Goal: Task Accomplishment & Management: Use online tool/utility

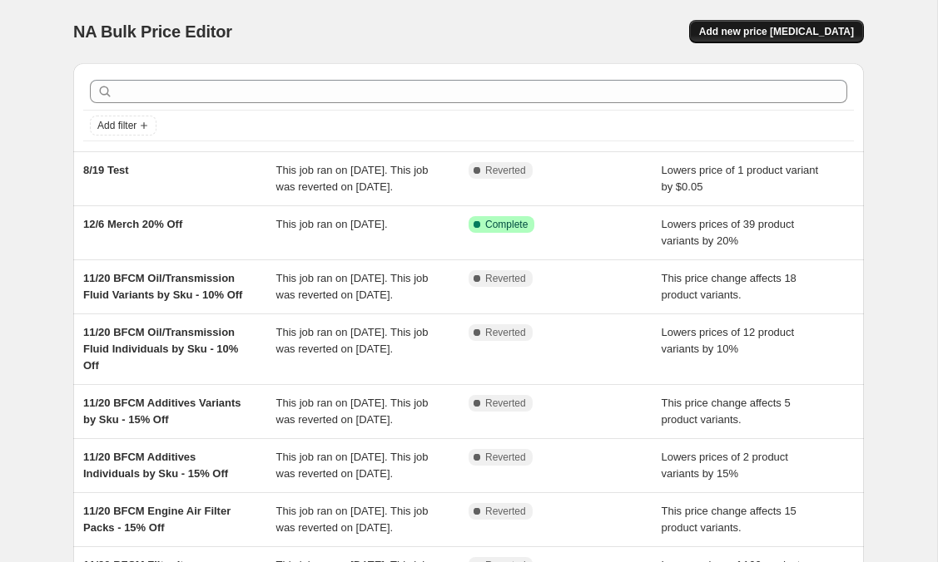
click at [755, 31] on span "Add new price change job" at bounding box center [776, 31] width 155 height 13
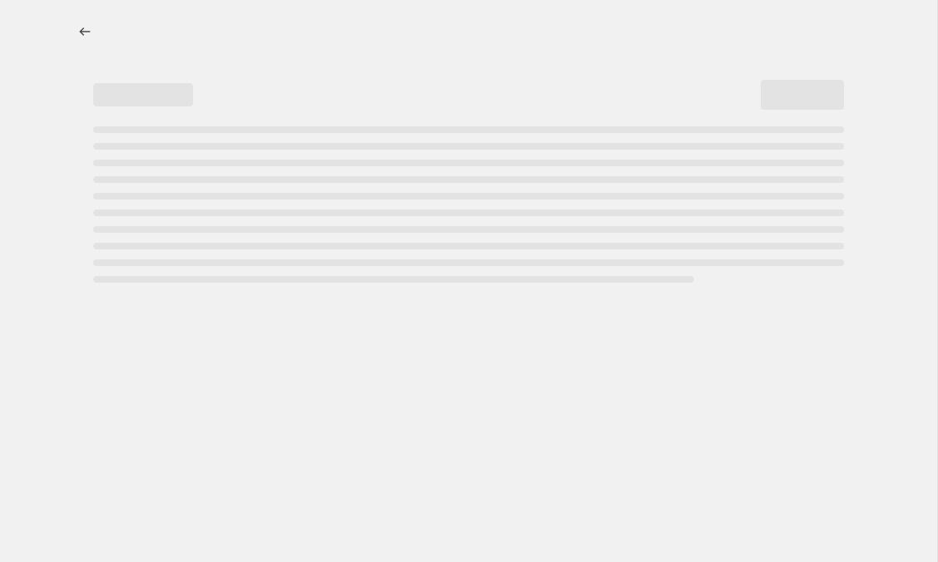
select select "percentage"
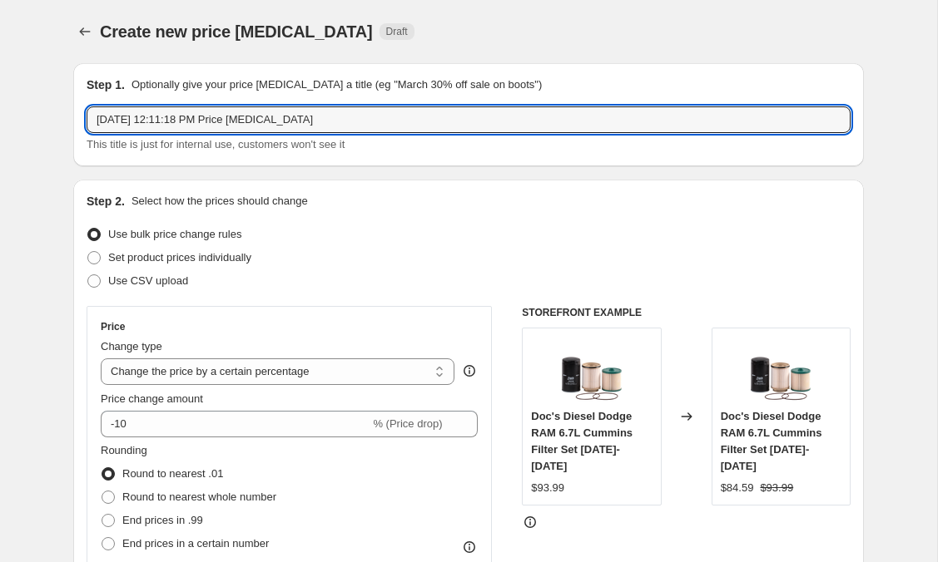
drag, startPoint x: 334, startPoint y: 127, endPoint x: -52, endPoint y: 53, distance: 393.0
click at [0, 53] on html "Home Settings Plans Skip to content Create new price change job. This page is r…" at bounding box center [469, 281] width 938 height 562
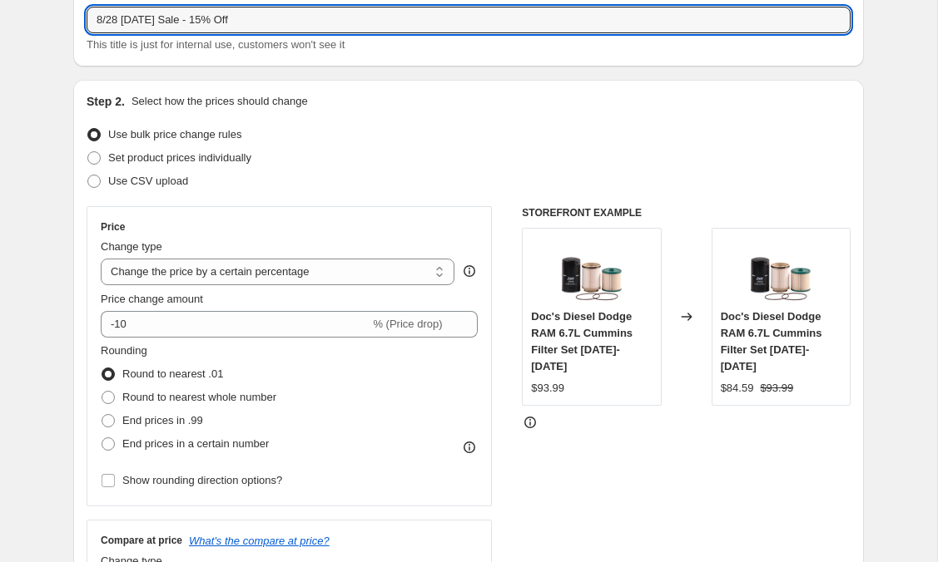
scroll to position [115, 0]
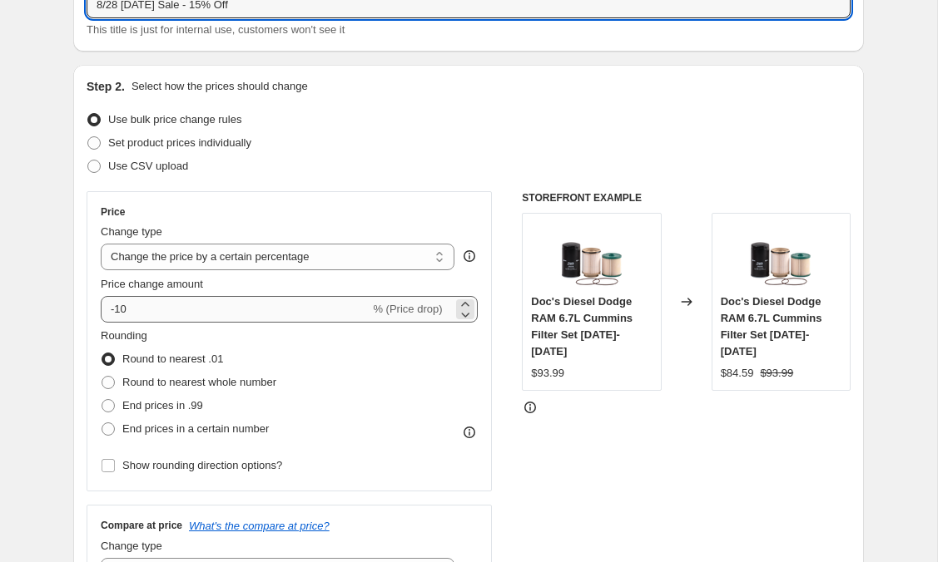
type input "8/28 [DATE] Sale - 15% Off"
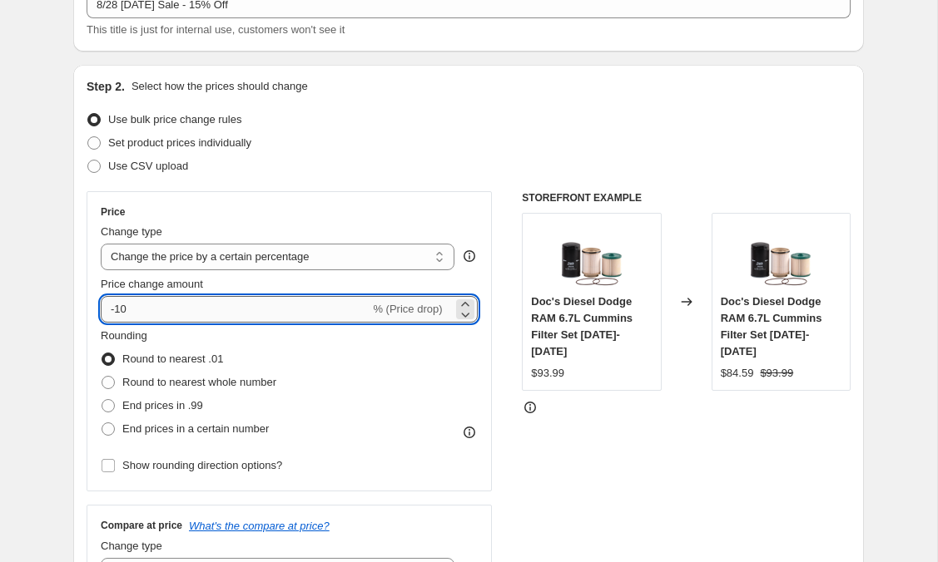
click at [149, 317] on input "-10" at bounding box center [235, 309] width 269 height 27
type input "-15"
click at [304, 355] on div "Rounding Round to nearest .01 Round to nearest whole number End prices in .99 E…" at bounding box center [289, 384] width 377 height 113
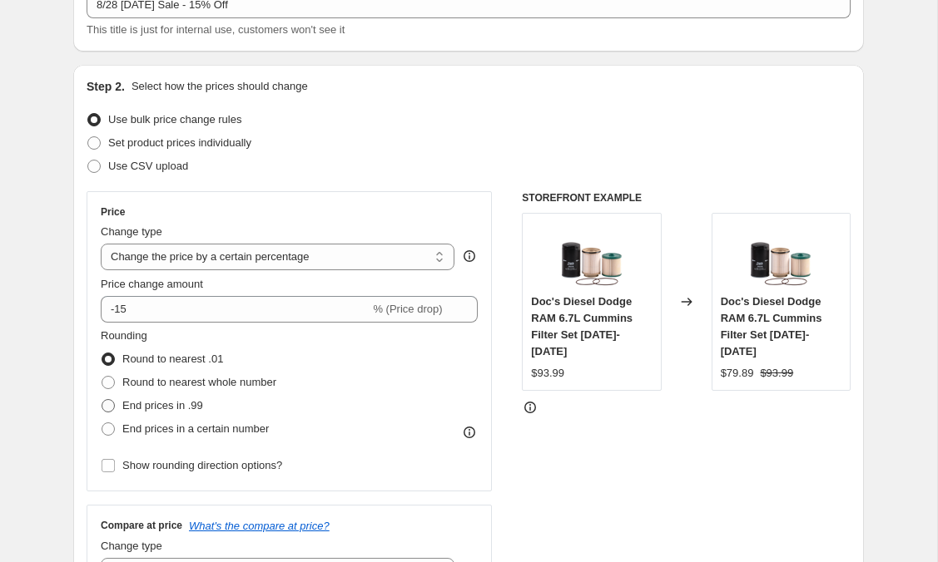
click at [106, 406] on span at bounding box center [107, 405] width 13 height 13
click at [102, 400] on input "End prices in .99" at bounding box center [101, 399] width 1 height 1
radio input "true"
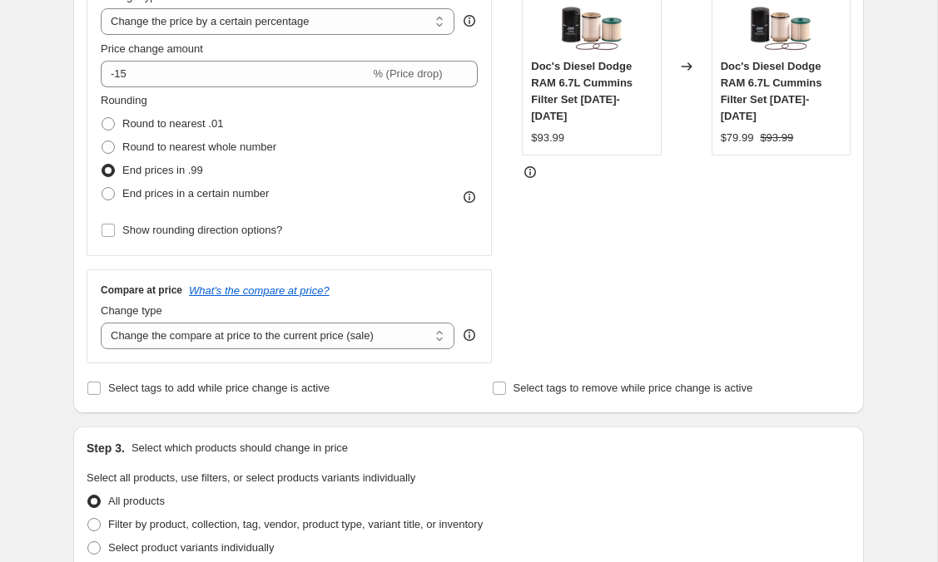
scroll to position [354, 0]
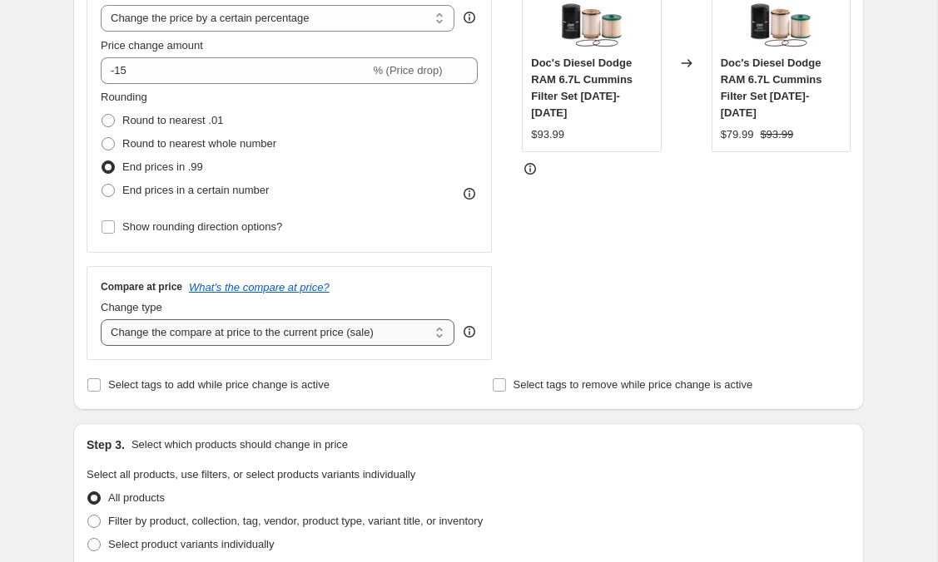
click at [270, 339] on select "Change the compare at price to the current price (sale) Change the compare at p…" at bounding box center [278, 332] width 354 height 27
click at [92, 384] on input "Select tags to add while price change is active" at bounding box center [93, 385] width 13 height 13
checkbox input "true"
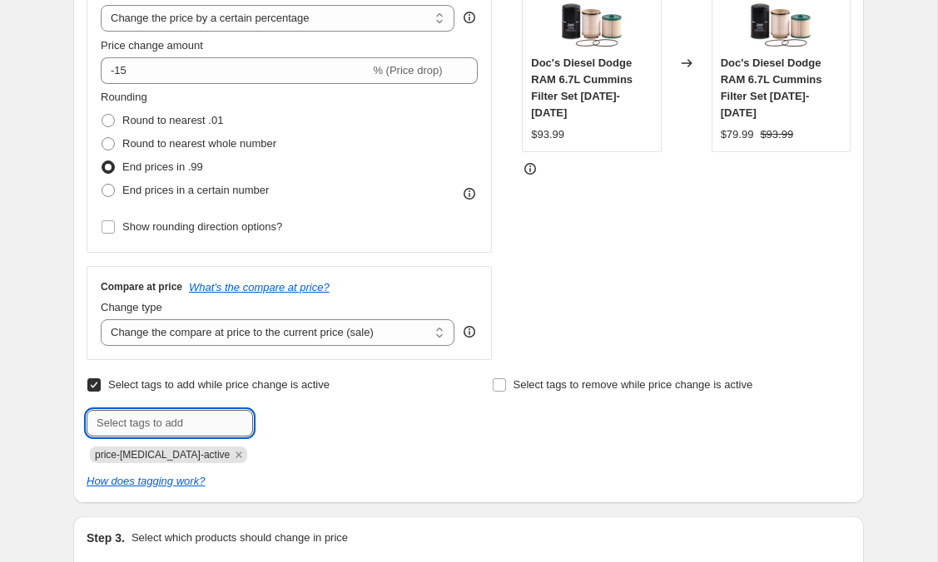
click at [121, 426] on input "text" at bounding box center [170, 423] width 166 height 27
click at [412, 414] on div at bounding box center [266, 423] width 359 height 27
click at [236, 456] on icon "Remove price-change-job-active" at bounding box center [239, 455] width 6 height 6
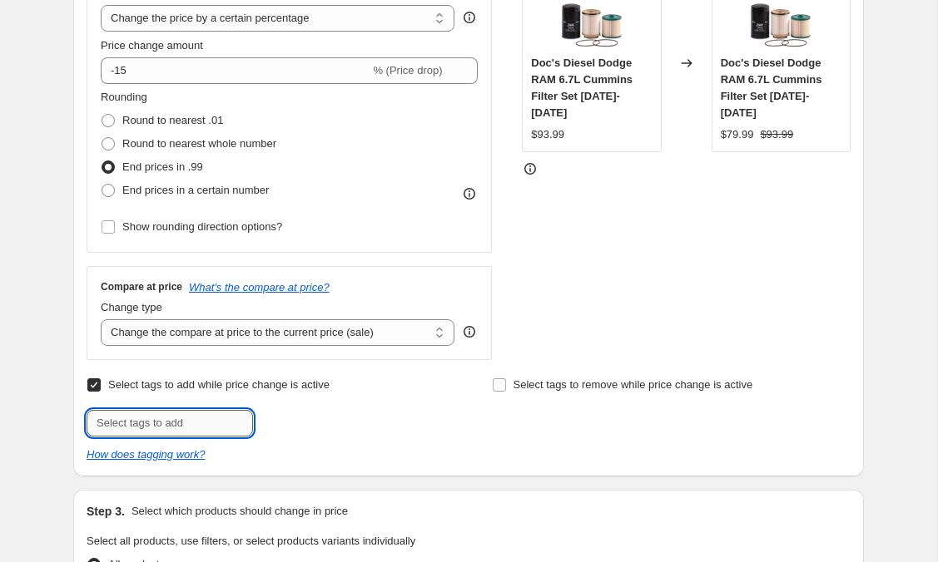
click at [193, 419] on input "text" at bounding box center [170, 423] width 166 height 27
type input "!"
type input "15% Off"
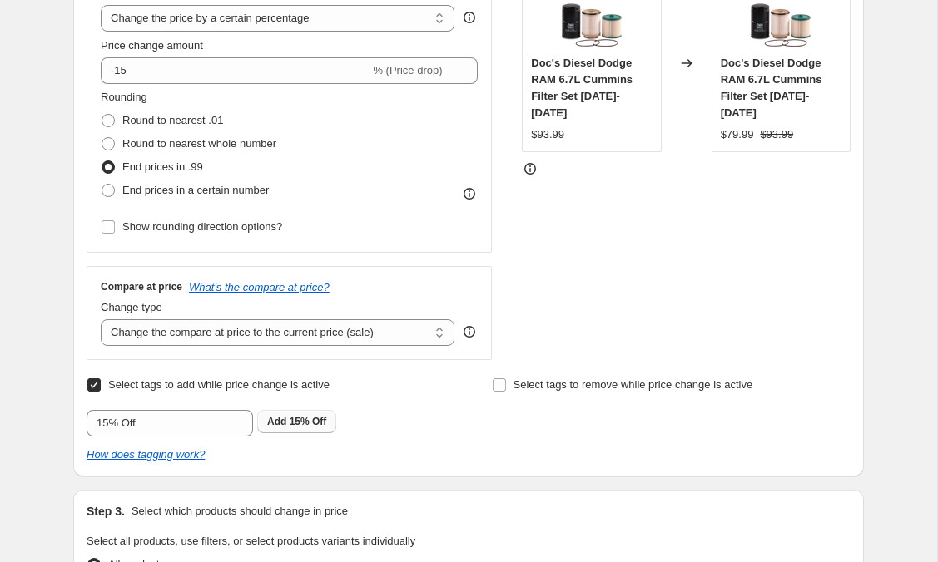
click at [311, 414] on button "Add 15% Off" at bounding box center [296, 421] width 79 height 23
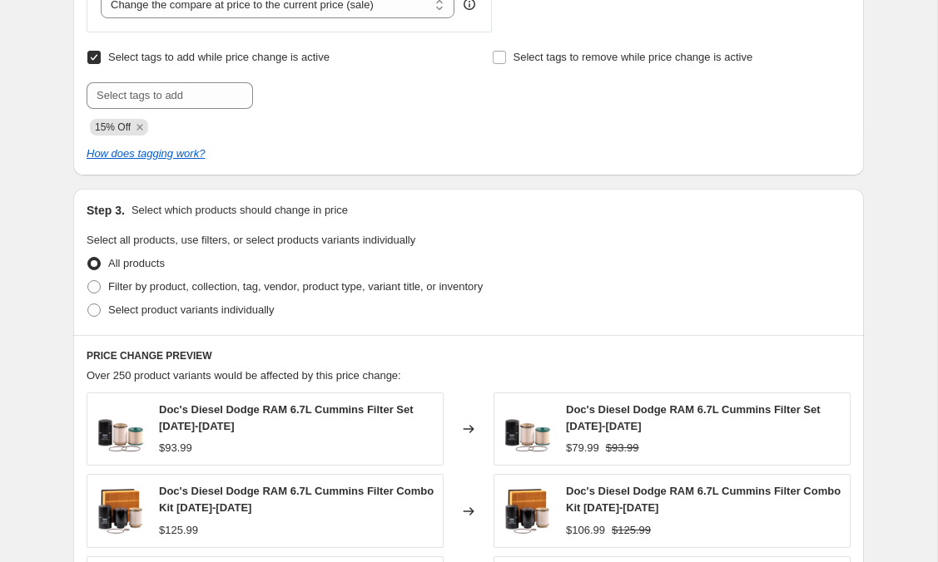
scroll to position [689, 0]
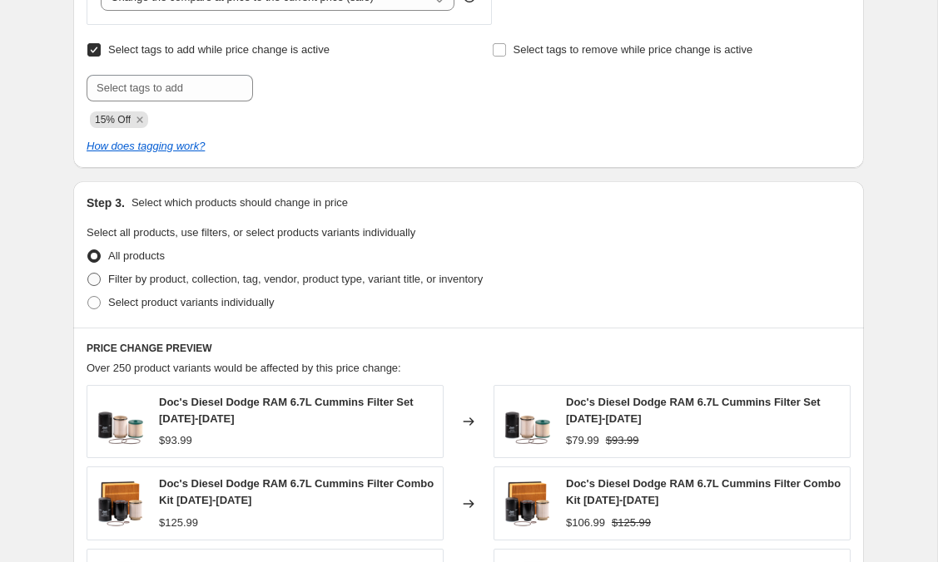
click at [93, 280] on span at bounding box center [93, 279] width 13 height 13
click at [88, 274] on input "Filter by product, collection, tag, vendor, product type, variant title, or inv…" at bounding box center [87, 273] width 1 height 1
radio input "true"
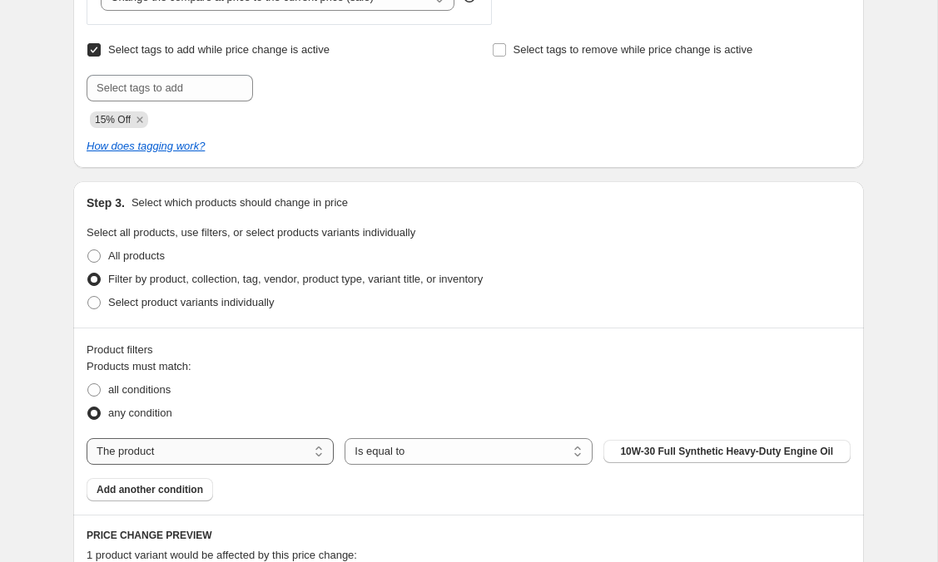
click at [275, 454] on select "The product The product's collection The product's tag The product's vendor The…" at bounding box center [210, 451] width 247 height 27
click at [246, 472] on div "Products must match: all conditions any condition The product The product's col…" at bounding box center [469, 430] width 764 height 143
click at [227, 455] on select "The product The product's collection The product's tag The product's vendor The…" at bounding box center [210, 451] width 247 height 27
select select "product_type"
click at [707, 447] on button "Add-on" at bounding box center [726, 451] width 247 height 23
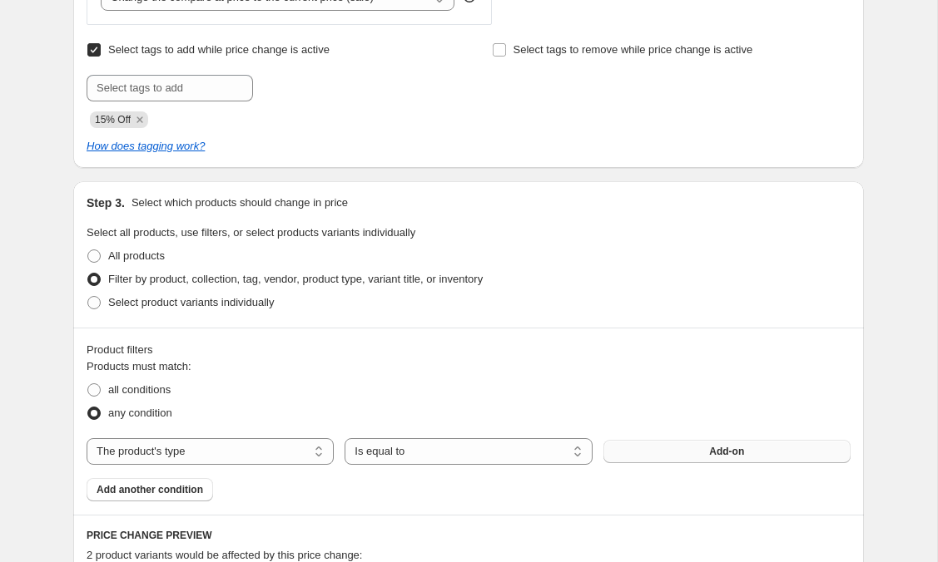
scroll to position [0, 0]
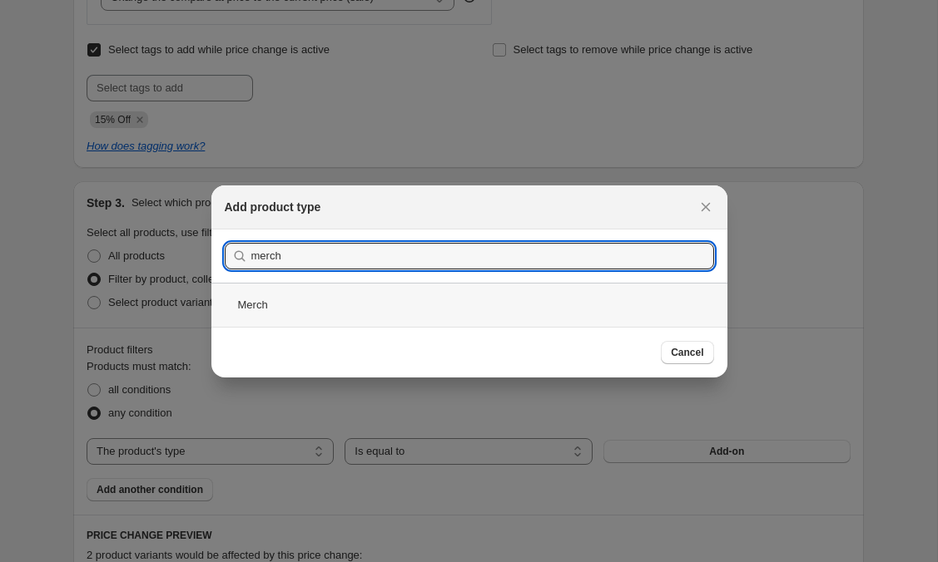
type input "merch"
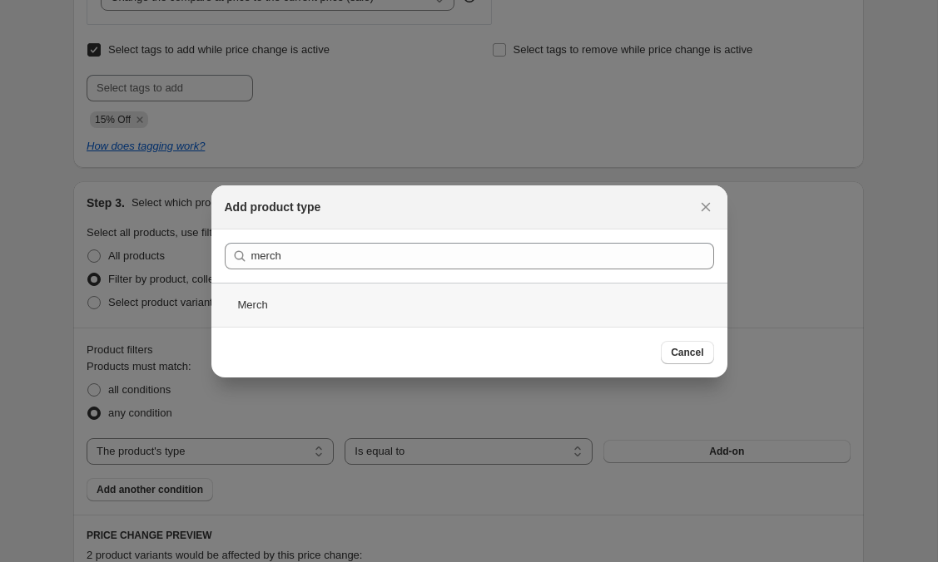
click at [277, 309] on div "Merch" at bounding box center [469, 305] width 516 height 44
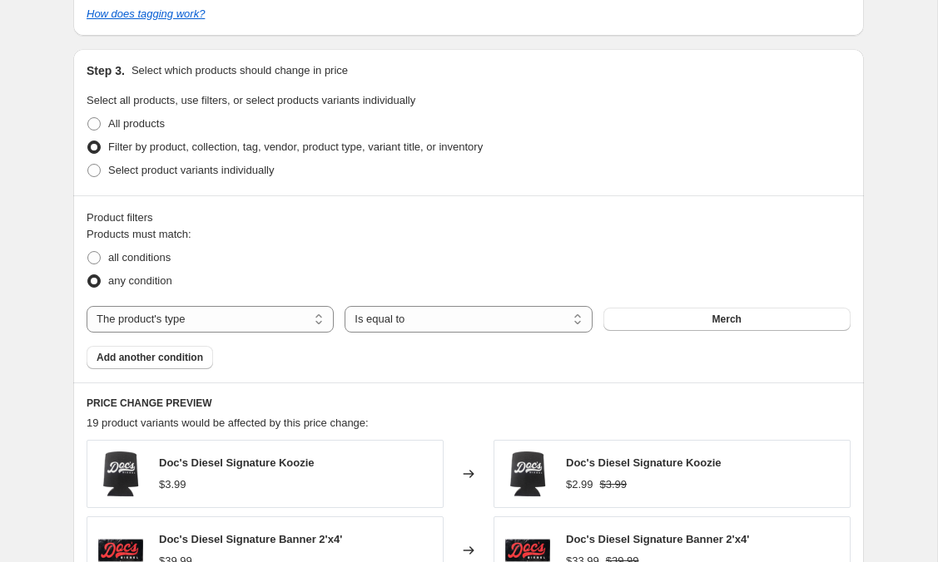
scroll to position [823, 0]
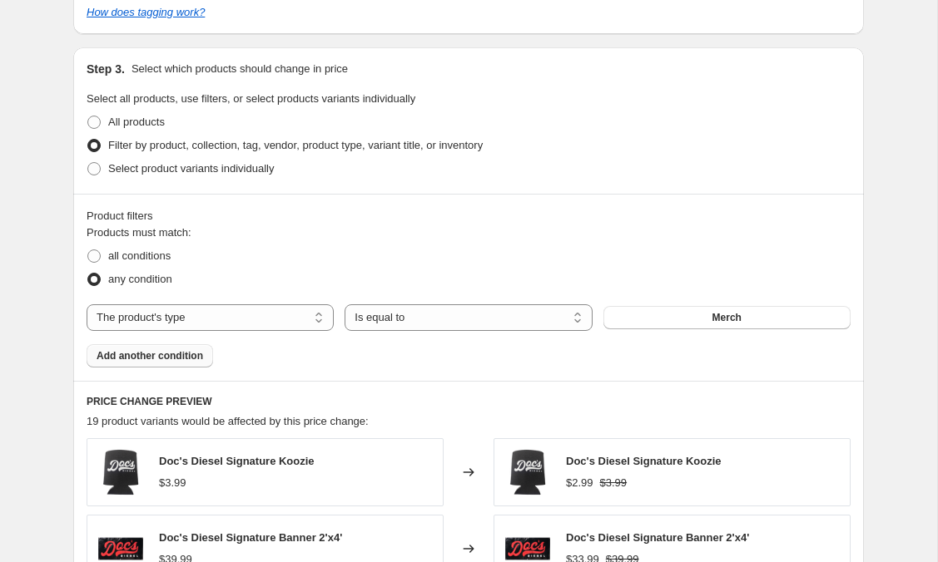
click at [151, 359] on span "Add another condition" at bounding box center [149, 355] width 106 height 13
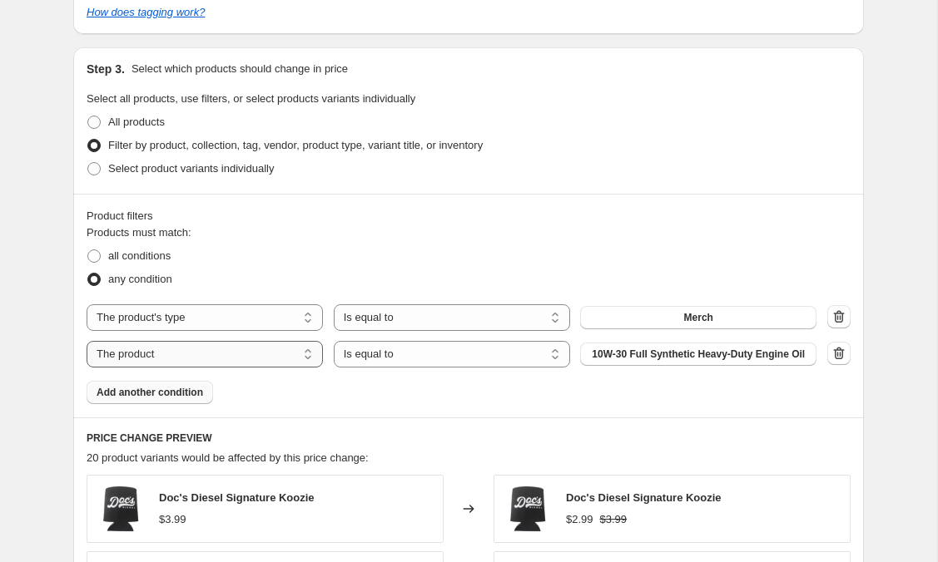
click at [265, 363] on select "The product The product's collection The product's tag The product's vendor The…" at bounding box center [205, 354] width 236 height 27
select select "product_type"
click at [678, 358] on button "Add-on" at bounding box center [698, 354] width 236 height 23
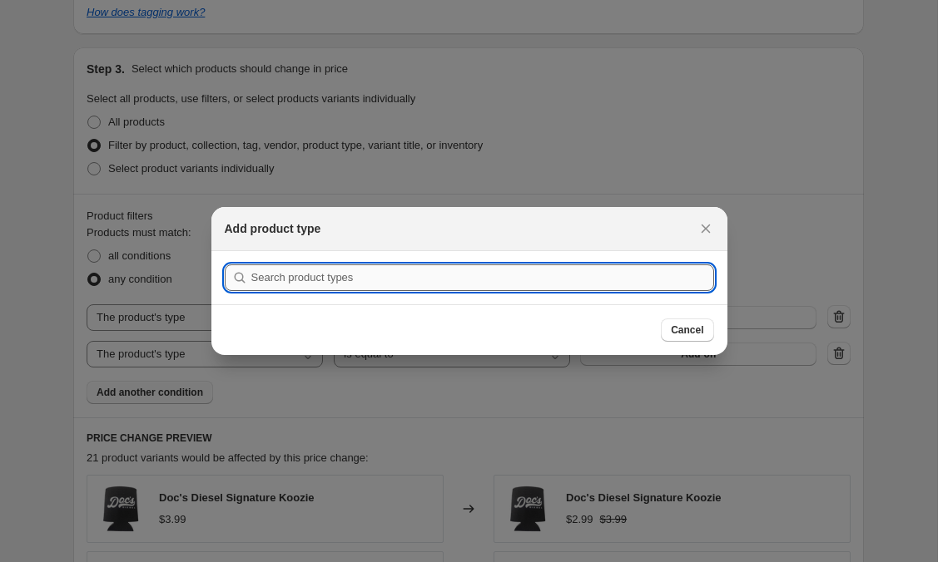
click at [522, 280] on input ":r2m:" at bounding box center [482, 278] width 463 height 27
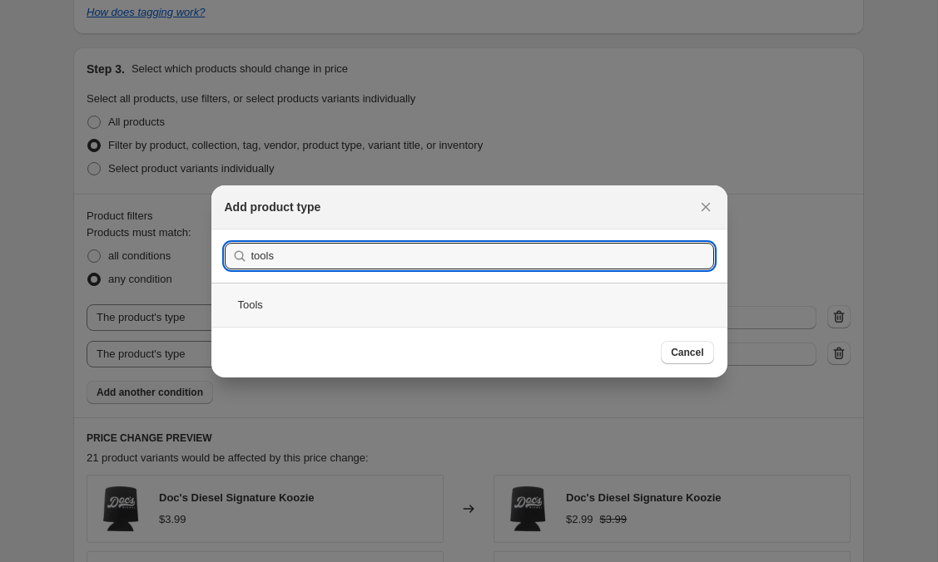
type input "tools"
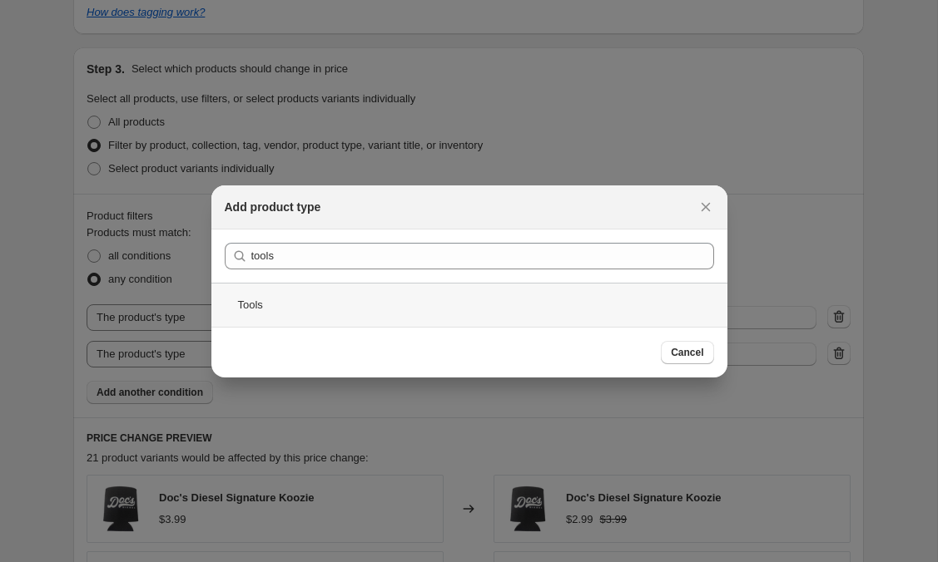
click at [278, 317] on div "Tools" at bounding box center [469, 305] width 516 height 44
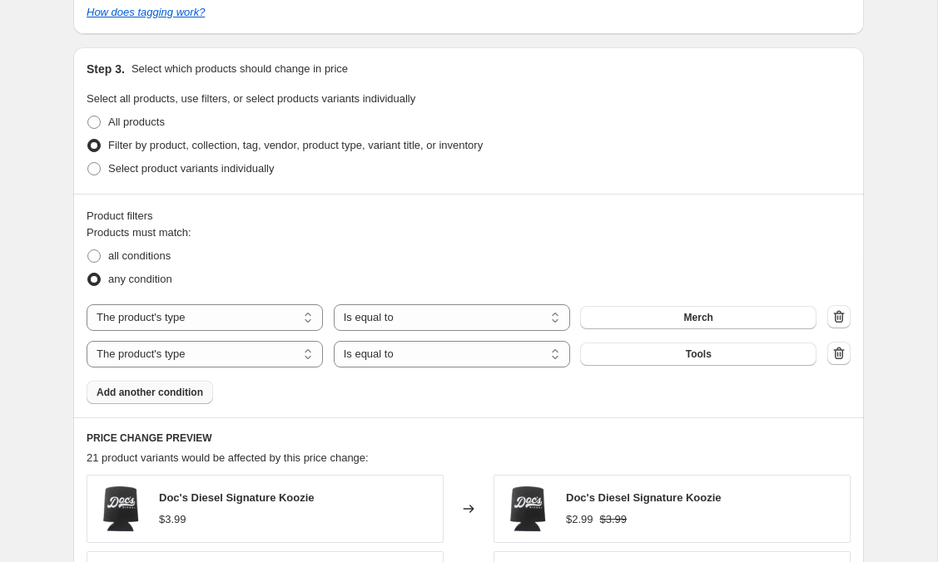
click at [190, 396] on span "Add another condition" at bounding box center [149, 392] width 106 height 13
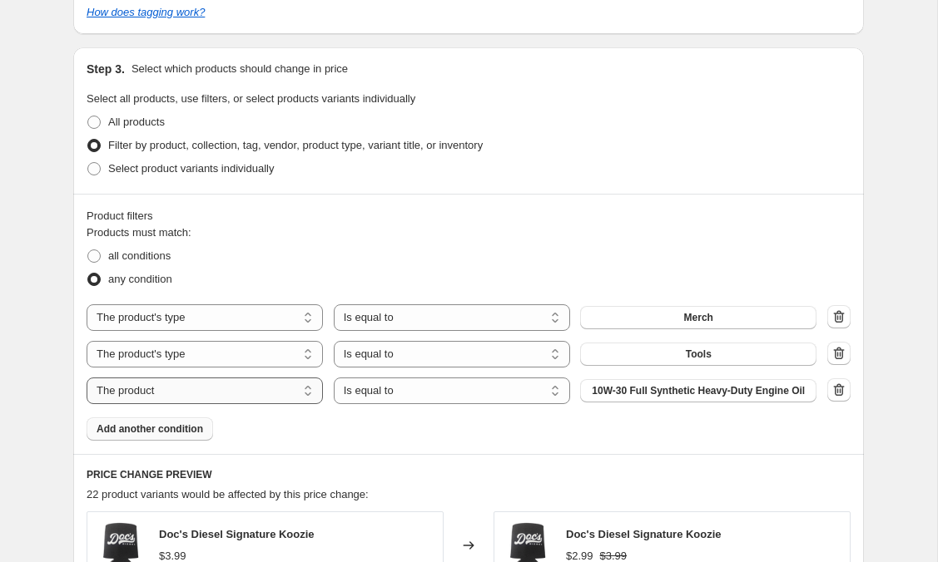
click at [276, 401] on select "The product The product's collection The product's tag The product's vendor The…" at bounding box center [205, 391] width 236 height 27
select select "product_type"
click at [641, 392] on button "Add-on" at bounding box center [698, 390] width 236 height 23
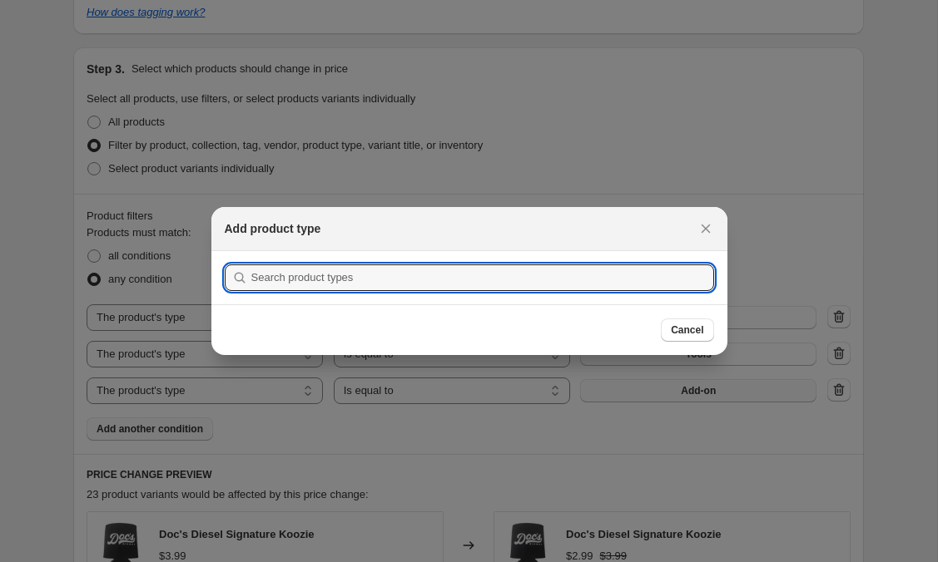
scroll to position [0, 0]
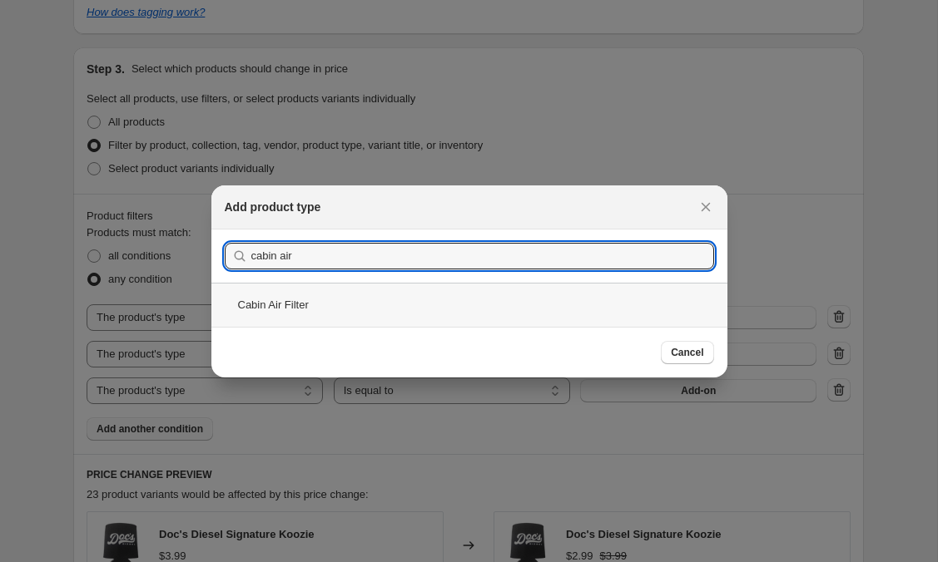
type input "cabin air"
click at [289, 304] on div "Cabin Air Filter" at bounding box center [469, 305] width 516 height 44
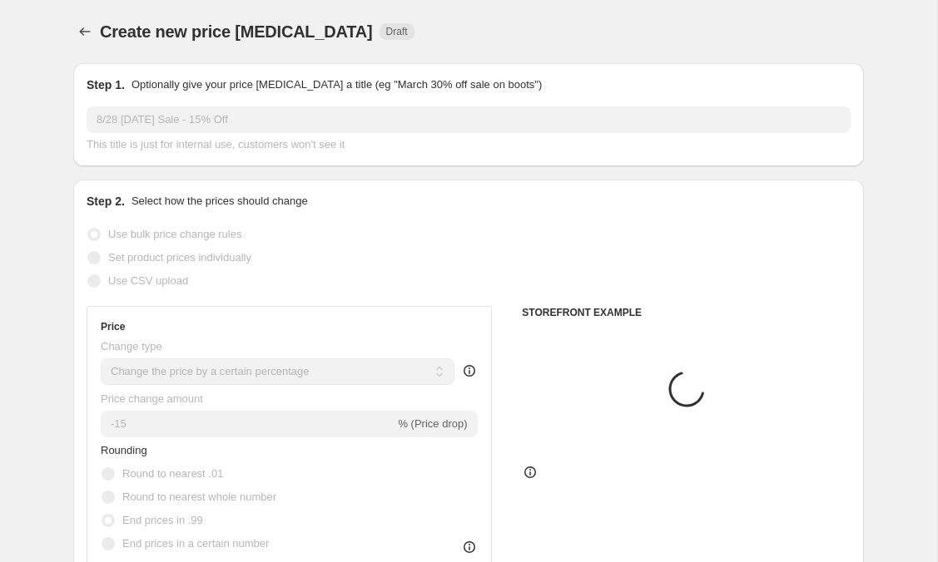
scroll to position [823, 0]
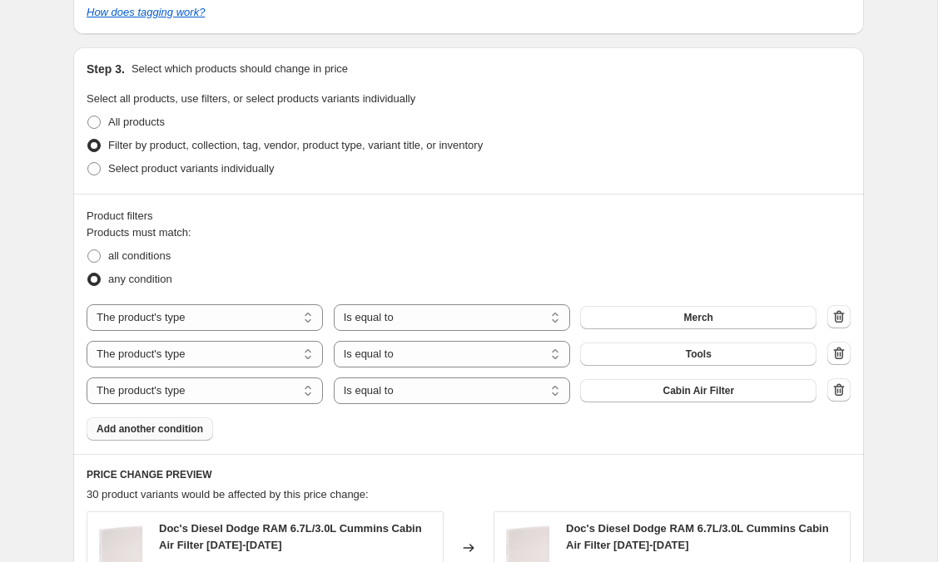
click at [141, 423] on span "Add another condition" at bounding box center [149, 429] width 106 height 13
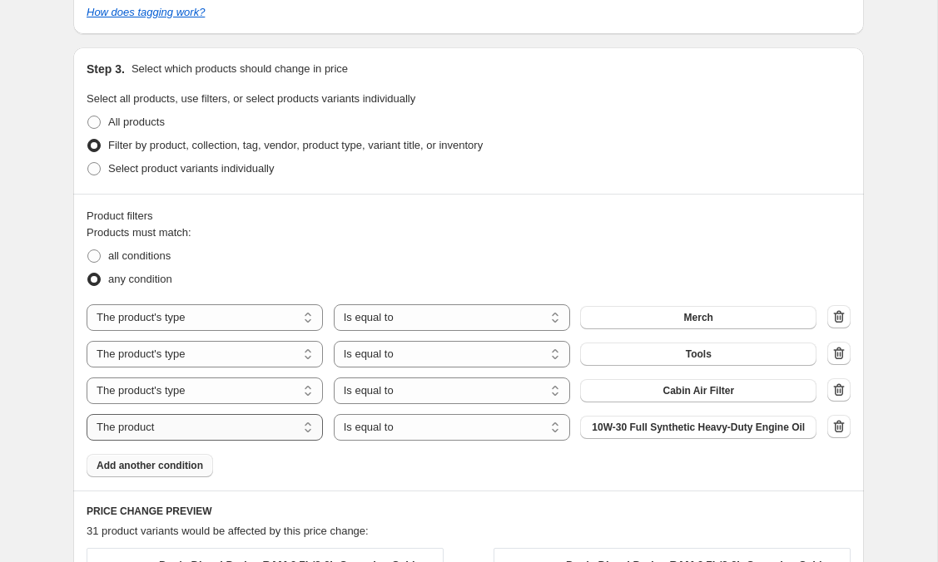
click at [247, 428] on select "The product The product's collection The product's tag The product's vendor The…" at bounding box center [205, 427] width 236 height 27
select select "product_type"
click at [641, 424] on button "Add-on" at bounding box center [698, 427] width 236 height 23
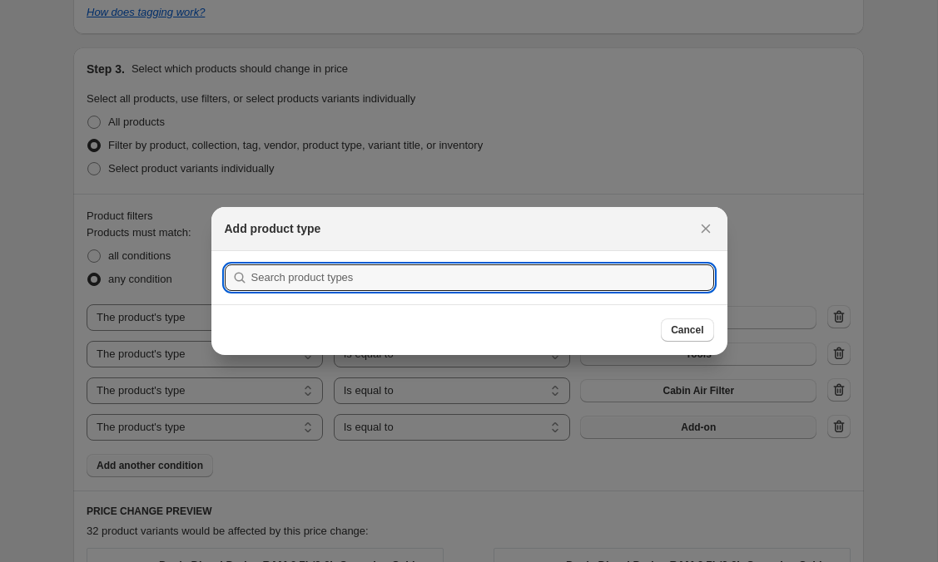
scroll to position [0, 0]
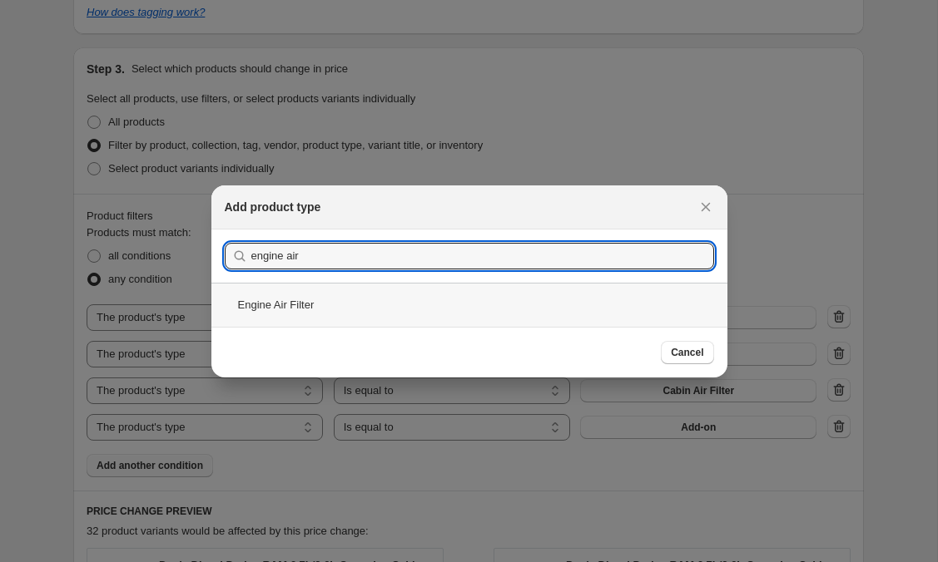
type input "engine air"
click at [294, 321] on div "Engine Air Filter" at bounding box center [469, 305] width 516 height 44
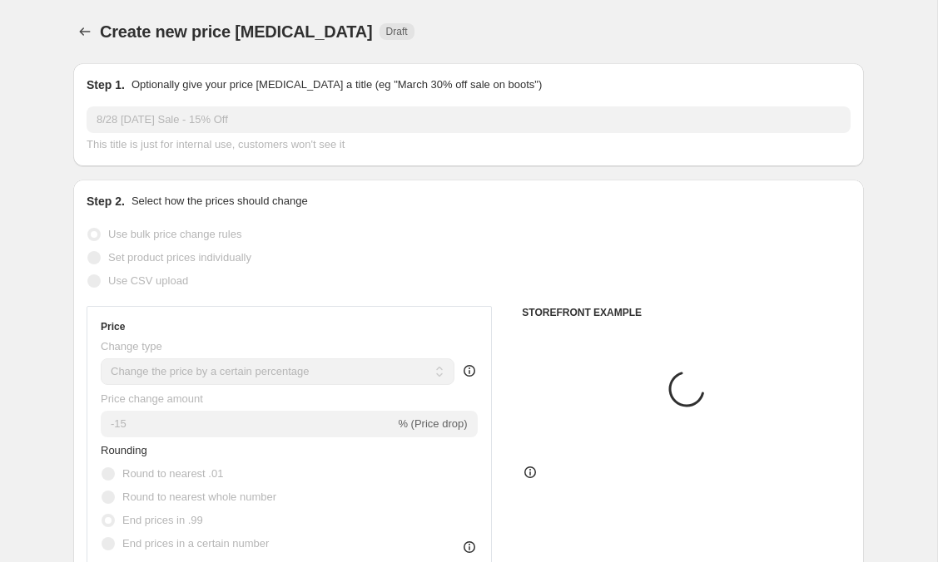
scroll to position [823, 0]
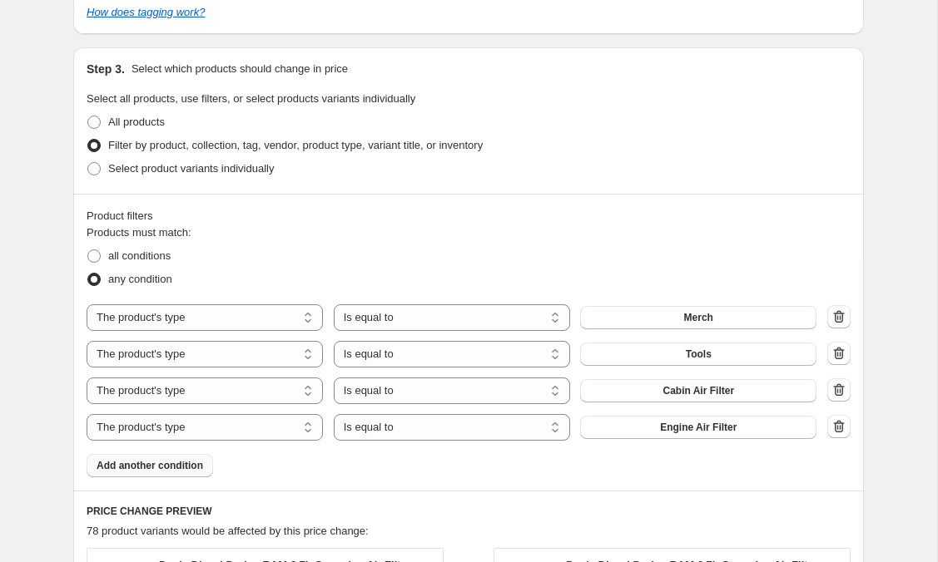
click at [159, 471] on button "Add another condition" at bounding box center [150, 465] width 126 height 23
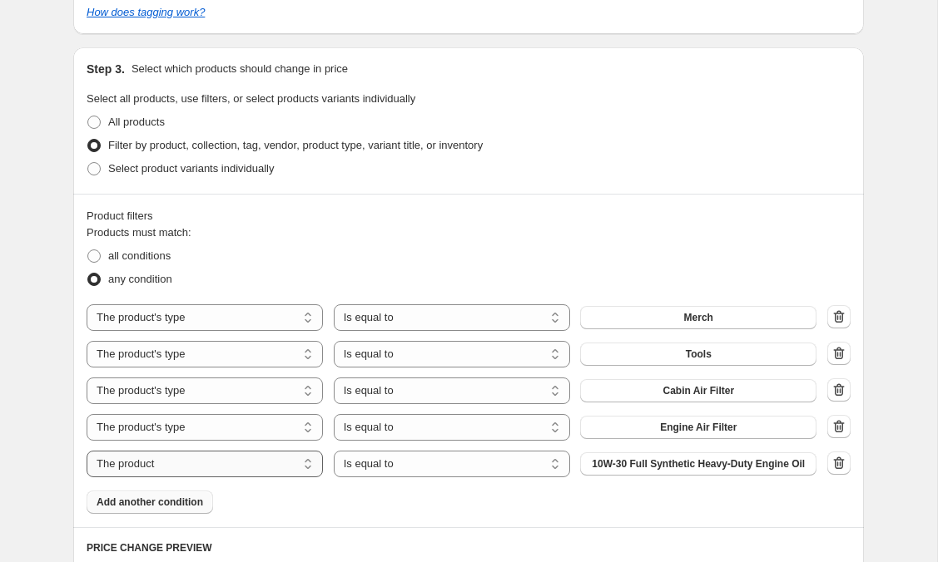
click at [189, 477] on select "The product The product's collection The product's tag The product's vendor The…" at bounding box center [205, 464] width 236 height 27
select select "product_type"
click at [629, 464] on button "Add-on" at bounding box center [698, 464] width 236 height 23
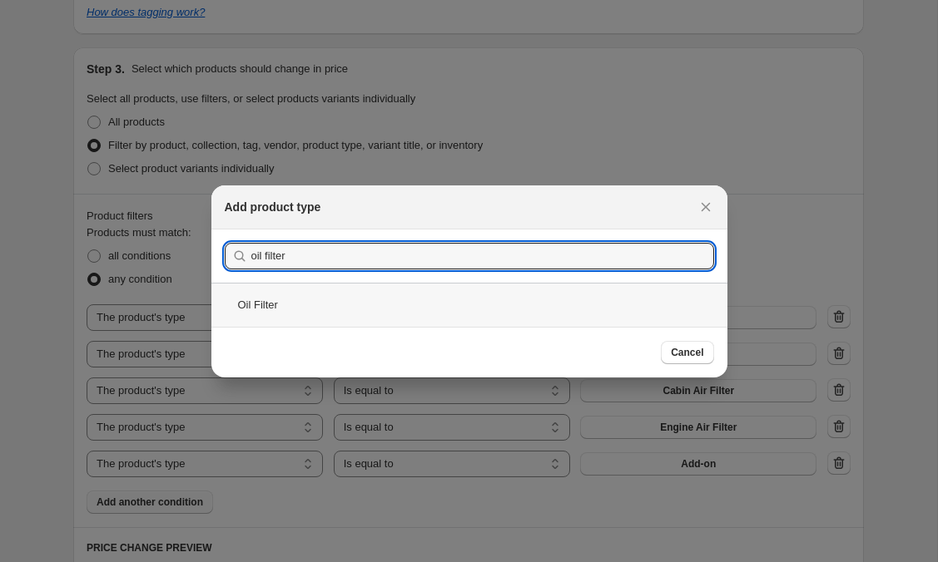
type input "oil filter"
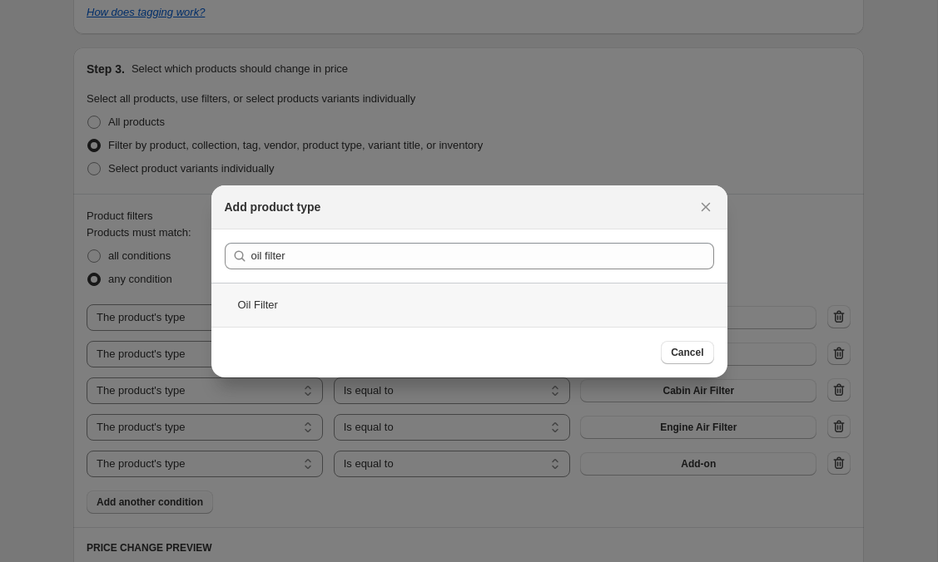
click at [391, 305] on div "Oil Filter" at bounding box center [469, 305] width 516 height 44
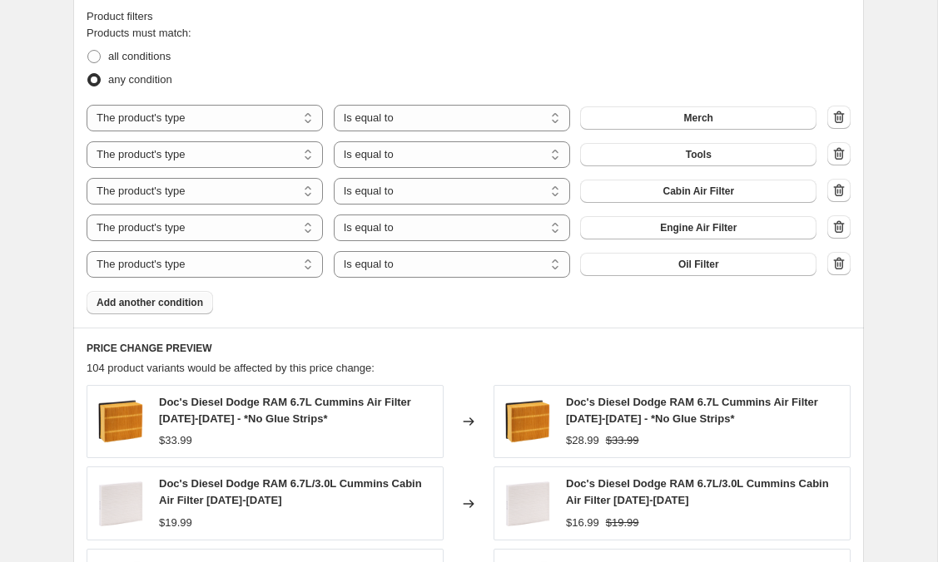
scroll to position [1043, 0]
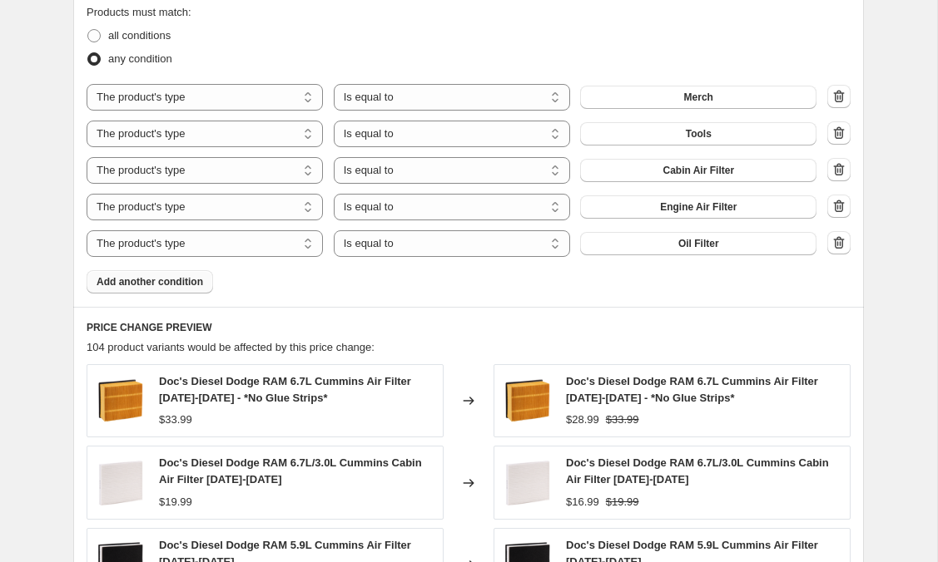
click at [188, 281] on span "Add another condition" at bounding box center [149, 281] width 106 height 13
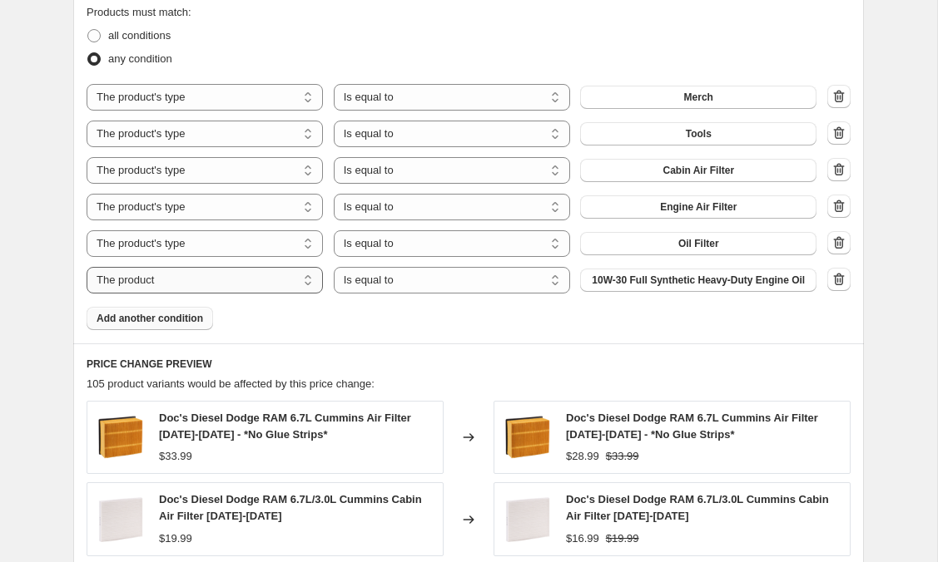
click at [270, 283] on select "The product The product's collection The product's tag The product's vendor The…" at bounding box center [205, 280] width 236 height 27
select select "product_type"
click at [641, 281] on button "Add-on" at bounding box center [698, 280] width 236 height 23
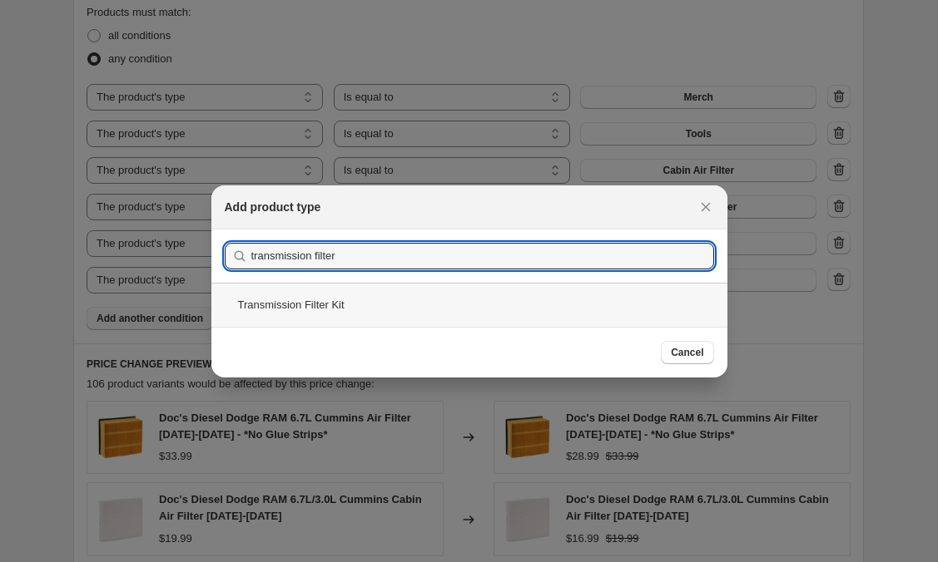
type input "transmission filter"
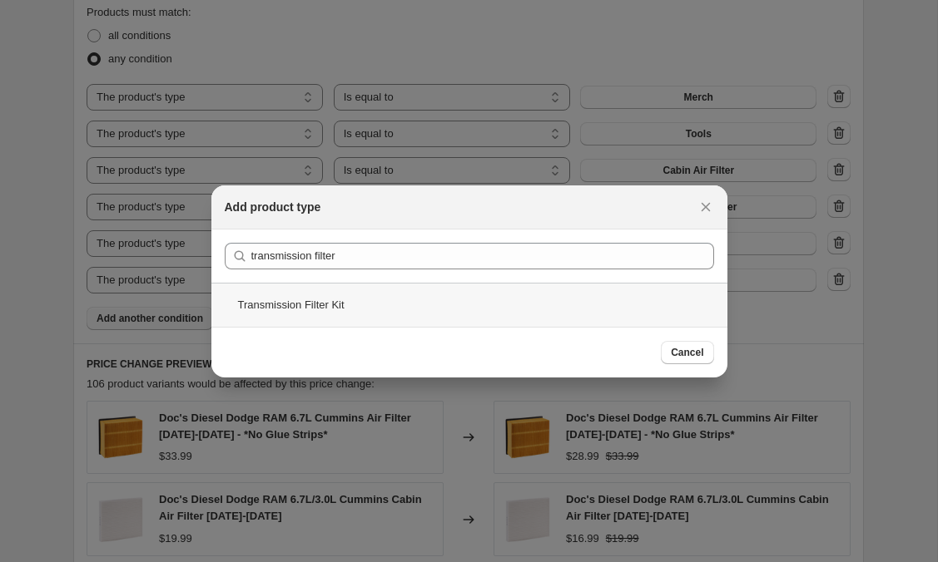
click at [388, 299] on div "Transmission Filter Kit" at bounding box center [469, 305] width 516 height 44
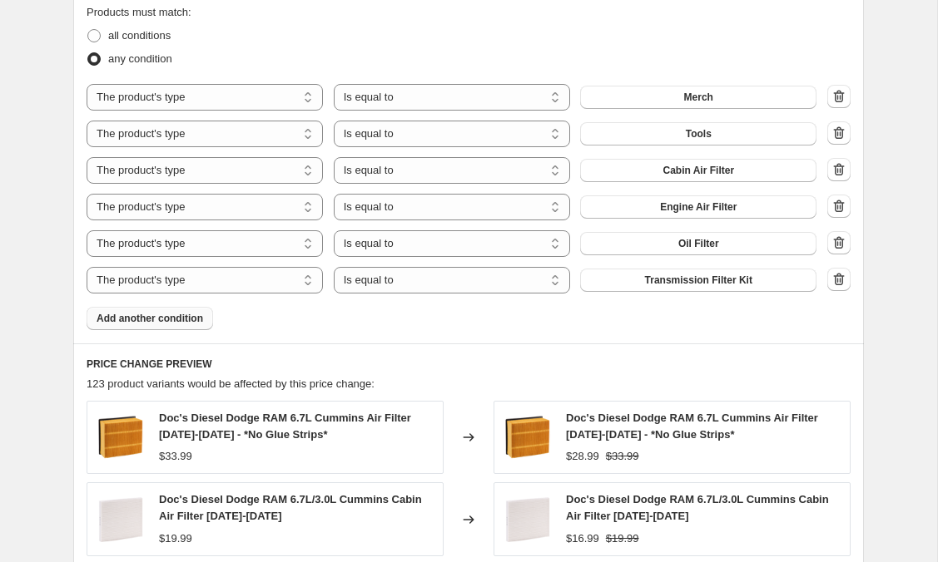
click at [123, 325] on button "Add another condition" at bounding box center [150, 318] width 126 height 23
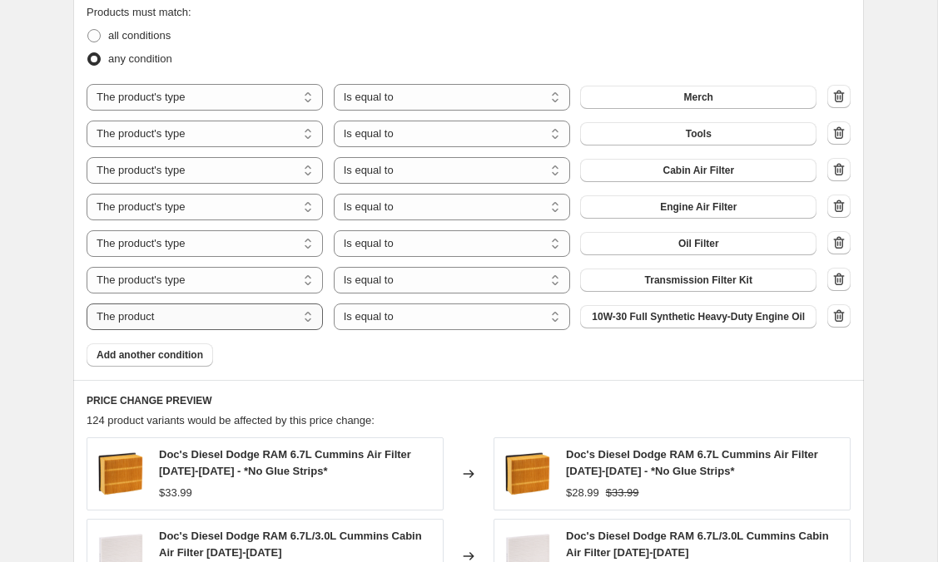
click at [234, 322] on select "The product The product's collection The product's tag The product's vendor The…" at bounding box center [205, 317] width 236 height 27
select select "product_type"
click at [656, 319] on button "Add-on" at bounding box center [698, 316] width 236 height 23
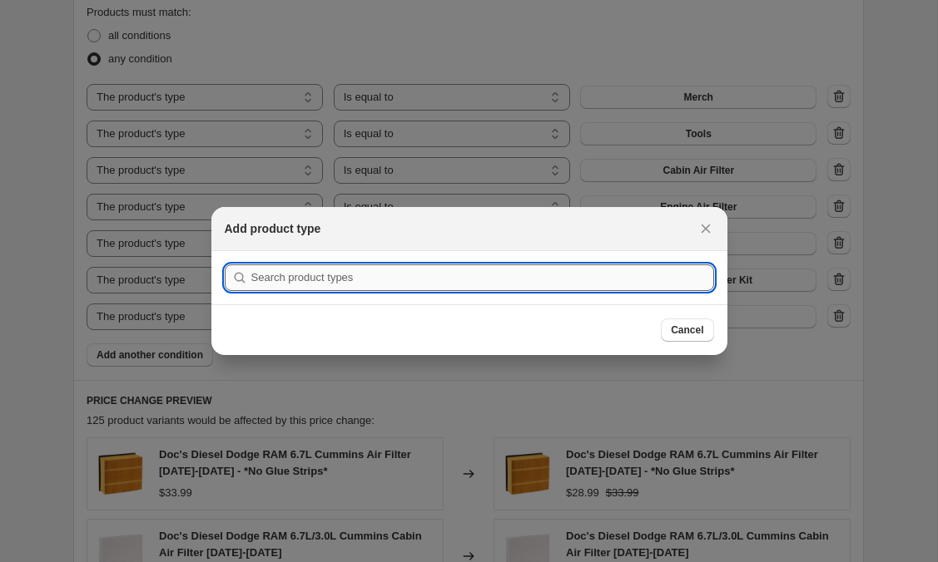
click at [530, 282] on input ":r3k:" at bounding box center [482, 278] width 463 height 27
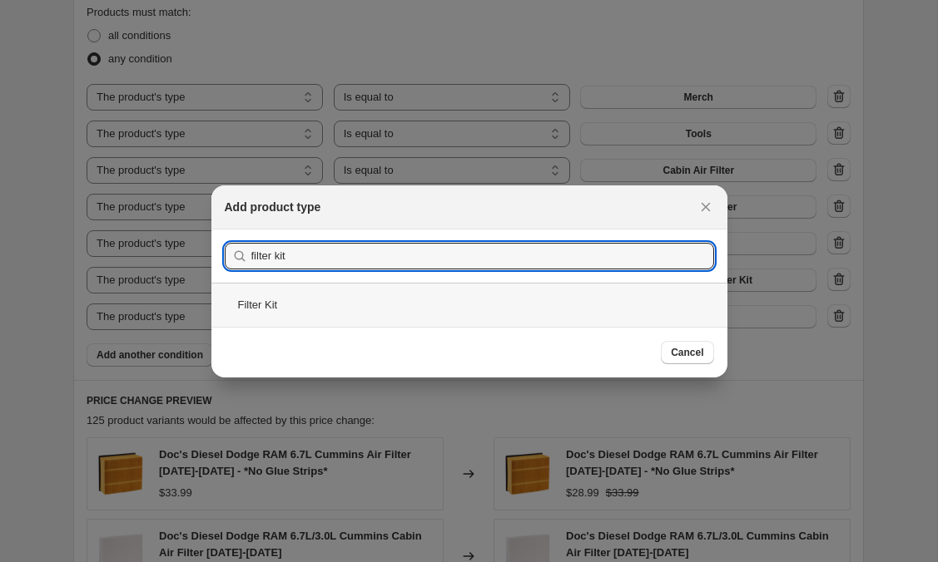
type input "filter kit"
click at [281, 295] on div "Filter Kit" at bounding box center [469, 305] width 516 height 44
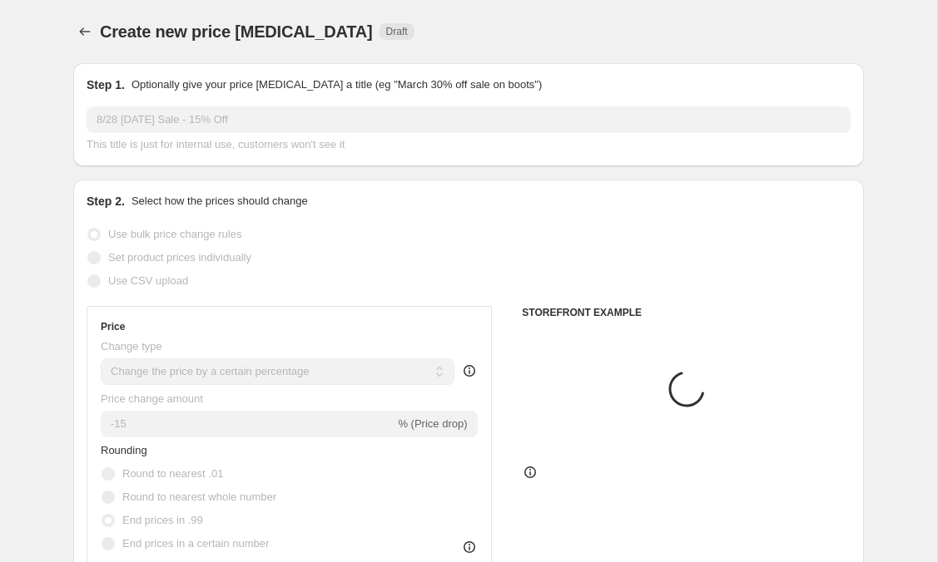
scroll to position [1043, 0]
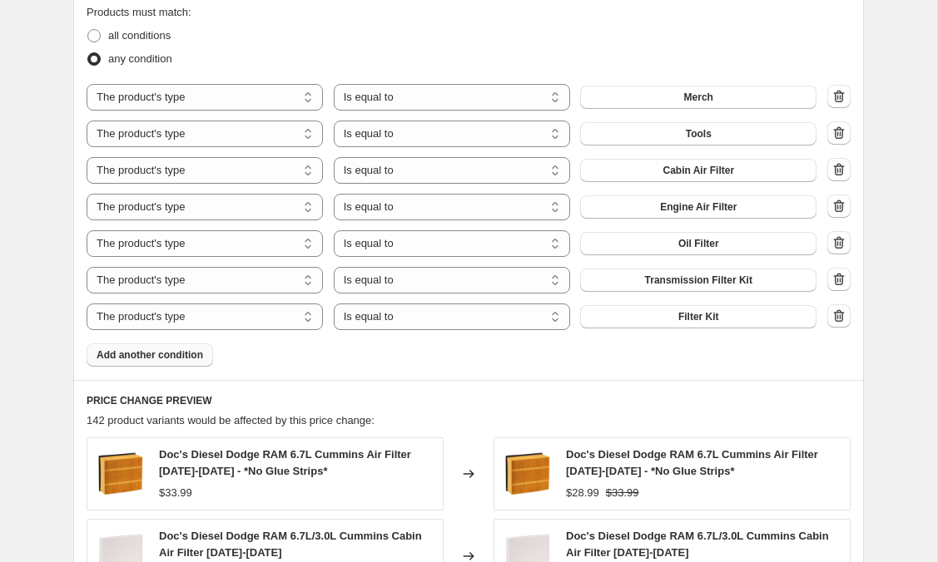
click at [166, 349] on span "Add another condition" at bounding box center [149, 355] width 106 height 13
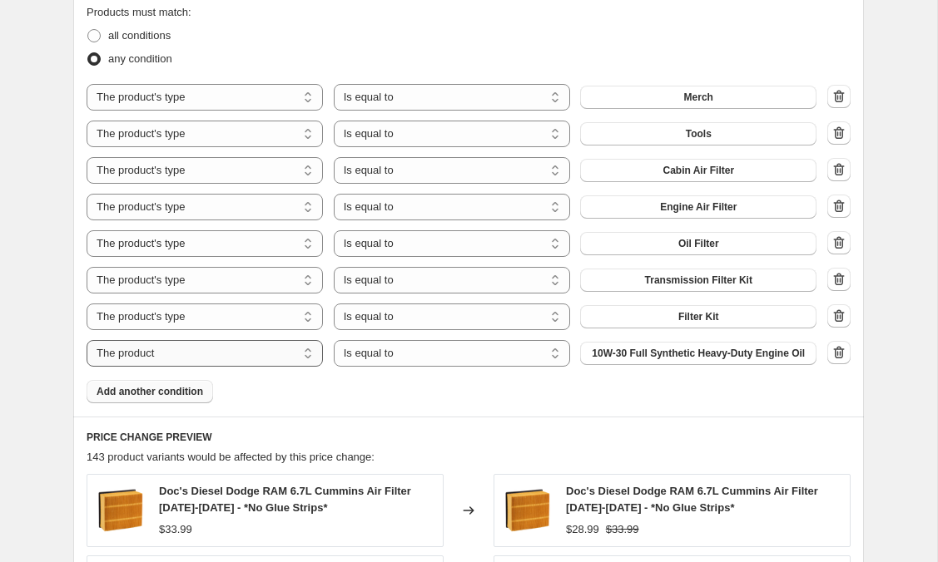
click at [161, 362] on select "The product The product's collection The product's tag The product's vendor The…" at bounding box center [205, 353] width 236 height 27
select select "product_type"
click at [661, 356] on button "Add-on" at bounding box center [698, 353] width 236 height 23
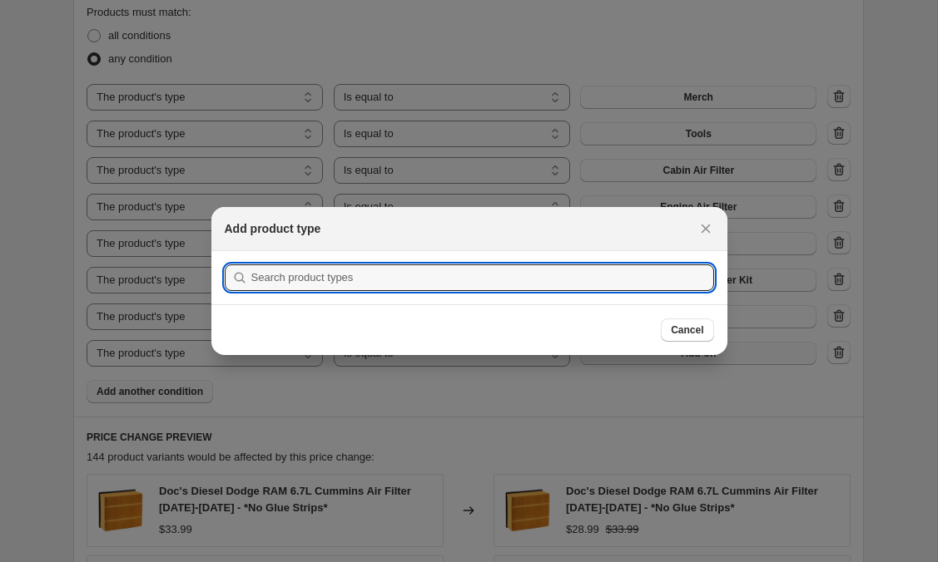
scroll to position [0, 0]
click at [528, 281] on input ":r3q:" at bounding box center [482, 278] width 463 height 27
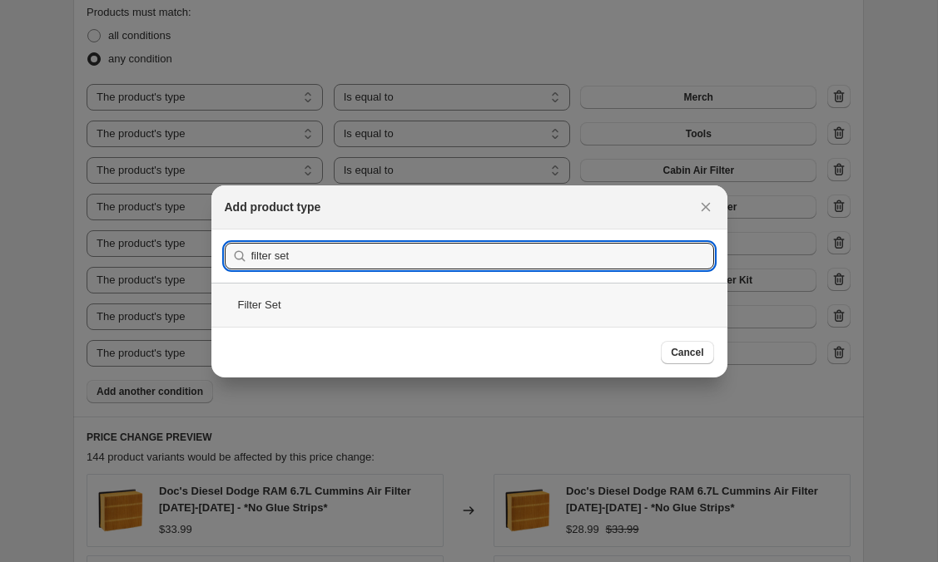
type input "filter set"
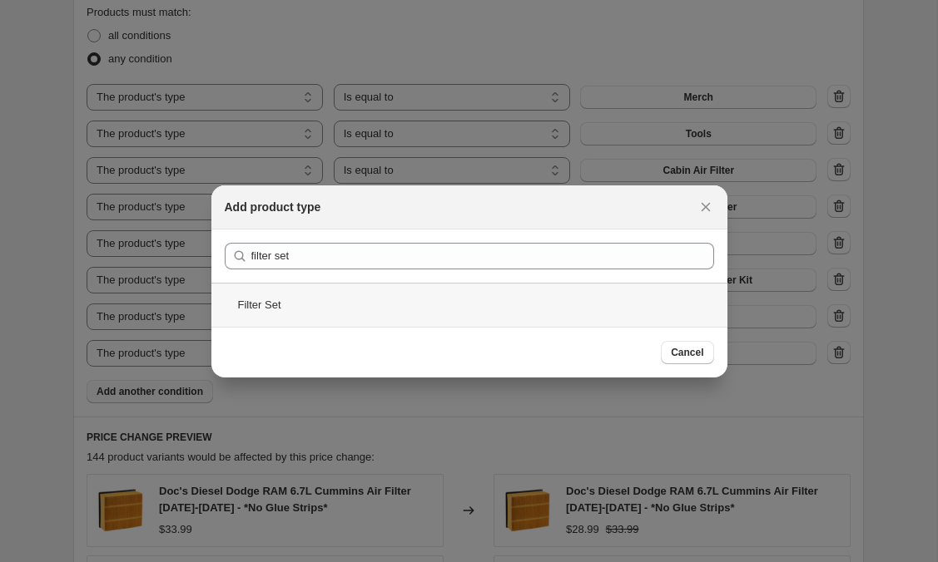
click at [329, 307] on div "Filter Set" at bounding box center [469, 305] width 516 height 44
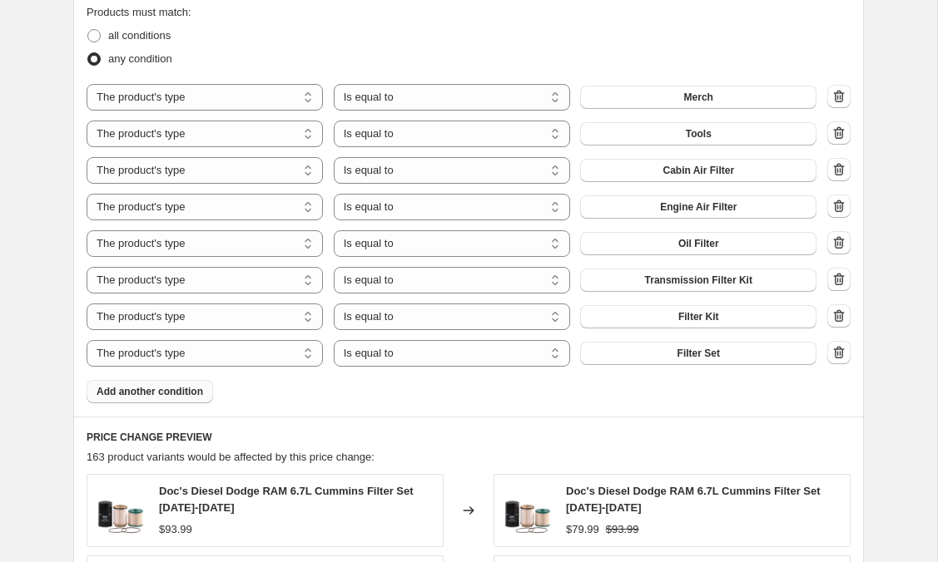
click at [133, 400] on button "Add another condition" at bounding box center [150, 391] width 126 height 23
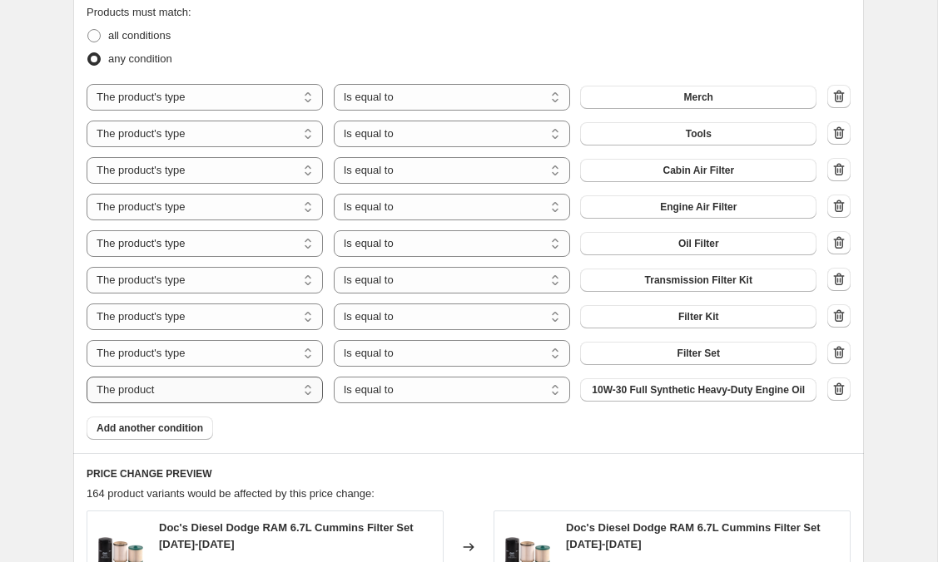
click at [175, 394] on select "The product The product's collection The product's tag The product's vendor The…" at bounding box center [205, 390] width 236 height 27
select select "product_type"
click at [679, 381] on button "Add-on" at bounding box center [698, 390] width 236 height 23
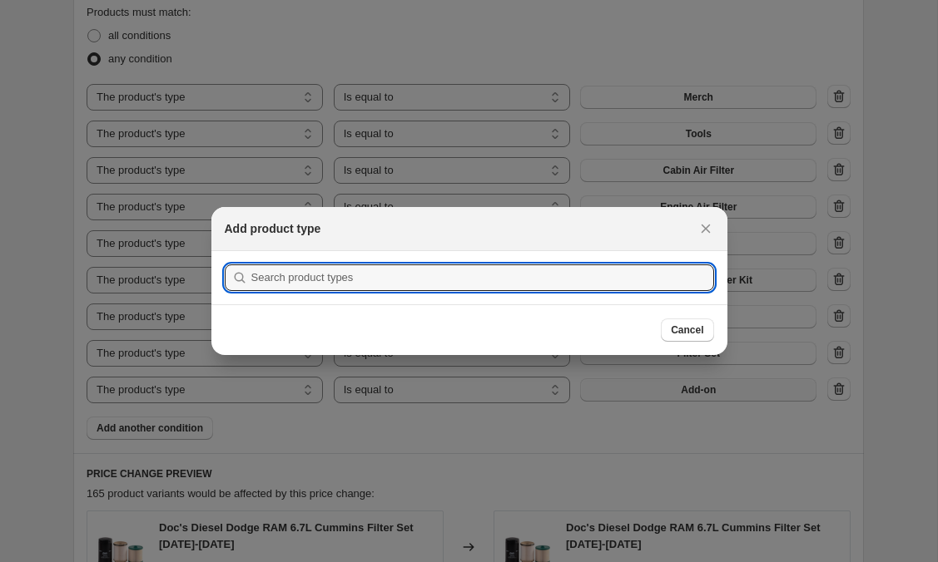
scroll to position [0, 0]
click at [560, 277] on input ":r40:" at bounding box center [482, 278] width 463 height 27
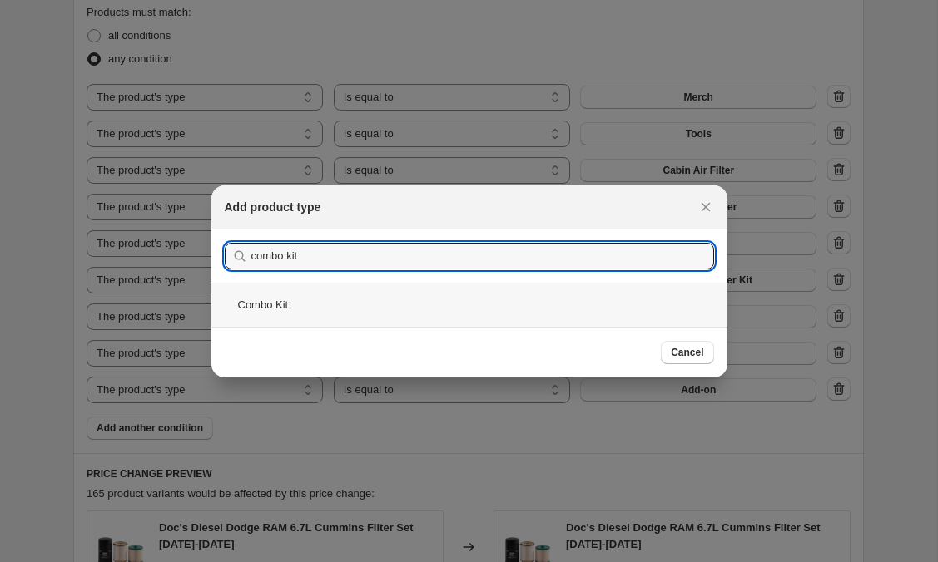
type input "combo kit"
click at [293, 303] on div "Combo Kit" at bounding box center [469, 305] width 516 height 44
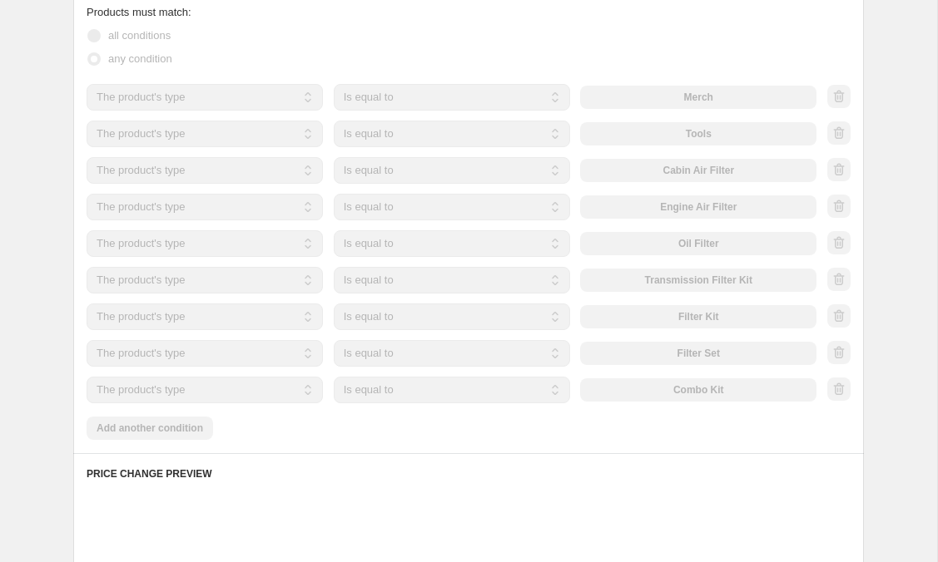
scroll to position [1042, 0]
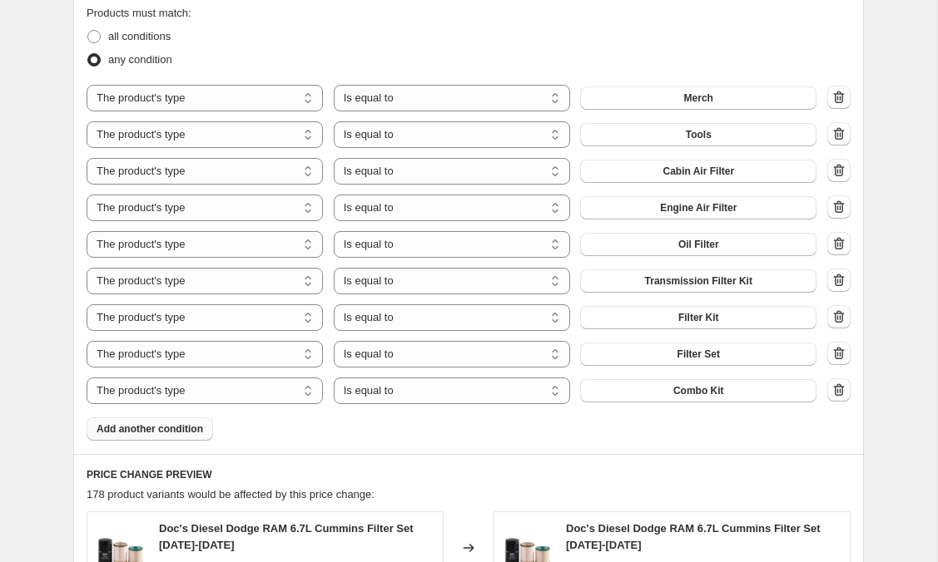
click at [166, 432] on span "Add another condition" at bounding box center [149, 429] width 106 height 13
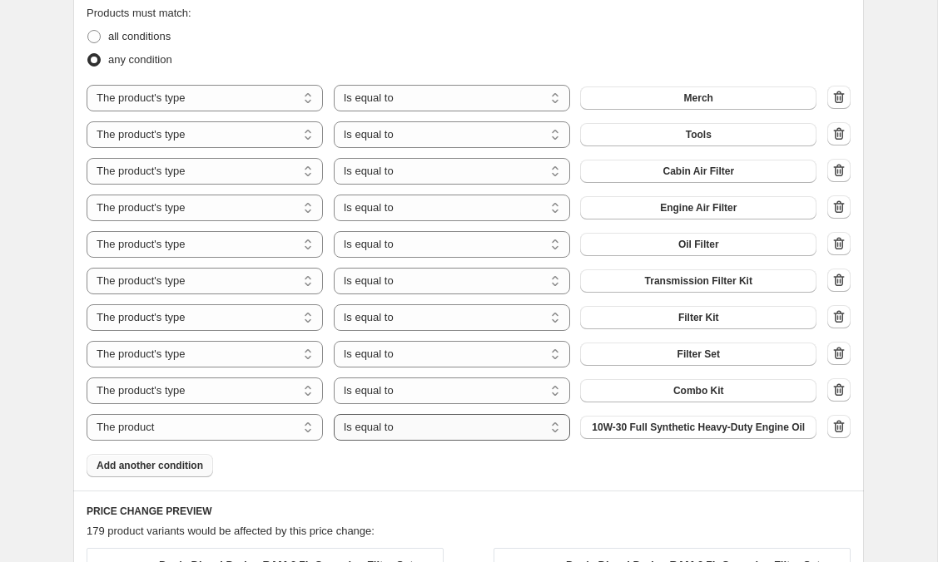
click at [372, 432] on select "Is equal to Is not equal to" at bounding box center [452, 427] width 236 height 27
click at [299, 428] on select "The product The product's collection The product's tag The product's vendor The…" at bounding box center [205, 427] width 236 height 27
select select "product_type"
click at [641, 428] on button "Add-on" at bounding box center [698, 427] width 236 height 23
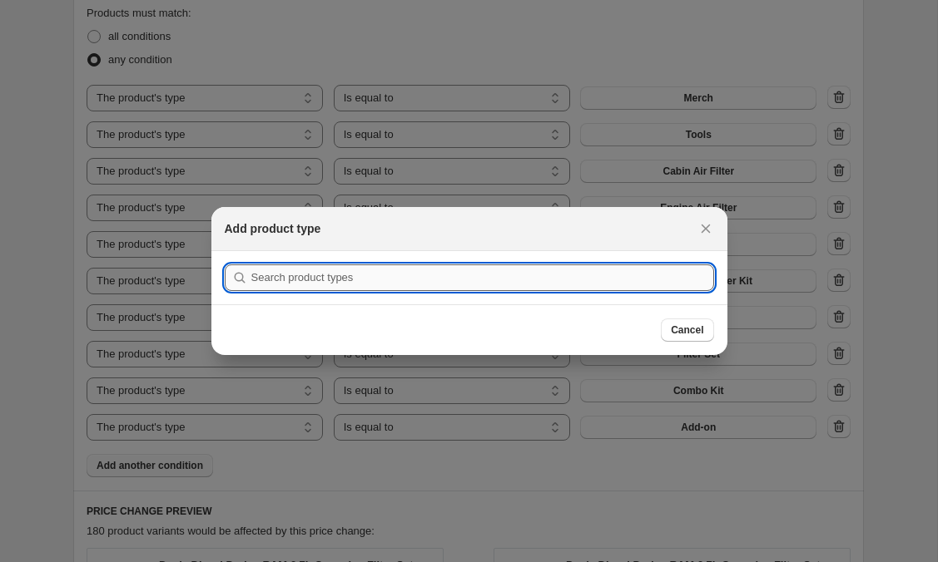
click at [596, 284] on input ":r46:" at bounding box center [482, 278] width 463 height 27
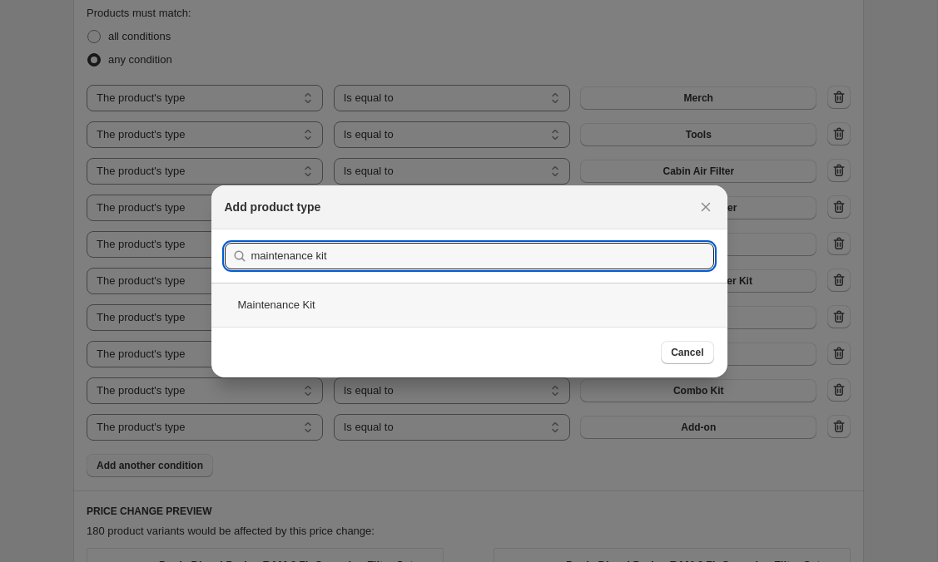
type input "maintenance kit"
click at [383, 309] on div "Maintenance Kit" at bounding box center [469, 305] width 516 height 44
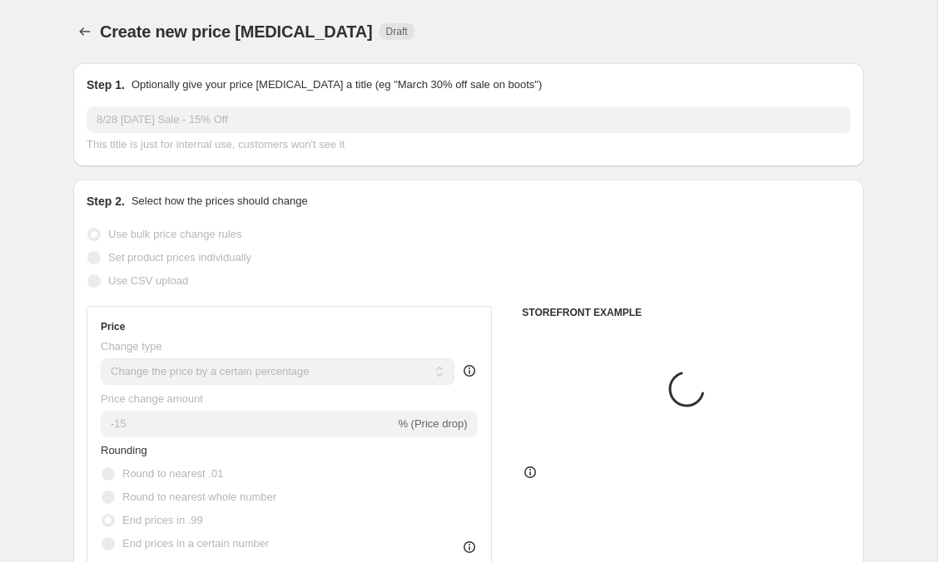
scroll to position [1042, 0]
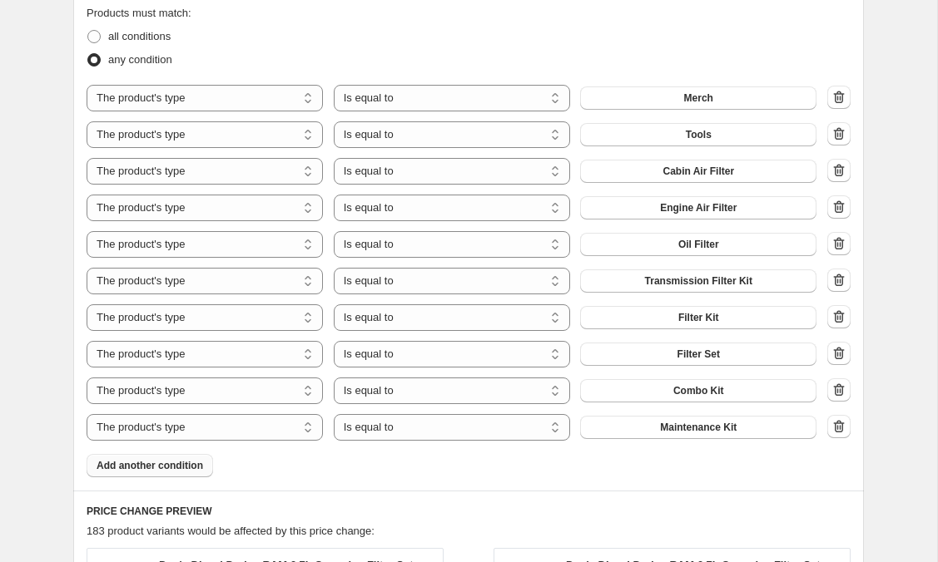
click at [175, 473] on button "Add another condition" at bounding box center [150, 465] width 126 height 23
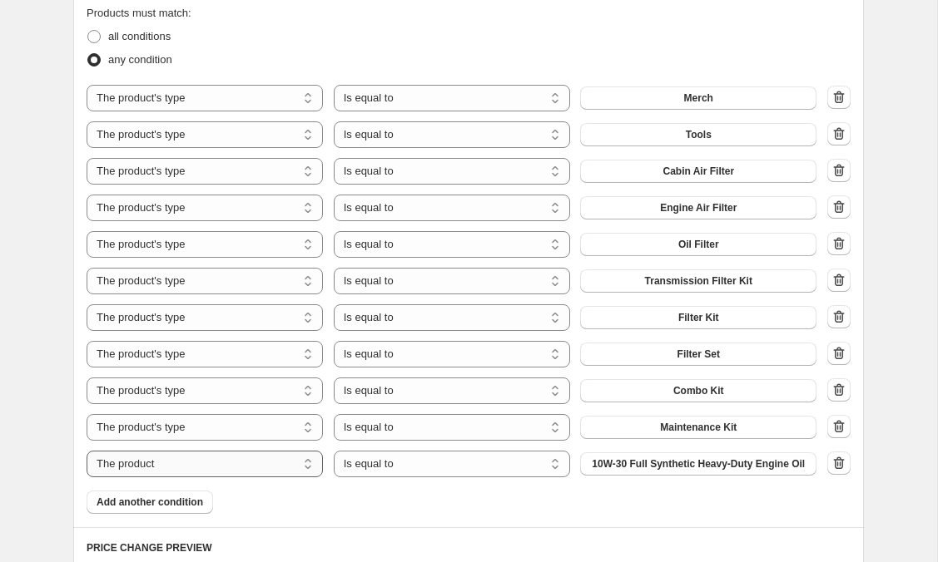
click at [224, 470] on select "The product The product's collection The product's tag The product's vendor The…" at bounding box center [205, 464] width 236 height 27
select select "product_type"
click at [657, 463] on button "Add-on" at bounding box center [698, 464] width 236 height 23
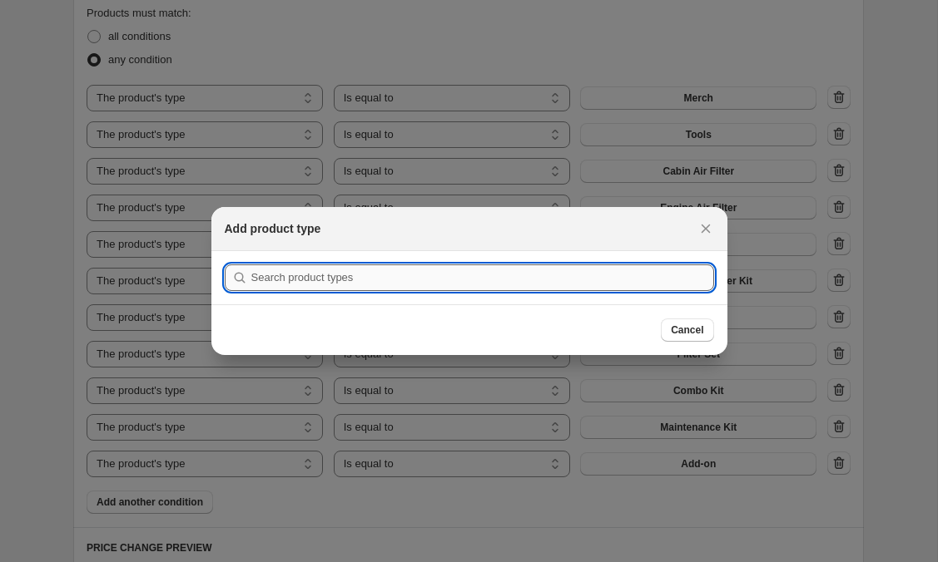
click at [552, 275] on input ":r4c:" at bounding box center [482, 278] width 463 height 27
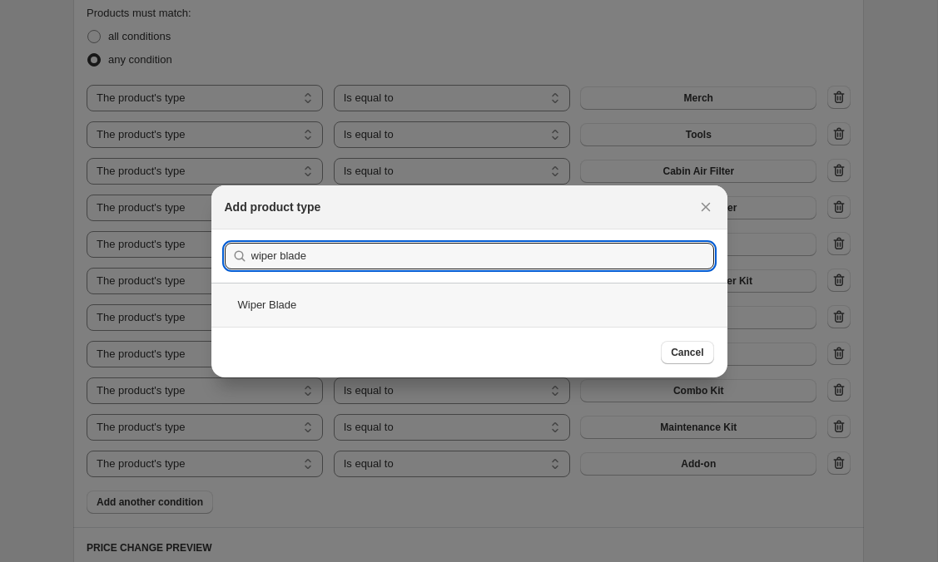
type input "wiper blade"
click at [329, 314] on div "Wiper Blade" at bounding box center [469, 305] width 516 height 44
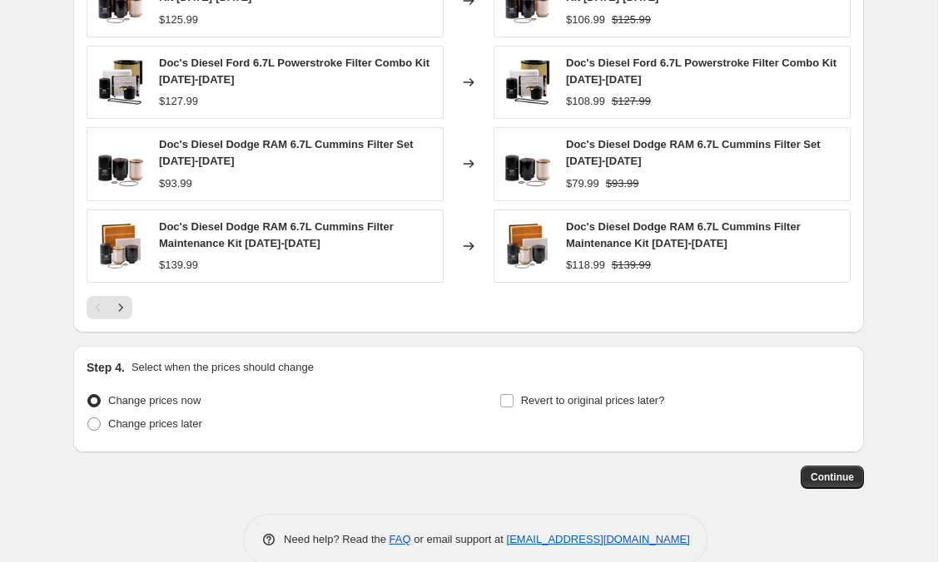
scroll to position [1774, 0]
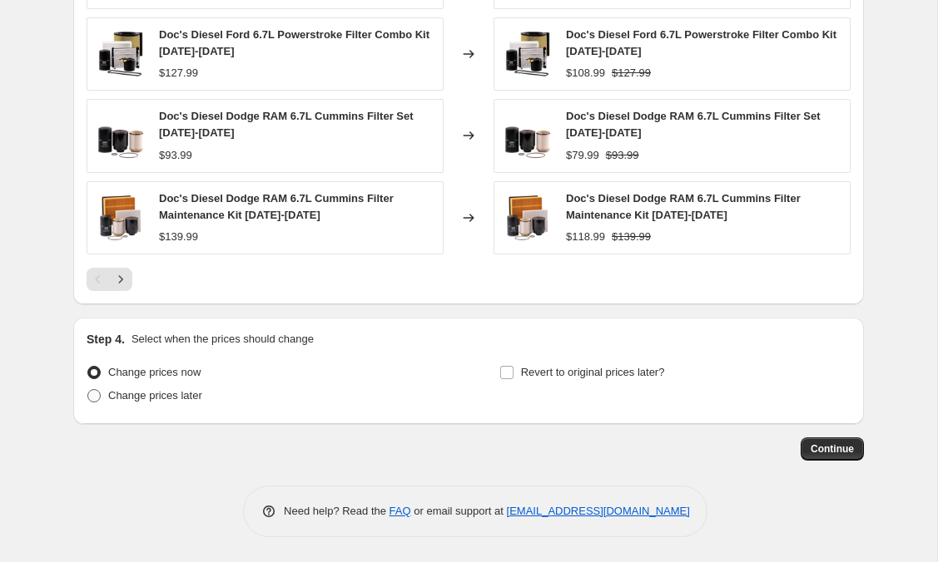
click at [95, 398] on span at bounding box center [93, 395] width 13 height 13
click at [88, 390] on input "Change prices later" at bounding box center [87, 389] width 1 height 1
radio input "true"
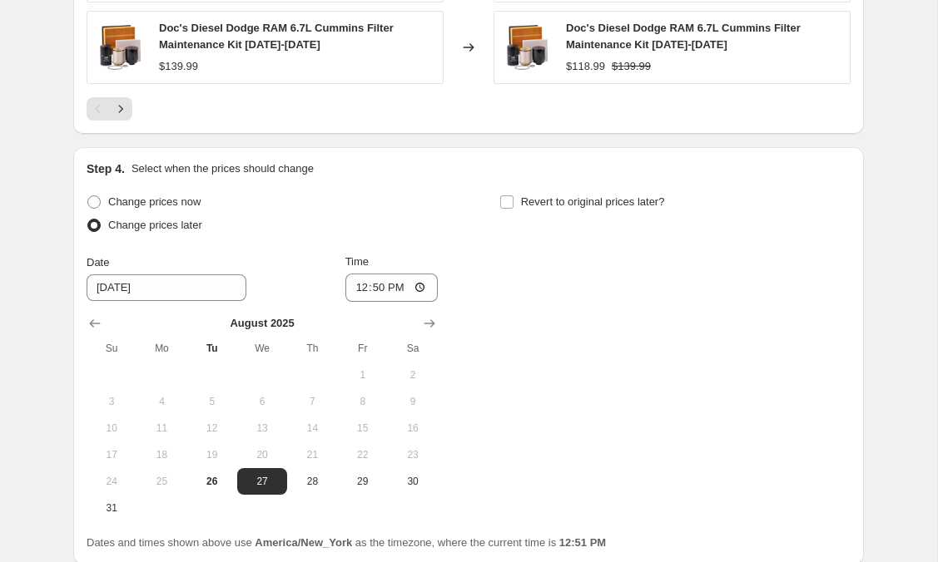
scroll to position [1965, 0]
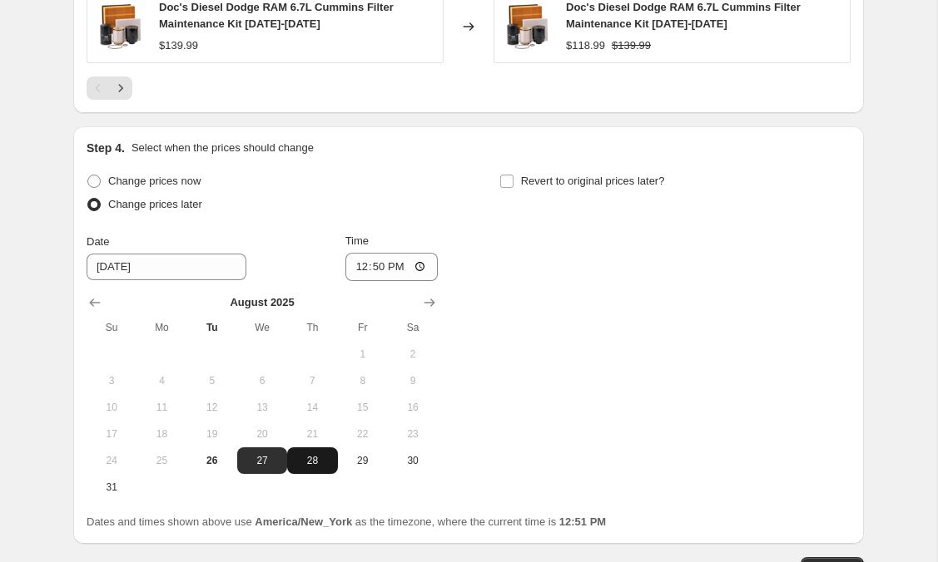
click at [301, 461] on span "28" at bounding box center [312, 460] width 37 height 13
type input "[DATE]"
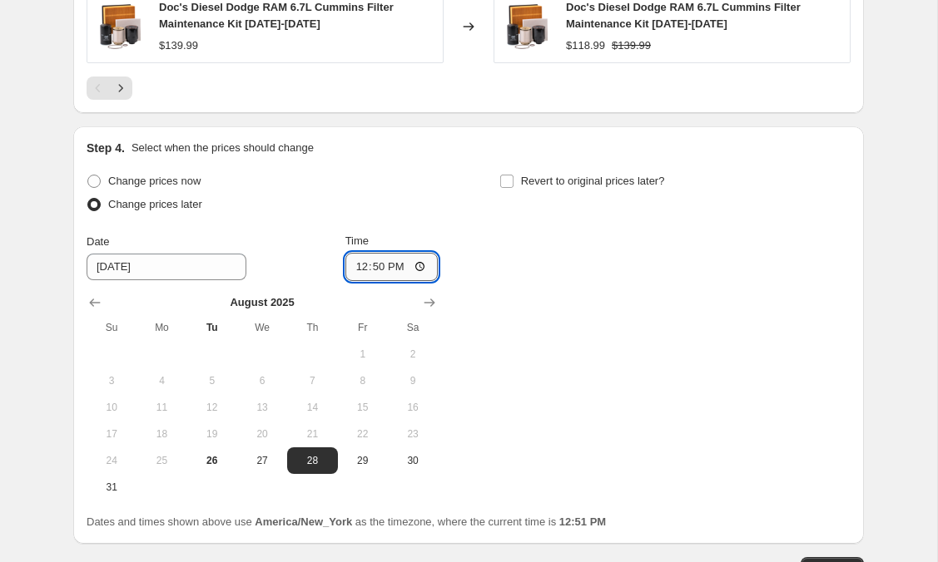
click at [382, 272] on input "12:50" at bounding box center [391, 267] width 93 height 28
click at [417, 269] on input "12:50" at bounding box center [391, 267] width 93 height 28
type input "00:00"
click at [557, 278] on div "Change prices now Change prices later Date [DATE] Time 00:00 [DATE] Su Mo Tu We…" at bounding box center [469, 335] width 764 height 331
click at [507, 181] on input "Revert to original prices later?" at bounding box center [506, 181] width 13 height 13
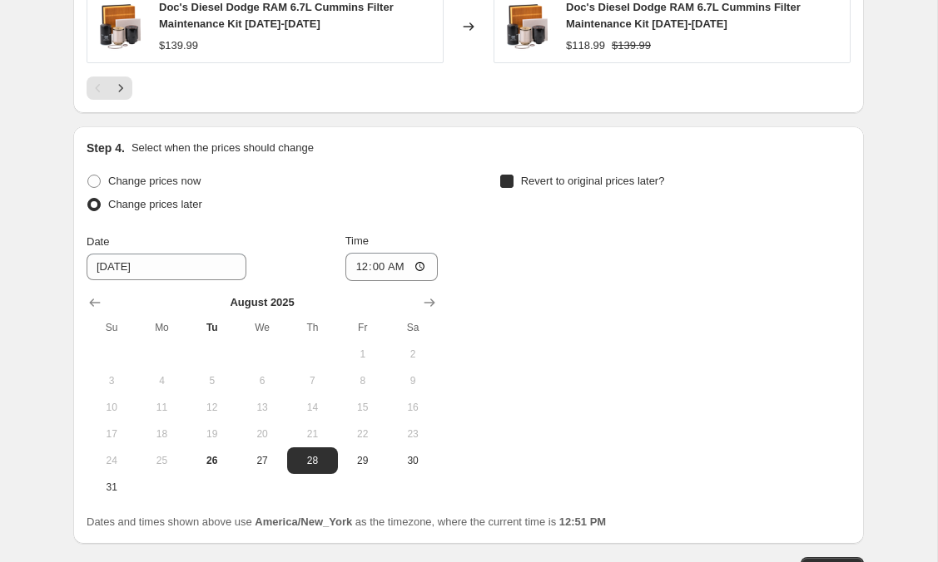
checkbox input "true"
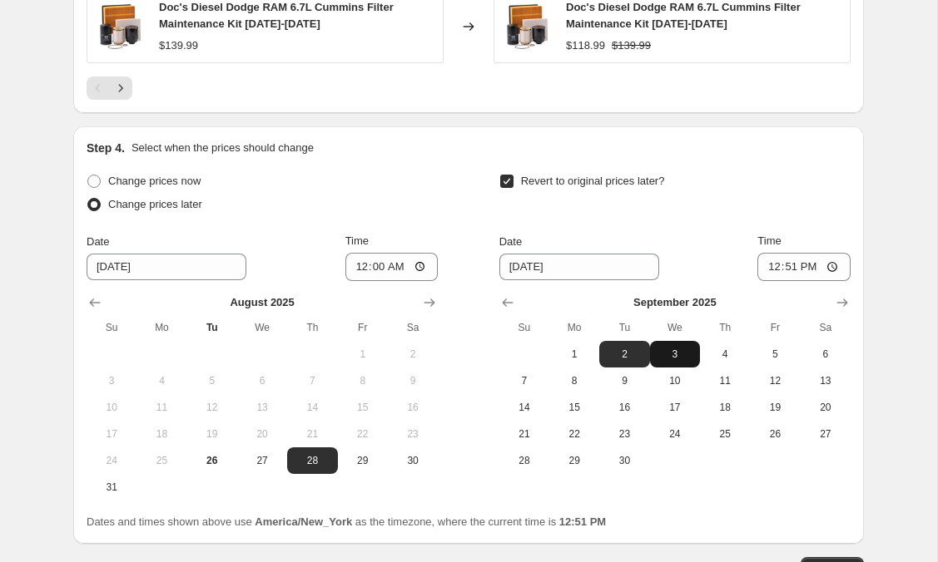
click at [676, 354] on span "3" at bounding box center [674, 354] width 37 height 13
type input "[DATE]"
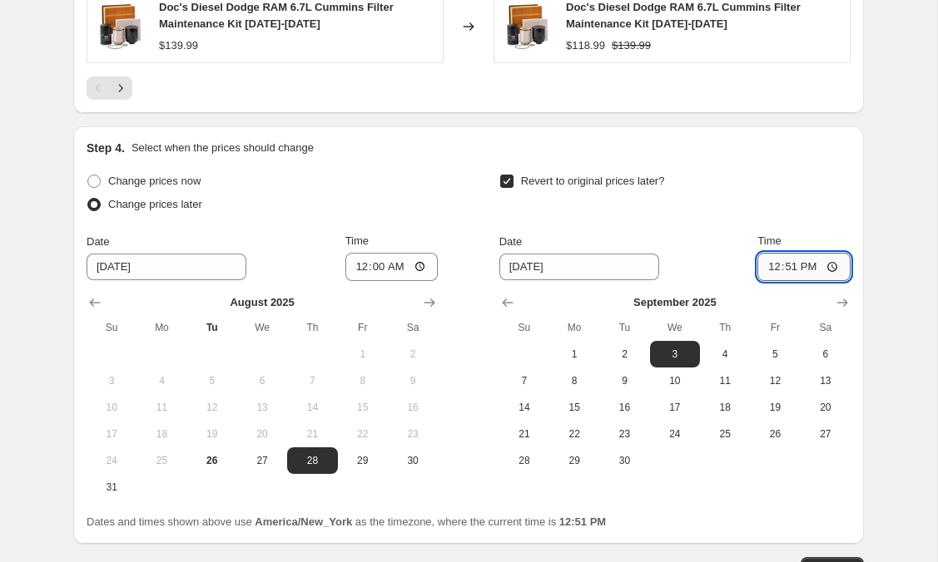
click at [798, 265] on input "12:51" at bounding box center [803, 267] width 93 height 28
click at [775, 264] on input "12:51" at bounding box center [803, 267] width 93 height 28
click at [836, 265] on input "12:51" at bounding box center [803, 267] width 93 height 28
type input "00:00"
click at [840, 171] on div "Revert to original prices later?" at bounding box center [674, 195] width 351 height 50
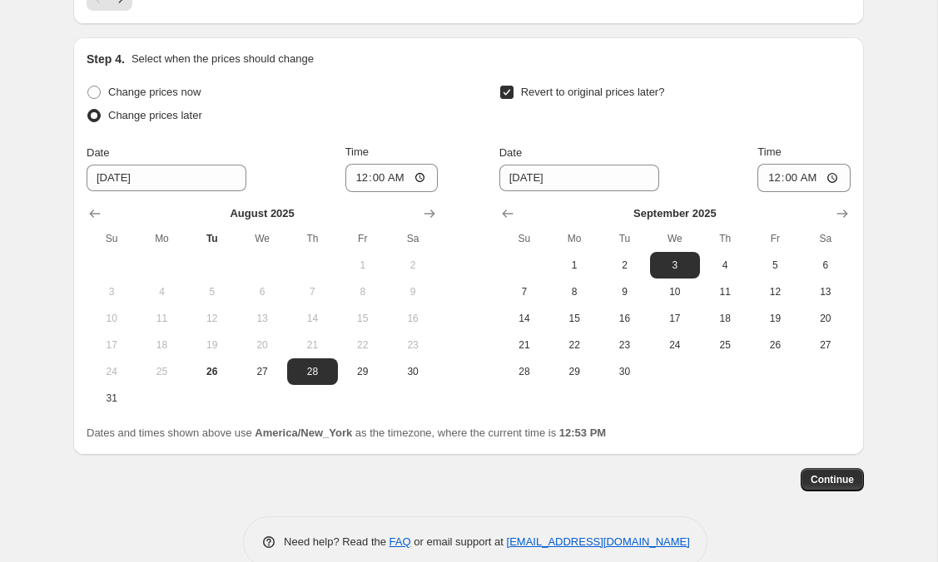
scroll to position [2051, 0]
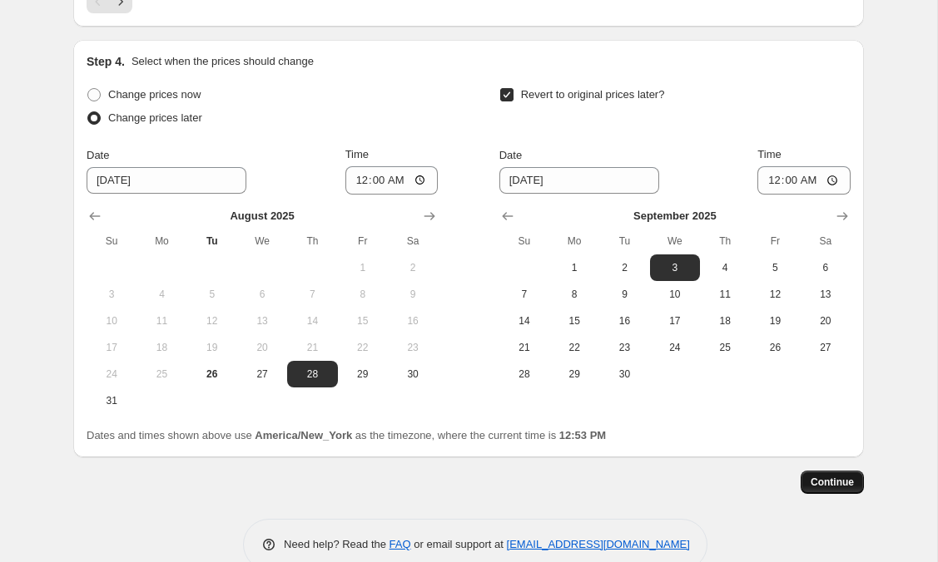
click at [819, 483] on span "Continue" at bounding box center [831, 482] width 43 height 13
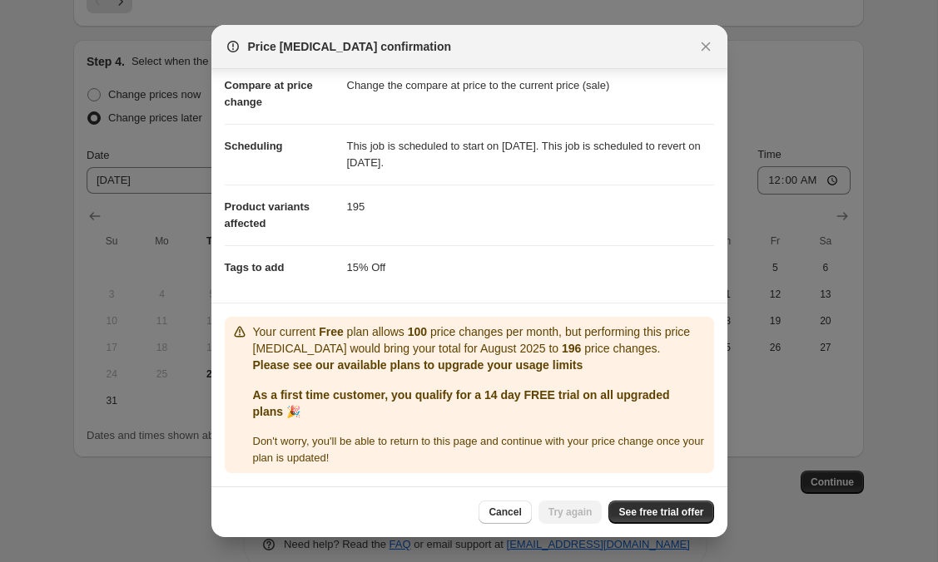
scroll to position [78, 0]
click at [650, 515] on span "See free trial offer" at bounding box center [660, 512] width 85 height 13
click at [555, 516] on span "Try again" at bounding box center [570, 512] width 44 height 13
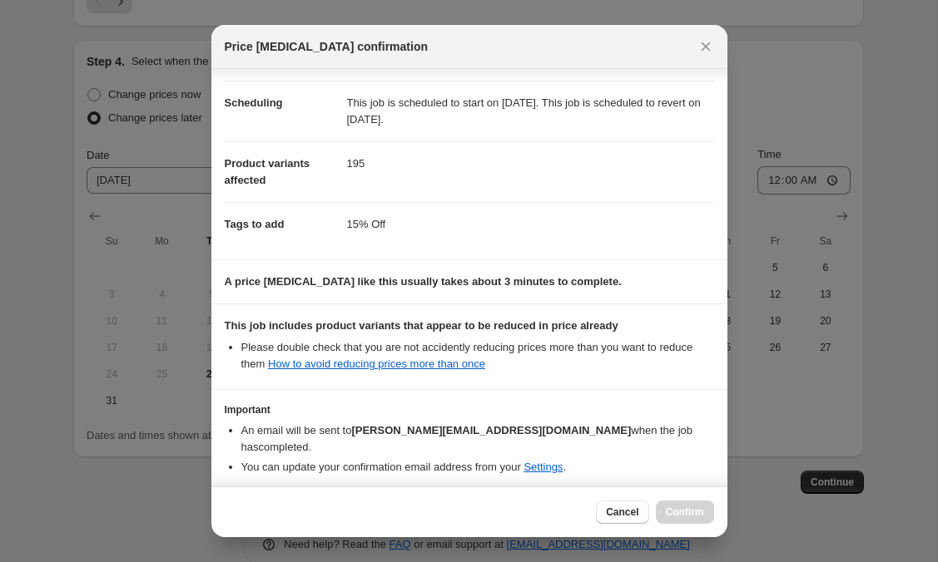
scroll to position [179, 0]
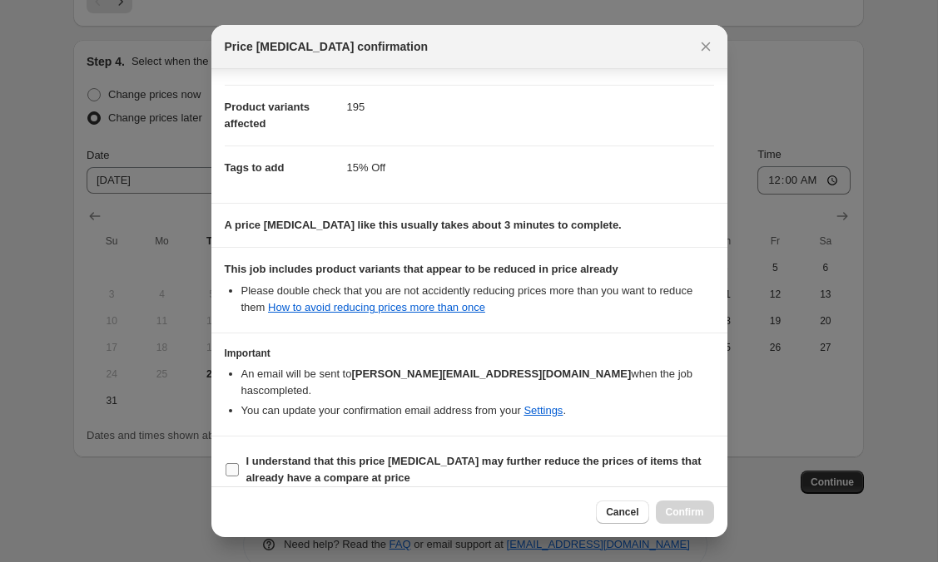
click at [231, 463] on input "I understand that this price [MEDICAL_DATA] may further reduce the prices of it…" at bounding box center [231, 469] width 13 height 13
checkbox input "true"
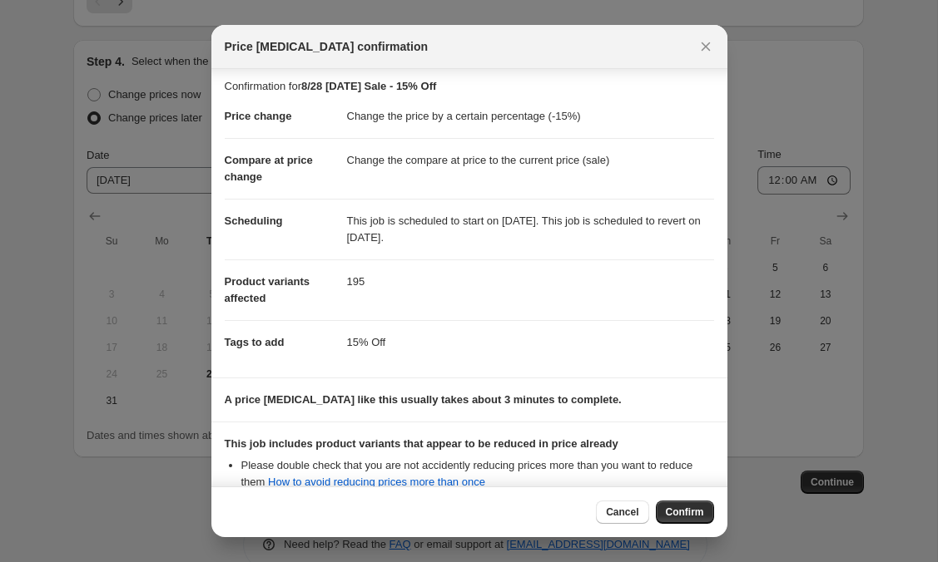
scroll to position [6, 0]
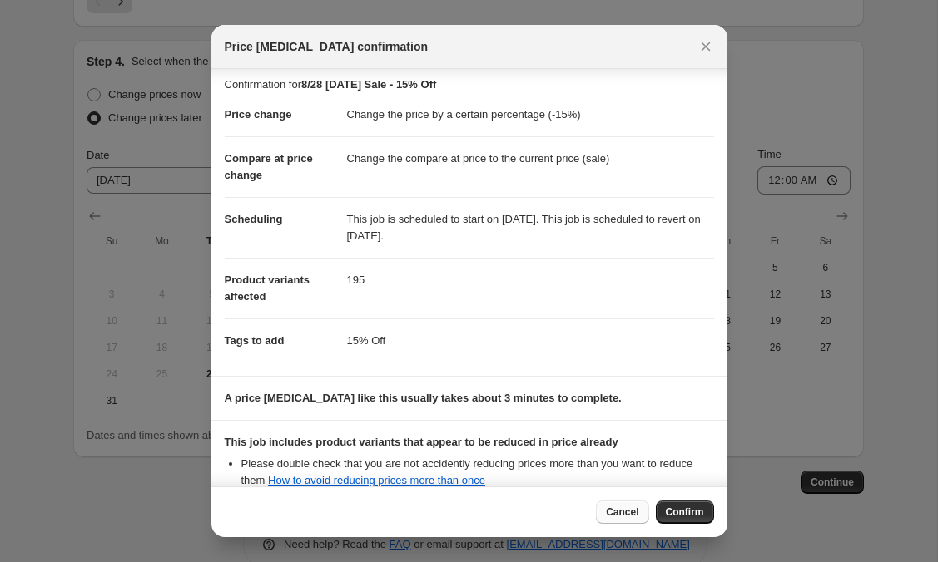
click at [618, 512] on span "Cancel" at bounding box center [622, 512] width 32 height 13
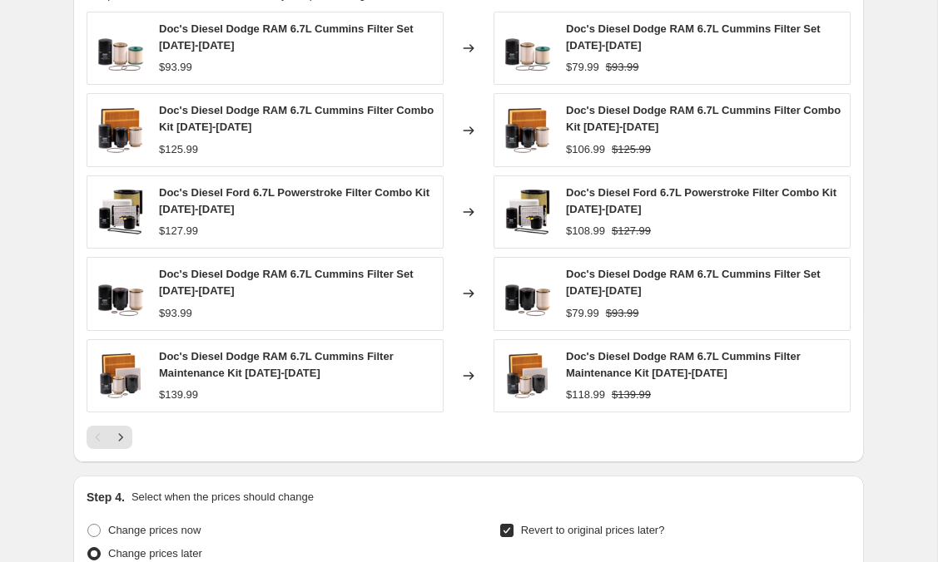
scroll to position [1640, 0]
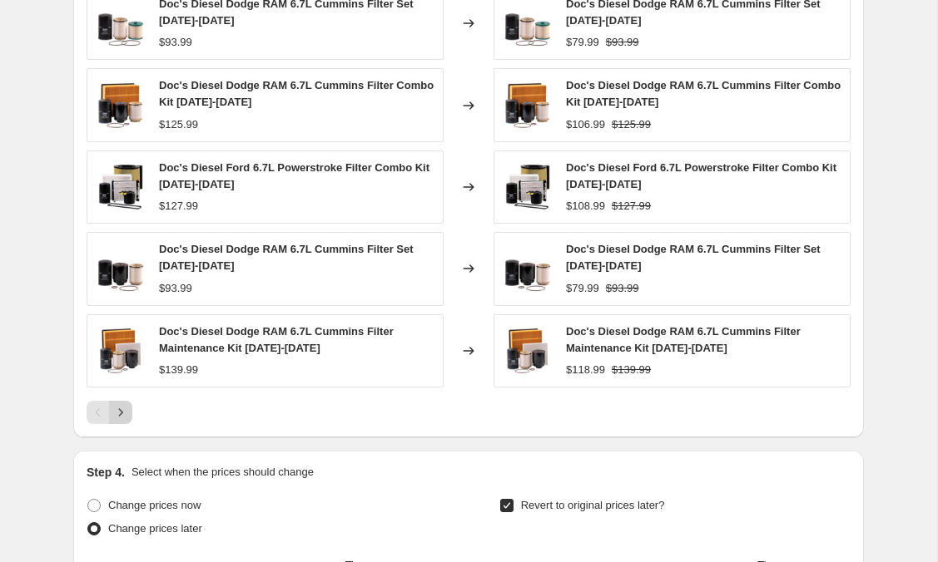
click at [127, 409] on icon "Next" at bounding box center [120, 412] width 17 height 17
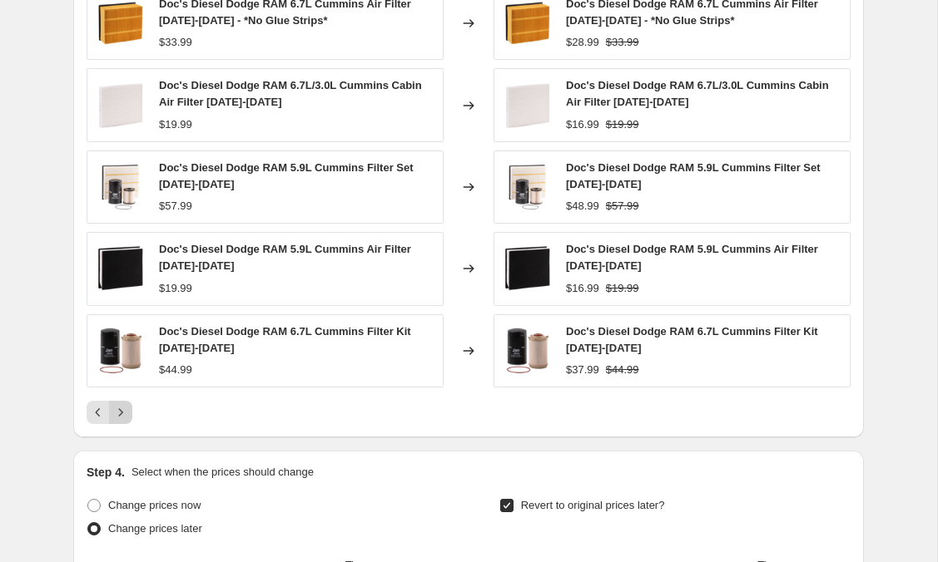
click at [128, 409] on icon "Next" at bounding box center [120, 412] width 17 height 17
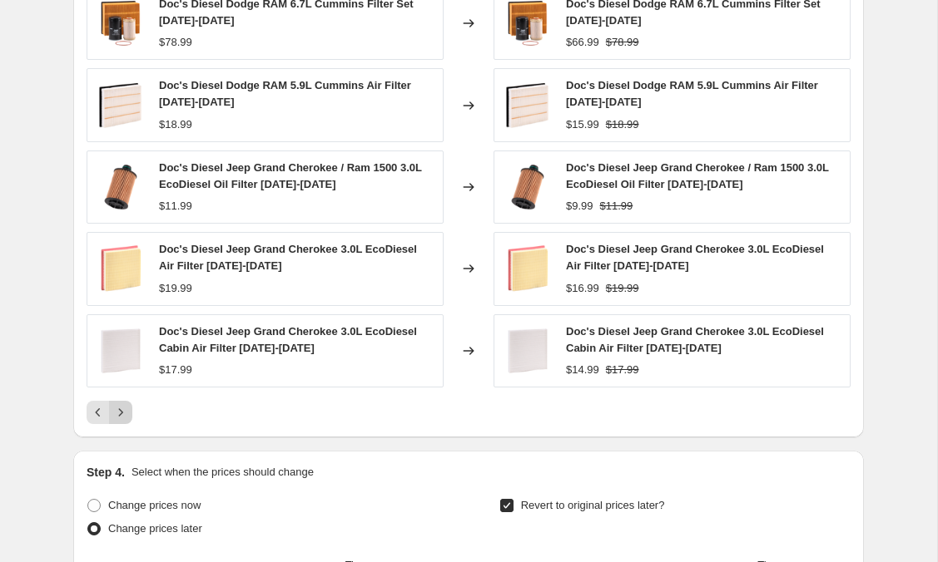
click at [128, 409] on icon "Next" at bounding box center [120, 412] width 17 height 17
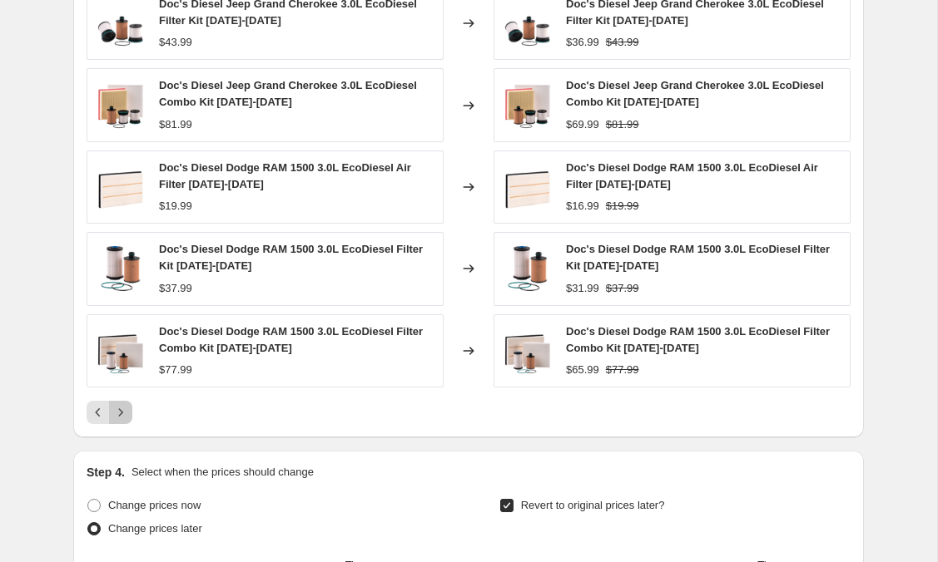
click at [128, 409] on icon "Next" at bounding box center [120, 412] width 17 height 17
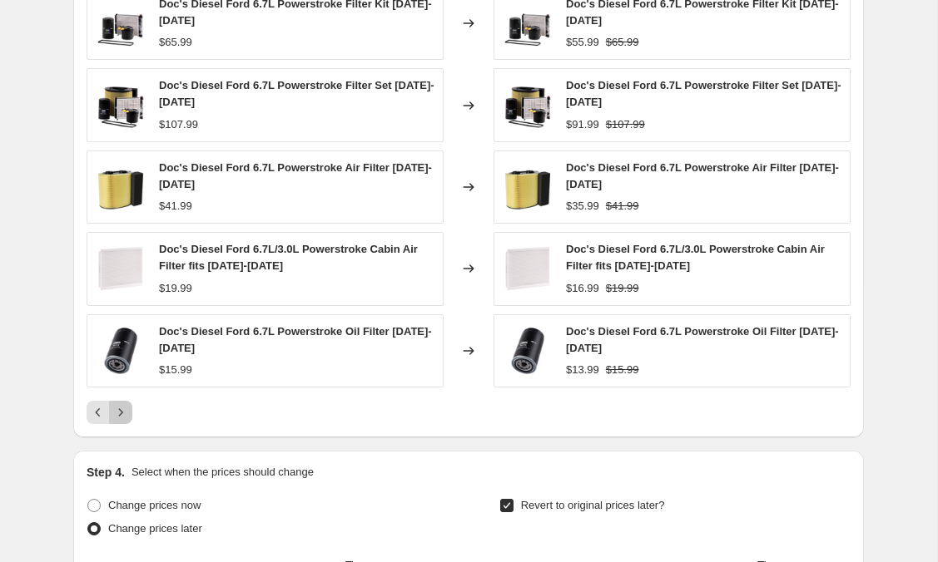
click at [128, 409] on icon "Next" at bounding box center [120, 412] width 17 height 17
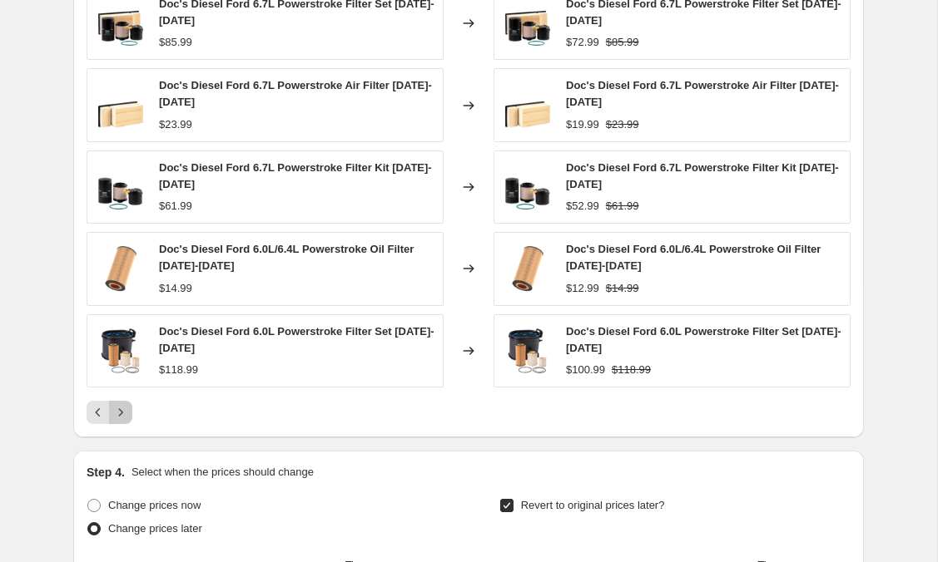
click at [128, 409] on icon "Next" at bounding box center [120, 412] width 17 height 17
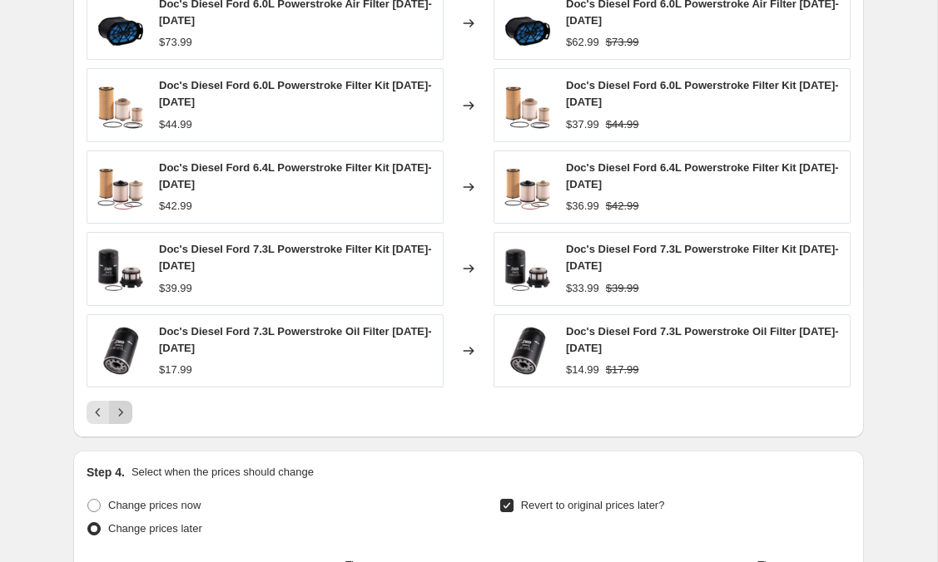
click at [128, 409] on icon "Next" at bounding box center [120, 412] width 17 height 17
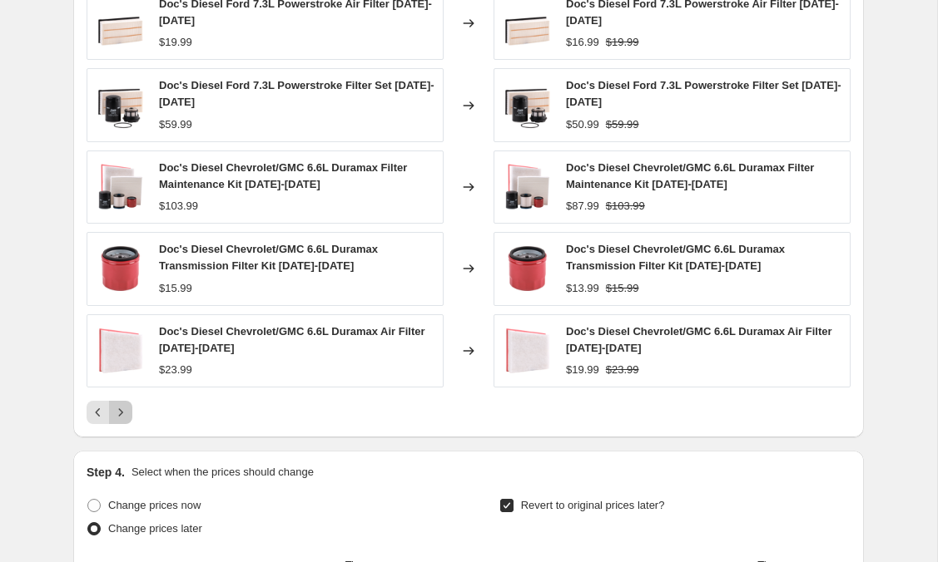
click at [128, 409] on icon "Next" at bounding box center [120, 412] width 17 height 17
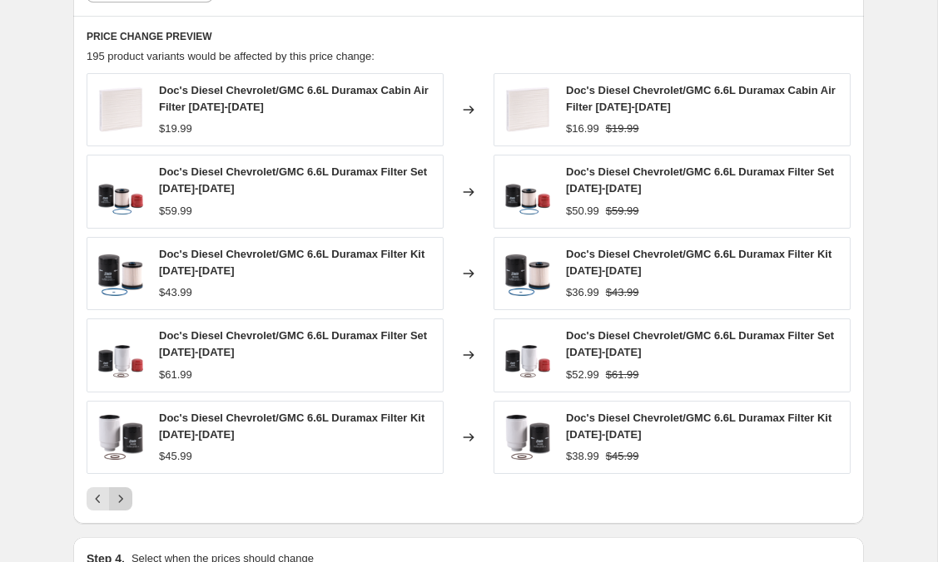
scroll to position [1552, 0]
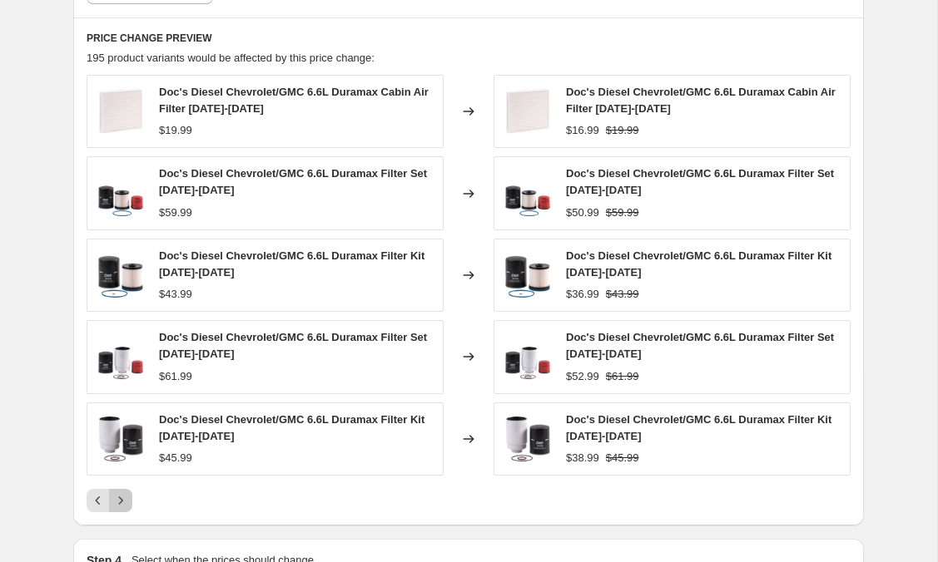
click at [122, 502] on icon "Next" at bounding box center [120, 500] width 17 height 17
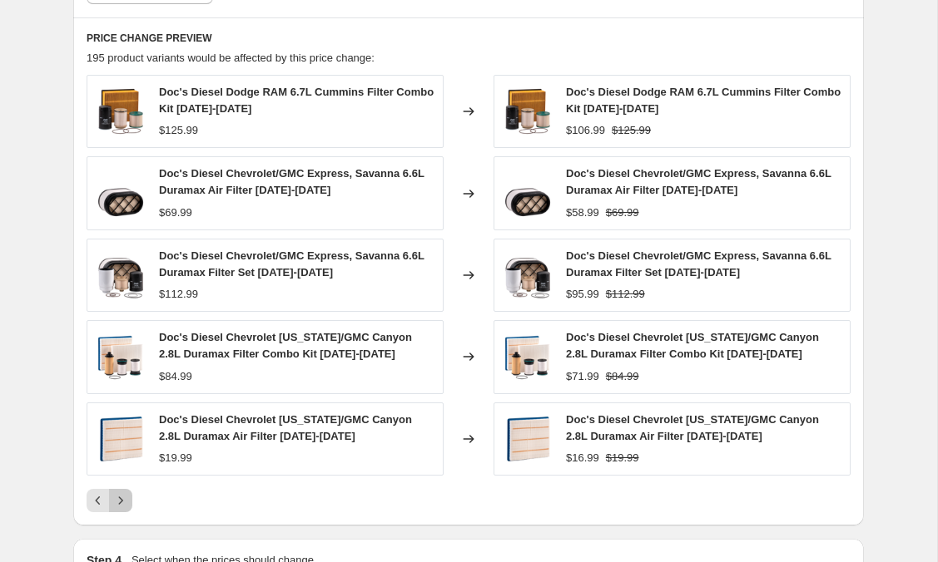
click at [122, 502] on icon "Next" at bounding box center [120, 500] width 17 height 17
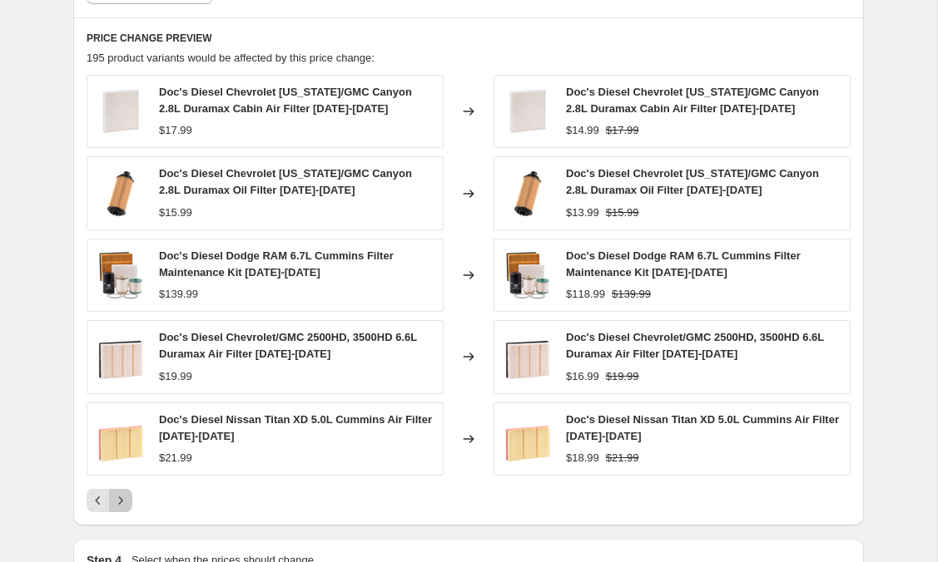
click at [122, 502] on icon "Next" at bounding box center [120, 500] width 17 height 17
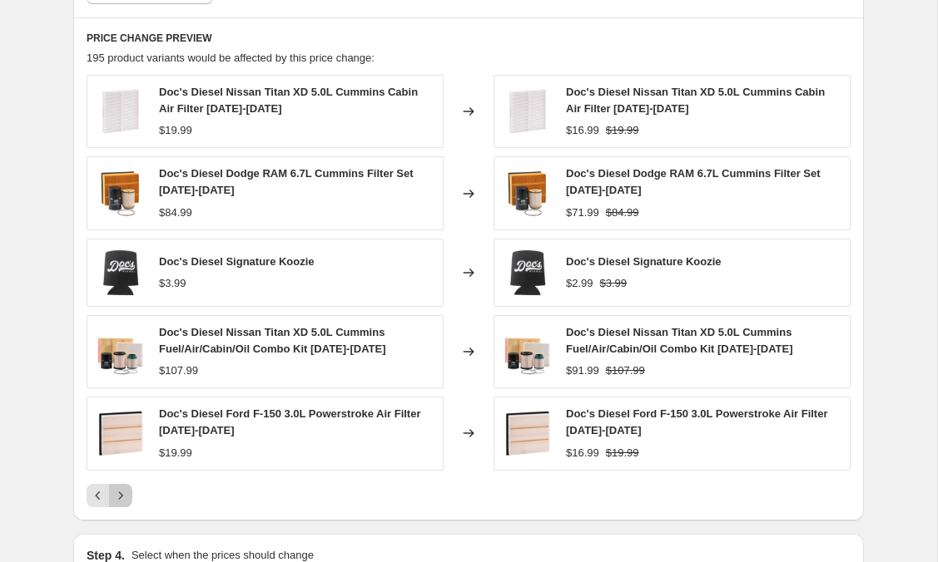
click at [126, 502] on icon "Next" at bounding box center [120, 495] width 17 height 17
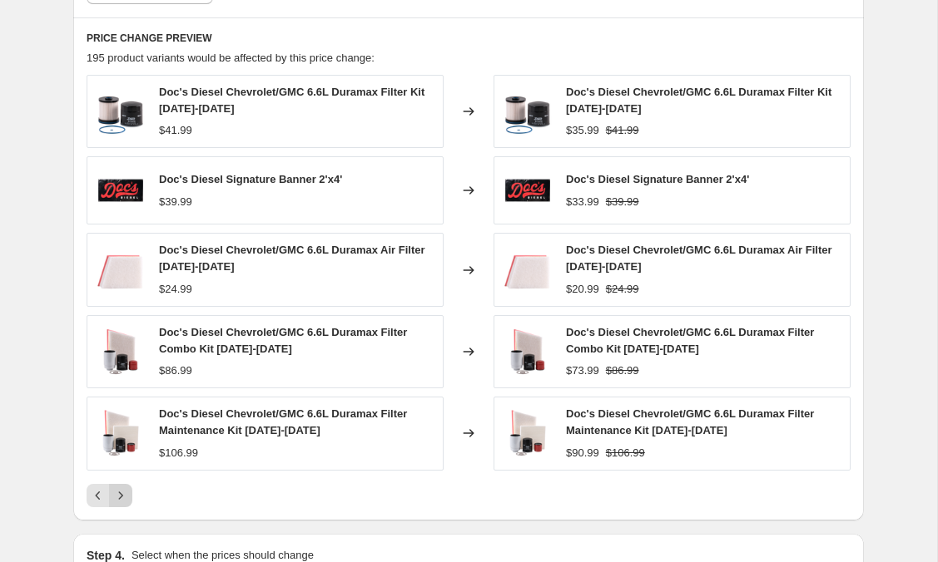
click at [126, 502] on icon "Next" at bounding box center [120, 495] width 17 height 17
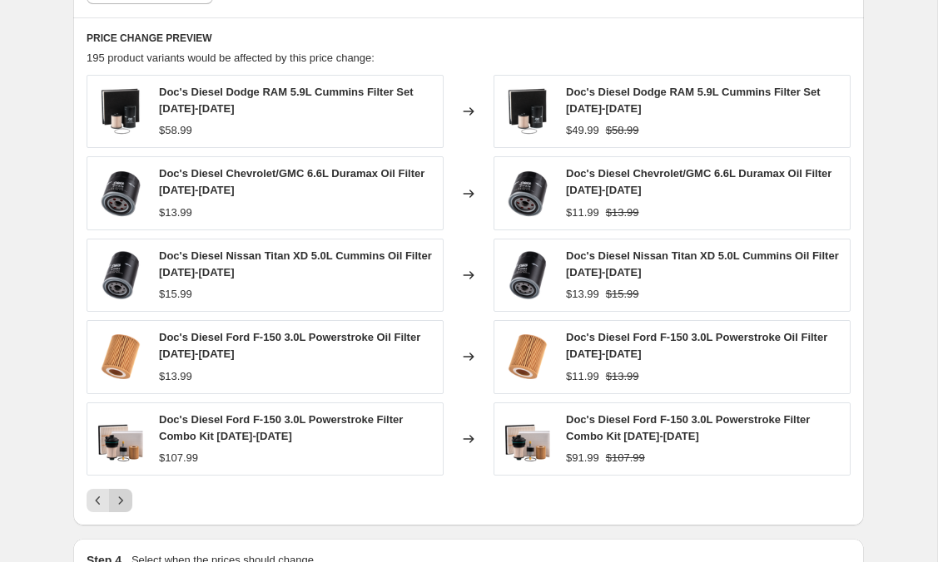
click at [126, 502] on icon "Next" at bounding box center [120, 500] width 17 height 17
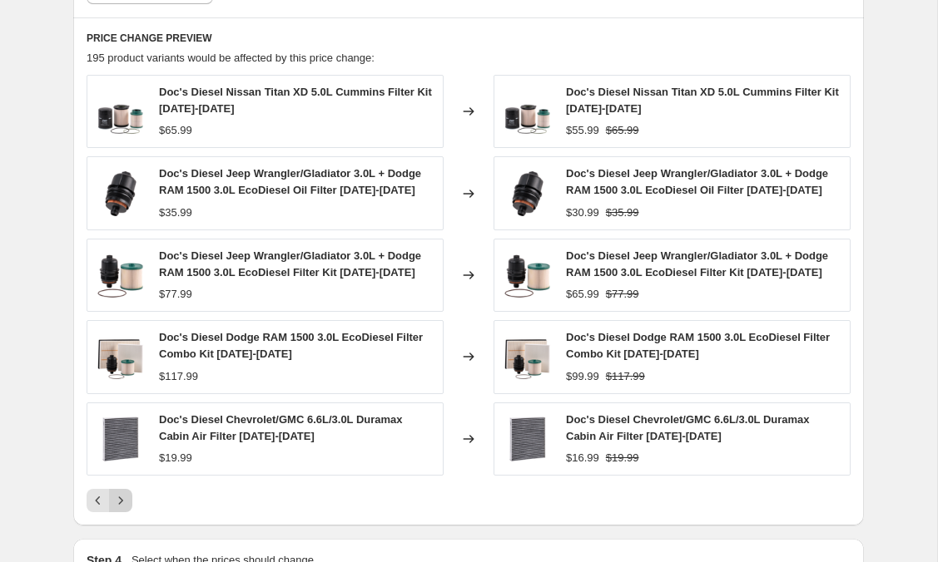
click at [126, 502] on icon "Next" at bounding box center [120, 500] width 17 height 17
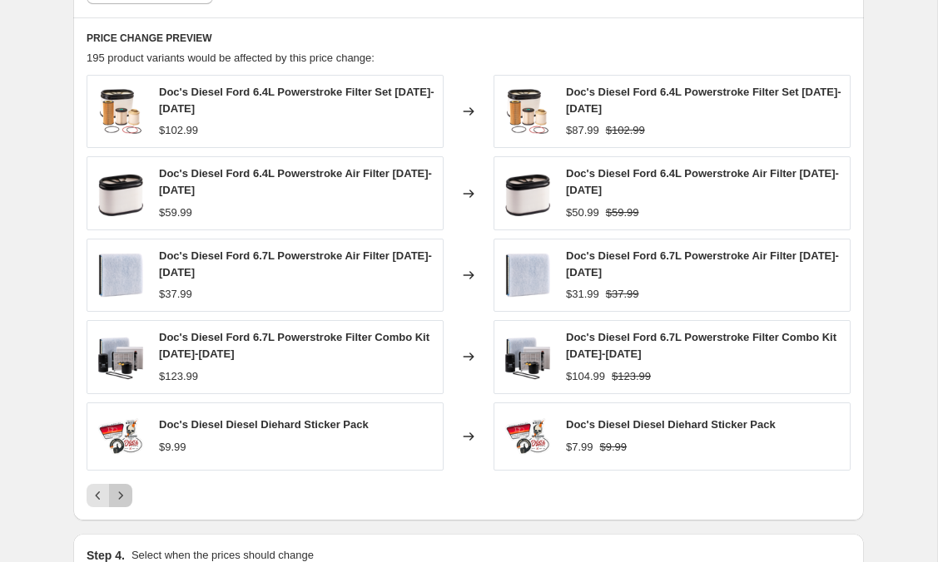
click at [126, 502] on icon "Next" at bounding box center [120, 495] width 17 height 17
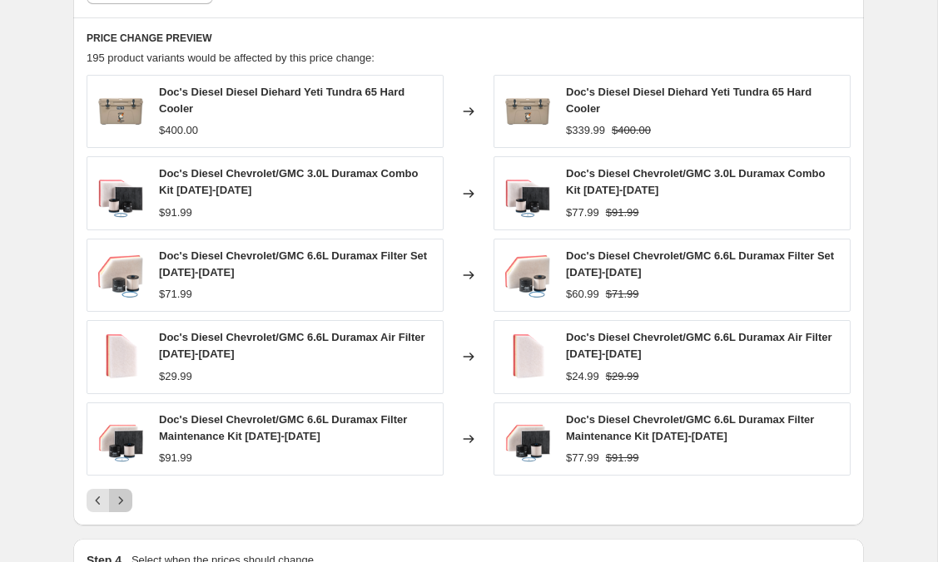
click at [121, 506] on icon "Next" at bounding box center [120, 500] width 17 height 17
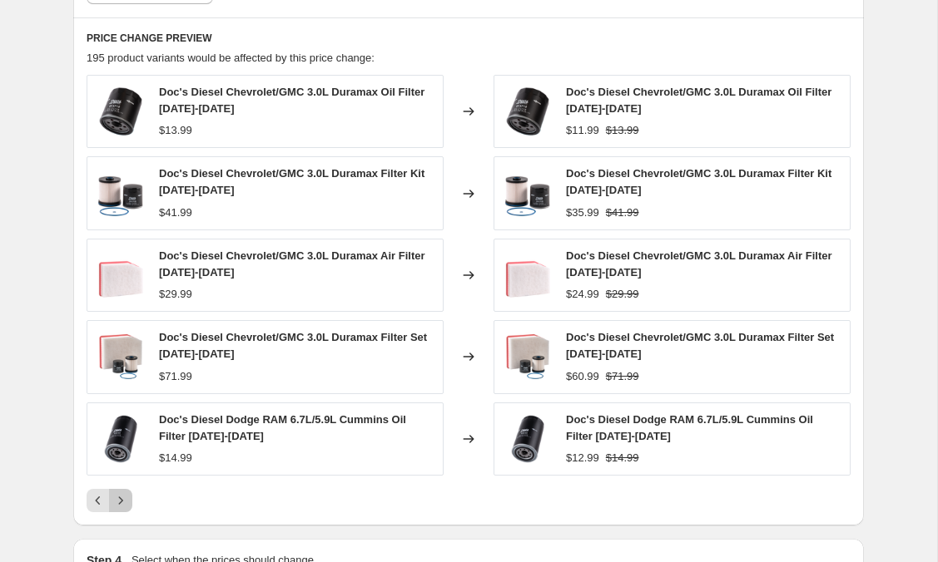
click at [121, 504] on icon "Next" at bounding box center [120, 500] width 17 height 17
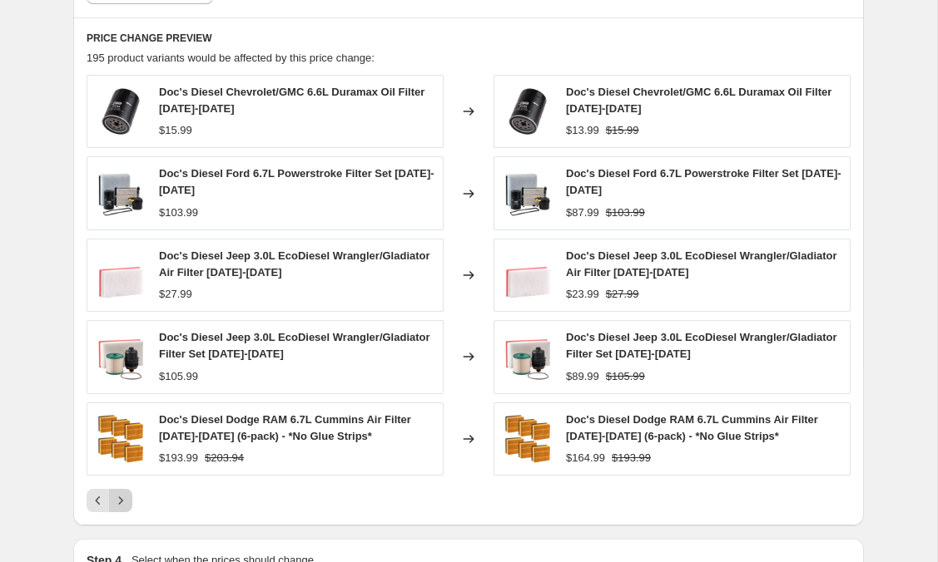
click at [121, 503] on icon "Next" at bounding box center [120, 500] width 17 height 17
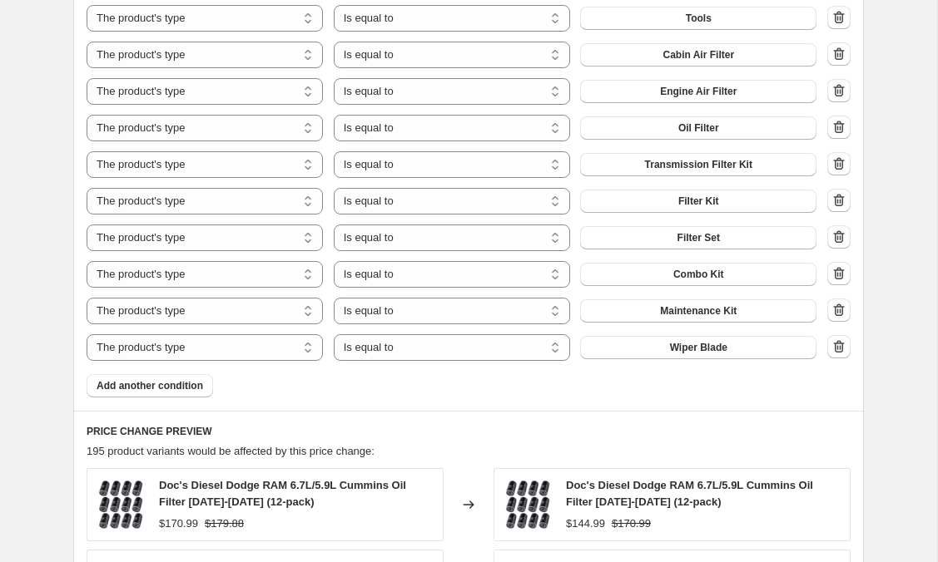
scroll to position [1175, 0]
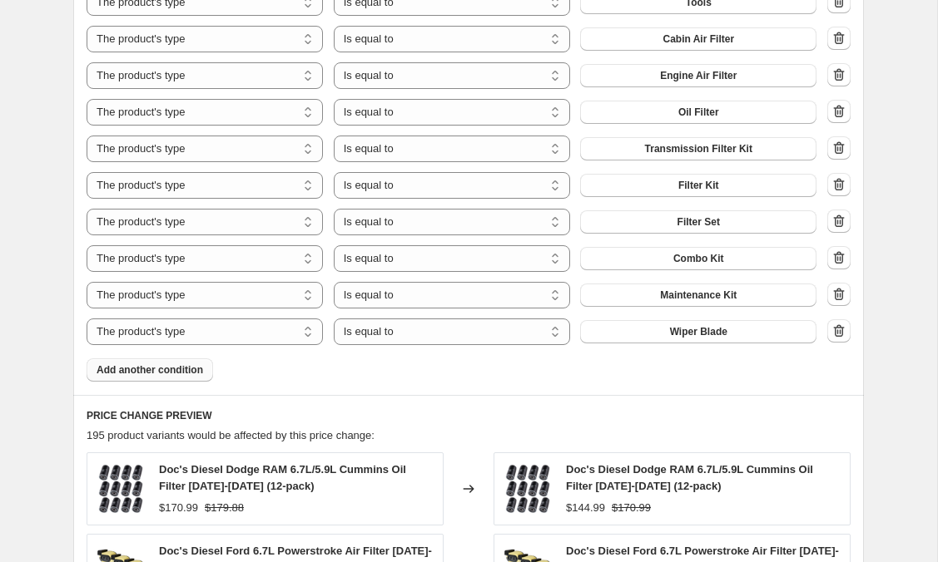
click at [178, 364] on span "Add another condition" at bounding box center [149, 370] width 106 height 13
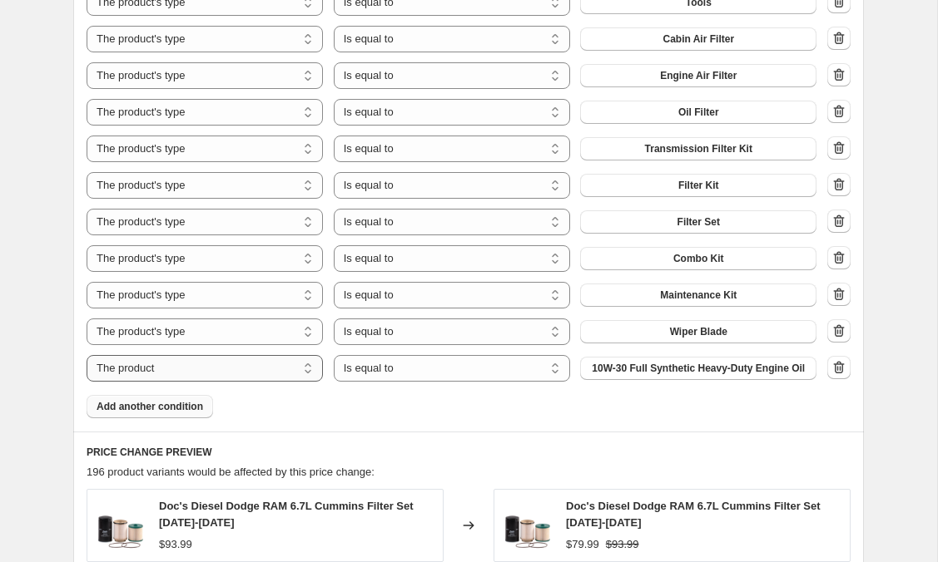
click at [185, 370] on select "The product The product's collection The product's tag The product's vendor The…" at bounding box center [205, 368] width 236 height 27
select select "tag"
click at [411, 368] on select "Is equal to Is not equal to" at bounding box center [452, 368] width 236 height 27
select select "not_equal"
click at [679, 367] on button "0W20" at bounding box center [698, 368] width 236 height 23
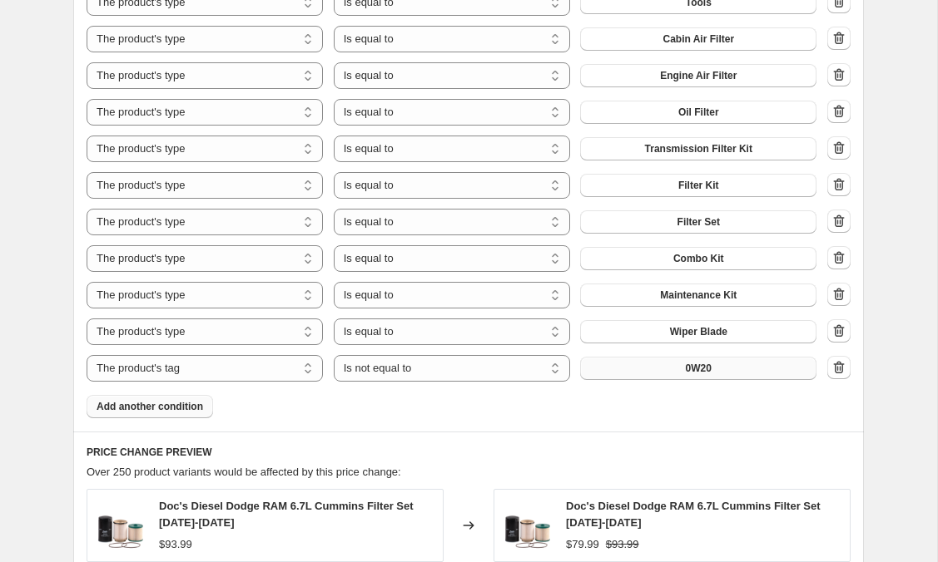
scroll to position [0, 0]
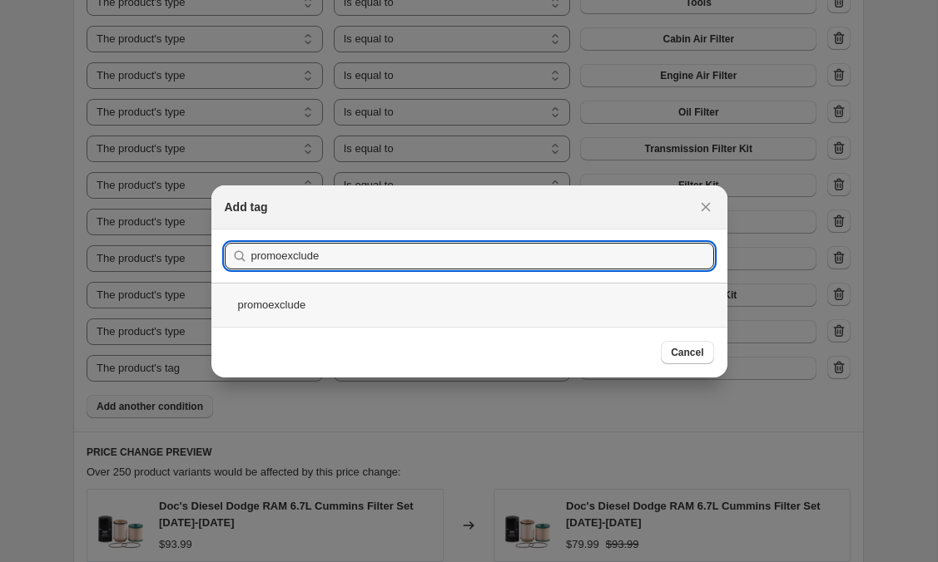
type input "promoexclude"
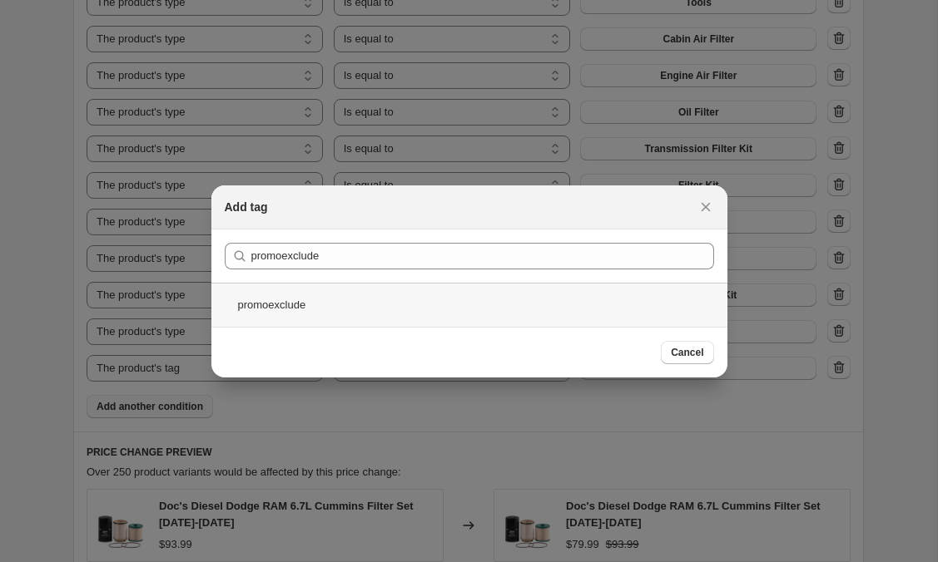
click at [315, 314] on div "promoexclude" at bounding box center [469, 305] width 516 height 44
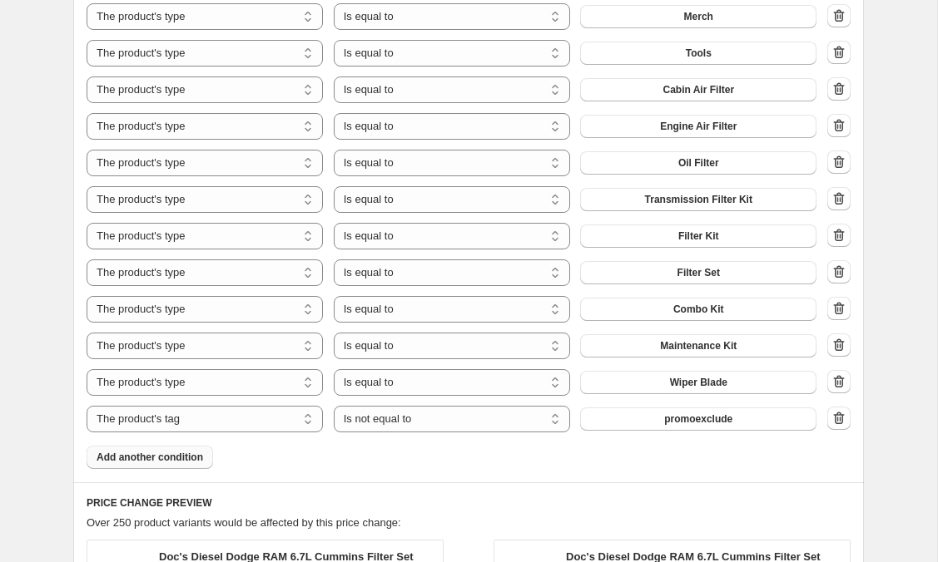
scroll to position [1110, 0]
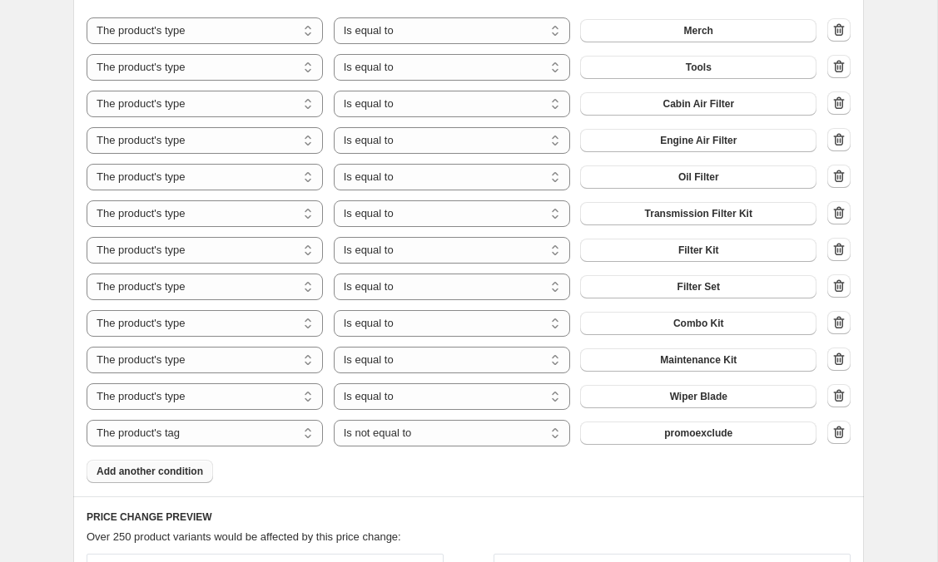
click at [138, 474] on span "Add another condition" at bounding box center [149, 471] width 106 height 13
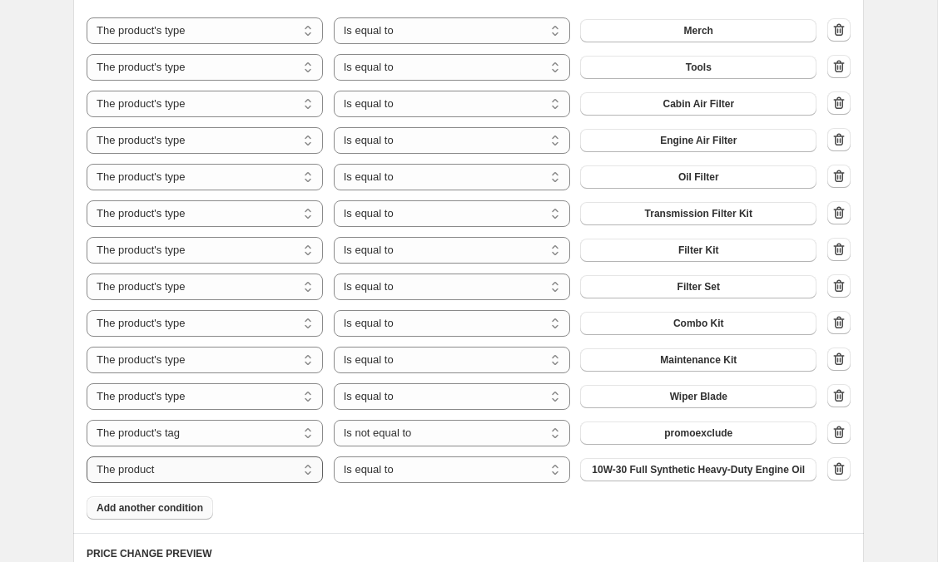
click at [256, 476] on select "The product The product's collection The product's tag The product's vendor The…" at bounding box center [205, 470] width 236 height 27
select select "tag"
click at [413, 476] on select "Is equal to Is not equal to" at bounding box center [452, 470] width 236 height 27
select select "not_equal"
click at [628, 472] on button "0W20" at bounding box center [698, 469] width 236 height 23
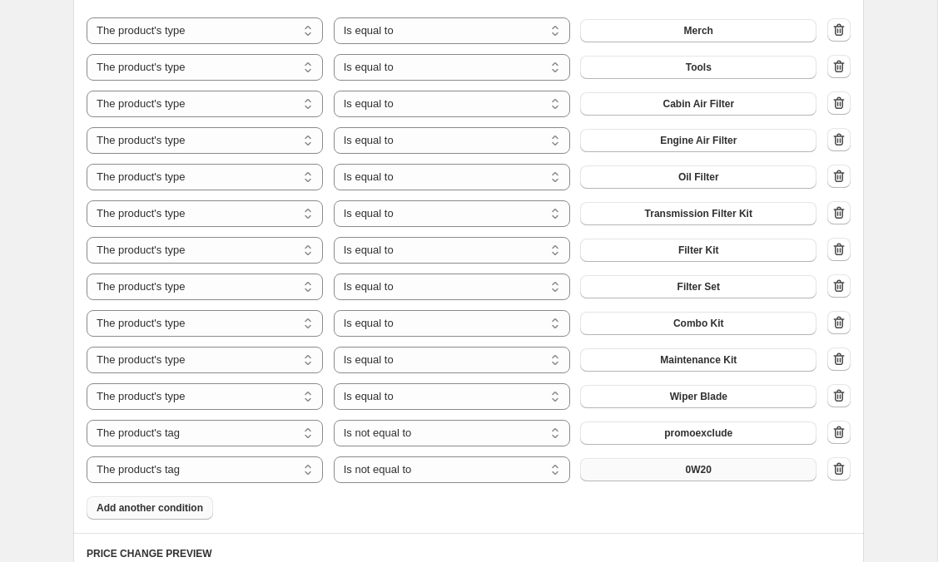
scroll to position [0, 0]
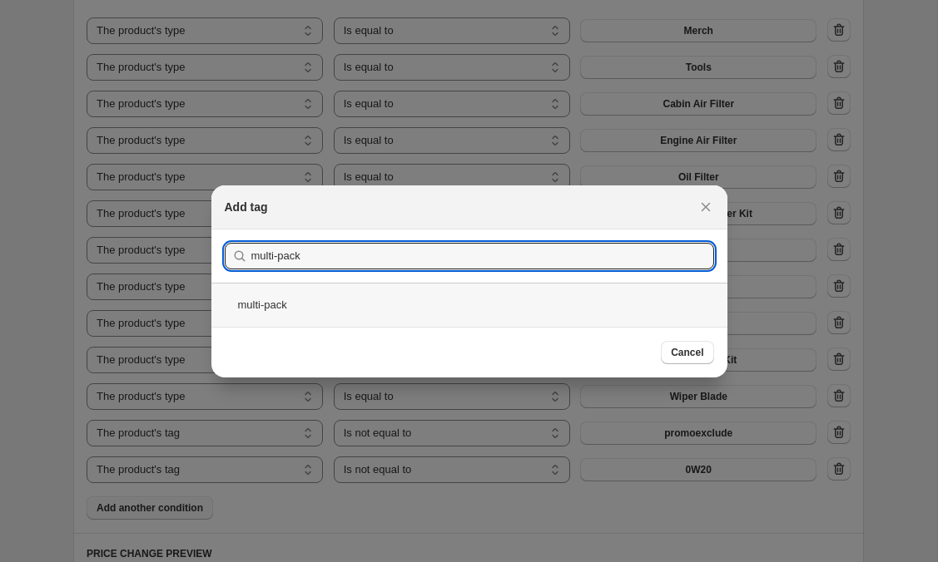
type input "multi-pack"
click at [326, 304] on div "multi-pack" at bounding box center [469, 305] width 516 height 44
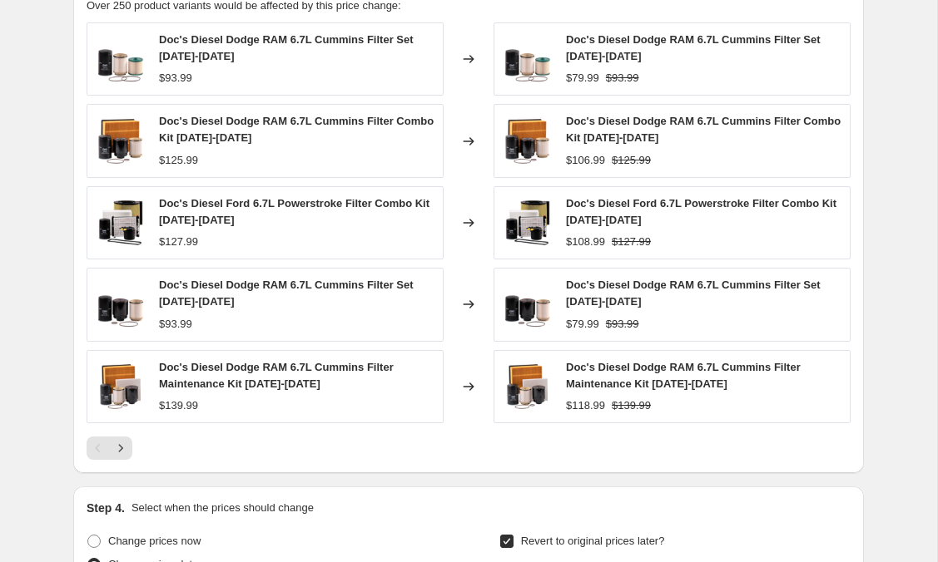
scroll to position [1681, 0]
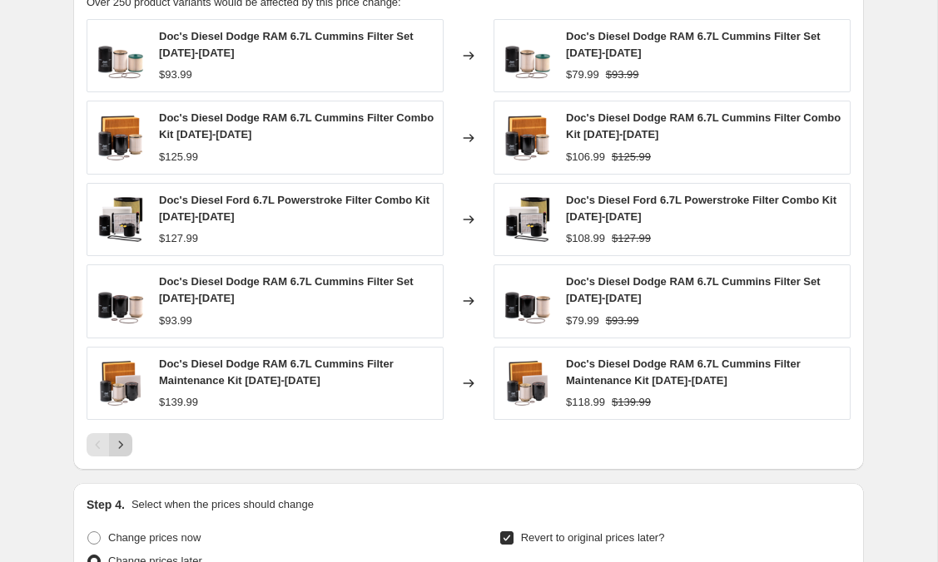
click at [118, 438] on icon "Next" at bounding box center [120, 445] width 17 height 17
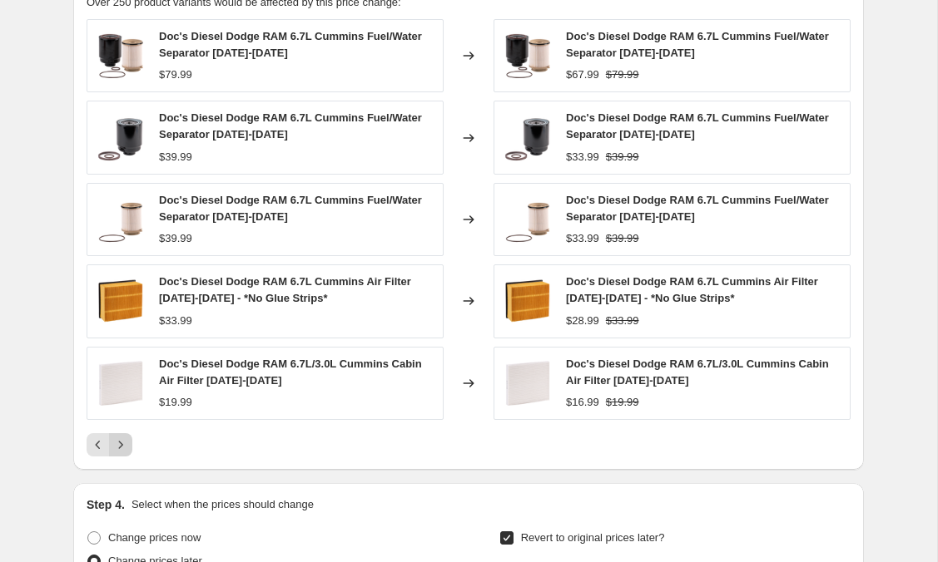
click at [119, 443] on icon "Next" at bounding box center [120, 445] width 17 height 17
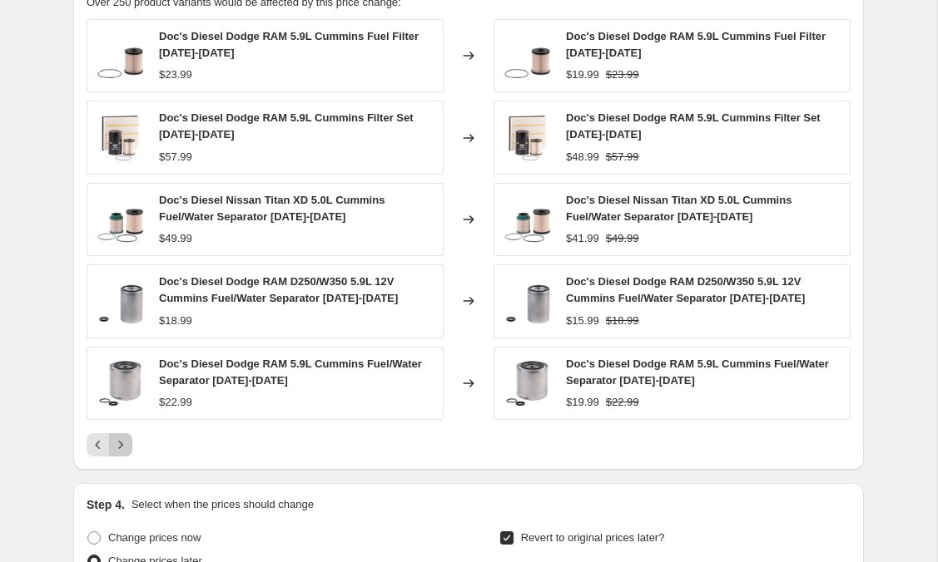
click at [119, 443] on icon "Next" at bounding box center [120, 445] width 17 height 17
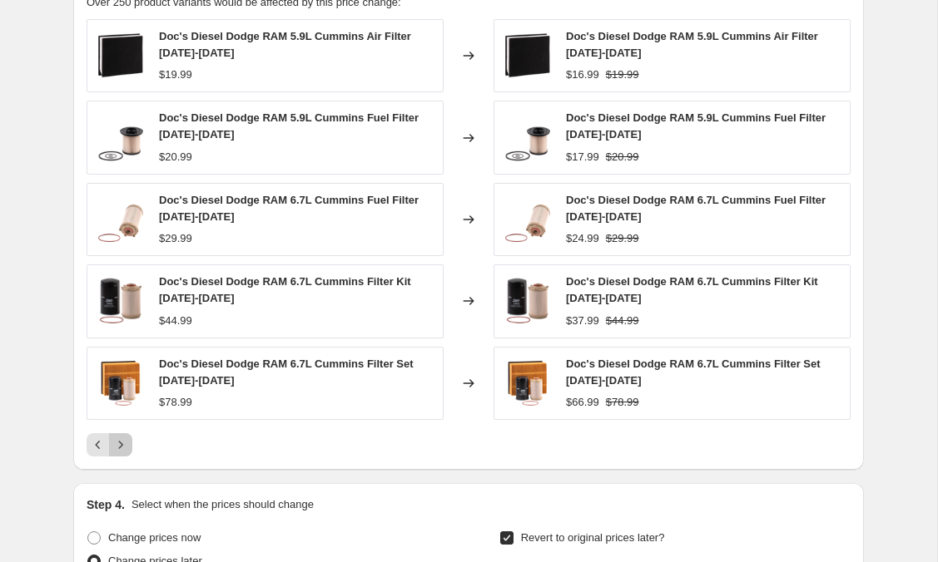
click at [119, 443] on icon "Next" at bounding box center [120, 445] width 17 height 17
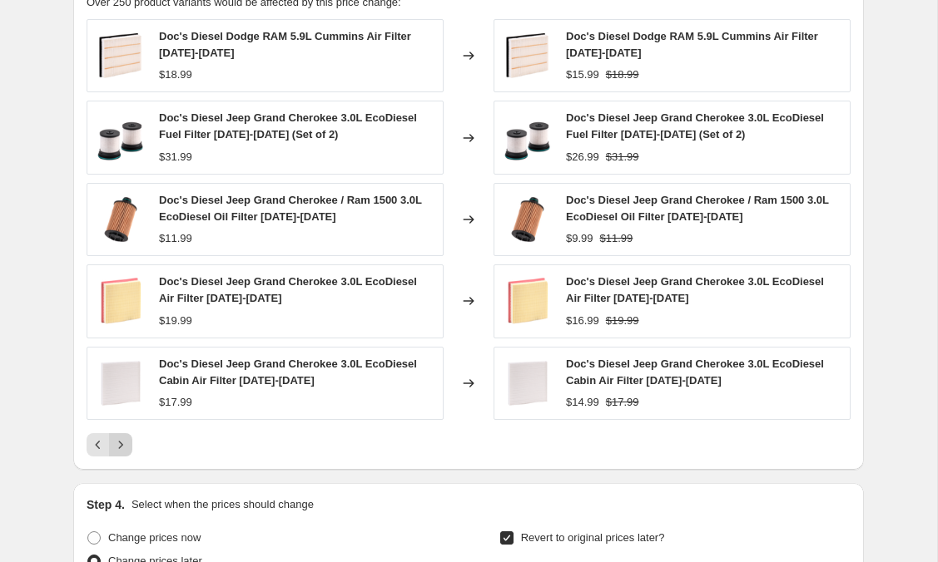
click at [119, 443] on icon "Next" at bounding box center [120, 445] width 17 height 17
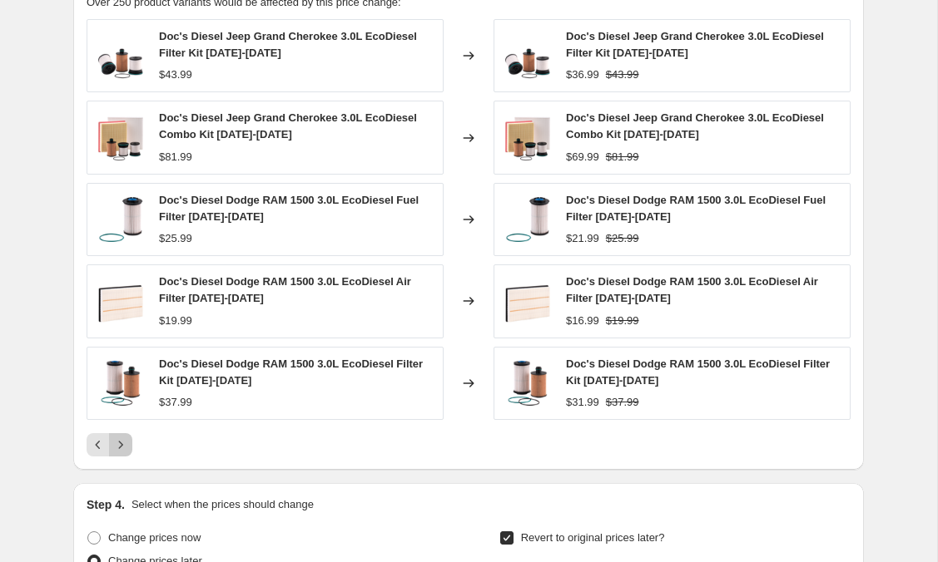
click at [119, 443] on icon "Next" at bounding box center [120, 445] width 17 height 17
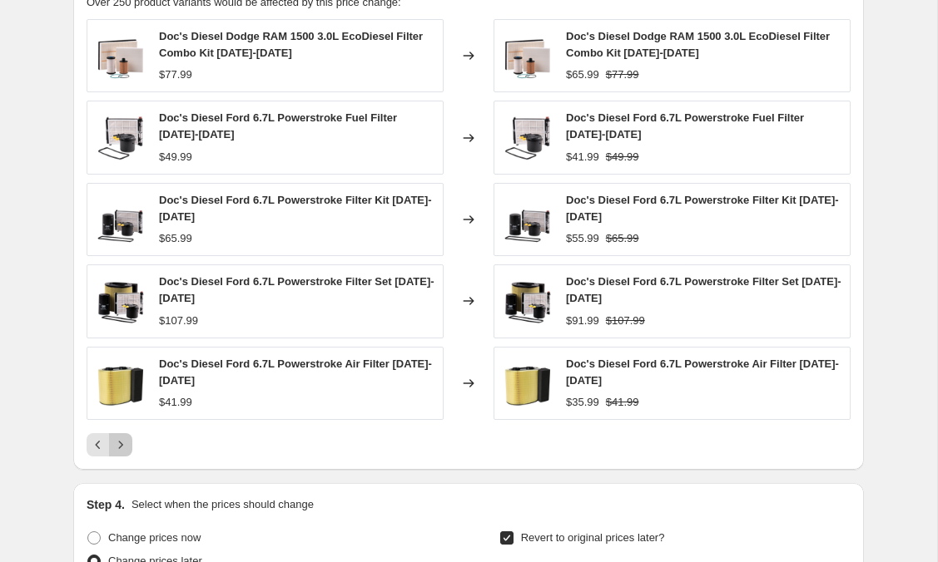
click at [119, 443] on icon "Next" at bounding box center [120, 445] width 17 height 17
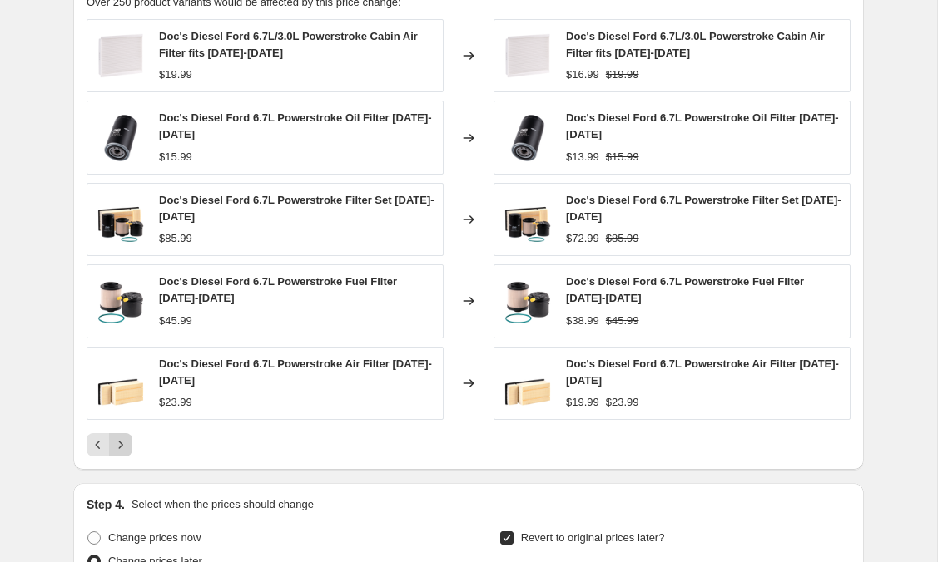
click at [119, 443] on icon "Next" at bounding box center [120, 445] width 17 height 17
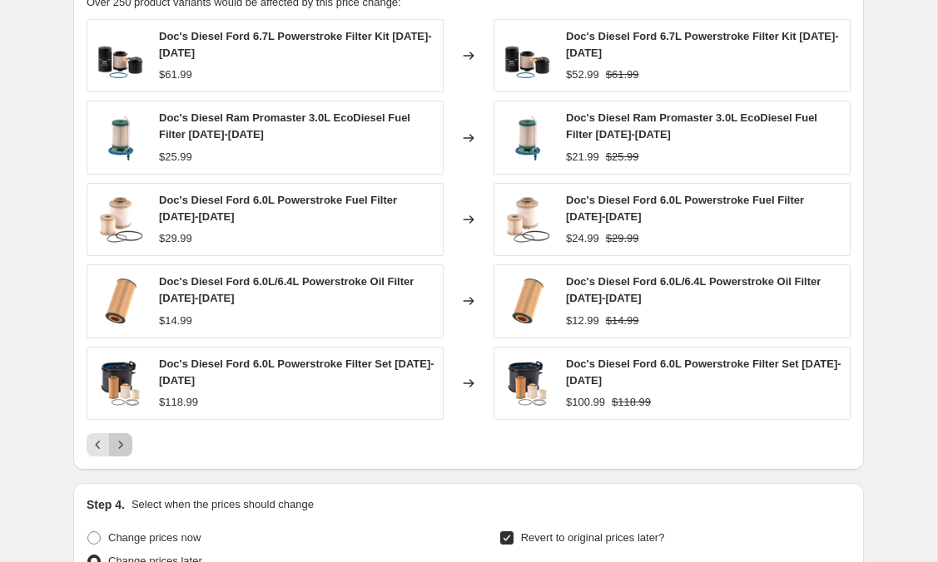
click at [119, 443] on icon "Next" at bounding box center [120, 445] width 17 height 17
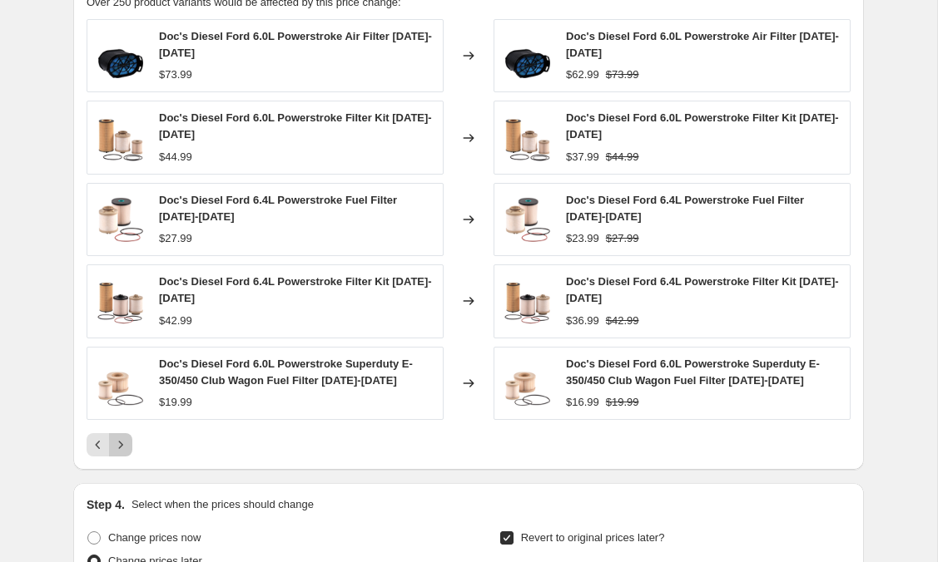
click at [119, 443] on icon "Next" at bounding box center [120, 445] width 17 height 17
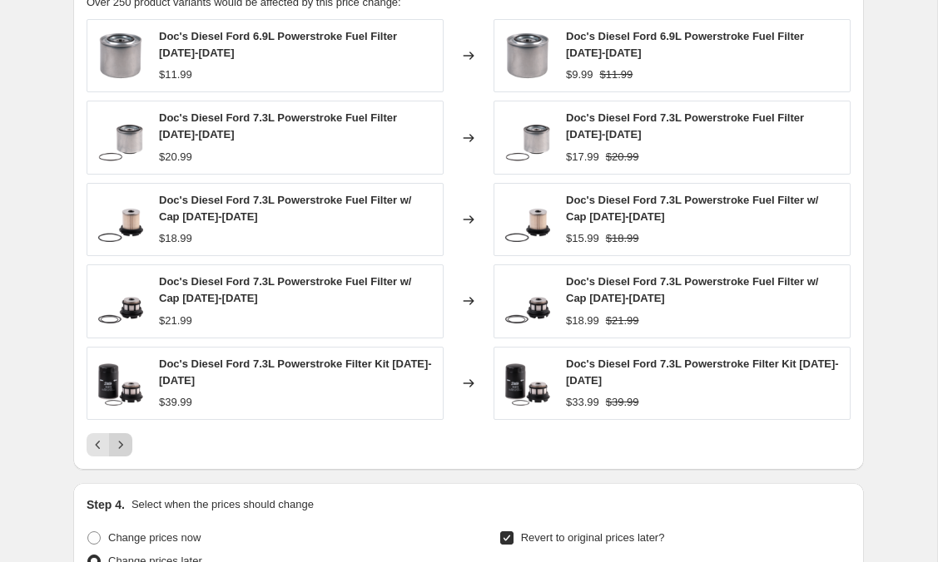
click at [119, 443] on icon "Next" at bounding box center [120, 445] width 17 height 17
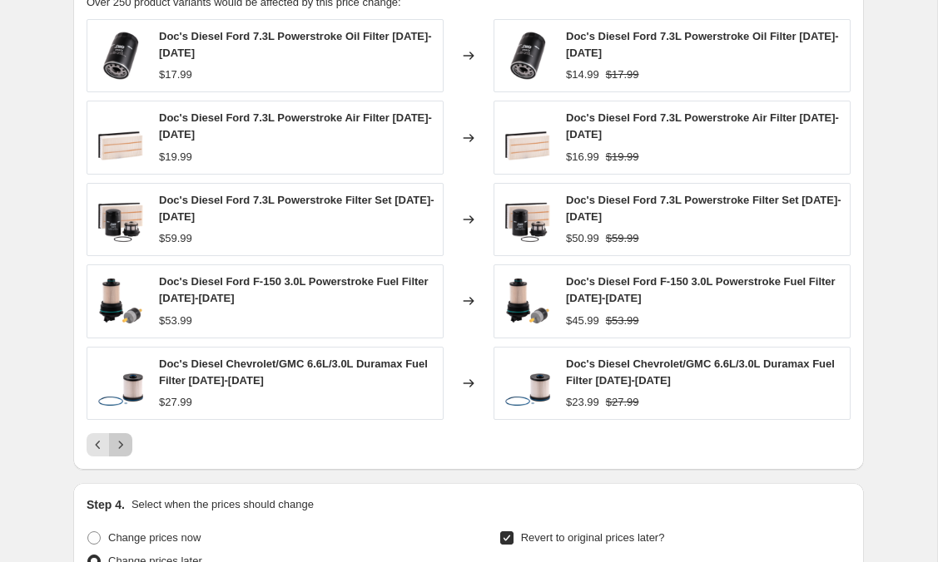
click at [119, 443] on icon "Next" at bounding box center [120, 445] width 17 height 17
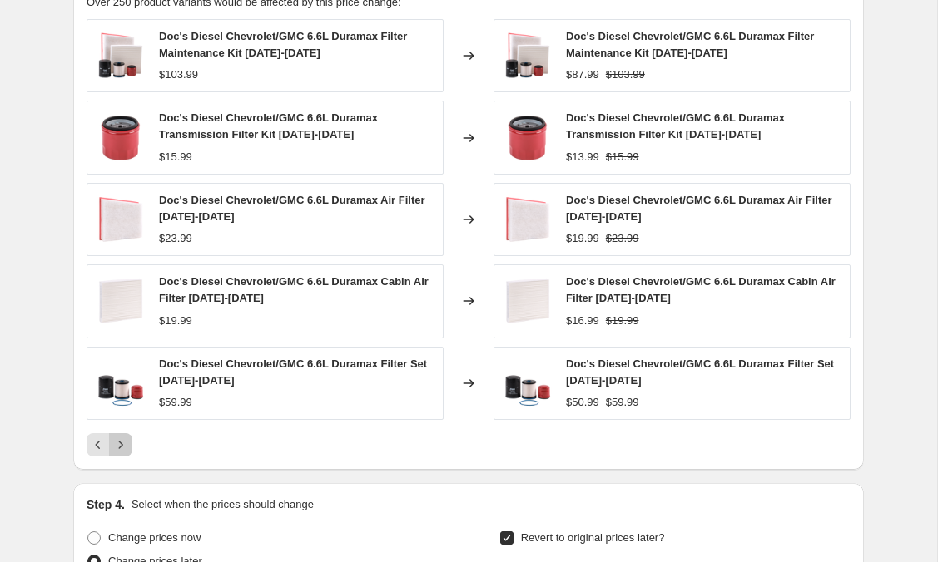
click at [119, 443] on icon "Next" at bounding box center [120, 445] width 17 height 17
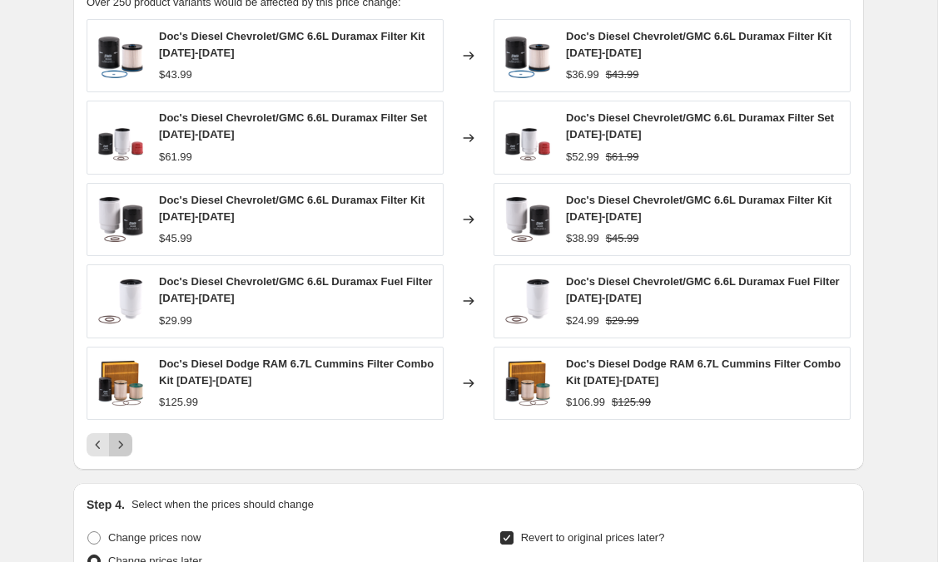
click at [119, 443] on icon "Next" at bounding box center [120, 445] width 17 height 17
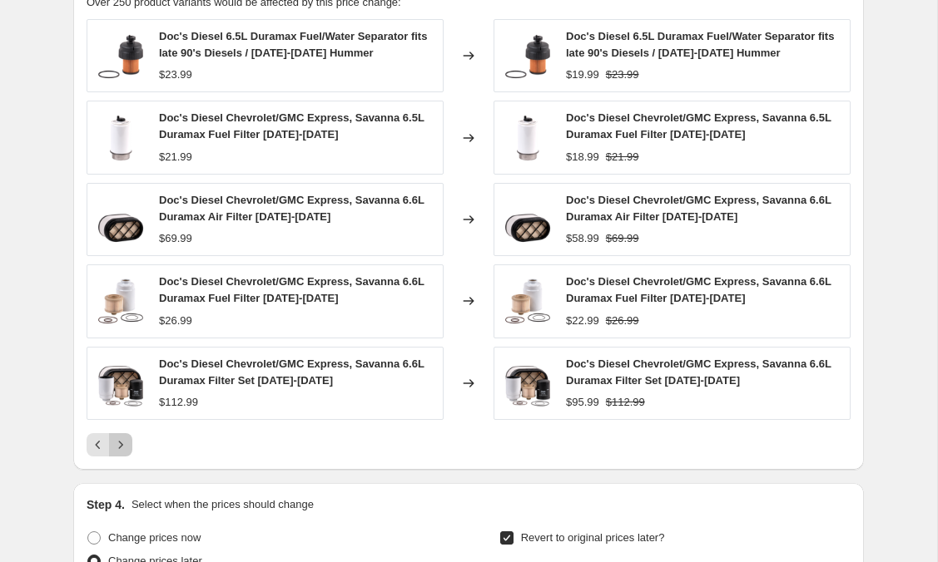
click at [119, 443] on icon "Next" at bounding box center [120, 445] width 17 height 17
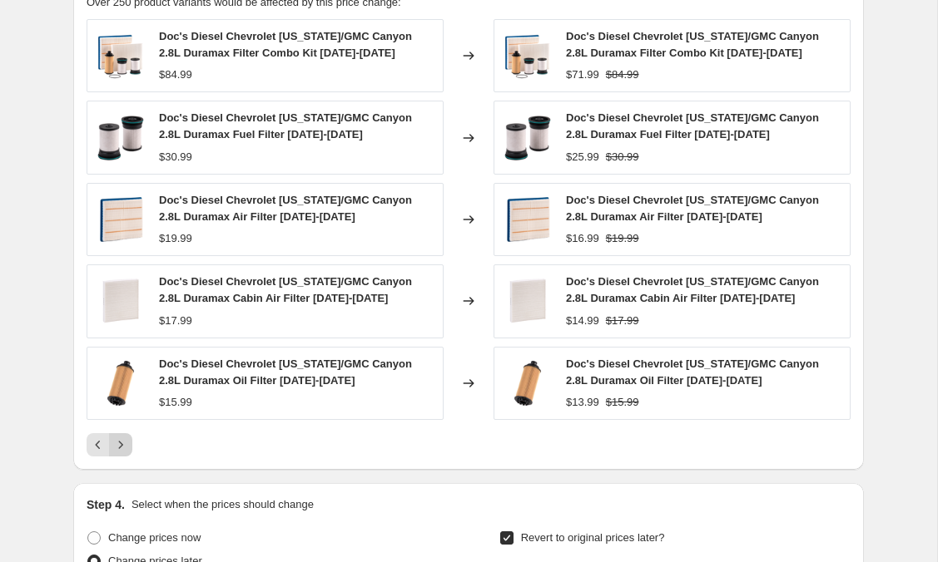
click at [119, 443] on icon "Next" at bounding box center [120, 445] width 17 height 17
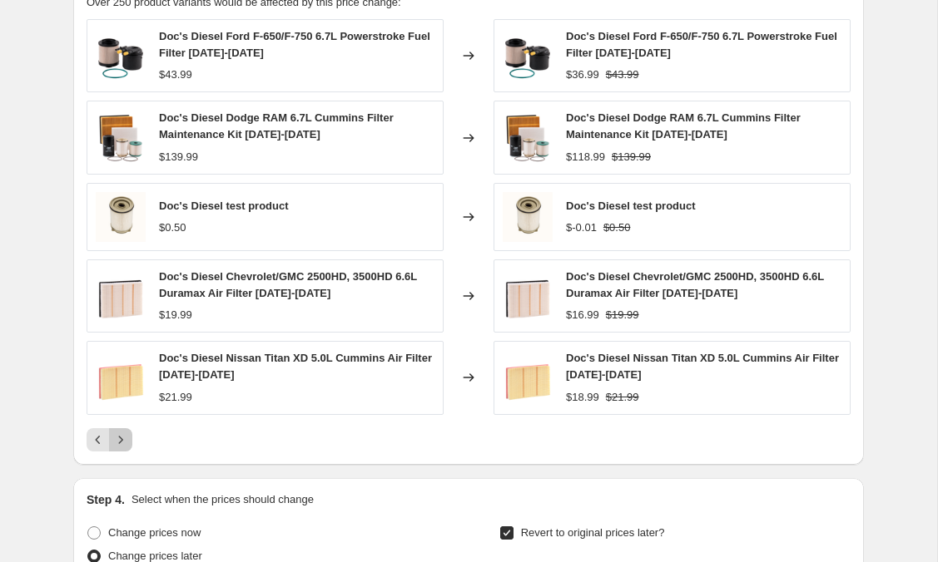
click at [119, 443] on icon "Next" at bounding box center [121, 439] width 4 height 7
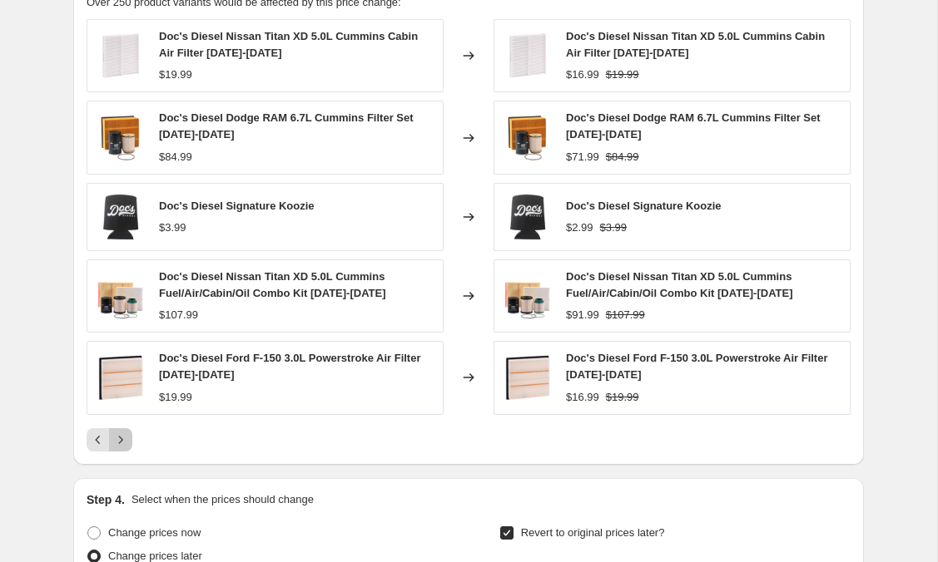
click at [119, 443] on icon "Next" at bounding box center [121, 439] width 4 height 7
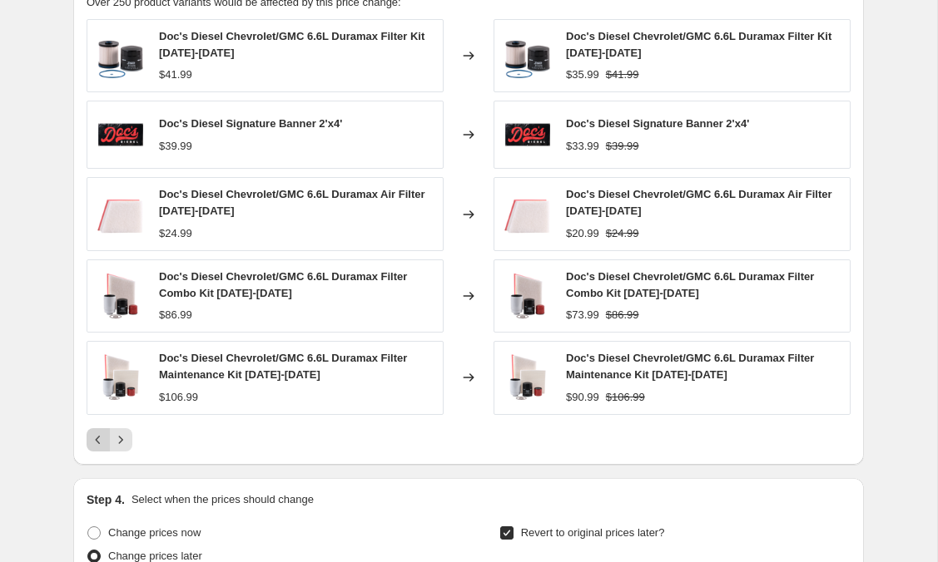
click at [94, 438] on icon "Previous" at bounding box center [98, 440] width 17 height 17
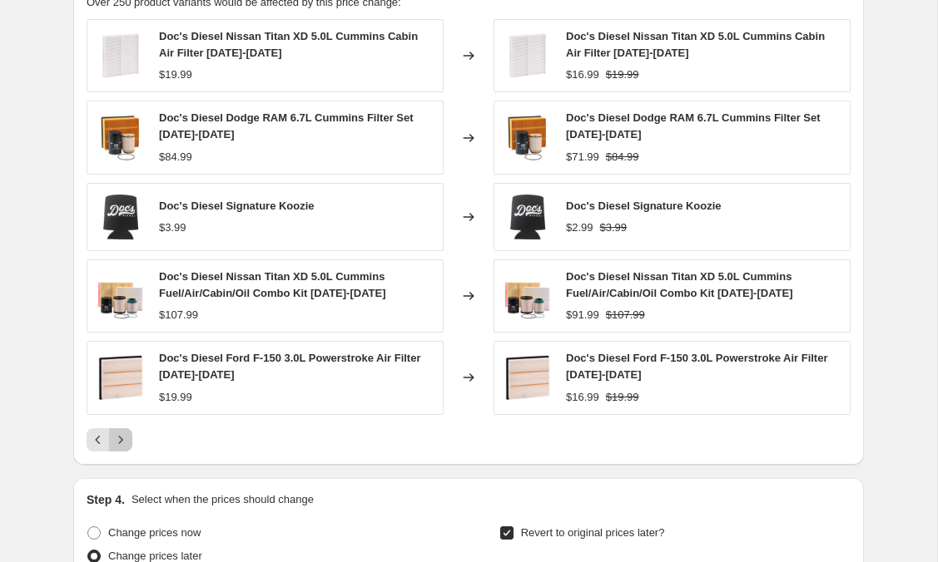
click at [124, 436] on icon "Next" at bounding box center [120, 440] width 17 height 17
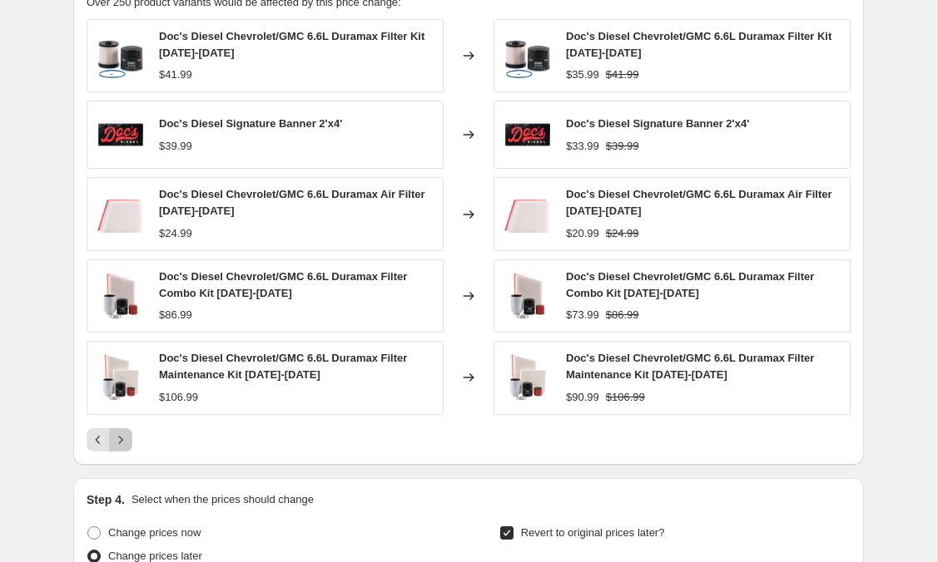
click at [124, 436] on icon "Next" at bounding box center [120, 440] width 17 height 17
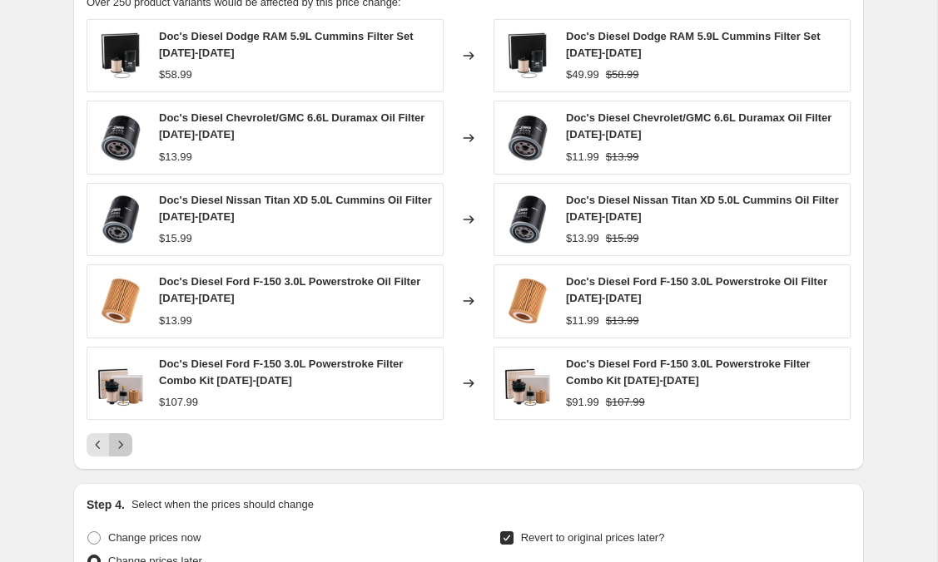
click at [124, 436] on button "Next" at bounding box center [120, 444] width 23 height 23
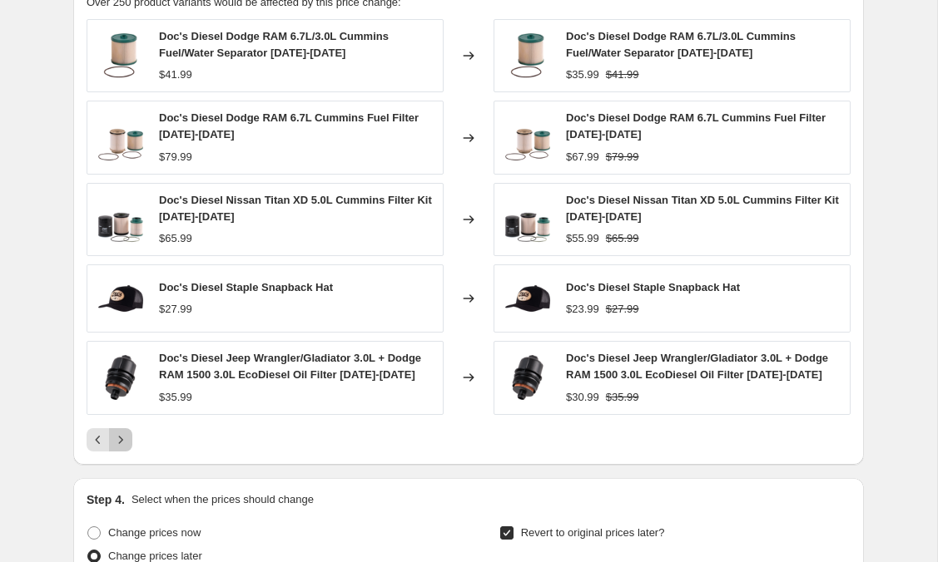
click at [124, 436] on icon "Next" at bounding box center [120, 440] width 17 height 17
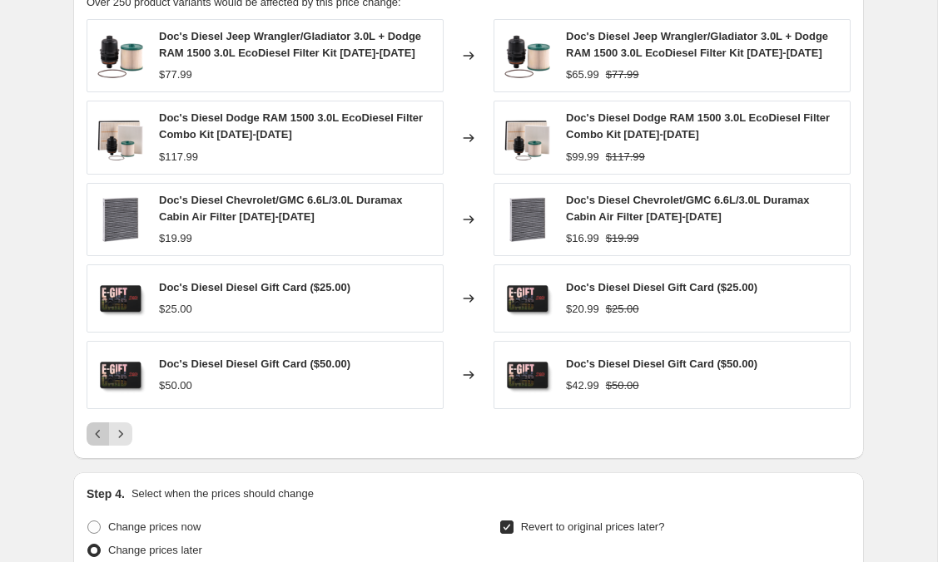
click at [95, 434] on icon "Previous" at bounding box center [98, 434] width 17 height 17
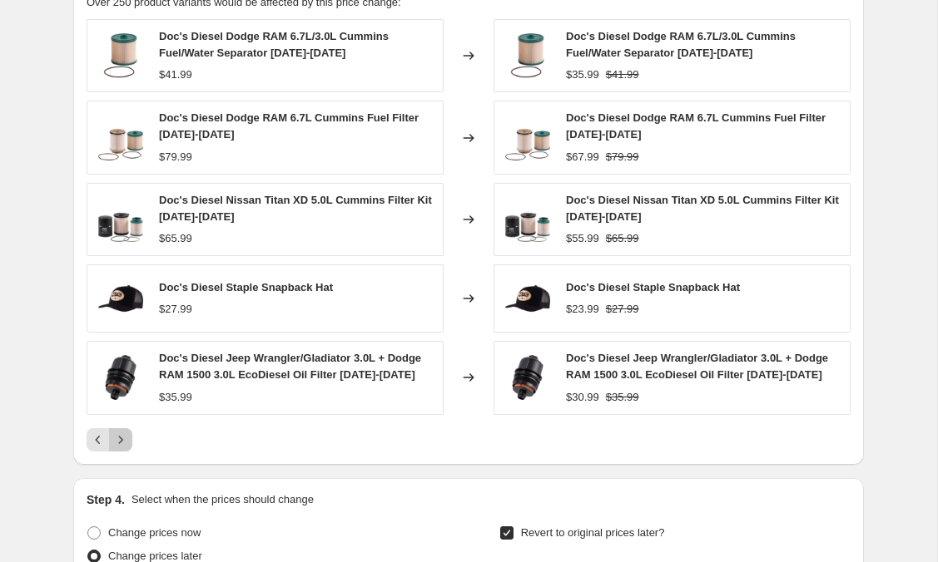
click at [129, 443] on button "Next" at bounding box center [120, 439] width 23 height 23
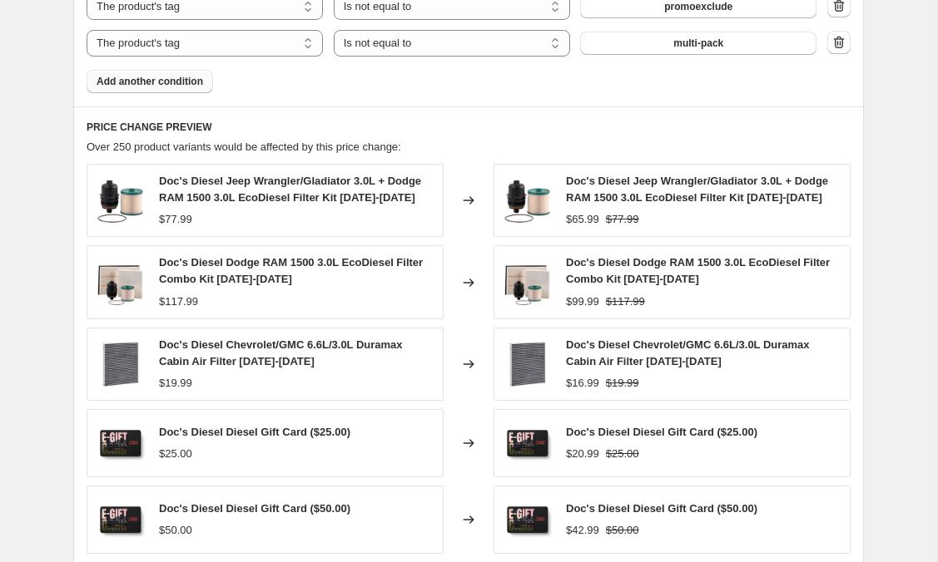
scroll to position [1789, 0]
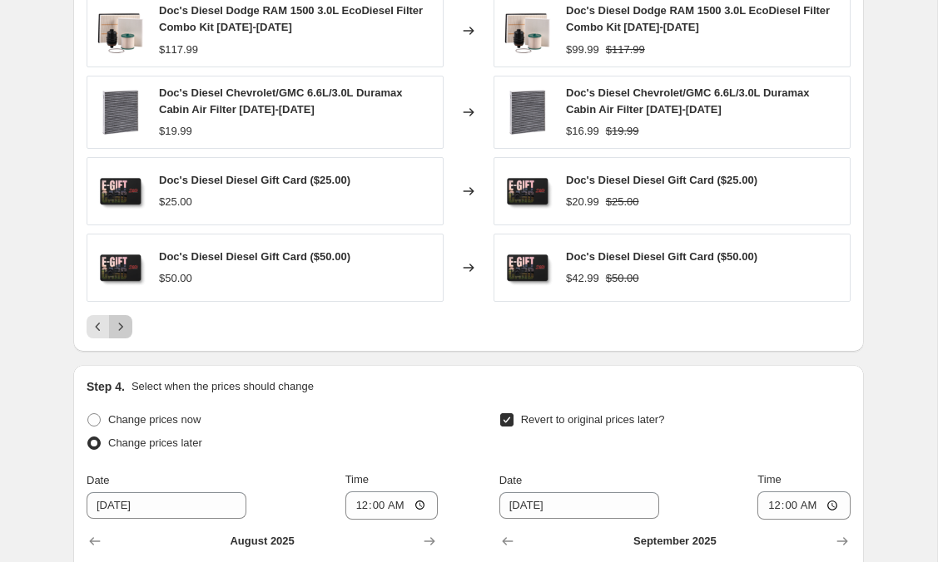
click at [125, 332] on icon "Next" at bounding box center [120, 327] width 17 height 17
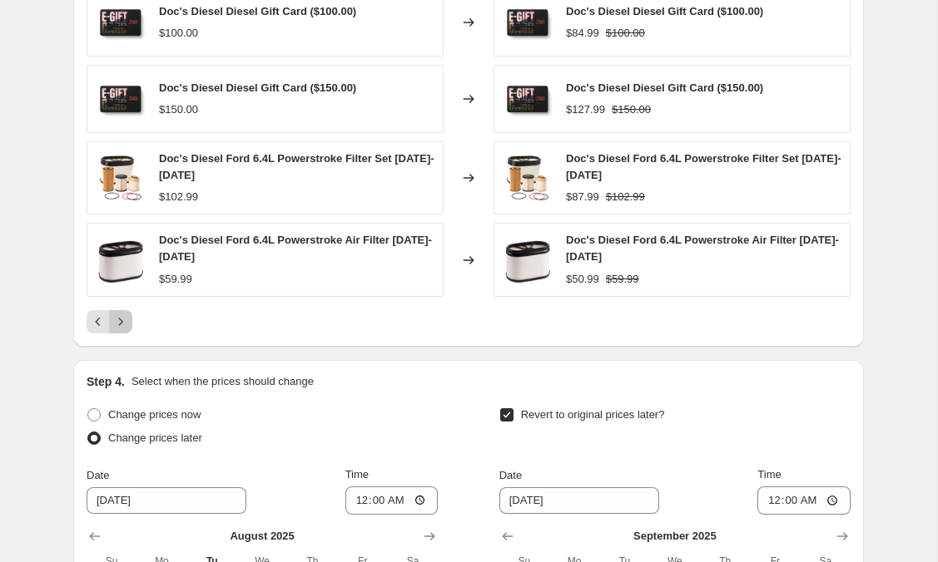
click at [125, 332] on button "Next" at bounding box center [120, 321] width 23 height 23
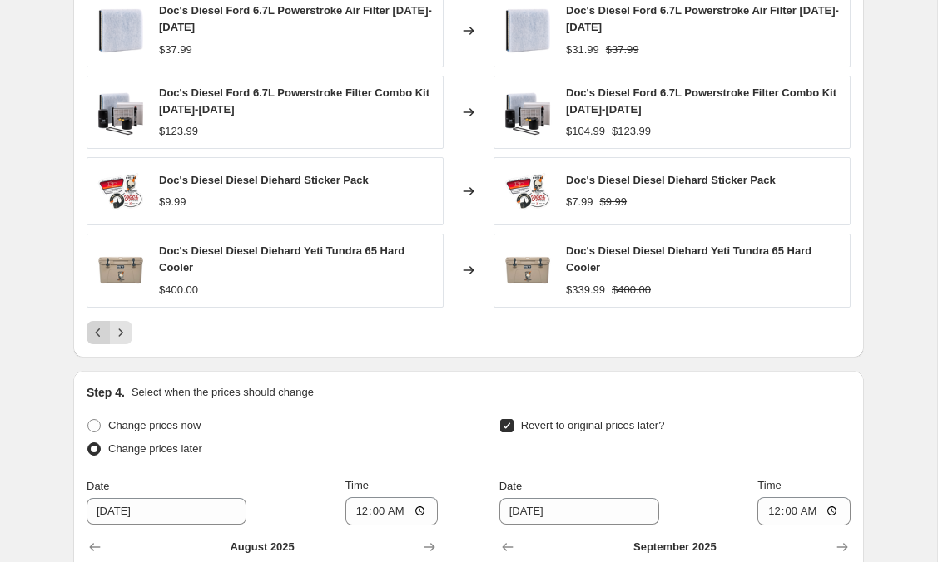
click at [93, 329] on icon "Previous" at bounding box center [98, 332] width 17 height 17
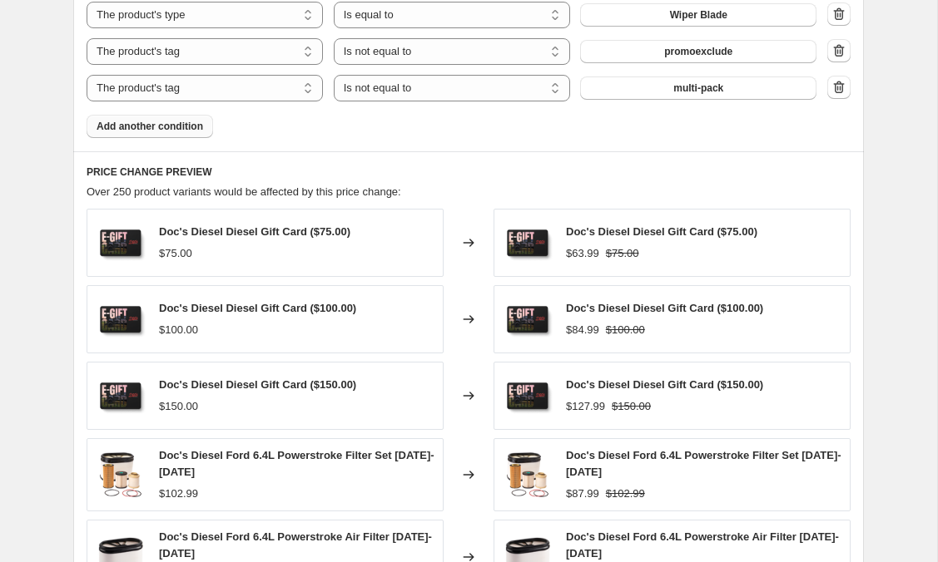
scroll to position [1884, 0]
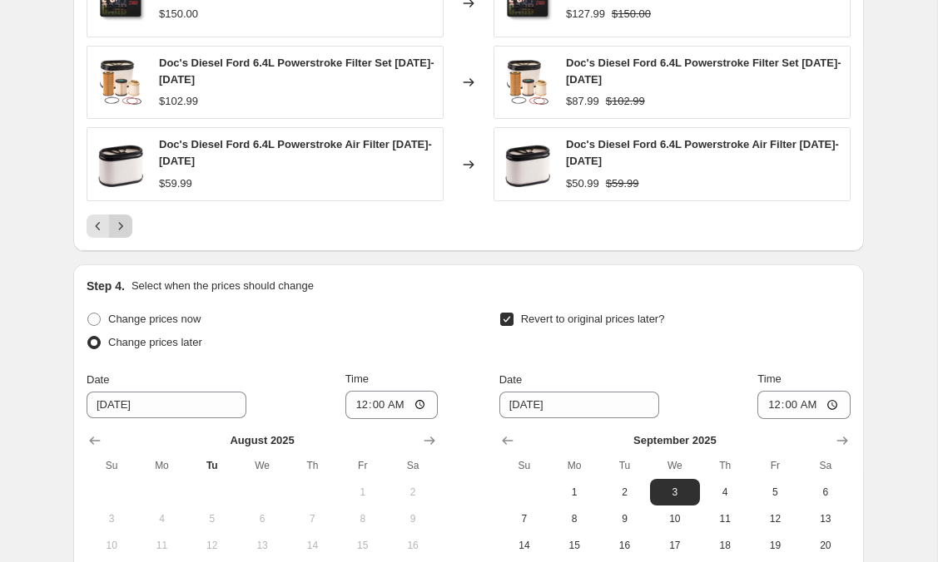
click at [128, 225] on button "Next" at bounding box center [120, 226] width 23 height 23
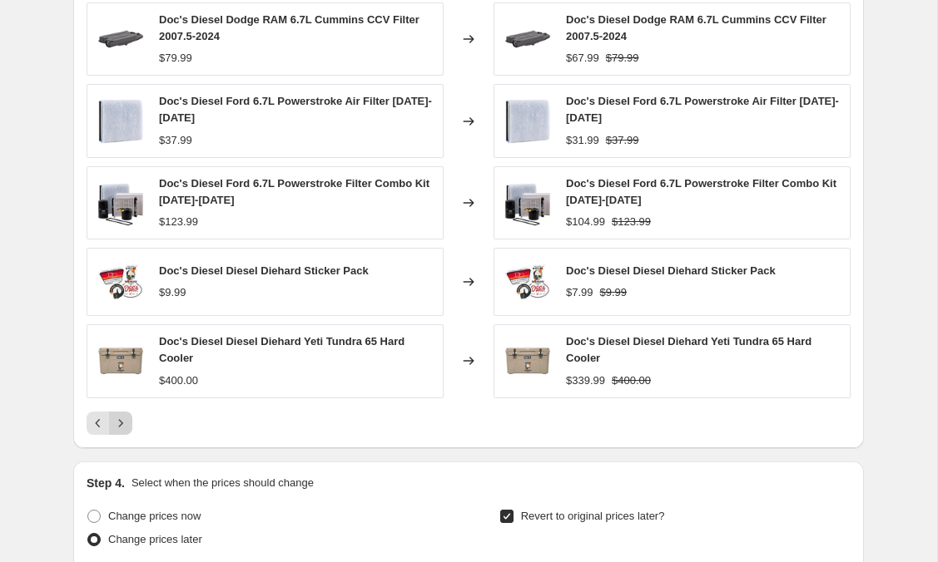
scroll to position [1700, 0]
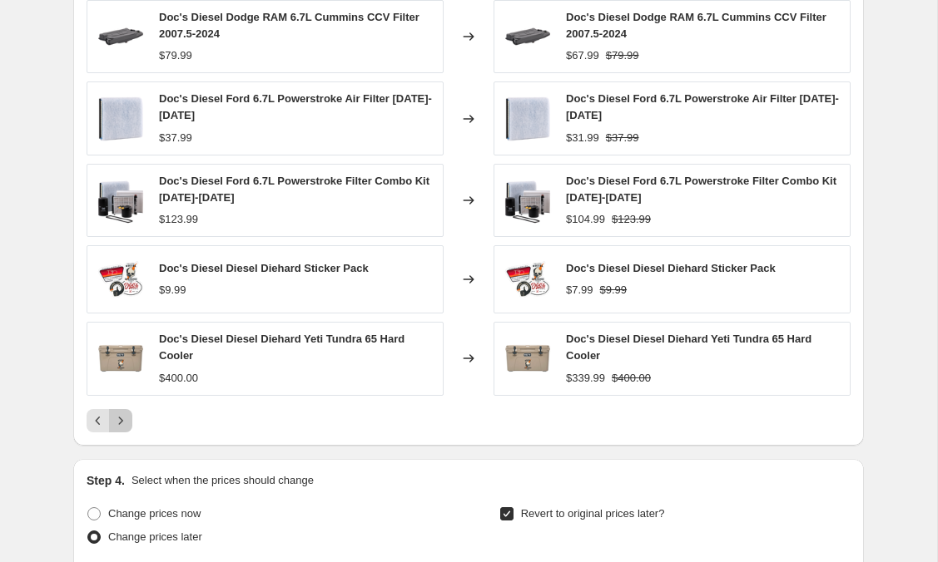
click at [125, 418] on icon "Next" at bounding box center [120, 421] width 17 height 17
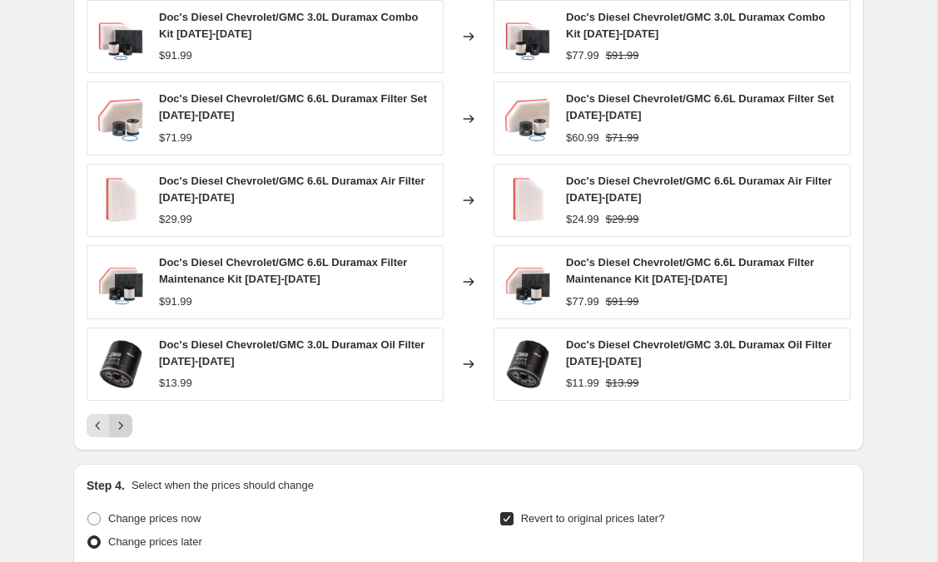
click at [124, 426] on icon "Next" at bounding box center [120, 426] width 17 height 17
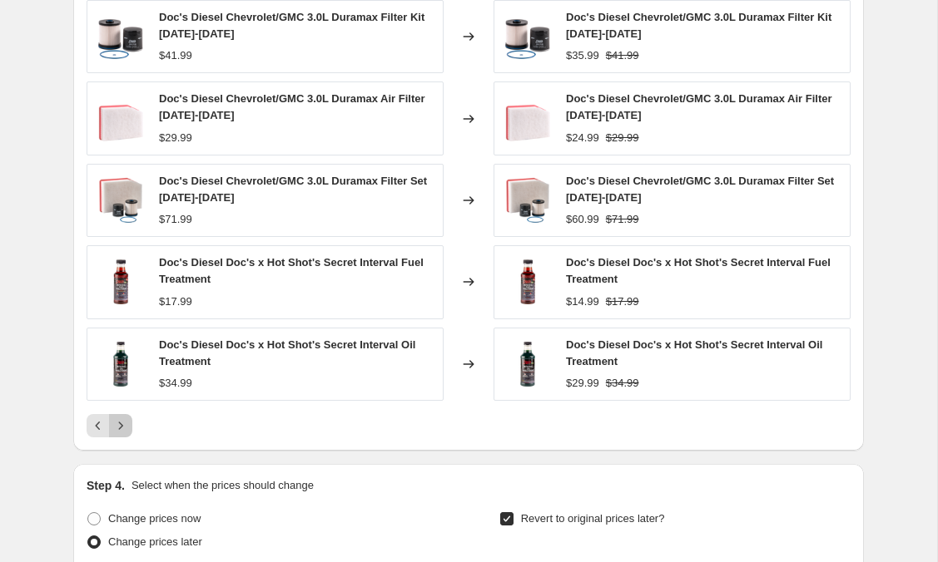
click at [124, 428] on icon "Next" at bounding box center [120, 426] width 17 height 17
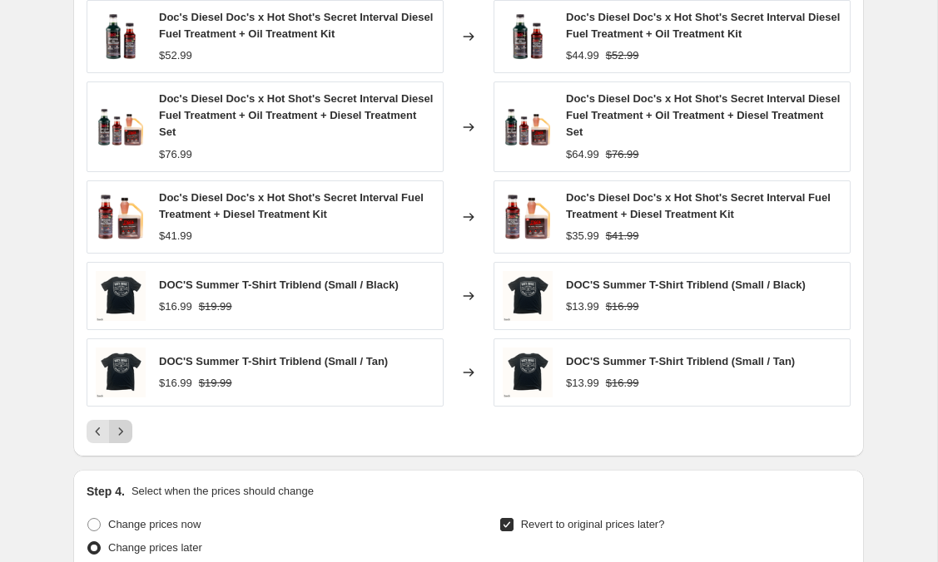
click at [122, 420] on button "Next" at bounding box center [120, 431] width 23 height 23
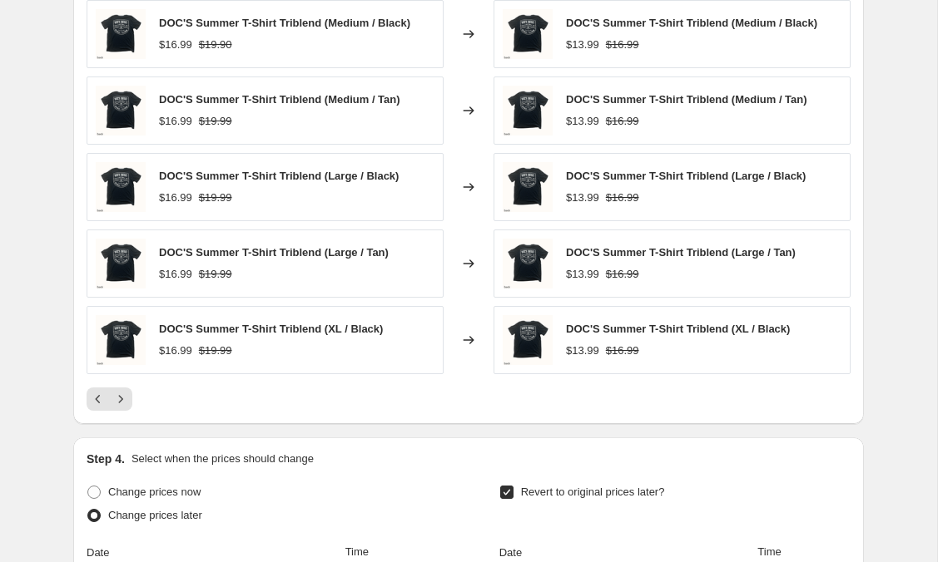
click at [123, 420] on div "PRICE CHANGE PREVIEW Over 250 product variants would be affected by this price …" at bounding box center [468, 184] width 790 height 482
click at [121, 399] on icon "Next" at bounding box center [120, 399] width 17 height 17
click at [121, 398] on icon "Next" at bounding box center [121, 398] width 4 height 7
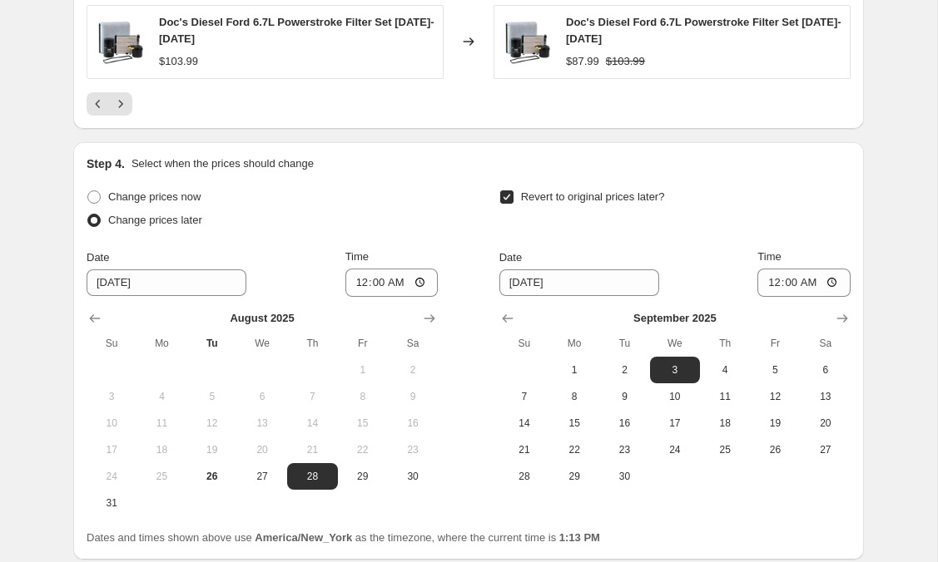
scroll to position [2152, 0]
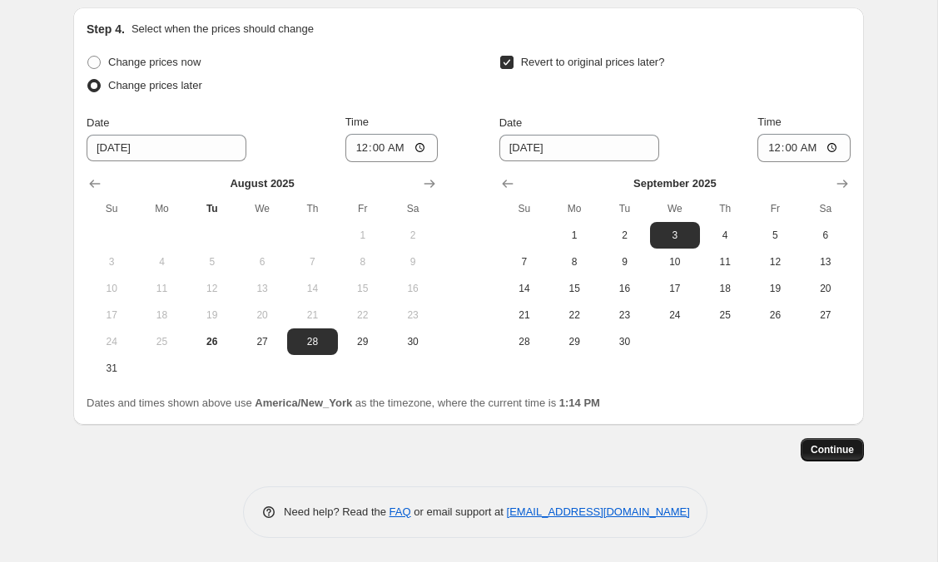
click at [832, 451] on span "Continue" at bounding box center [831, 449] width 43 height 13
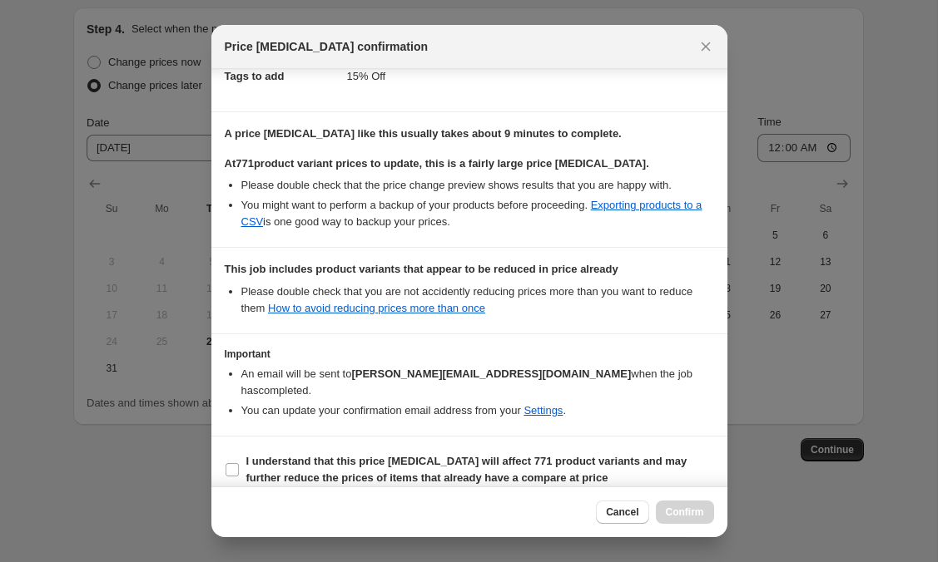
scroll to position [267, 0]
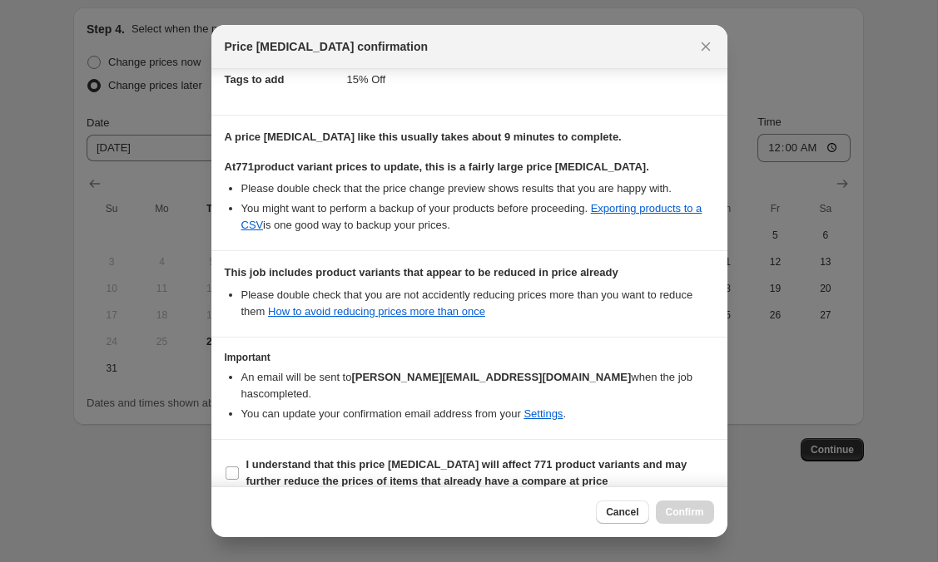
click at [223, 451] on section "I understand that this price change job will affect 771 product variants and ma…" at bounding box center [469, 473] width 516 height 67
click at [223, 458] on section "I understand that this price change job will affect 771 product variants and ma…" at bounding box center [469, 473] width 516 height 67
click at [236, 467] on input "I understand that this price change job will affect 771 product variants and ma…" at bounding box center [231, 473] width 13 height 13
checkbox input "true"
click at [683, 513] on span "Confirm" at bounding box center [685, 512] width 38 height 13
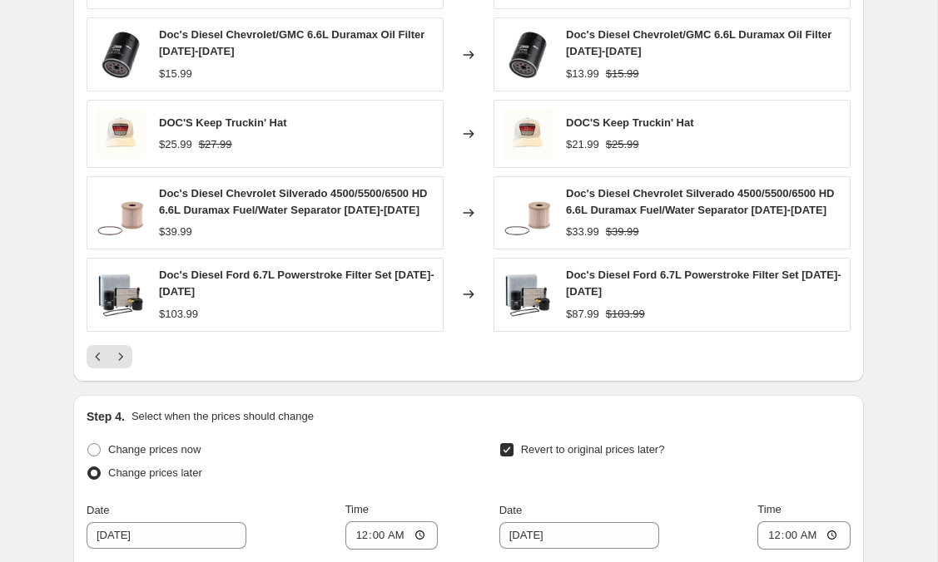
scroll to position [1794, 0]
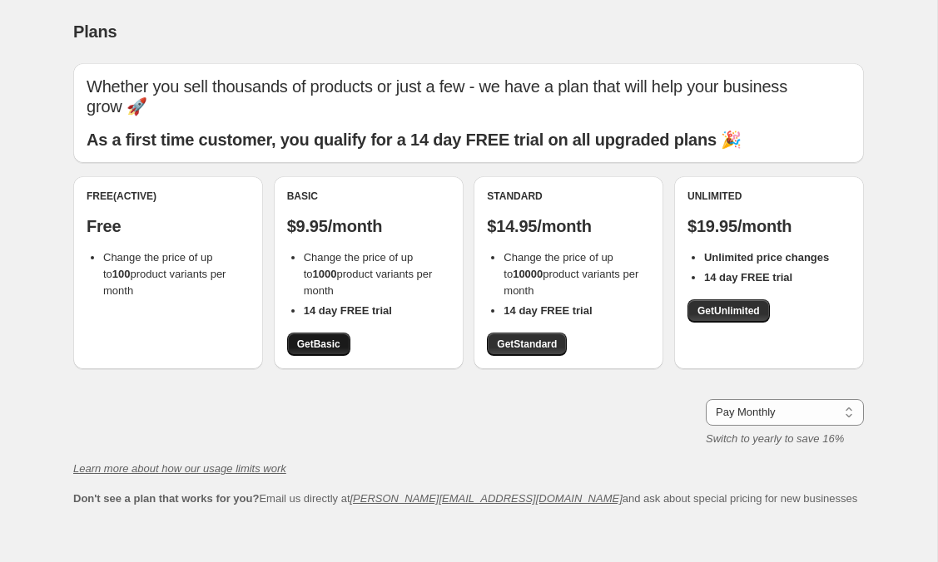
click at [324, 338] on span "Get Basic" at bounding box center [318, 344] width 43 height 13
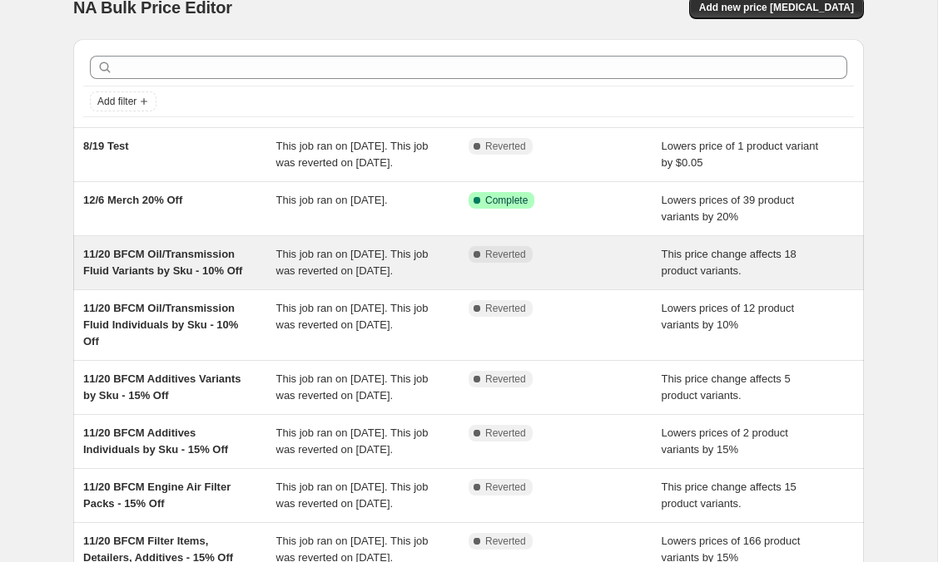
scroll to position [22, 0]
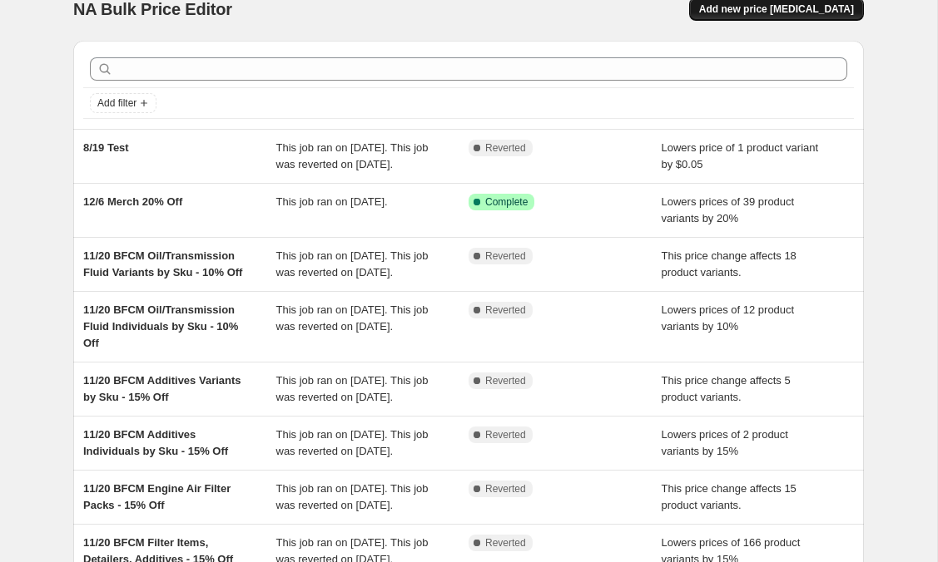
click at [767, 14] on span "Add new price change job" at bounding box center [776, 8] width 155 height 13
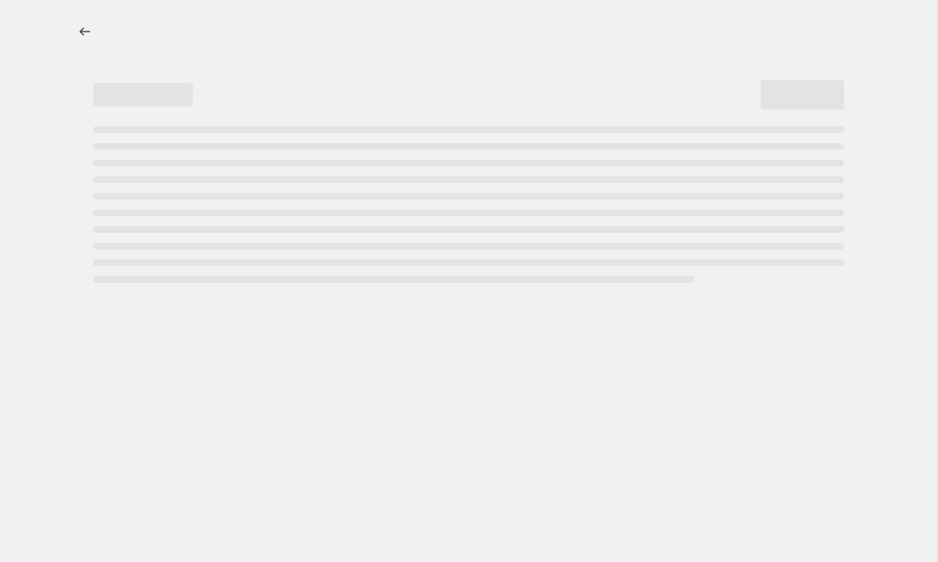
select select "percentage"
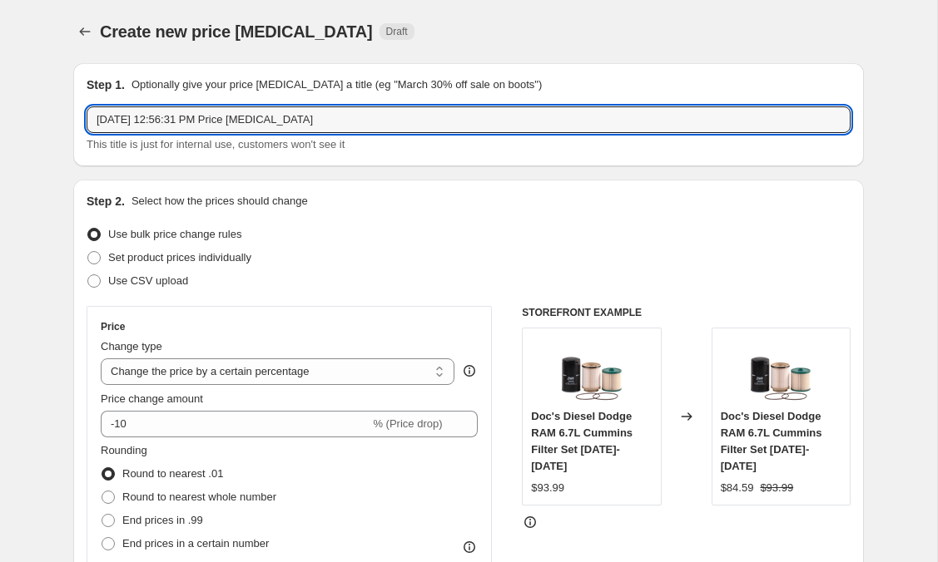
drag, startPoint x: 318, startPoint y: 116, endPoint x: 31, endPoint y: 67, distance: 291.3
type input "8/28 [DATE] Sale - 15% Off"
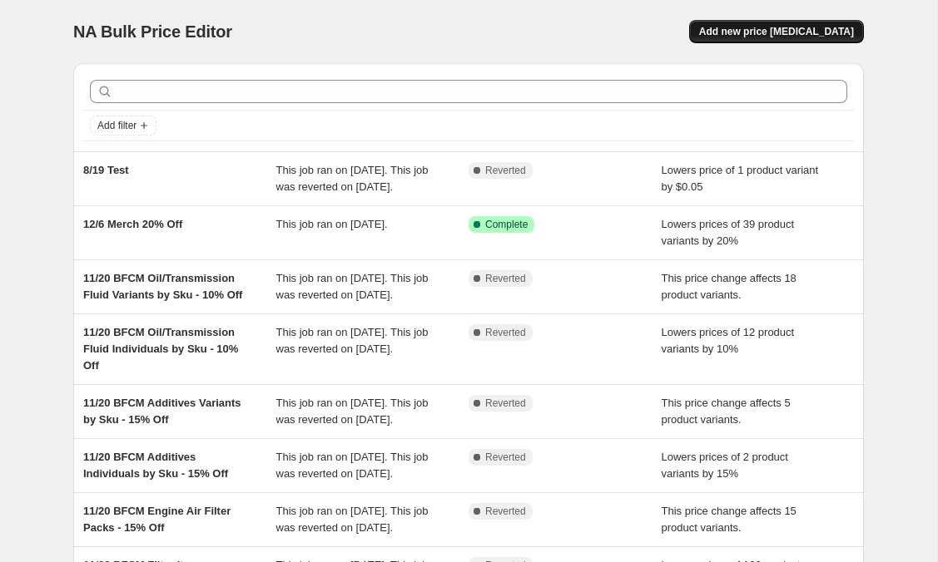
click at [798, 32] on span "Add new price [MEDICAL_DATA]" at bounding box center [776, 31] width 155 height 13
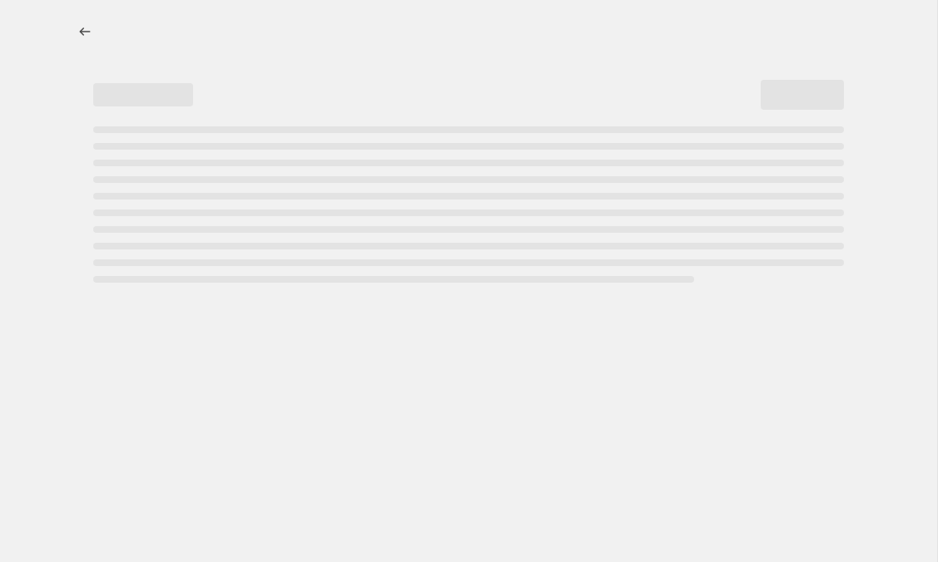
select select "percentage"
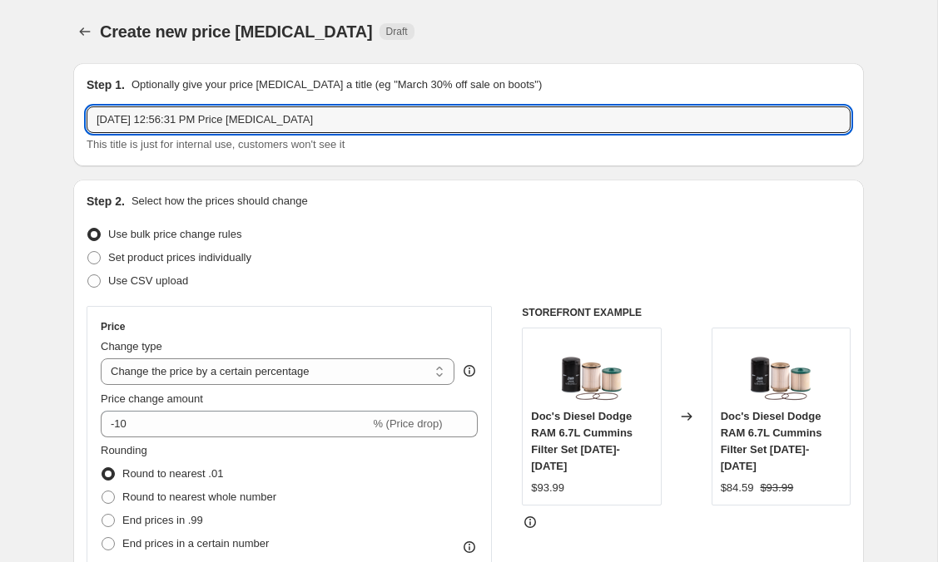
drag, startPoint x: 339, startPoint y: 122, endPoint x: -43, endPoint y: 62, distance: 386.6
click at [0, 62] on html "Home Settings Plans Skip to content Create new price change job. This page is r…" at bounding box center [469, 281] width 938 height 562
type input "8/28"
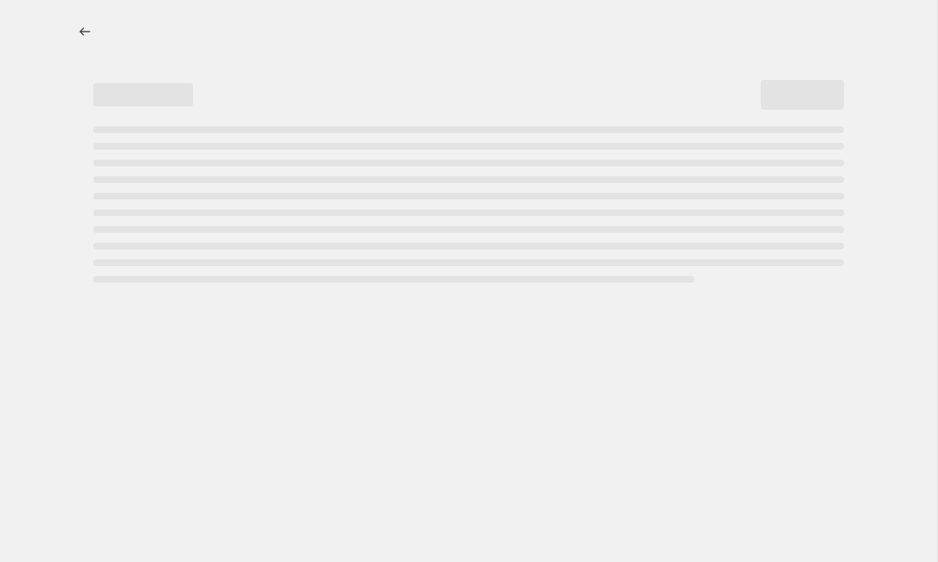
select select "percentage"
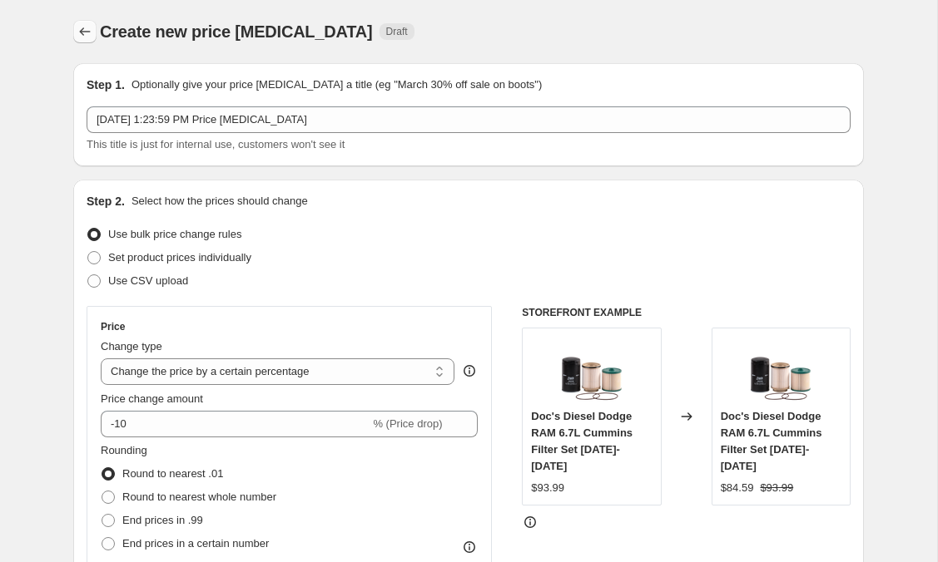
click at [82, 31] on icon "Price change jobs" at bounding box center [85, 31] width 11 height 8
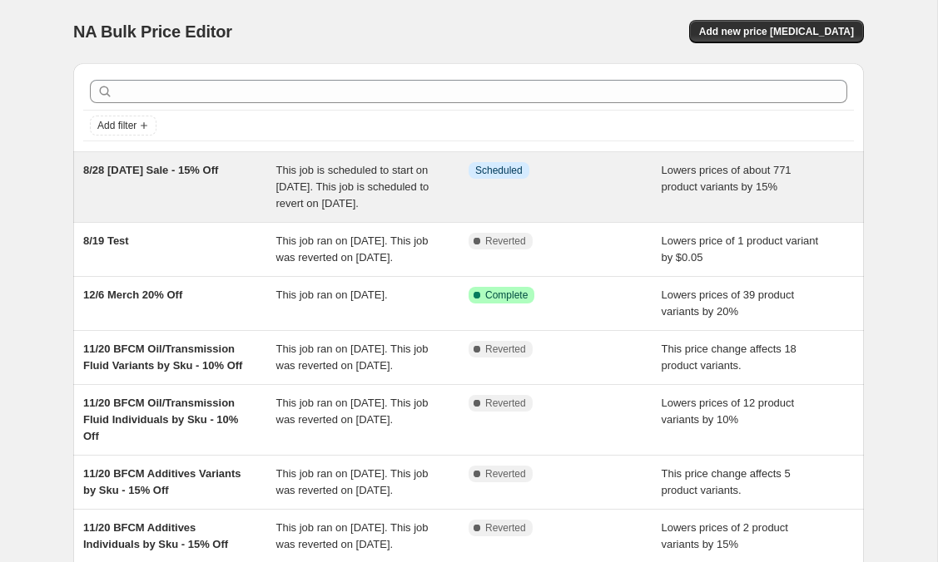
click at [181, 171] on span "8/28 [DATE] Sale - 15% Off" at bounding box center [150, 170] width 135 height 12
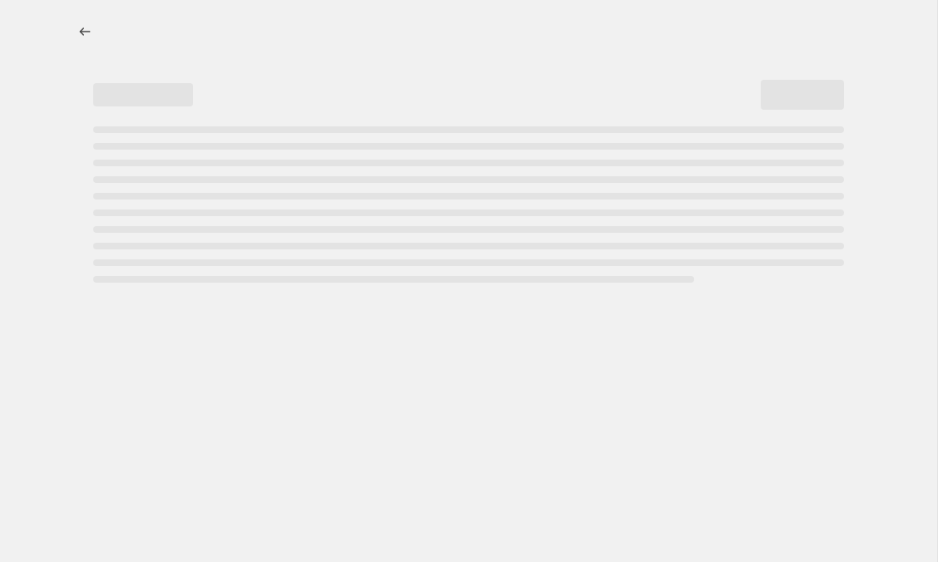
select select "percentage"
select select "product_type"
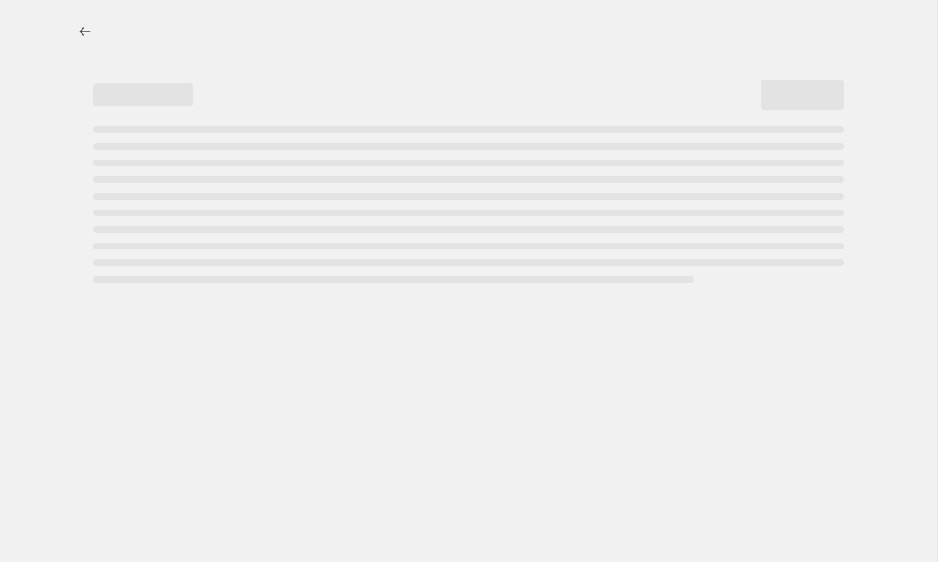
select select "product_type"
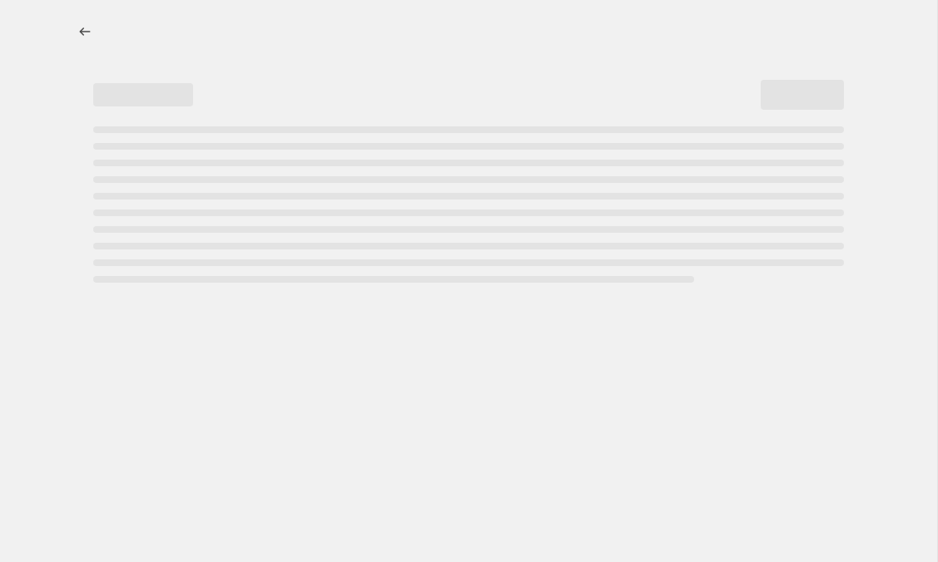
select select "product_type"
select select "tag"
select select "not_equal"
select select "tag"
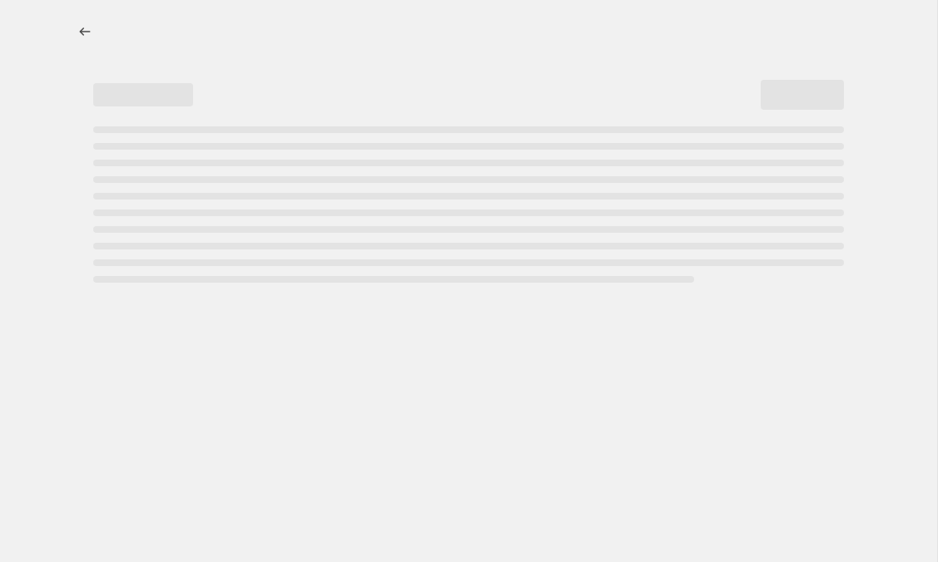
select select "not_equal"
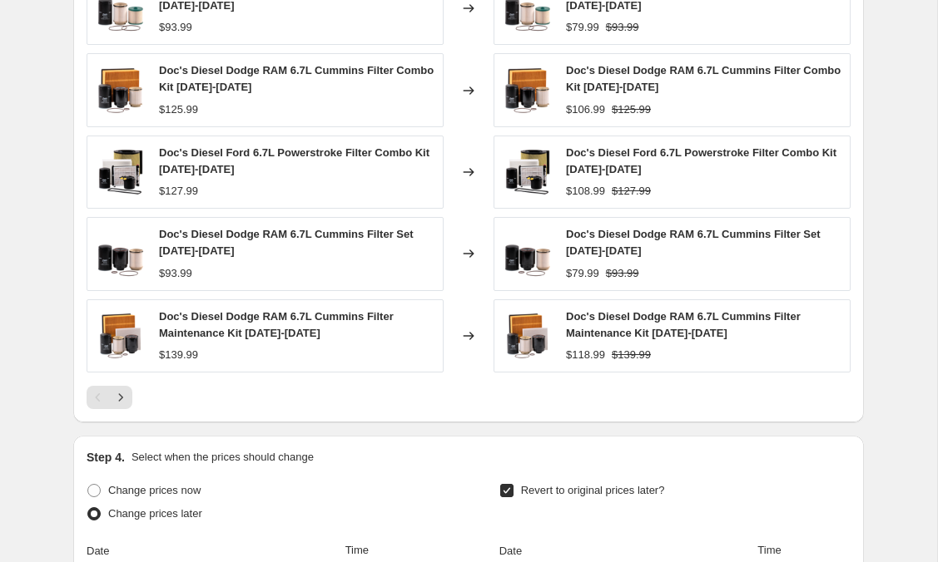
scroll to position [1833, 0]
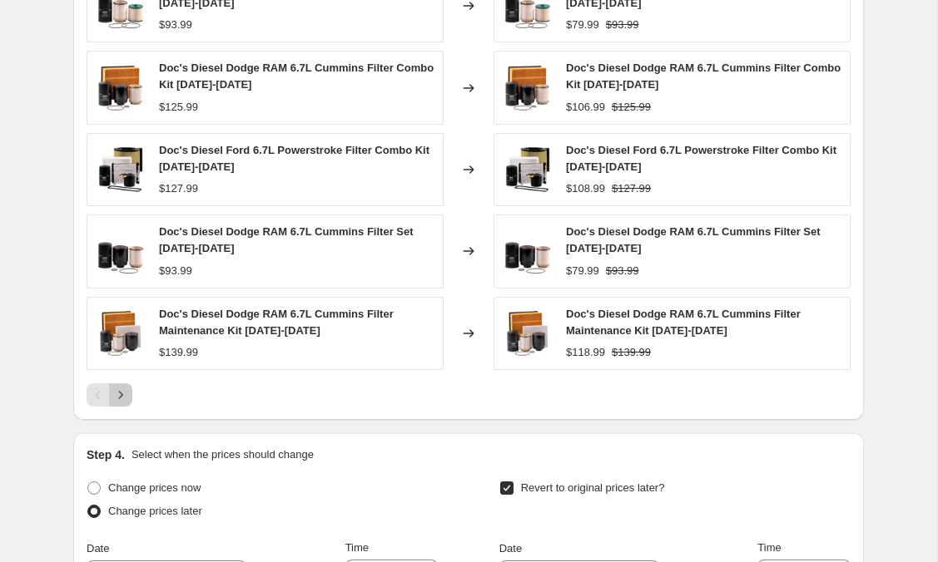
click at [125, 399] on icon "Next" at bounding box center [120, 395] width 17 height 17
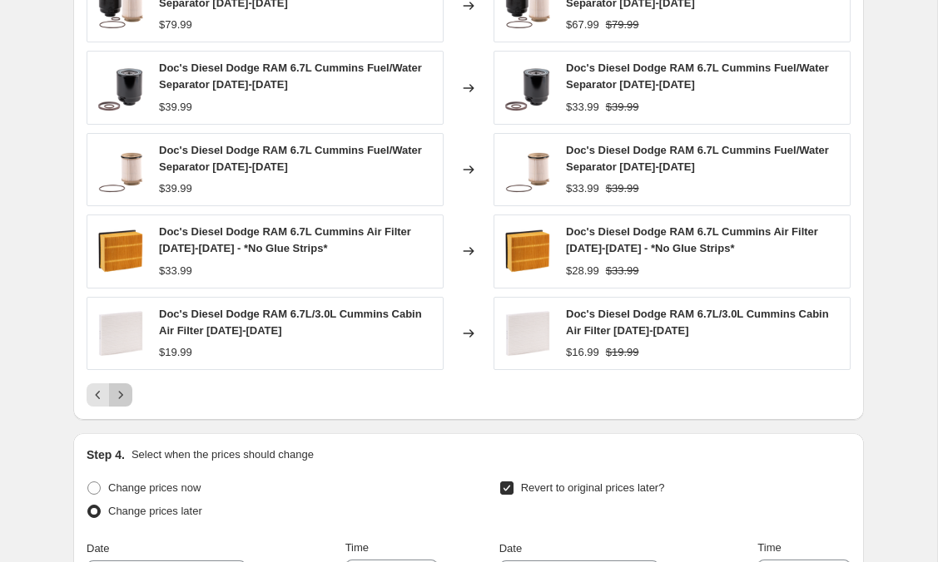
click at [121, 395] on icon "Next" at bounding box center [120, 395] width 17 height 17
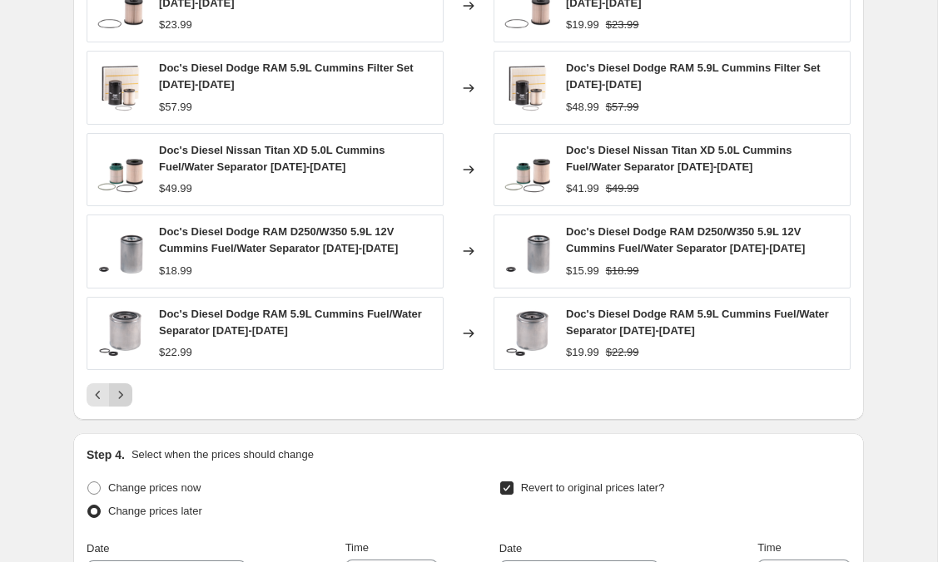
click at [121, 395] on icon "Next" at bounding box center [120, 395] width 17 height 17
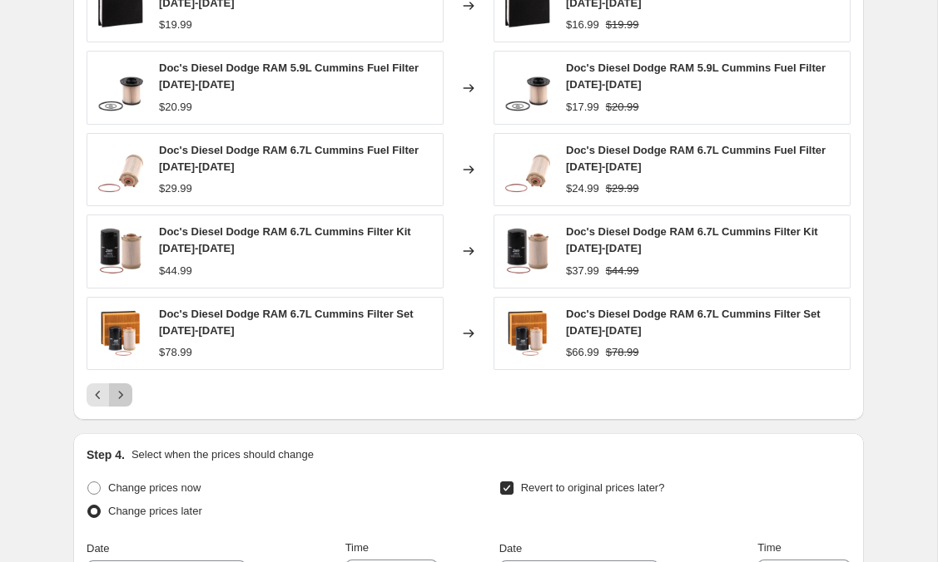
click at [121, 395] on icon "Next" at bounding box center [120, 395] width 17 height 17
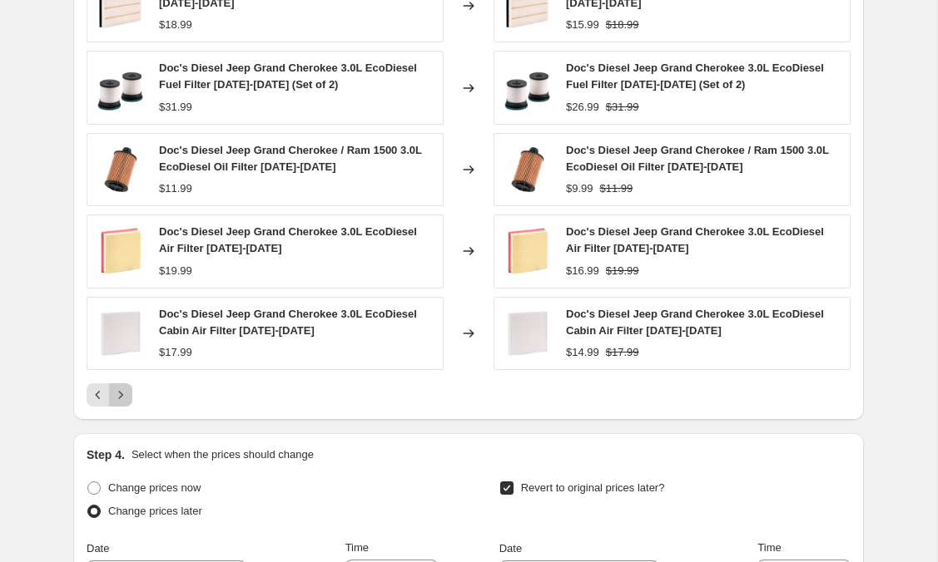
click at [121, 395] on icon "Next" at bounding box center [120, 395] width 17 height 17
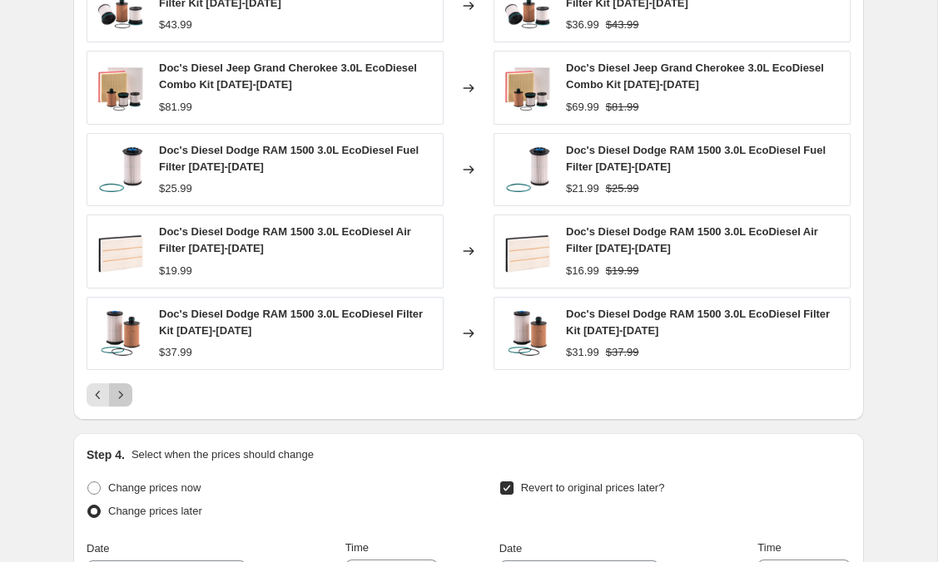
click at [121, 395] on icon "Next" at bounding box center [120, 395] width 17 height 17
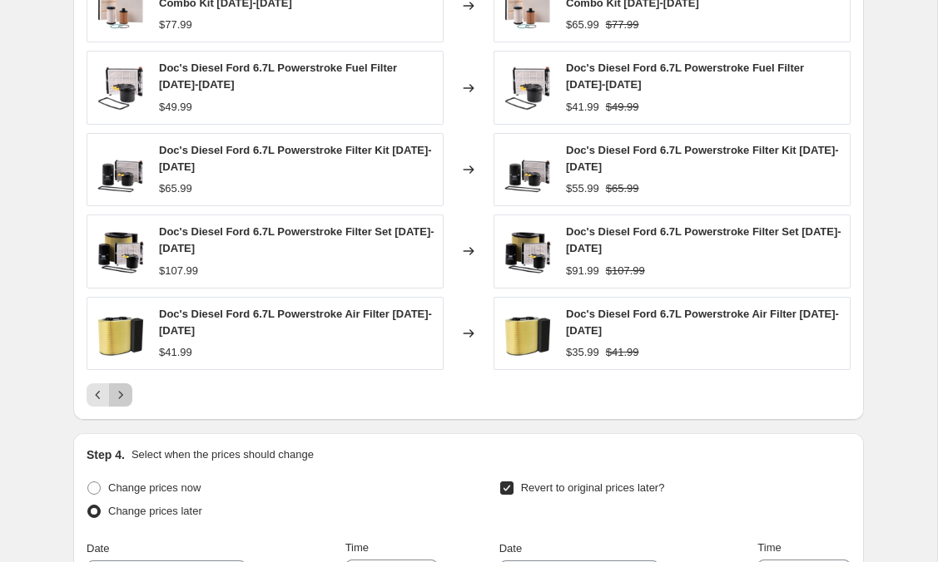
click at [121, 395] on icon "Next" at bounding box center [120, 395] width 17 height 17
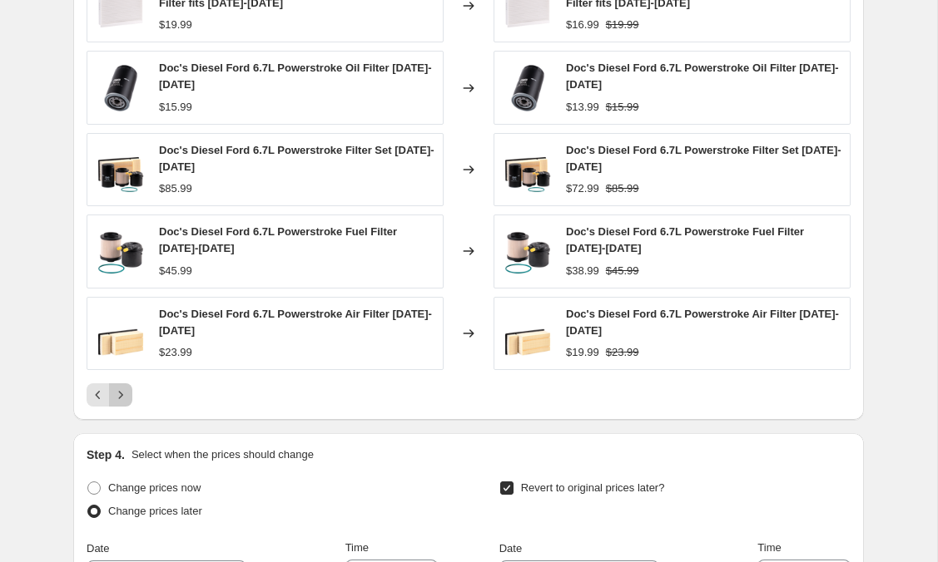
click at [121, 395] on icon "Next" at bounding box center [120, 395] width 17 height 17
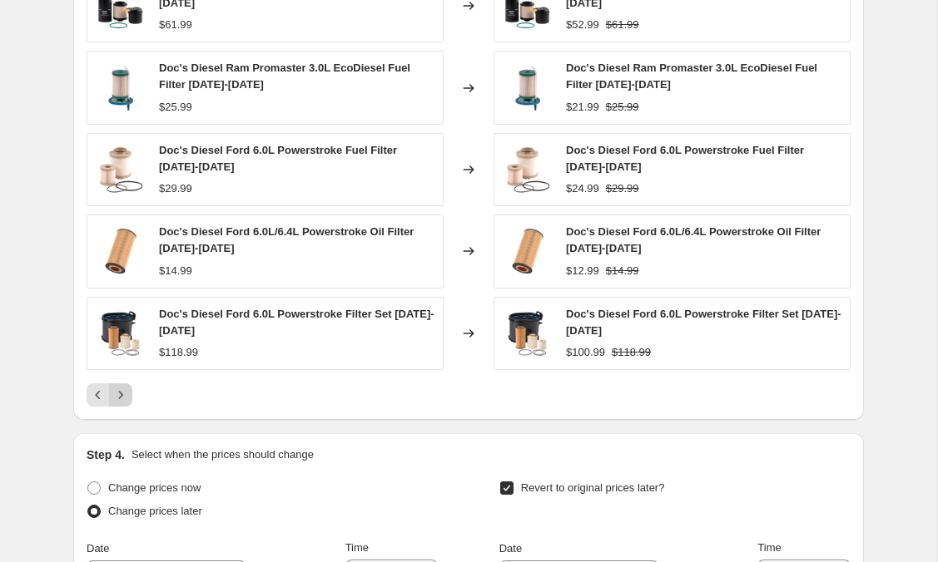
click at [121, 395] on icon "Next" at bounding box center [120, 395] width 17 height 17
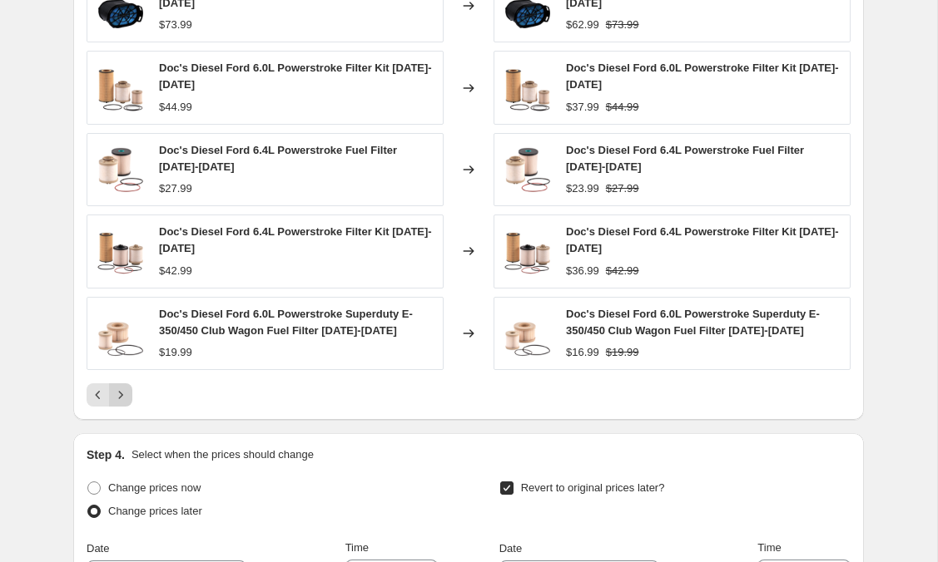
click at [121, 395] on icon "Next" at bounding box center [120, 395] width 17 height 17
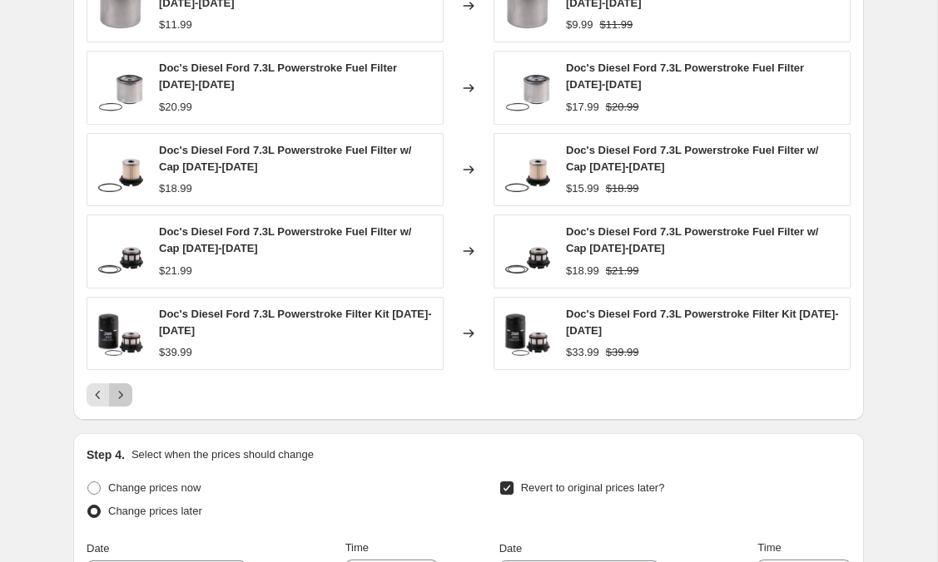
click at [121, 395] on icon "Next" at bounding box center [120, 395] width 17 height 17
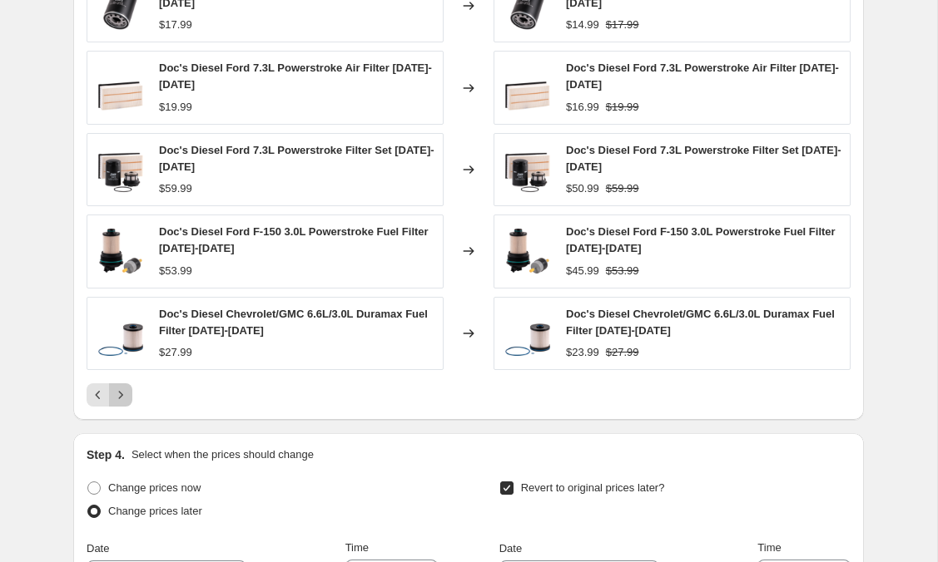
click at [121, 395] on icon "Next" at bounding box center [120, 395] width 17 height 17
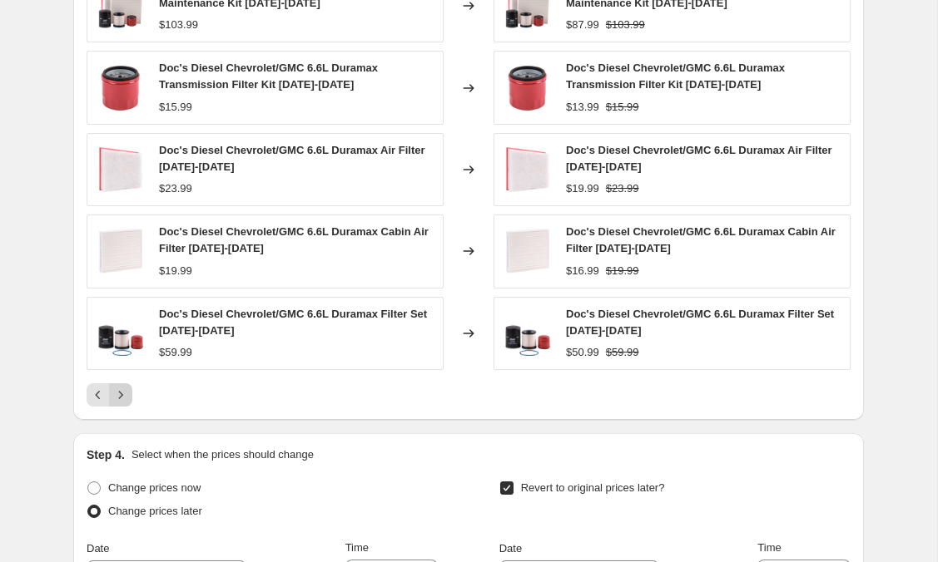
click at [121, 395] on icon "Next" at bounding box center [120, 395] width 17 height 17
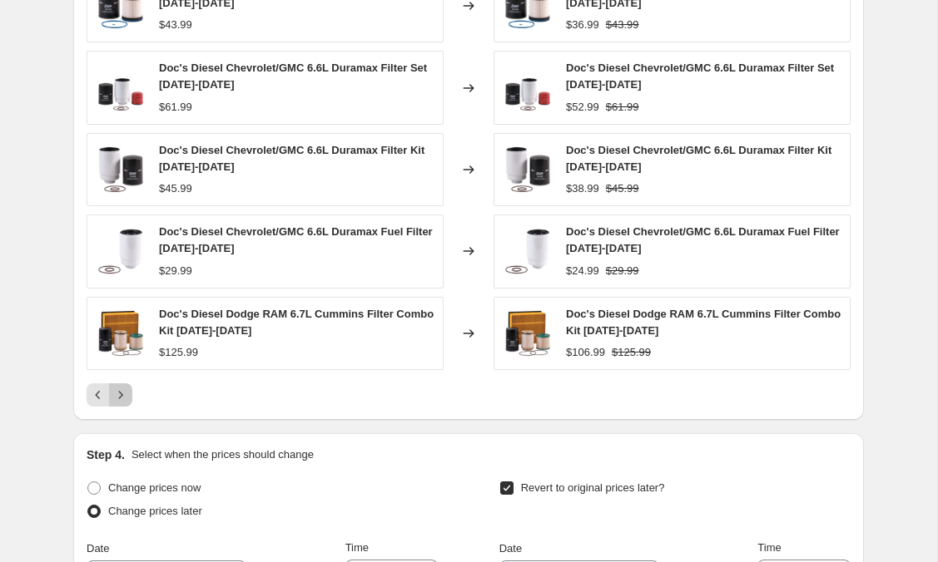
click at [121, 395] on icon "Next" at bounding box center [120, 395] width 17 height 17
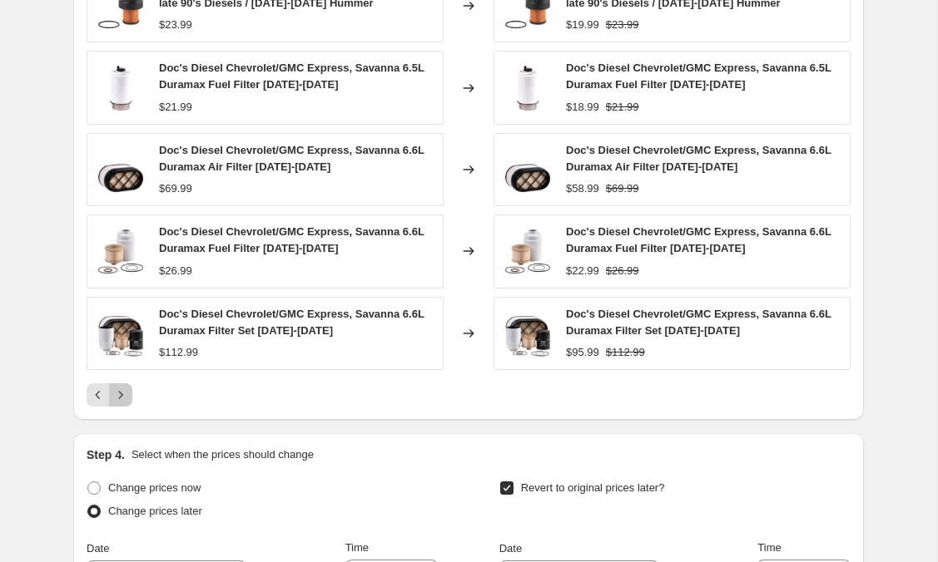
click at [121, 395] on icon "Next" at bounding box center [120, 395] width 17 height 17
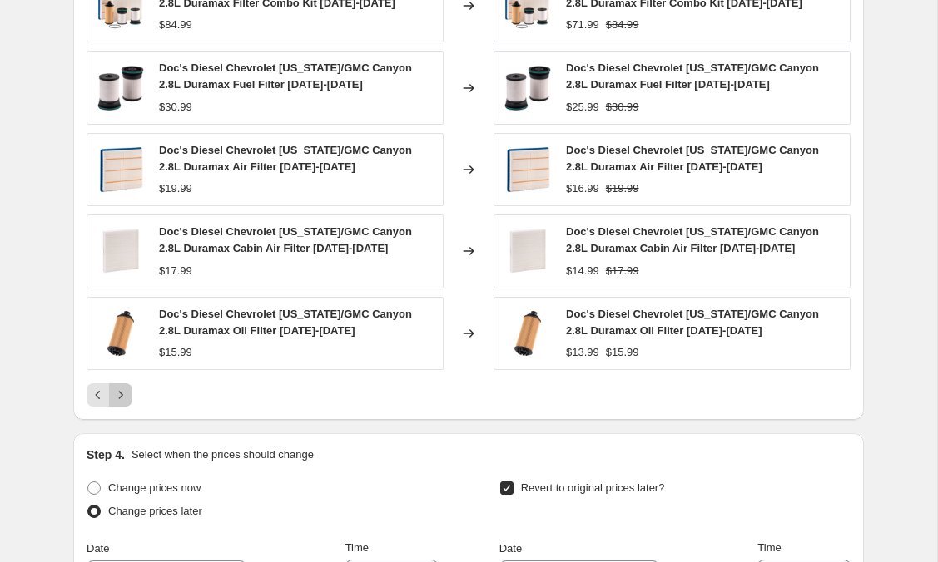
click at [121, 395] on icon "Next" at bounding box center [120, 395] width 17 height 17
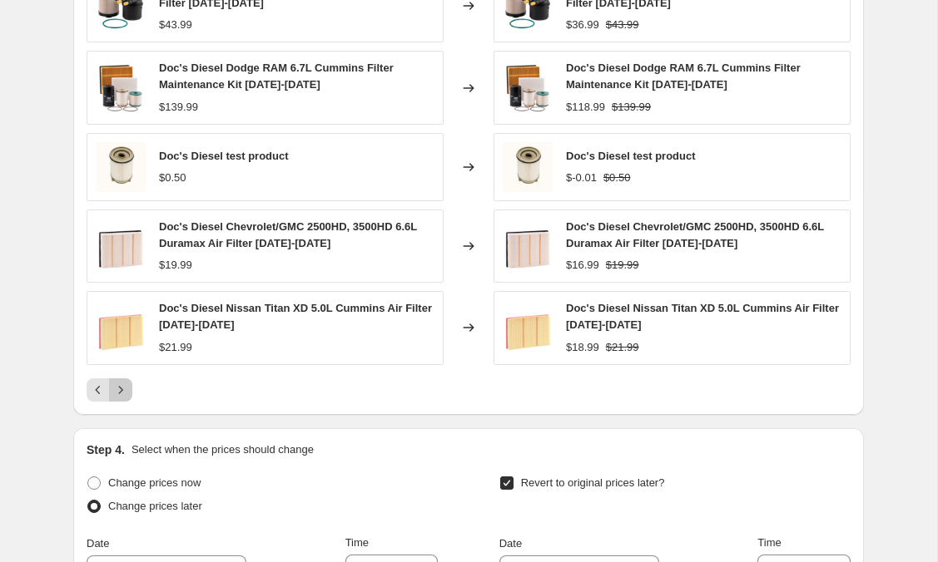
click at [121, 395] on icon "Next" at bounding box center [120, 390] width 17 height 17
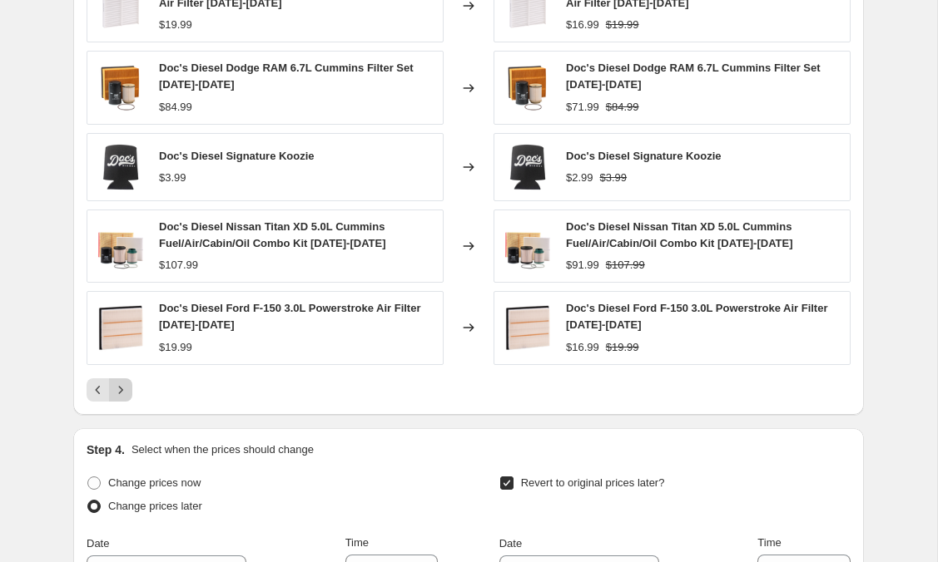
click at [121, 395] on icon "Next" at bounding box center [120, 390] width 17 height 17
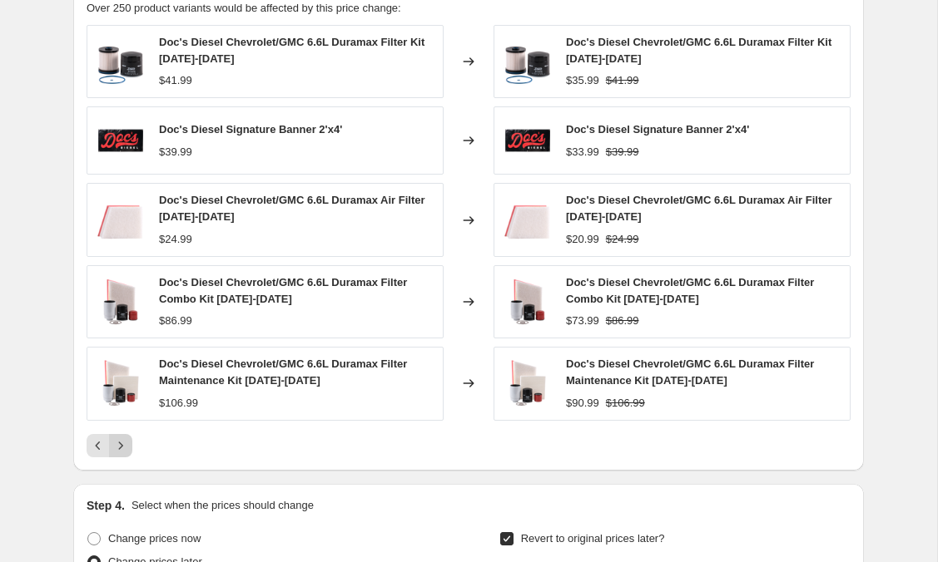
scroll to position [1778, 0]
click at [120, 442] on icon "Next" at bounding box center [120, 445] width 17 height 17
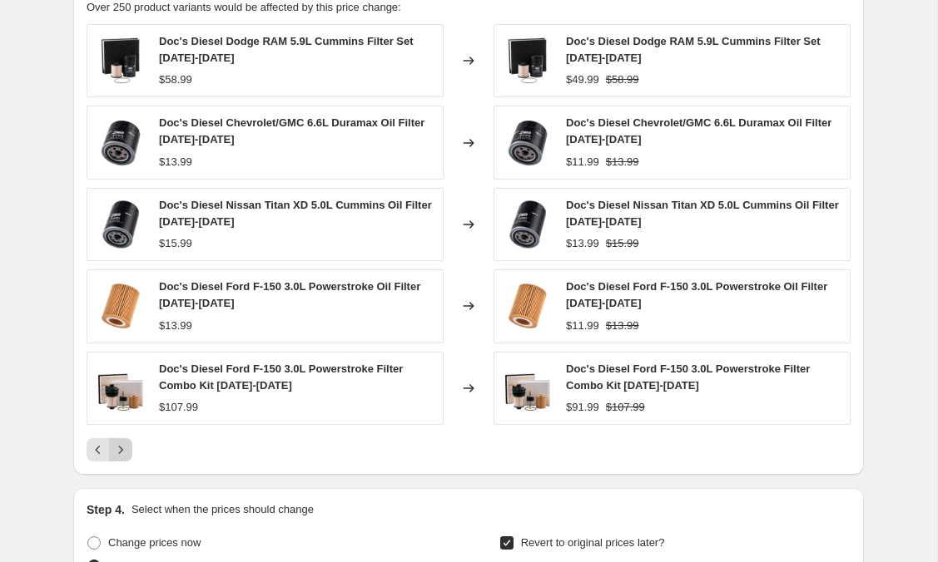
click at [120, 442] on button "Next" at bounding box center [120, 449] width 23 height 23
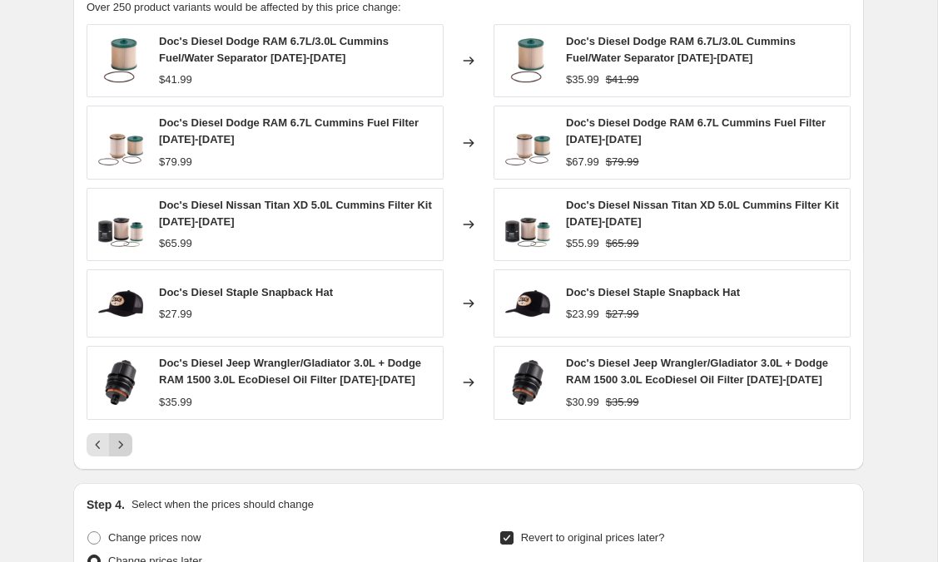
click at [120, 442] on icon "Next" at bounding box center [120, 445] width 17 height 17
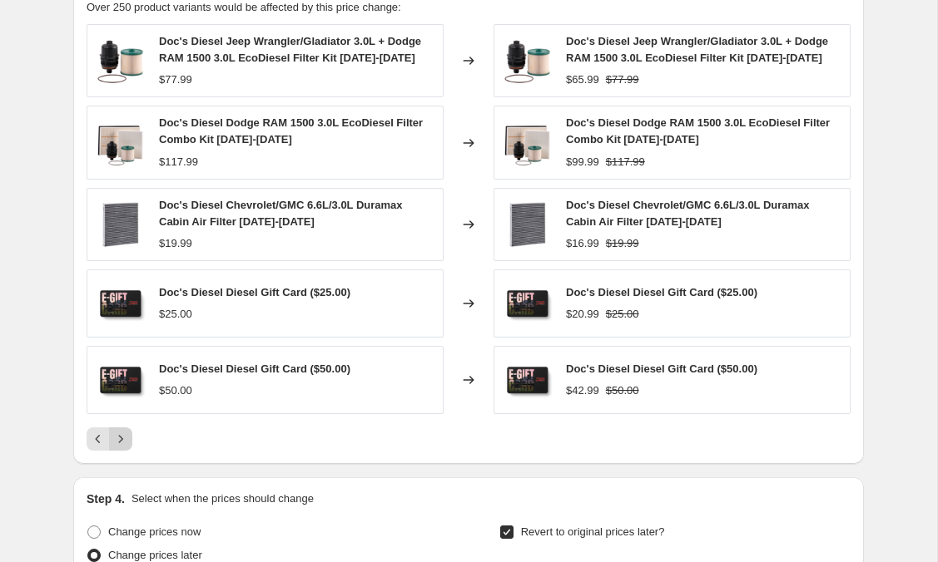
click at [120, 442] on icon "Next" at bounding box center [121, 438] width 4 height 7
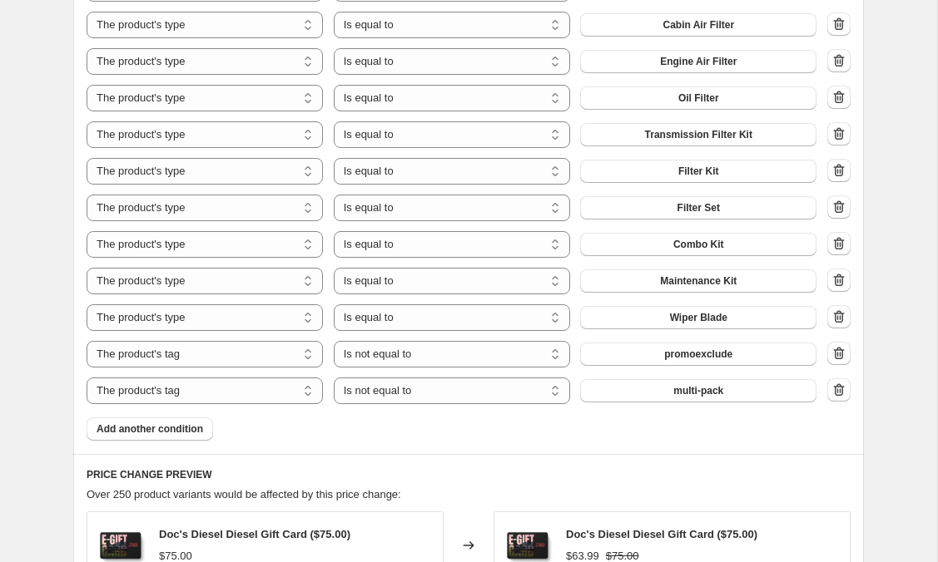
scroll to position [1288, 0]
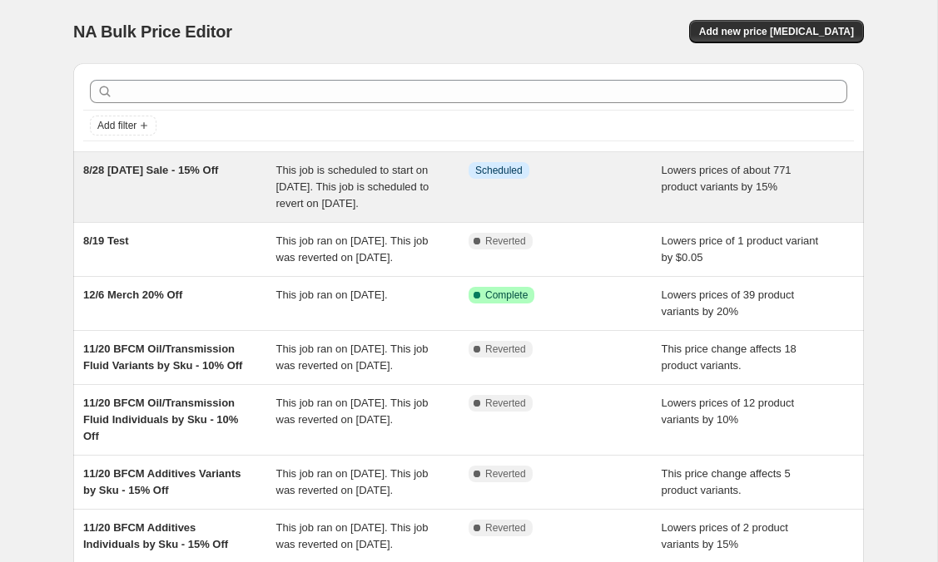
click at [173, 209] on div "8/28 [DATE] Sale - 15% Off" at bounding box center [179, 187] width 193 height 50
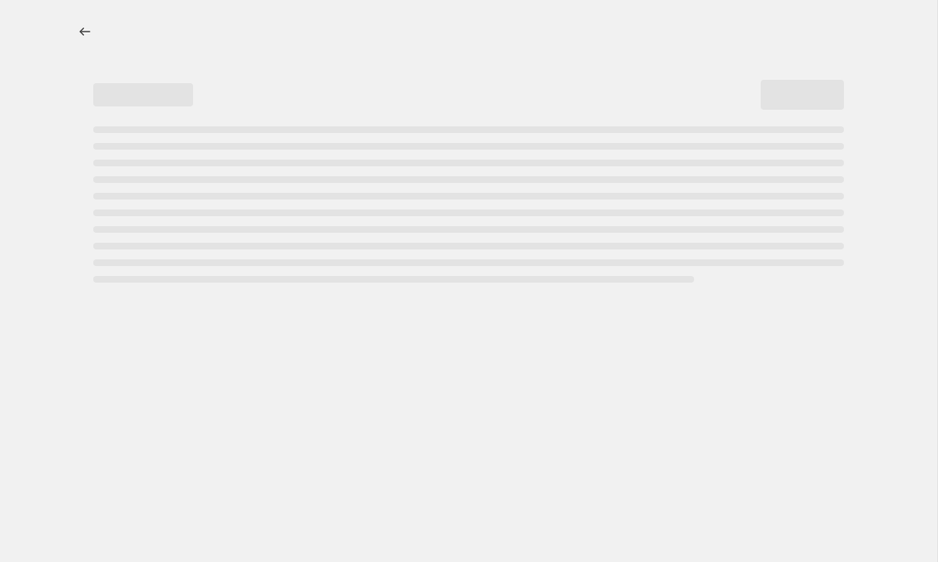
select select "percentage"
select select "product_type"
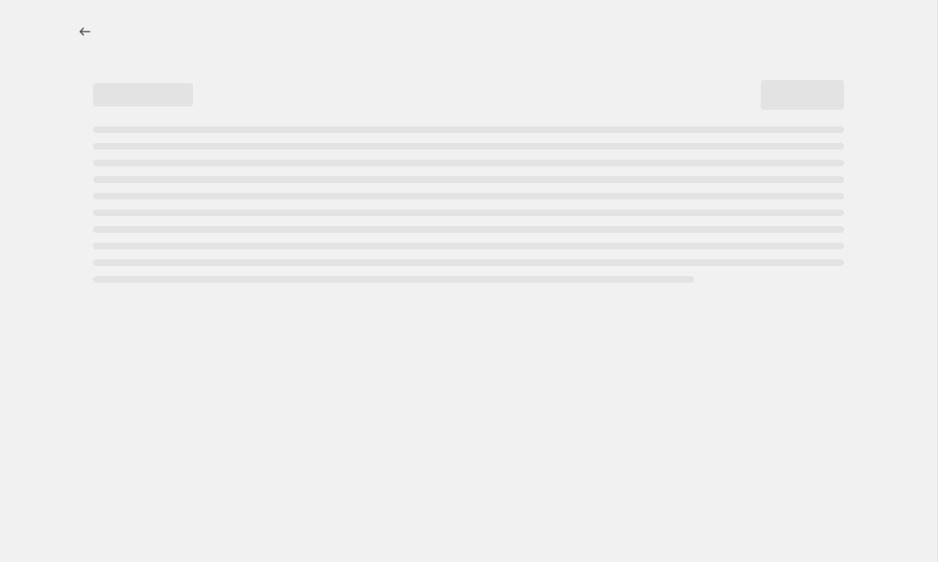
select select "product_type"
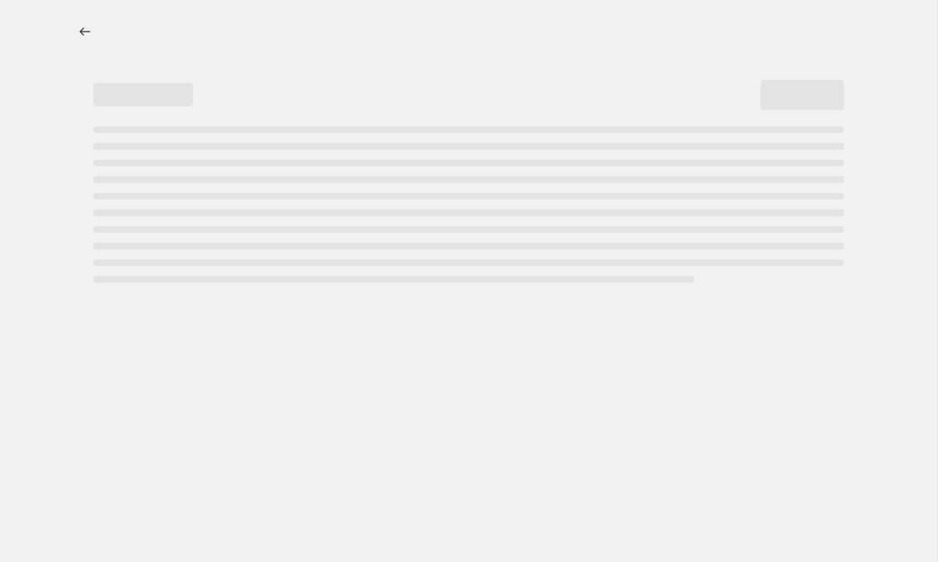
select select "product_type"
select select "tag"
select select "not_equal"
select select "tag"
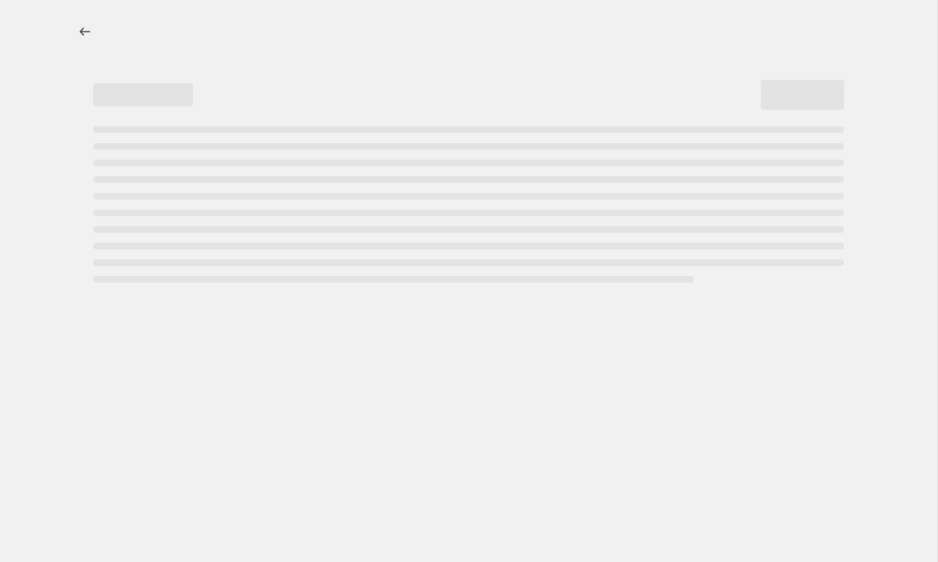
select select "not_equal"
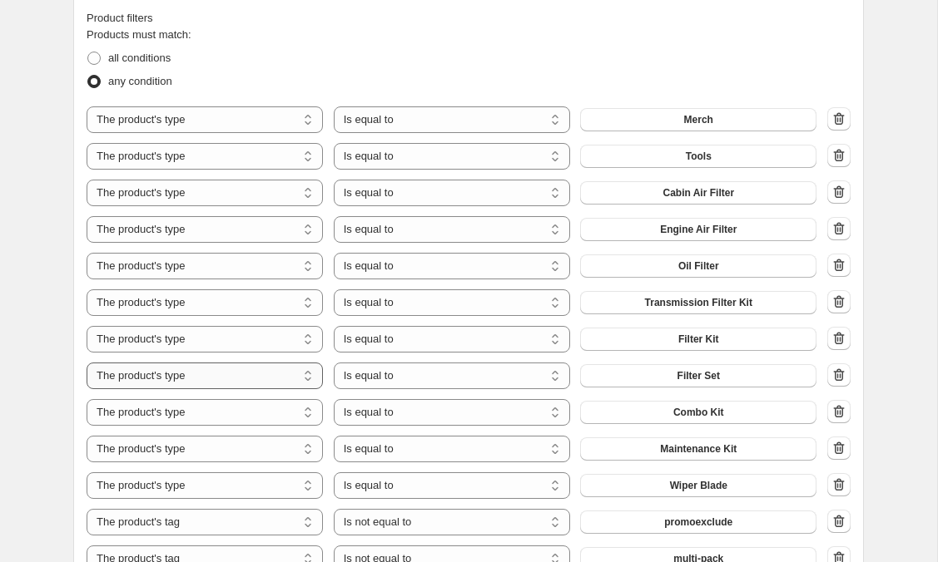
scroll to position [1123, 0]
click at [280, 118] on select "The product The product's collection The product's tag The product's vendor The…" at bounding box center [205, 119] width 236 height 27
select select "tag"
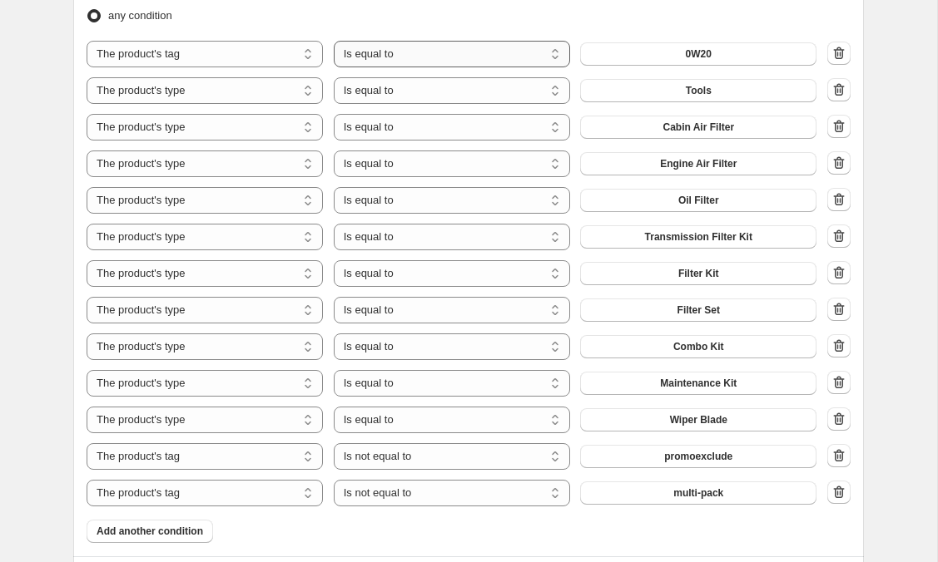
scroll to position [1158, 0]
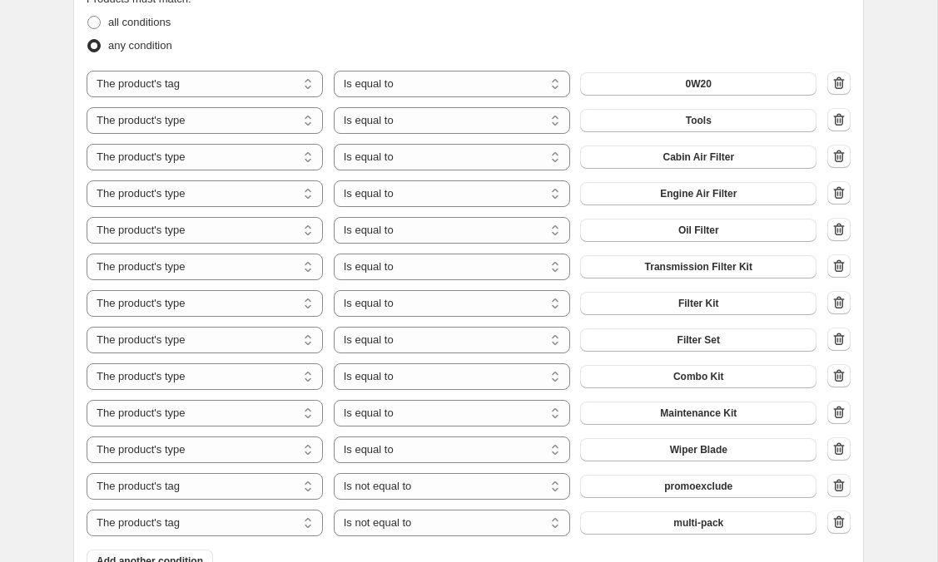
click at [838, 490] on icon "button" at bounding box center [838, 485] width 17 height 17
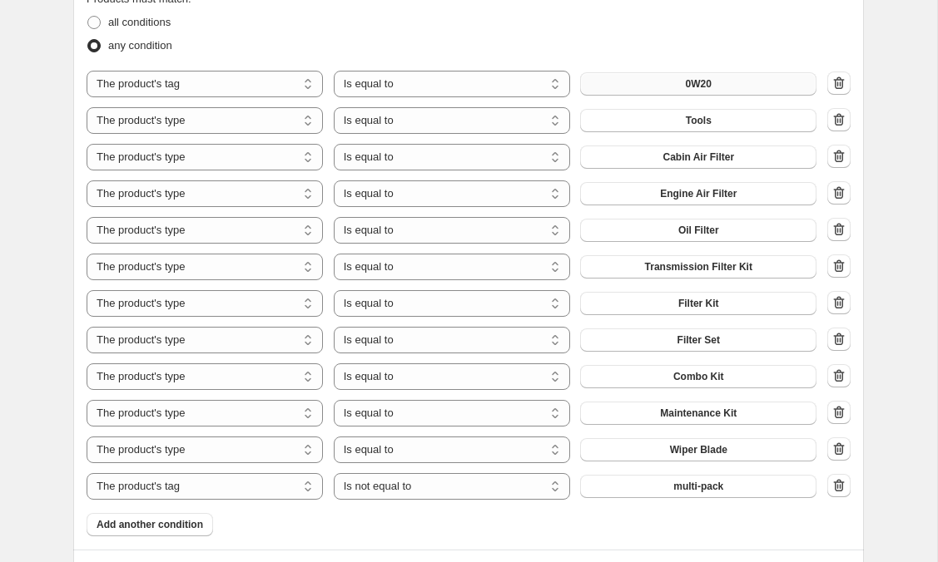
click at [722, 82] on button "0W20" at bounding box center [698, 83] width 236 height 23
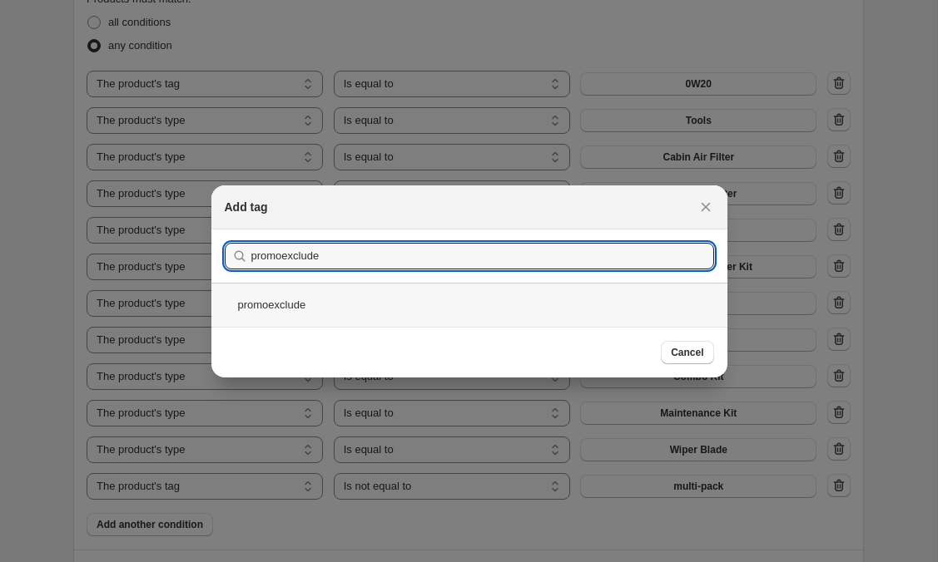
type input "promoexclude"
click at [288, 304] on div "promoexclude" at bounding box center [469, 305] width 516 height 44
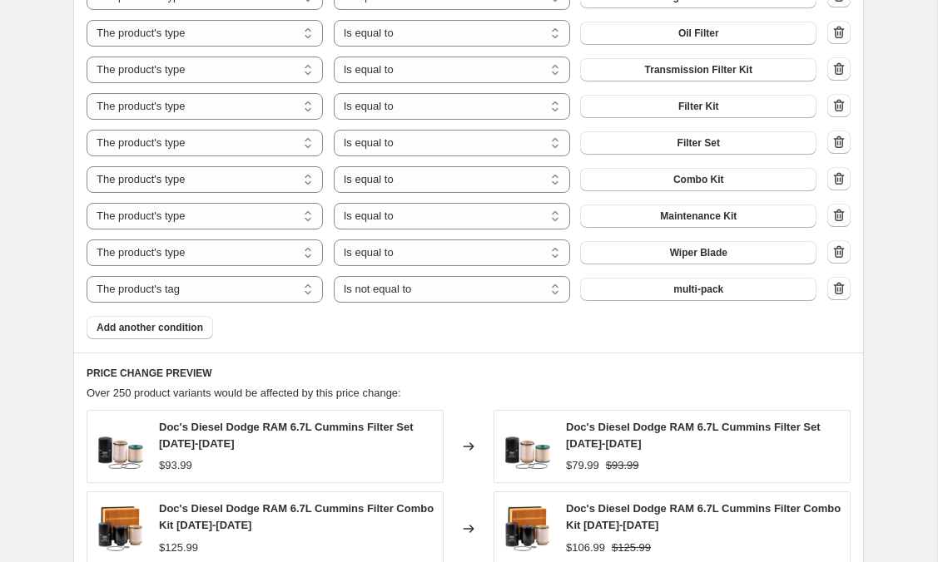
scroll to position [1417, 0]
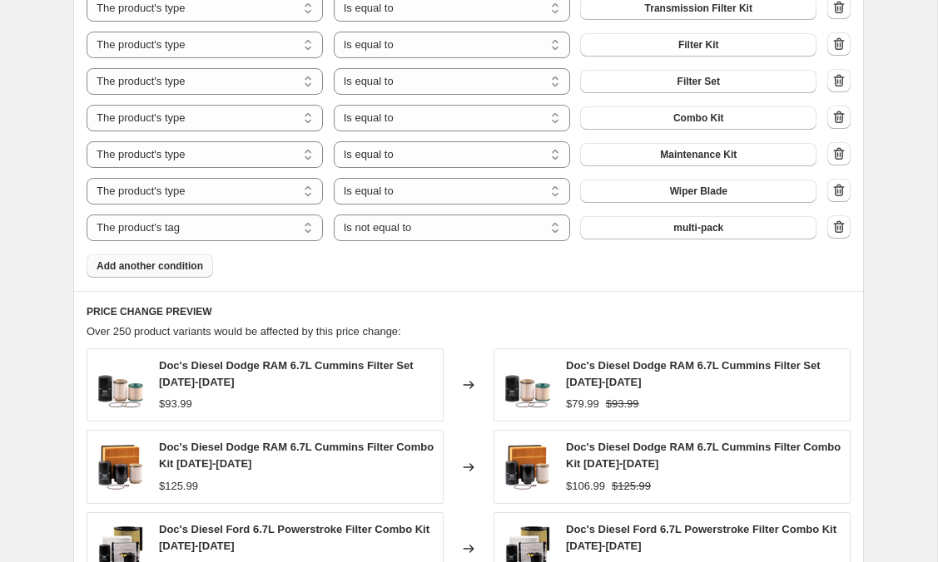
click at [118, 263] on span "Add another condition" at bounding box center [149, 266] width 106 height 13
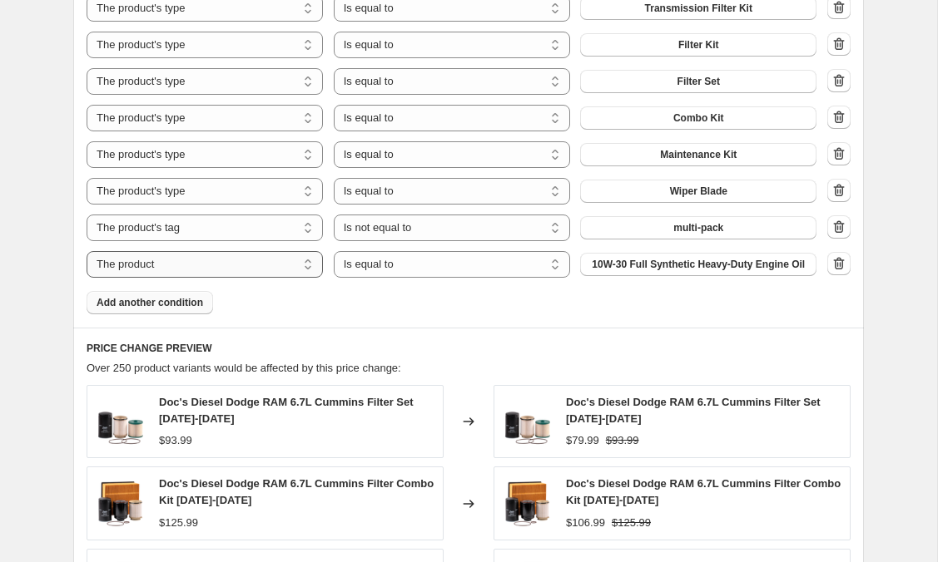
click at [179, 274] on select "The product The product's collection The product's tag The product's vendor The…" at bounding box center [205, 264] width 236 height 27
select select "product_type"
click at [643, 256] on button "Add-on" at bounding box center [698, 264] width 236 height 23
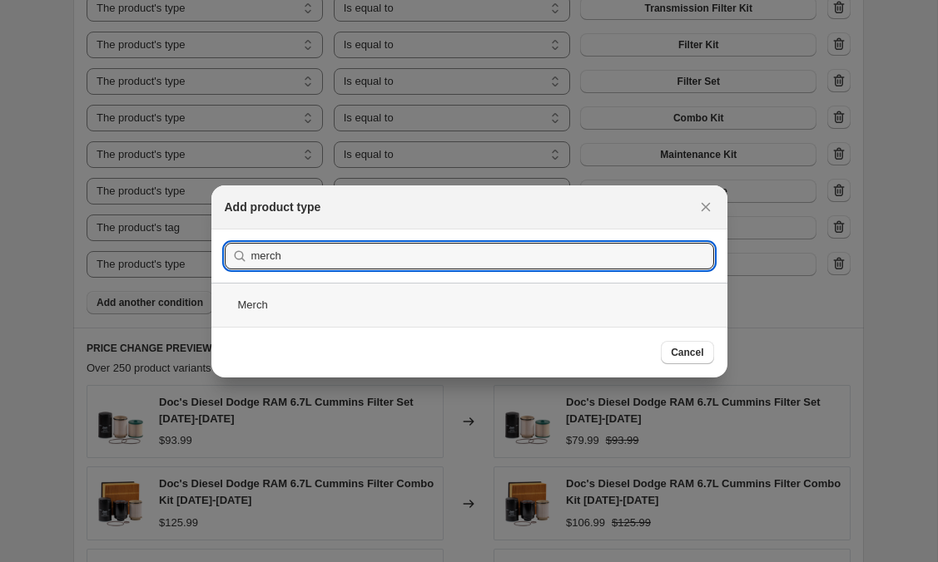
type input "merch"
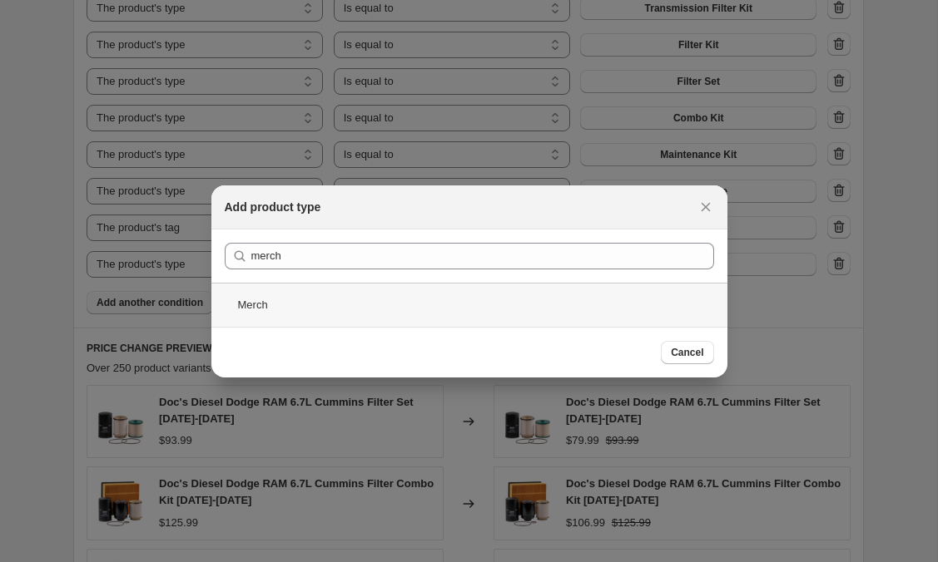
click at [280, 300] on div "Merch" at bounding box center [469, 305] width 516 height 44
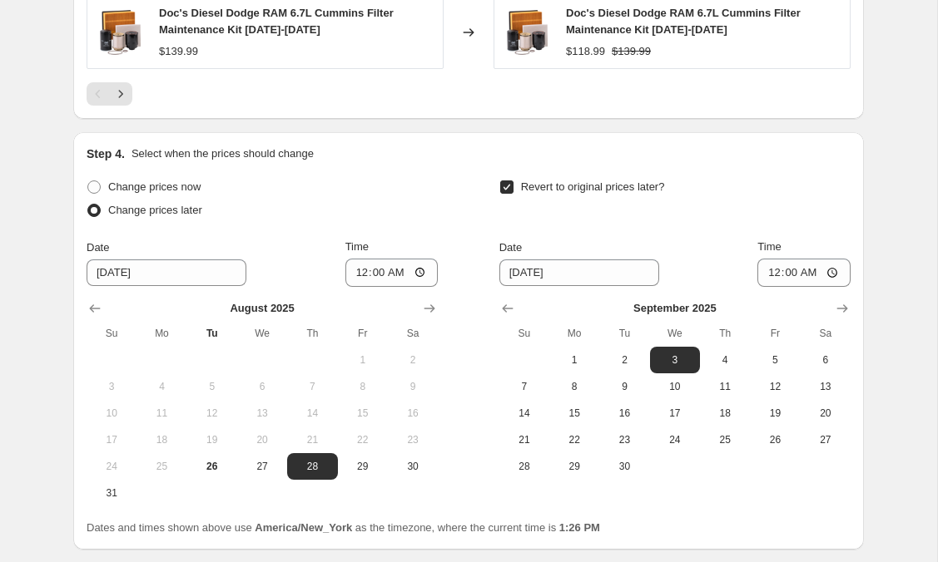
scroll to position [2259, 0]
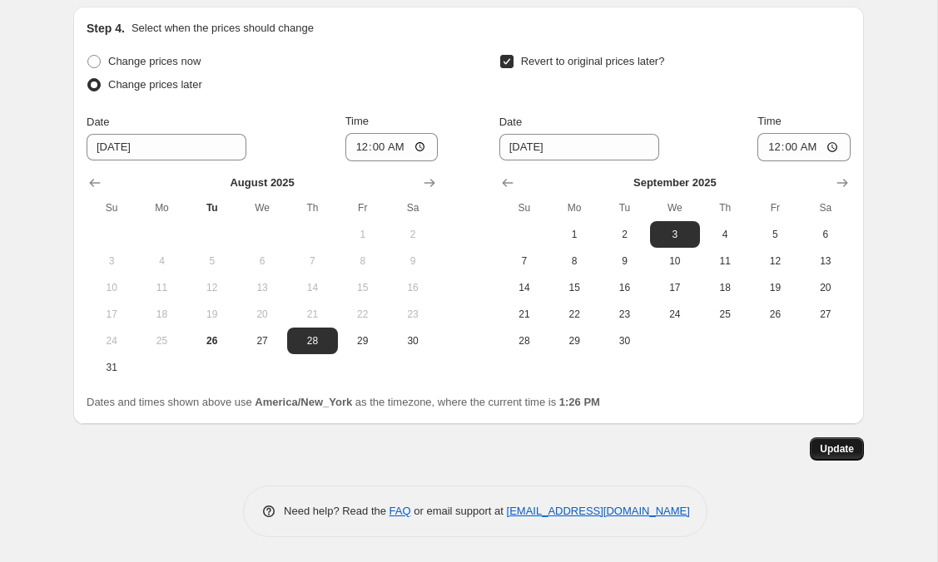
click at [833, 453] on span "Update" at bounding box center [836, 449] width 34 height 13
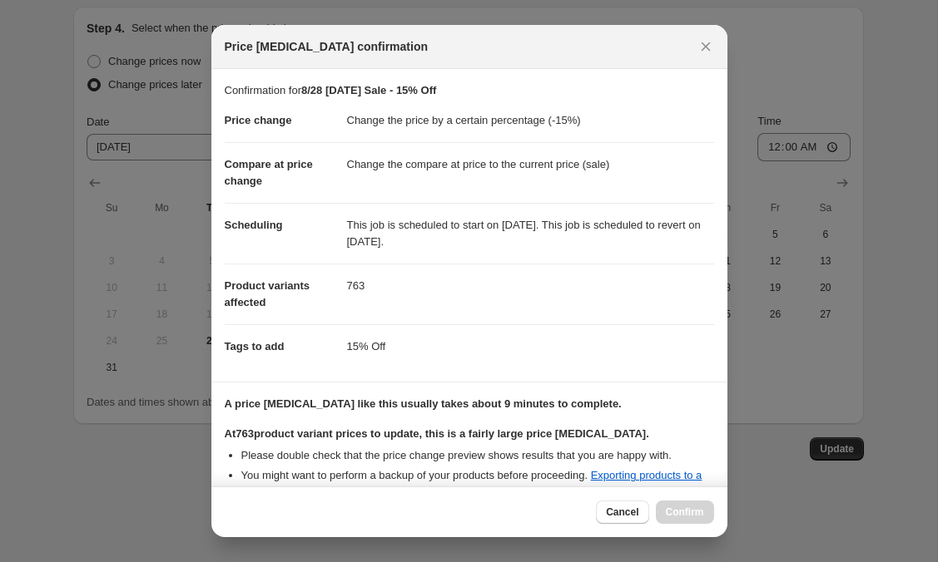
scroll to position [270, 0]
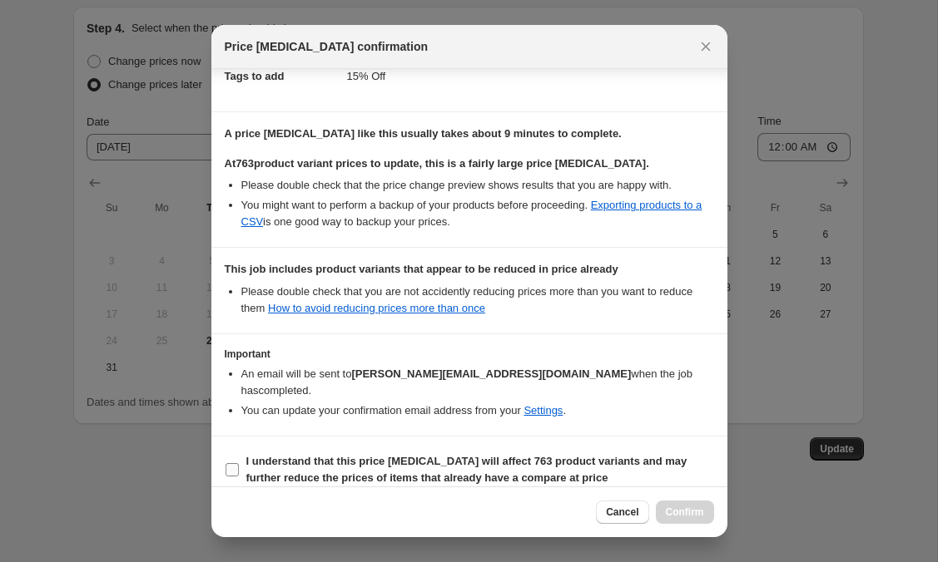
click at [231, 463] on input "I understand that this price change job will affect 763 product variants and ma…" at bounding box center [231, 469] width 13 height 13
checkbox input "true"
click at [671, 516] on span "Confirm" at bounding box center [685, 512] width 38 height 13
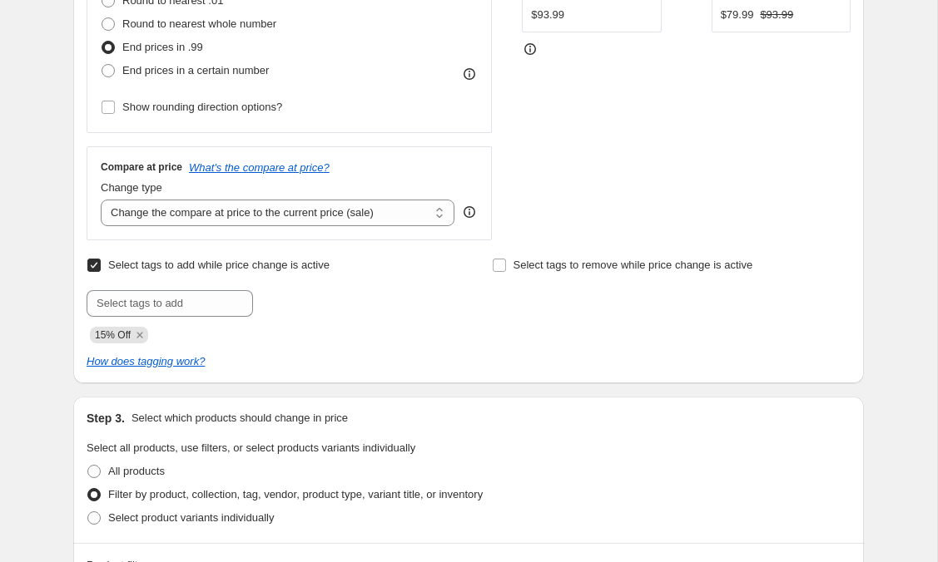
scroll to position [527, 0]
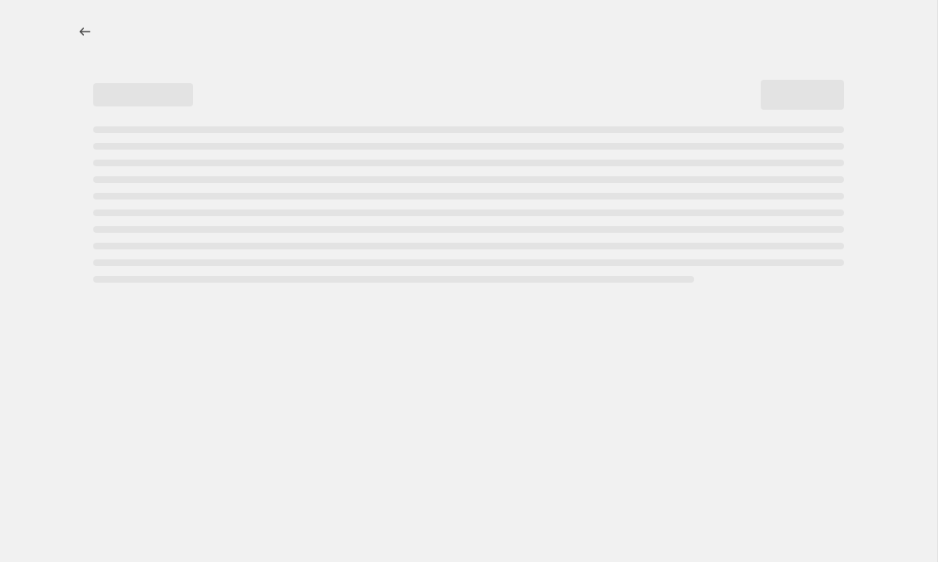
select select "percentage"
select select "tag"
select select "product_type"
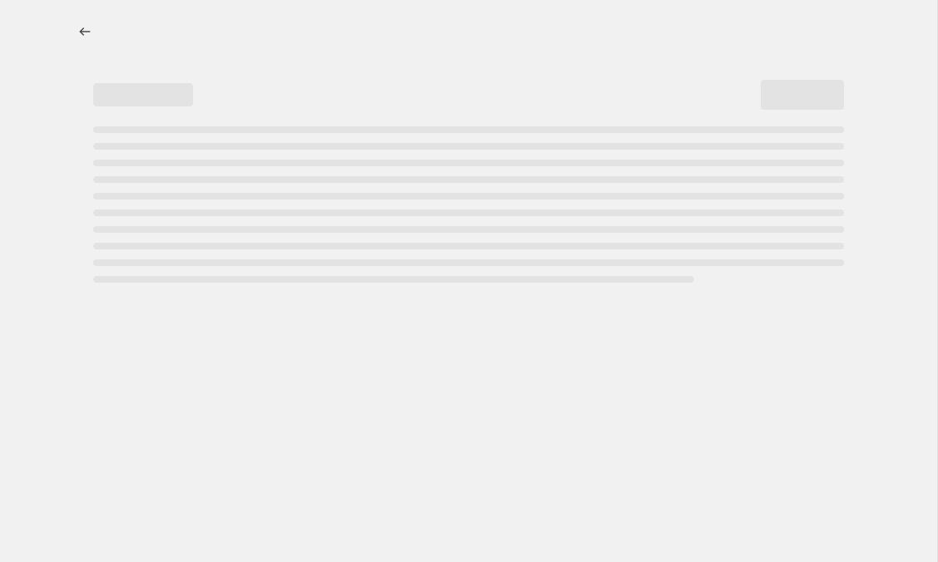
select select "product_type"
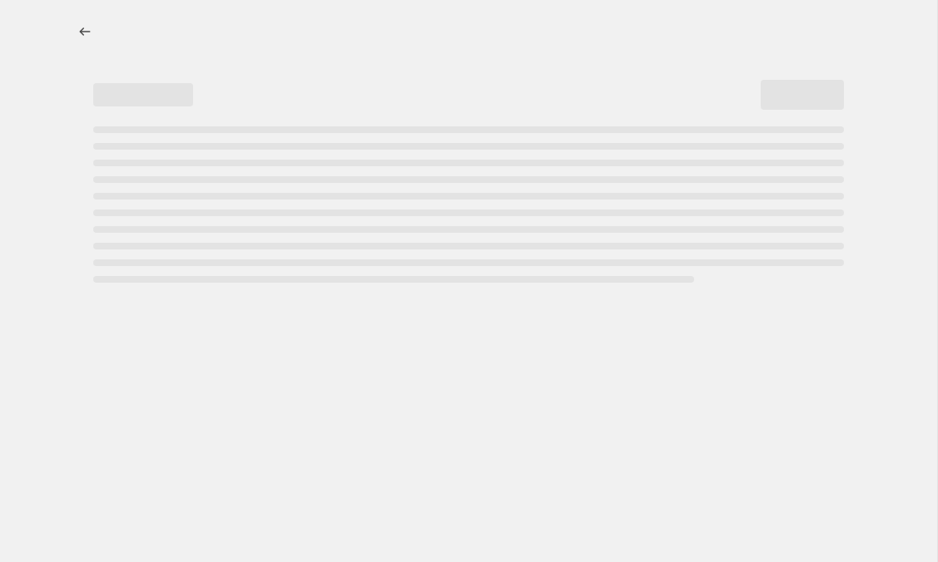
select select "product_type"
select select "tag"
select select "not_equal"
select select "product_type"
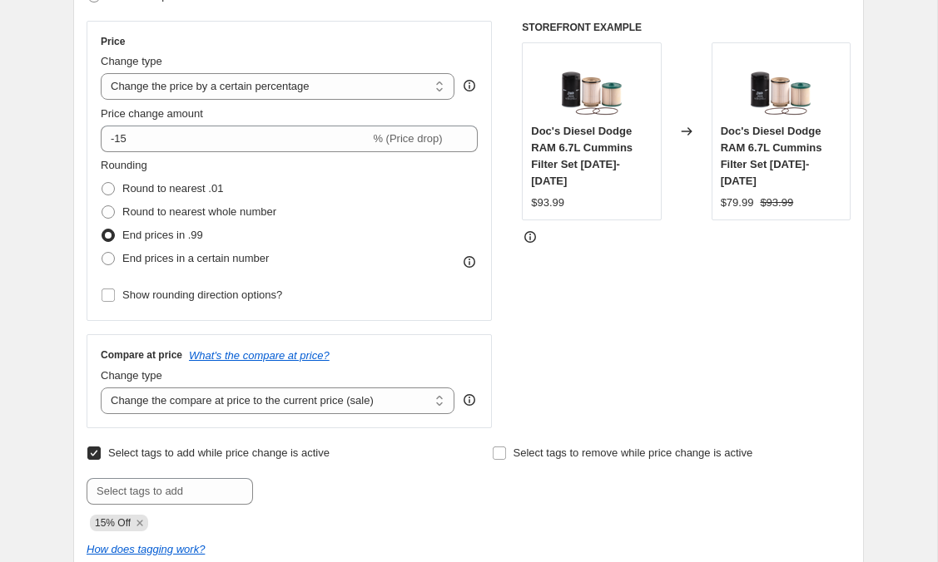
scroll to position [537, 0]
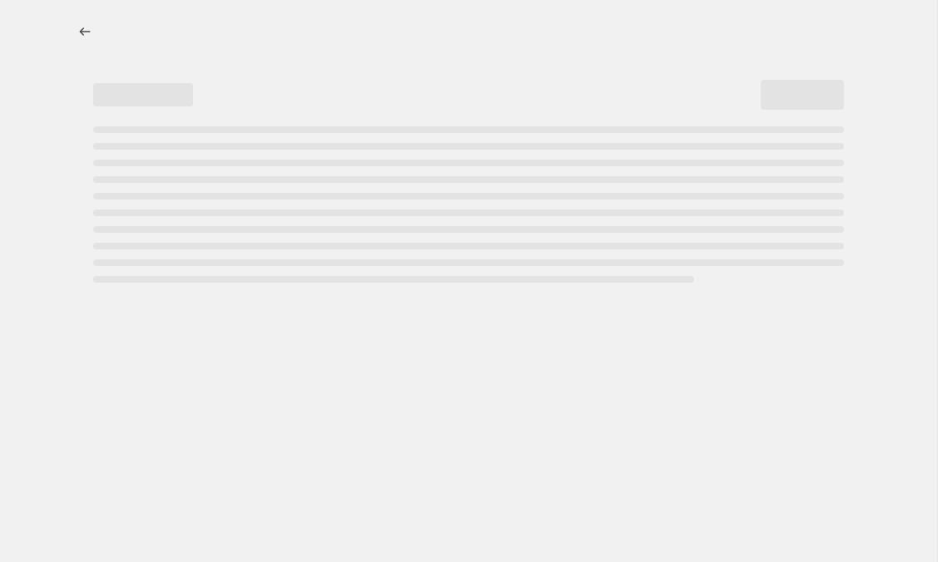
select select "percentage"
select select "tag"
select select "product_type"
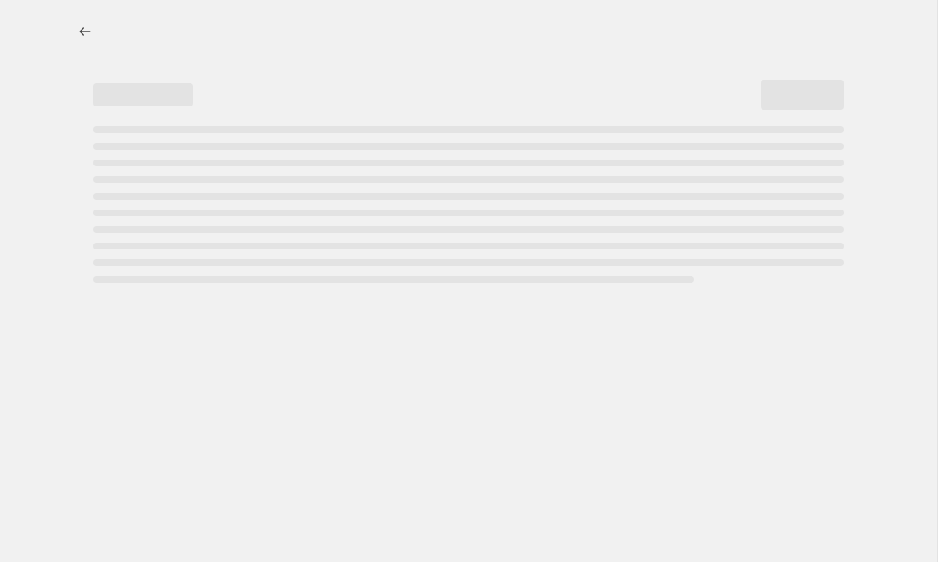
select select "product_type"
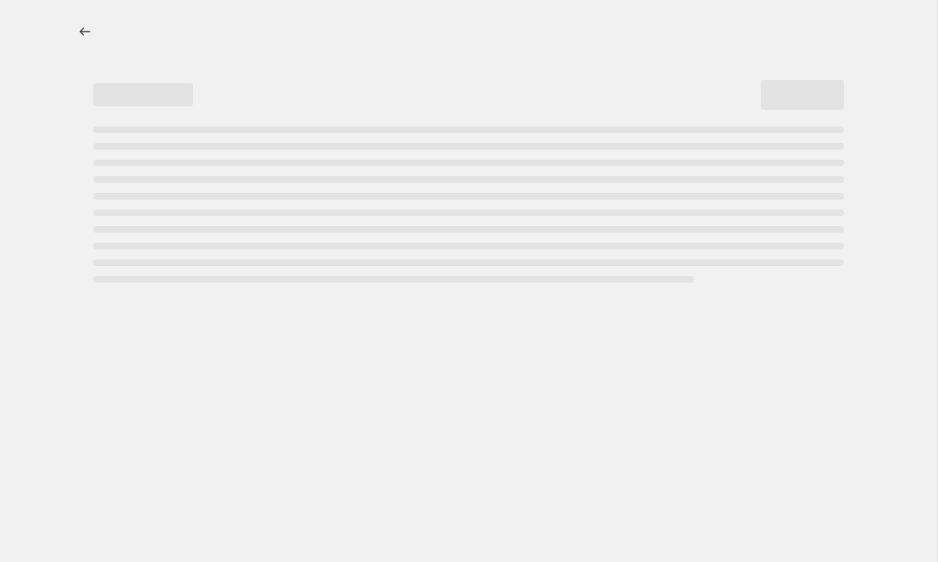
select select "product_type"
select select "tag"
select select "not_equal"
select select "product_type"
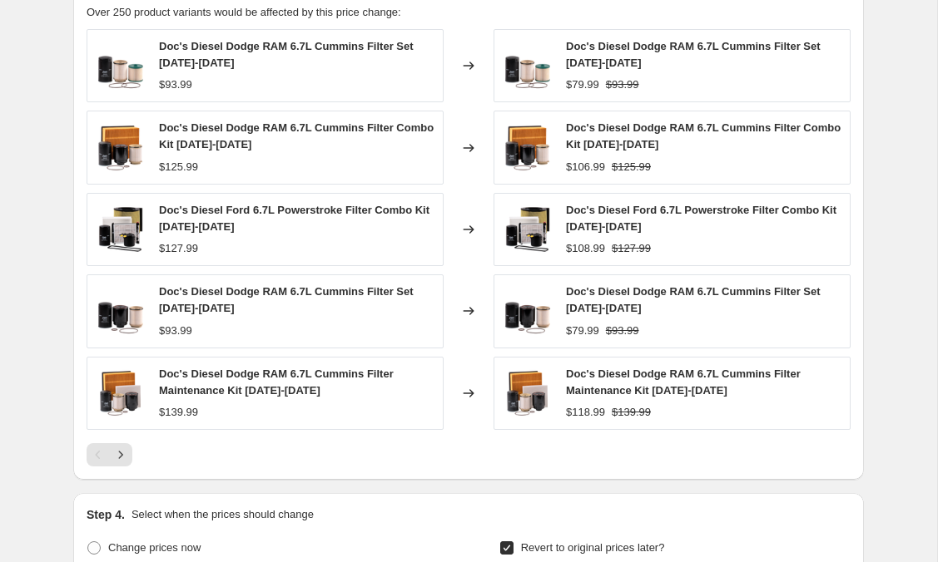
scroll to position [1799, 0]
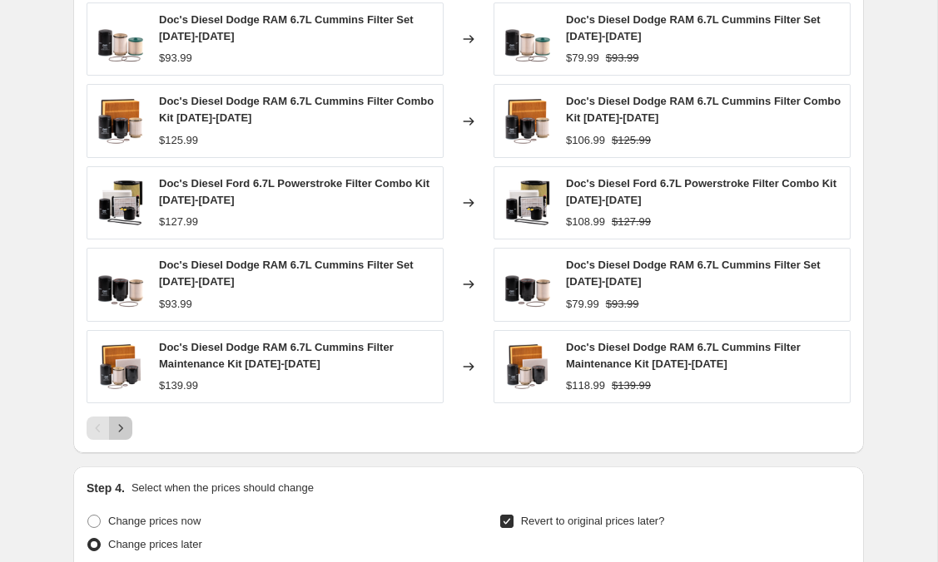
click at [122, 432] on icon "Next" at bounding box center [120, 428] width 17 height 17
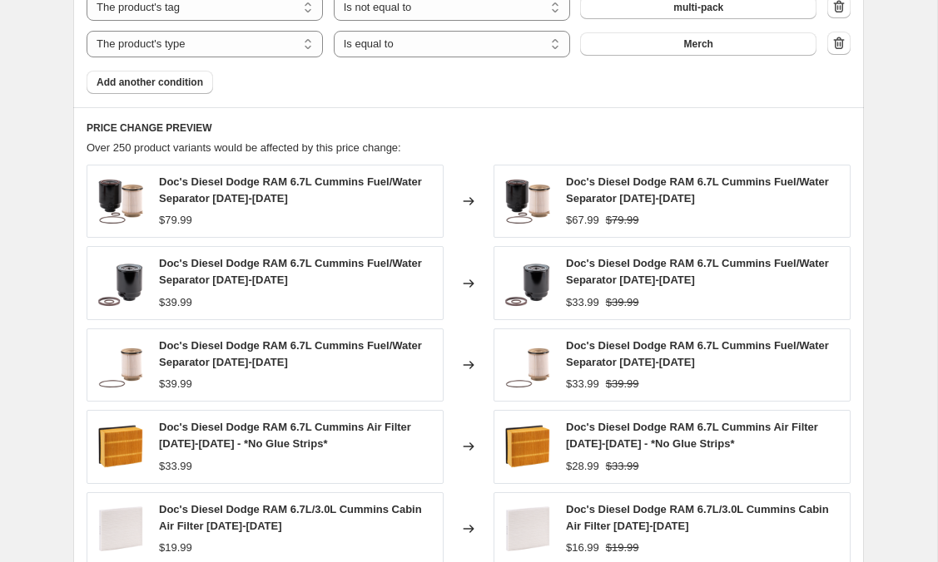
scroll to position [1828, 0]
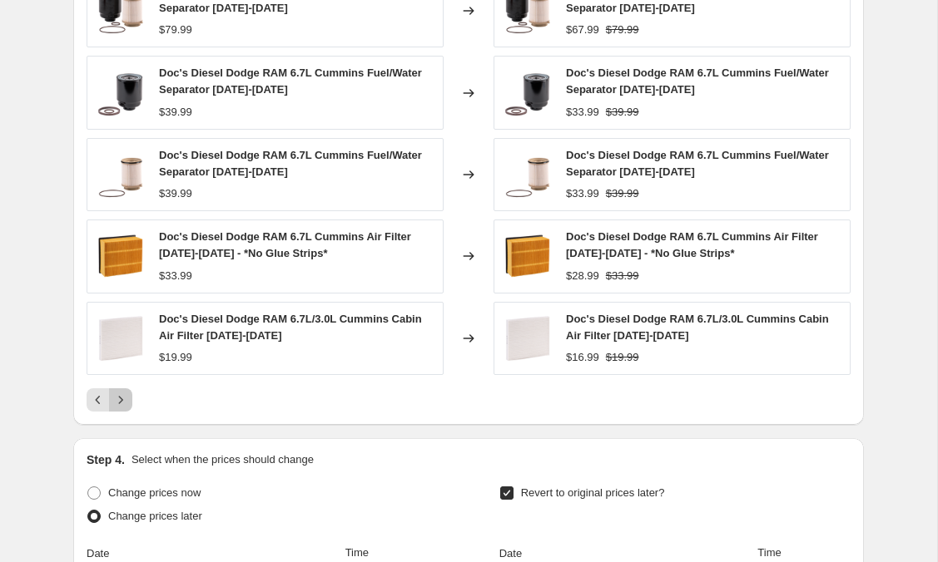
click at [118, 400] on icon "Next" at bounding box center [120, 400] width 17 height 17
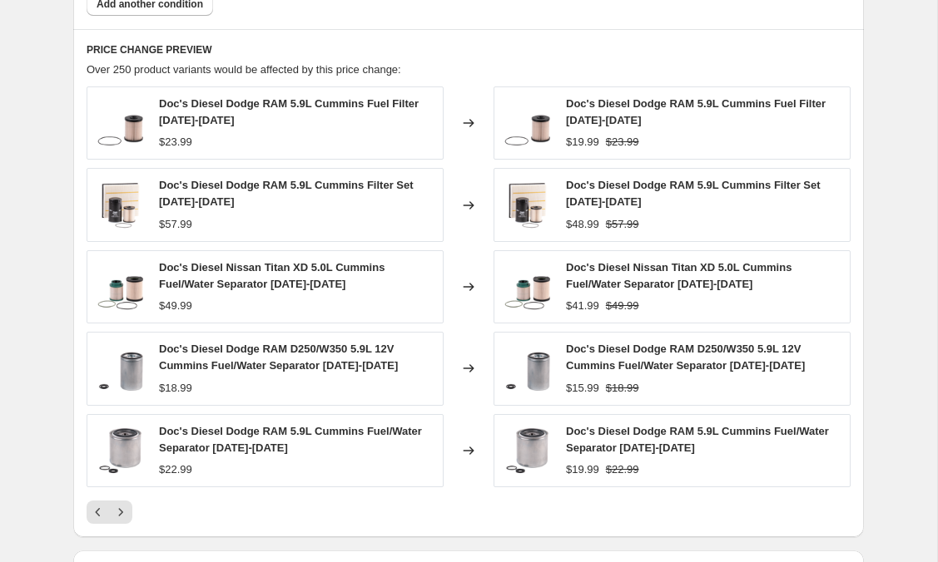
scroll to position [1739, 0]
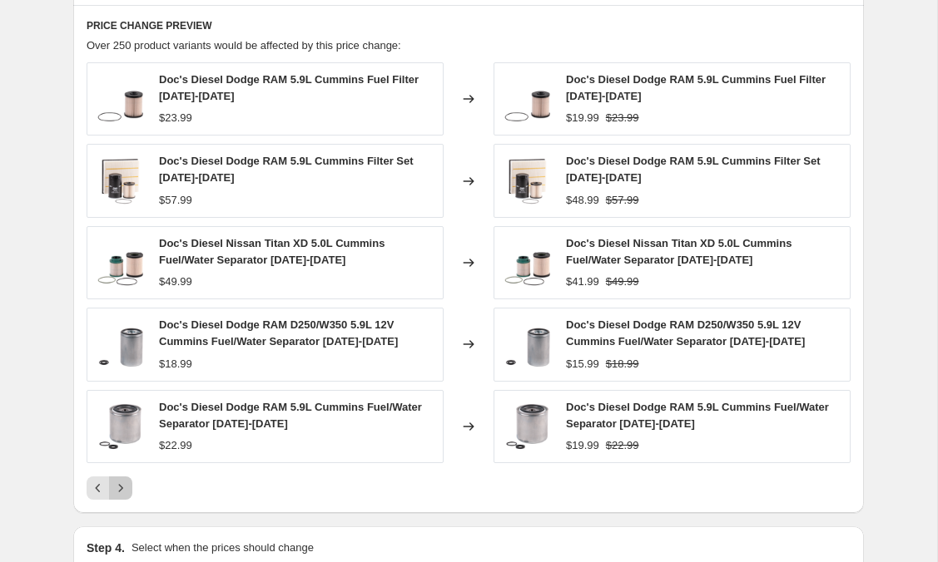
click at [120, 492] on icon "Next" at bounding box center [120, 488] width 17 height 17
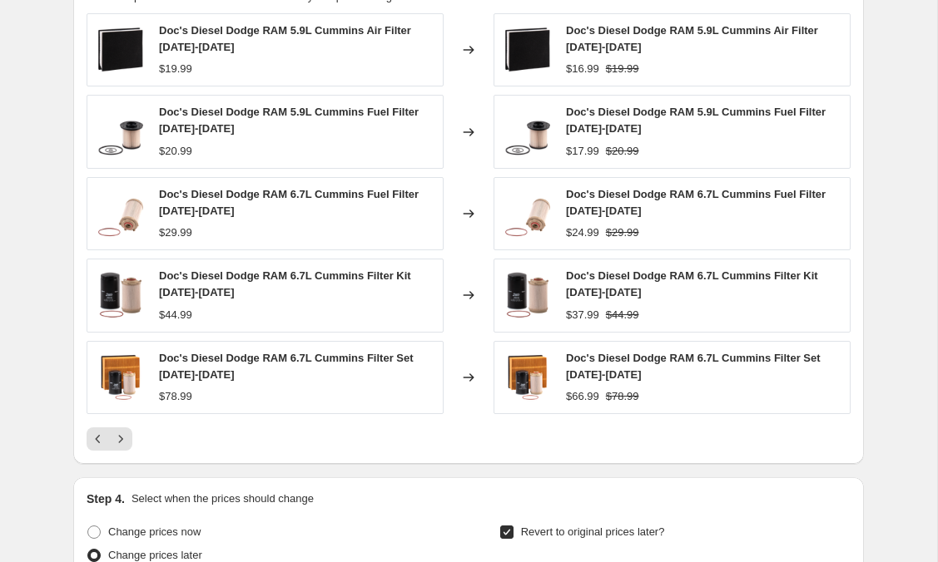
scroll to position [1837, 0]
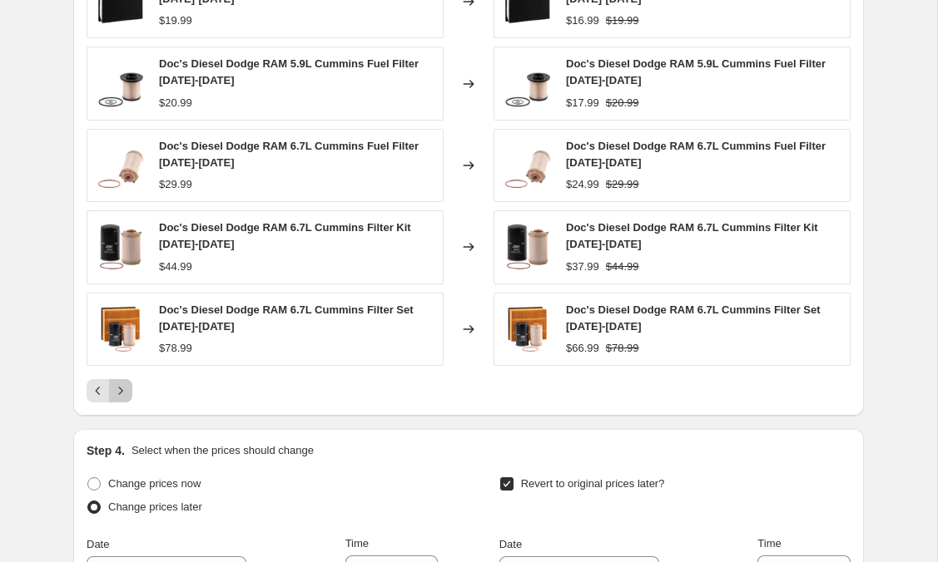
click at [124, 385] on icon "Next" at bounding box center [120, 391] width 17 height 17
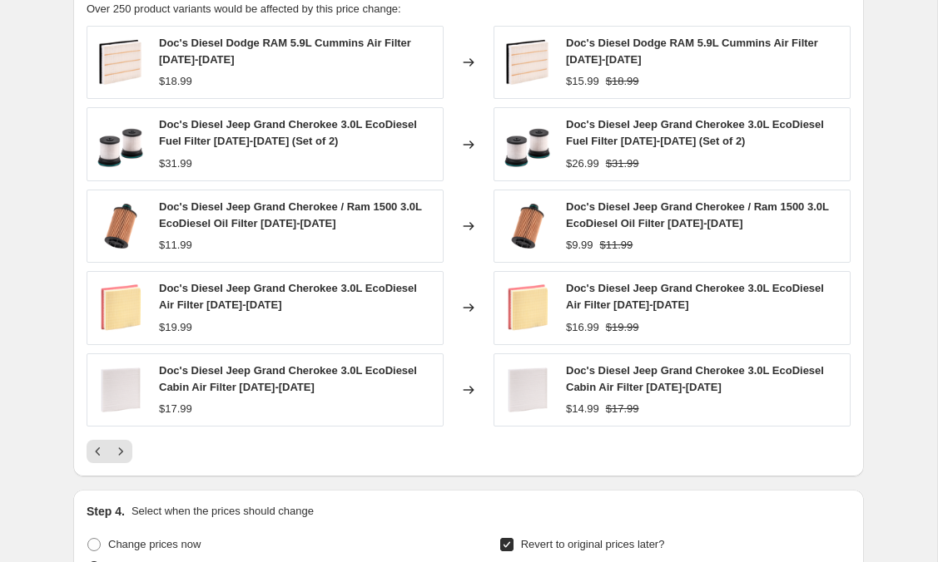
scroll to position [1787, 0]
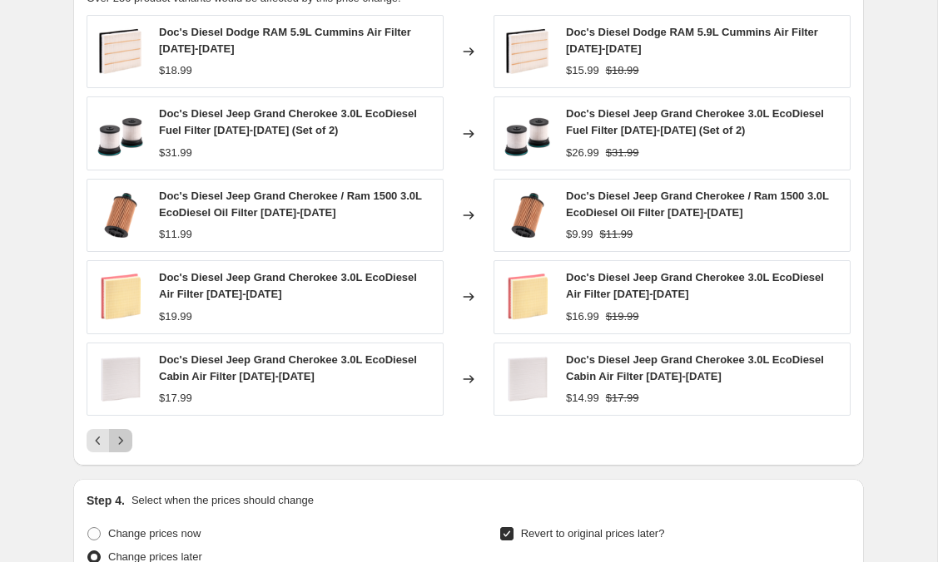
click at [121, 448] on icon "Next" at bounding box center [120, 441] width 17 height 17
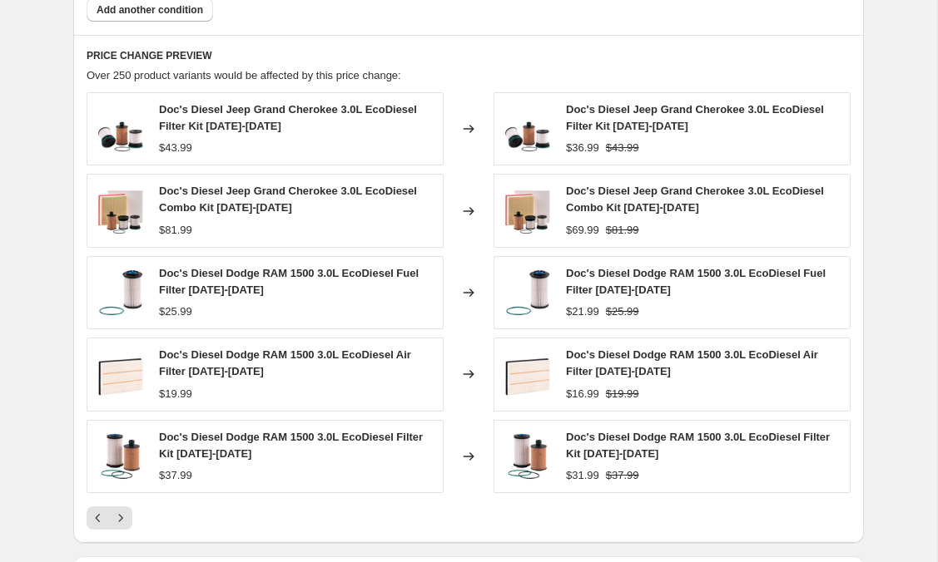
scroll to position [1716, 0]
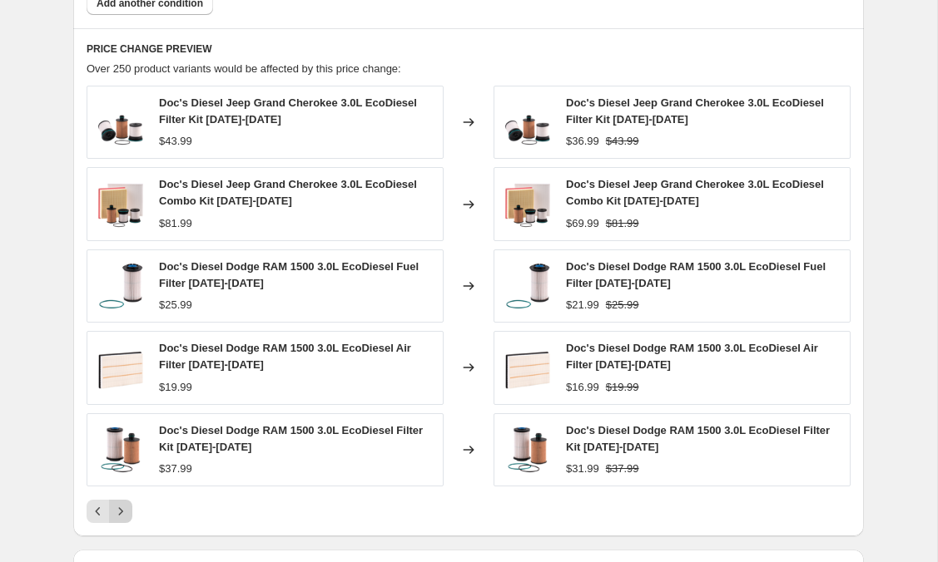
click at [122, 505] on icon "Next" at bounding box center [120, 511] width 17 height 17
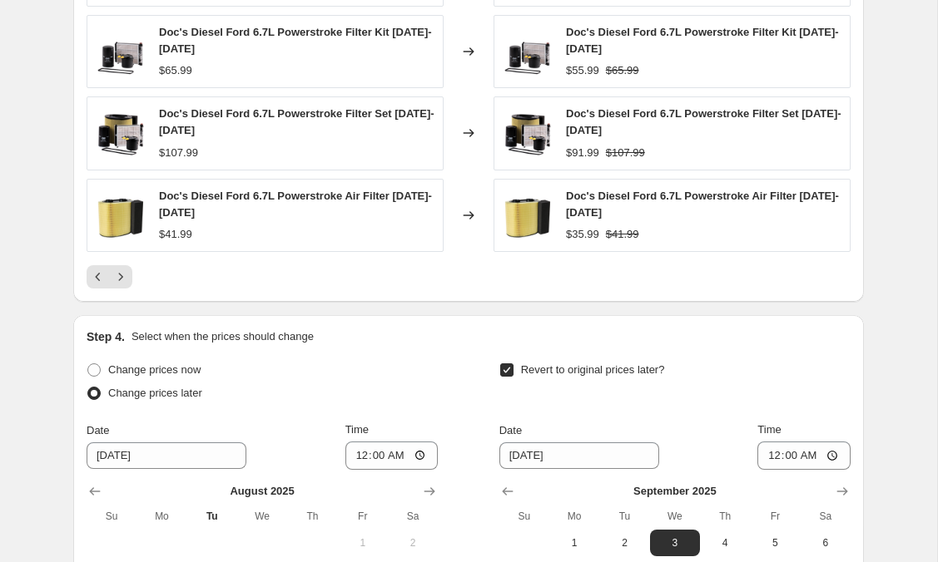
scroll to position [2030, 0]
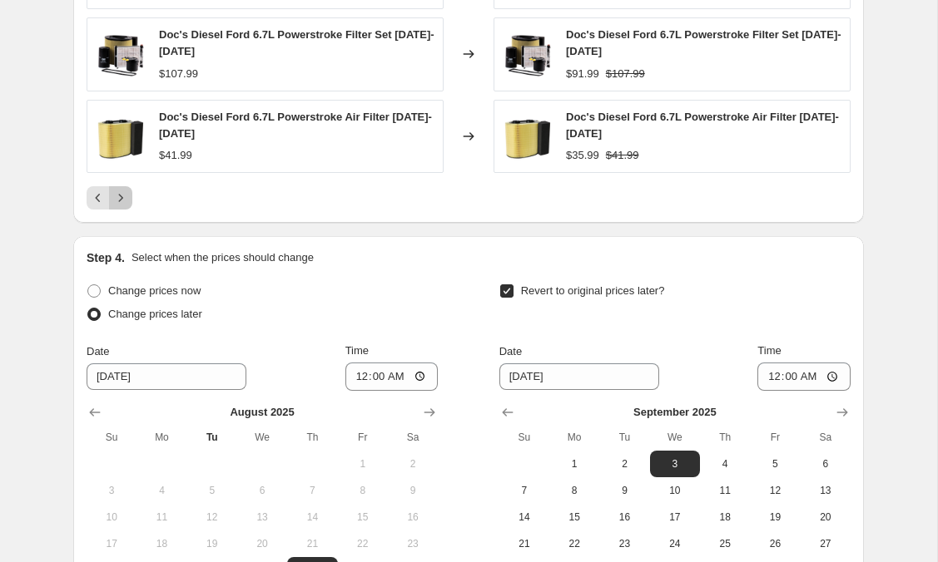
click at [126, 195] on icon "Next" at bounding box center [120, 198] width 17 height 17
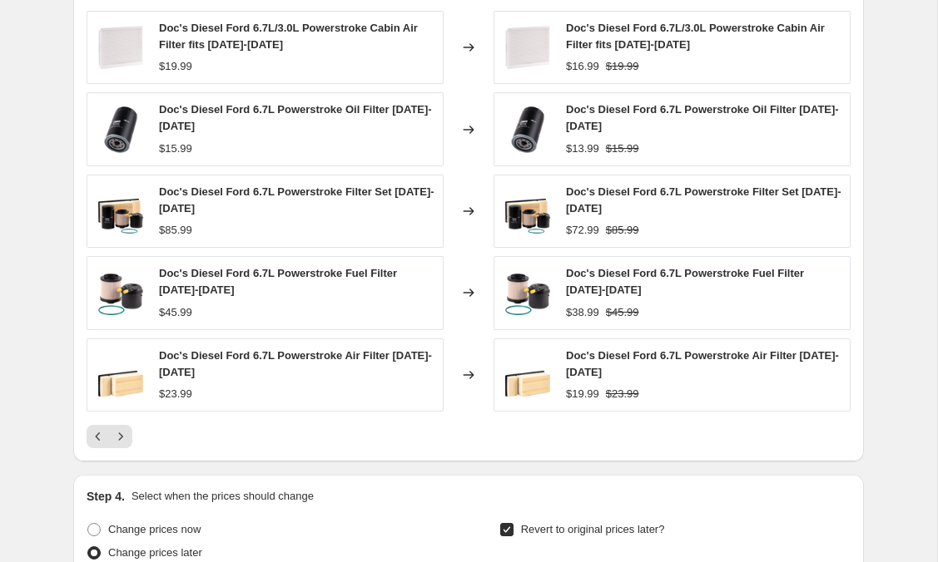
scroll to position [1811, 0]
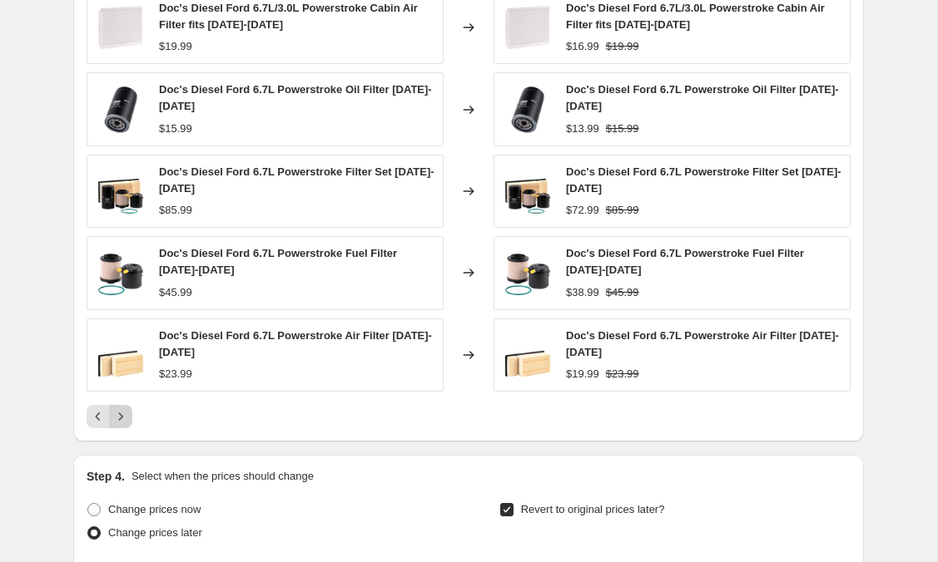
click at [118, 415] on icon "Next" at bounding box center [120, 416] width 17 height 17
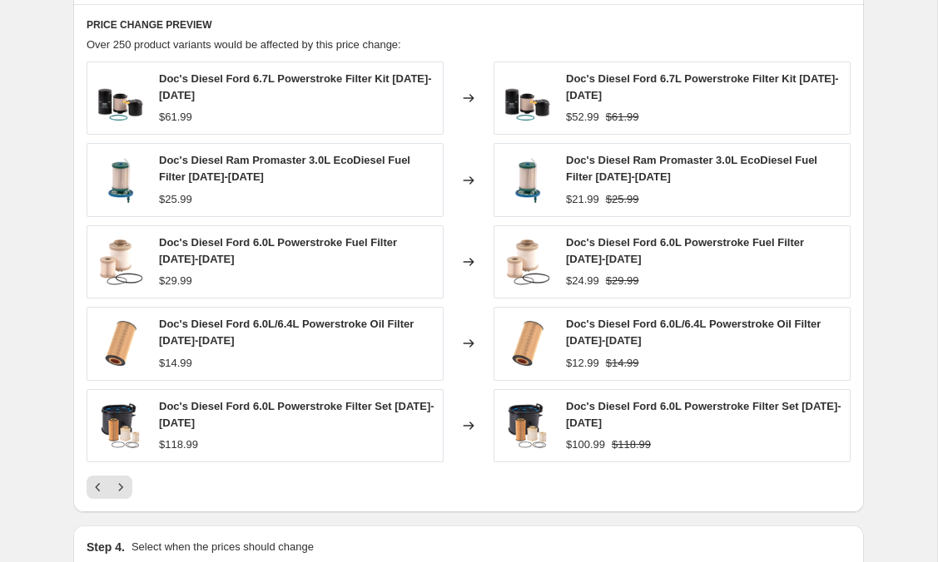
scroll to position [1818, 0]
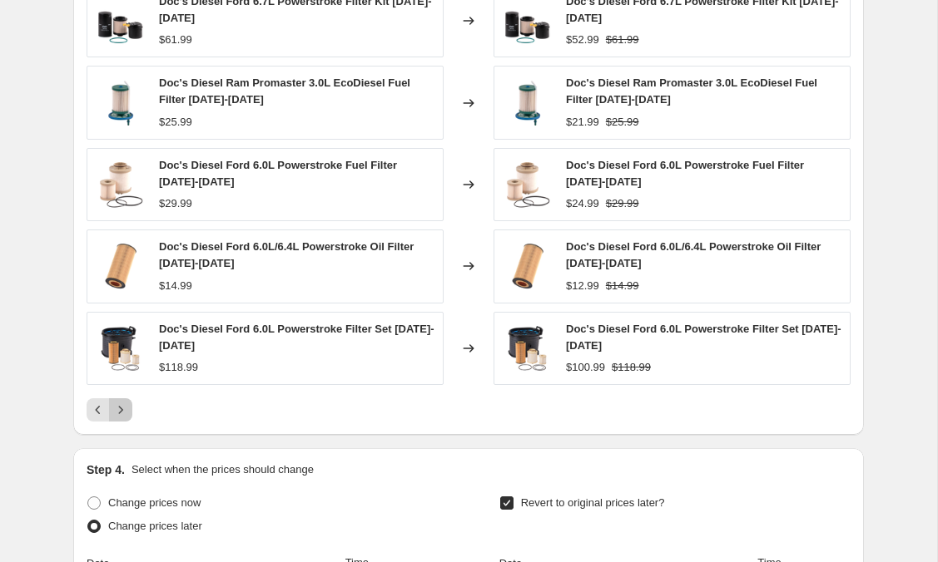
click at [124, 413] on icon "Next" at bounding box center [120, 410] width 17 height 17
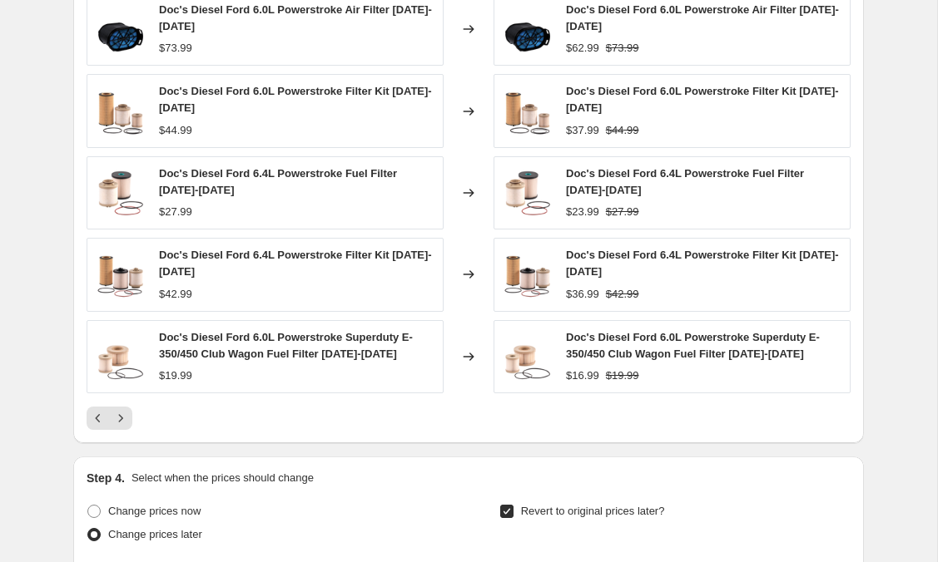
scroll to position [1830, 0]
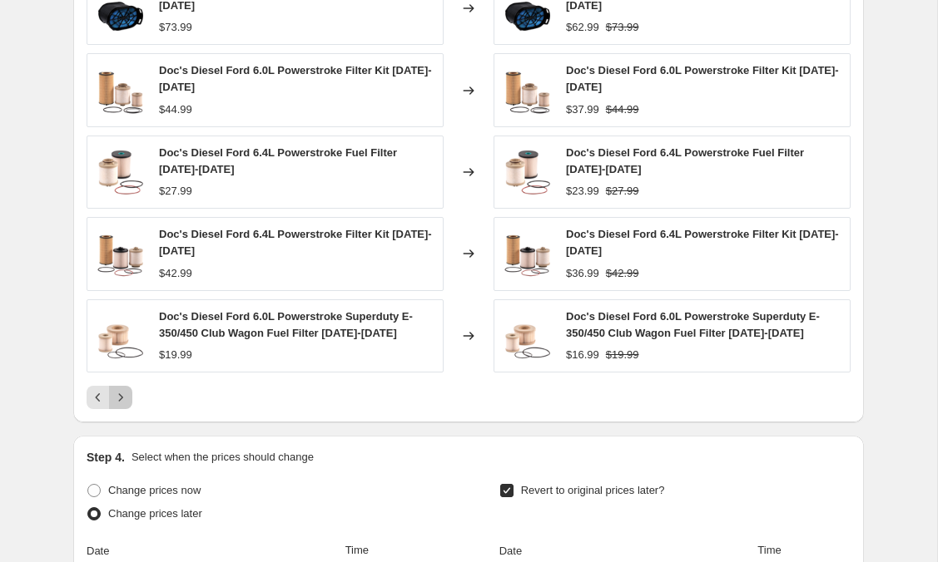
click at [120, 393] on icon "Next" at bounding box center [120, 397] width 17 height 17
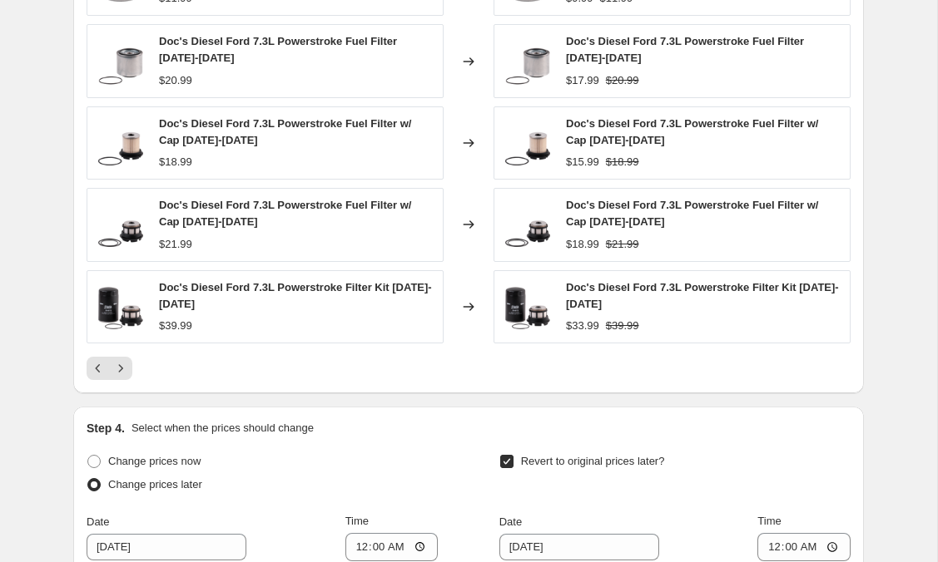
scroll to position [1897, 0]
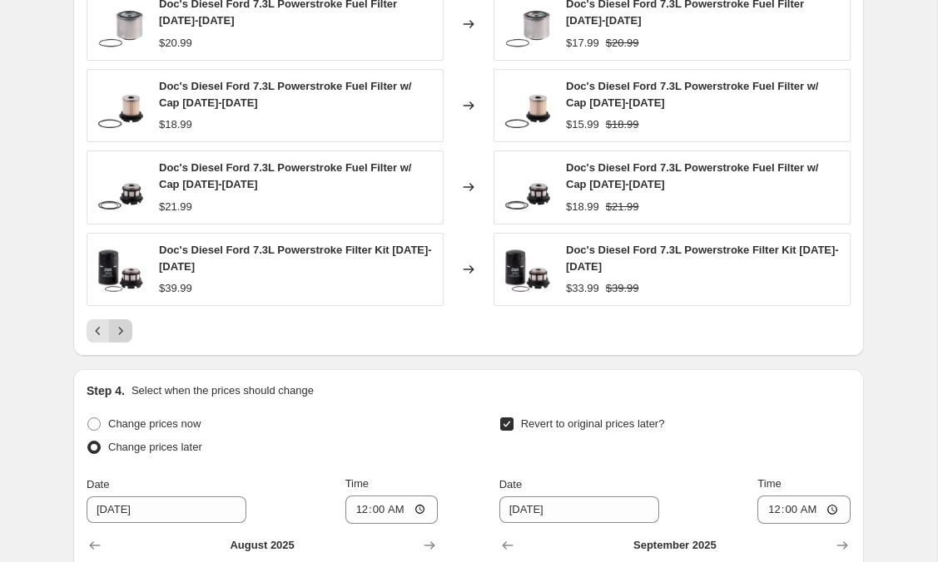
click at [121, 331] on icon "Next" at bounding box center [120, 331] width 17 height 17
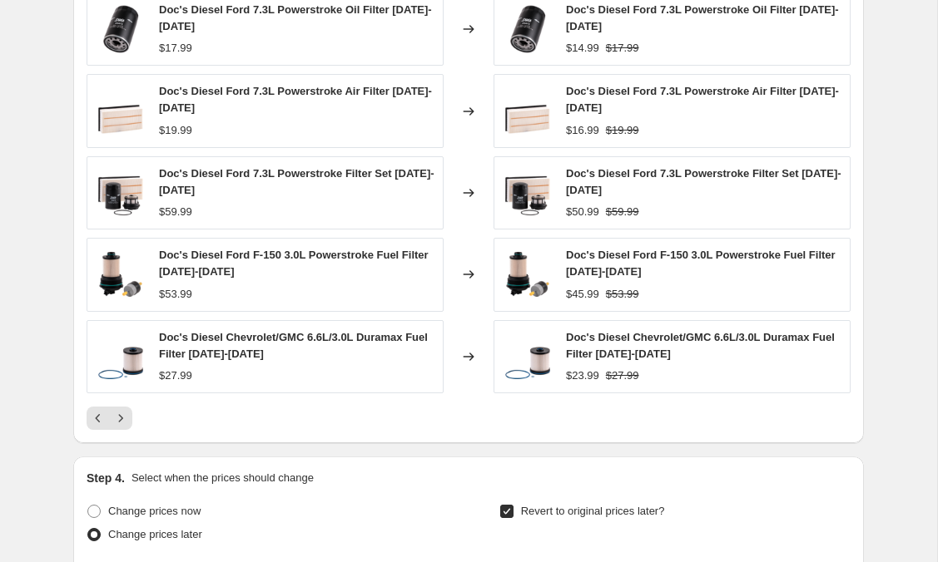
scroll to position [1811, 0]
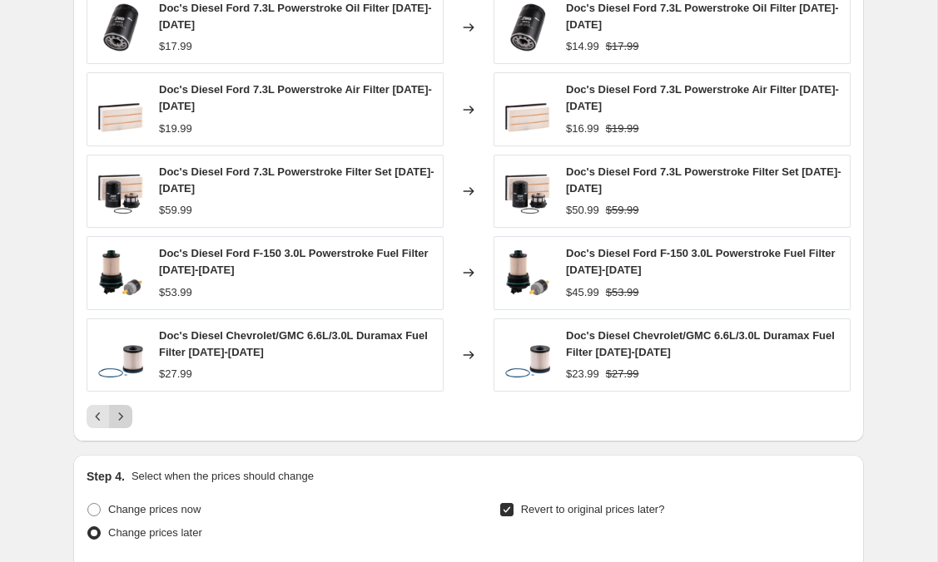
click at [119, 418] on icon "Next" at bounding box center [120, 416] width 17 height 17
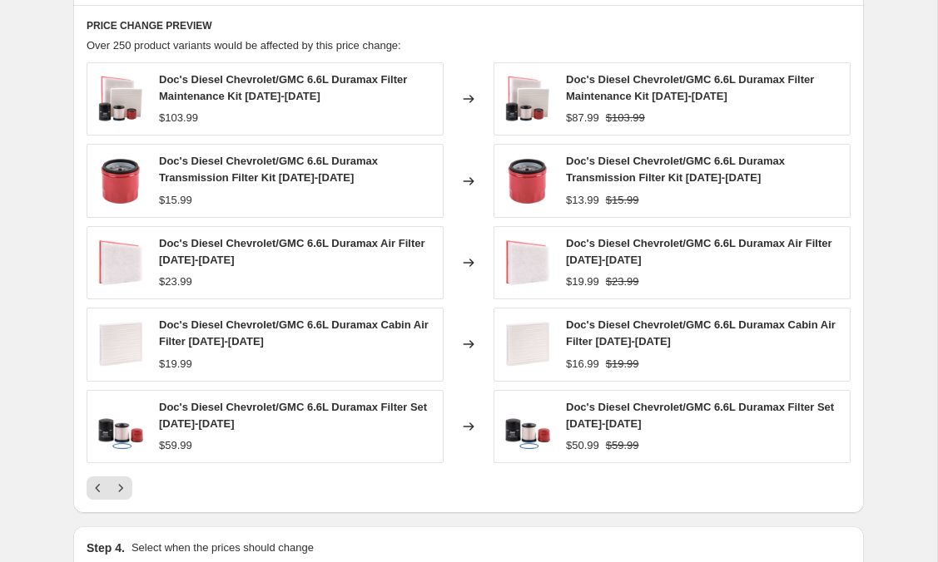
scroll to position [1723, 0]
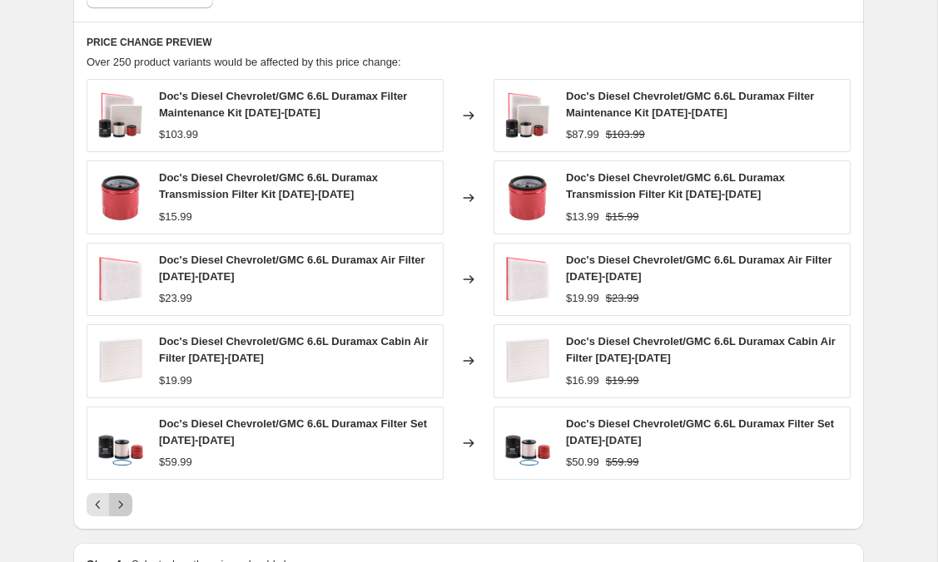
click at [119, 511] on icon "Next" at bounding box center [120, 505] width 17 height 17
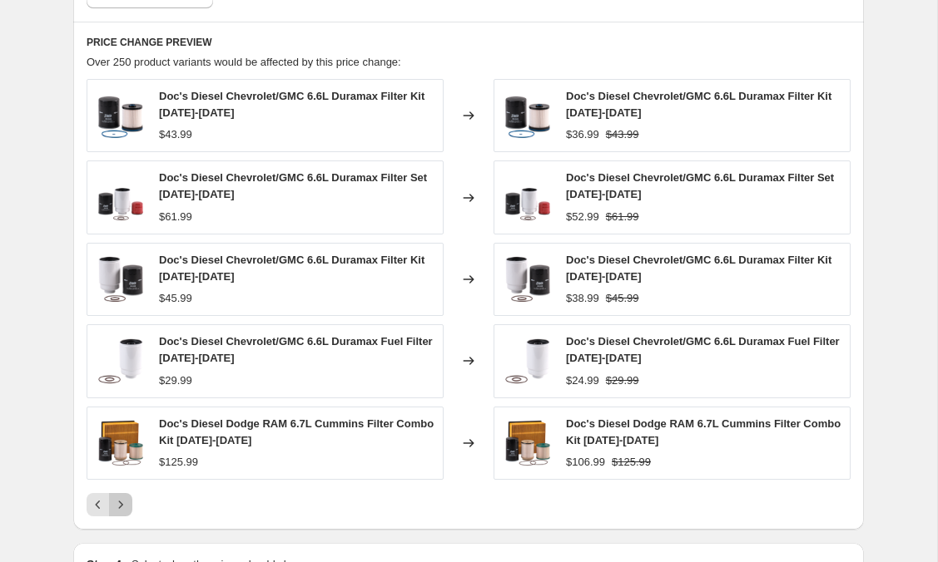
click at [121, 504] on icon "Next" at bounding box center [121, 504] width 4 height 7
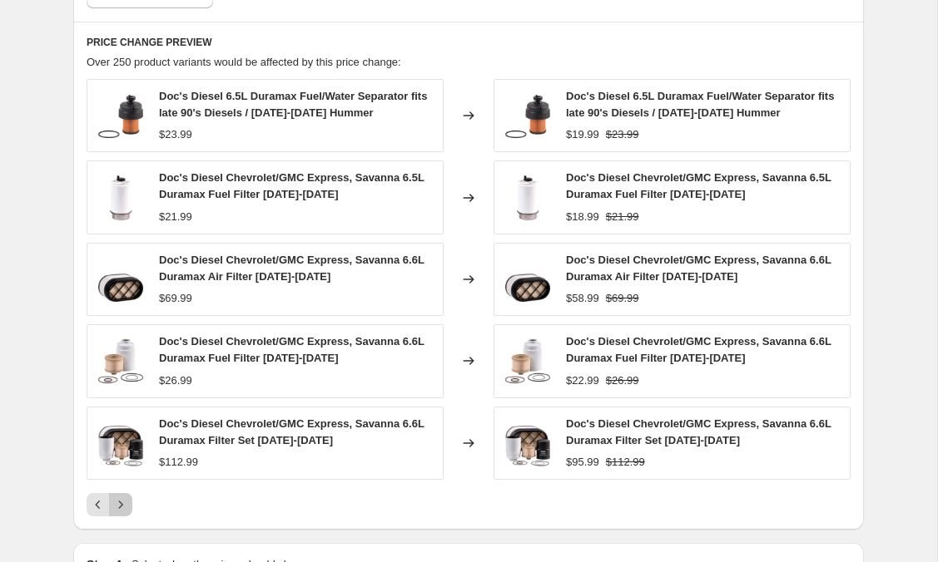
click at [119, 511] on icon "Next" at bounding box center [120, 505] width 17 height 17
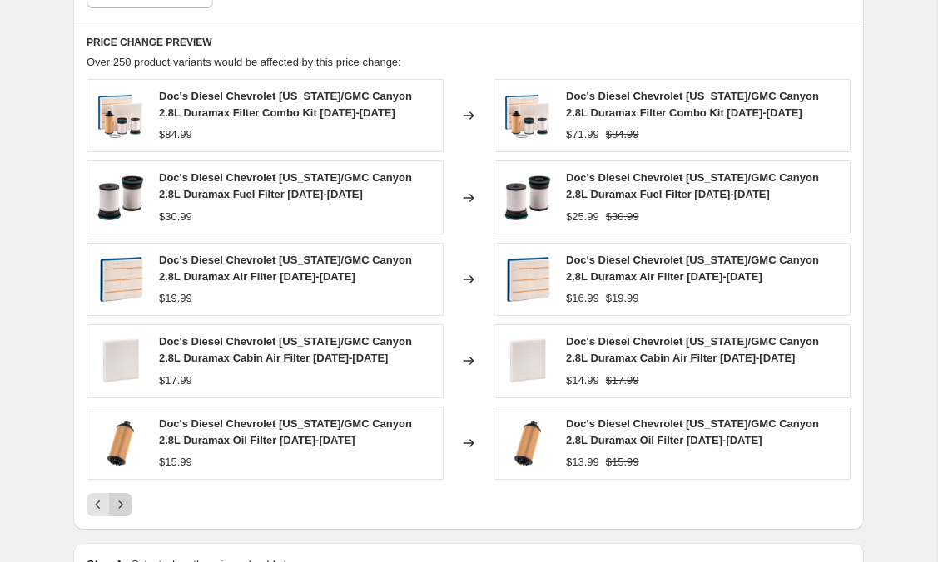
click at [121, 504] on icon "Next" at bounding box center [120, 505] width 17 height 17
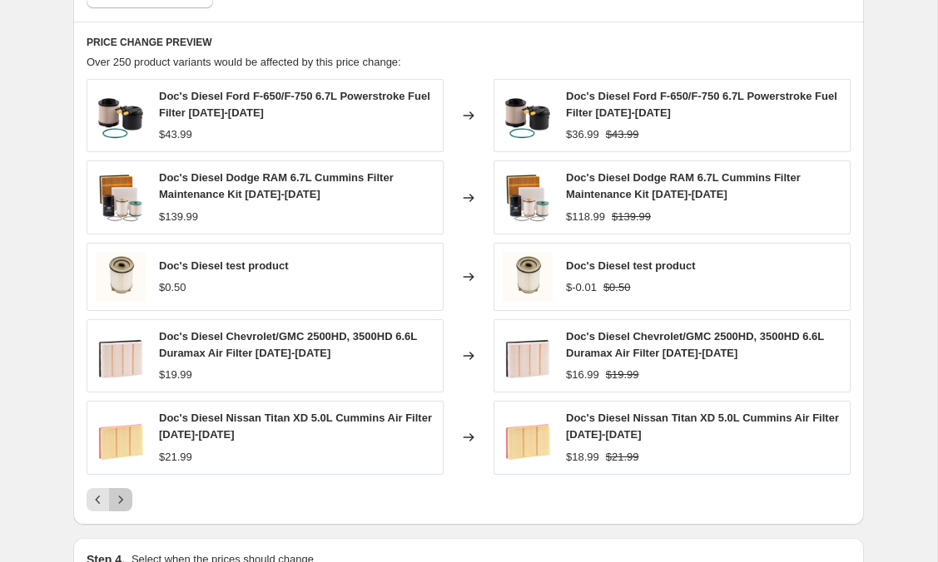
click at [121, 504] on icon "Next" at bounding box center [120, 500] width 17 height 17
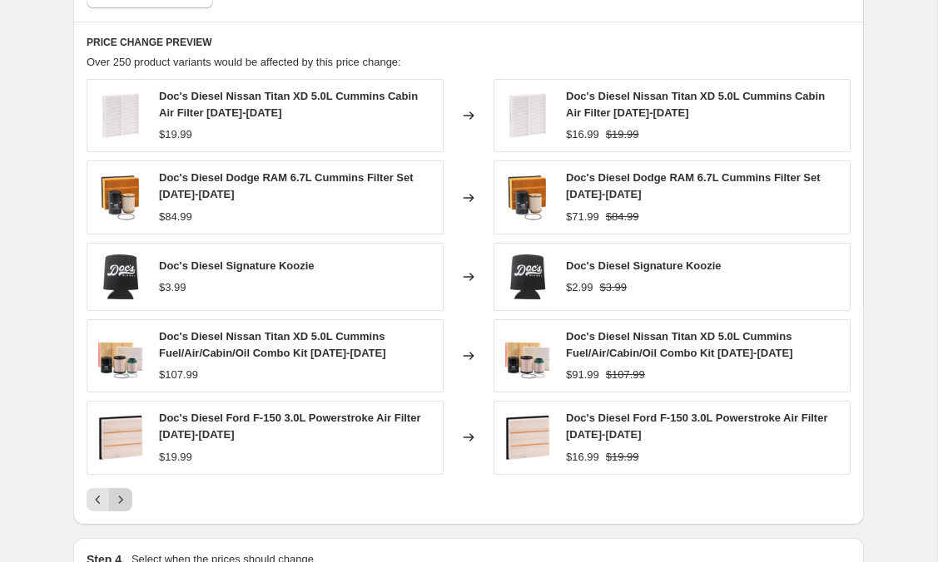
click at [121, 504] on icon "Next" at bounding box center [120, 500] width 17 height 17
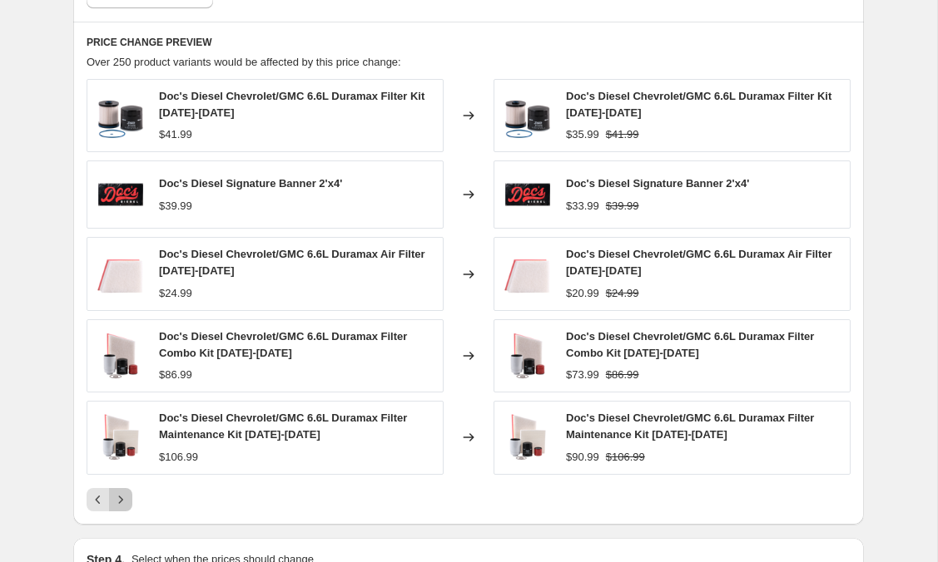
click at [121, 504] on icon "Next" at bounding box center [120, 500] width 17 height 17
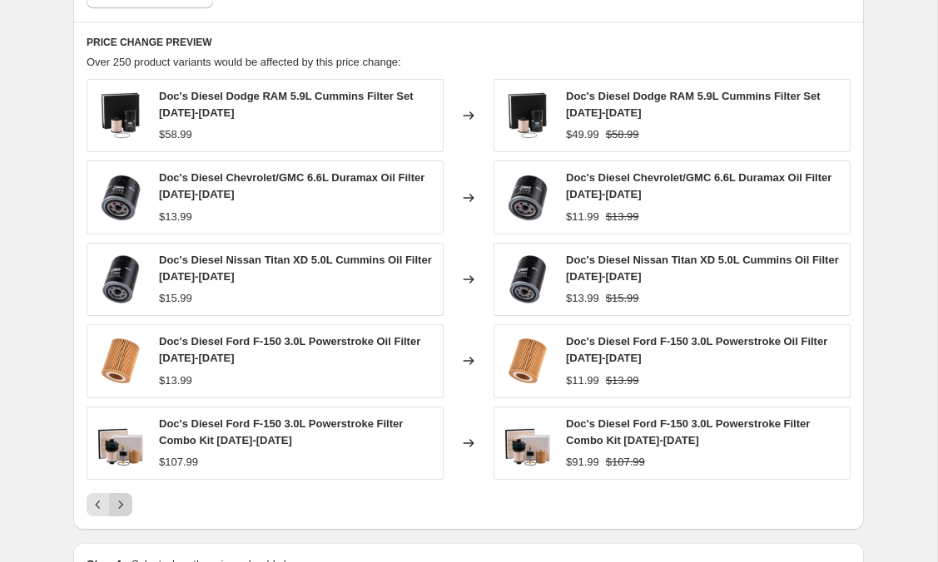
click at [121, 504] on icon "Next" at bounding box center [120, 505] width 17 height 17
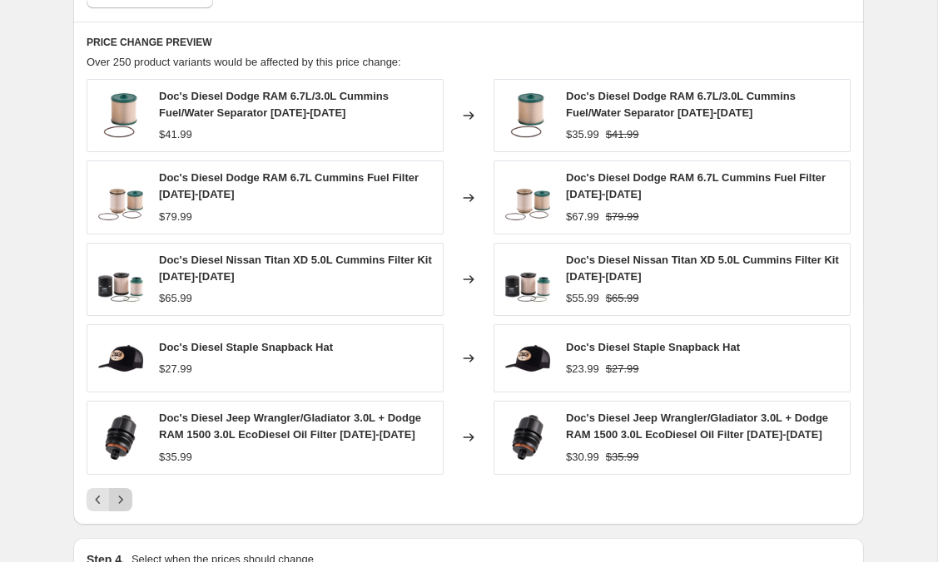
click at [121, 504] on icon "Next" at bounding box center [120, 500] width 17 height 17
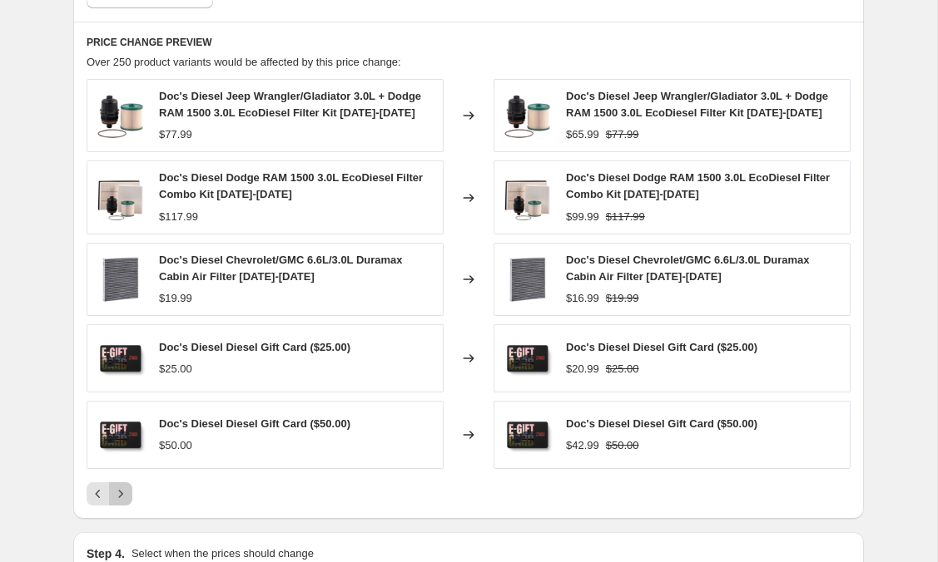
click at [121, 504] on button "Next" at bounding box center [120, 493] width 23 height 23
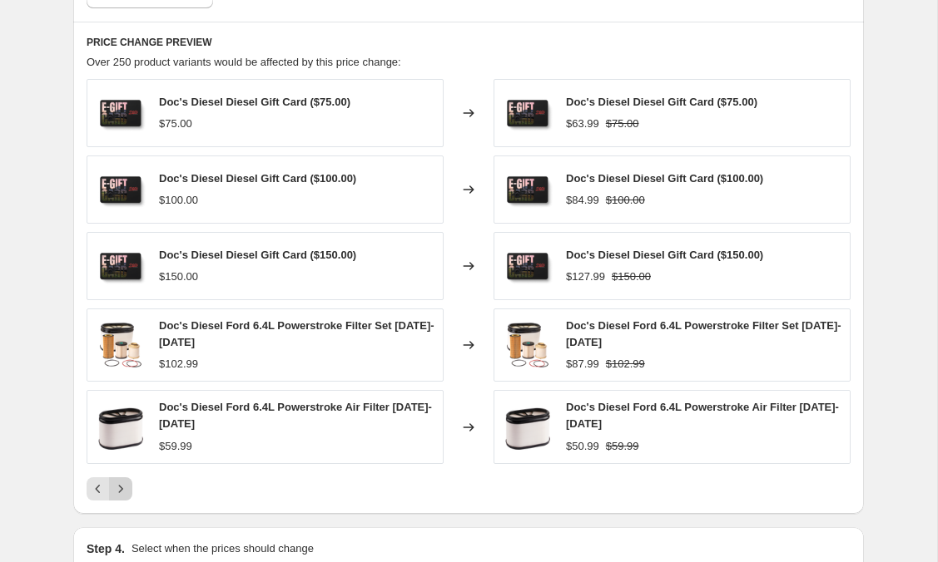
click at [121, 491] on icon "Next" at bounding box center [120, 489] width 17 height 17
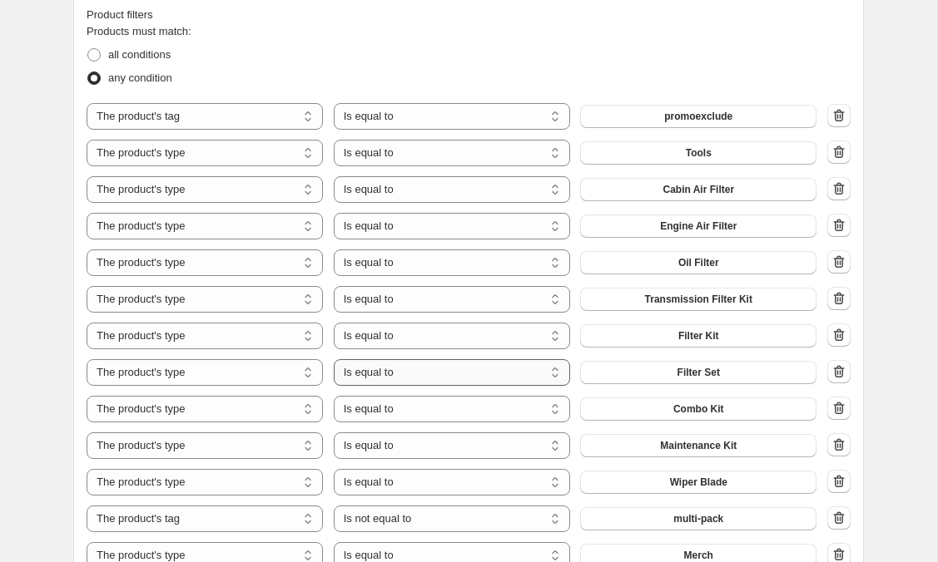
scroll to position [1111, 0]
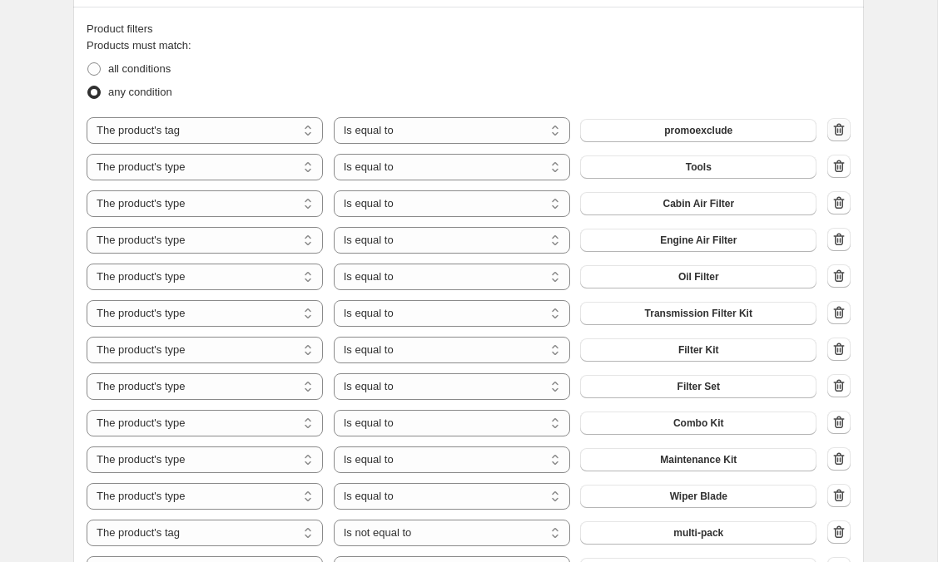
click at [843, 131] on icon "button" at bounding box center [838, 129] width 17 height 17
select select "product_type"
select select "tag"
select select "not_equal"
select select "product_type"
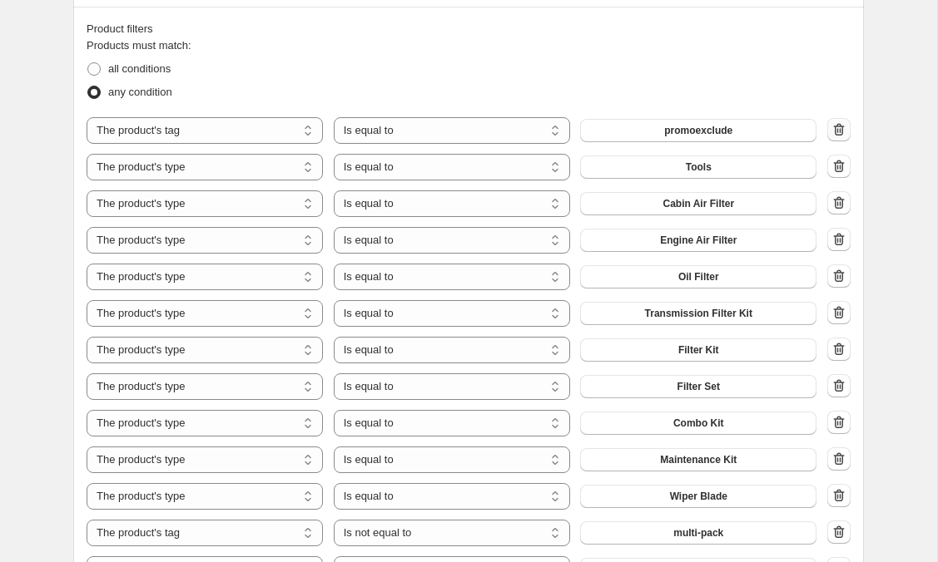
select select "equal"
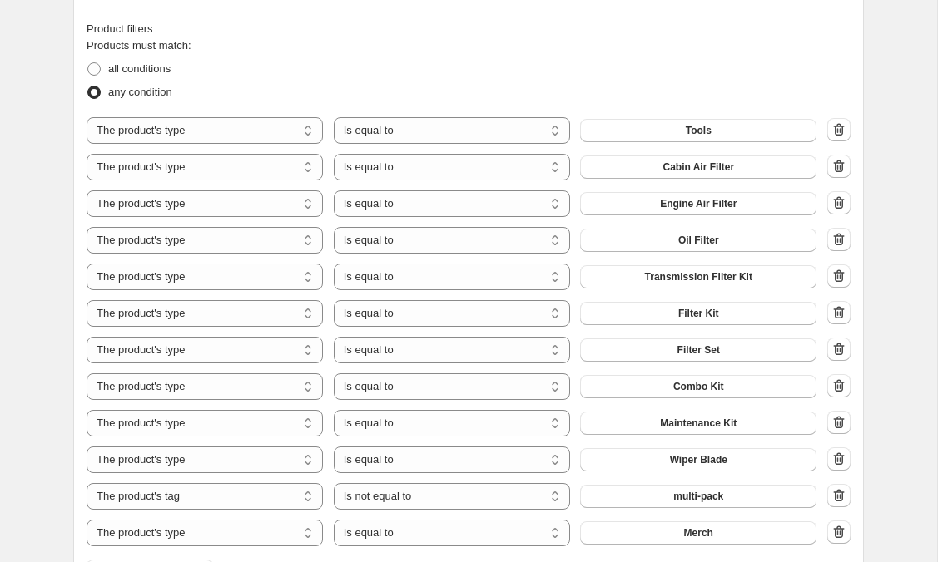
scroll to position [1273, 0]
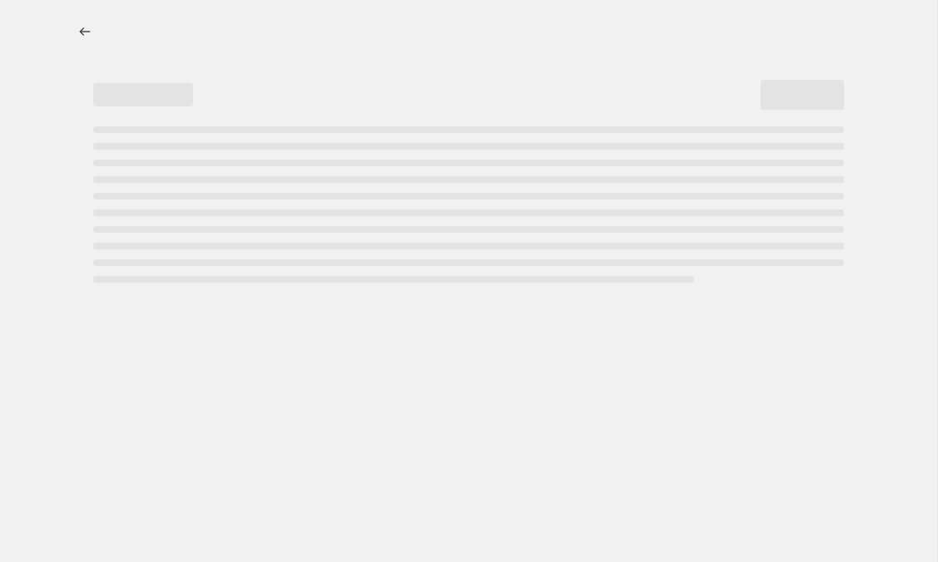
select select "percentage"
select select "not_equal"
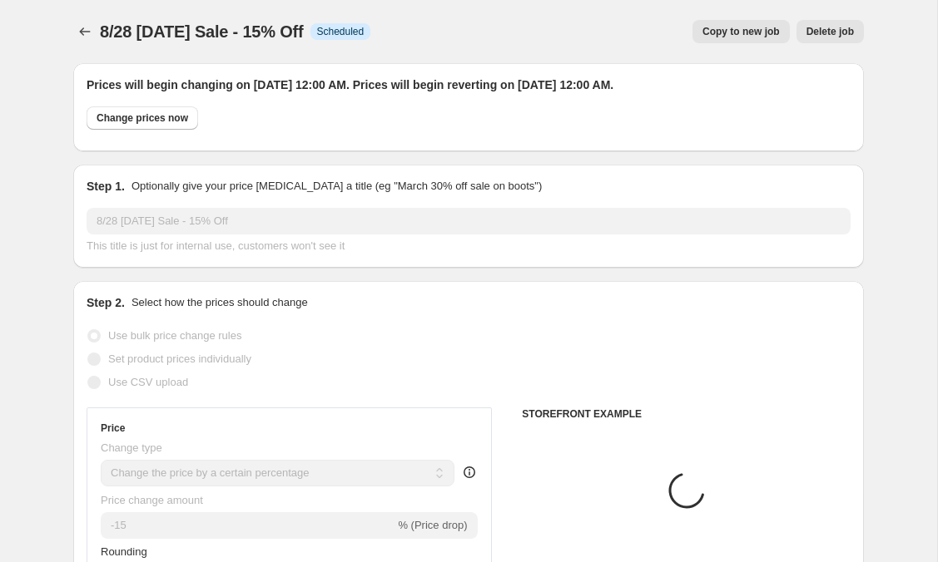
select select "tag"
select select "product_type"
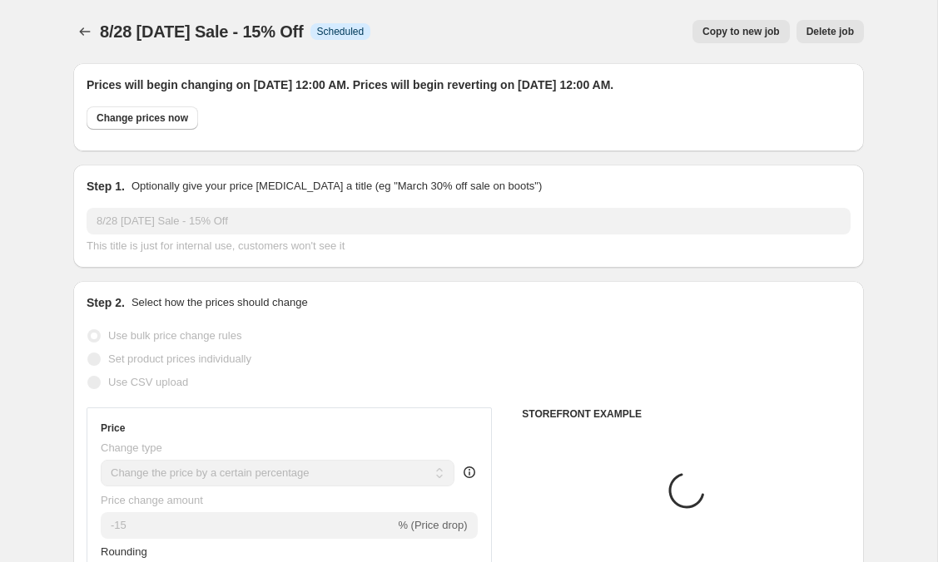
select select "product_type"
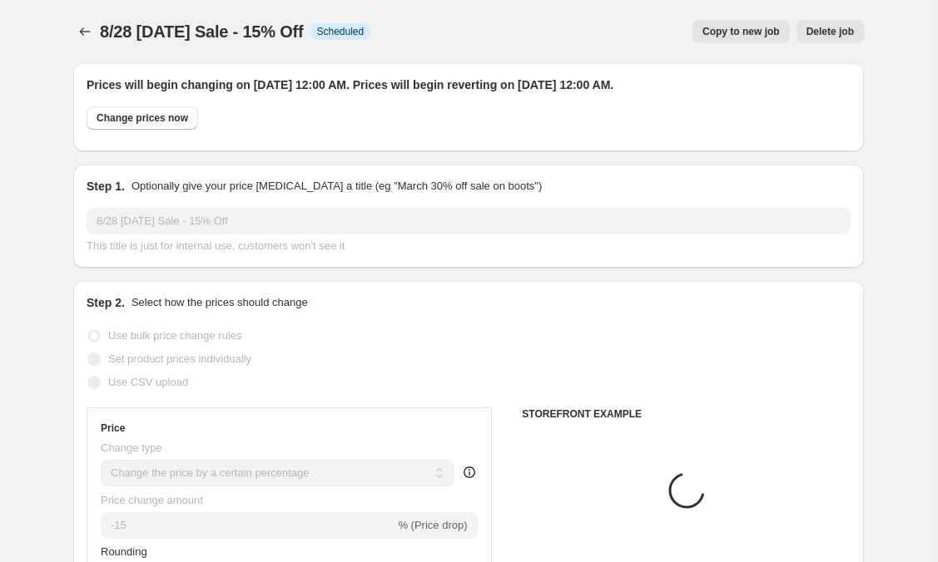
select select "product_type"
select select "tag"
select select "product_type"
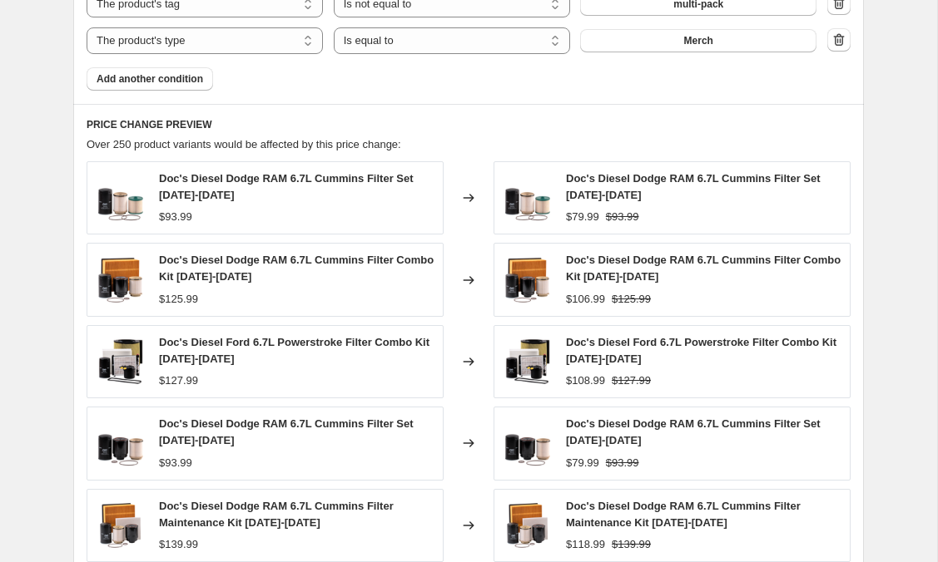
scroll to position [1761, 0]
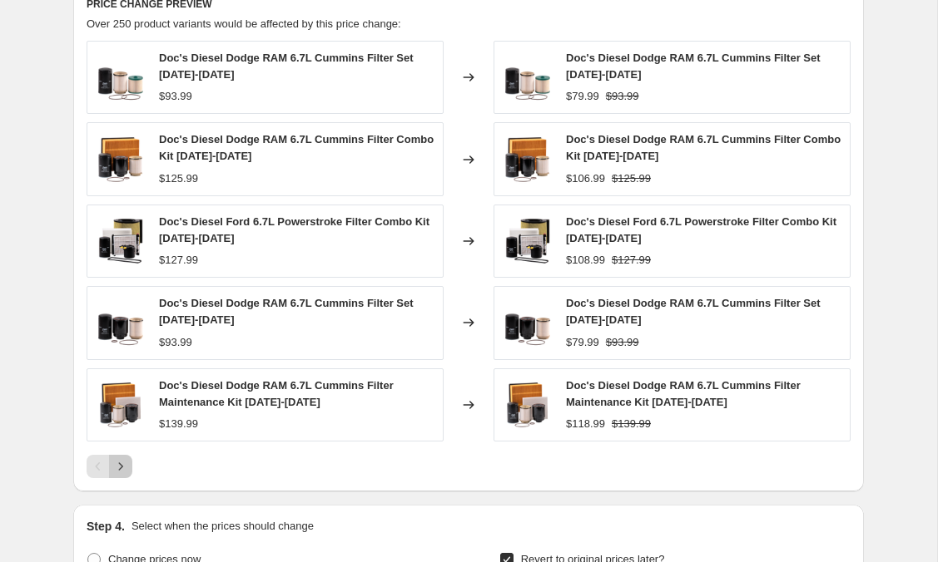
click at [122, 463] on icon "Next" at bounding box center [120, 466] width 17 height 17
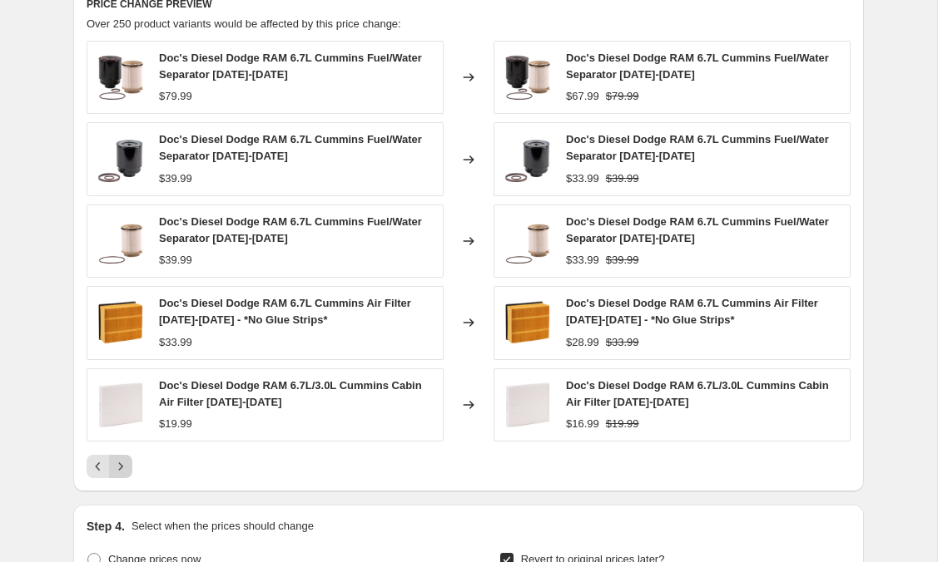
click at [122, 463] on icon "Next" at bounding box center [120, 466] width 17 height 17
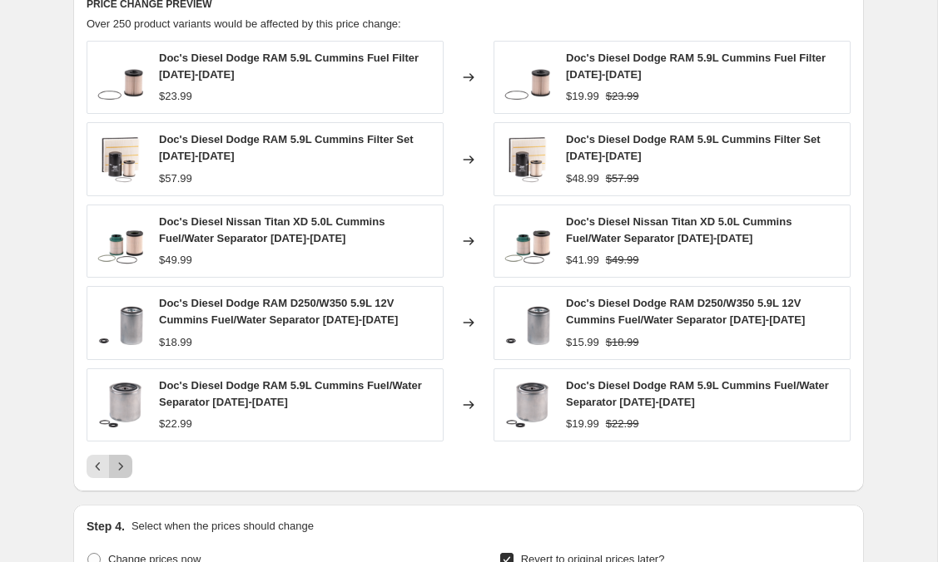
click at [122, 463] on icon "Next" at bounding box center [120, 466] width 17 height 17
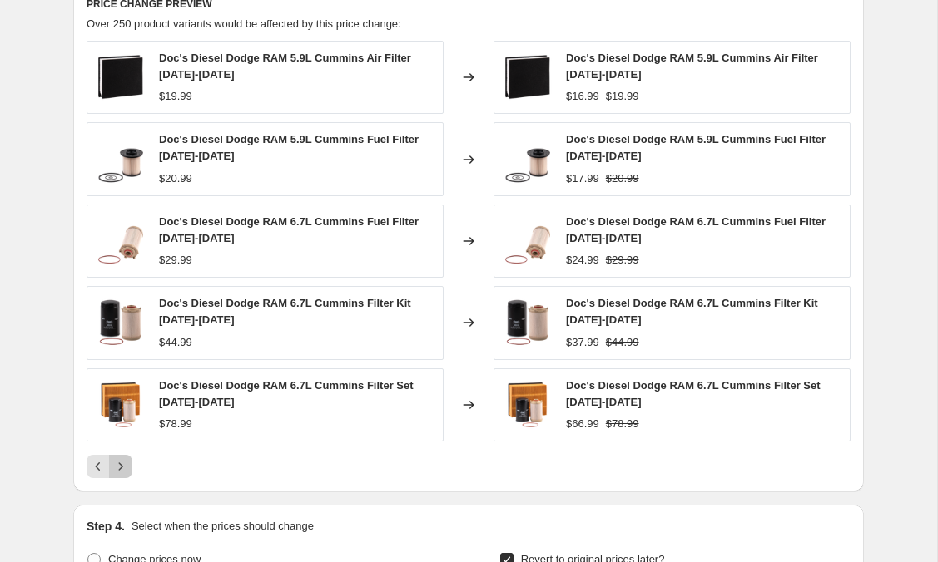
click at [122, 463] on icon "Next" at bounding box center [120, 466] width 17 height 17
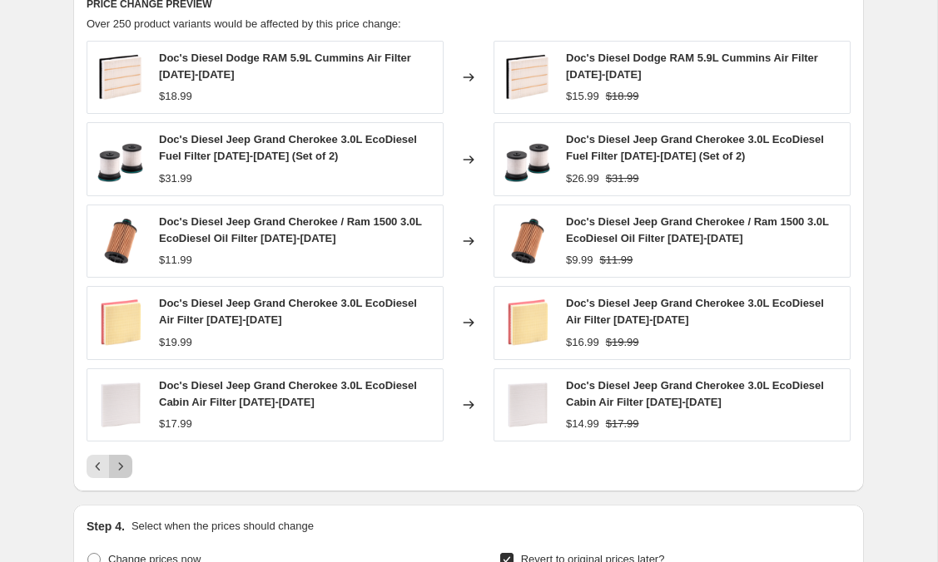
click at [122, 463] on icon "Next" at bounding box center [120, 466] width 17 height 17
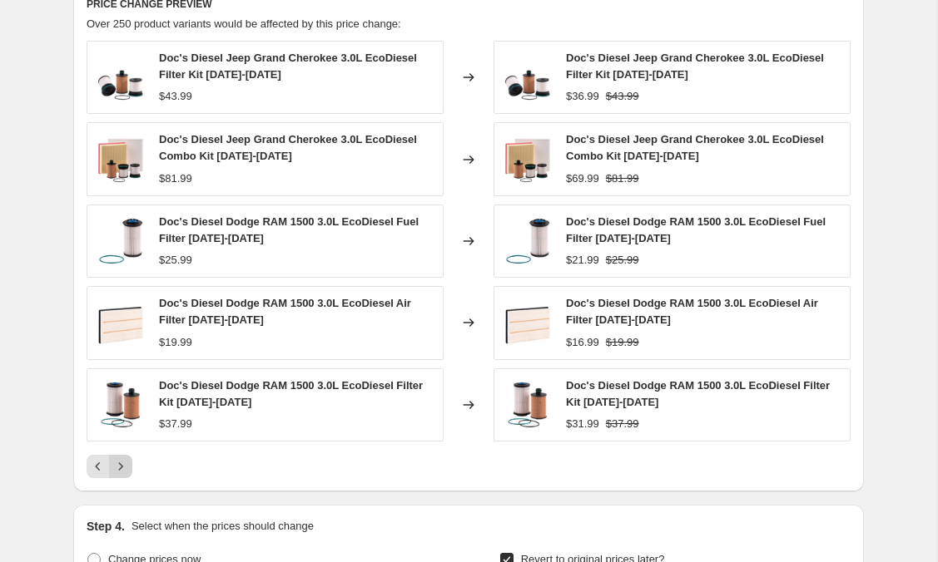
click at [122, 463] on icon "Next" at bounding box center [120, 466] width 17 height 17
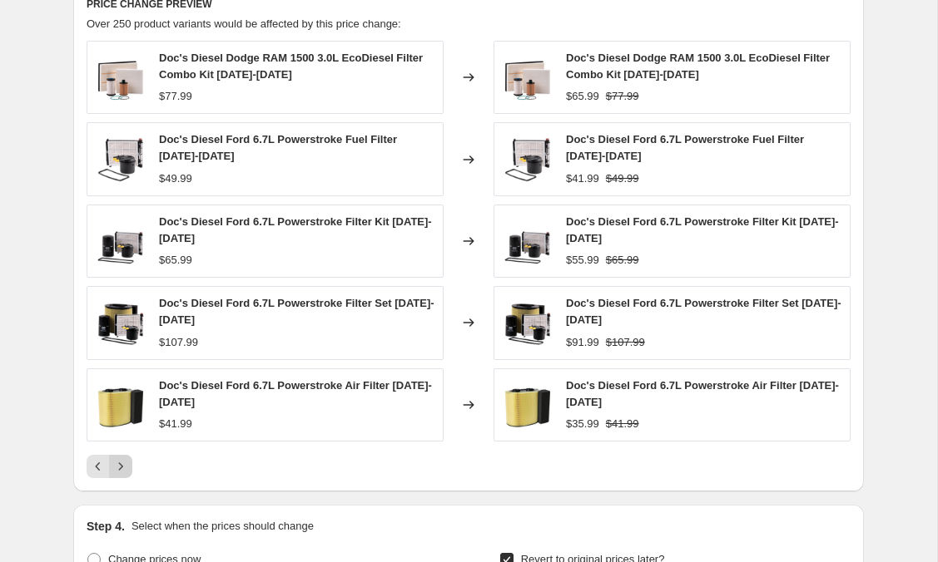
click at [122, 463] on icon "Next" at bounding box center [120, 466] width 17 height 17
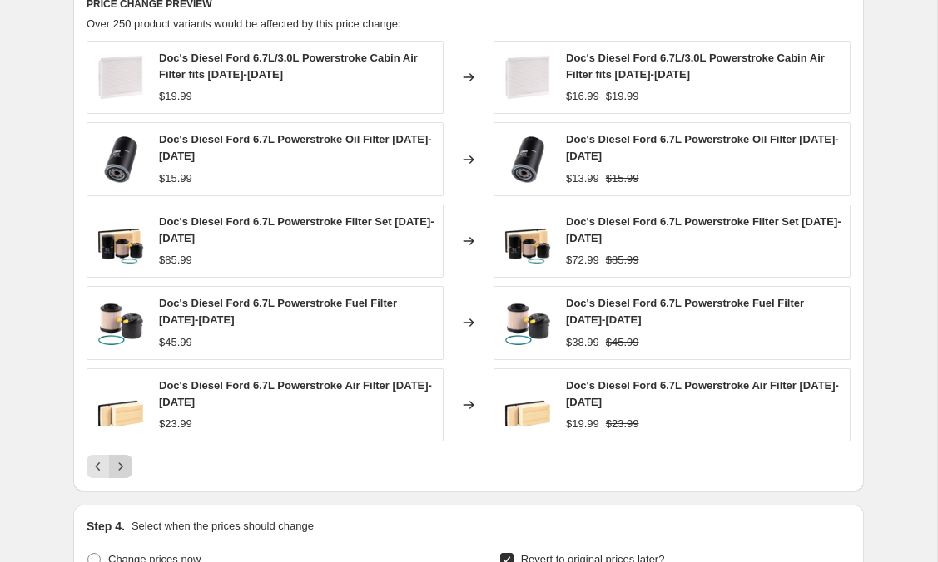
click at [122, 463] on icon "Next" at bounding box center [120, 466] width 17 height 17
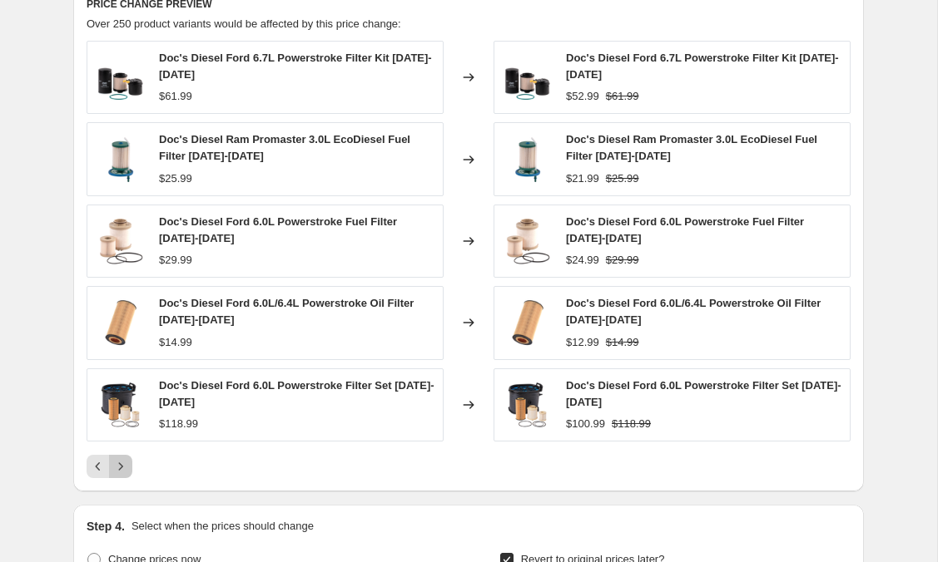
click at [122, 463] on icon "Next" at bounding box center [120, 466] width 17 height 17
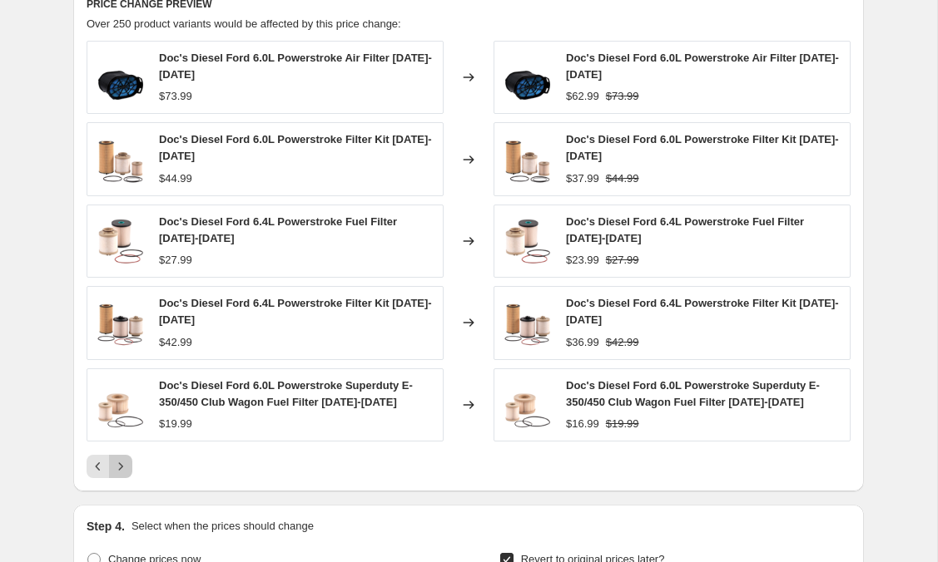
click at [122, 463] on icon "Next" at bounding box center [120, 466] width 17 height 17
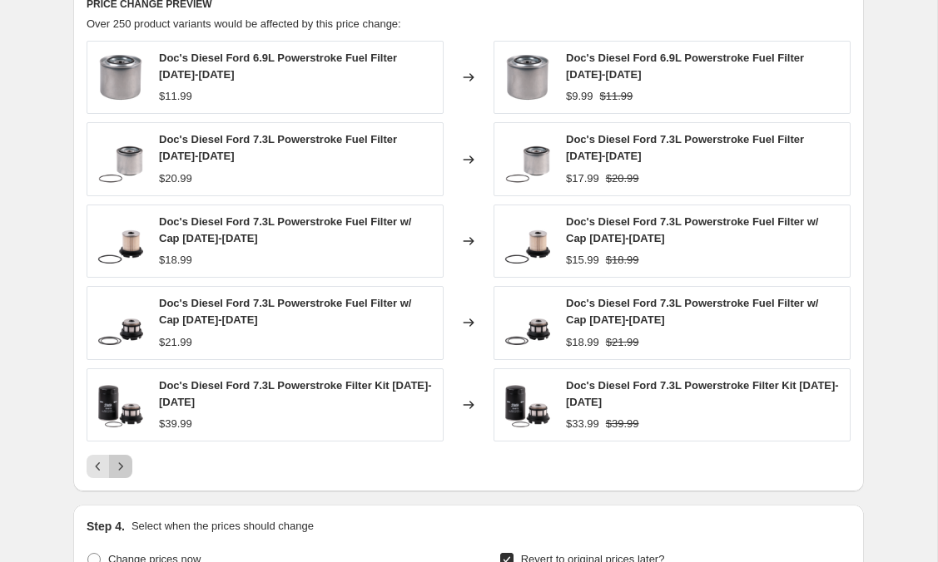
click at [122, 463] on icon "Next" at bounding box center [120, 466] width 17 height 17
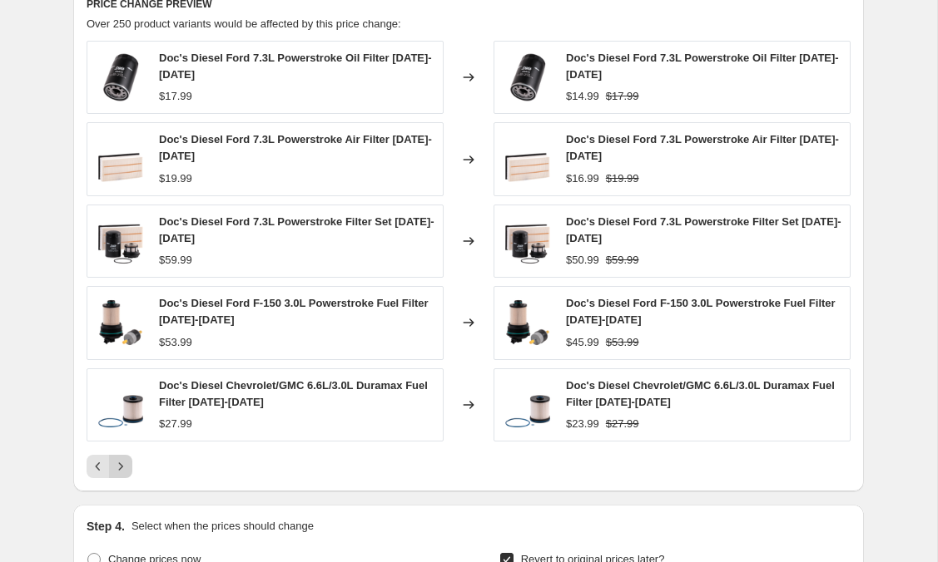
click at [123, 463] on icon "Next" at bounding box center [120, 466] width 17 height 17
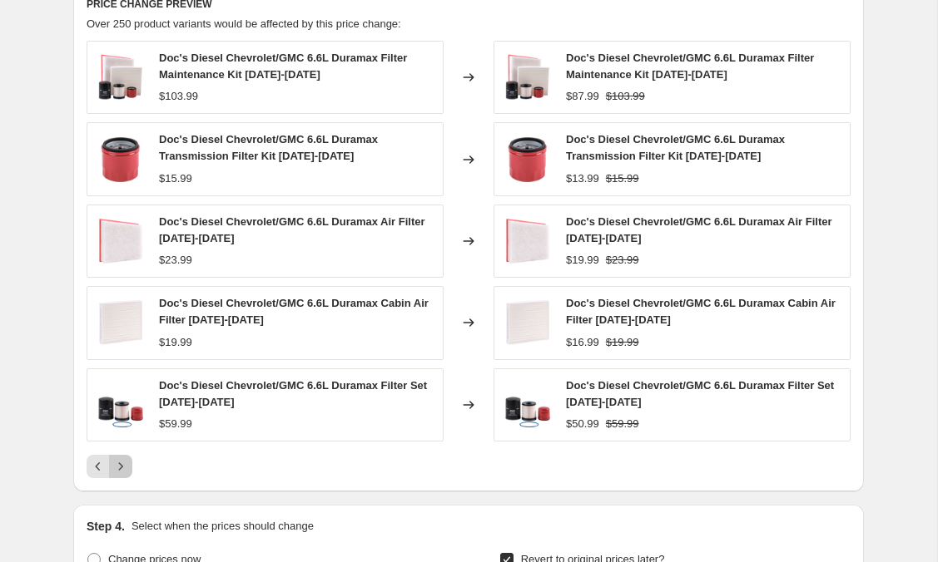
click at [124, 463] on icon "Next" at bounding box center [120, 466] width 17 height 17
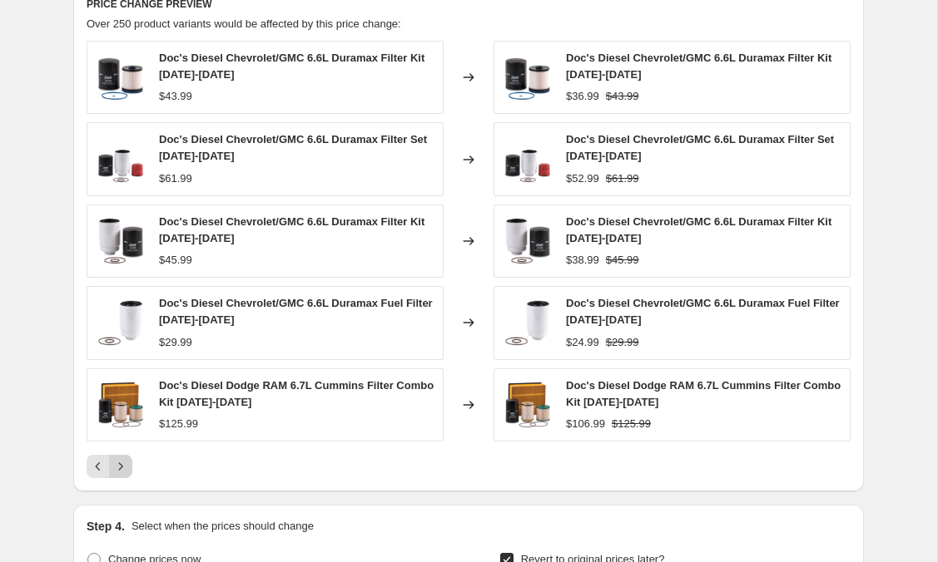
click at [119, 464] on icon "Next" at bounding box center [120, 466] width 17 height 17
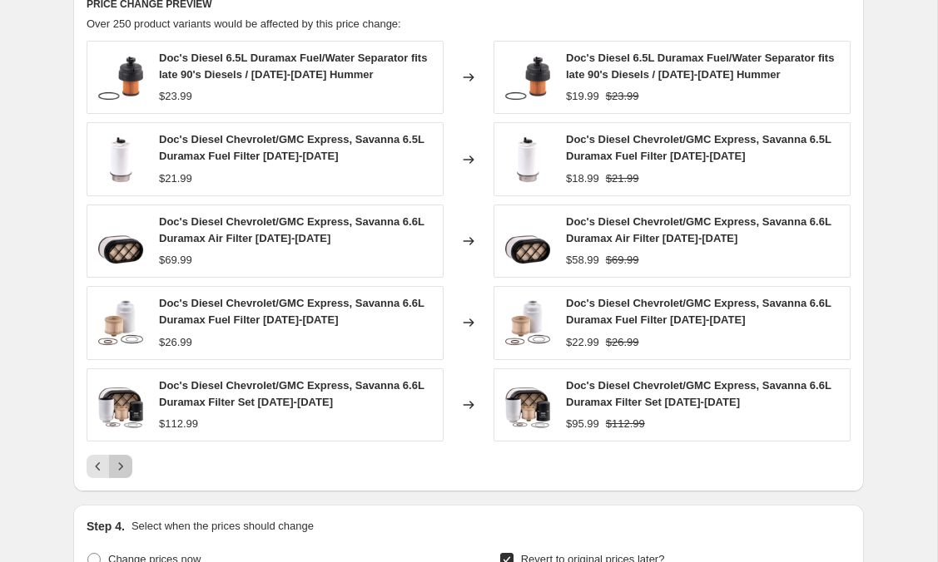
click at [124, 467] on icon "Next" at bounding box center [120, 466] width 17 height 17
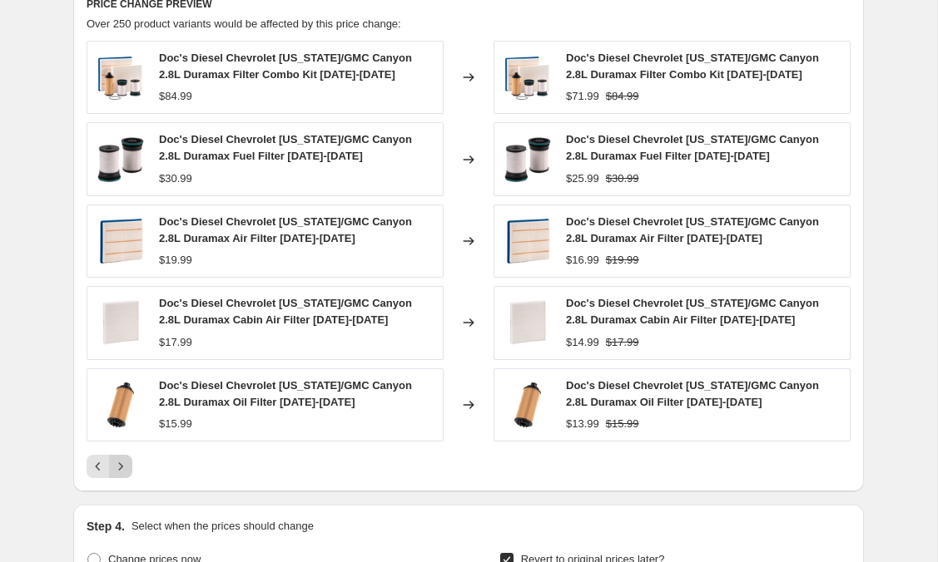
click at [126, 465] on icon "Next" at bounding box center [120, 466] width 17 height 17
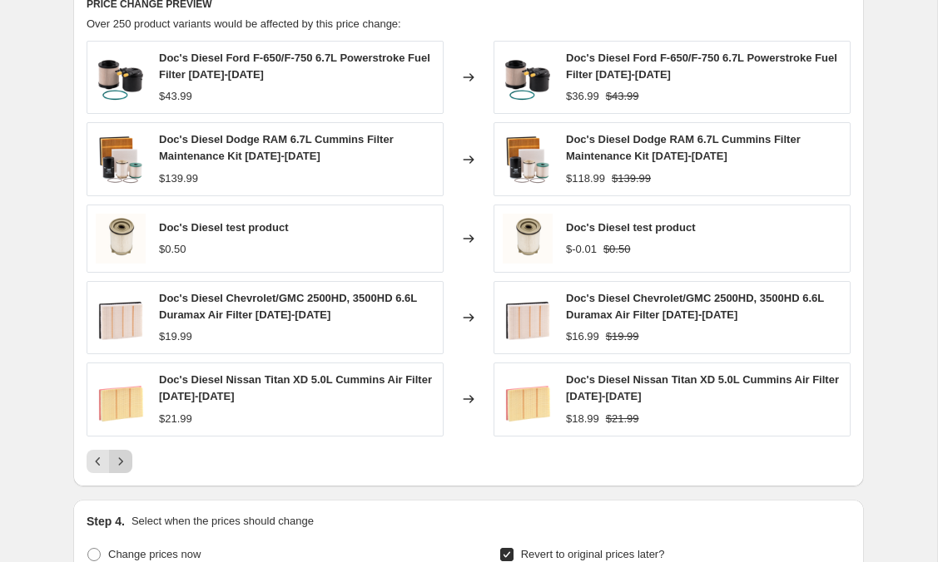
click at [122, 459] on icon "Next" at bounding box center [120, 461] width 17 height 17
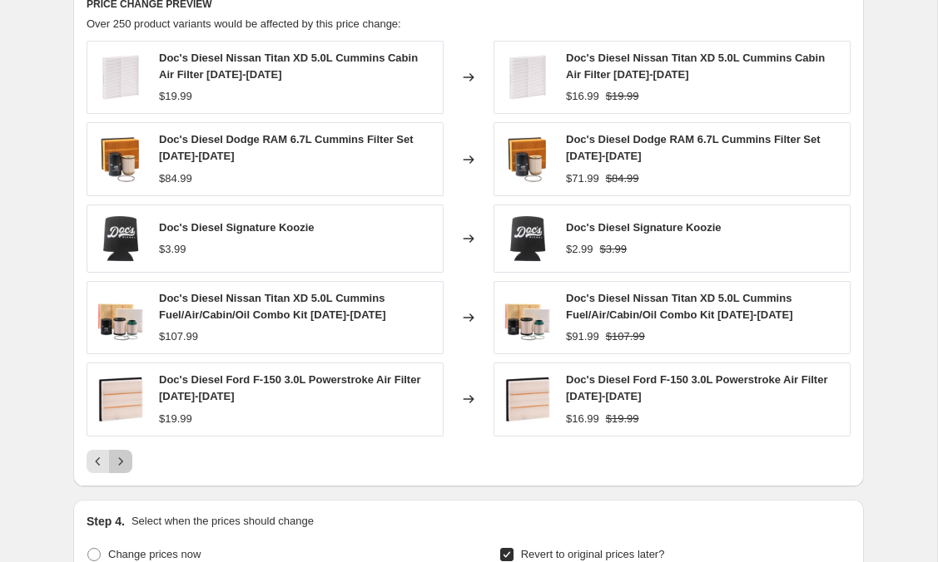
click at [125, 463] on icon "Next" at bounding box center [120, 461] width 17 height 17
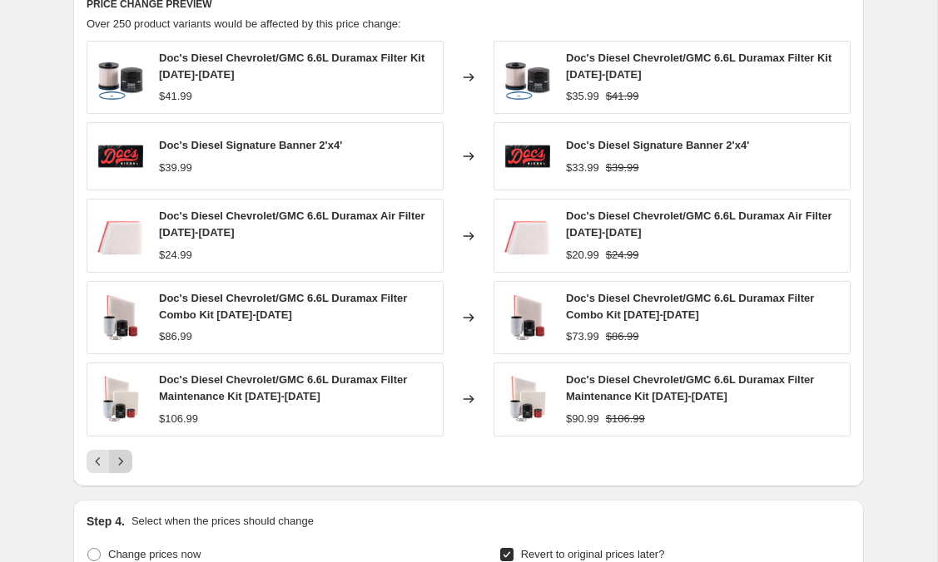
click at [118, 463] on icon "Next" at bounding box center [120, 461] width 17 height 17
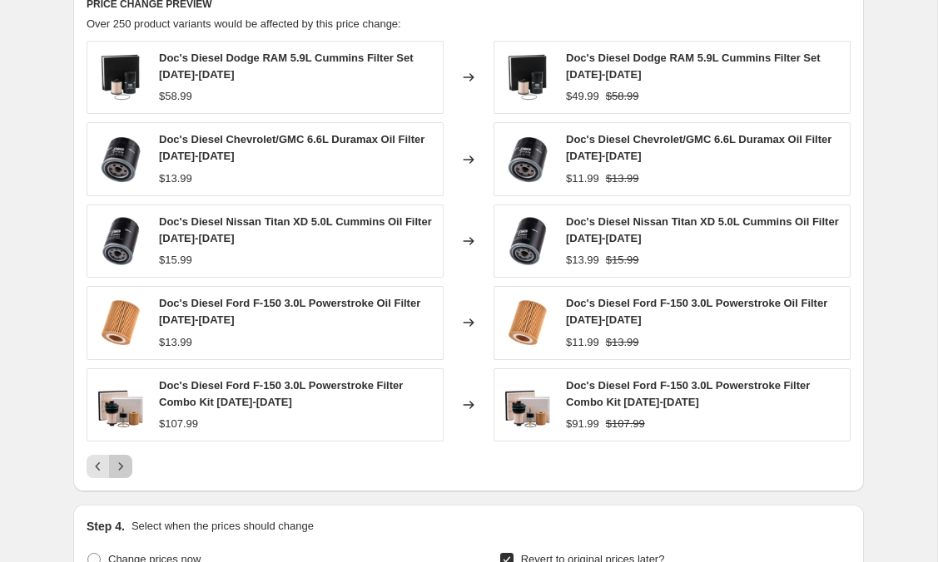
click at [119, 466] on icon "Next" at bounding box center [120, 466] width 17 height 17
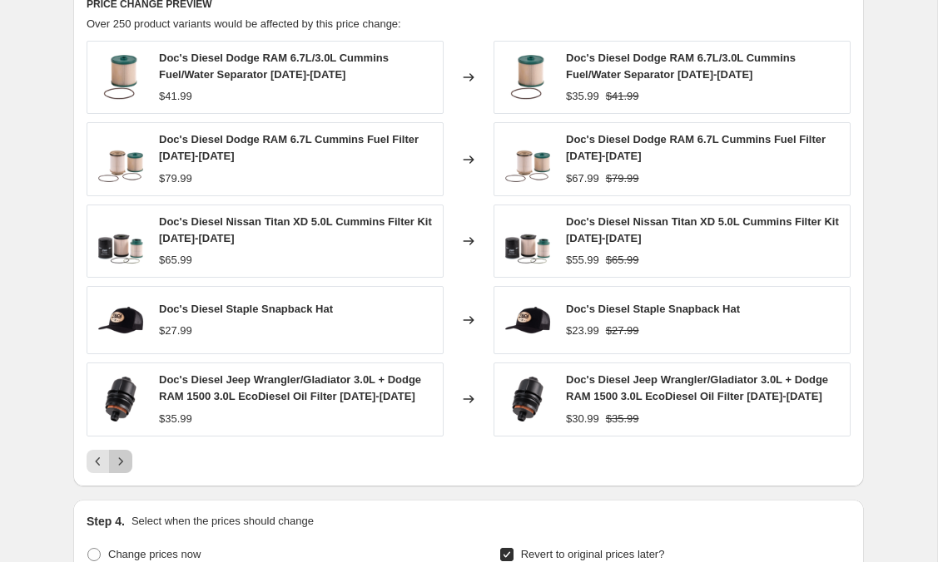
click at [122, 460] on icon "Next" at bounding box center [120, 461] width 17 height 17
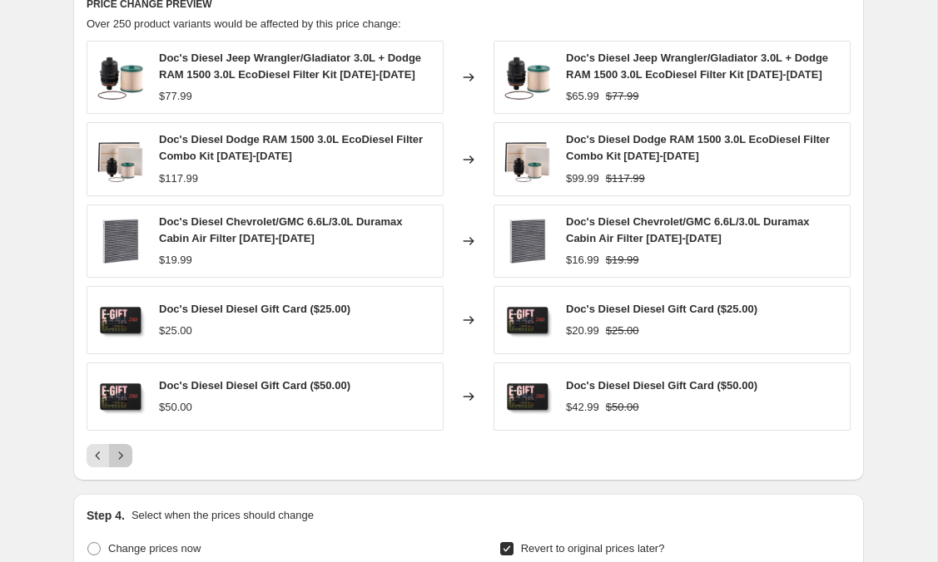
click at [114, 454] on icon "Next" at bounding box center [120, 456] width 17 height 17
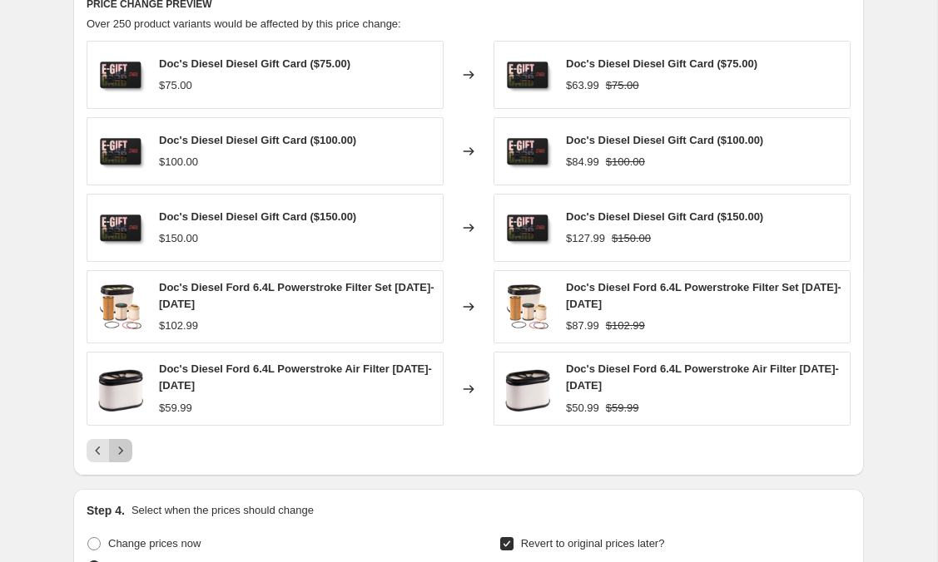
click at [121, 458] on icon "Next" at bounding box center [120, 451] width 17 height 17
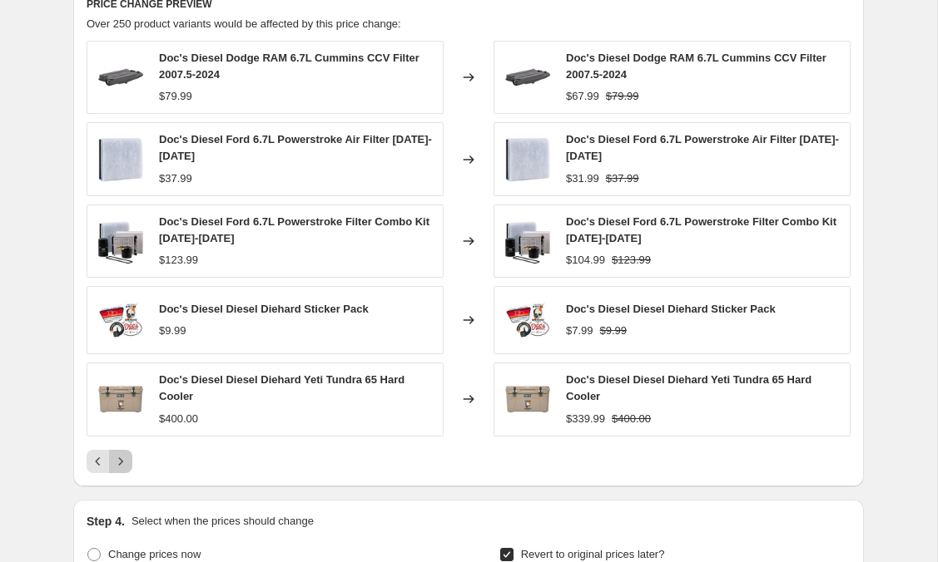
click at [128, 463] on icon "Next" at bounding box center [120, 461] width 17 height 17
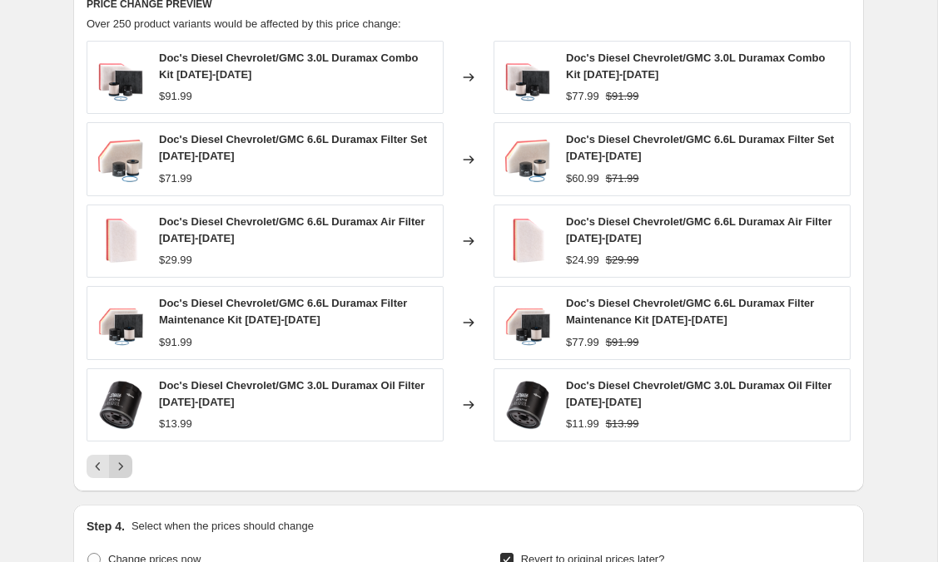
click at [120, 468] on icon "Next" at bounding box center [120, 466] width 17 height 17
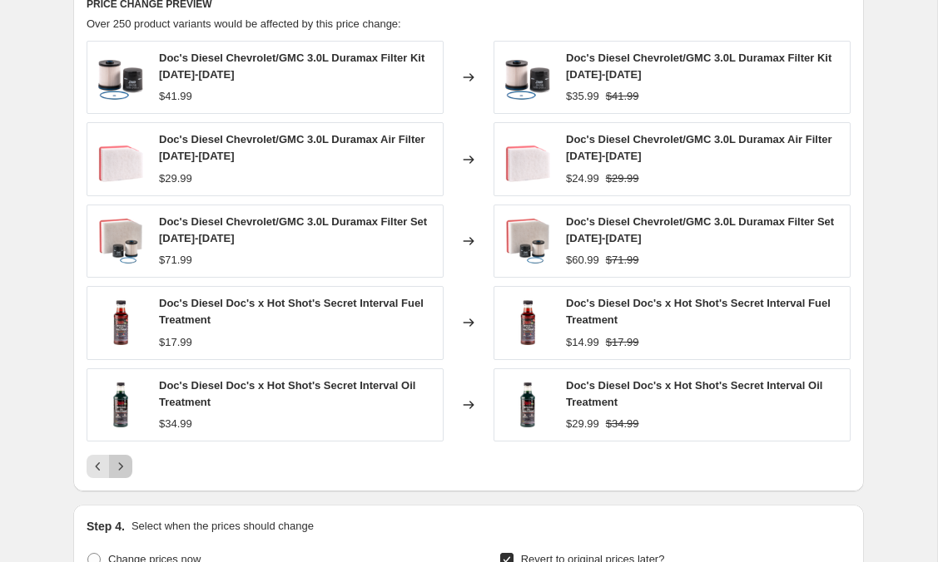
click at [120, 468] on icon "Next" at bounding box center [120, 466] width 17 height 17
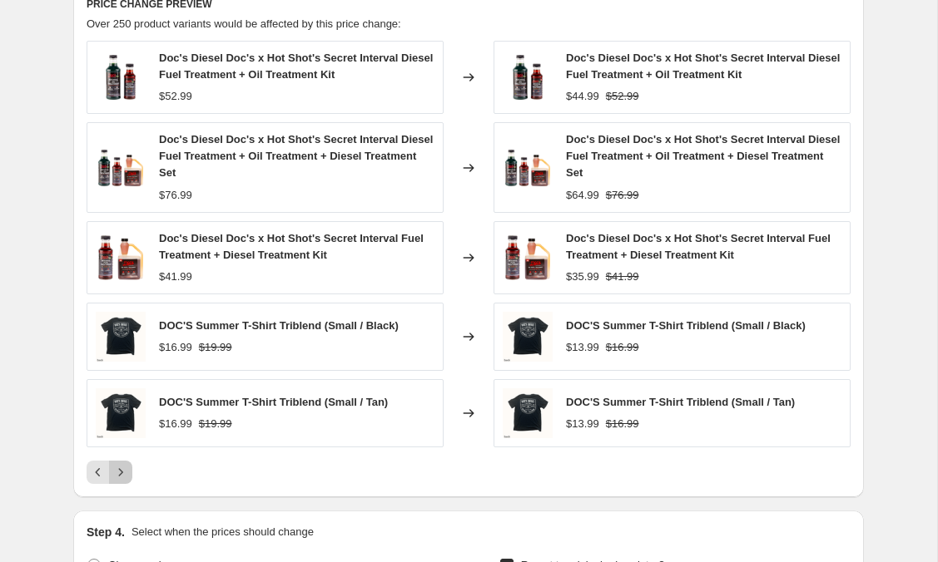
click at [120, 468] on icon "Next" at bounding box center [120, 472] width 17 height 17
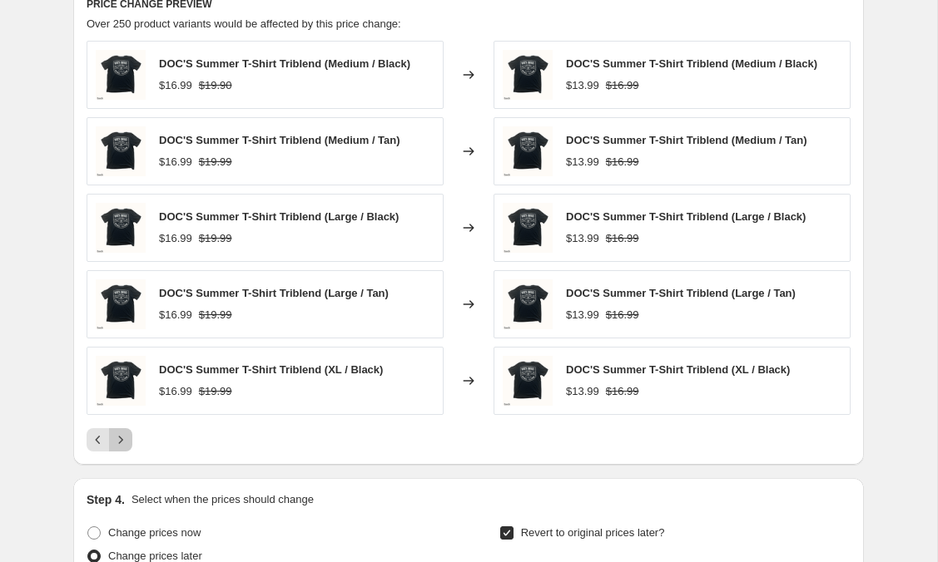
click at [125, 434] on icon "Next" at bounding box center [120, 440] width 17 height 17
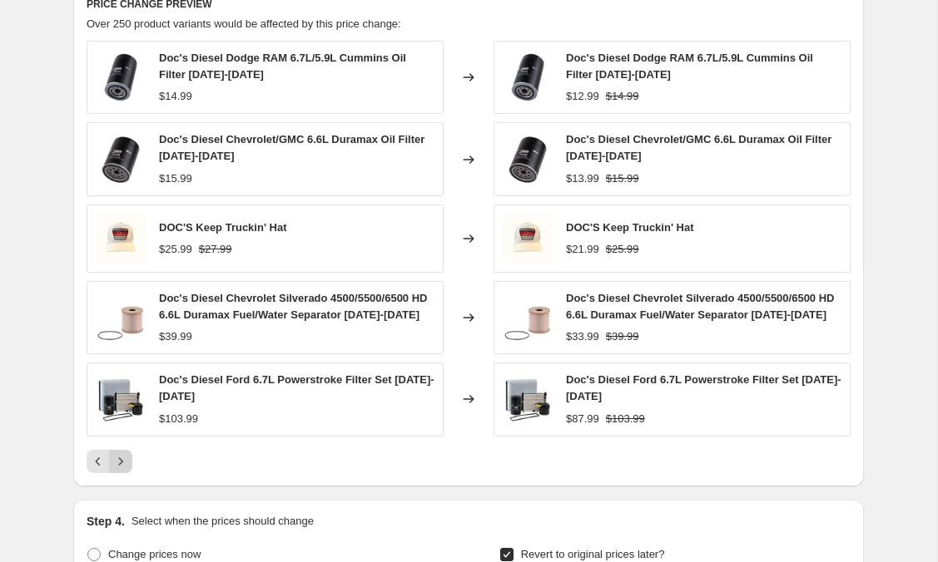
click at [125, 434] on div "Doc's Diesel Ford 6.7L Powerstroke Filter Set [DATE]-[DATE] $103.99" at bounding box center [265, 399] width 357 height 73
click at [121, 460] on icon "Next" at bounding box center [120, 461] width 17 height 17
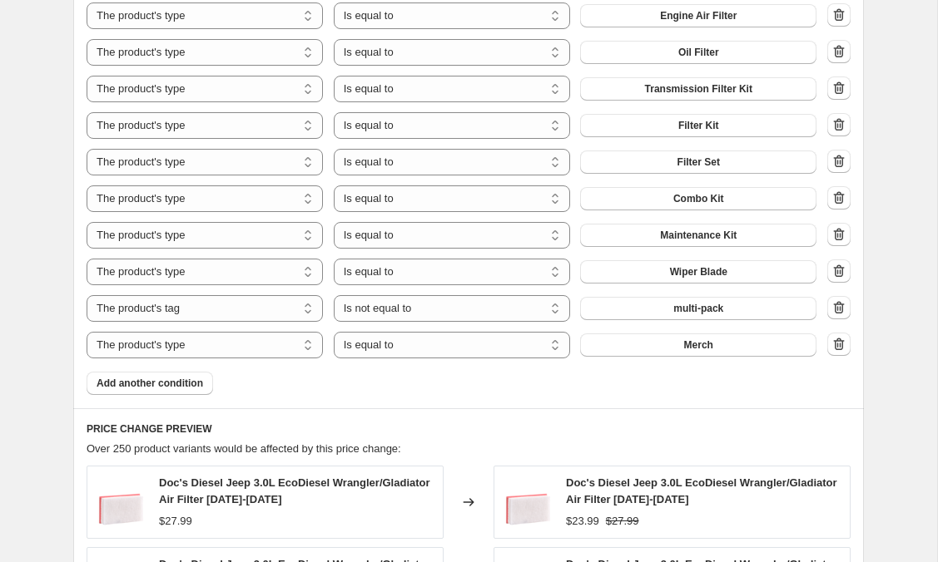
scroll to position [1215, 0]
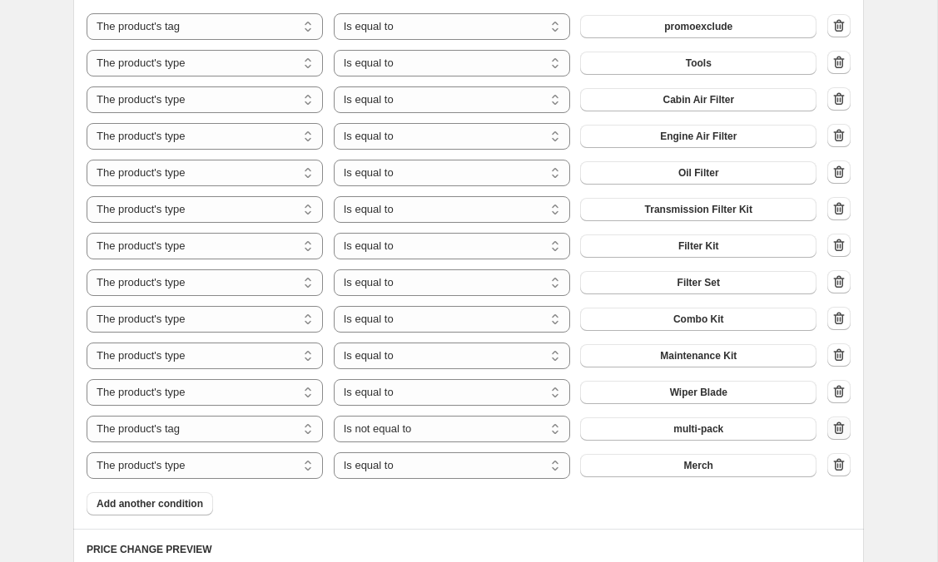
click at [838, 432] on icon "button" at bounding box center [838, 428] width 17 height 17
select select "product_type"
select select "equal"
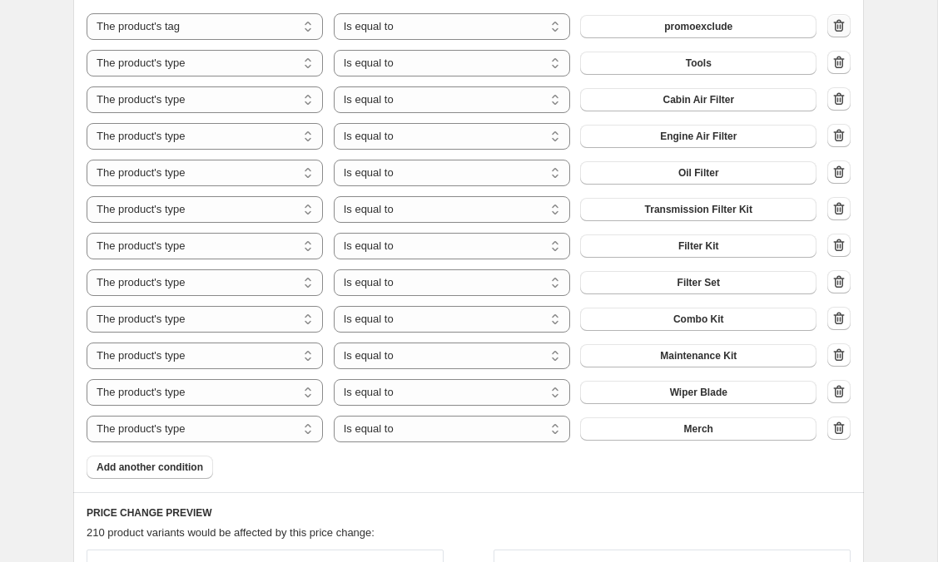
click at [839, 26] on icon "button" at bounding box center [838, 25] width 17 height 17
select select "product_type"
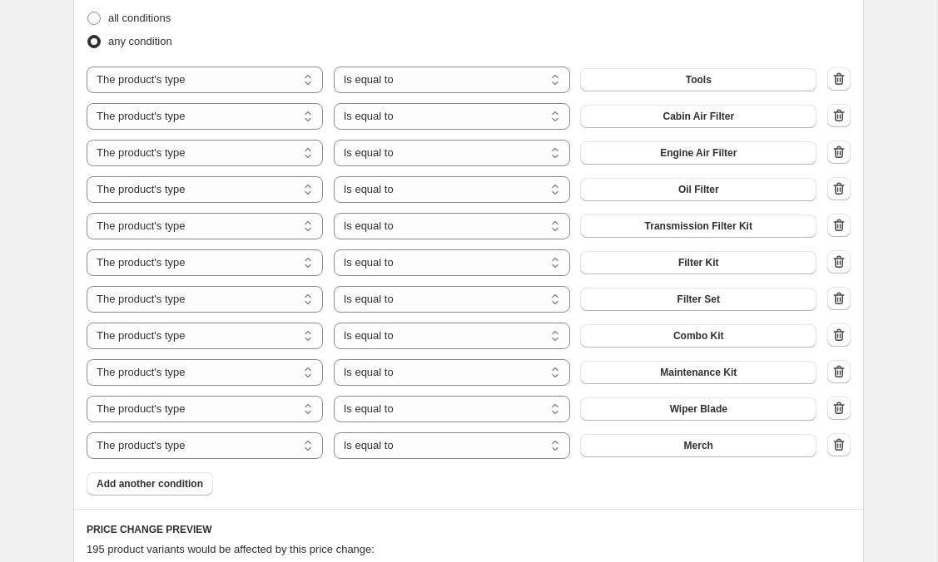
scroll to position [1210, 0]
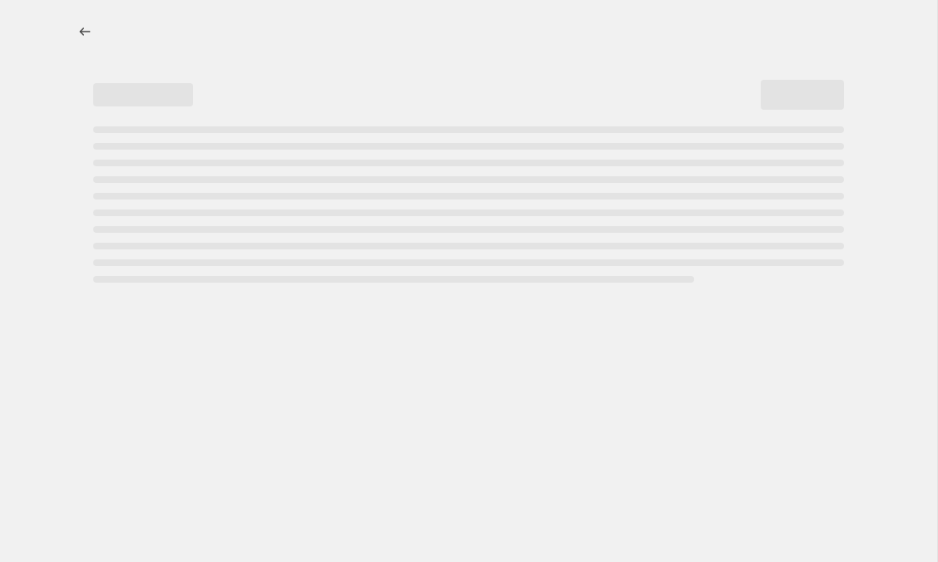
select select "percentage"
select select "tag"
select select "product_type"
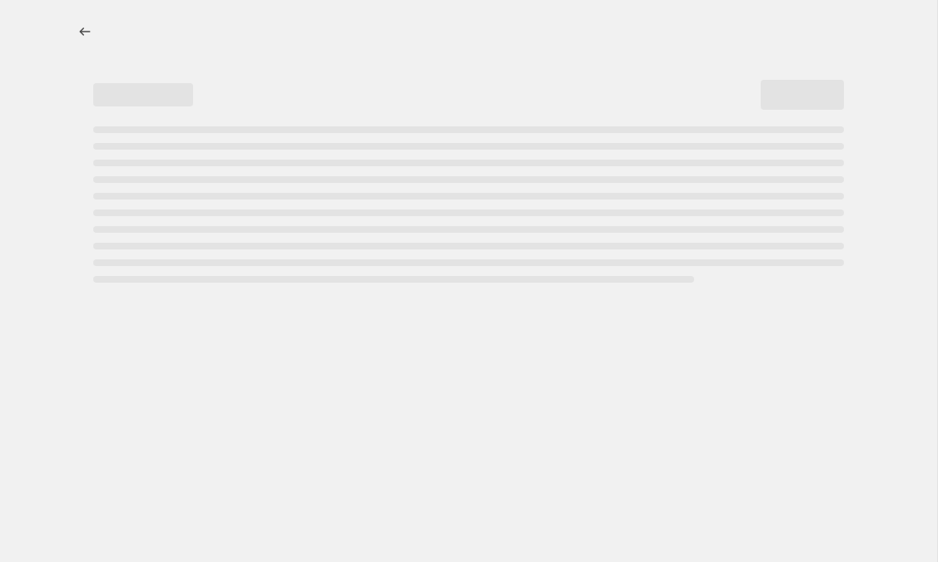
select select "product_type"
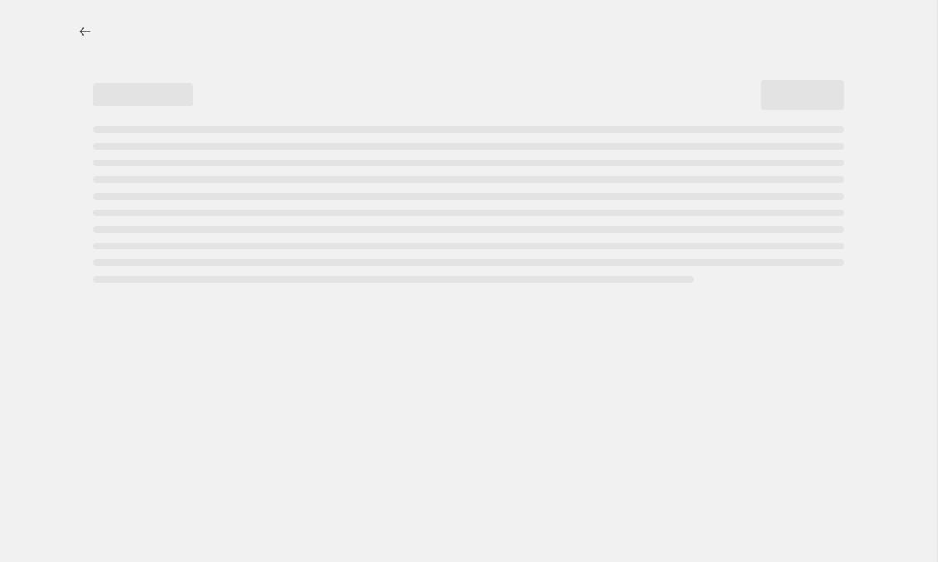
select select "product_type"
select select "tag"
select select "not_equal"
select select "product_type"
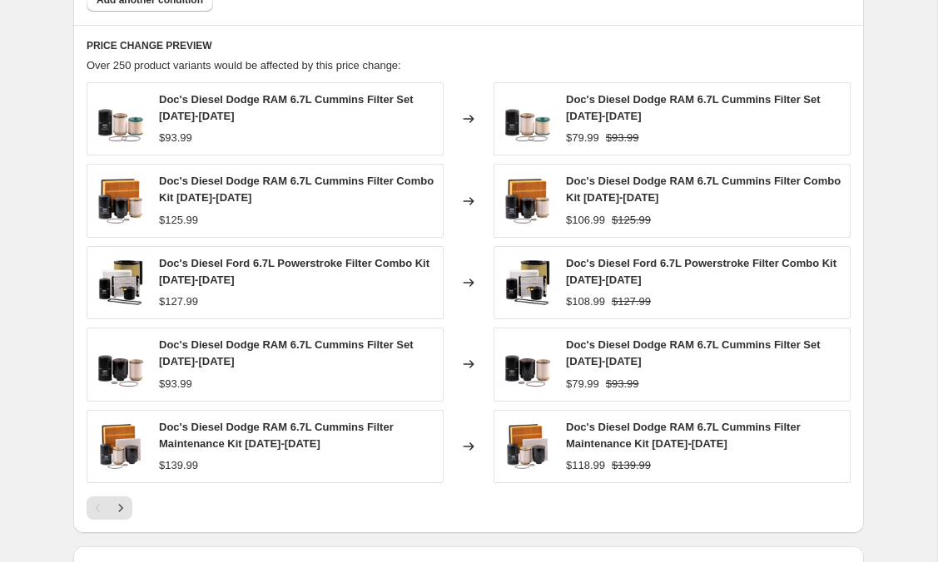
scroll to position [1704, 0]
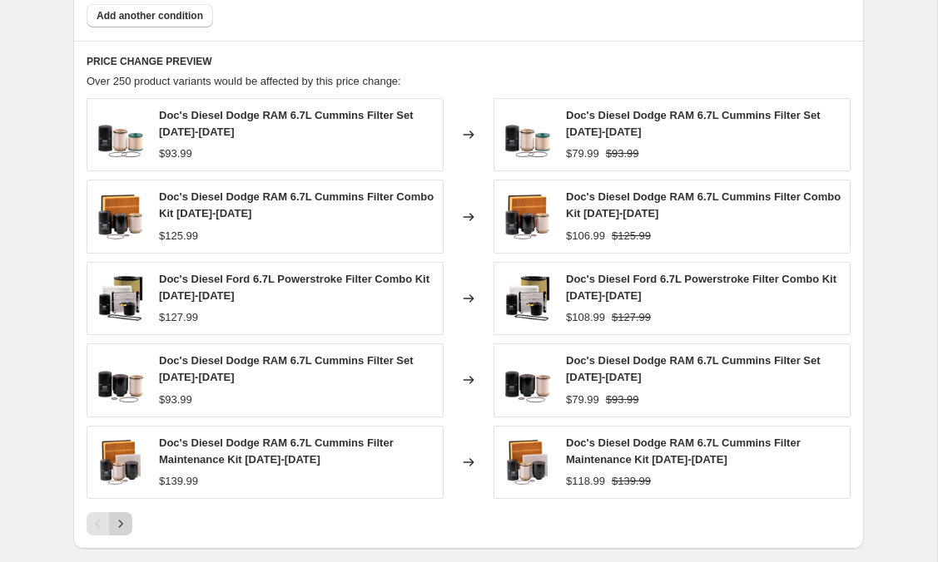
click at [127, 517] on icon "Next" at bounding box center [120, 524] width 17 height 17
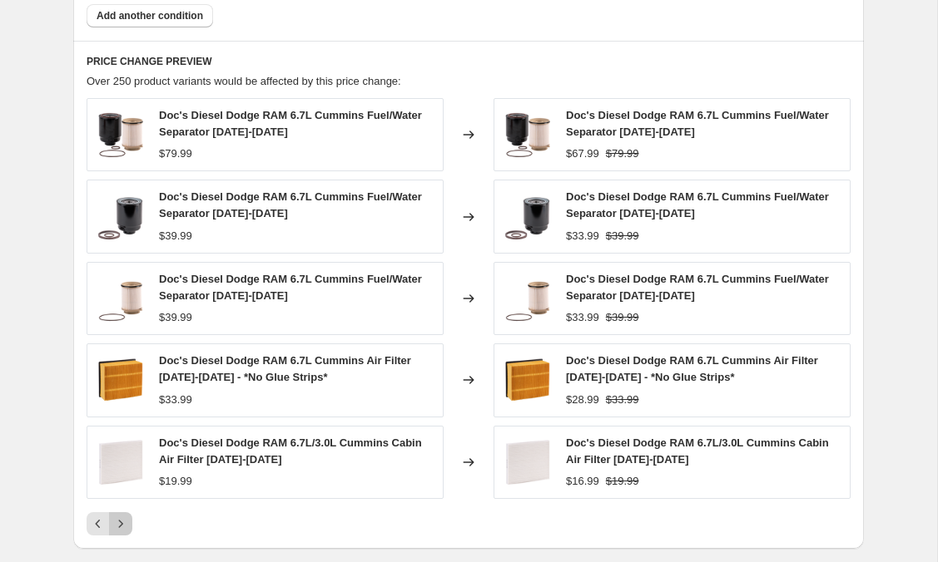
click at [129, 521] on button "Next" at bounding box center [120, 523] width 23 height 23
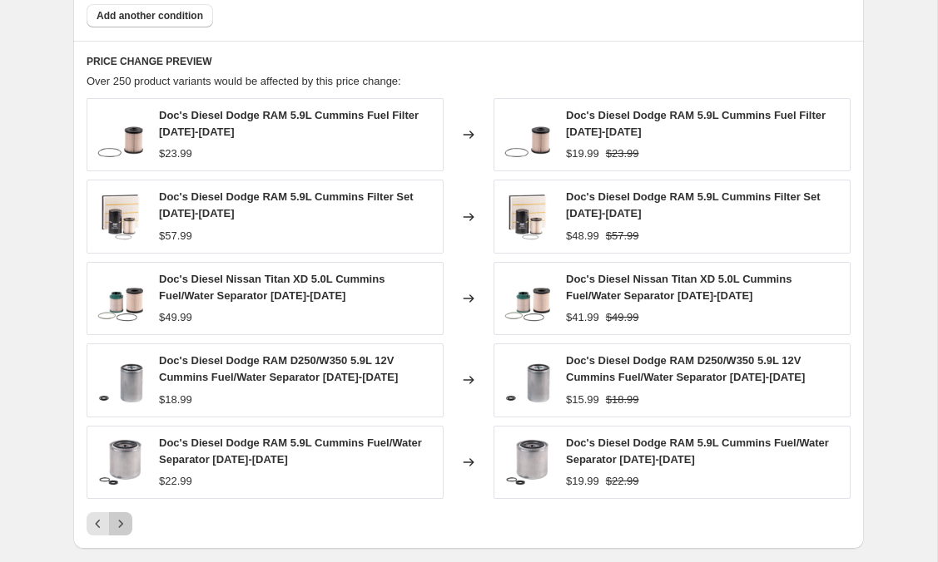
click at [121, 521] on icon "Next" at bounding box center [120, 524] width 17 height 17
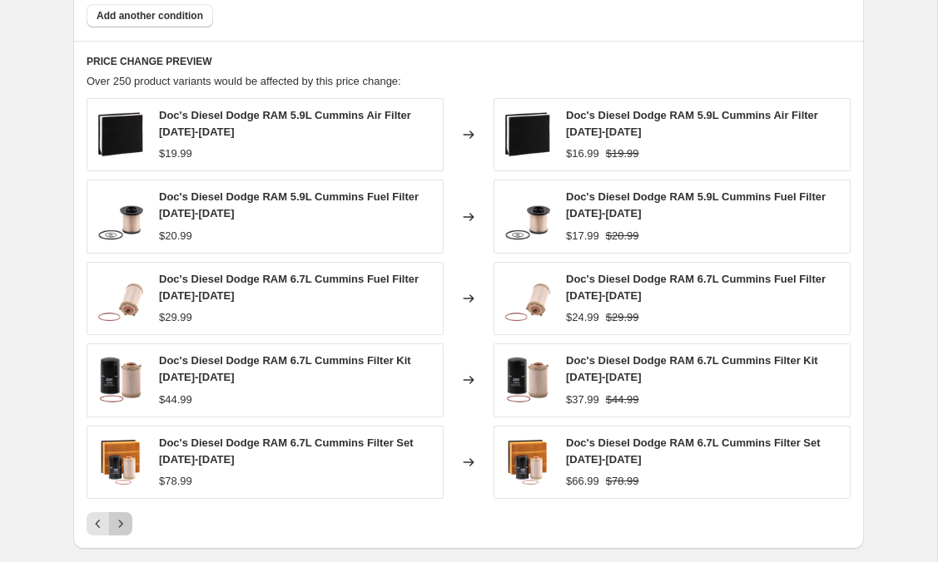
click at [122, 524] on icon "Next" at bounding box center [121, 523] width 4 height 7
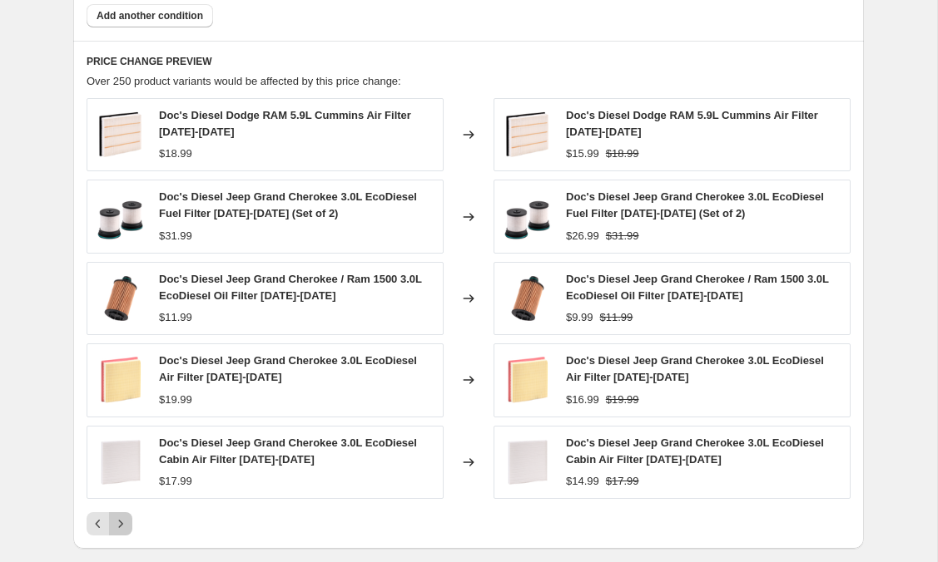
click at [122, 524] on icon "Next" at bounding box center [121, 523] width 4 height 7
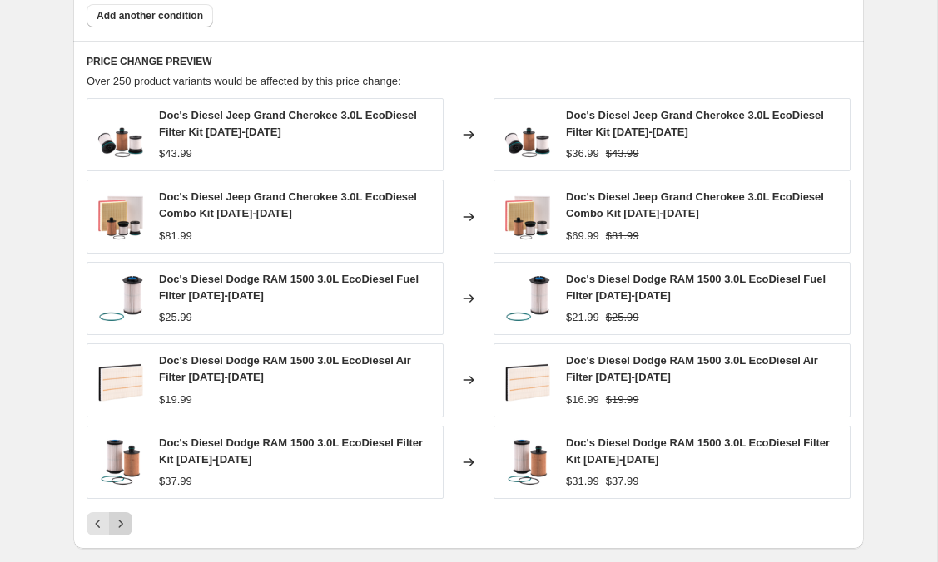
click at [122, 524] on icon "Next" at bounding box center [121, 523] width 4 height 7
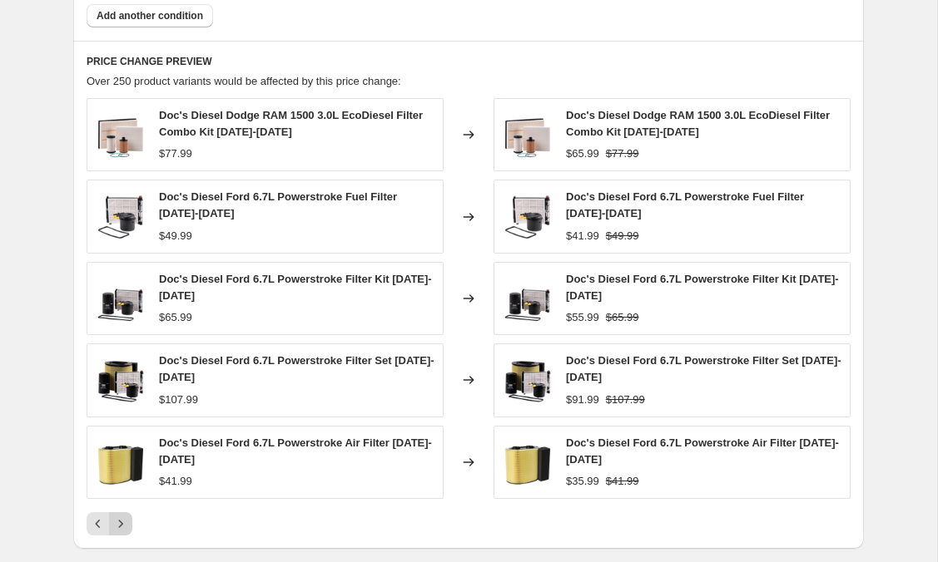
click at [122, 523] on icon "Next" at bounding box center [120, 524] width 17 height 17
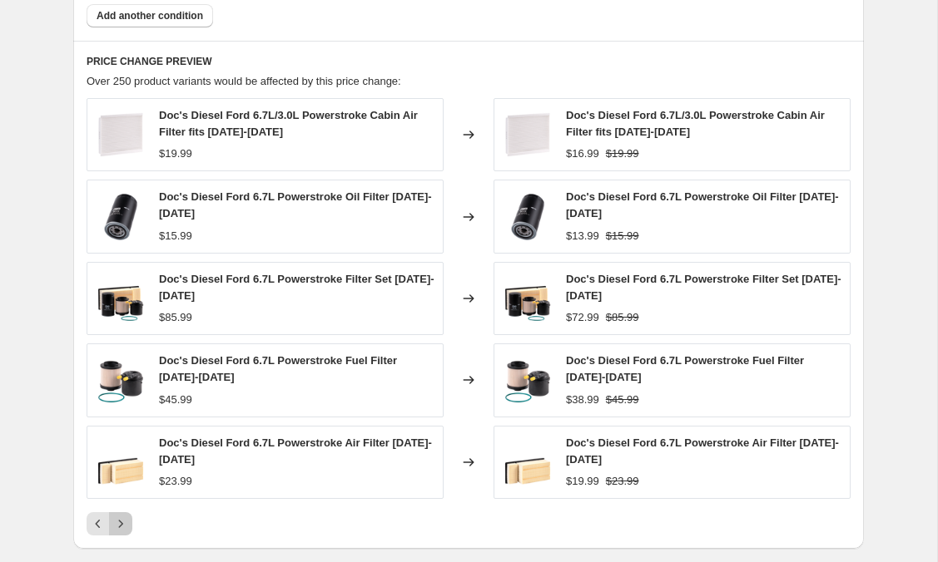
click at [122, 523] on icon "Next" at bounding box center [120, 524] width 17 height 17
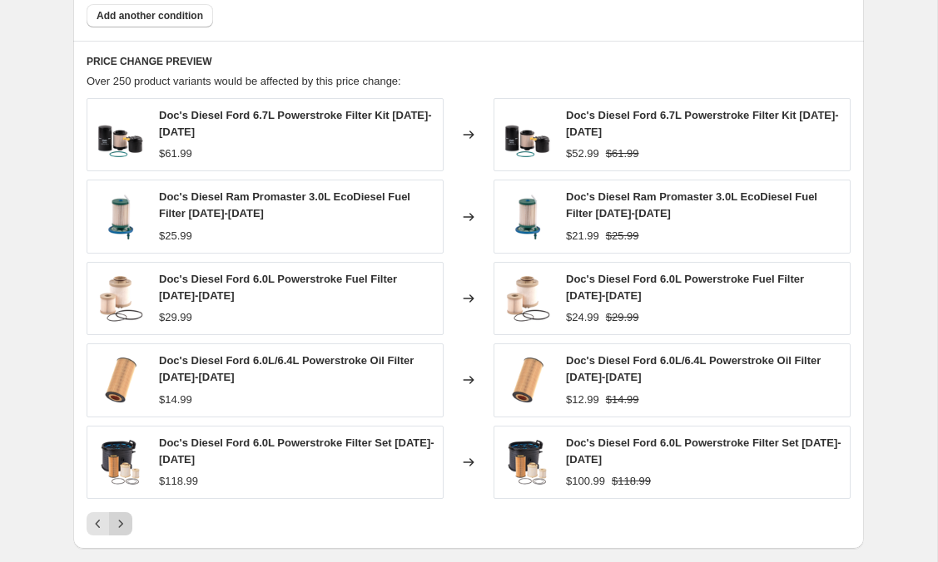
click at [123, 517] on icon "Next" at bounding box center [120, 524] width 17 height 17
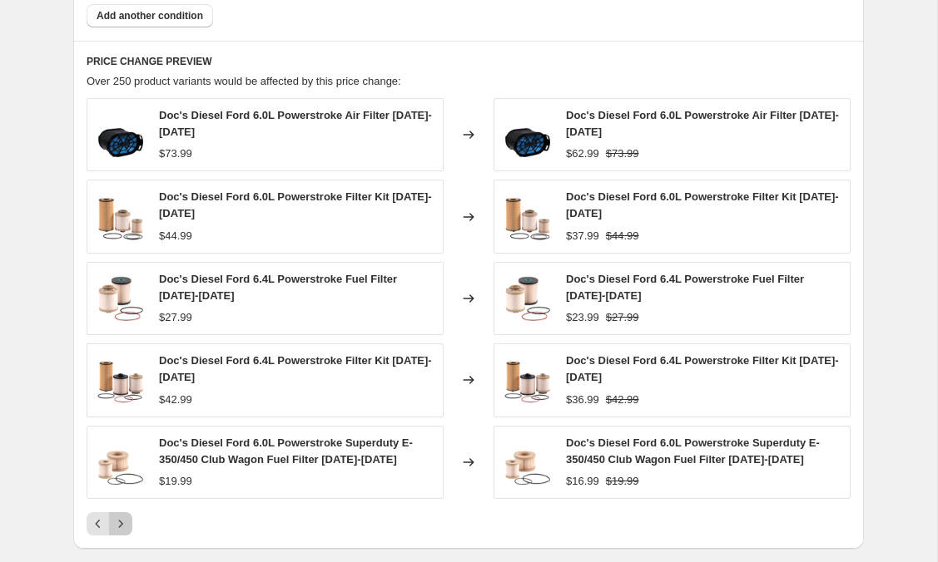
click at [123, 517] on icon "Next" at bounding box center [120, 524] width 17 height 17
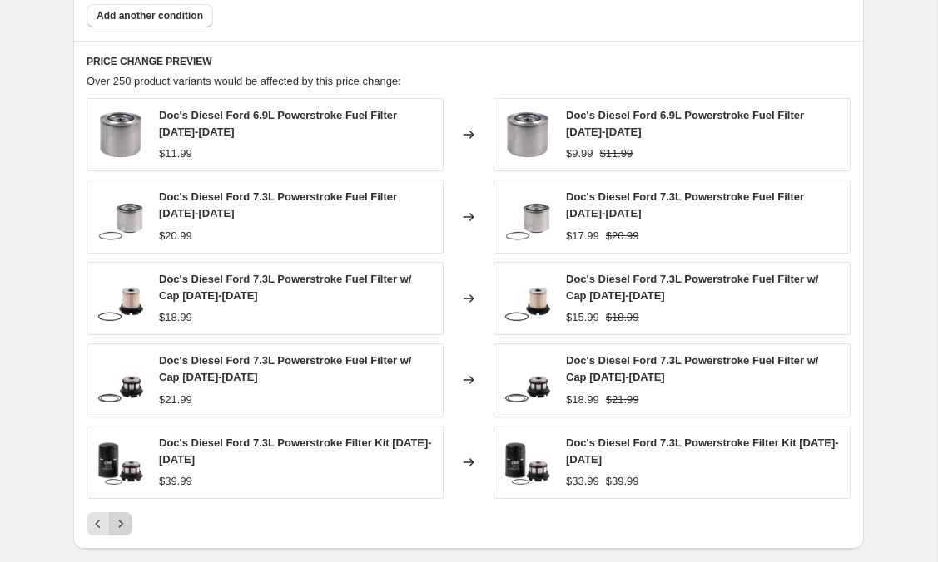
click at [123, 517] on icon "Next" at bounding box center [120, 524] width 17 height 17
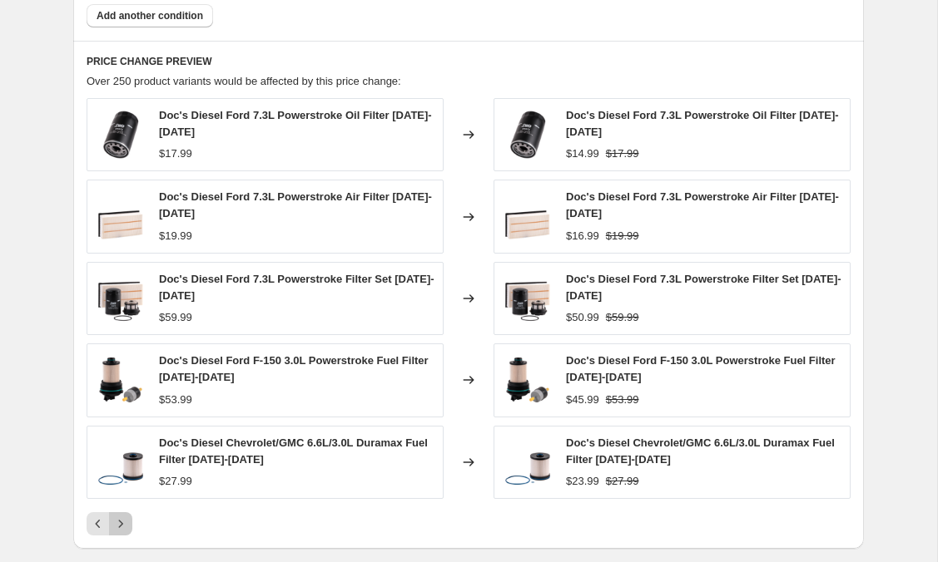
click at [123, 517] on icon "Next" at bounding box center [120, 524] width 17 height 17
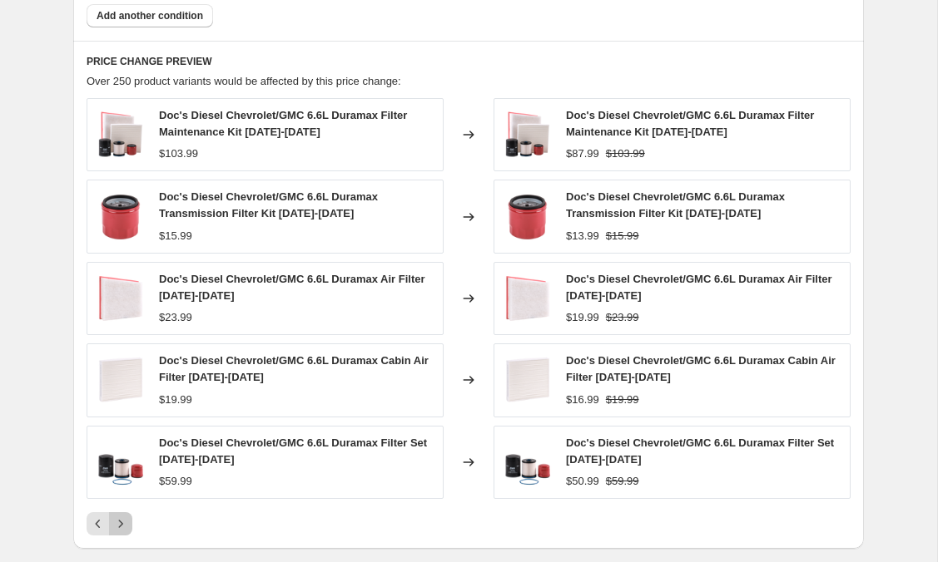
click at [123, 526] on icon "Next" at bounding box center [120, 524] width 17 height 17
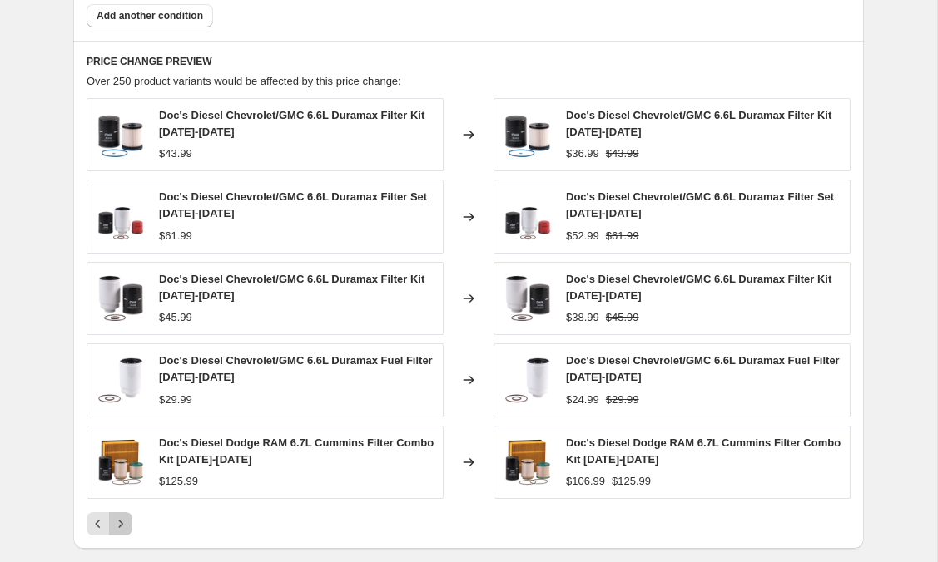
click at [123, 526] on icon "Next" at bounding box center [120, 524] width 17 height 17
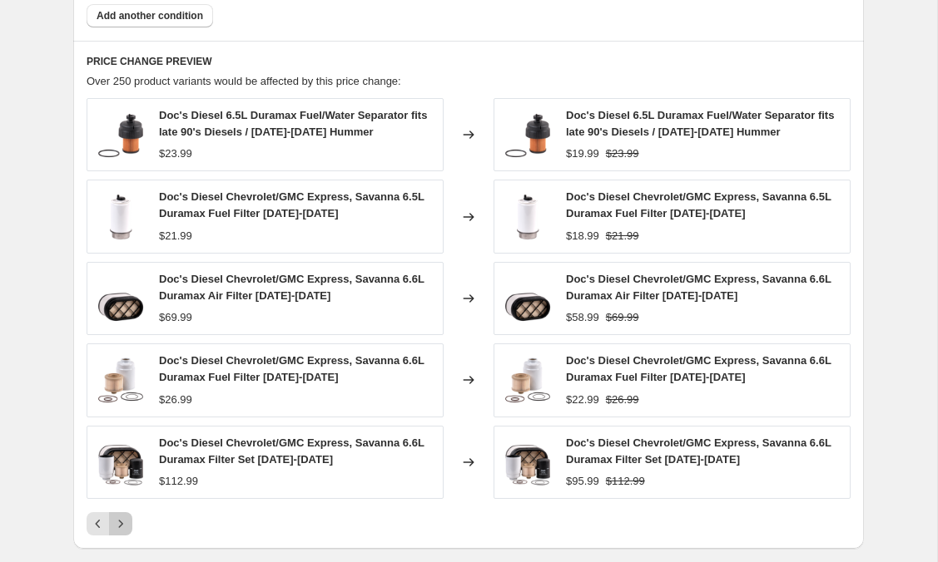
click at [123, 526] on icon "Next" at bounding box center [120, 524] width 17 height 17
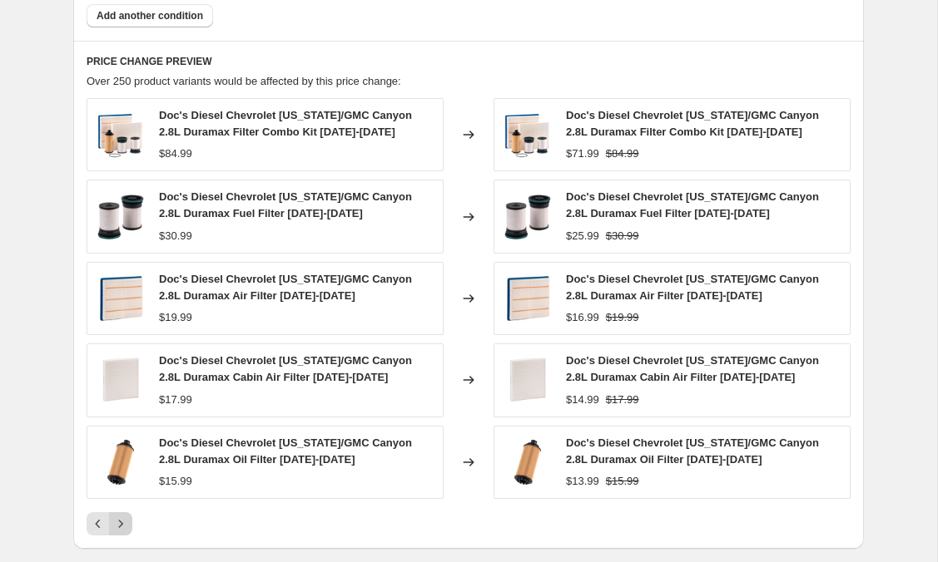
click at [123, 526] on icon "Next" at bounding box center [120, 524] width 17 height 17
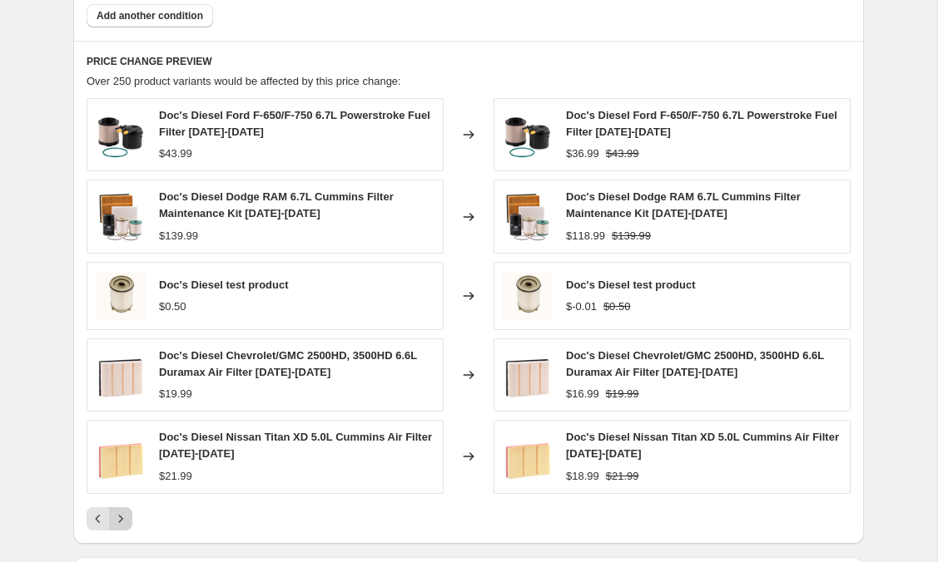
click at [123, 526] on icon "Next" at bounding box center [120, 519] width 17 height 17
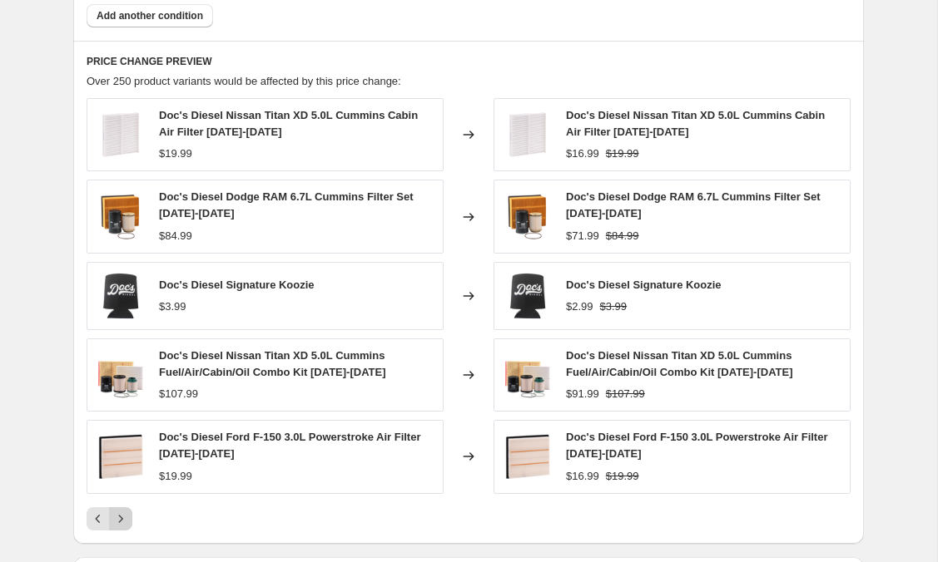
click at [123, 526] on icon "Next" at bounding box center [120, 519] width 17 height 17
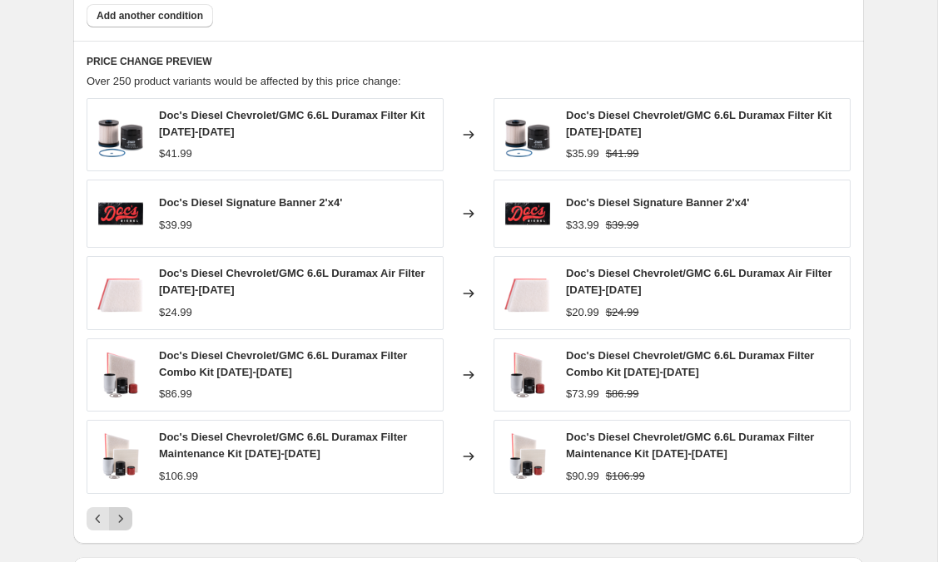
click at [123, 526] on icon "Next" at bounding box center [120, 519] width 17 height 17
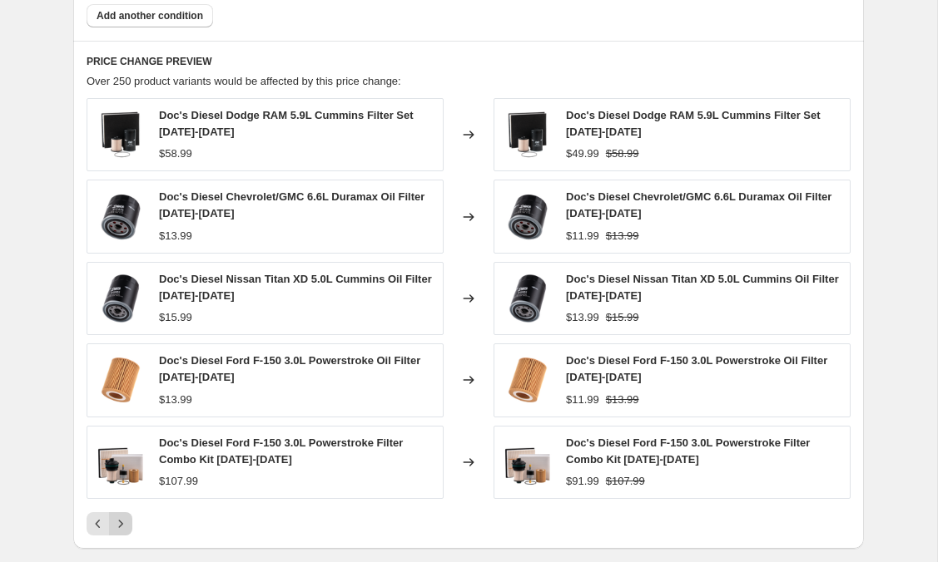
click at [123, 526] on icon "Next" at bounding box center [120, 524] width 17 height 17
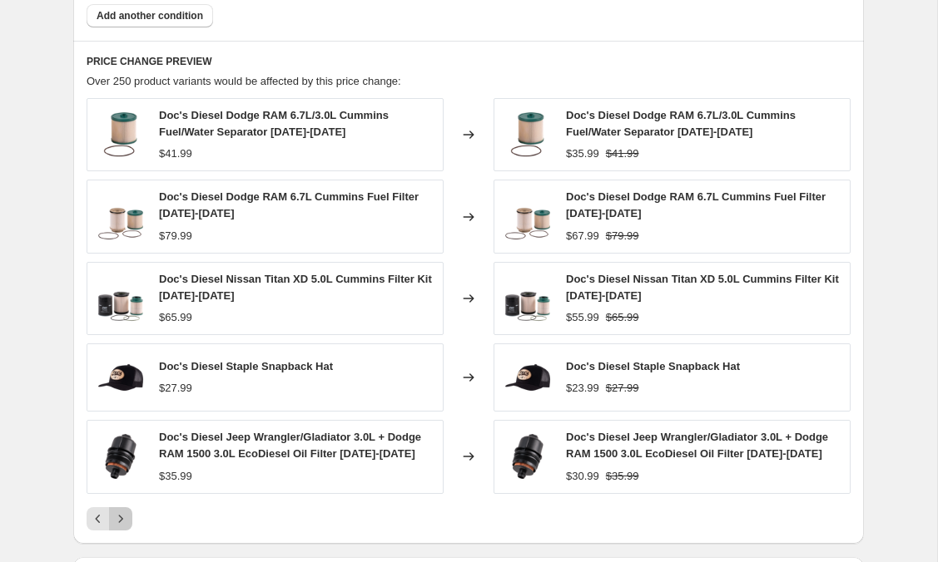
click at [123, 526] on icon "Next" at bounding box center [120, 519] width 17 height 17
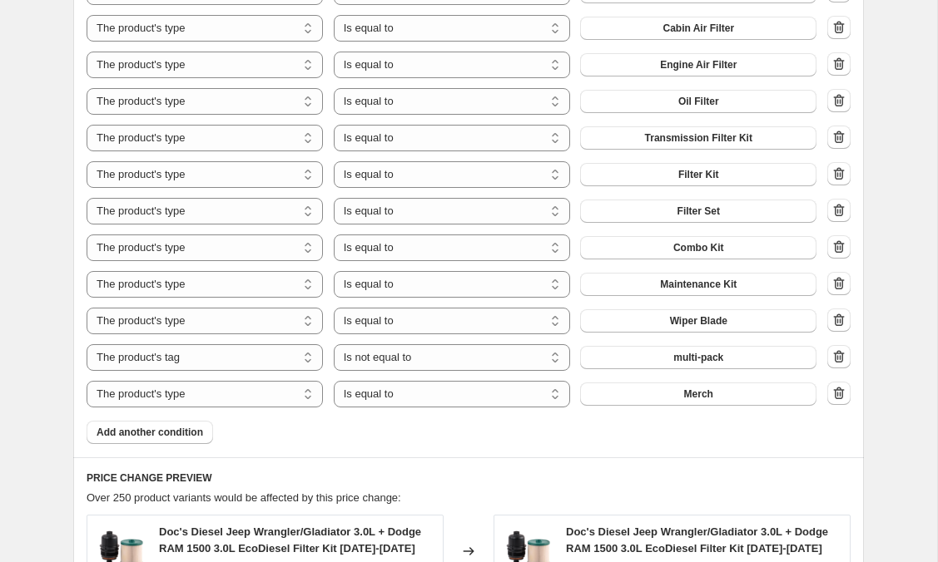
scroll to position [1293, 0]
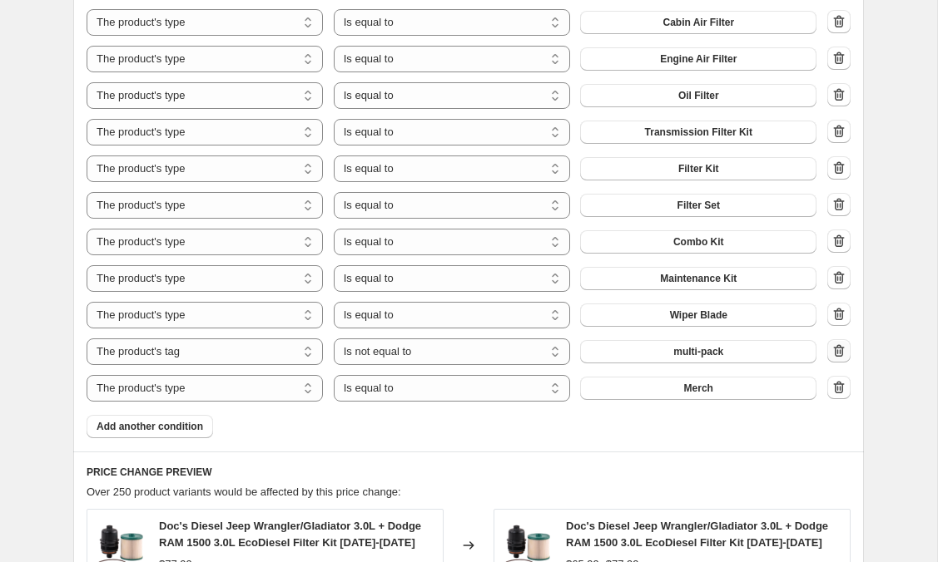
click at [843, 350] on icon "button" at bounding box center [838, 351] width 17 height 17
select select "product_type"
select select "equal"
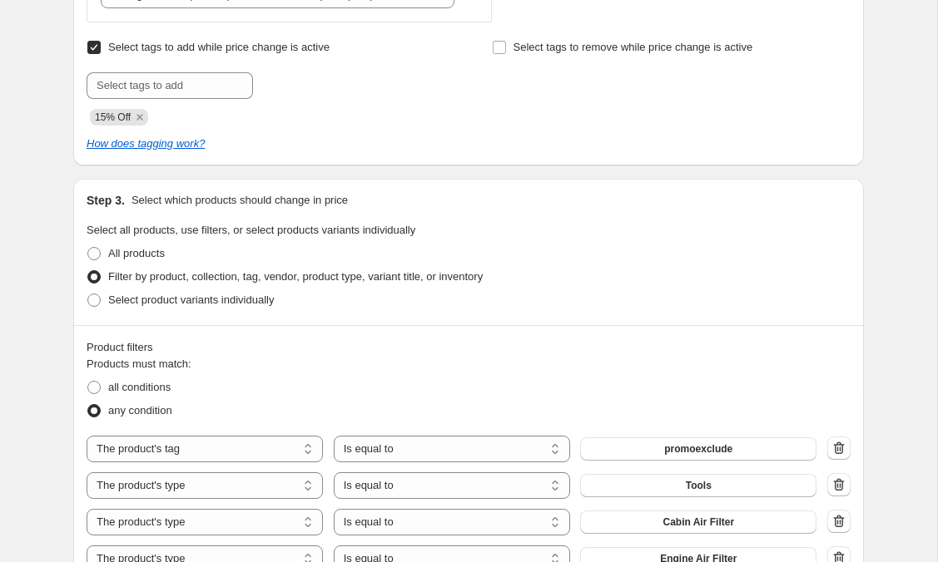
scroll to position [745, 0]
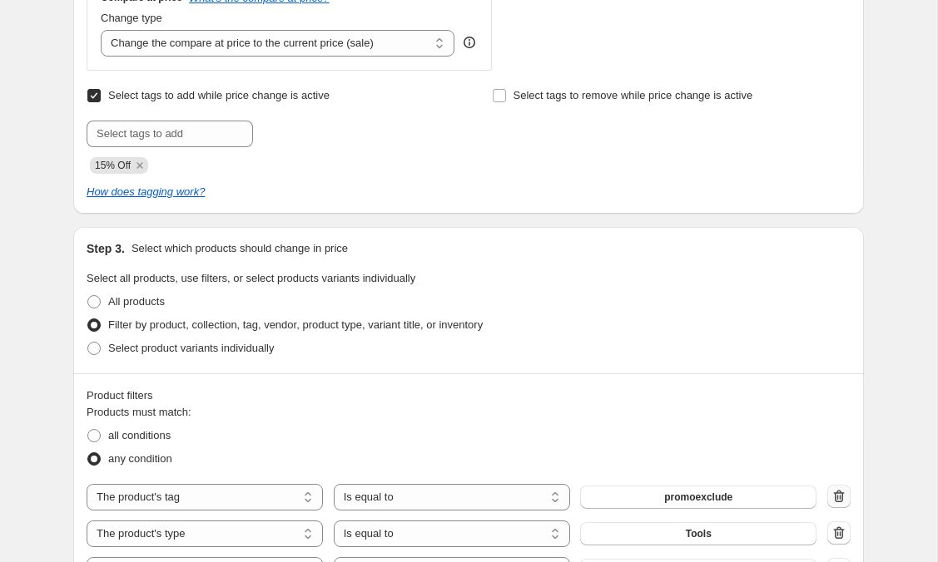
click at [840, 497] on icon "button" at bounding box center [838, 496] width 17 height 17
select select "product_type"
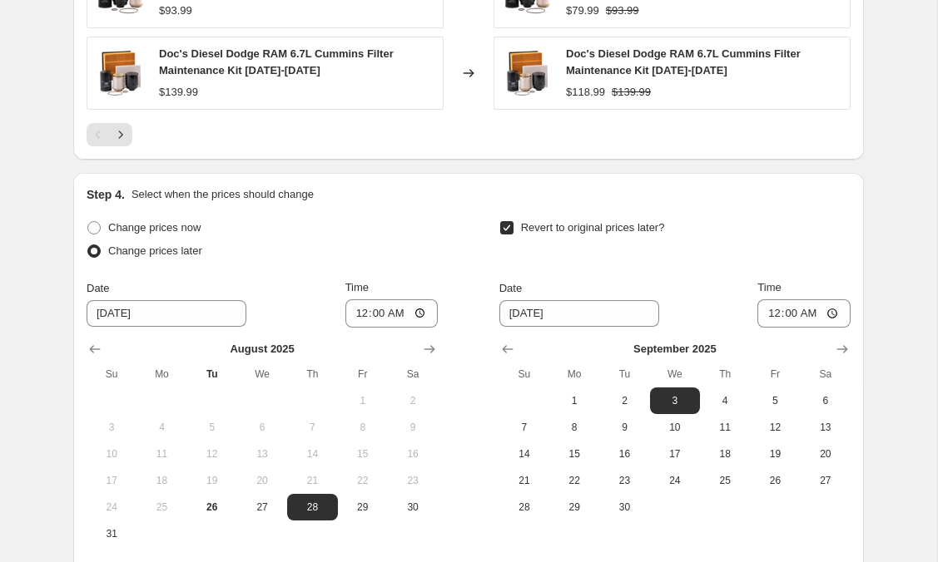
scroll to position [2186, 0]
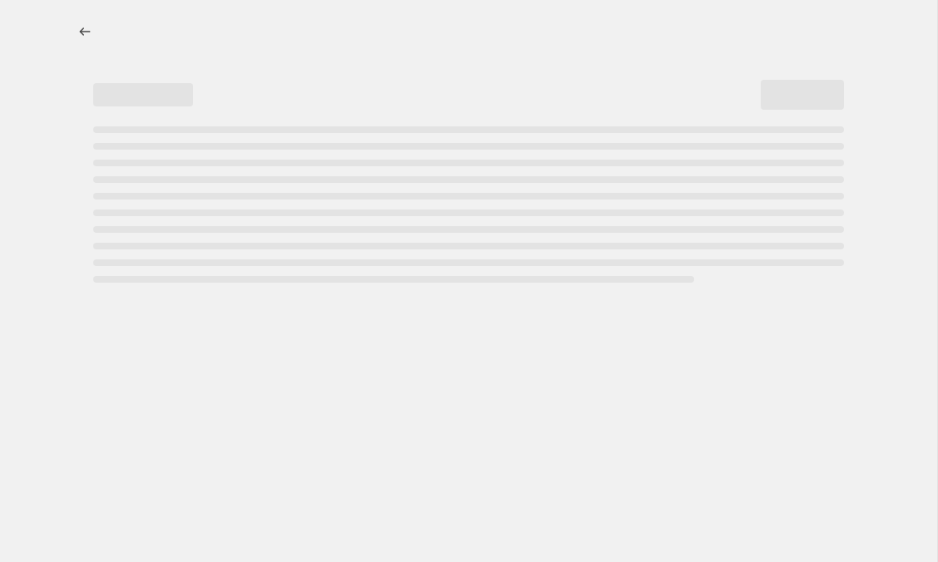
select select "percentage"
select select "tag"
select select "product_type"
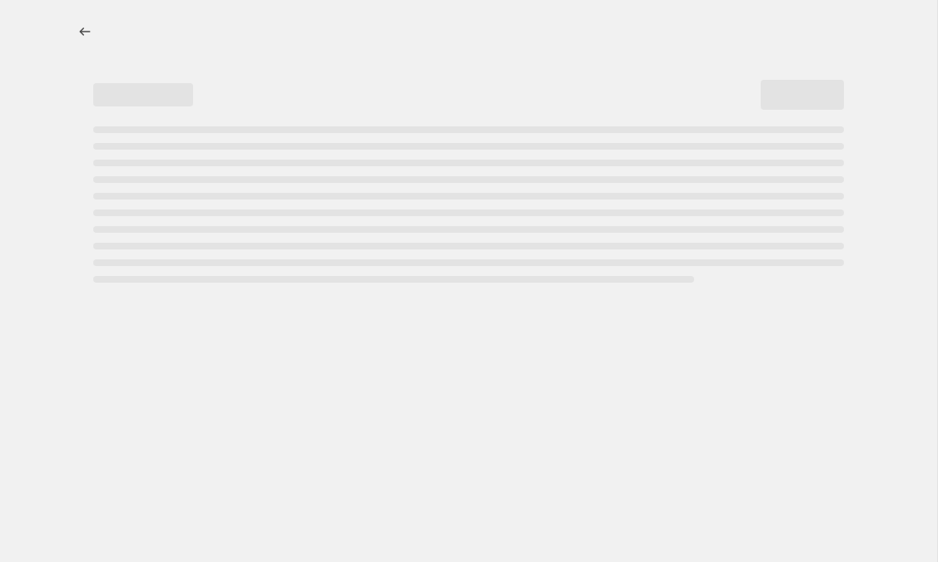
select select "product_type"
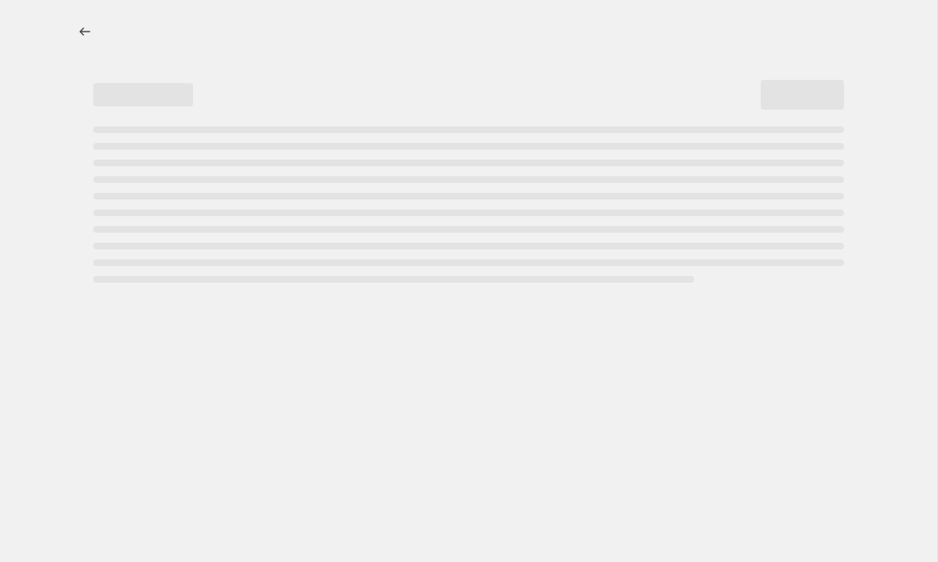
select select "product_type"
select select "tag"
select select "not_equal"
select select "product_type"
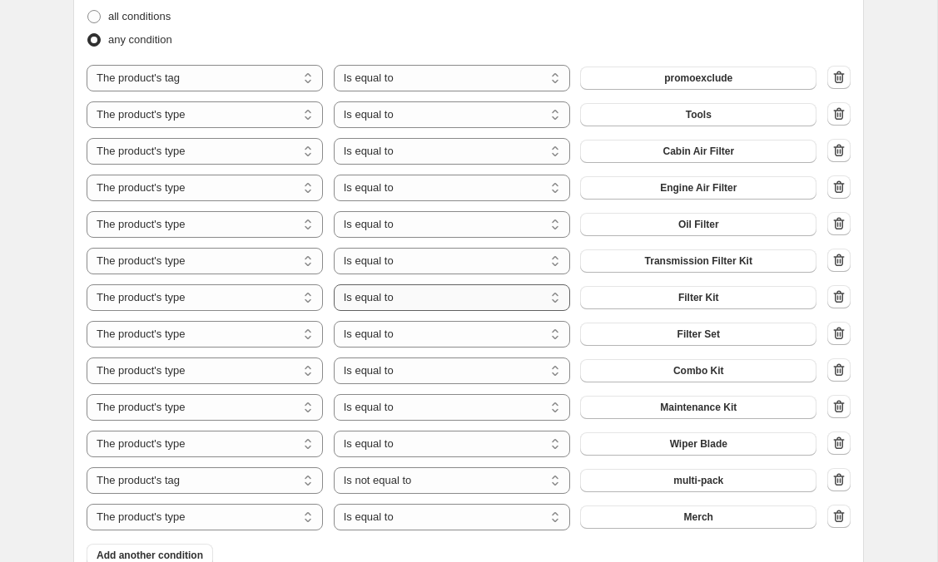
scroll to position [1155, 0]
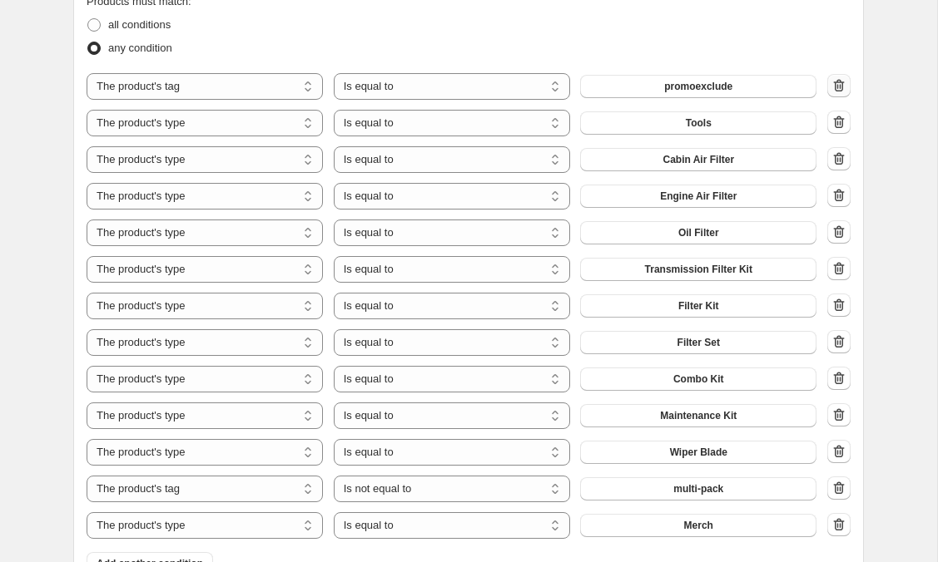
click at [840, 86] on icon "button" at bounding box center [838, 85] width 17 height 17
select select "product_type"
select select "tag"
select select "not_equal"
select select "product_type"
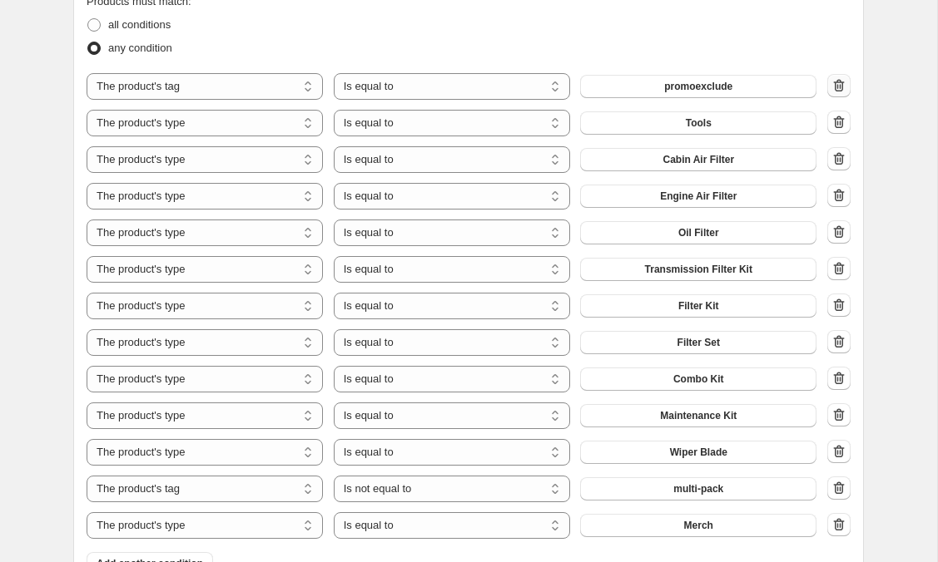
select select "equal"
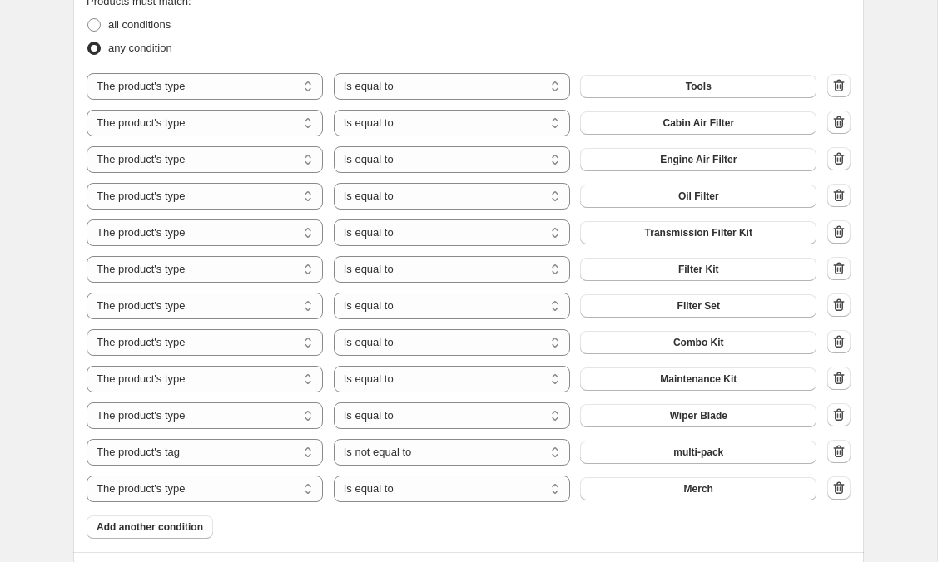
click at [786, 43] on div "any condition" at bounding box center [469, 48] width 764 height 23
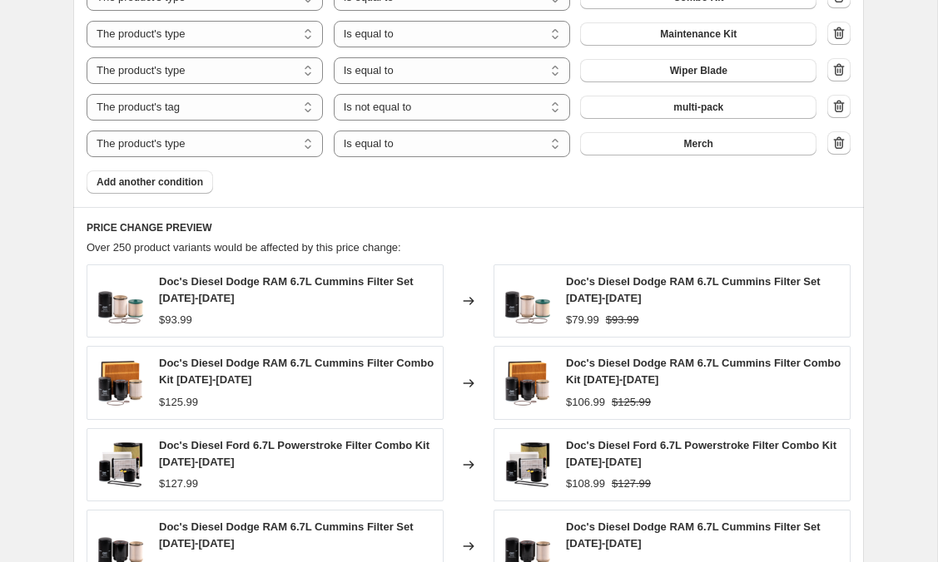
scroll to position [1502, 0]
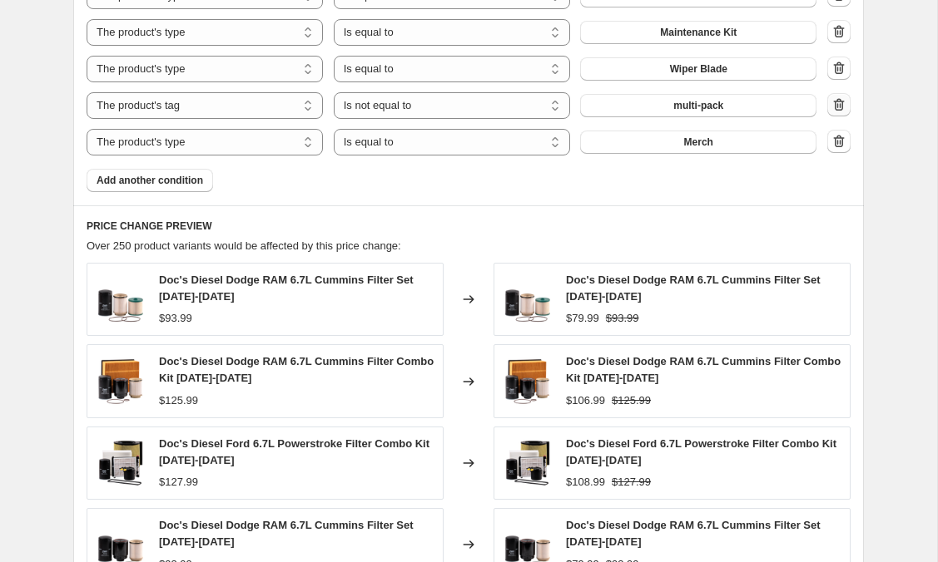
click at [842, 100] on icon "button" at bounding box center [838, 104] width 17 height 17
select select "product_type"
select select "equal"
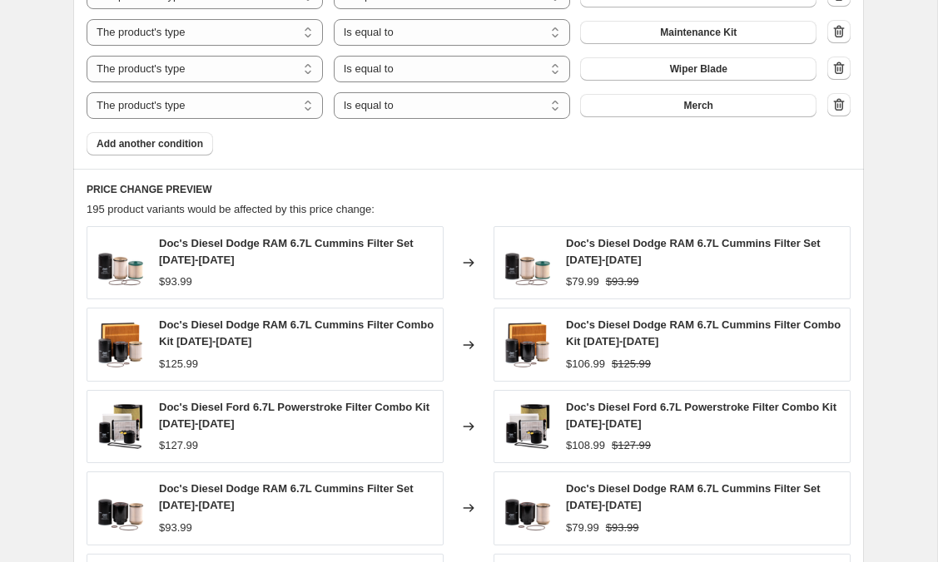
scroll to position [2186, 0]
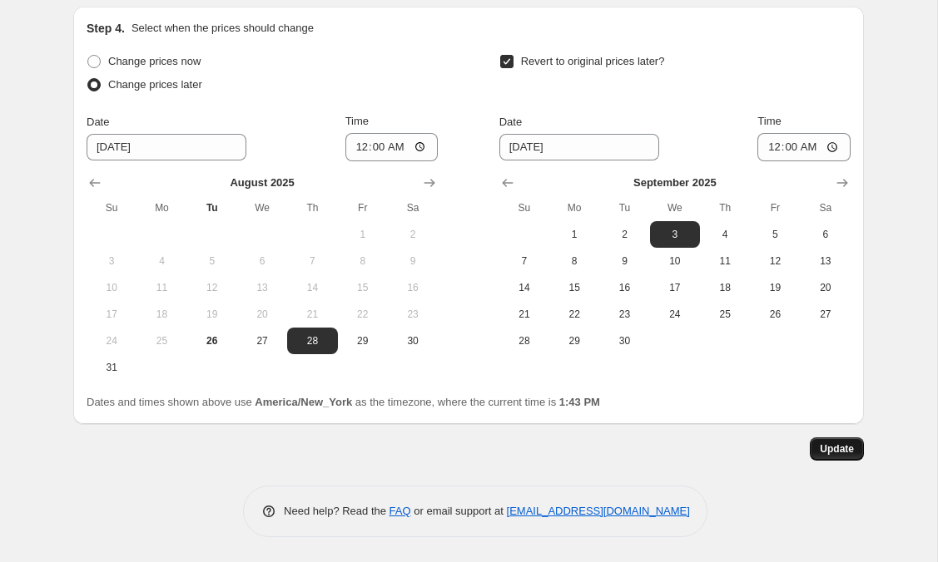
click at [838, 450] on span "Update" at bounding box center [836, 449] width 34 height 13
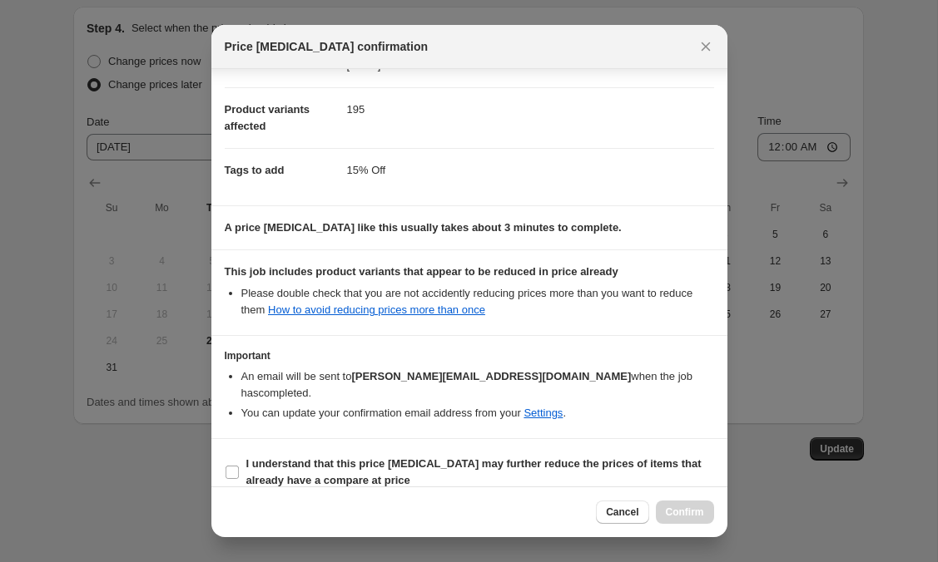
scroll to position [179, 0]
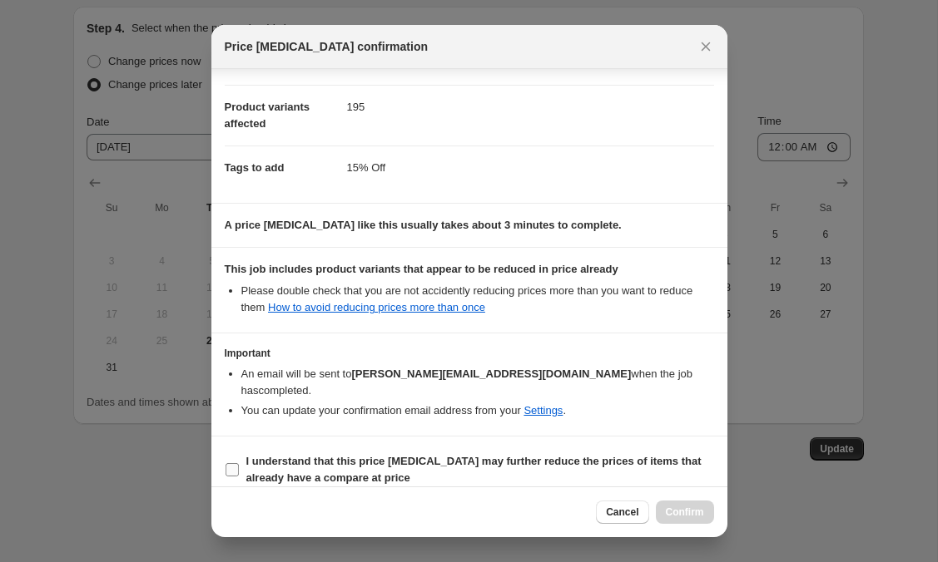
click at [229, 463] on input "I understand that this price [MEDICAL_DATA] may further reduce the prices of it…" at bounding box center [231, 469] width 13 height 13
checkbox input "true"
click at [695, 517] on span "Confirm" at bounding box center [685, 512] width 38 height 13
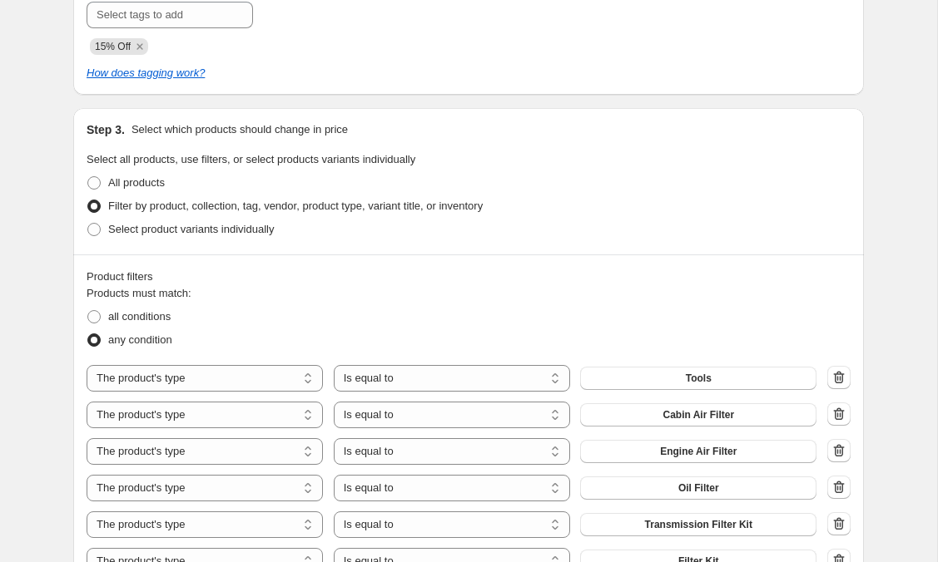
scroll to position [740, 0]
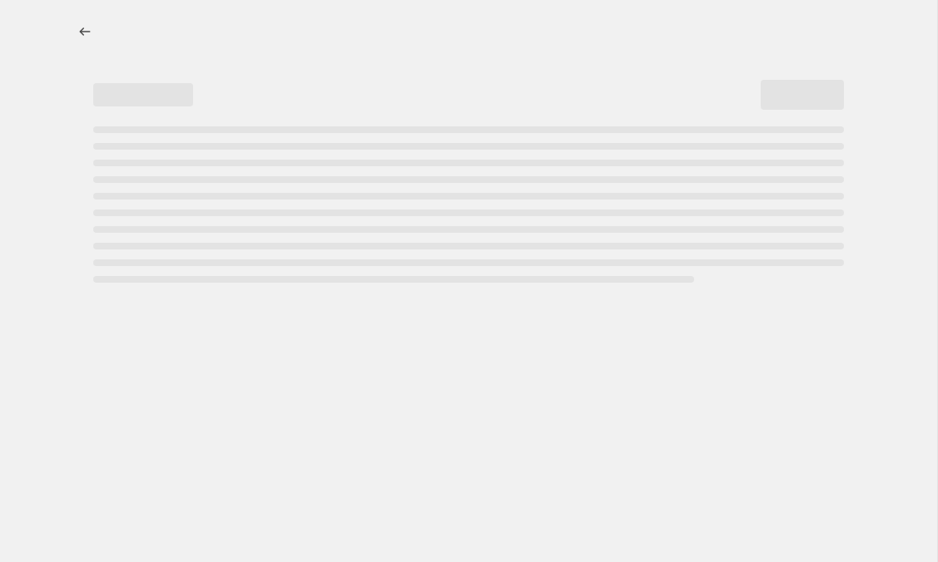
select select "percentage"
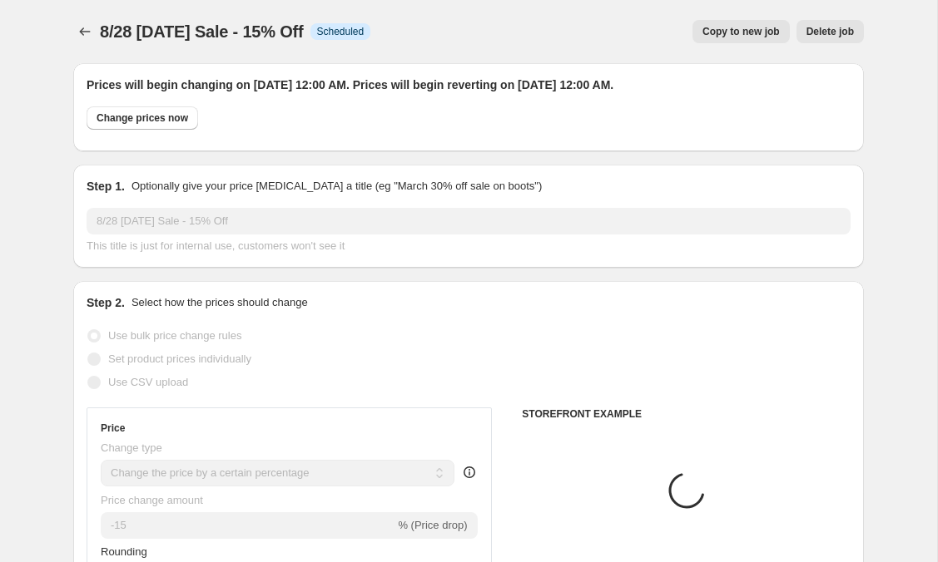
select select "product_type"
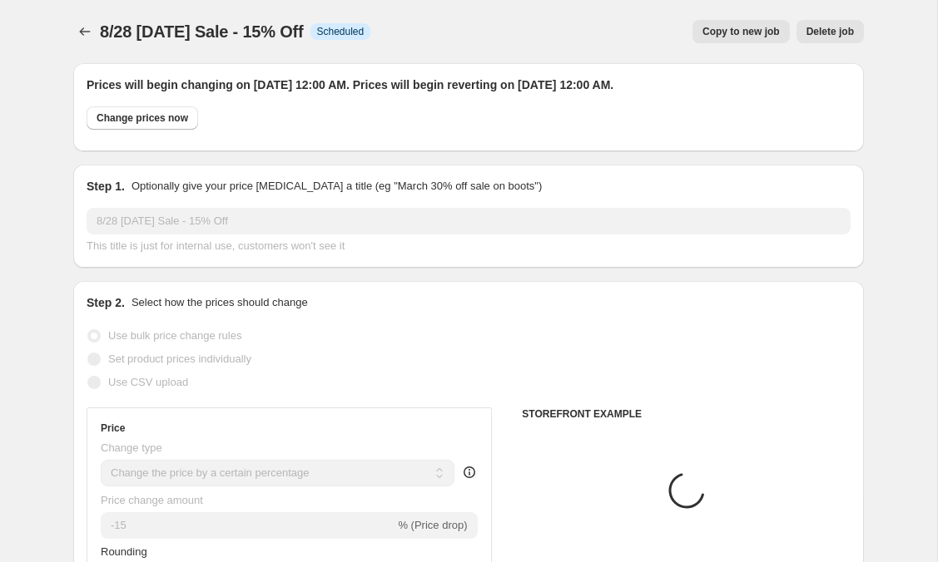
select select "product_type"
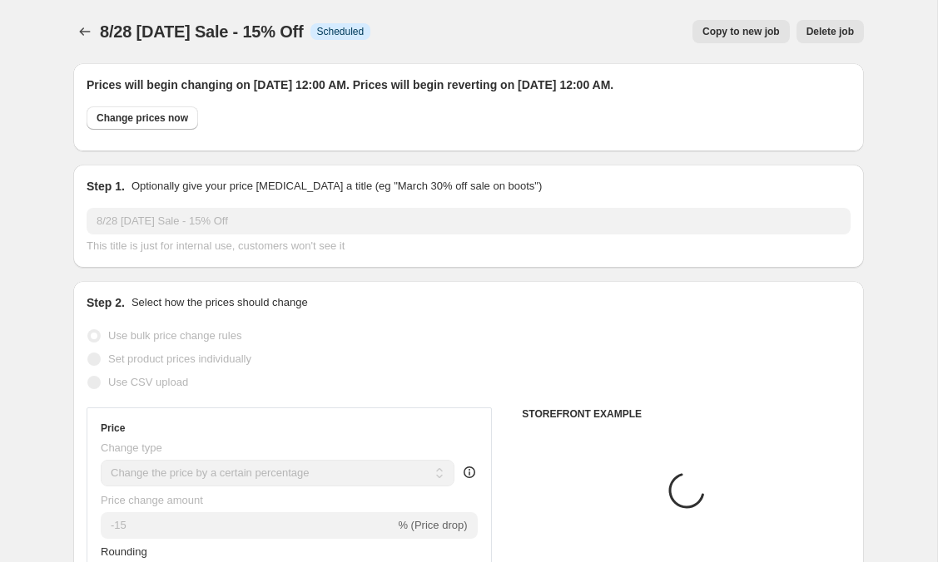
select select "product_type"
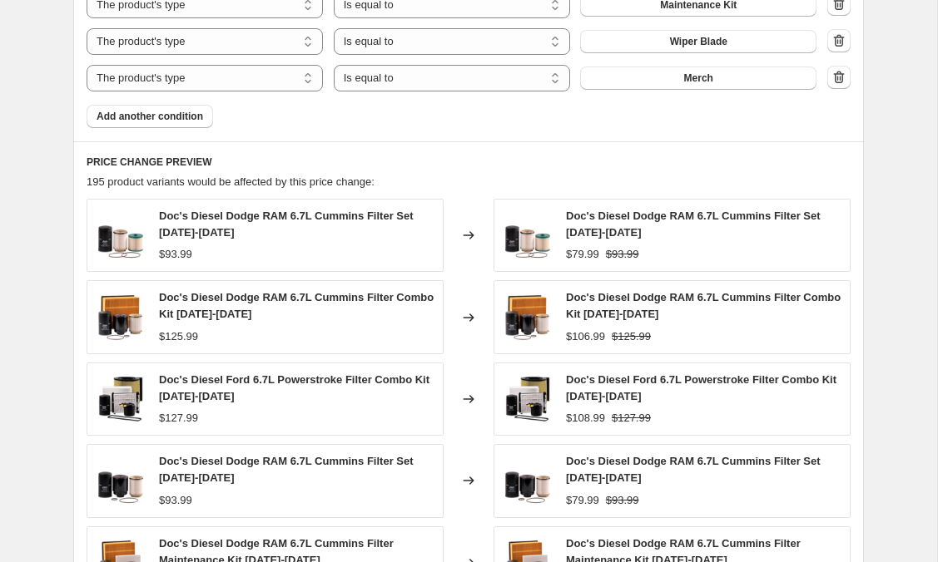
scroll to position [1655, 0]
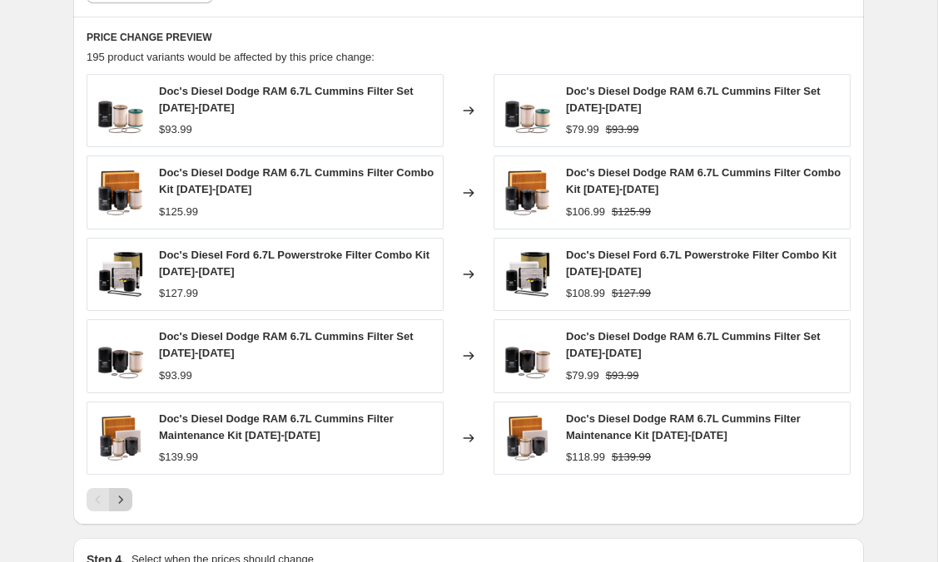
click at [119, 503] on icon "Next" at bounding box center [121, 499] width 4 height 7
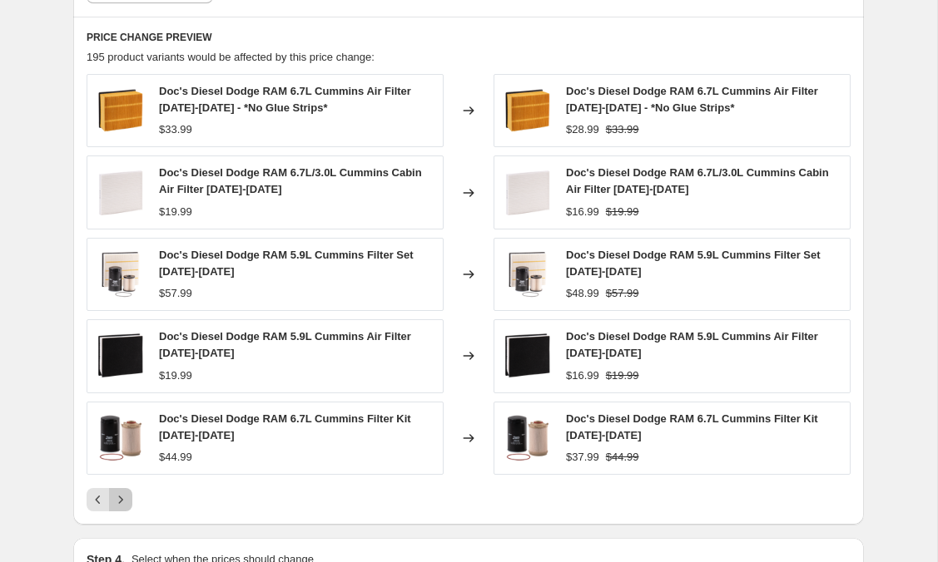
click at [119, 503] on icon "Next" at bounding box center [121, 499] width 4 height 7
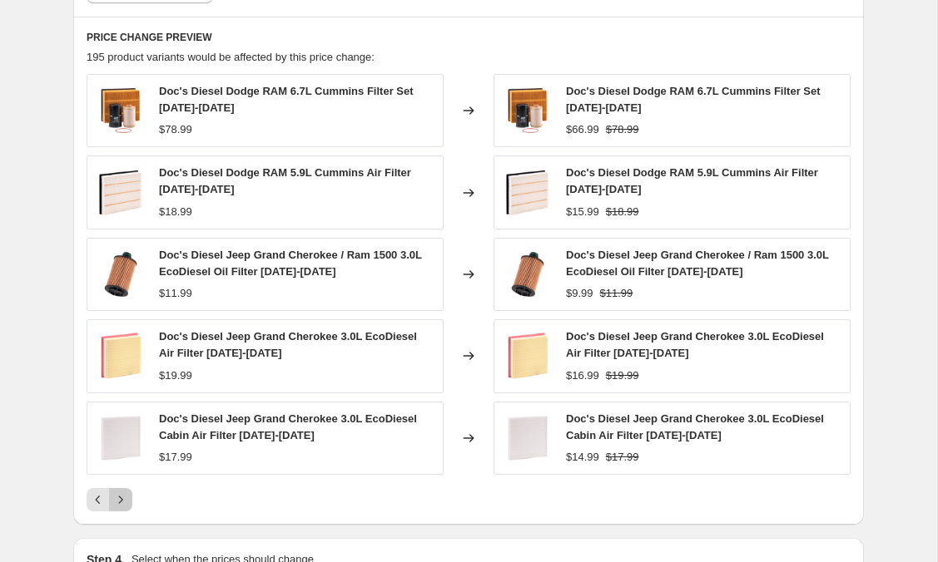
click at [119, 503] on icon "Next" at bounding box center [121, 499] width 4 height 7
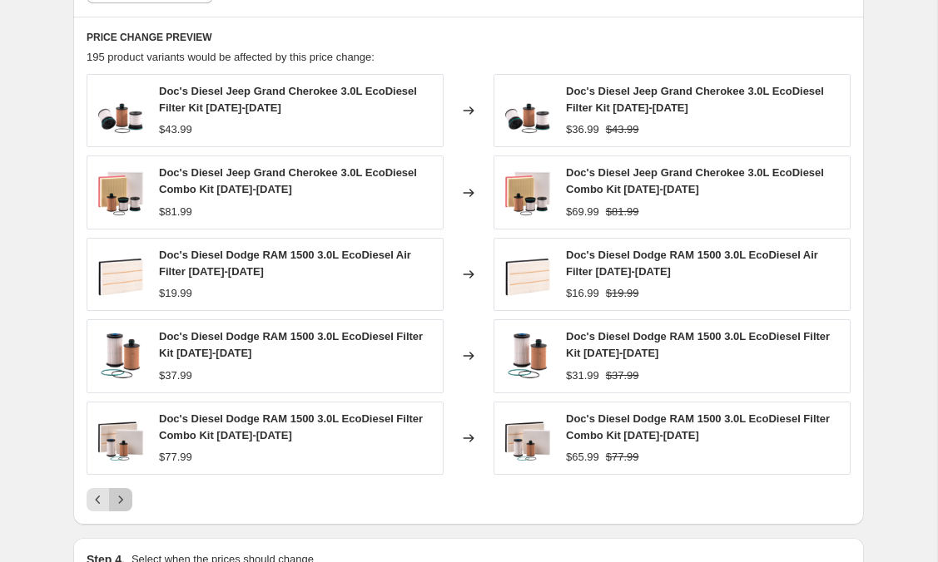
click at [119, 503] on icon "Next" at bounding box center [121, 499] width 4 height 7
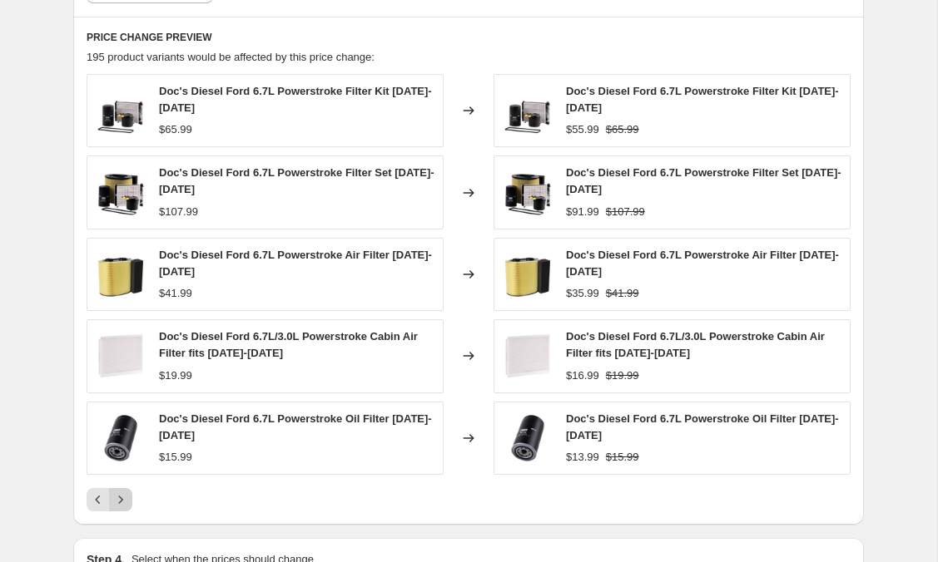
click at [119, 503] on icon "Next" at bounding box center [121, 499] width 4 height 7
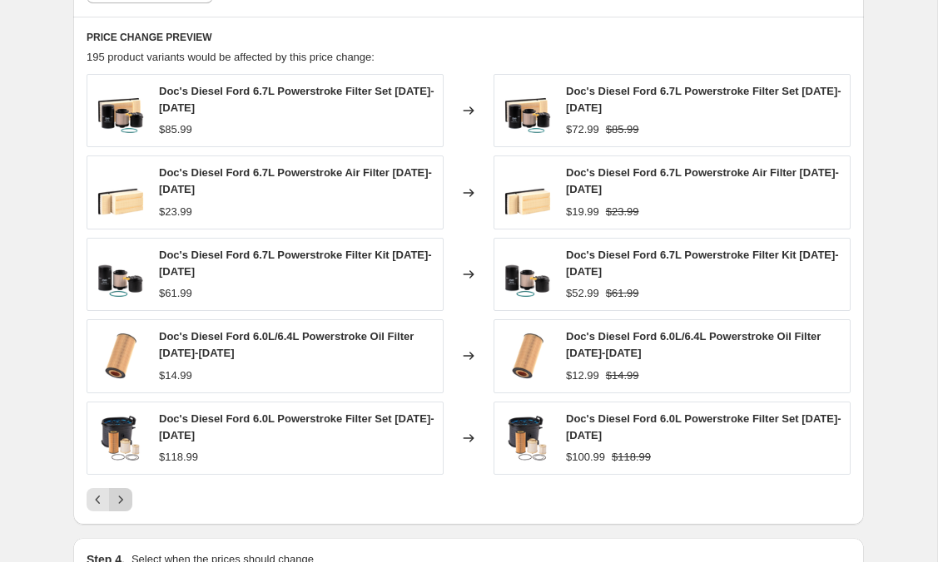
click at [119, 503] on icon "Next" at bounding box center [121, 499] width 4 height 7
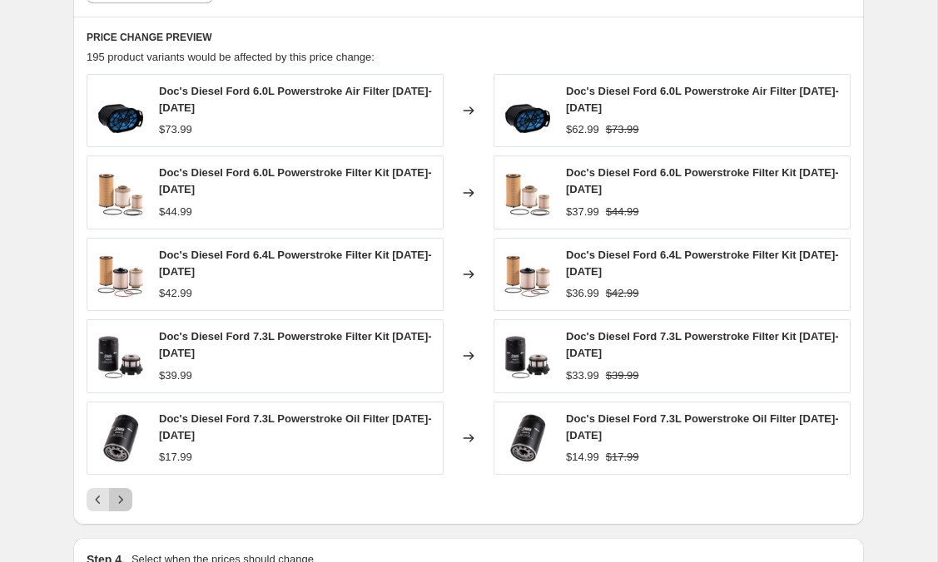
click at [119, 503] on icon "Next" at bounding box center [121, 499] width 4 height 7
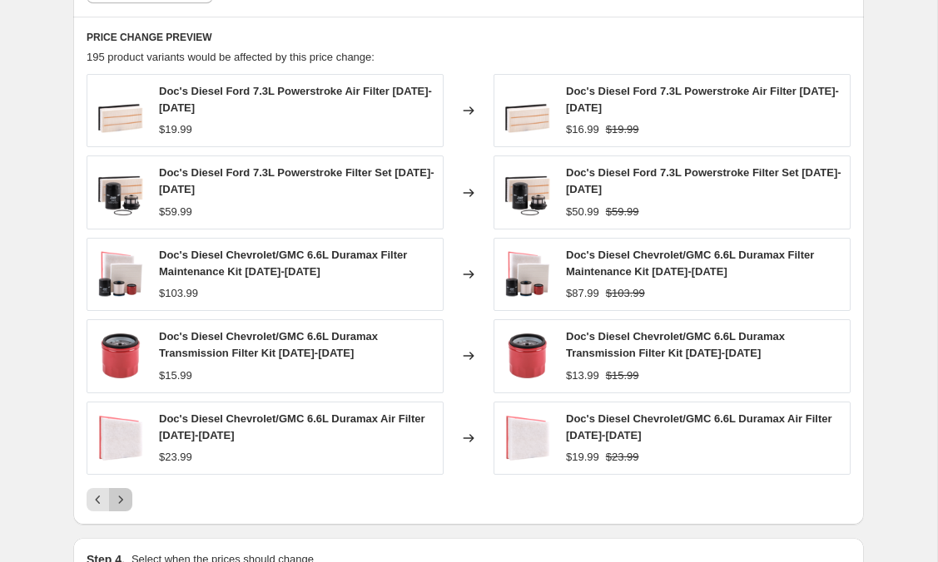
click at [119, 503] on icon "Next" at bounding box center [121, 499] width 4 height 7
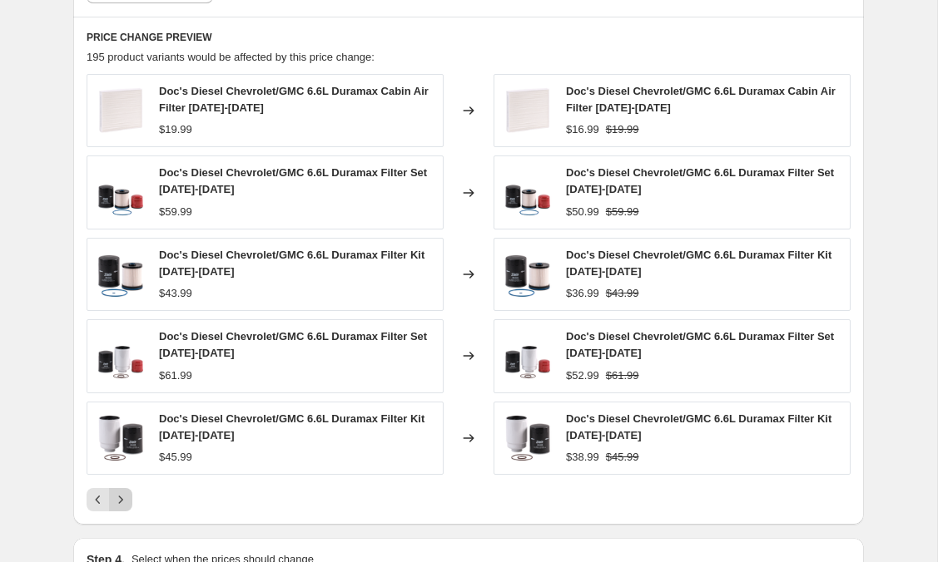
click at [119, 503] on icon "Next" at bounding box center [121, 499] width 4 height 7
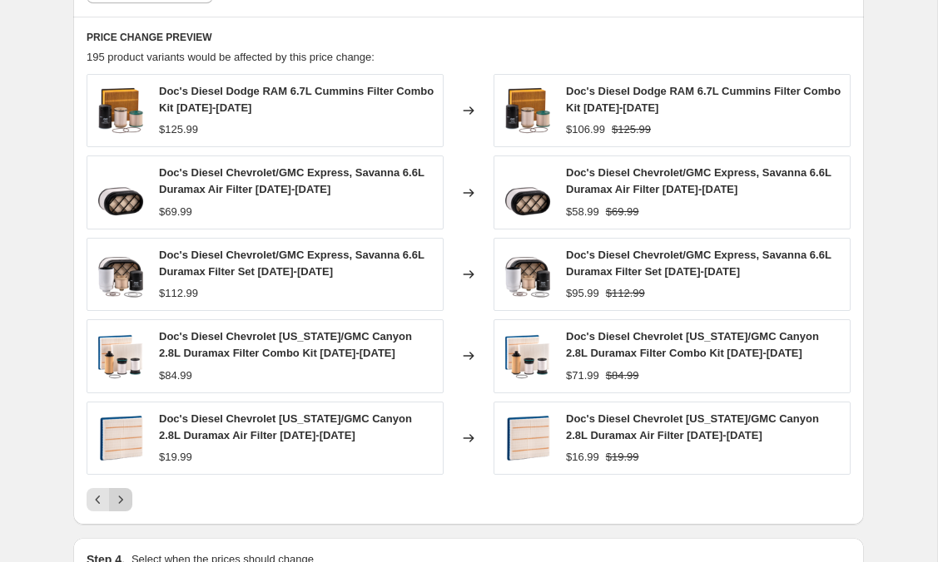
click at [119, 503] on icon "Next" at bounding box center [121, 499] width 4 height 7
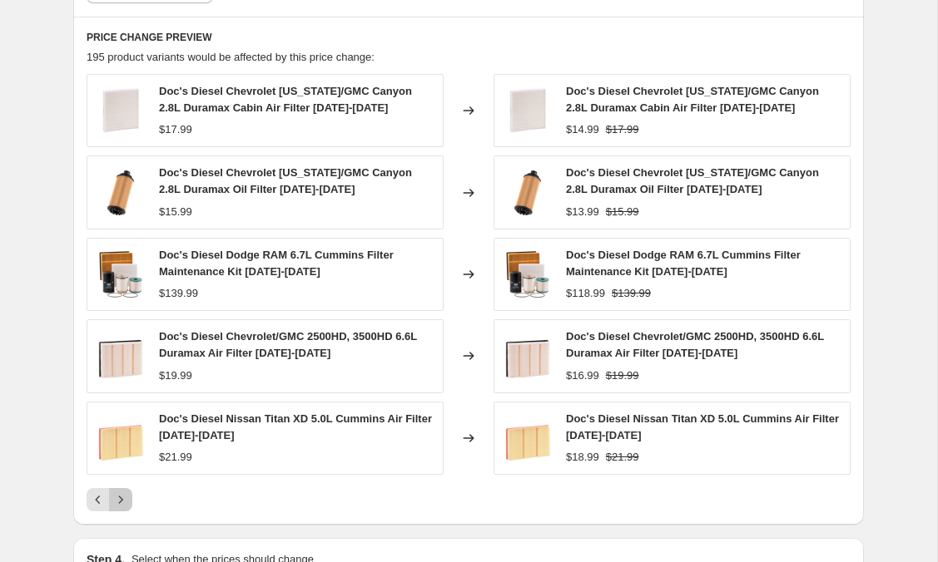
click at [119, 503] on icon "Next" at bounding box center [121, 499] width 4 height 7
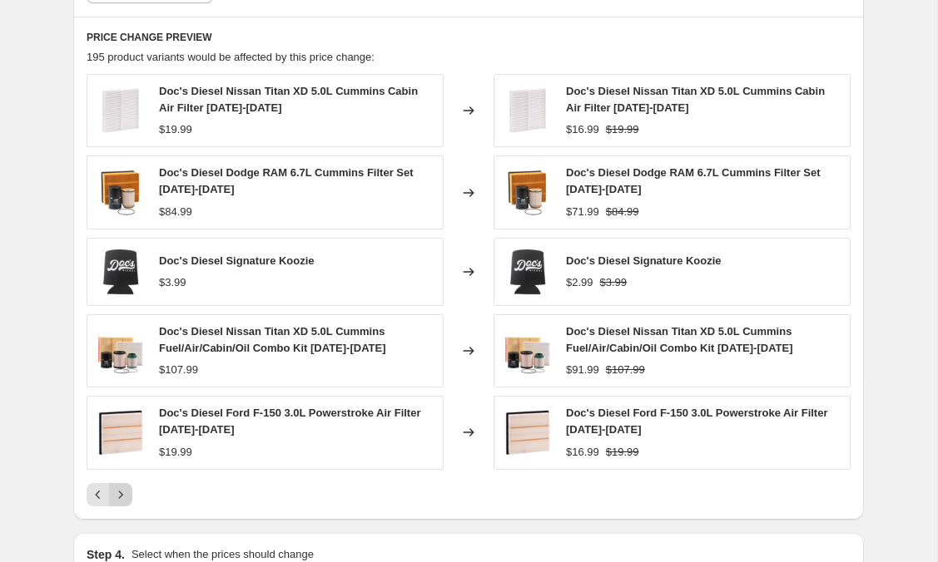
click at [119, 503] on button "Next" at bounding box center [120, 494] width 23 height 23
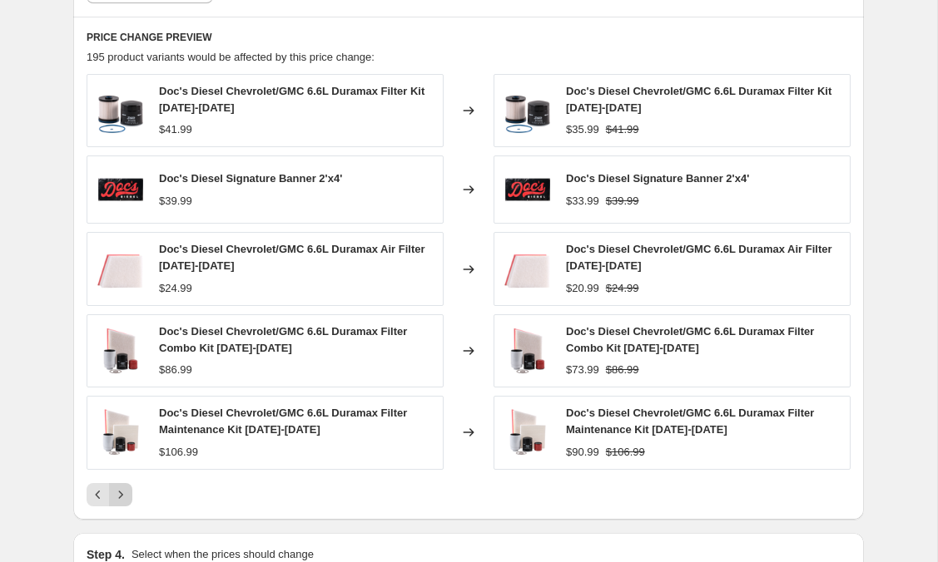
click at [119, 503] on button "Next" at bounding box center [120, 494] width 23 height 23
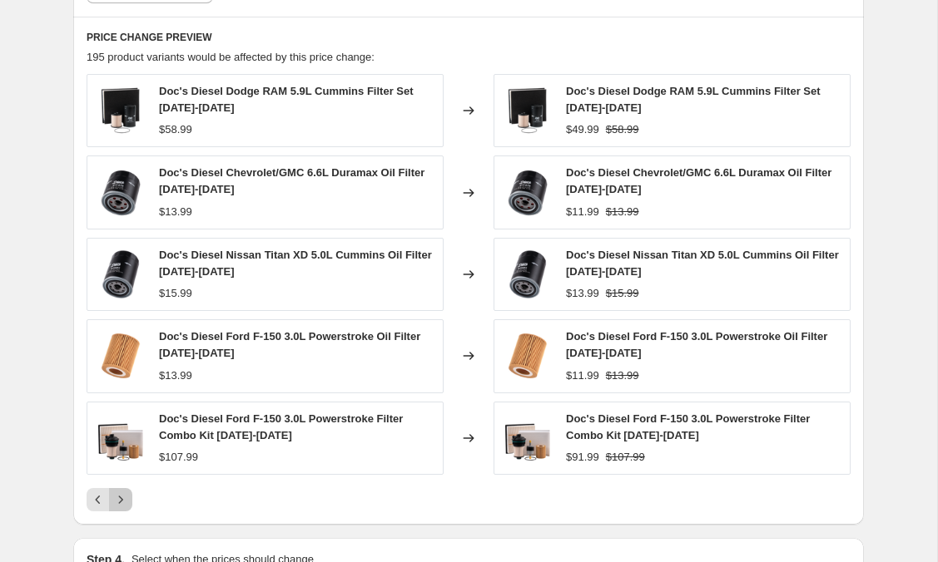
click at [119, 502] on icon "Next" at bounding box center [120, 500] width 17 height 17
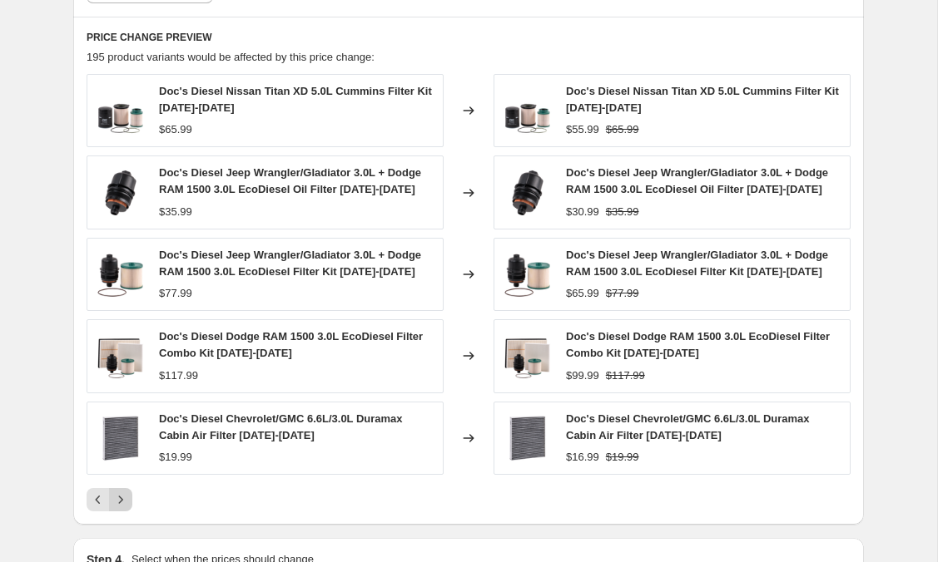
click at [119, 505] on icon "Next" at bounding box center [120, 500] width 17 height 17
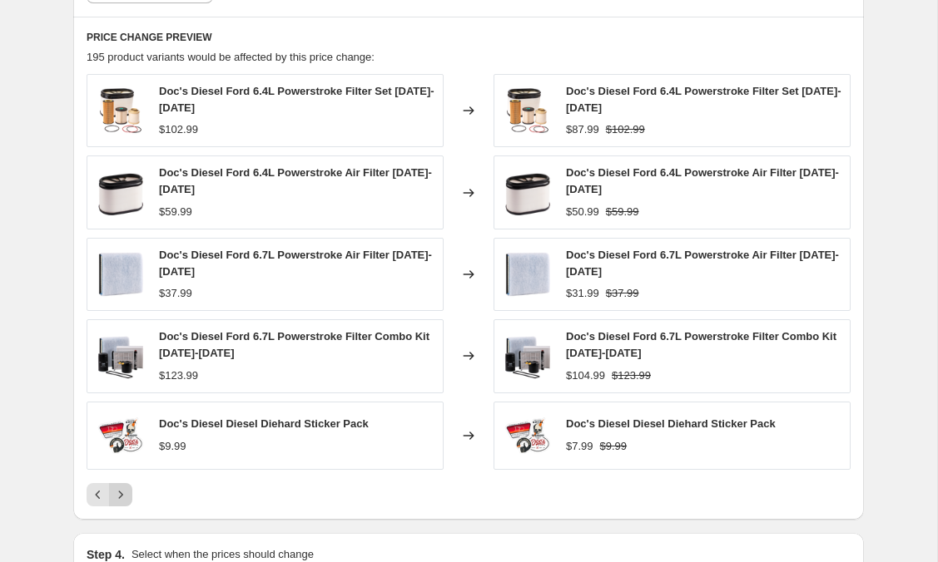
click at [119, 505] on button "Next" at bounding box center [120, 494] width 23 height 23
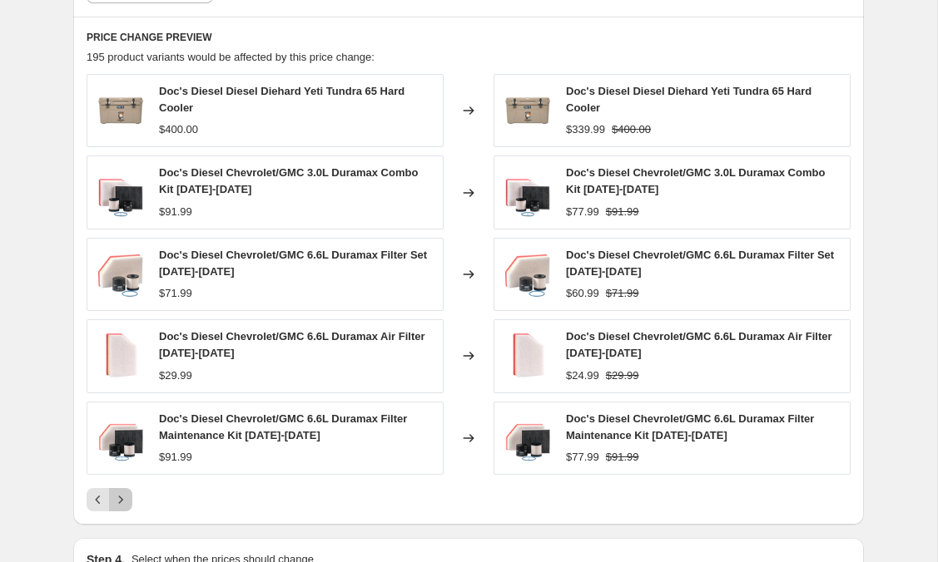
click at [120, 504] on icon "Next" at bounding box center [120, 500] width 17 height 17
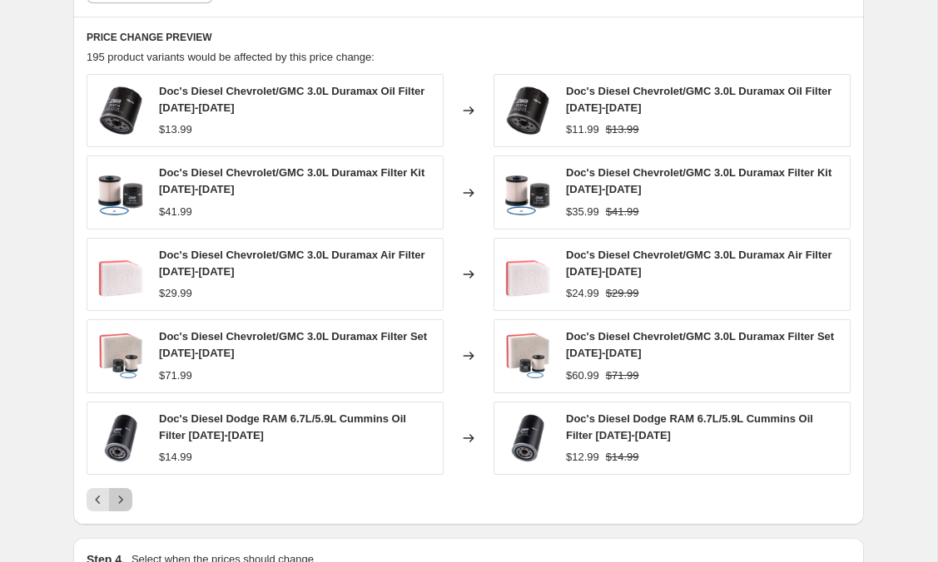
click at [120, 504] on icon "Next" at bounding box center [120, 500] width 17 height 17
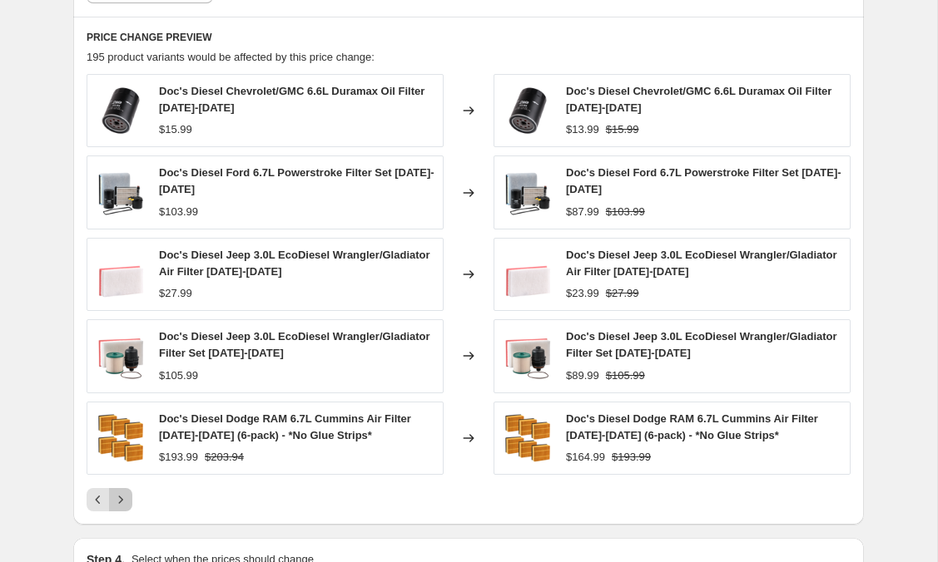
click at [120, 504] on icon "Next" at bounding box center [120, 500] width 17 height 17
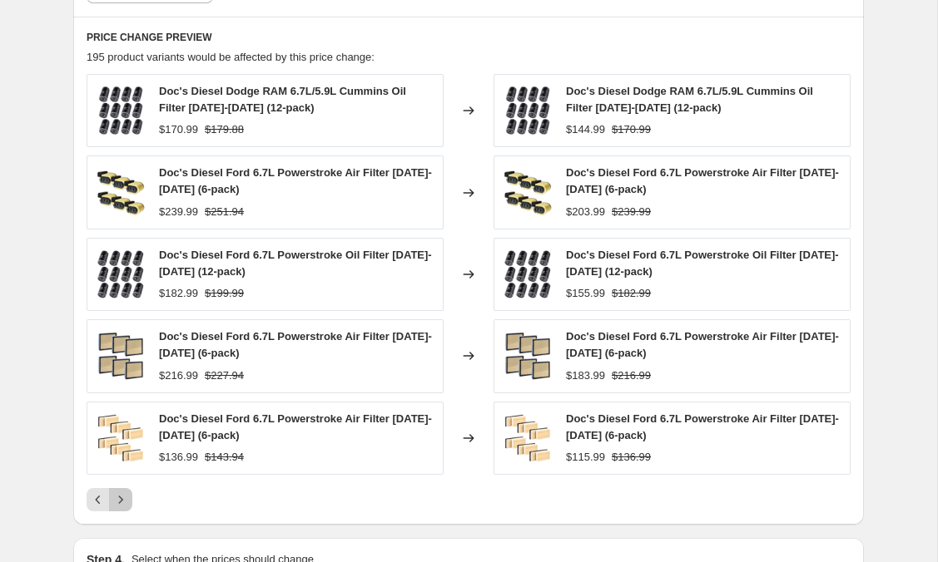
click at [120, 504] on icon "Next" at bounding box center [120, 500] width 17 height 17
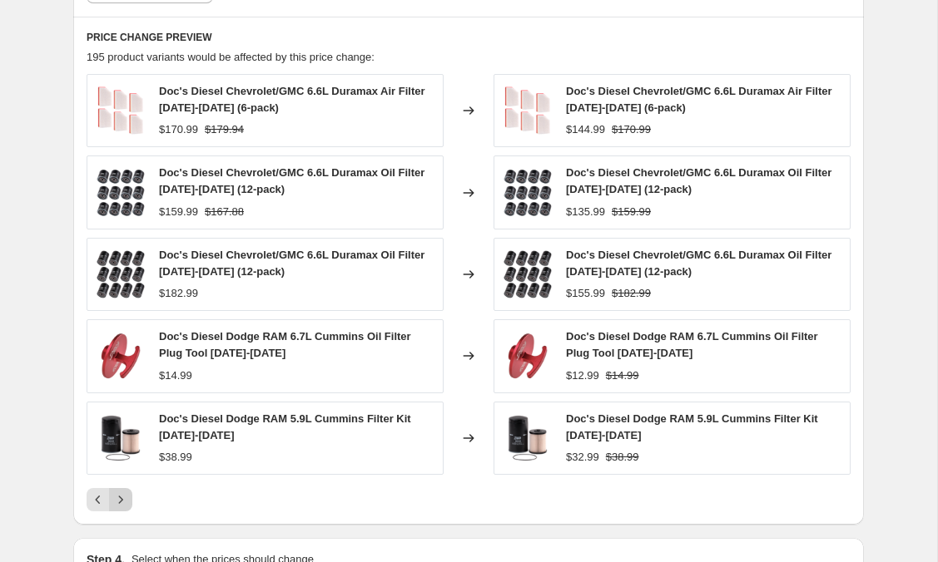
click at [120, 504] on icon "Next" at bounding box center [120, 500] width 17 height 17
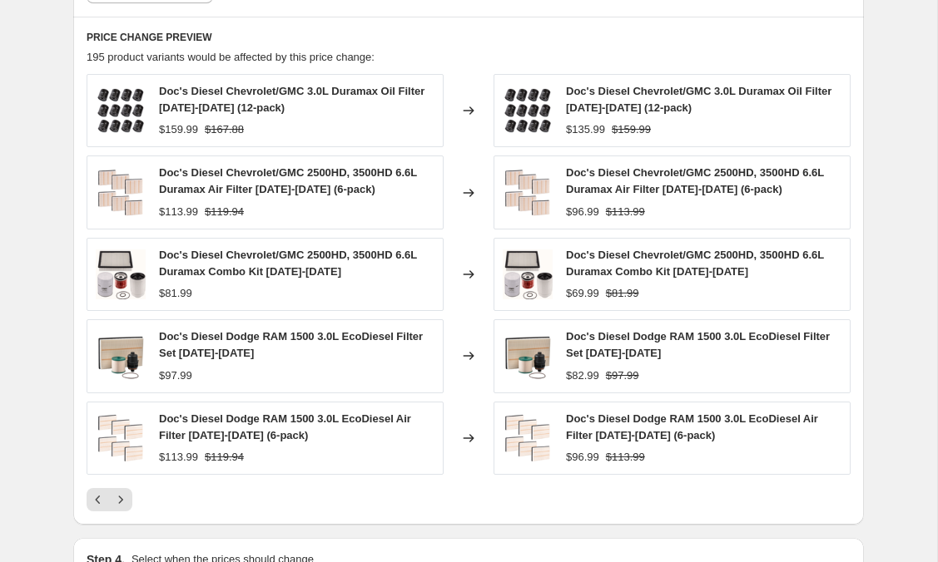
scroll to position [1883, 0]
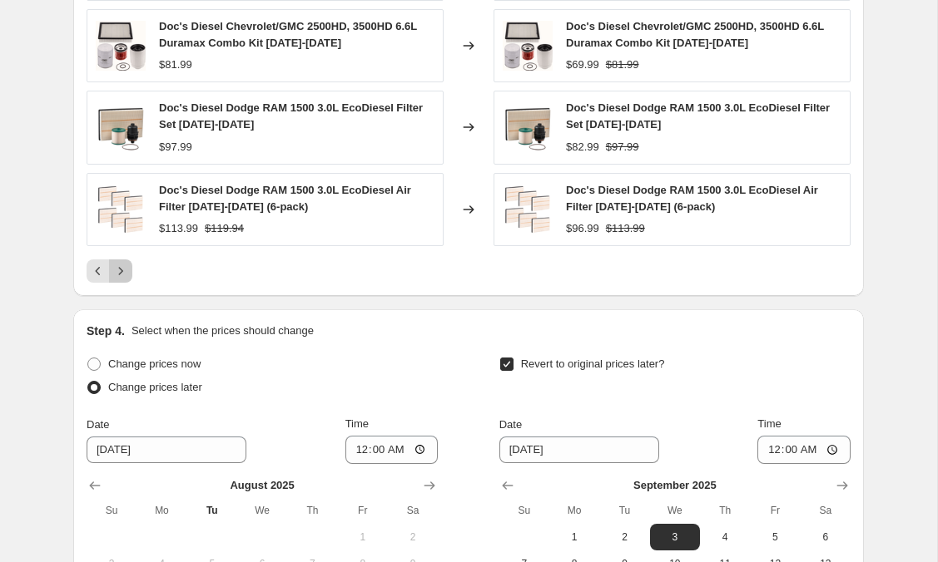
click at [124, 271] on icon "Next" at bounding box center [120, 271] width 17 height 17
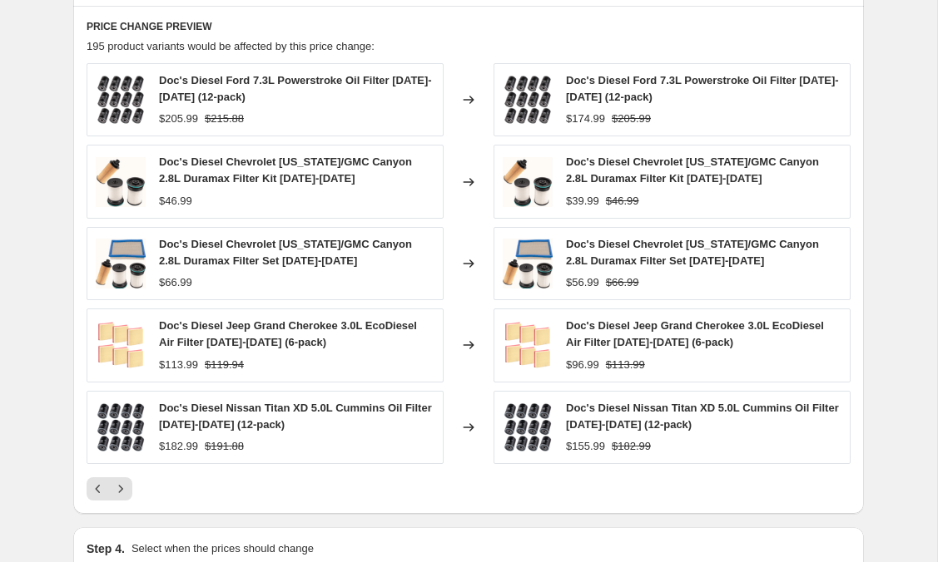
scroll to position [1706, 0]
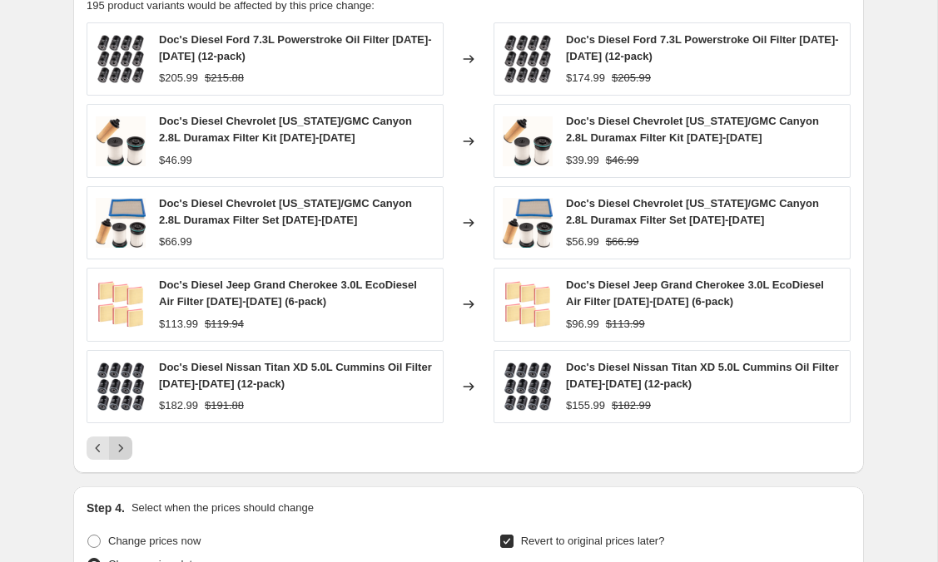
click at [121, 443] on icon "Next" at bounding box center [120, 448] width 17 height 17
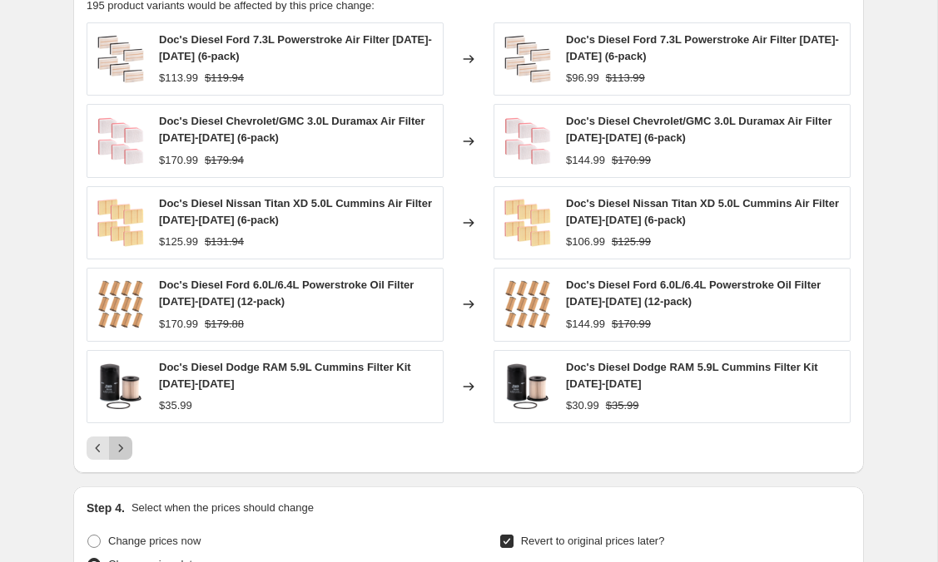
click at [121, 443] on icon "Next" at bounding box center [120, 448] width 17 height 17
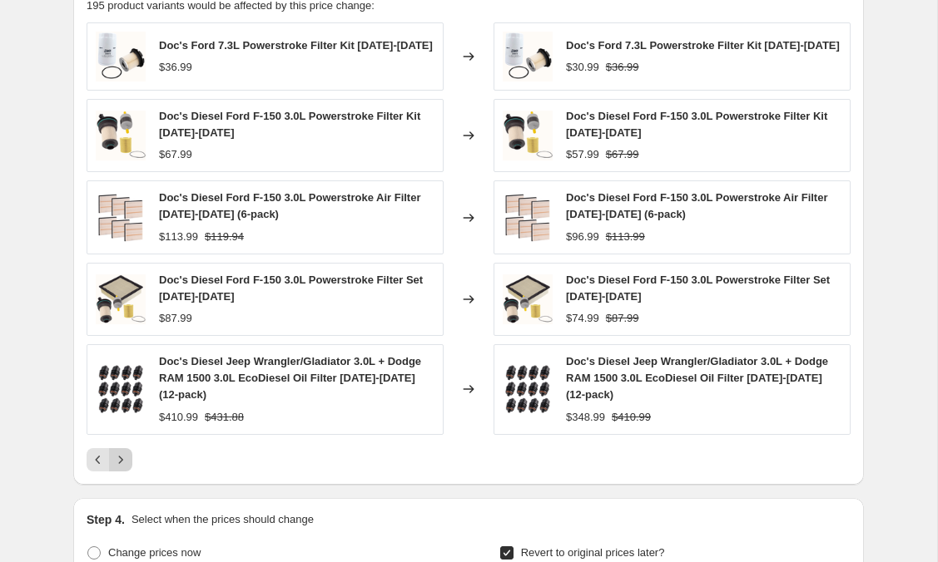
click at [121, 443] on div "Doc's Ford 7.3L Powerstroke Filter Kit [DATE]-[DATE] $36.99 Changed to Doc's Fo…" at bounding box center [469, 246] width 764 height 449
click at [119, 458] on icon "Next" at bounding box center [120, 460] width 17 height 17
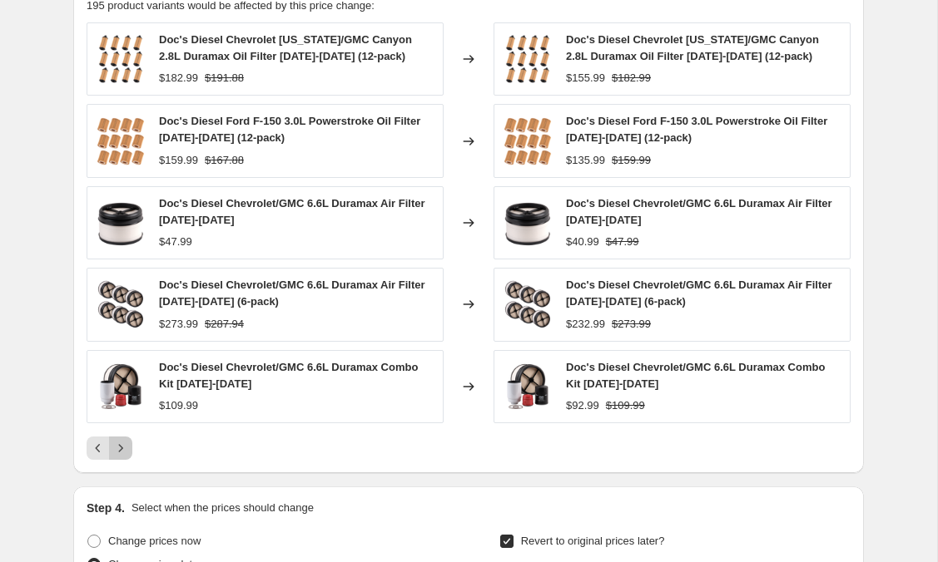
click at [127, 448] on icon "Next" at bounding box center [120, 448] width 17 height 17
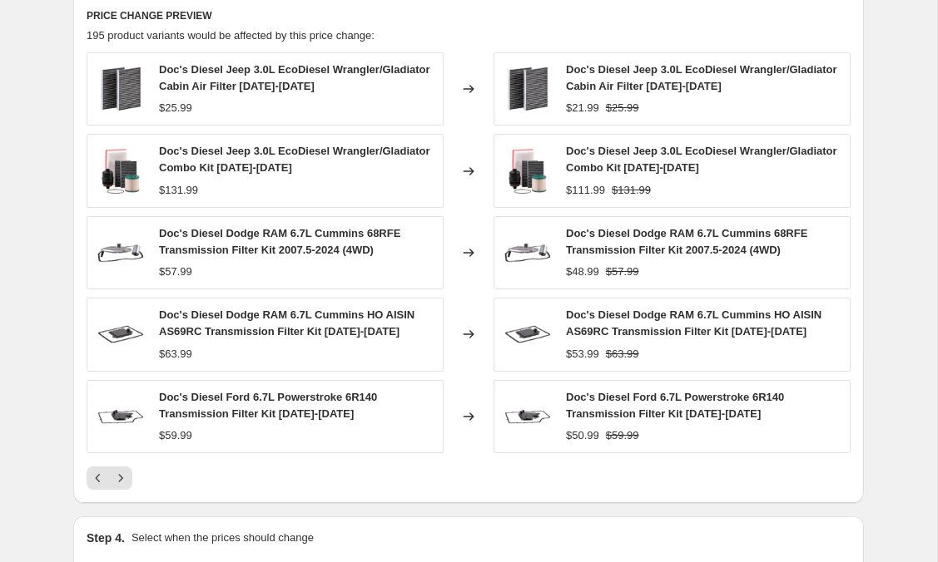
scroll to position [1816, 0]
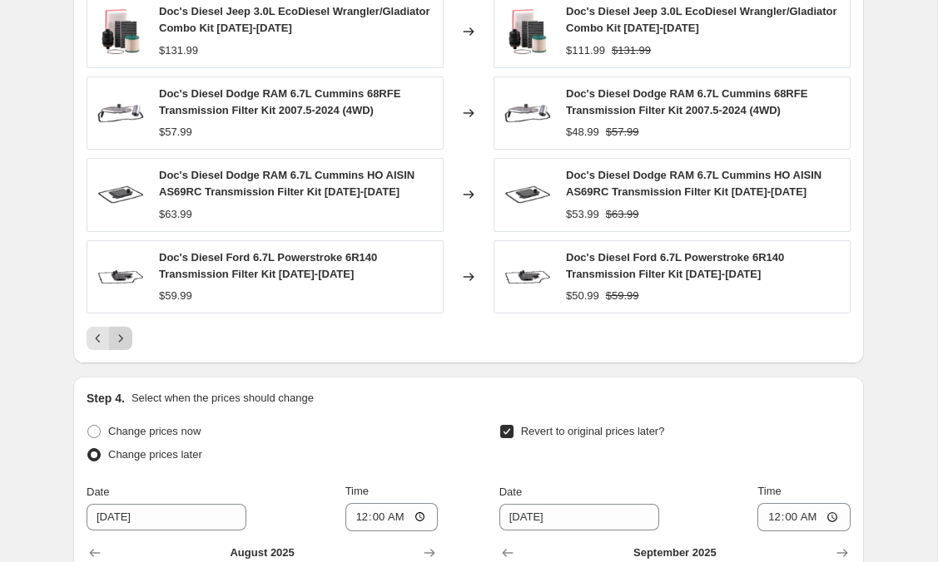
click at [127, 335] on icon "Next" at bounding box center [120, 338] width 17 height 17
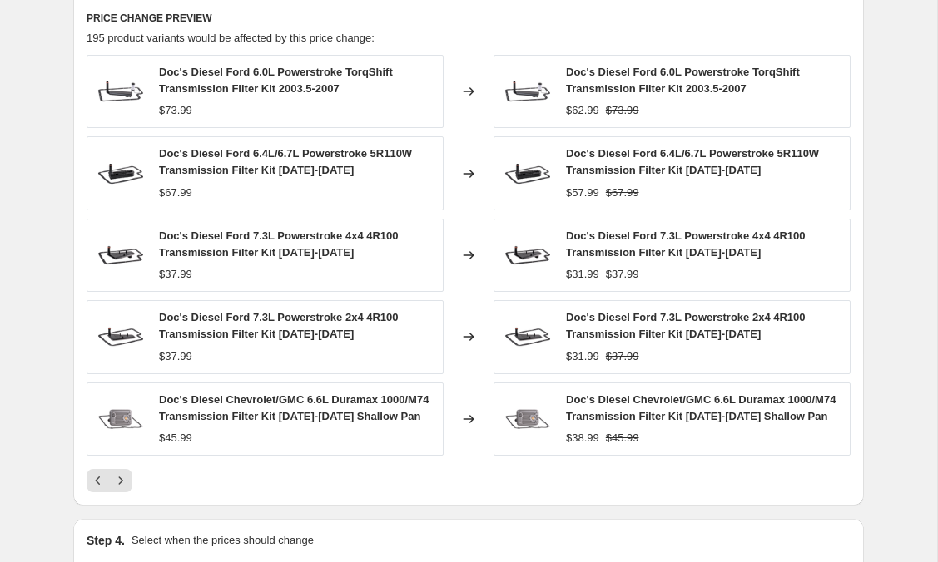
scroll to position [1670, 0]
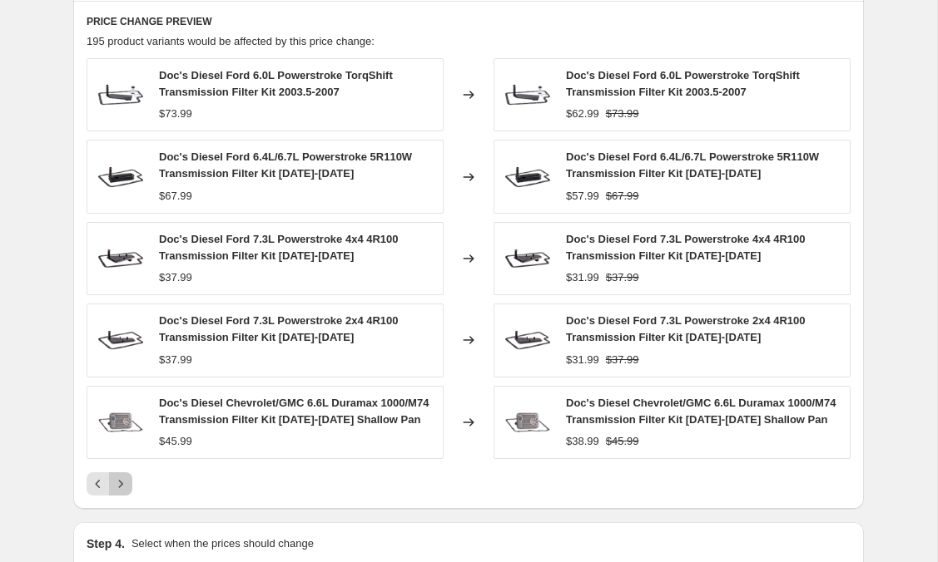
click at [119, 487] on icon "Next" at bounding box center [121, 483] width 4 height 7
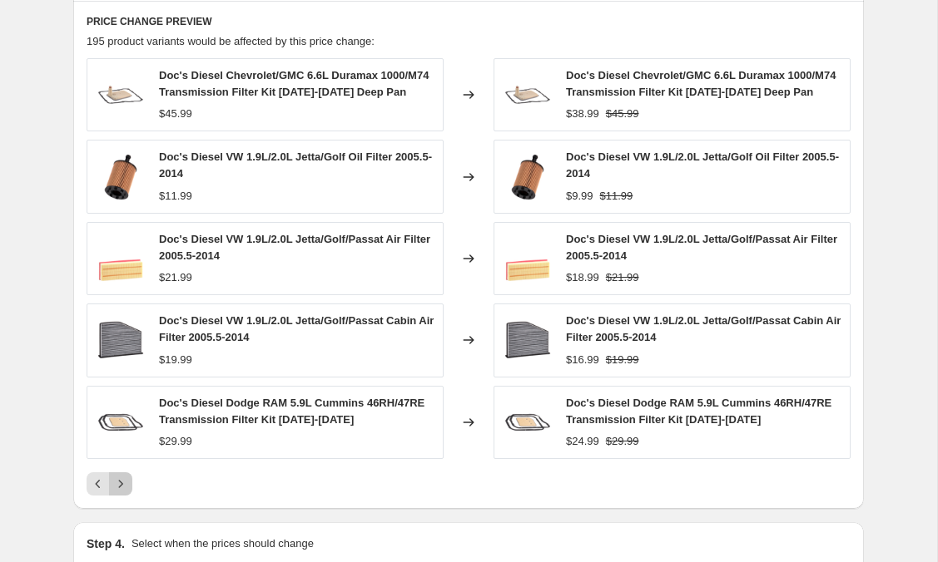
click at [119, 492] on icon "Next" at bounding box center [120, 484] width 17 height 17
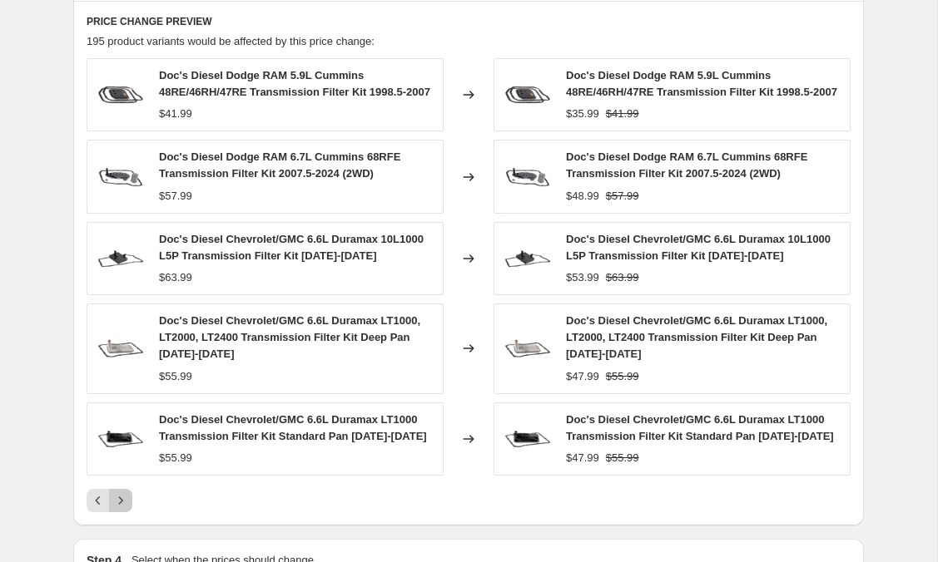
click at [123, 509] on icon "Next" at bounding box center [120, 500] width 17 height 17
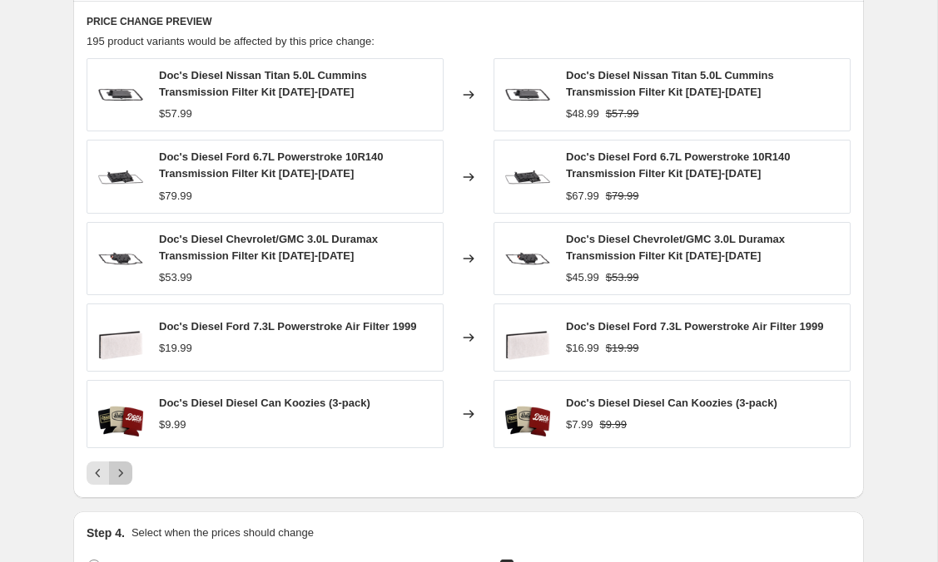
click at [124, 473] on icon "Next" at bounding box center [120, 473] width 17 height 17
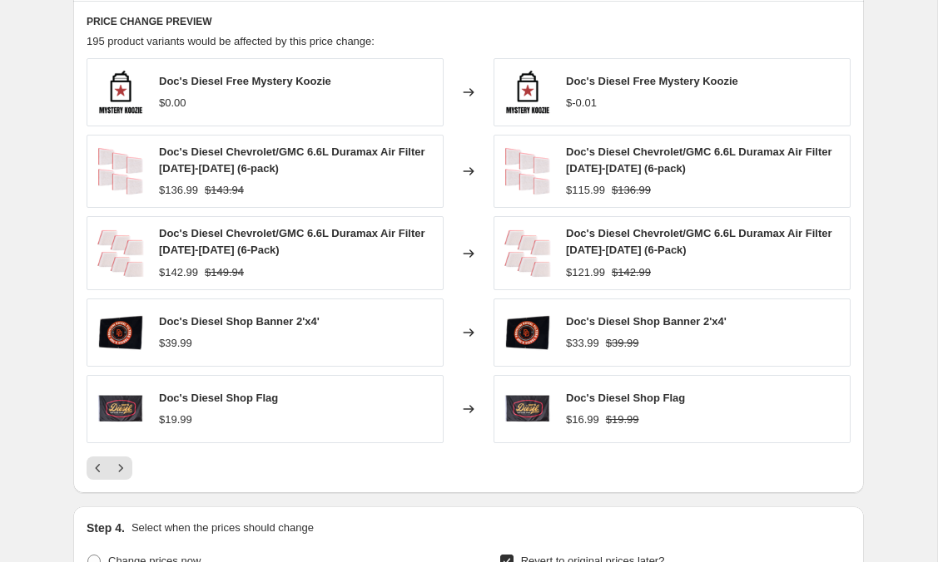
scroll to position [1670, 0]
click at [121, 464] on icon "Next" at bounding box center [120, 469] width 17 height 17
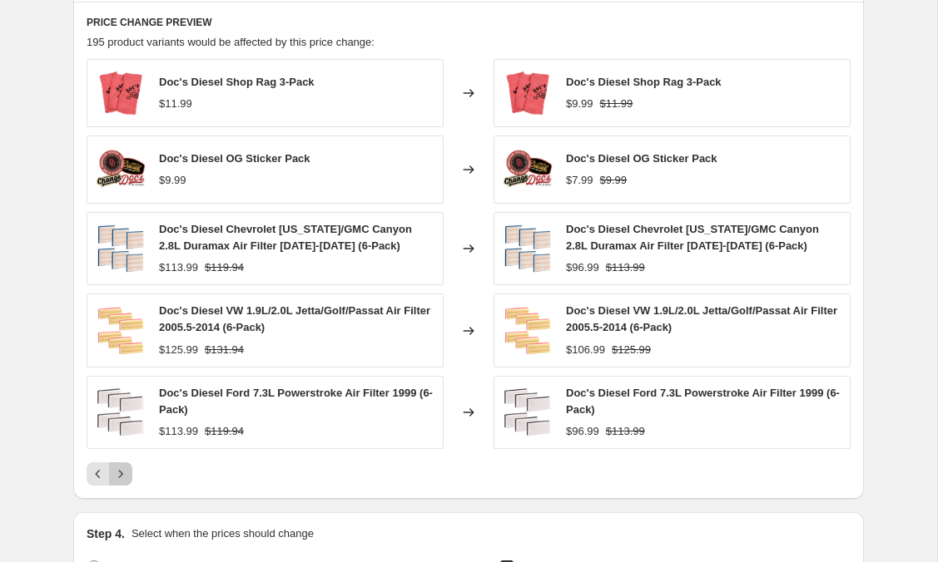
click at [121, 464] on button "Next" at bounding box center [120, 474] width 23 height 23
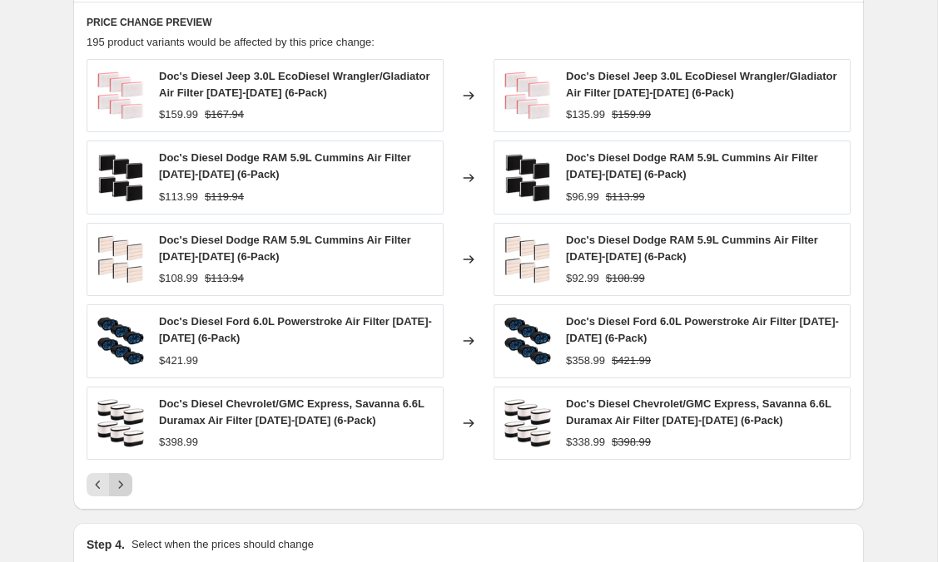
click at [119, 478] on icon "Next" at bounding box center [120, 485] width 17 height 17
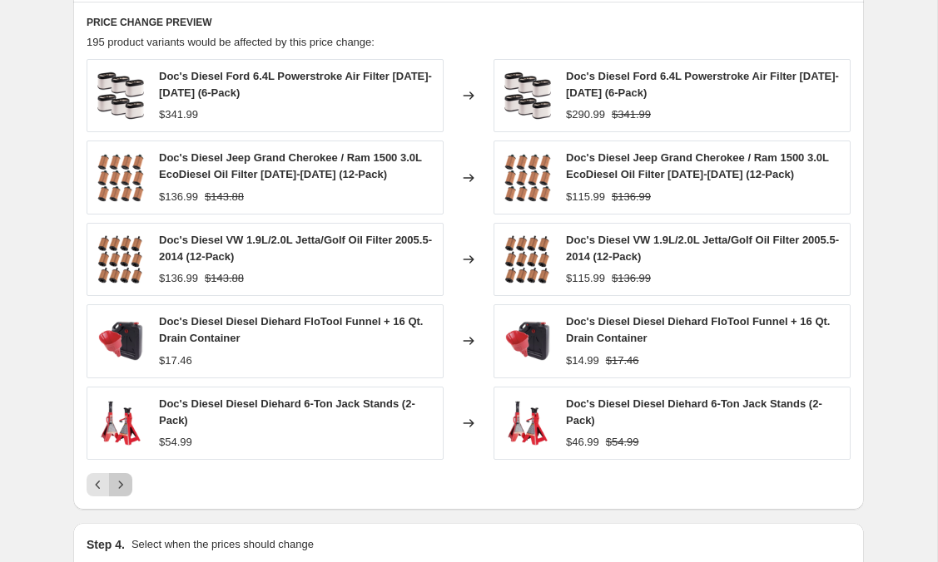
click at [119, 477] on icon "Next" at bounding box center [120, 485] width 17 height 17
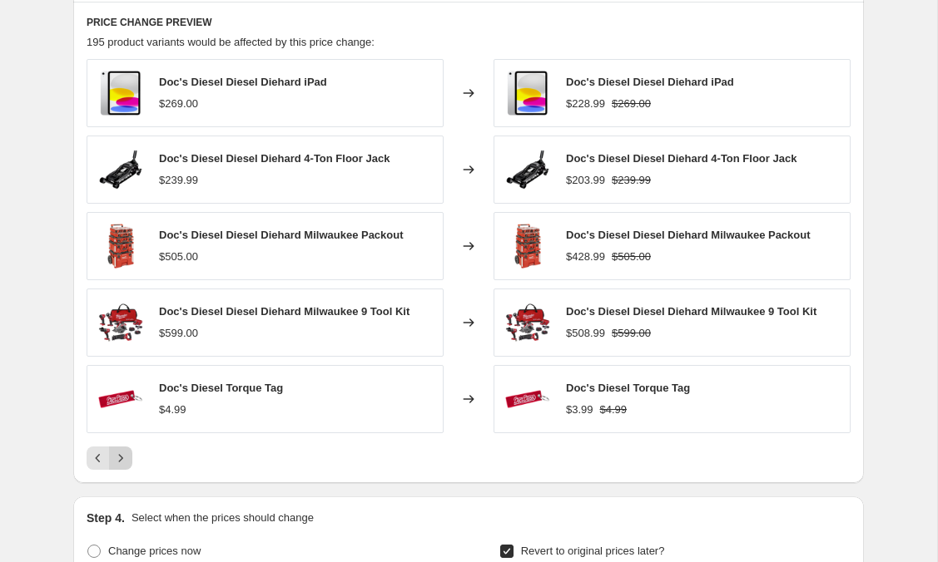
click at [119, 477] on div "PRICE CHANGE PREVIEW 195 product variants would be affected by this price chang…" at bounding box center [468, 243] width 790 height 482
click at [116, 461] on icon "Next" at bounding box center [120, 458] width 17 height 17
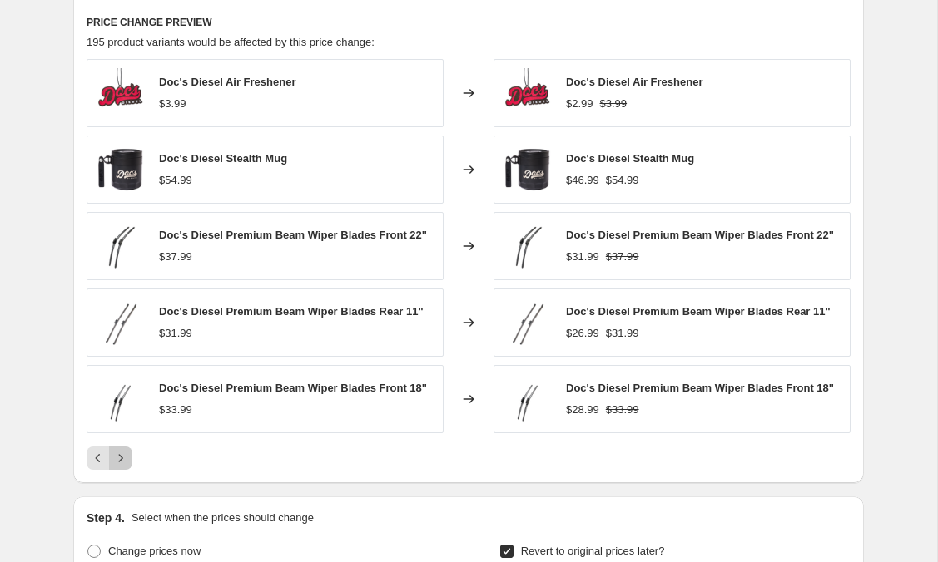
click at [127, 458] on icon "Next" at bounding box center [120, 458] width 17 height 17
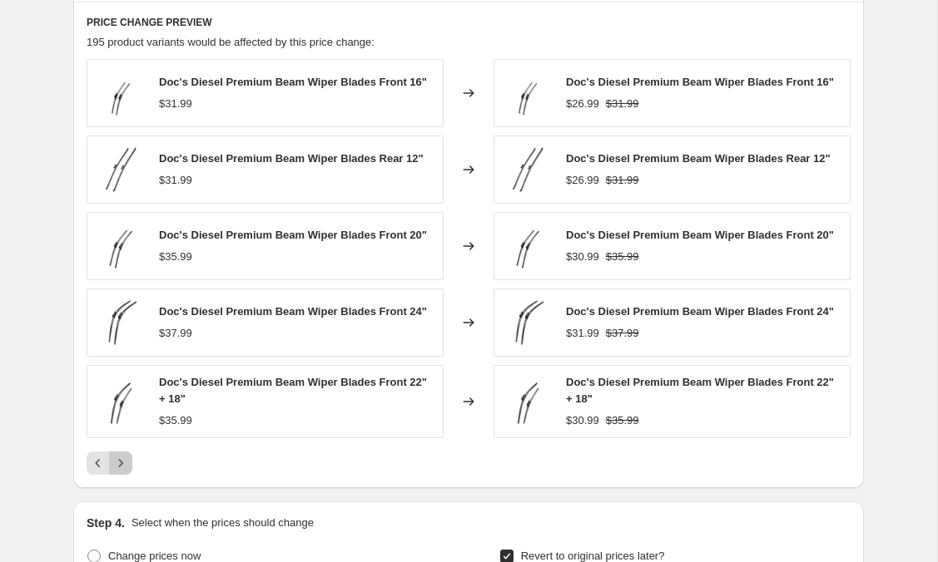
click at [126, 472] on icon "Next" at bounding box center [120, 463] width 17 height 17
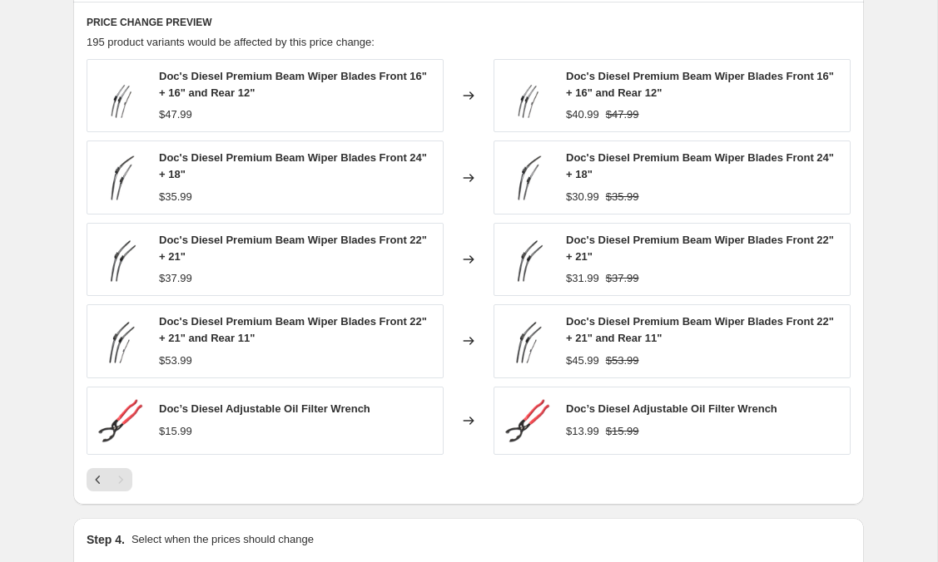
click at [123, 482] on div "Pagination" at bounding box center [120, 479] width 23 height 23
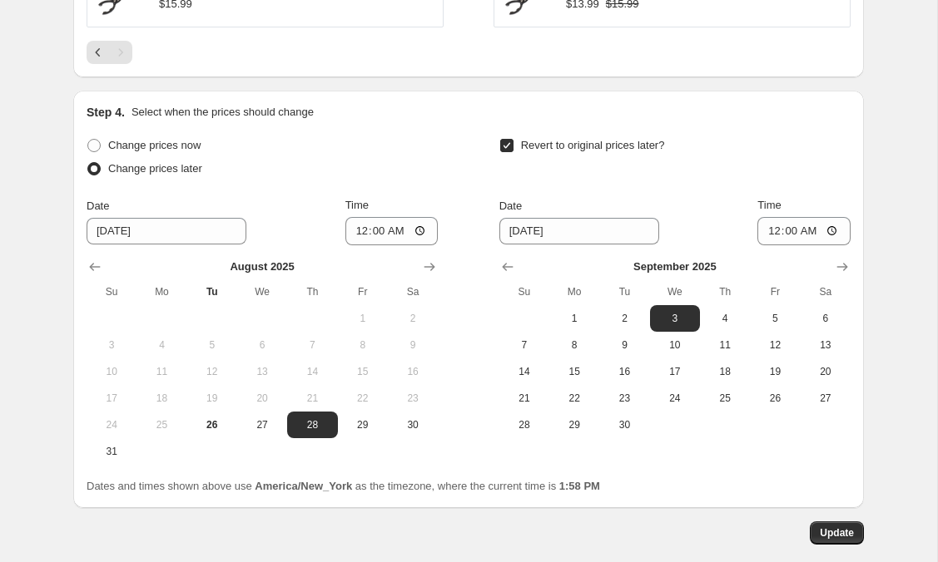
scroll to position [2180, 0]
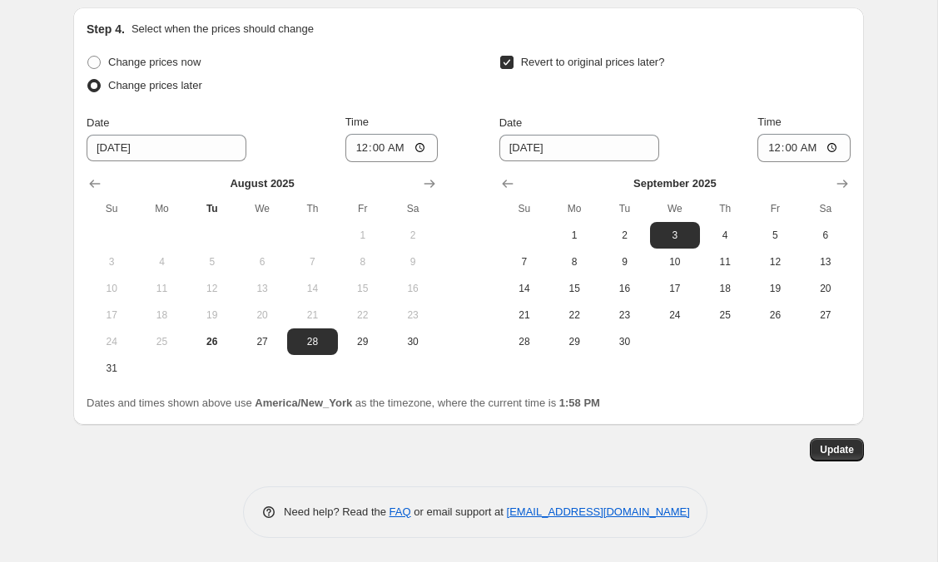
click at [822, 448] on span "Update" at bounding box center [836, 449] width 34 height 13
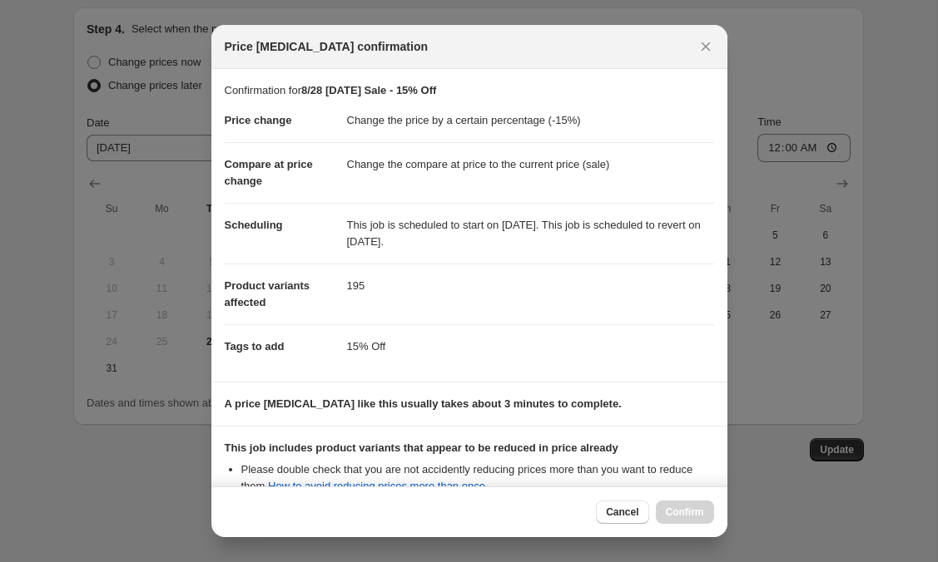
click at [660, 180] on dd "Change the compare at price to the current price (sale)" at bounding box center [530, 164] width 367 height 44
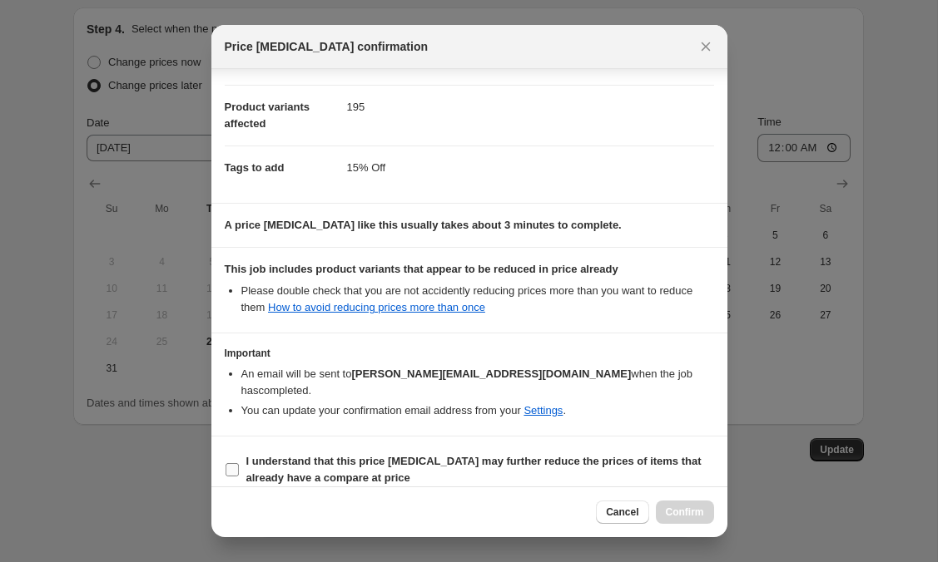
click at [230, 463] on input "I understand that this price [MEDICAL_DATA] may further reduce the prices of it…" at bounding box center [231, 469] width 13 height 13
checkbox input "true"
click at [690, 518] on span "Confirm" at bounding box center [685, 512] width 38 height 13
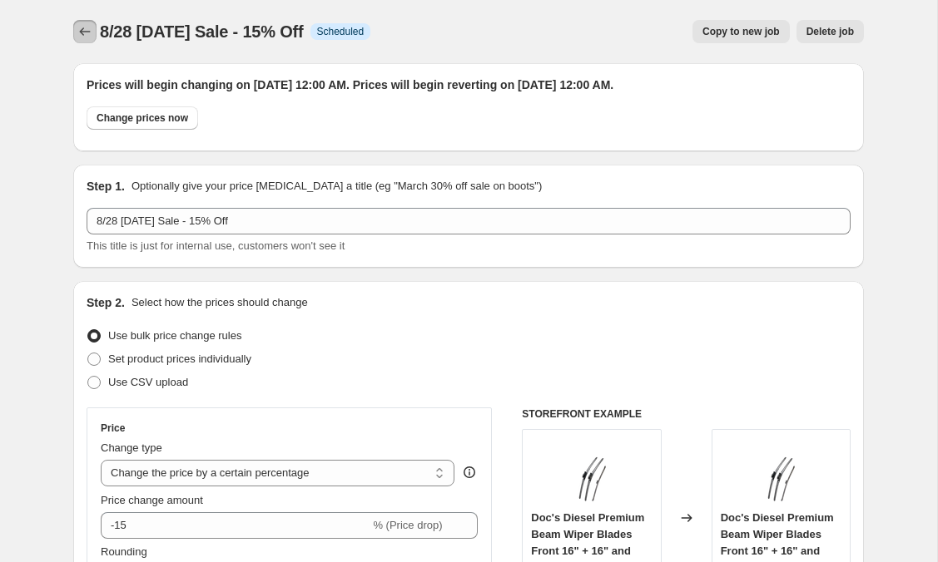
click at [77, 30] on icon "Price change jobs" at bounding box center [85, 31] width 17 height 17
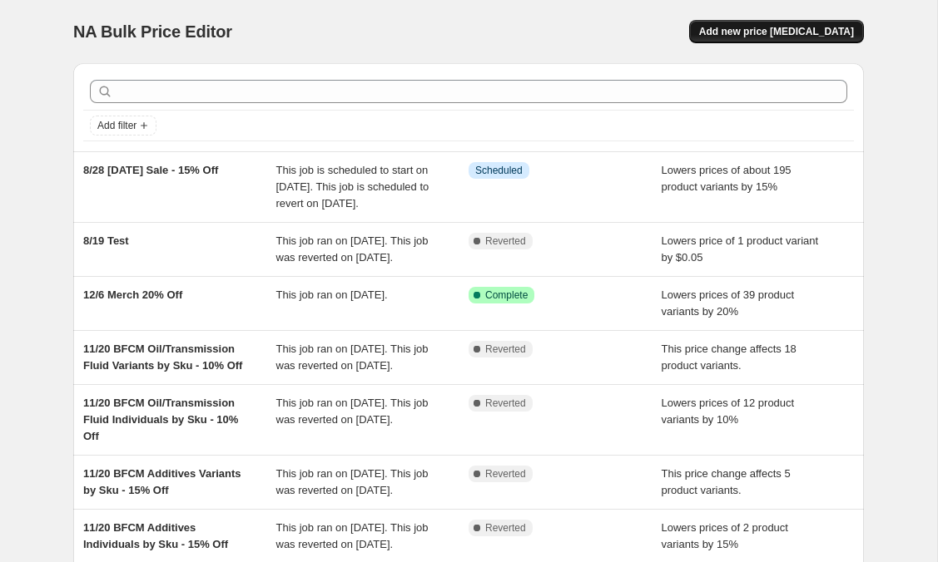
click at [759, 29] on span "Add new price [MEDICAL_DATA]" at bounding box center [776, 31] width 155 height 13
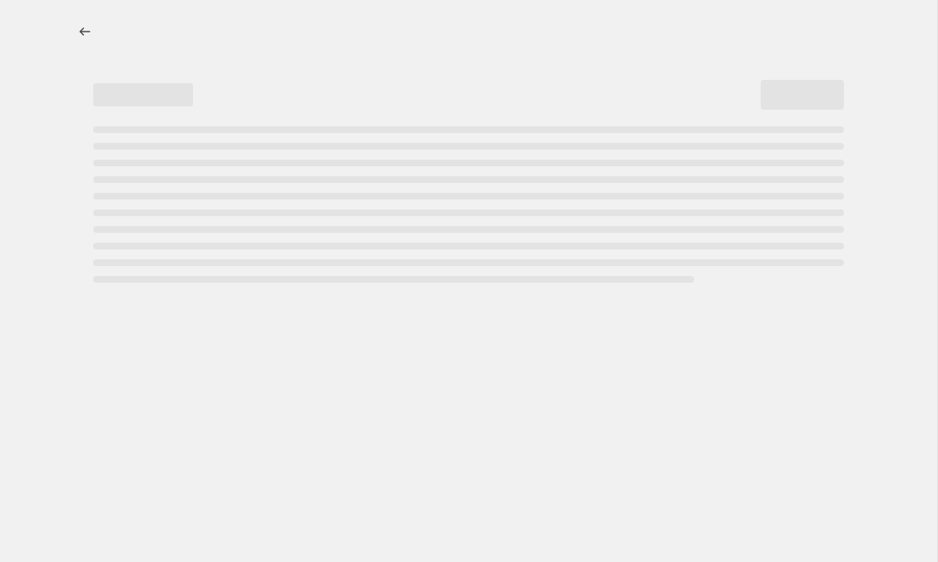
select select "percentage"
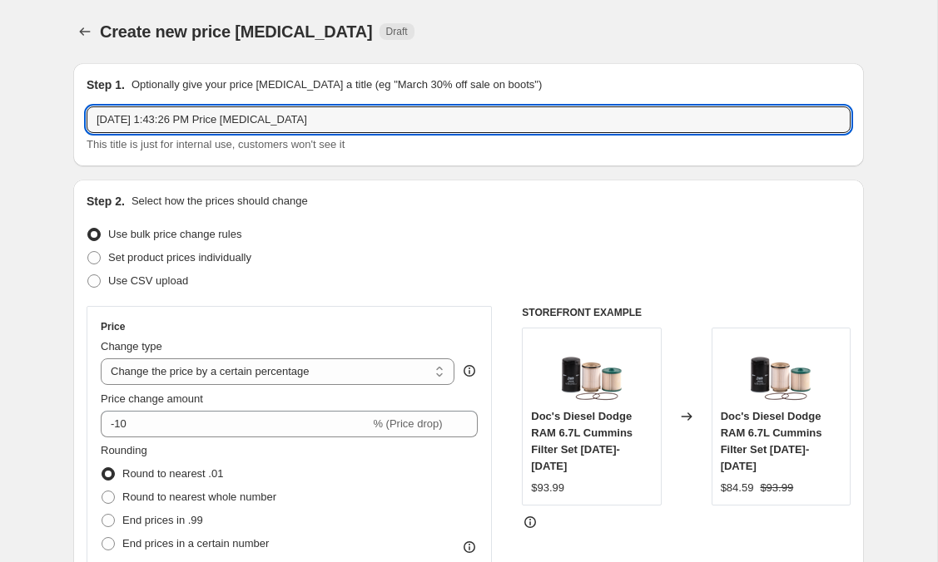
drag, startPoint x: 343, startPoint y: 125, endPoint x: -42, endPoint y: 120, distance: 385.2
click at [0, 120] on html "Home Settings Plans Skip to content Create new price [MEDICAL_DATA]. This page …" at bounding box center [469, 281] width 938 height 562
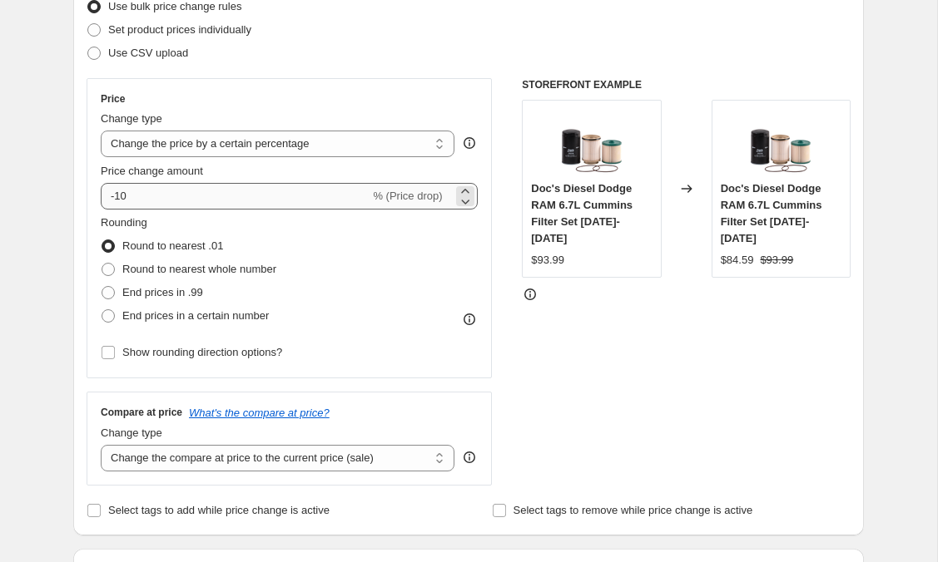
scroll to position [229, 0]
type input "8/28 [DATE] Sale - 10% Off"
click at [111, 286] on span at bounding box center [107, 291] width 13 height 13
click at [102, 286] on input "End prices in .99" at bounding box center [101, 285] width 1 height 1
radio input "true"
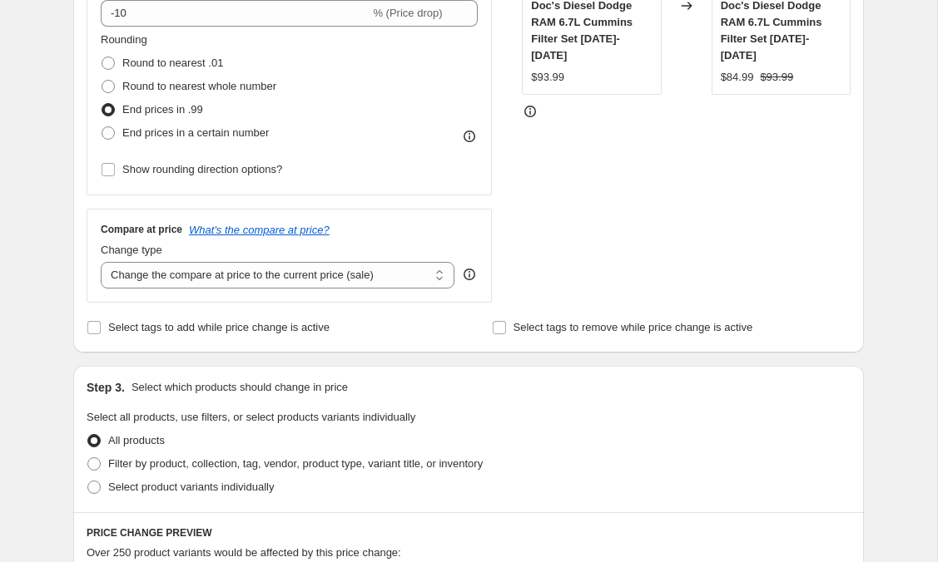
scroll to position [419, 0]
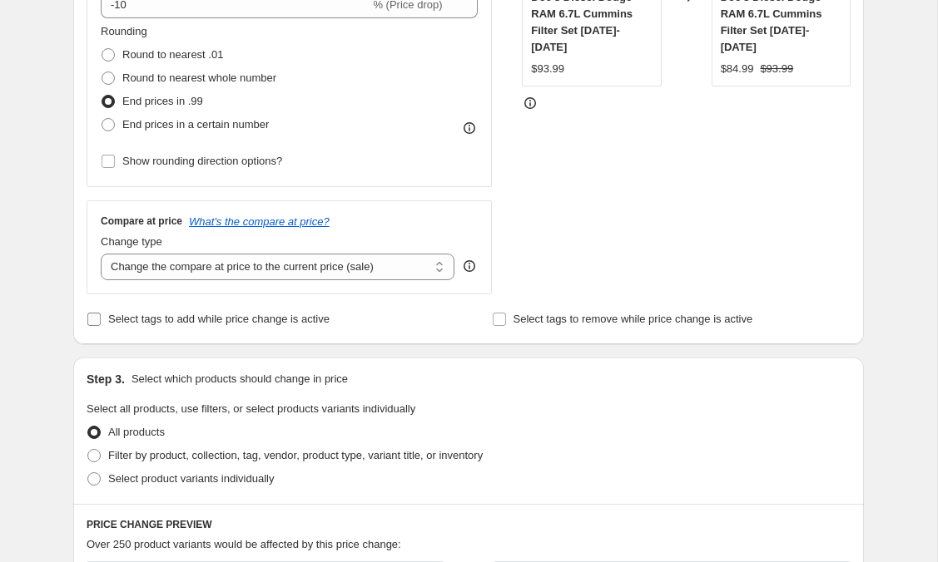
click at [92, 317] on input "Select tags to add while price change is active" at bounding box center [93, 319] width 13 height 13
checkbox input "true"
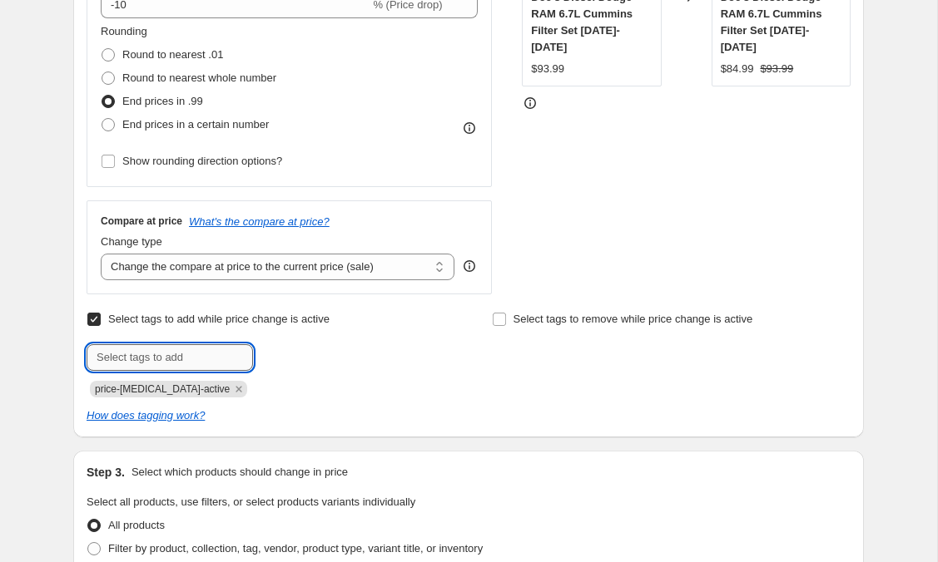
click at [148, 354] on input "text" at bounding box center [170, 357] width 166 height 27
type input "10% Off"
click at [275, 364] on button "Add 10% Off" at bounding box center [296, 355] width 79 height 23
click at [231, 388] on icon "Remove price-change-job-active" at bounding box center [238, 389] width 15 height 15
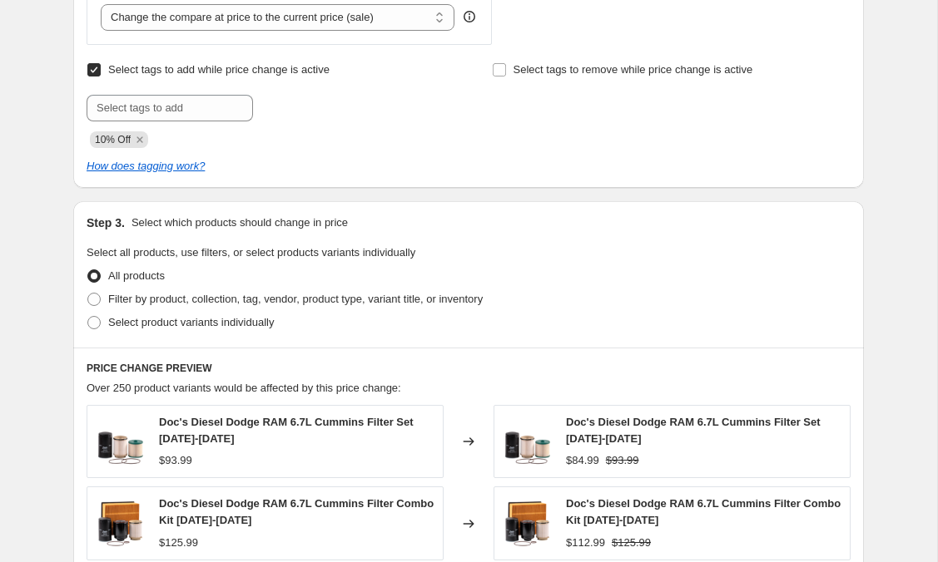
scroll to position [651, 0]
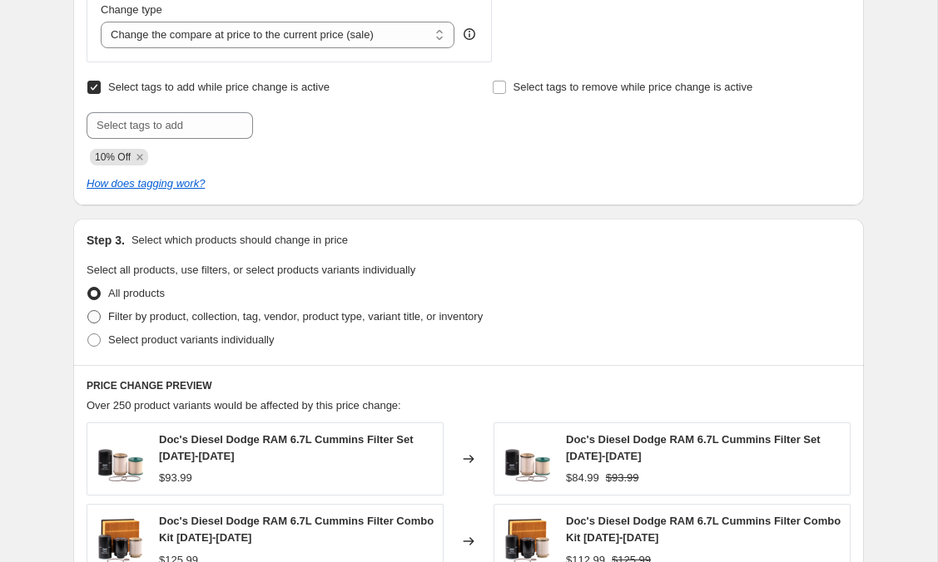
click at [99, 317] on span at bounding box center [93, 316] width 13 height 13
click at [88, 311] on input "Filter by product, collection, tag, vendor, product type, variant title, or inv…" at bounding box center [87, 310] width 1 height 1
radio input "true"
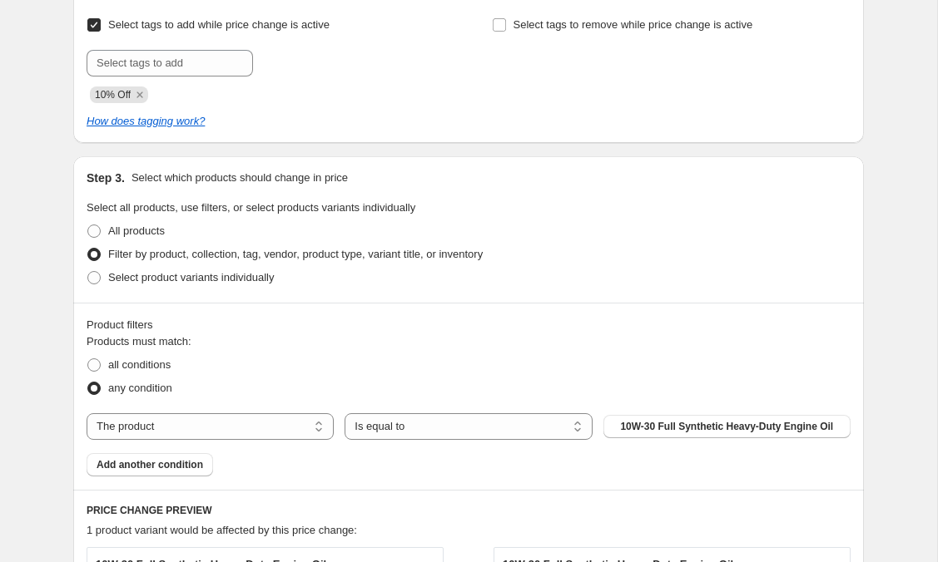
scroll to position [798, 0]
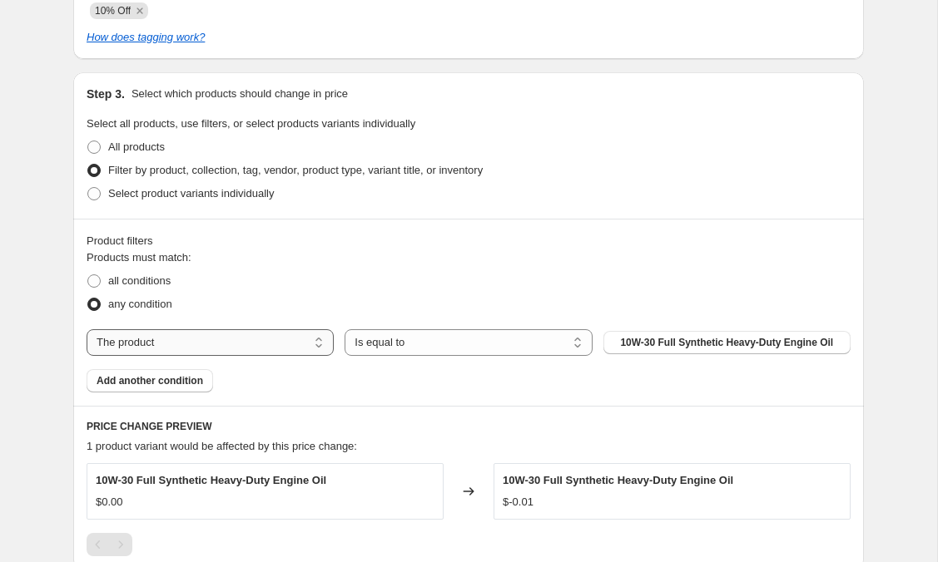
click at [161, 342] on select "The product The product's collection The product's tag The product's vendor The…" at bounding box center [210, 342] width 247 height 27
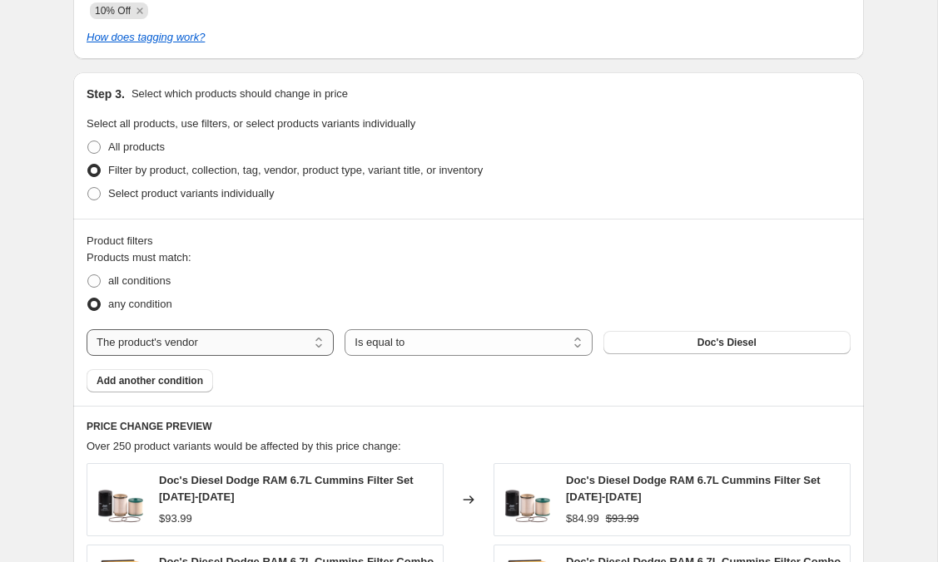
click at [150, 342] on select "The product The product's collection The product's tag The product's vendor The…" at bounding box center [210, 342] width 247 height 27
select select "product_type"
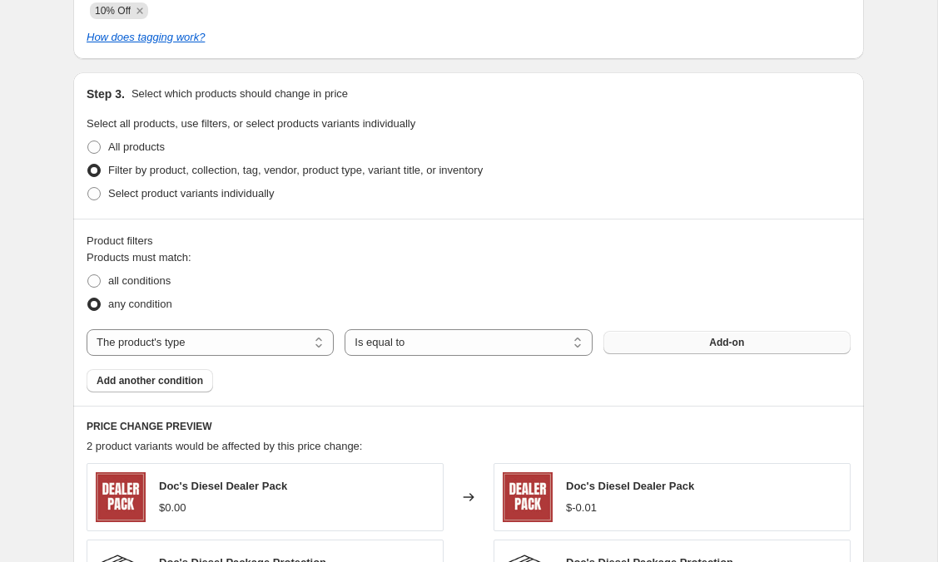
click at [654, 338] on button "Add-on" at bounding box center [726, 342] width 247 height 23
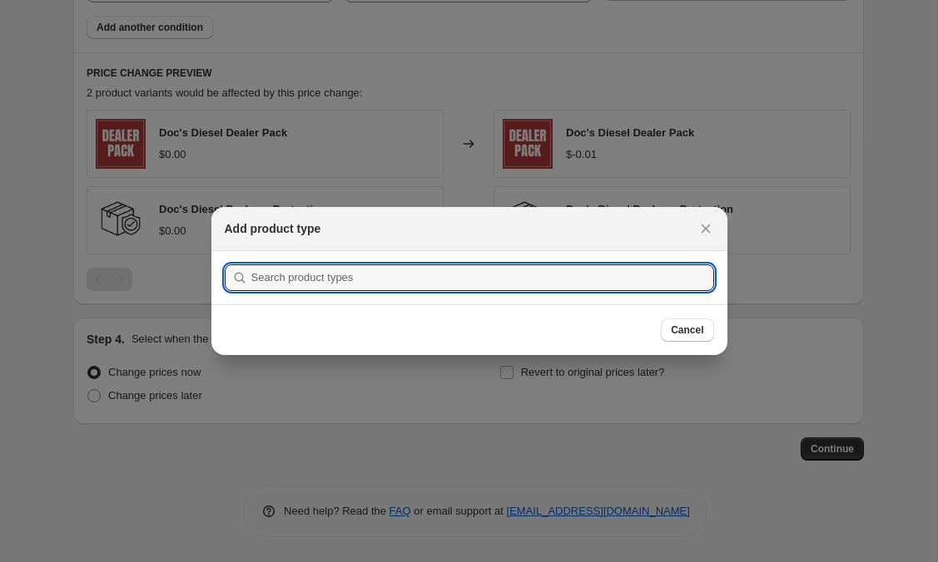
scroll to position [0, 0]
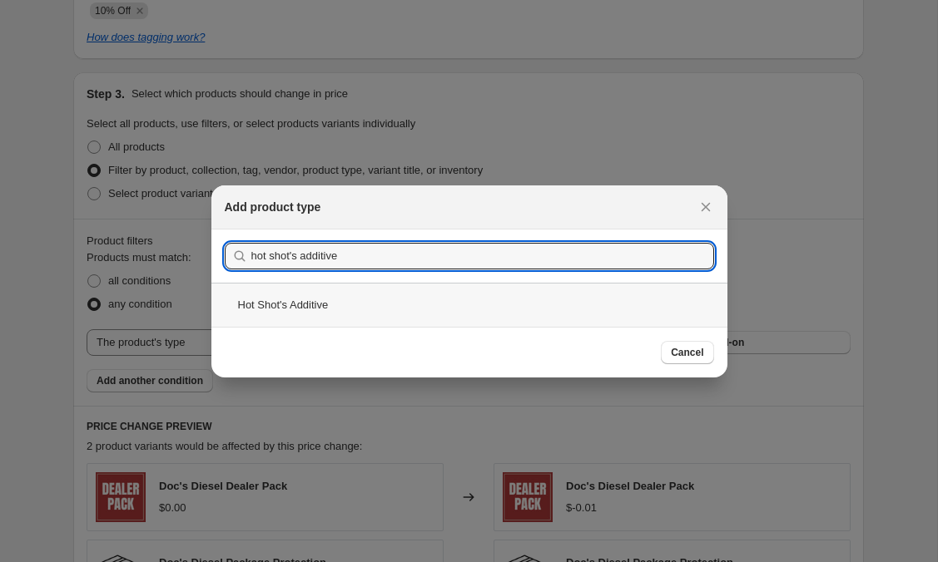
type input "hot shot's additive"
click at [403, 308] on div "Hot Shot's Additive" at bounding box center [469, 305] width 516 height 44
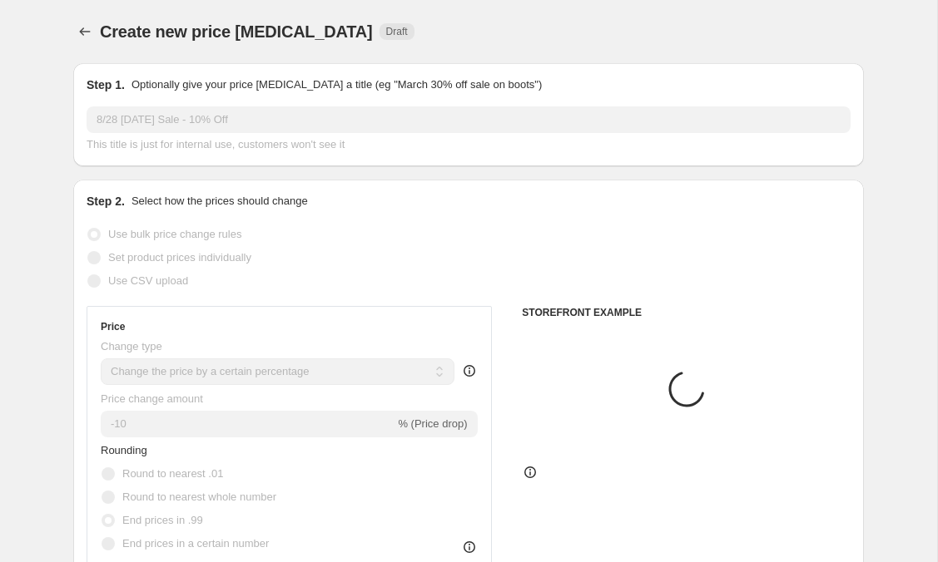
scroll to position [798, 0]
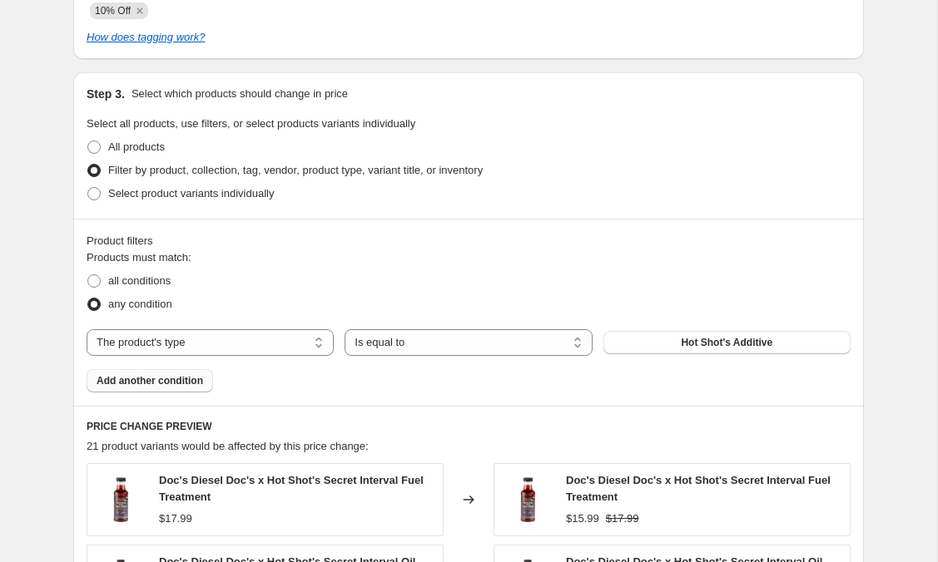
click at [181, 380] on span "Add another condition" at bounding box center [149, 380] width 106 height 13
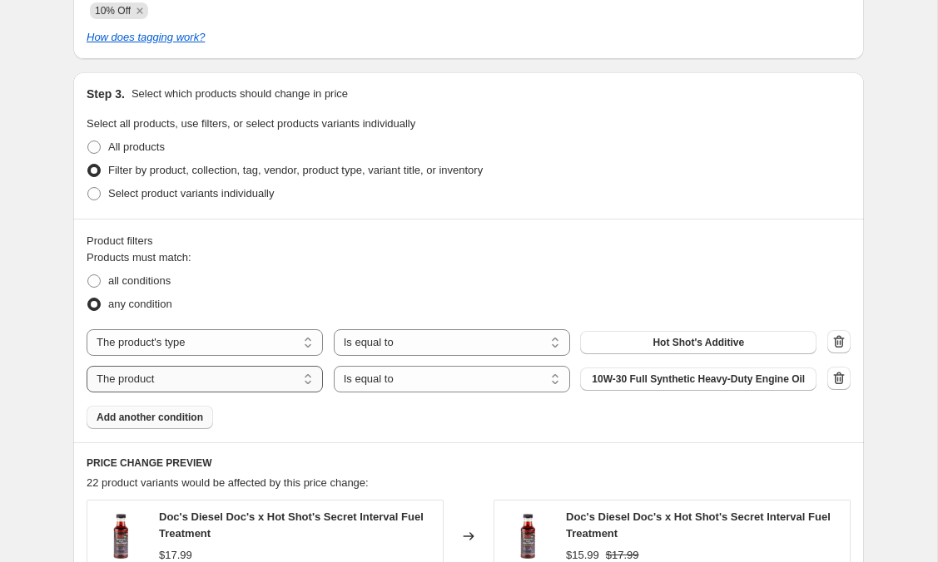
click at [183, 384] on select "The product The product's collection The product's tag The product's vendor The…" at bounding box center [205, 379] width 236 height 27
select select "product_type"
click at [734, 382] on button "Add-on" at bounding box center [698, 379] width 236 height 23
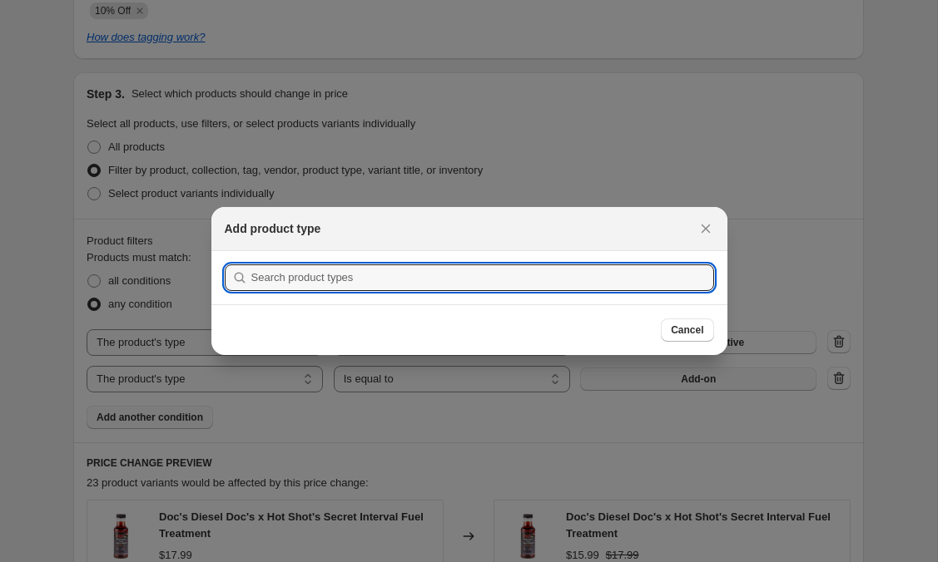
scroll to position [0, 0]
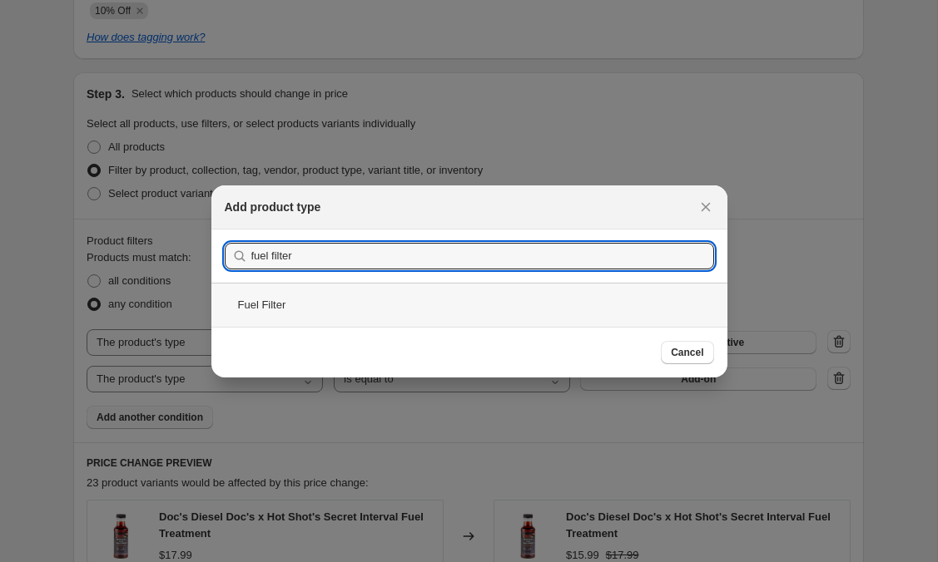
type input "fuel filter"
click at [301, 317] on div "Fuel Filter" at bounding box center [469, 305] width 516 height 44
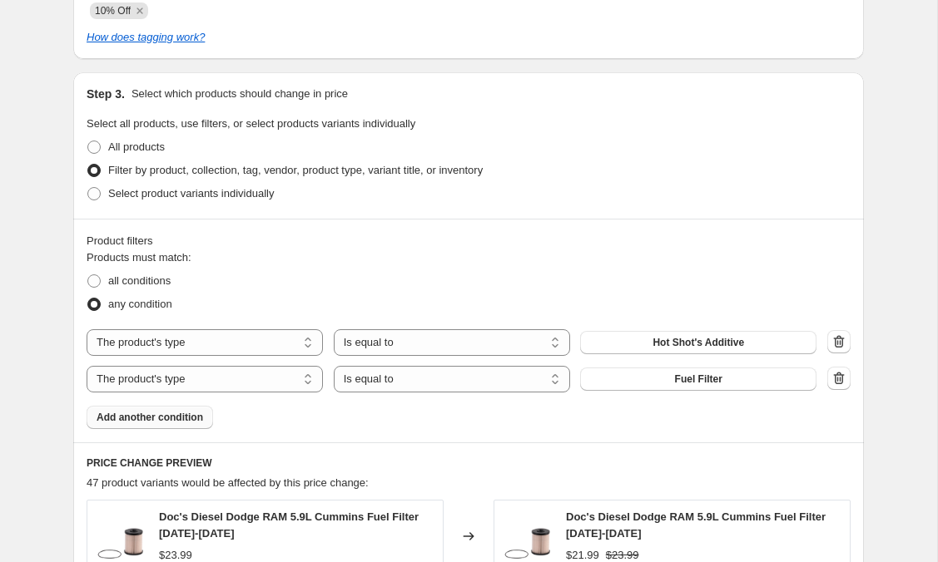
click at [184, 413] on span "Add another condition" at bounding box center [149, 417] width 106 height 13
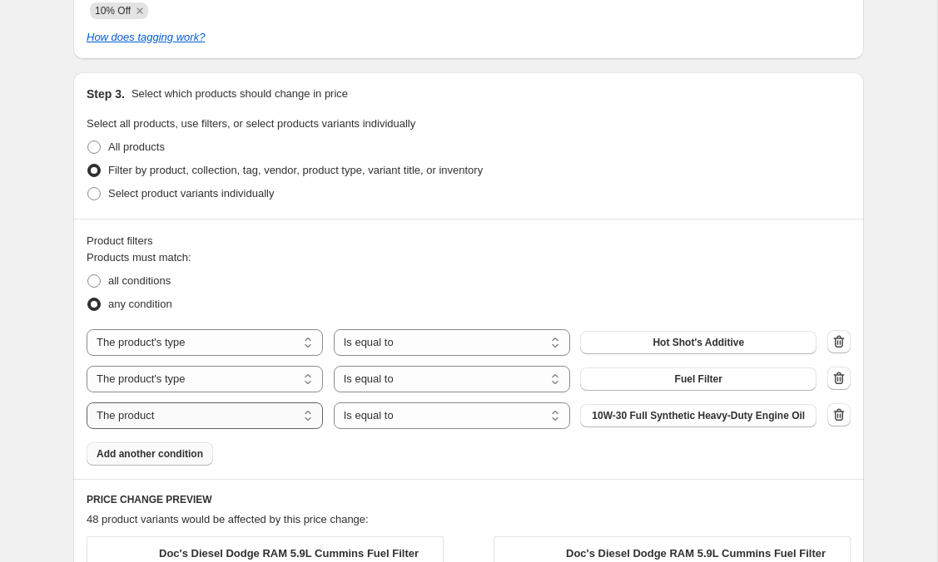
click at [203, 423] on select "The product The product's collection The product's tag The product's vendor The…" at bounding box center [205, 416] width 236 height 27
select select "product_type"
click at [702, 417] on span "Add-on" at bounding box center [697, 415] width 35 height 13
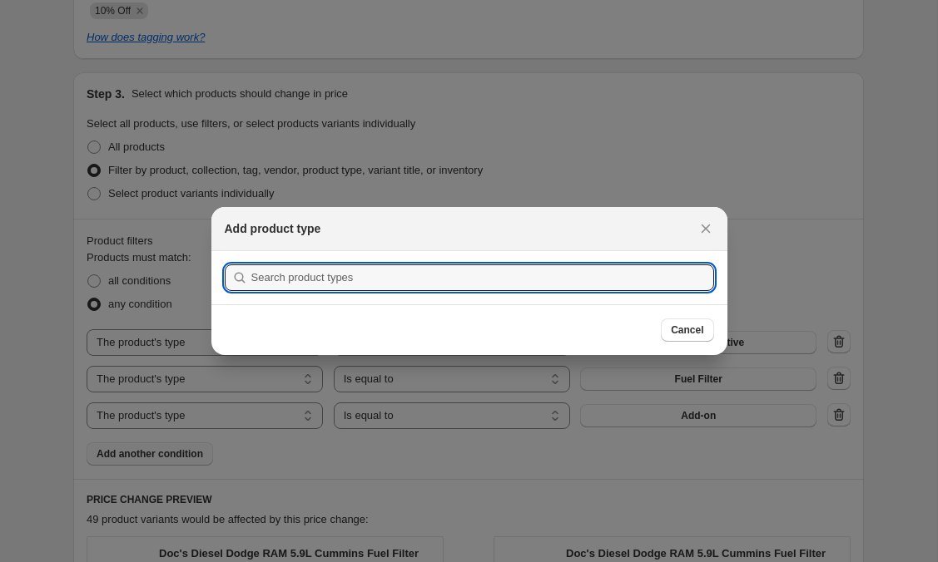
scroll to position [0, 0]
click at [492, 268] on input ":r5u:" at bounding box center [482, 278] width 463 height 27
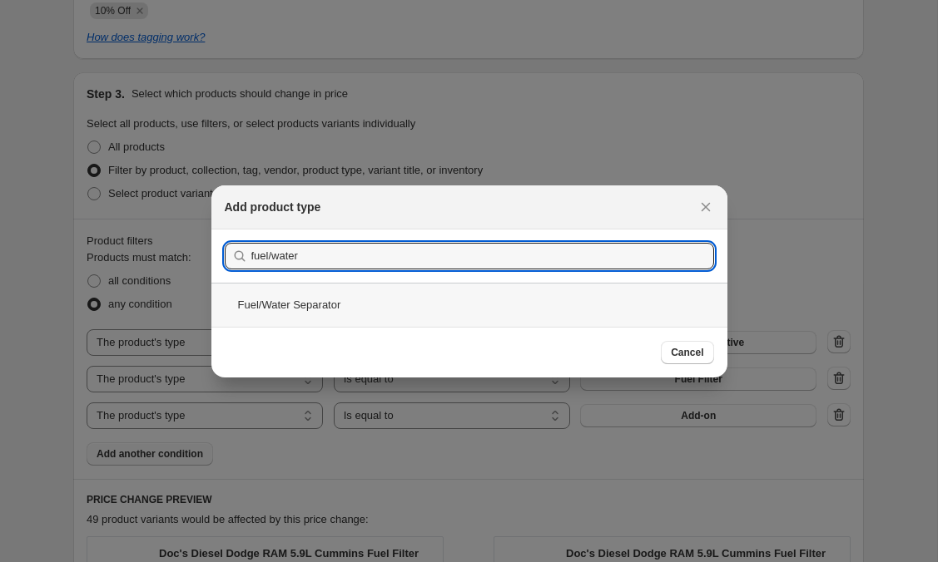
type input "fuel/water"
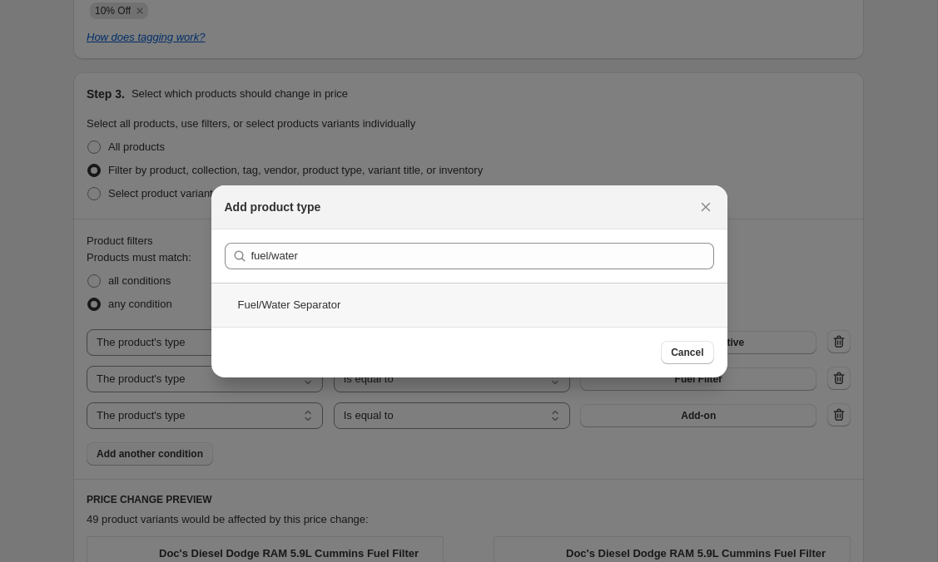
click at [304, 297] on div "Fuel/Water Separator" at bounding box center [469, 305] width 516 height 44
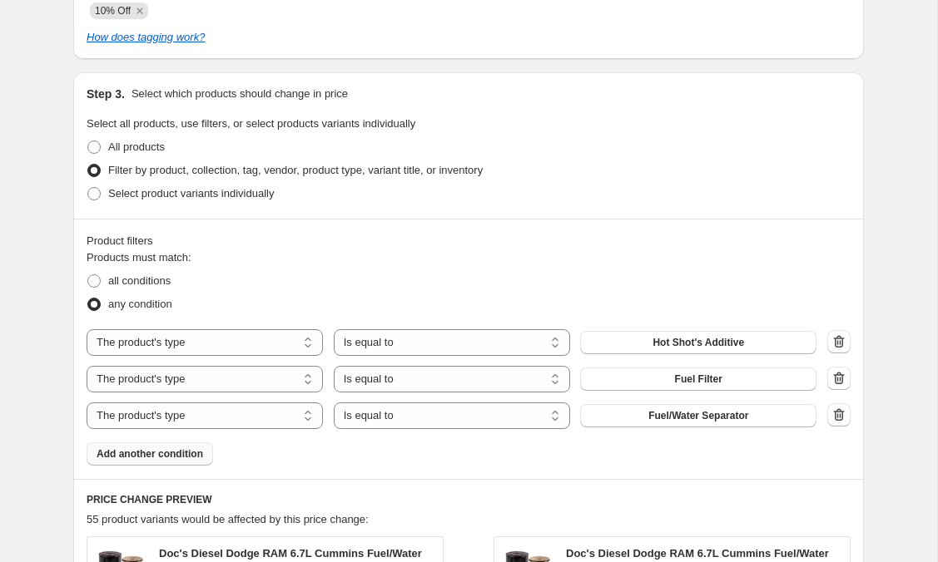
click at [174, 453] on span "Add another condition" at bounding box center [149, 454] width 106 height 13
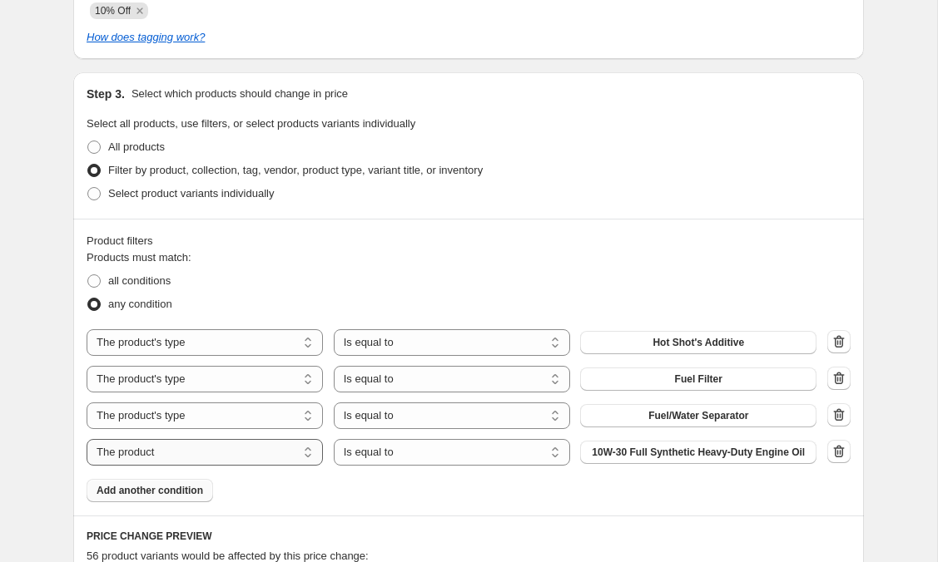
click at [280, 452] on select "The product The product's collection The product's tag The product's vendor The…" at bounding box center [205, 452] width 236 height 27
select select "product_type"
click at [694, 454] on span "Add-on" at bounding box center [697, 452] width 35 height 13
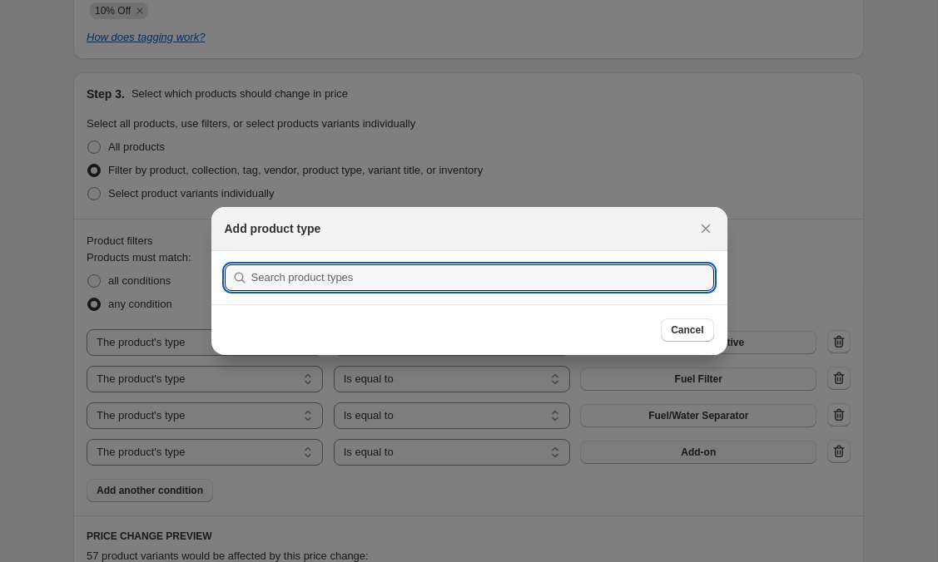
scroll to position [0, 0]
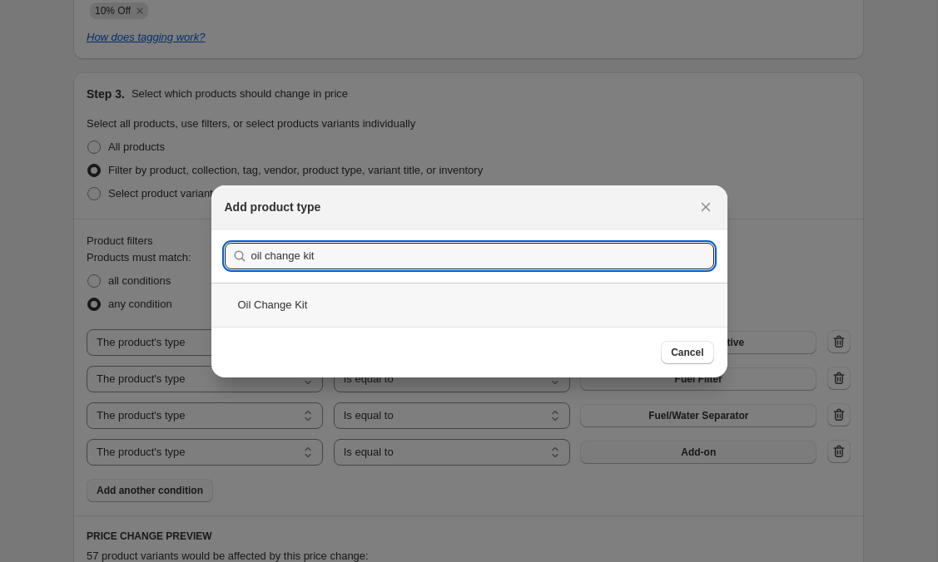
type input "oil change kit"
click at [285, 307] on div "Oil Change Kit" at bounding box center [469, 305] width 516 height 44
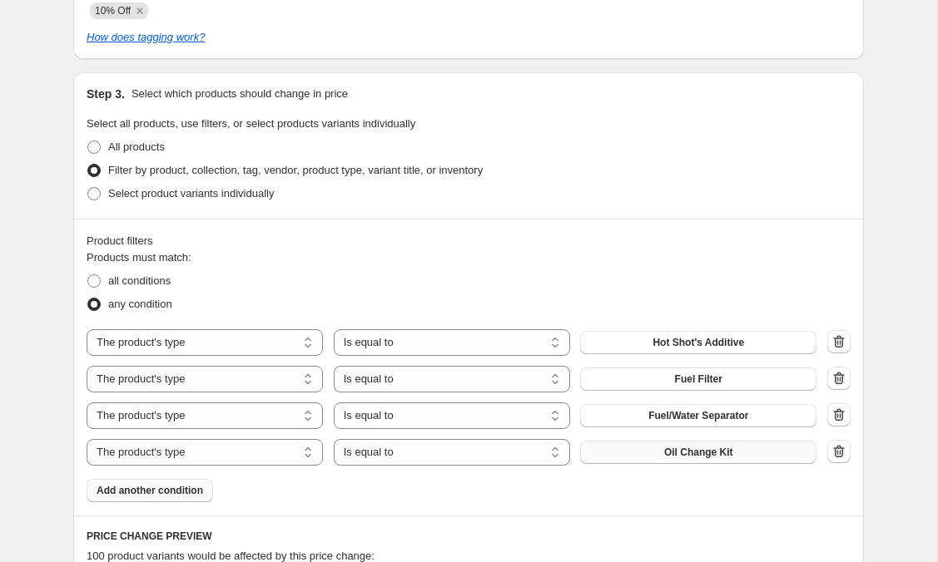
click at [182, 497] on button "Add another condition" at bounding box center [150, 490] width 126 height 23
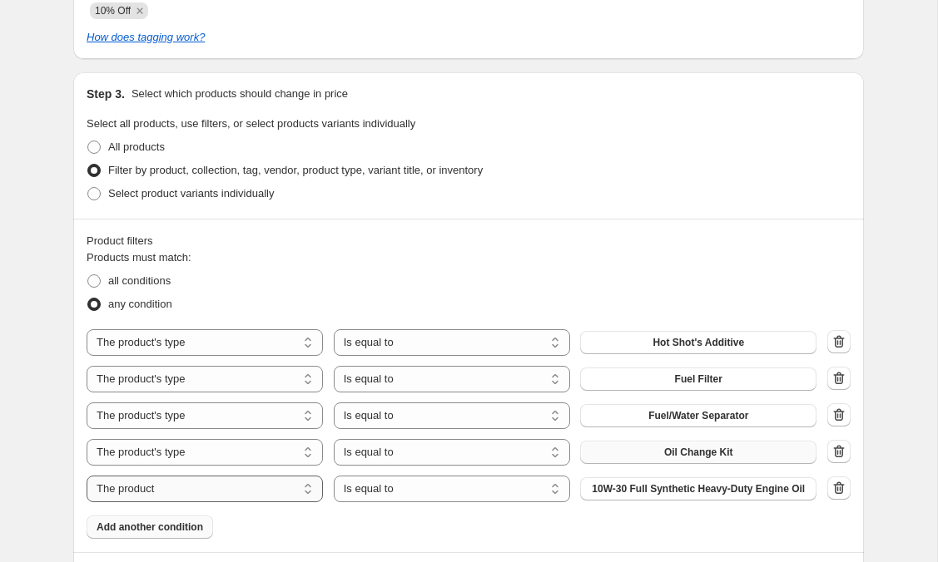
click at [198, 493] on select "The product The product's collection The product's tag The product's vendor The…" at bounding box center [205, 489] width 236 height 27
select select "product_type"
click at [651, 492] on button "Add-on" at bounding box center [698, 488] width 236 height 23
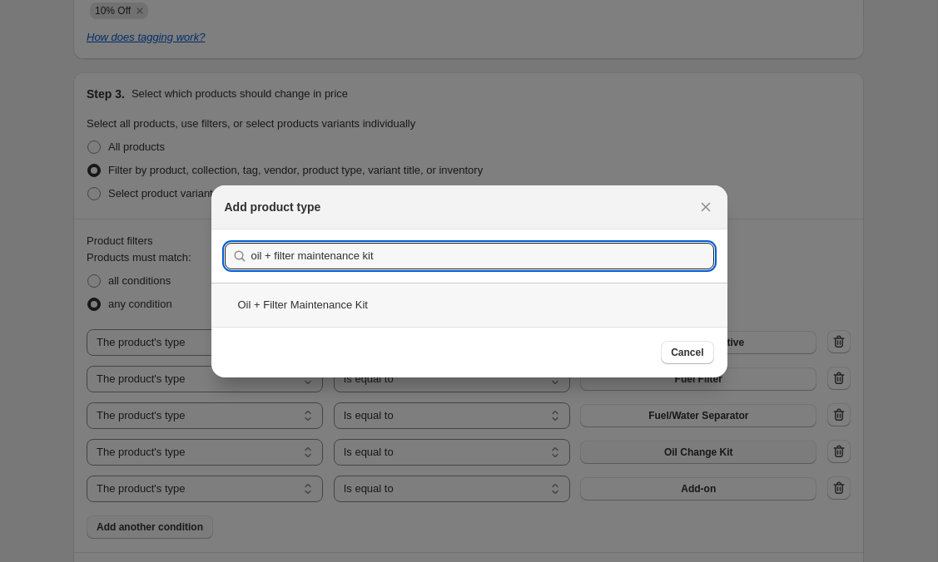
type input "oil + filter maintenance kit"
click at [339, 305] on div "Oil + Filter Maintenance Kit" at bounding box center [469, 305] width 516 height 44
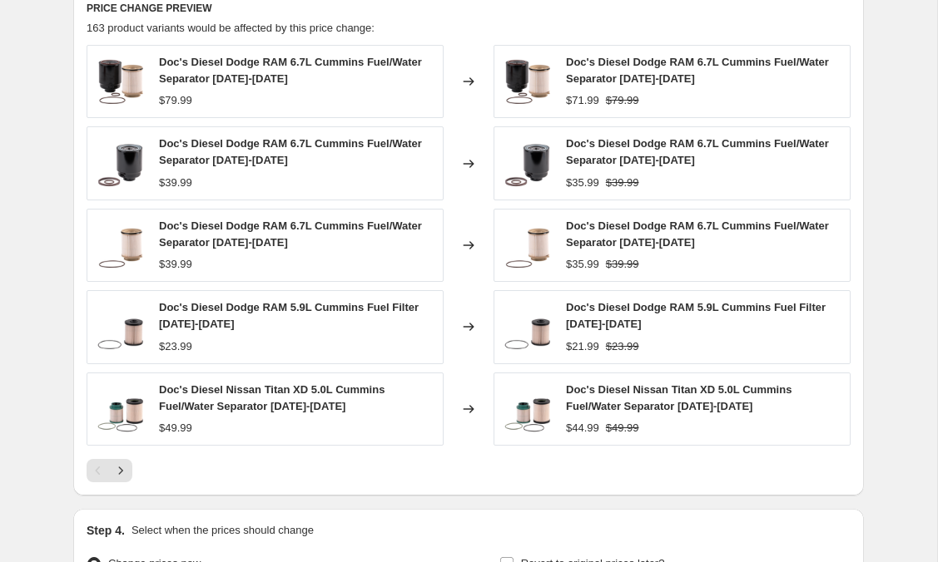
scroll to position [1468, 0]
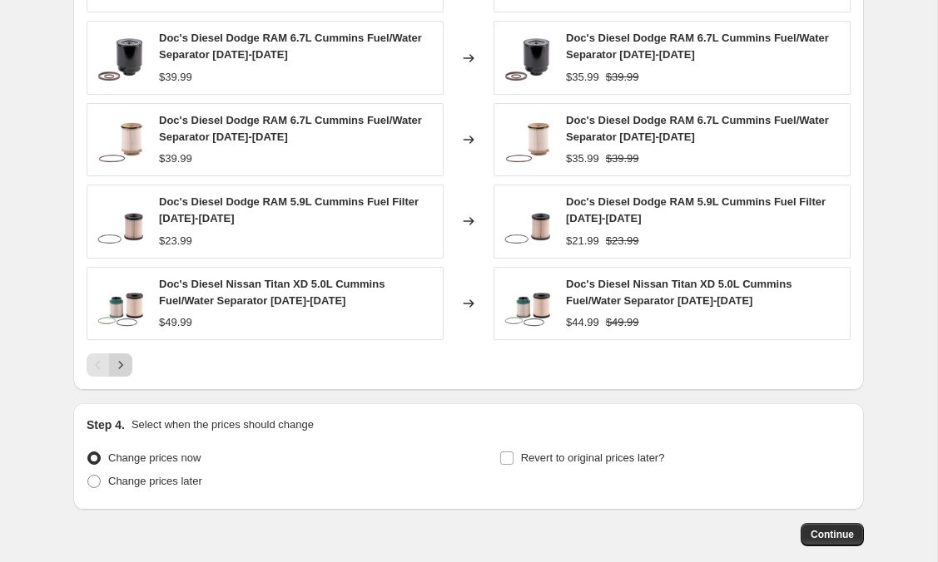
click at [125, 367] on icon "Next" at bounding box center [120, 365] width 17 height 17
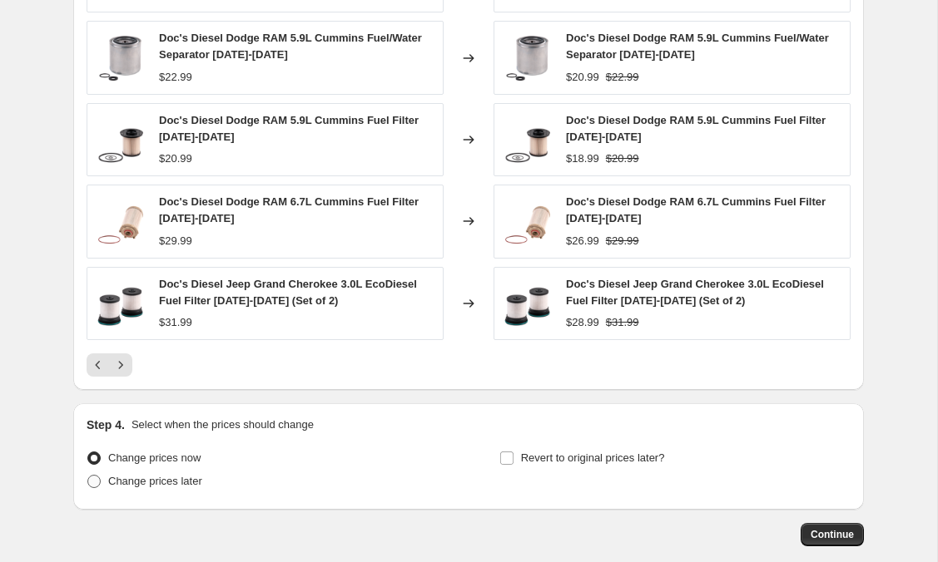
click at [92, 478] on span at bounding box center [93, 481] width 13 height 13
click at [88, 476] on input "Change prices later" at bounding box center [87, 475] width 1 height 1
radio input "true"
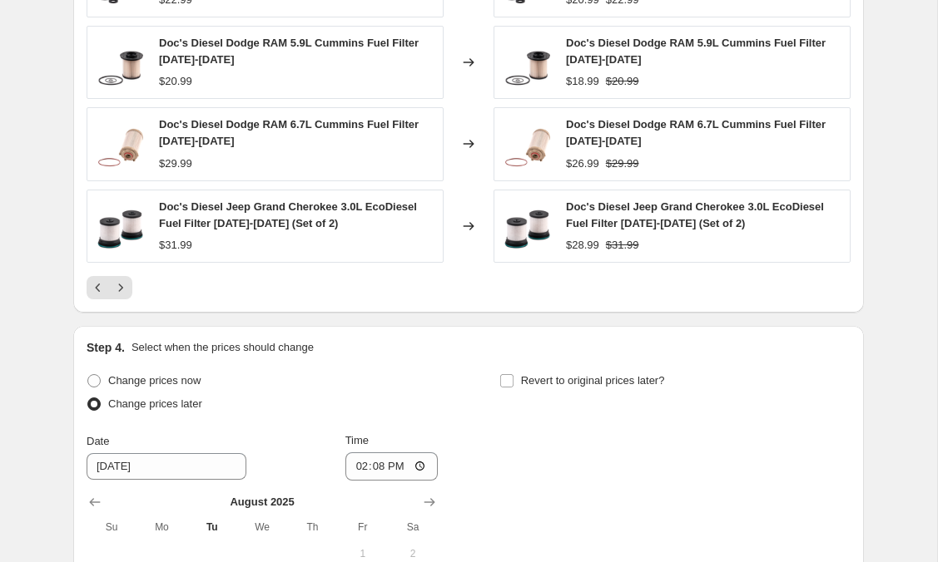
scroll to position [1590, 0]
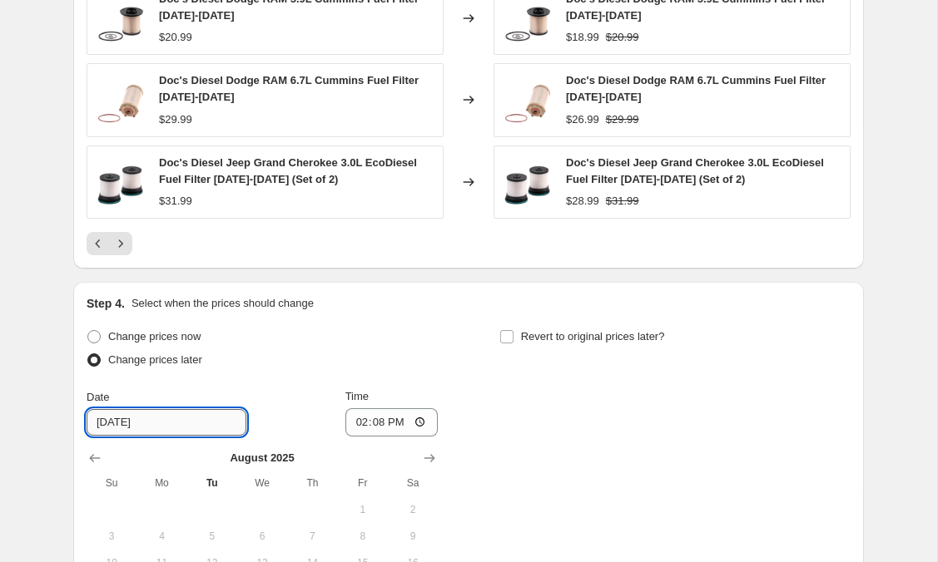
click at [141, 424] on input "[DATE]" at bounding box center [167, 422] width 160 height 27
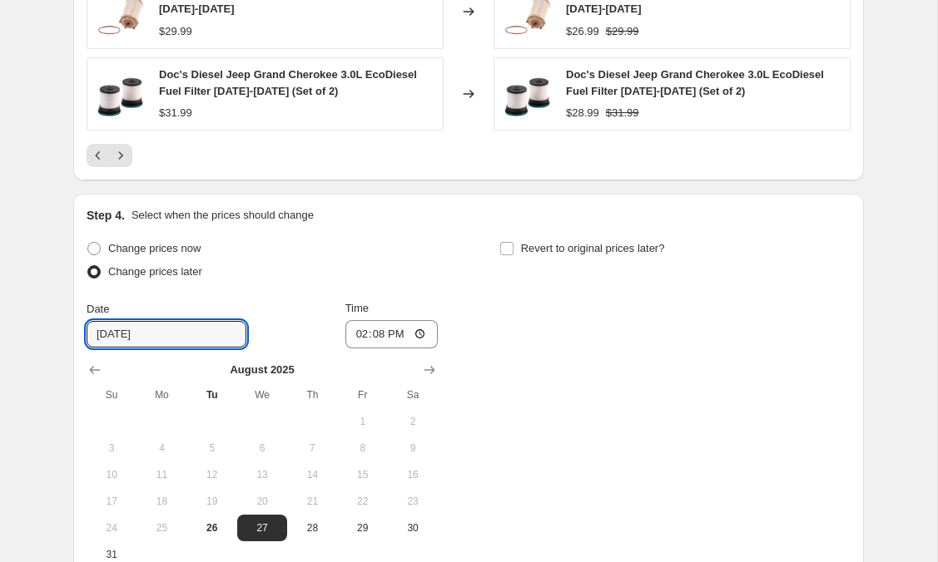
scroll to position [1835, 0]
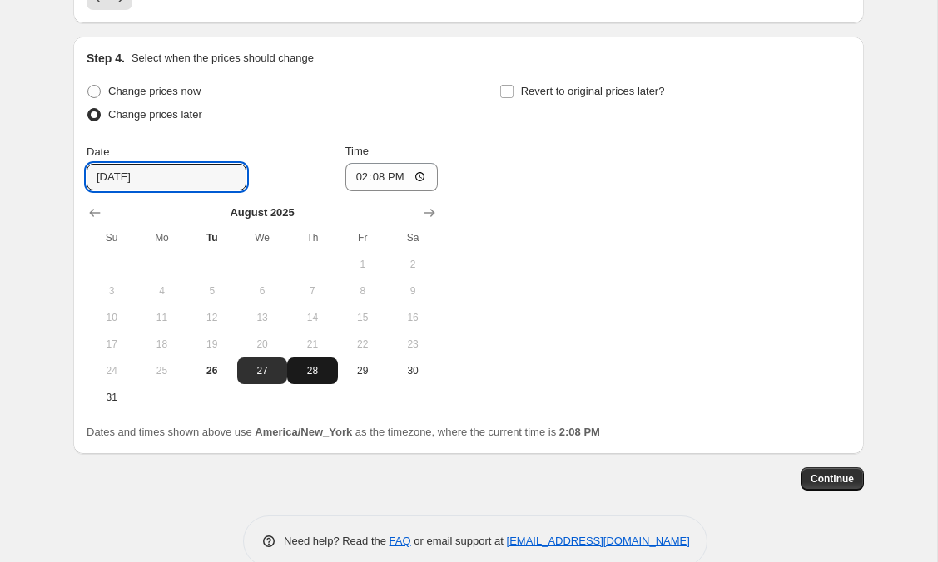
click at [313, 371] on span "28" at bounding box center [312, 370] width 37 height 13
type input "[DATE]"
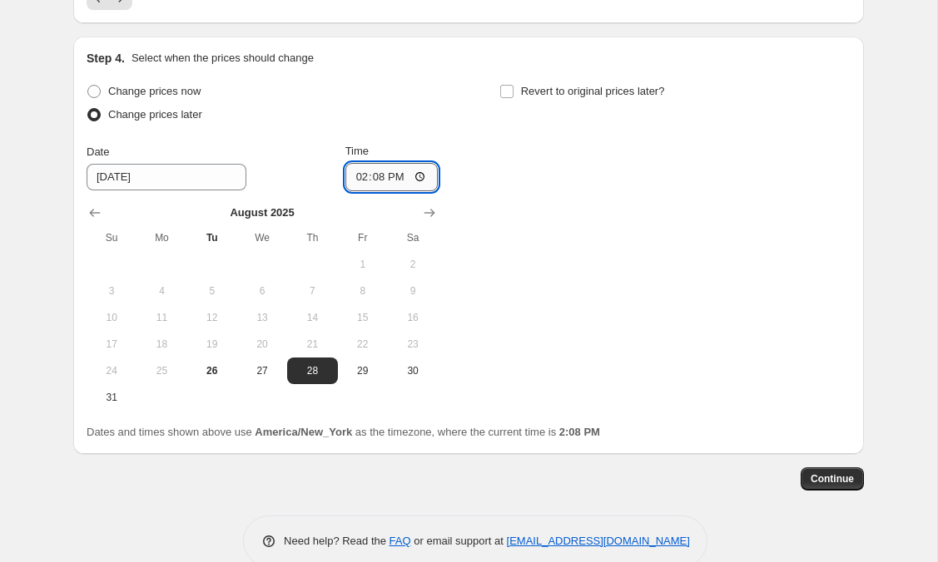
click at [359, 171] on input "14:08" at bounding box center [391, 177] width 93 height 28
drag, startPoint x: 361, startPoint y: 176, endPoint x: 373, endPoint y: 176, distance: 11.7
click at [361, 176] on input "14:08" at bounding box center [391, 177] width 93 height 28
click at [416, 178] on input "14:08" at bounding box center [391, 177] width 93 height 28
type input "00:00"
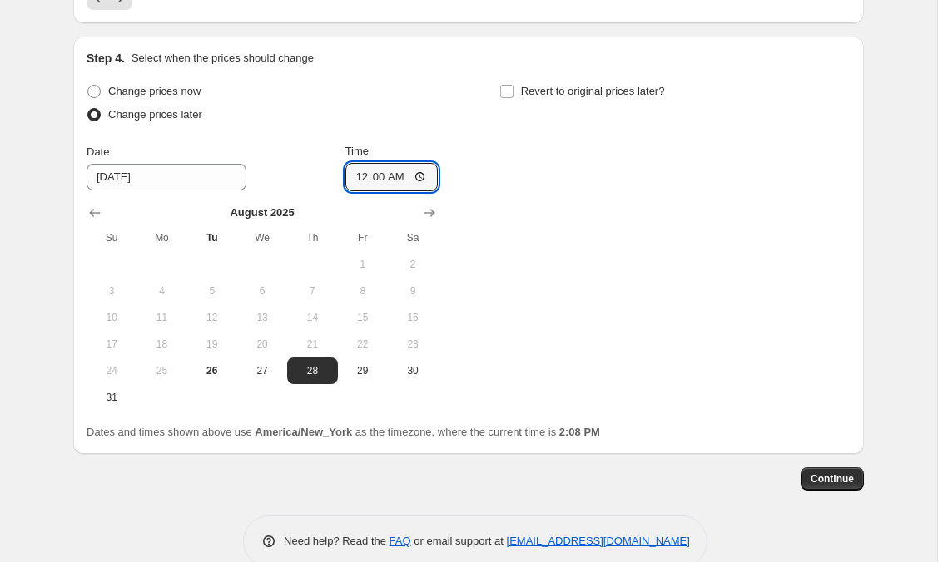
click at [433, 96] on div "Change prices now" at bounding box center [262, 91] width 351 height 23
click at [512, 90] on input "Revert to original prices later?" at bounding box center [506, 91] width 13 height 13
checkbox input "true"
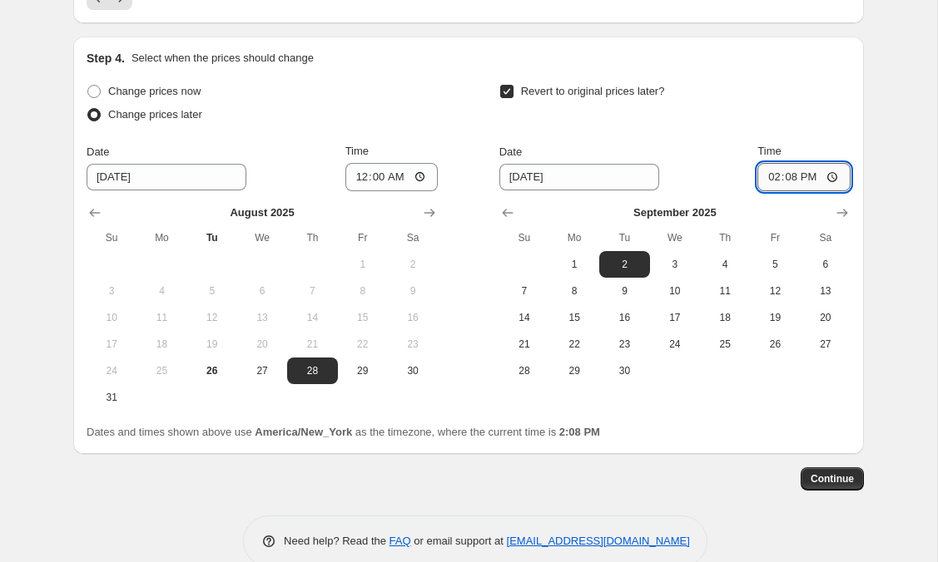
click at [774, 176] on input "14:08" at bounding box center [803, 177] width 93 height 28
click at [830, 176] on input "14:08" at bounding box center [803, 177] width 93 height 28
type input "00:00"
click at [666, 110] on div "Revert to original prices later?" at bounding box center [674, 105] width 351 height 50
click at [671, 260] on span "3" at bounding box center [674, 264] width 37 height 13
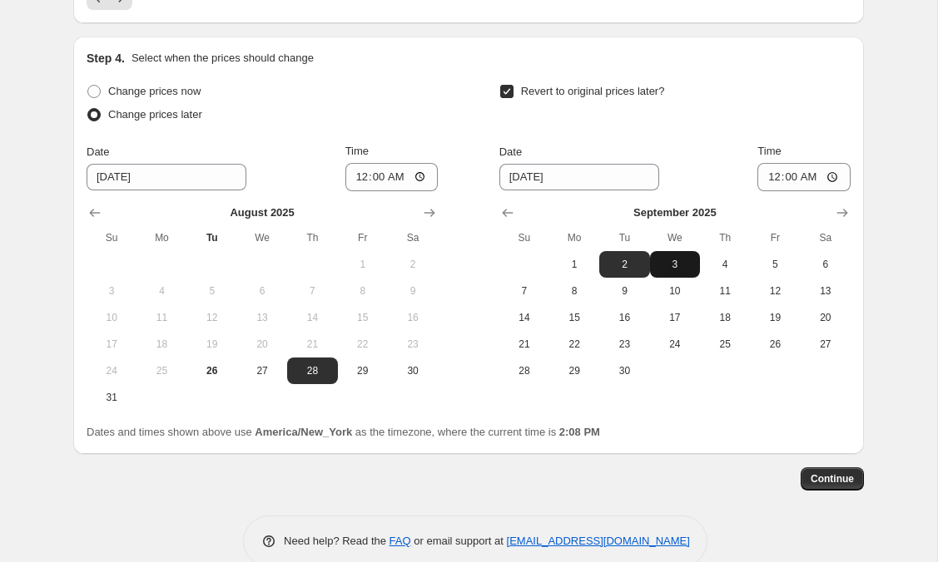
type input "[DATE]"
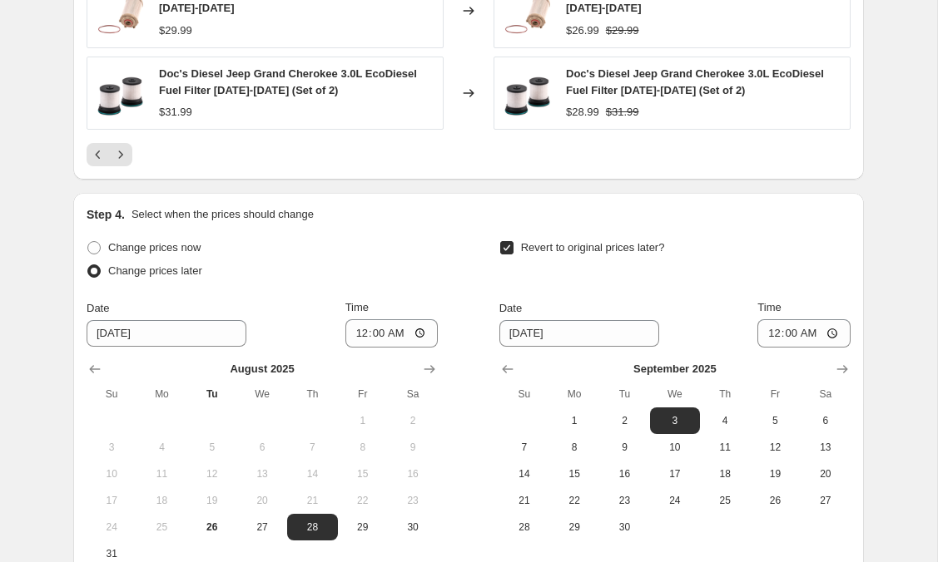
scroll to position [1481, 0]
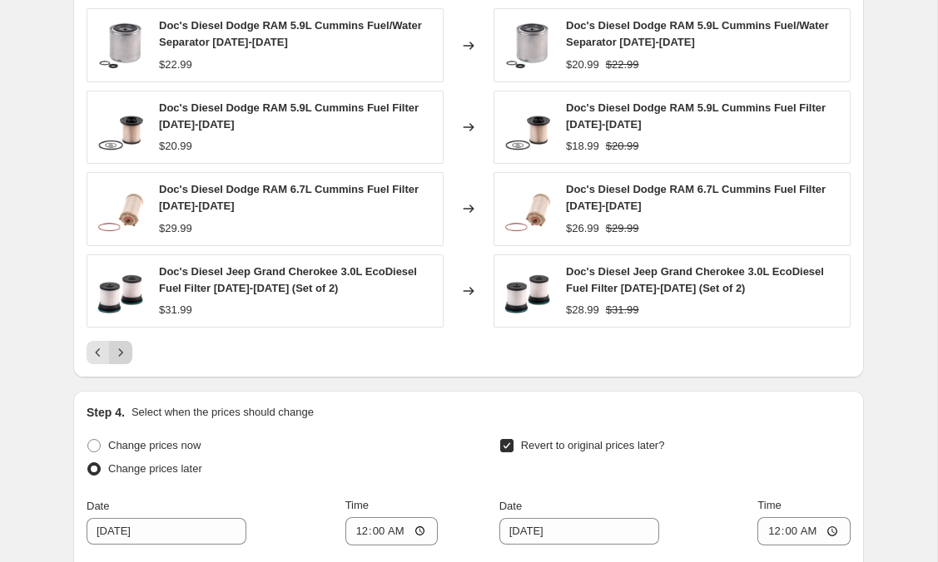
click at [126, 348] on icon "Next" at bounding box center [120, 352] width 17 height 17
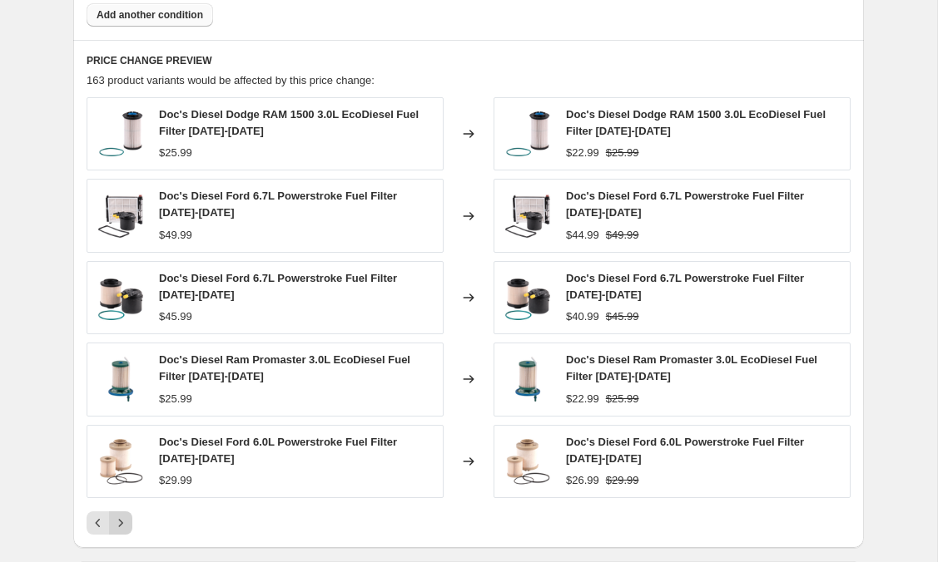
scroll to position [1314, 0]
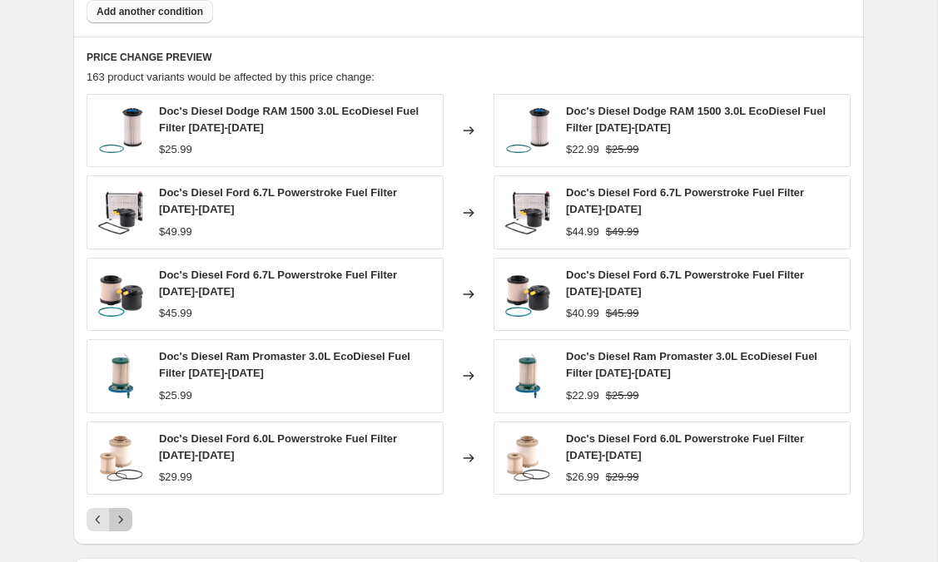
click at [118, 516] on icon "Next" at bounding box center [120, 520] width 17 height 17
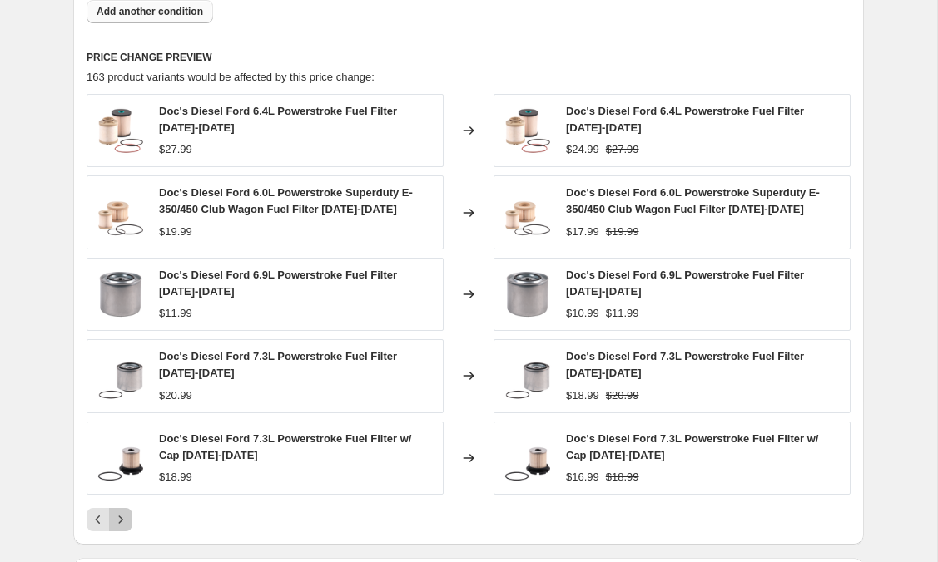
click at [118, 516] on icon "Next" at bounding box center [120, 520] width 17 height 17
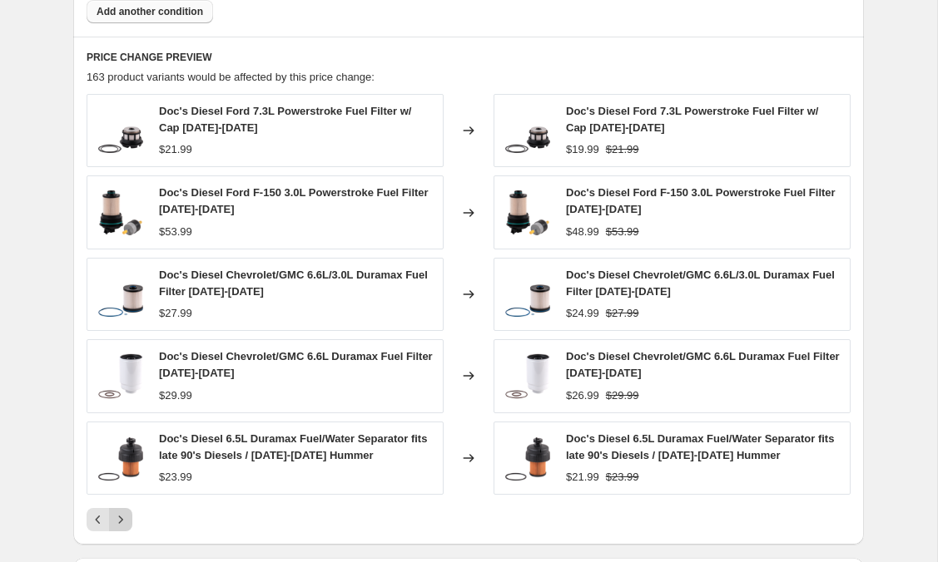
click at [118, 516] on icon "Next" at bounding box center [120, 520] width 17 height 17
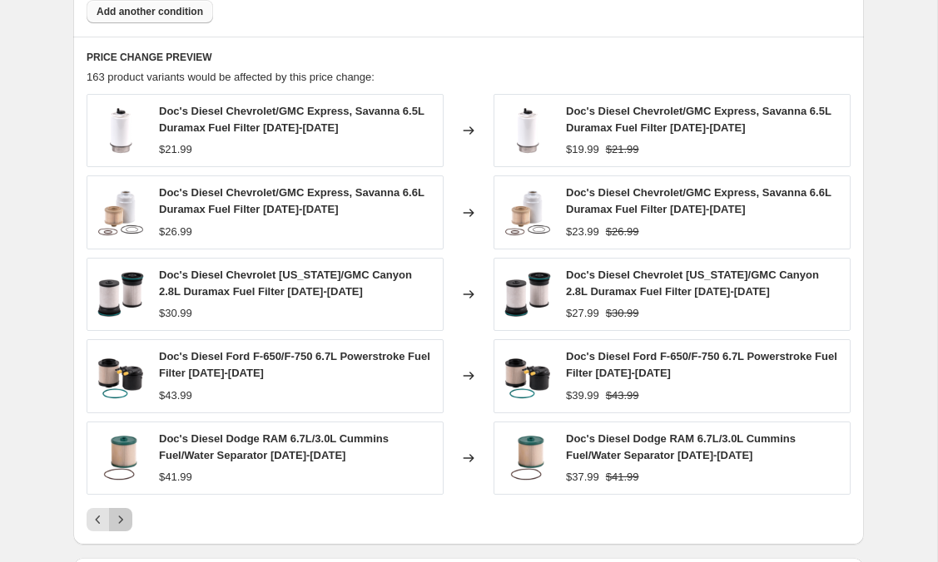
click at [118, 516] on icon "Next" at bounding box center [120, 520] width 17 height 17
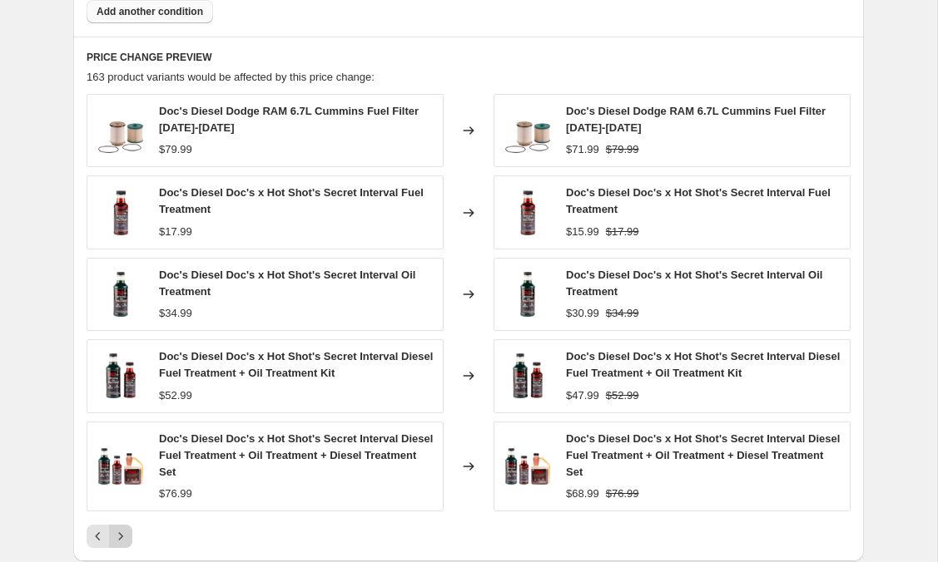
click at [118, 516] on div "Doc's Diesel Dodge RAM 6.7L Cummins Fuel Filter [DATE]-[DATE] $79.99 Changed to…" at bounding box center [469, 321] width 764 height 454
click at [125, 542] on icon "Next" at bounding box center [120, 536] width 17 height 17
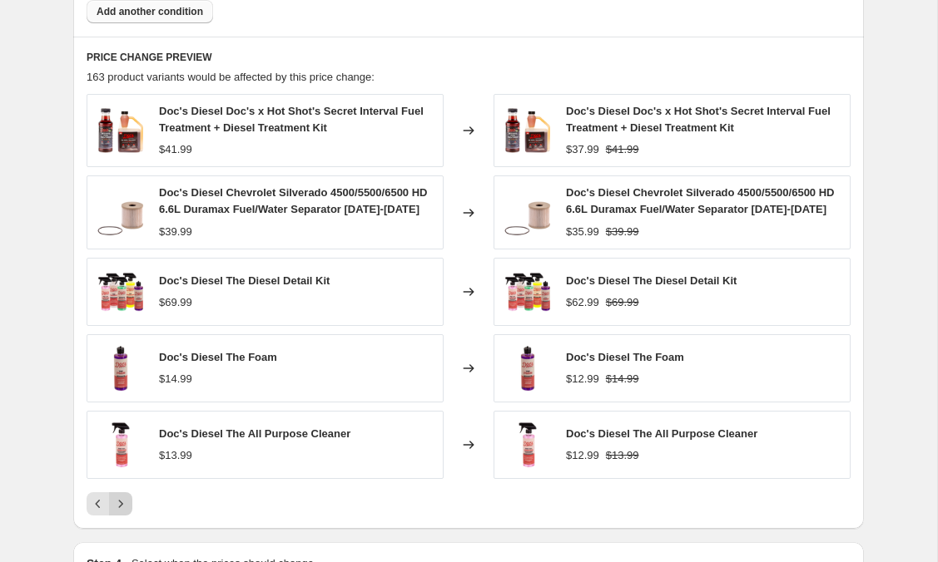
click at [113, 508] on icon "Next" at bounding box center [120, 504] width 17 height 17
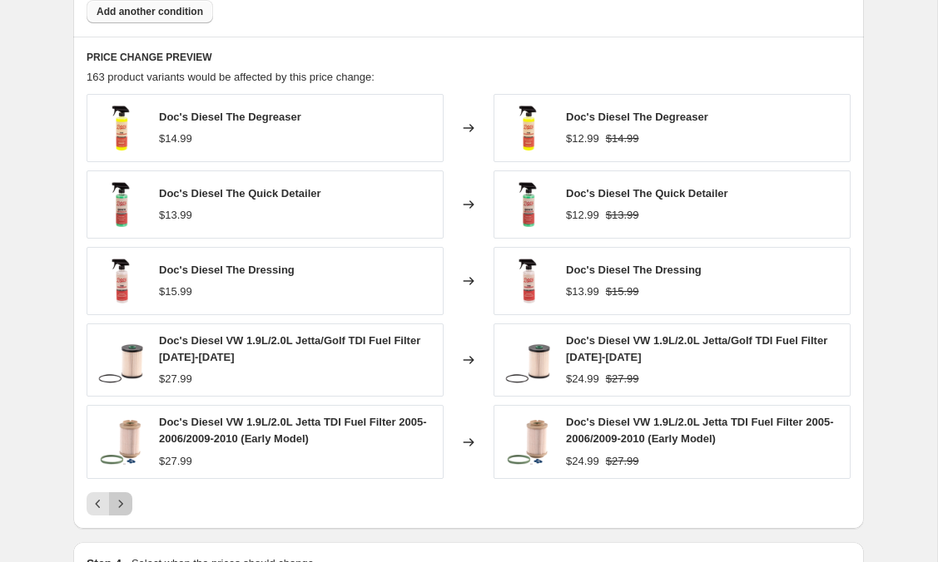
click at [119, 504] on icon "Next" at bounding box center [120, 504] width 17 height 17
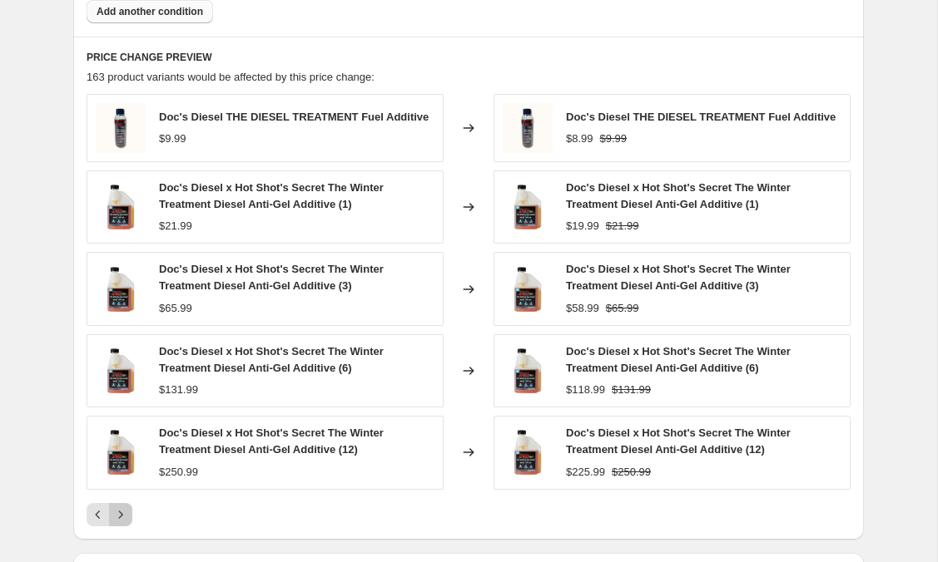
click at [120, 509] on icon "Next" at bounding box center [120, 515] width 17 height 17
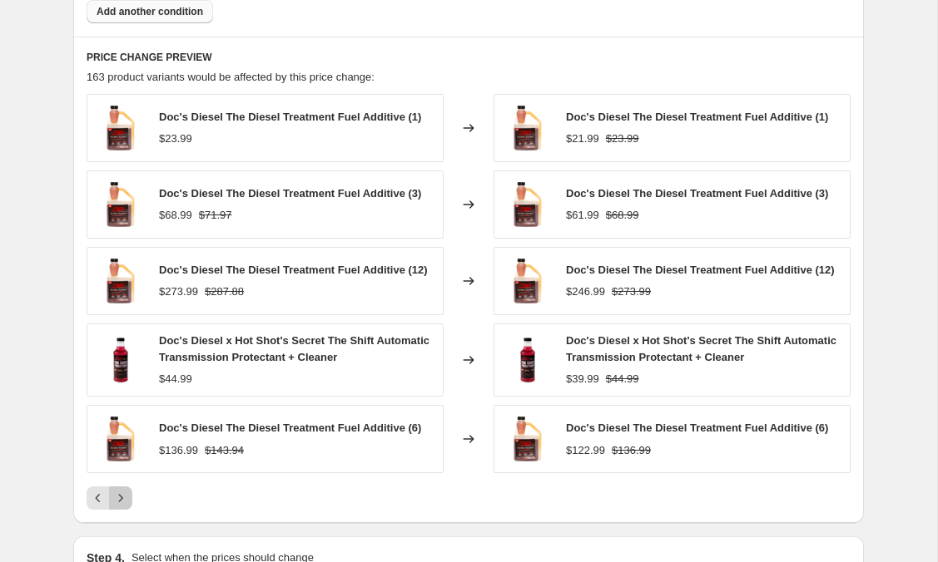
click at [120, 507] on icon "Next" at bounding box center [120, 498] width 17 height 17
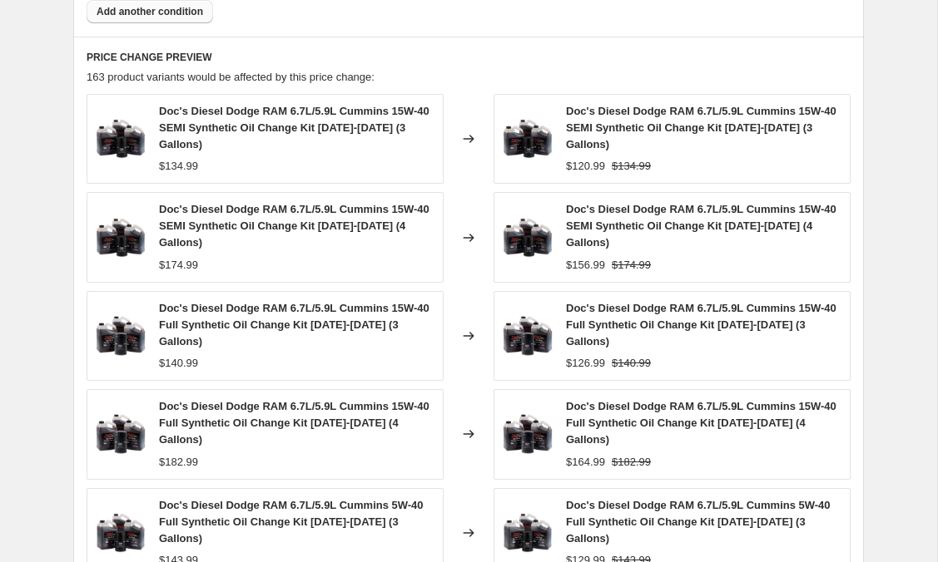
click at [120, 509] on img at bounding box center [121, 533] width 50 height 50
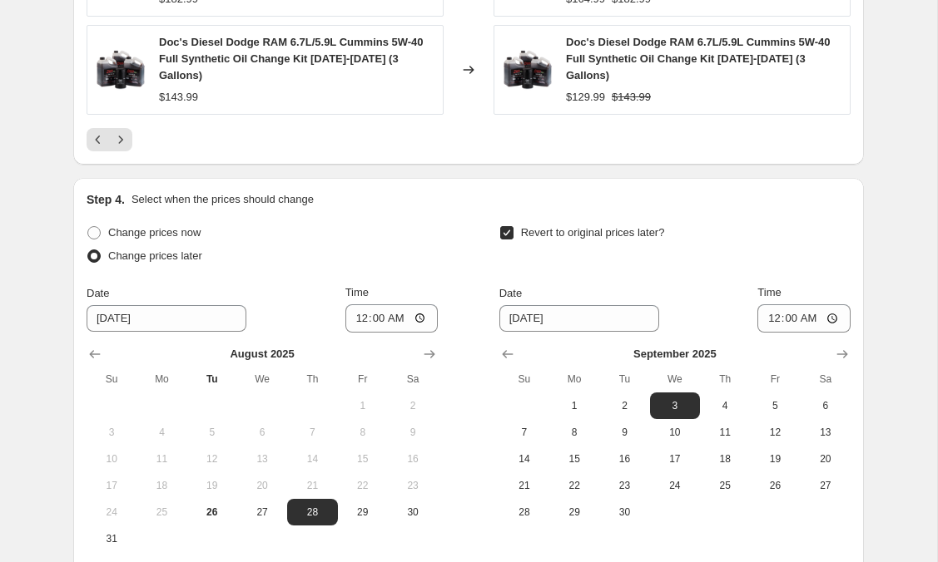
scroll to position [1816, 0]
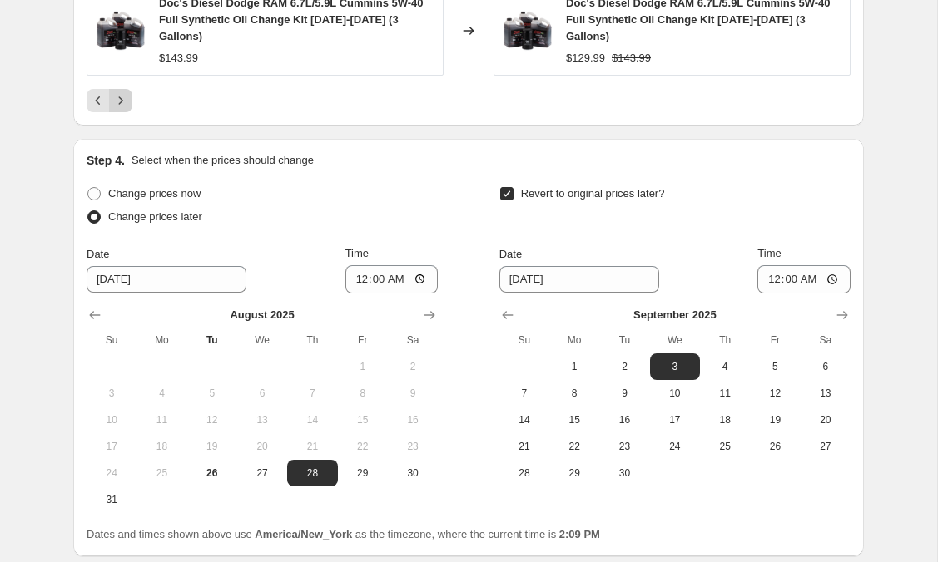
click at [122, 93] on icon "Next" at bounding box center [120, 100] width 17 height 17
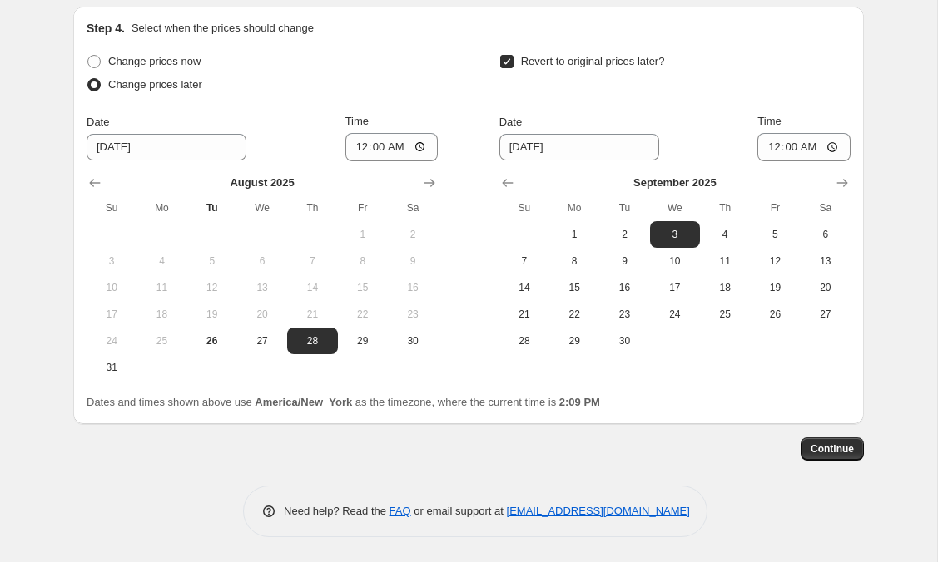
scroll to position [1525, 0]
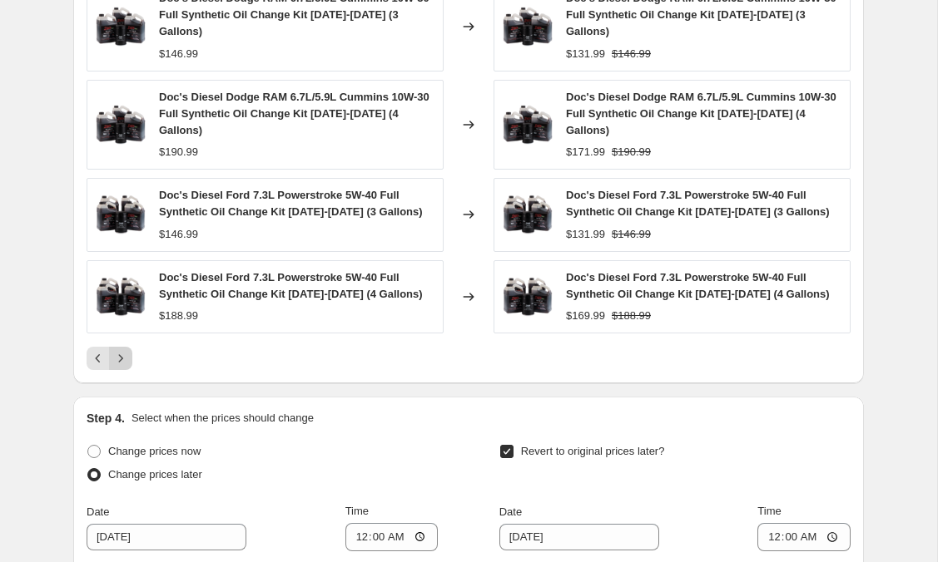
click at [125, 359] on icon "Next" at bounding box center [120, 358] width 17 height 17
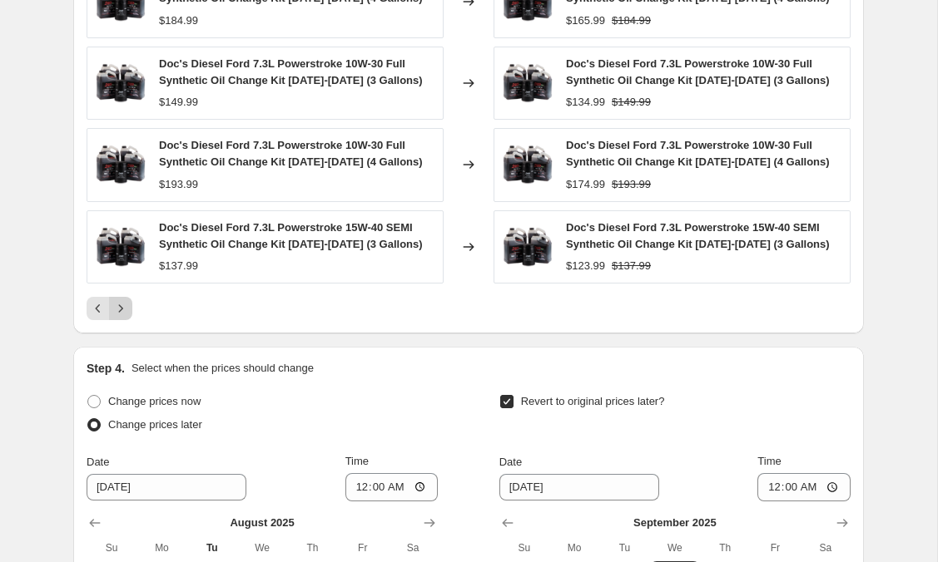
click at [116, 306] on icon "Next" at bounding box center [120, 308] width 17 height 17
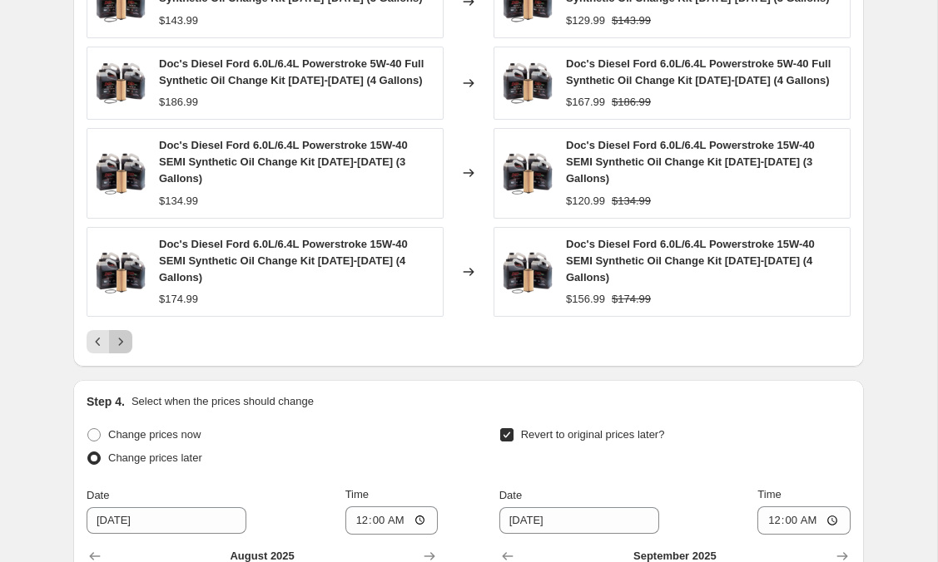
click at [120, 350] on icon "Next" at bounding box center [120, 342] width 17 height 17
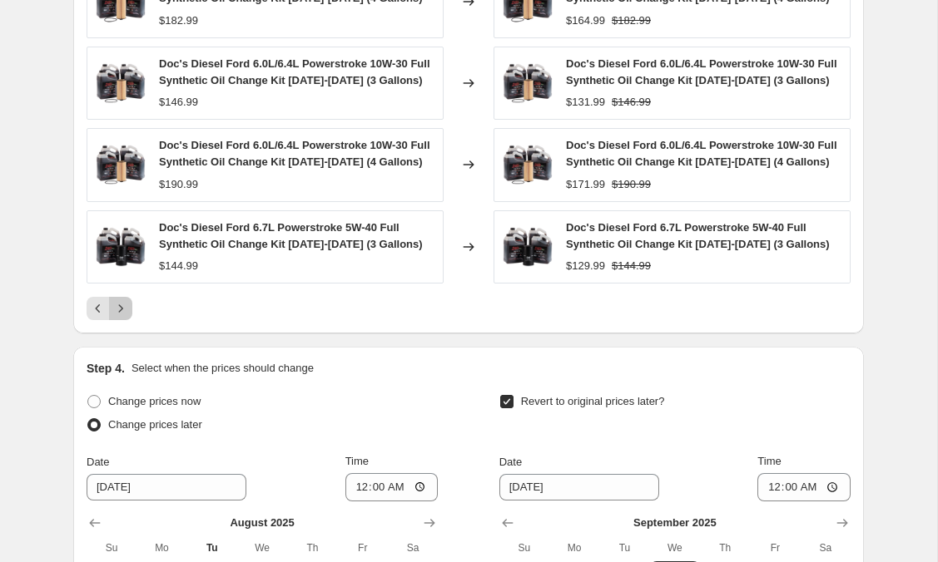
click at [123, 317] on icon "Next" at bounding box center [120, 308] width 17 height 17
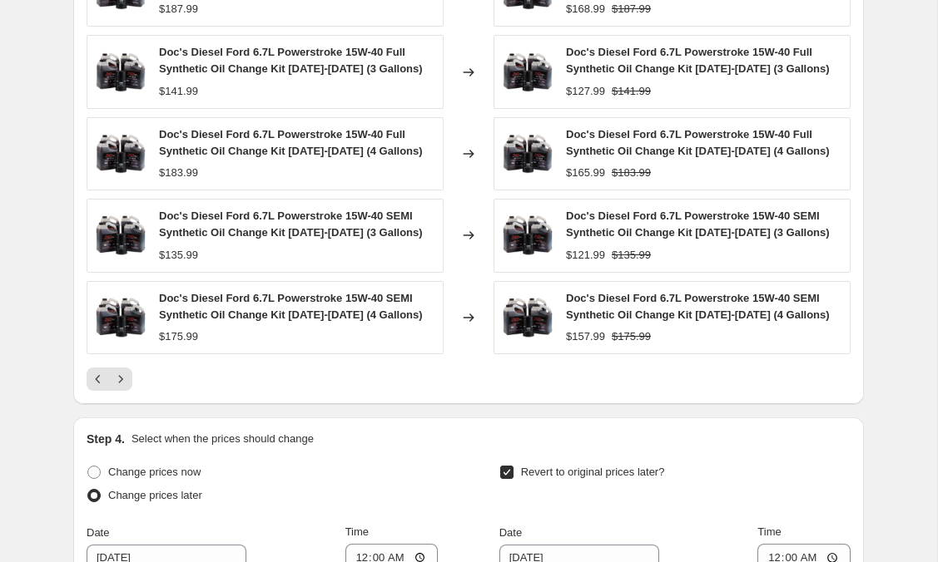
scroll to position [1386, 0]
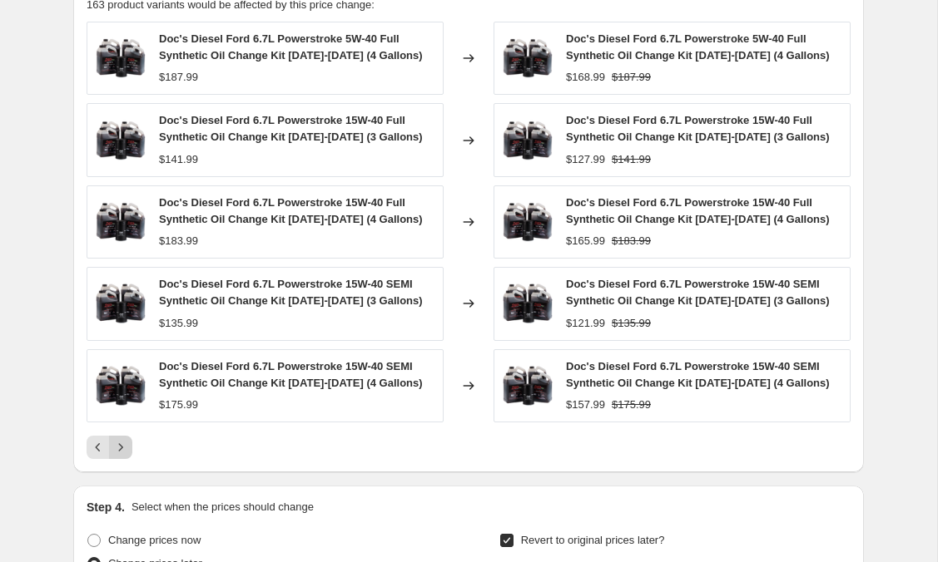
click at [125, 452] on icon "Next" at bounding box center [120, 447] width 17 height 17
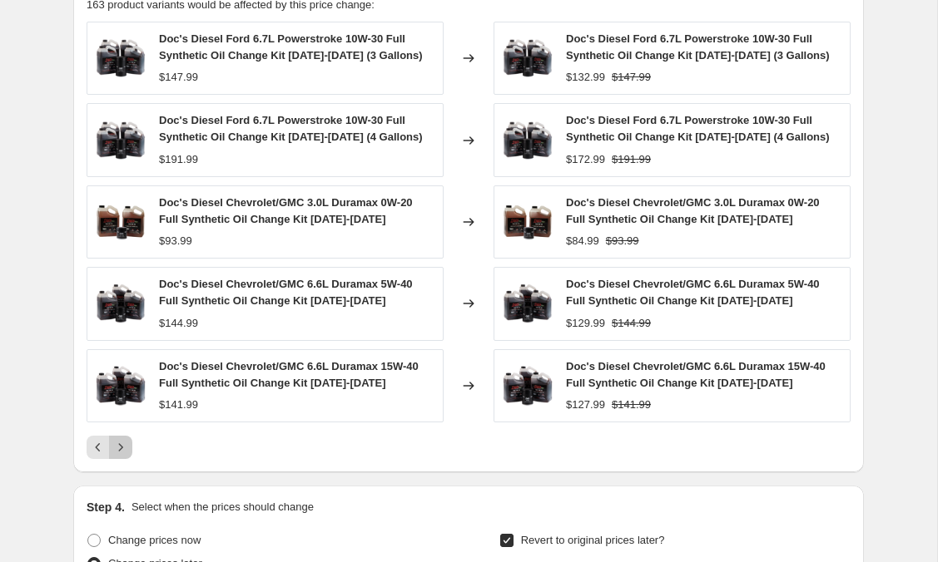
click at [126, 443] on icon "Next" at bounding box center [120, 447] width 17 height 17
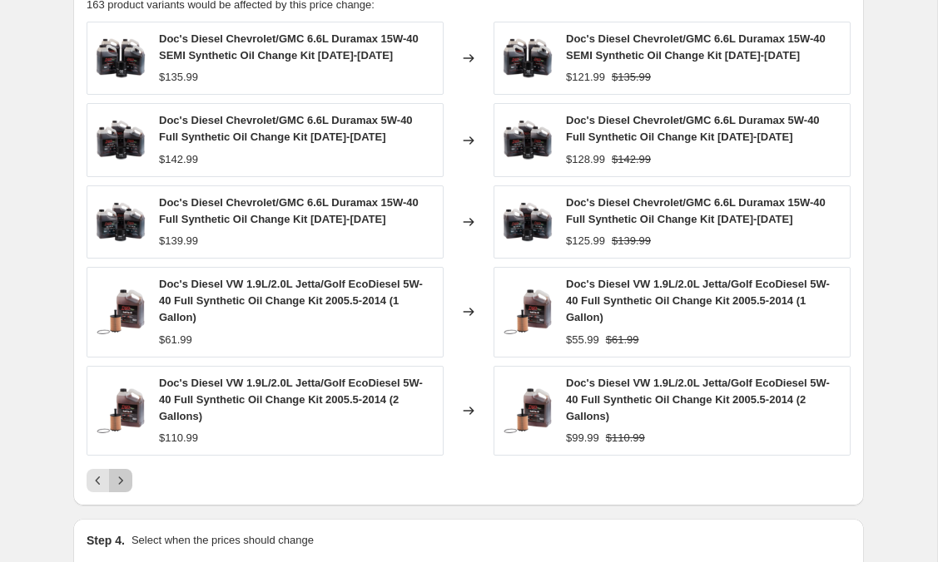
click at [119, 483] on icon "Next" at bounding box center [120, 481] width 17 height 17
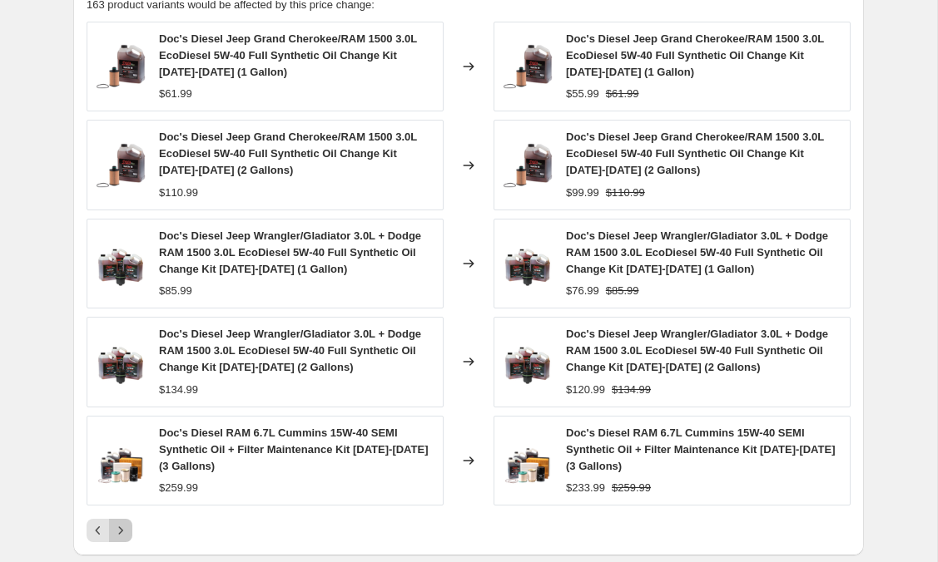
click at [126, 530] on icon "Next" at bounding box center [120, 530] width 17 height 17
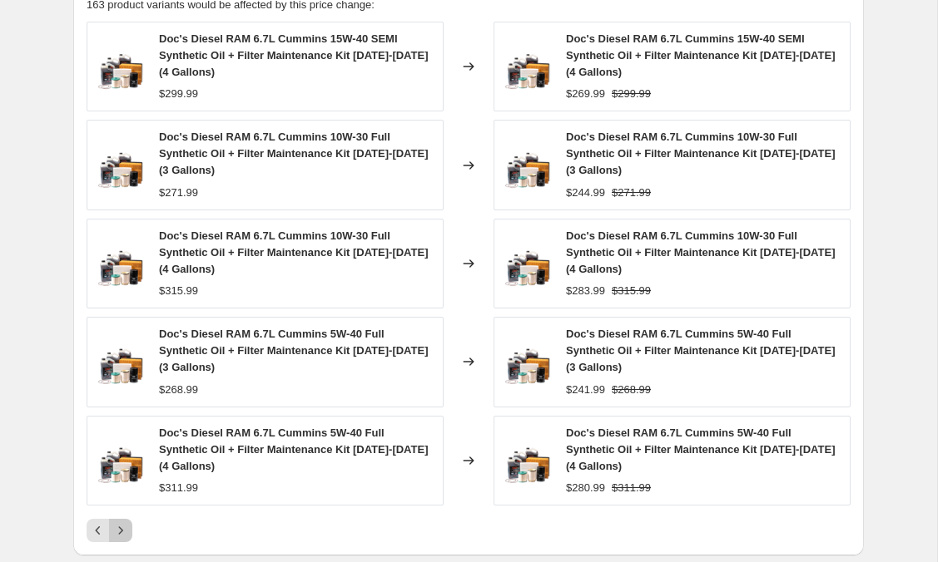
click at [126, 530] on icon "Next" at bounding box center [120, 530] width 17 height 17
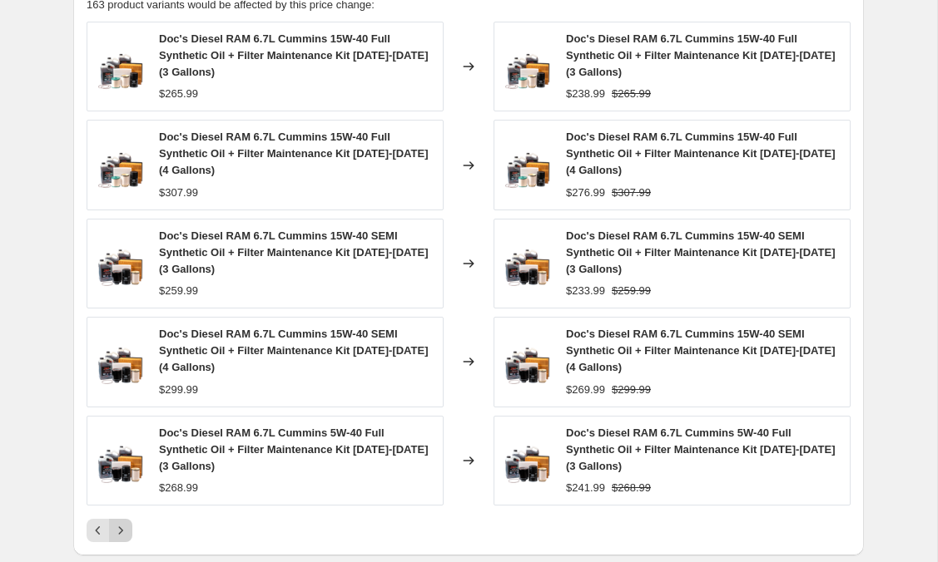
click at [126, 530] on icon "Next" at bounding box center [120, 530] width 17 height 17
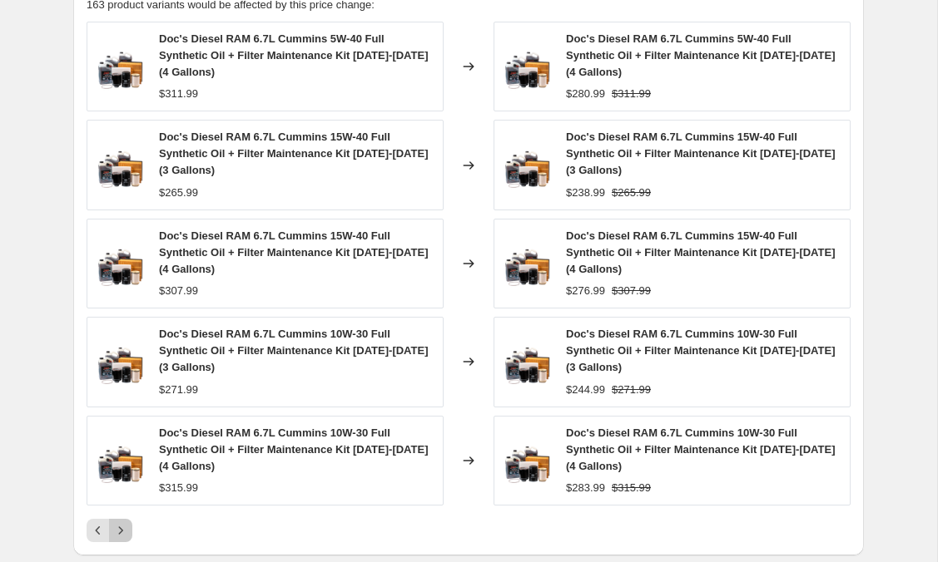
click at [116, 530] on icon "Next" at bounding box center [120, 530] width 17 height 17
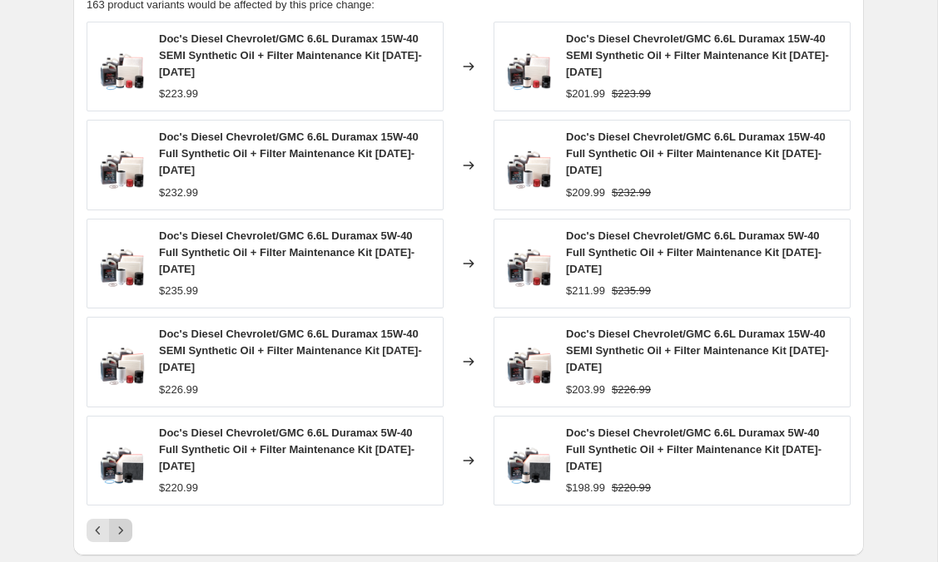
click at [125, 528] on icon "Next" at bounding box center [120, 530] width 17 height 17
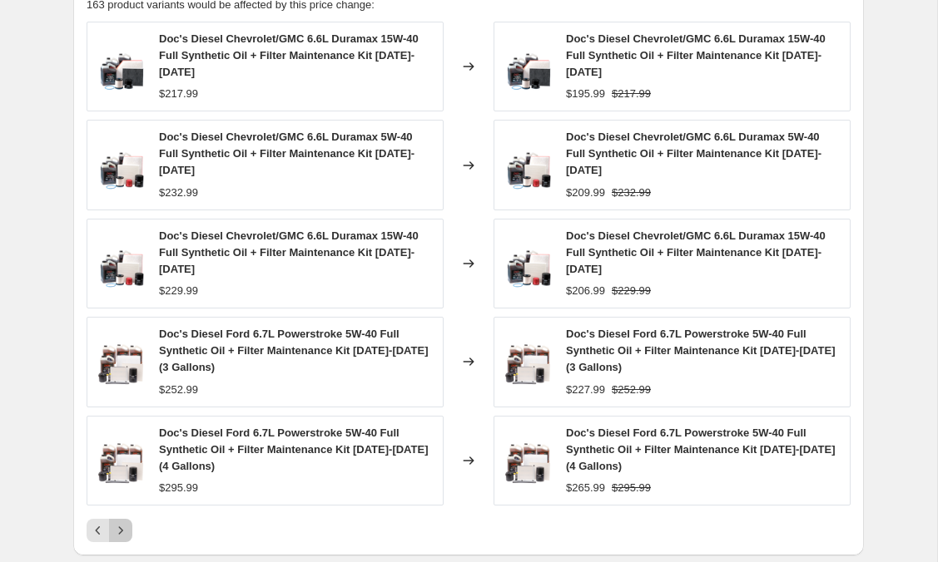
click at [118, 527] on icon "Next" at bounding box center [120, 530] width 17 height 17
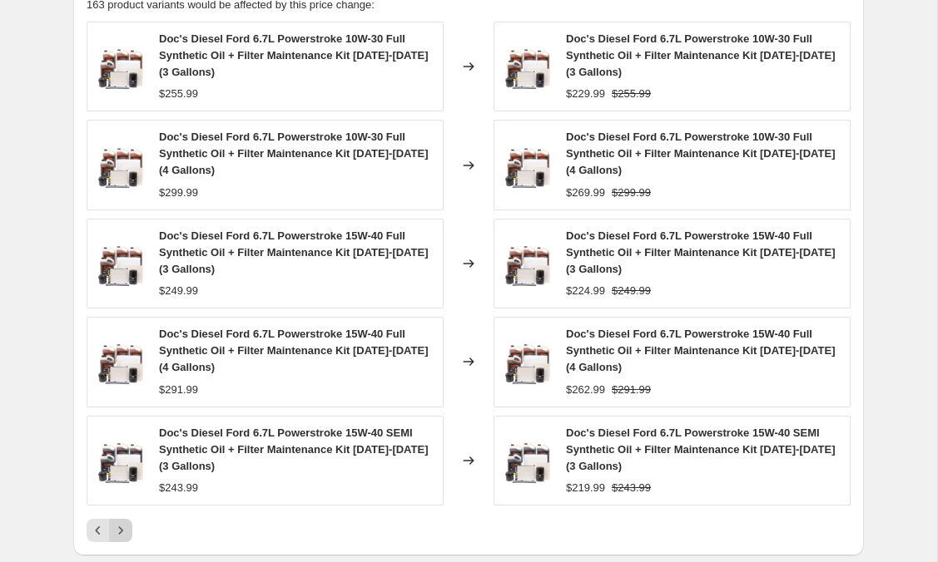
click at [124, 534] on icon "Next" at bounding box center [120, 530] width 17 height 17
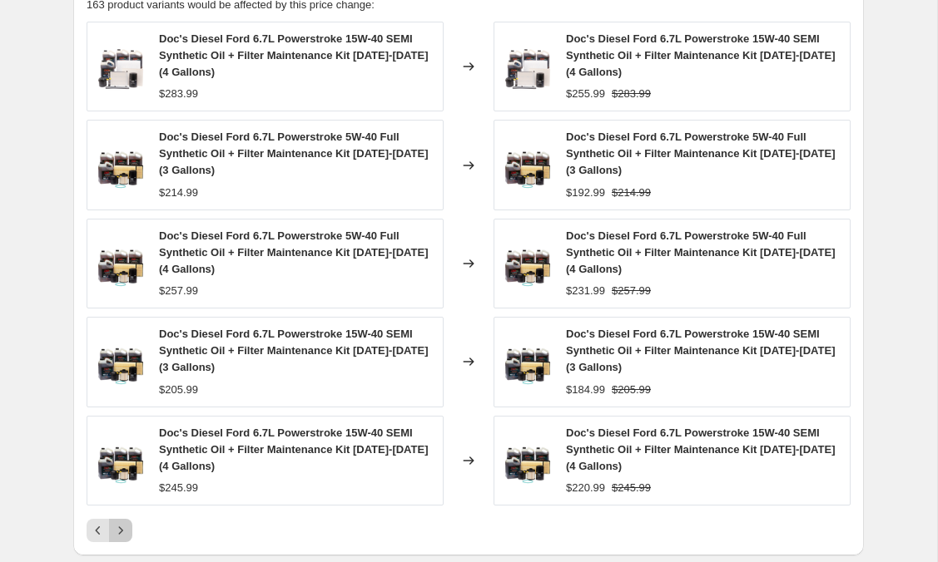
click at [120, 529] on icon "Next" at bounding box center [121, 530] width 4 height 7
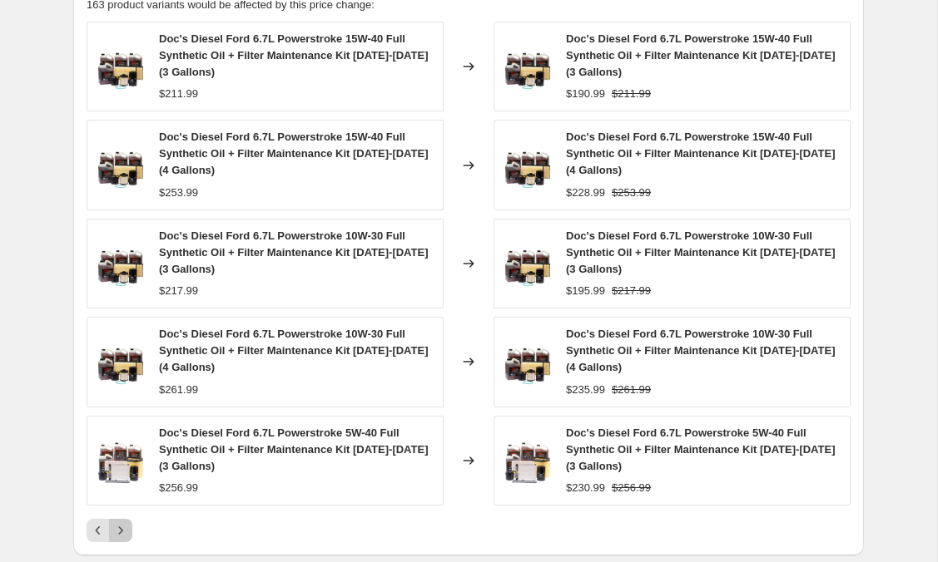
click at [125, 534] on icon "Next" at bounding box center [120, 530] width 17 height 17
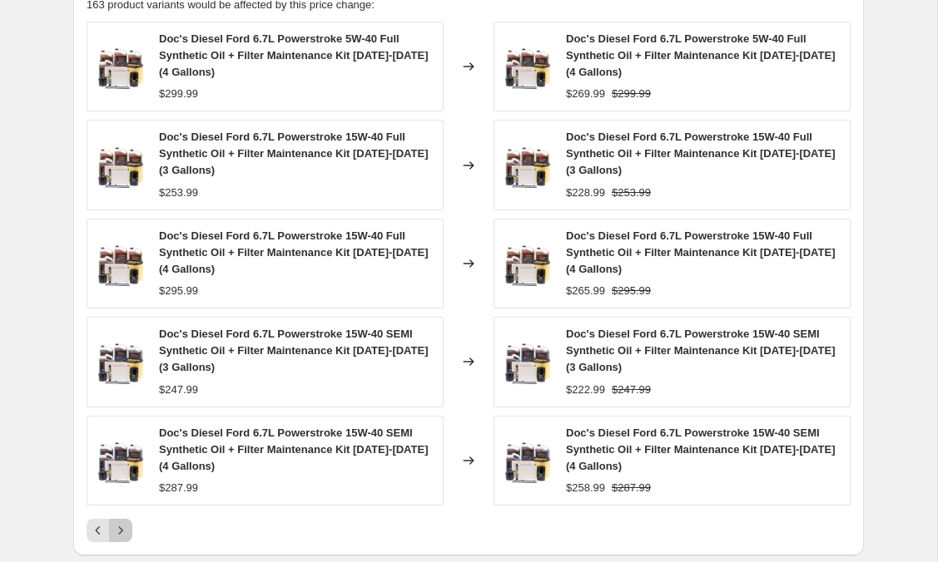
click at [126, 530] on icon "Next" at bounding box center [120, 530] width 17 height 17
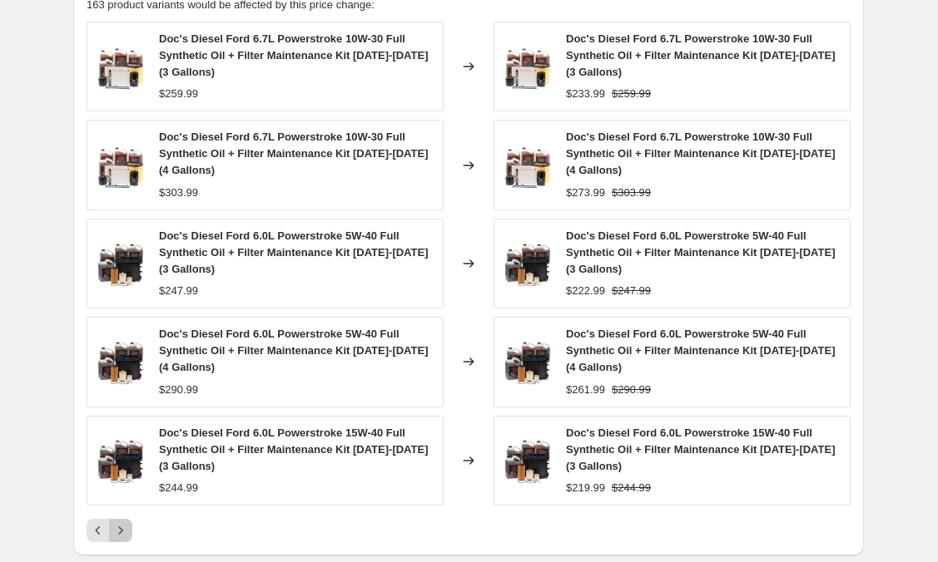
click at [124, 525] on icon "Next" at bounding box center [120, 530] width 17 height 17
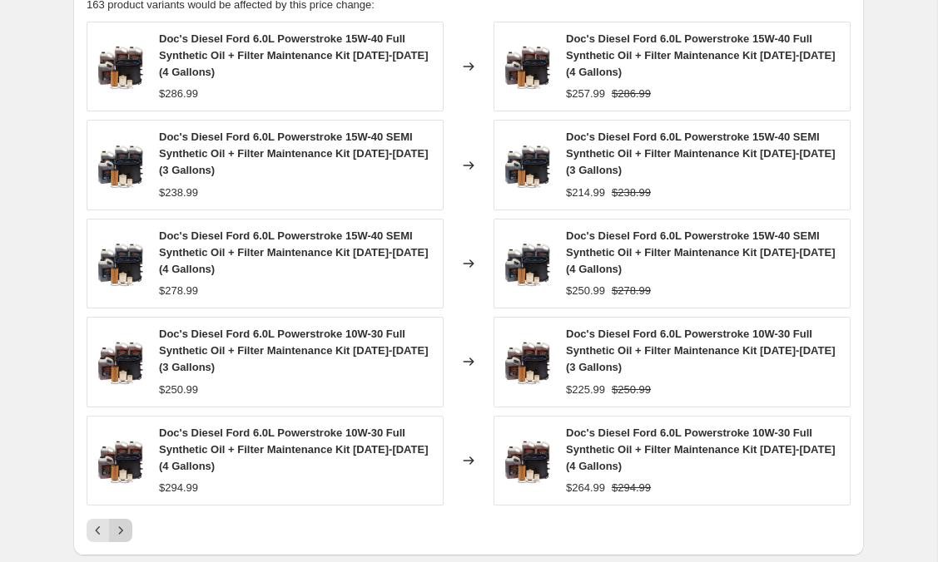
click at [127, 536] on icon "Next" at bounding box center [120, 530] width 17 height 17
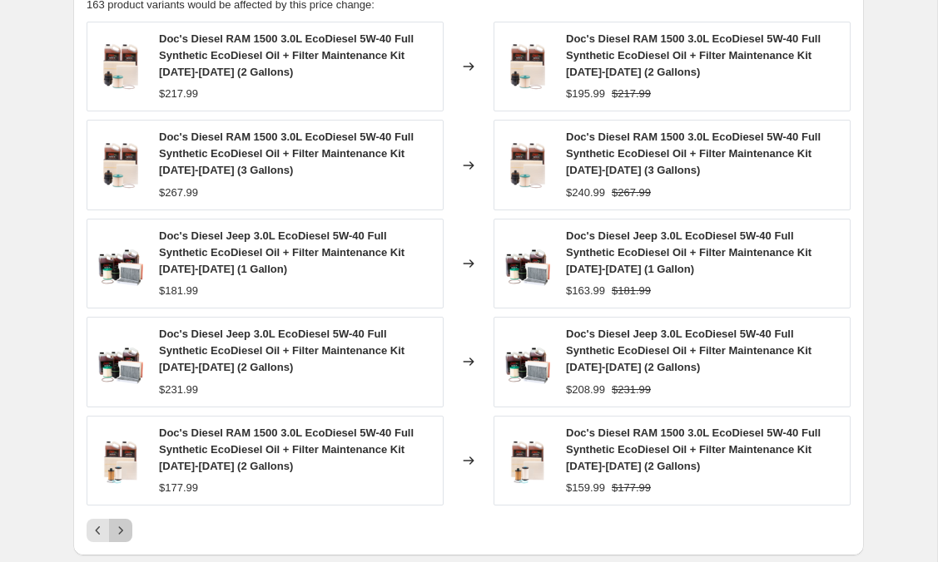
click at [121, 541] on button "Next" at bounding box center [120, 530] width 23 height 23
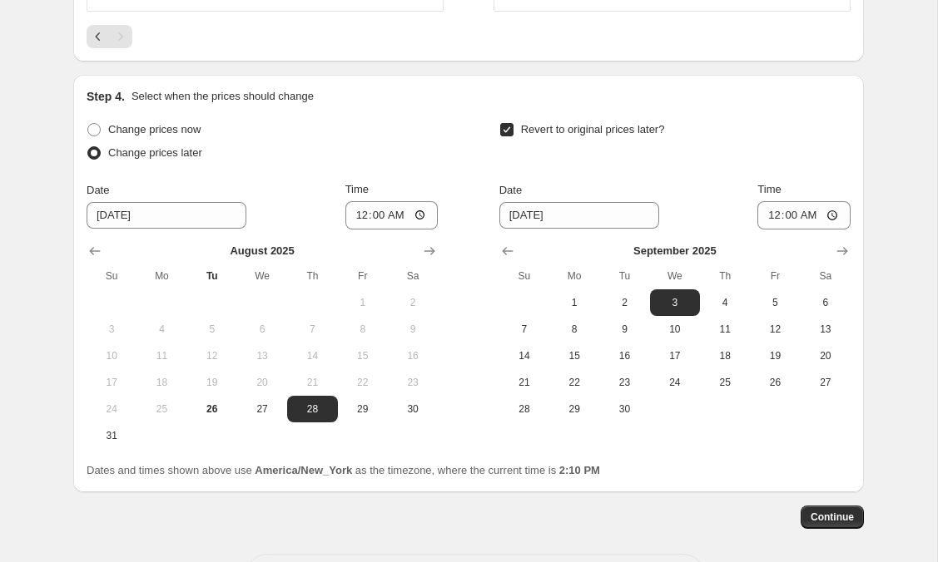
scroll to position [1749, 0]
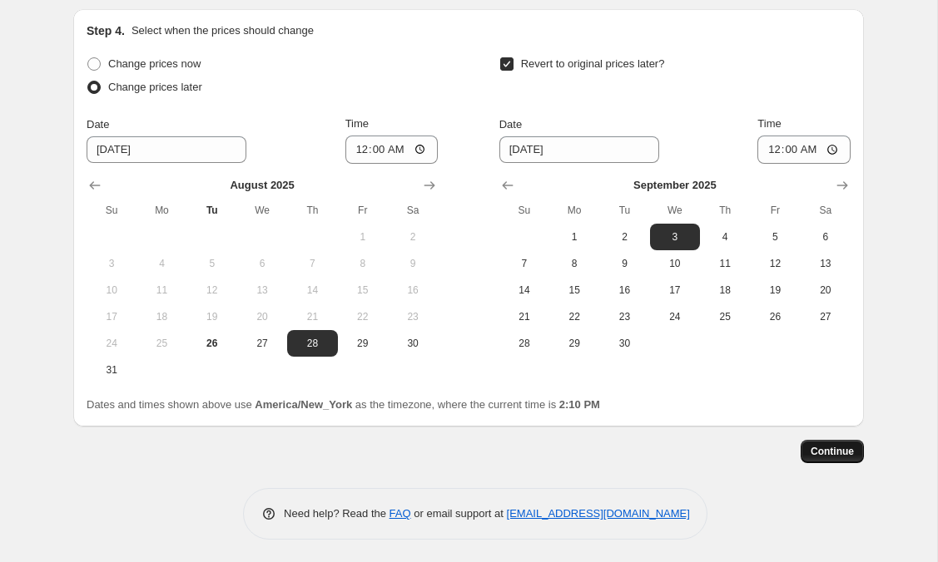
click at [825, 453] on span "Continue" at bounding box center [831, 451] width 43 height 13
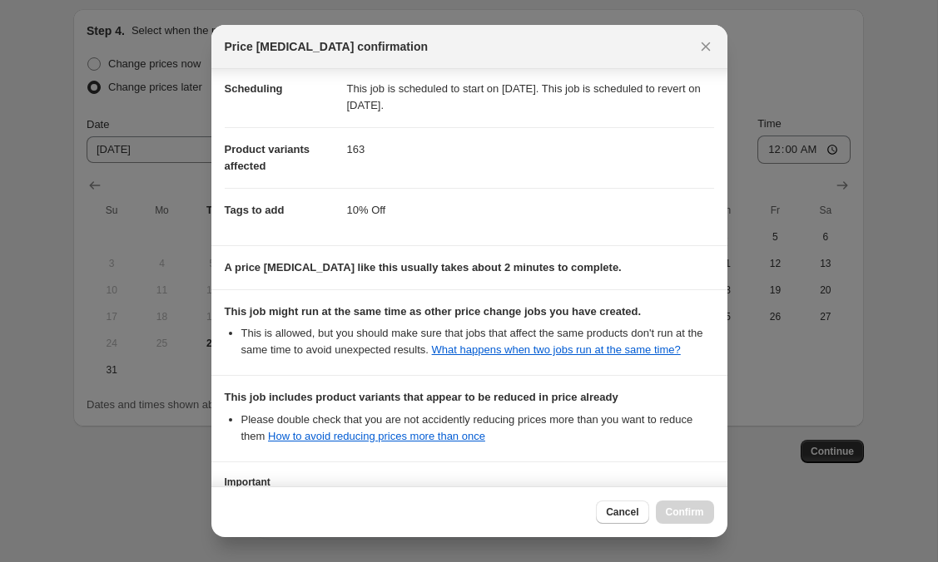
scroll to position [298, 0]
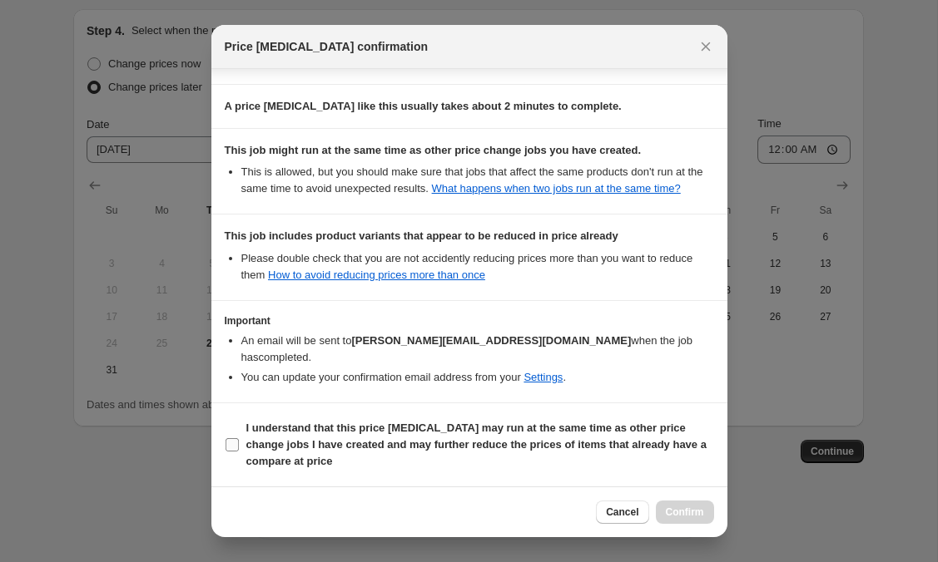
click at [235, 442] on input "I understand that this price [MEDICAL_DATA] may run at the same time as other p…" at bounding box center [231, 444] width 13 height 13
checkbox input "true"
click at [676, 519] on button "Confirm" at bounding box center [685, 512] width 58 height 23
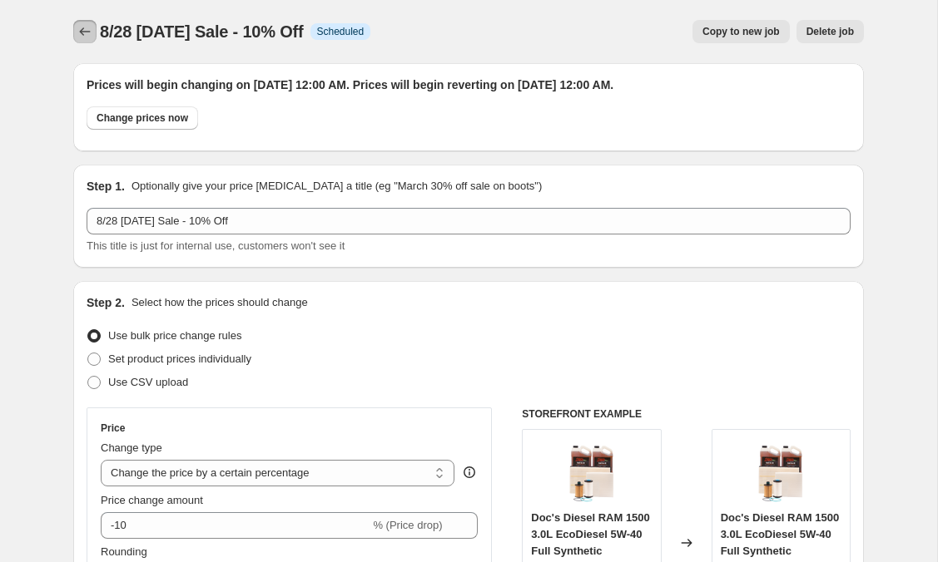
click at [84, 39] on icon "Price change jobs" at bounding box center [85, 31] width 17 height 17
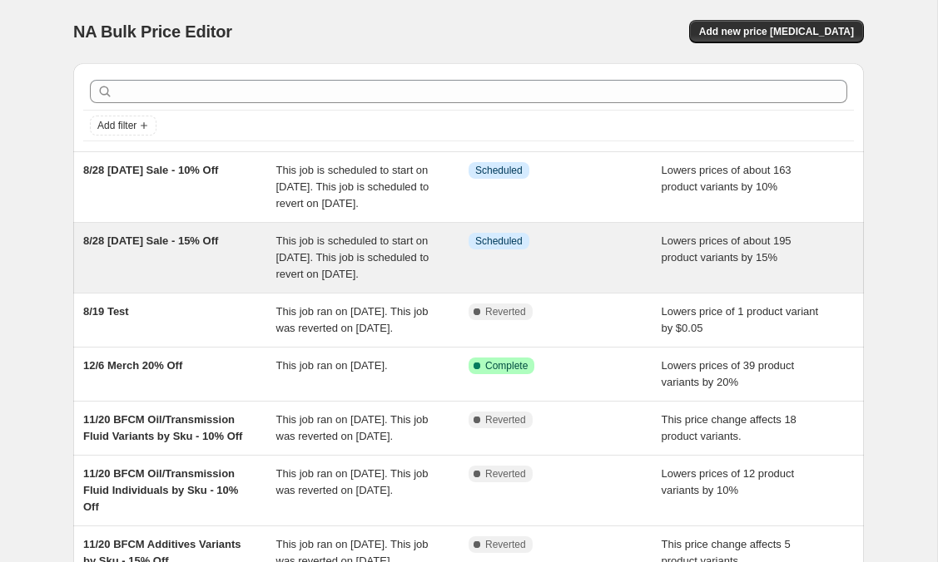
click at [185, 276] on div "8/28 [DATE] Sale - 15% Off" at bounding box center [179, 258] width 193 height 50
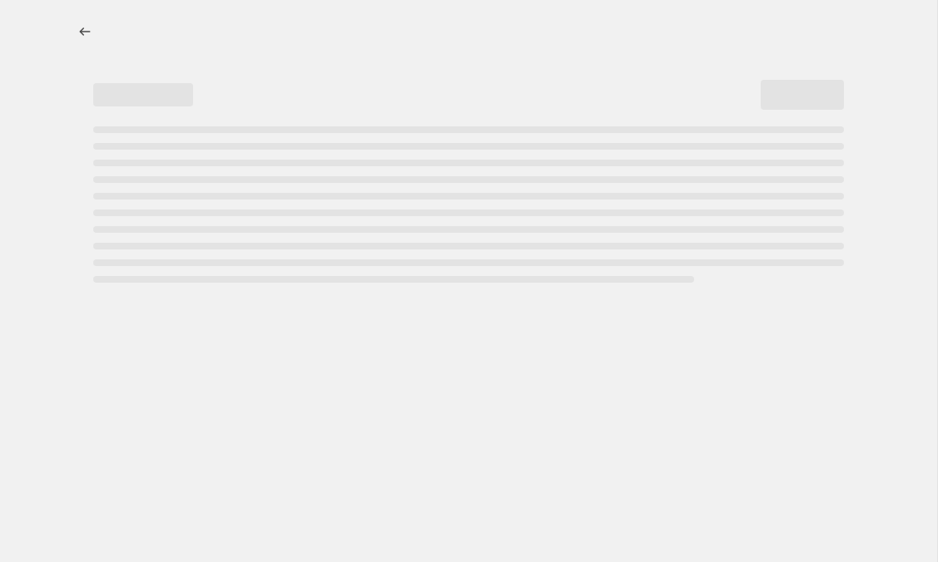
select select "percentage"
select select "product_type"
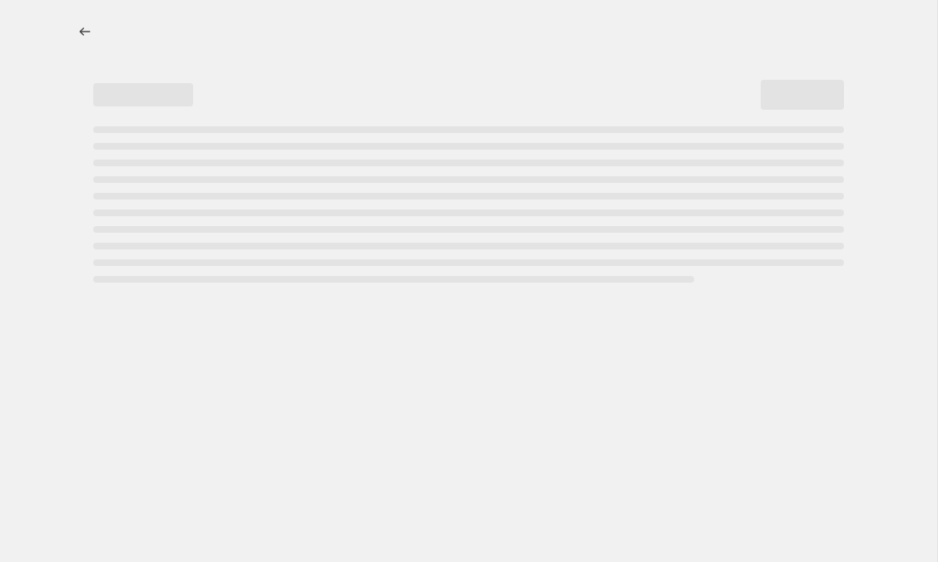
select select "product_type"
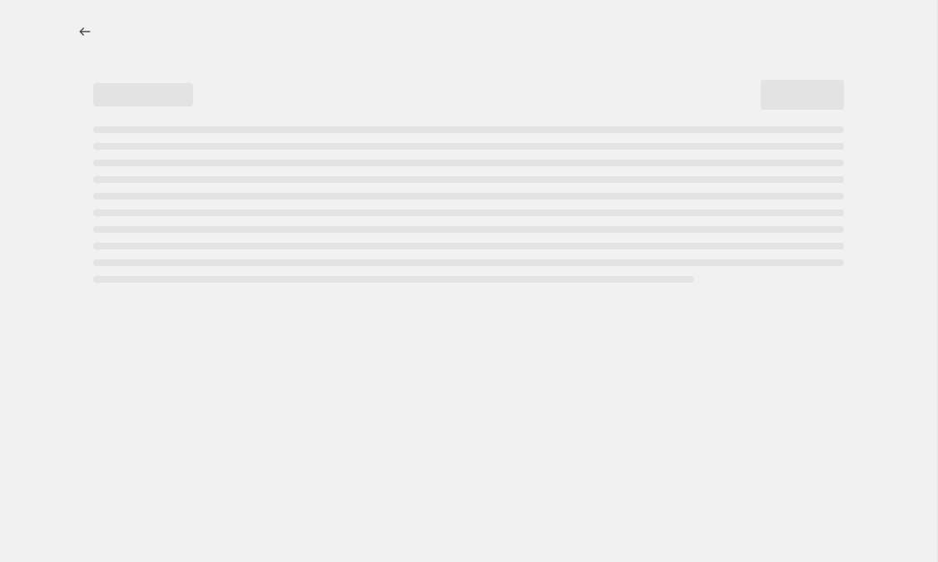
select select "product_type"
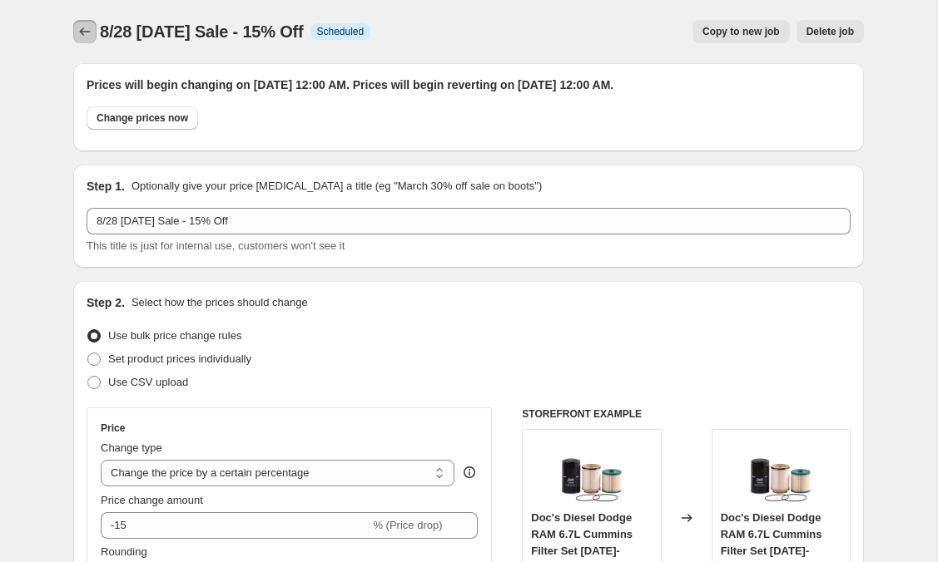
click at [81, 28] on icon "Price change jobs" at bounding box center [85, 31] width 17 height 17
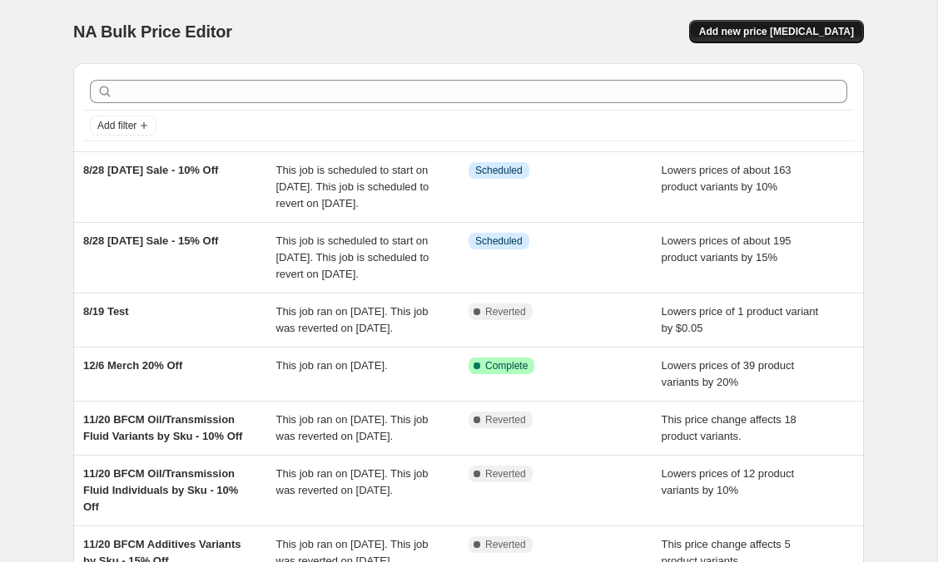
click at [738, 30] on span "Add new price [MEDICAL_DATA]" at bounding box center [776, 31] width 155 height 13
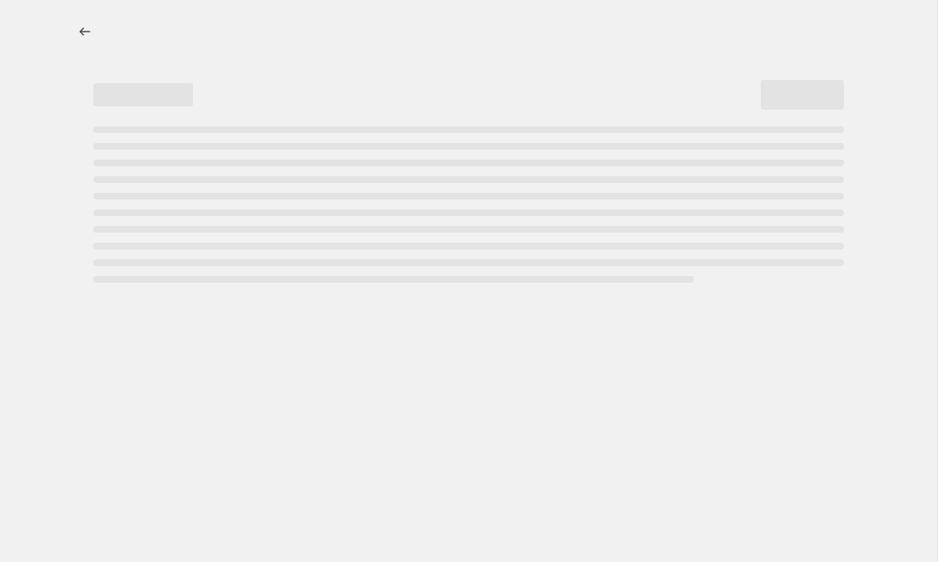
select select "percentage"
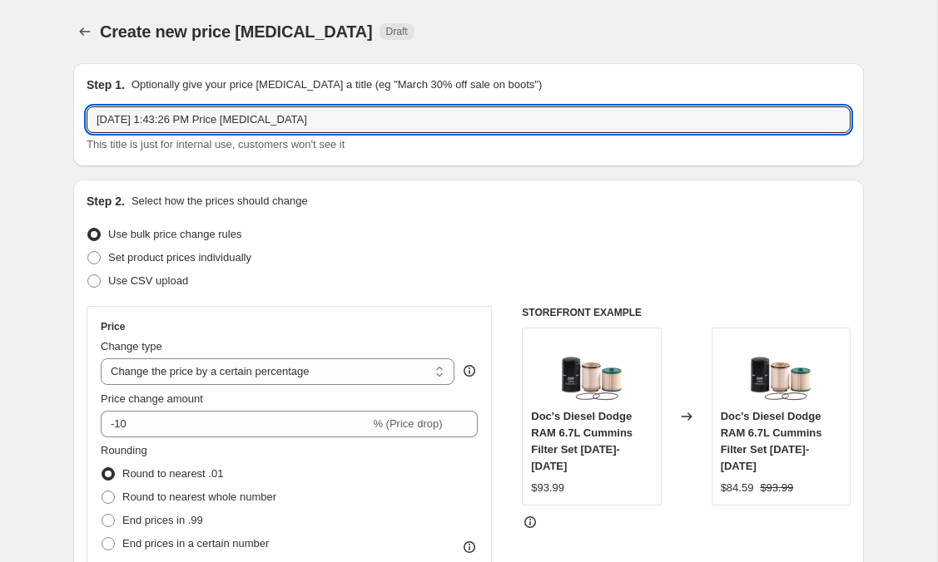
drag, startPoint x: 27, startPoint y: 120, endPoint x: -71, endPoint y: 101, distance: 99.2
click at [0, 101] on html "Home Settings Plans Skip to content Create new price [MEDICAL_DATA]. This page …" at bounding box center [469, 281] width 938 height 562
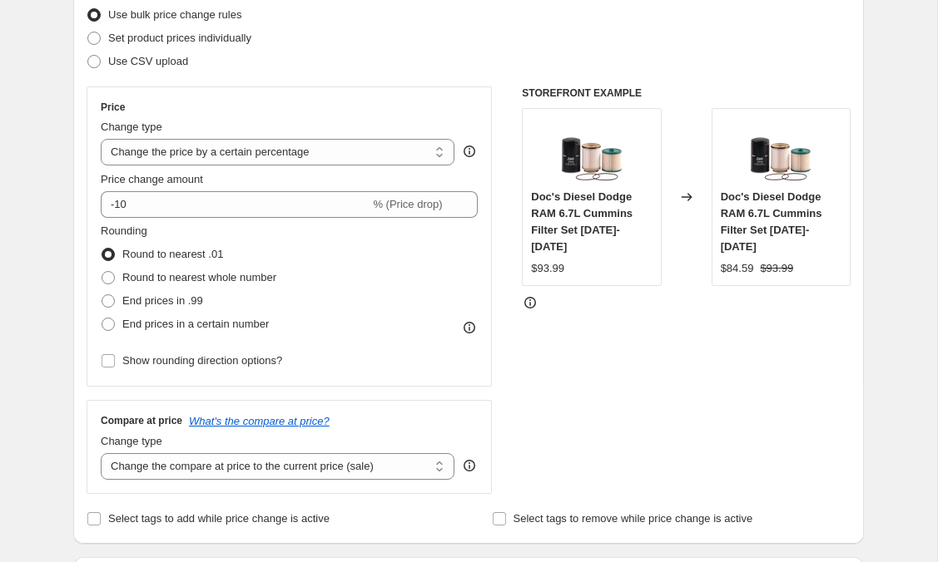
scroll to position [235, 0]
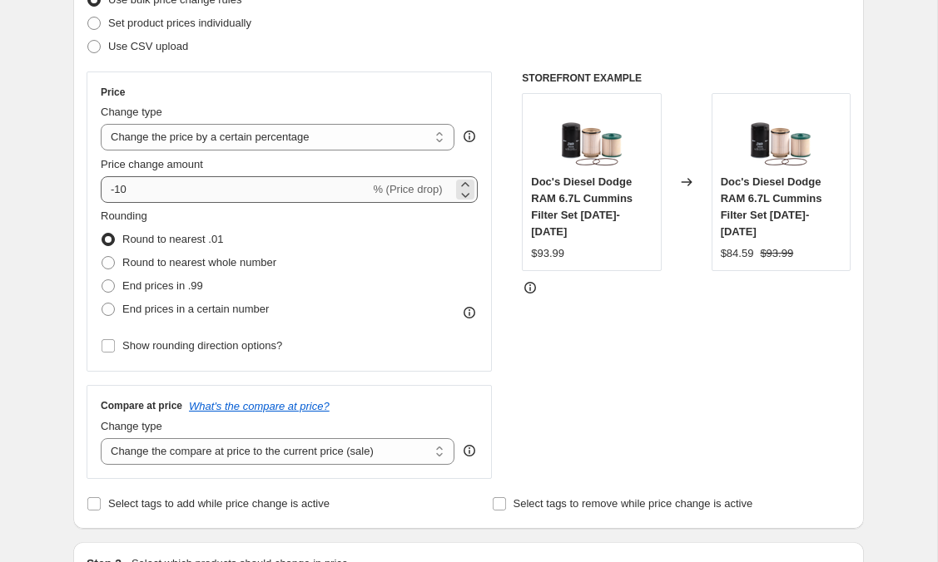
type input "8/28 [DATE] Sale - 5% Off"
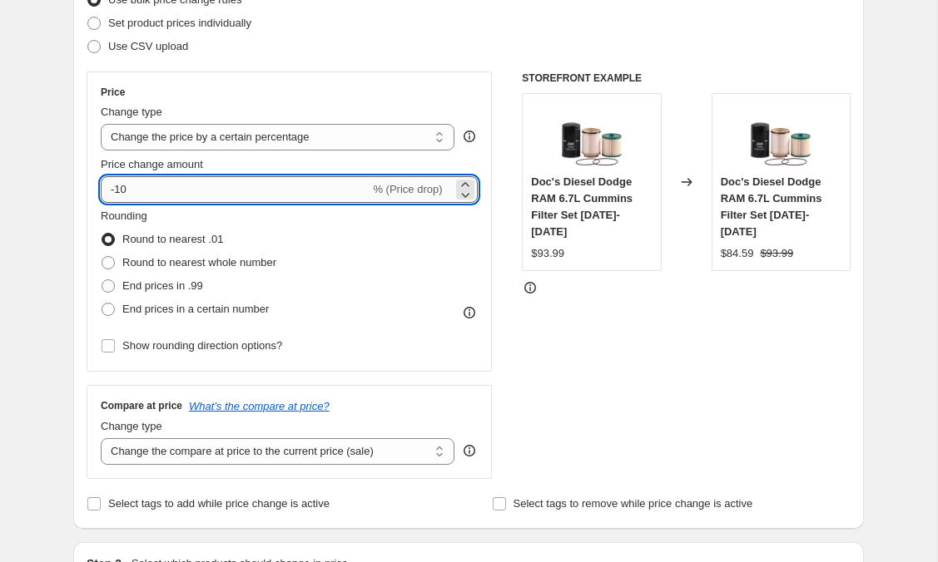
click at [131, 195] on input "-10" at bounding box center [235, 189] width 269 height 27
type input "-1"
type input "-5"
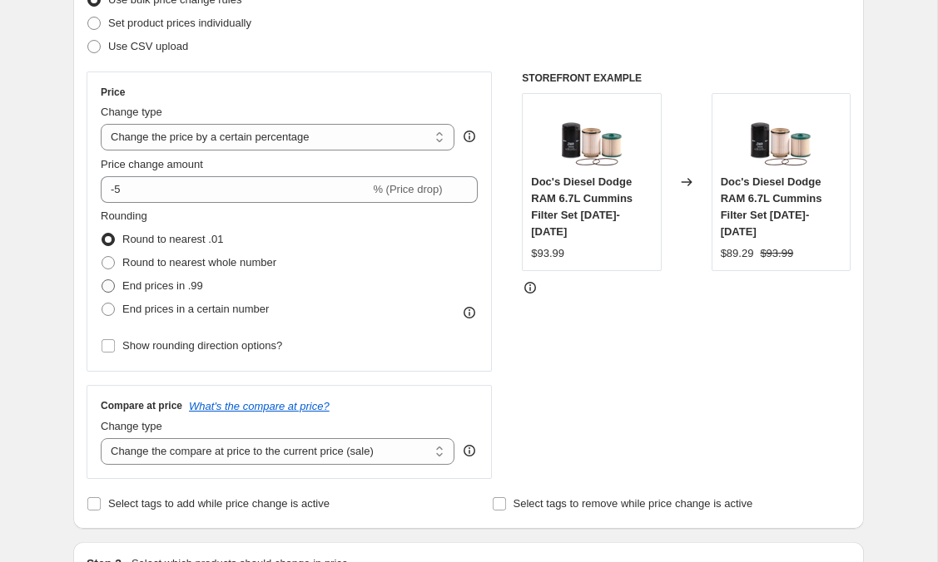
click at [111, 285] on span at bounding box center [107, 286] width 13 height 13
click at [102, 280] on input "End prices in .99" at bounding box center [101, 280] width 1 height 1
radio input "true"
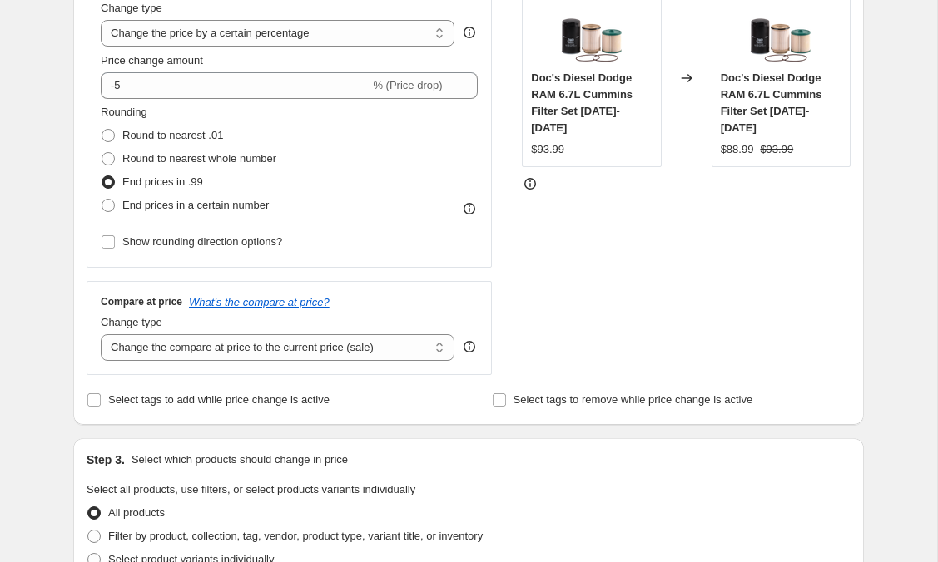
scroll to position [477, 0]
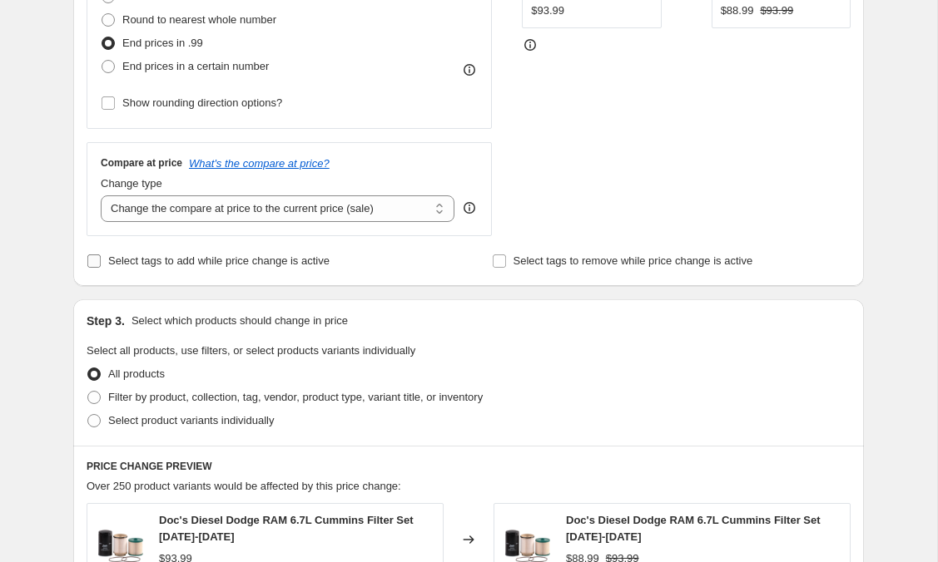
click at [90, 256] on input "Select tags to add while price change is active" at bounding box center [93, 261] width 13 height 13
checkbox input "true"
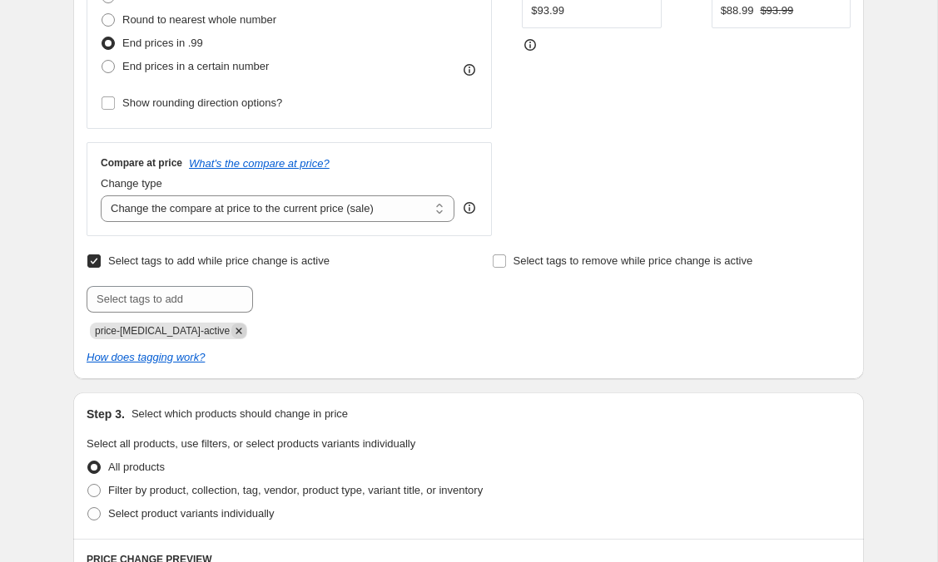
click at [231, 335] on icon "Remove price-change-job-active" at bounding box center [238, 331] width 15 height 15
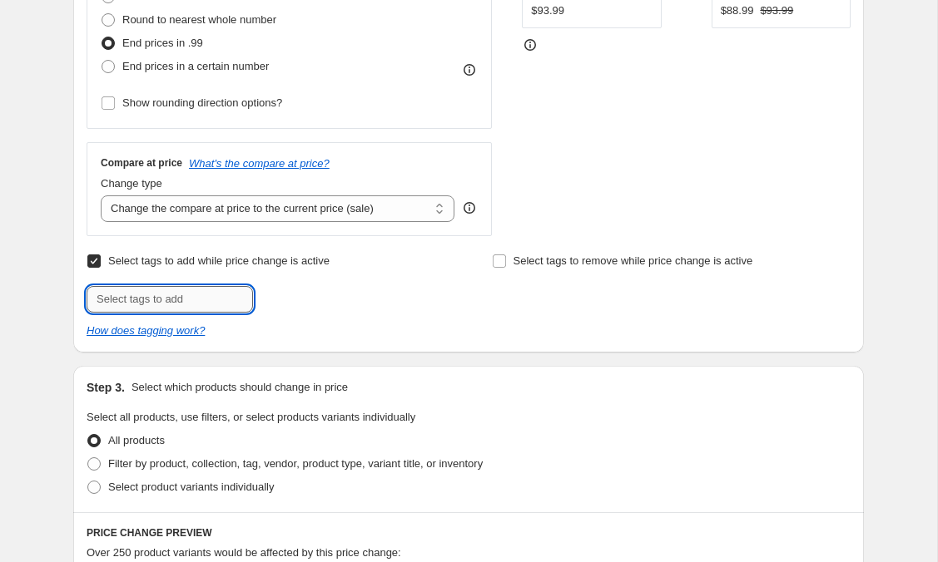
click at [190, 295] on input "text" at bounding box center [170, 299] width 166 height 27
type input "5% Off"
click at [316, 304] on button "Add 5% Off" at bounding box center [294, 297] width 74 height 23
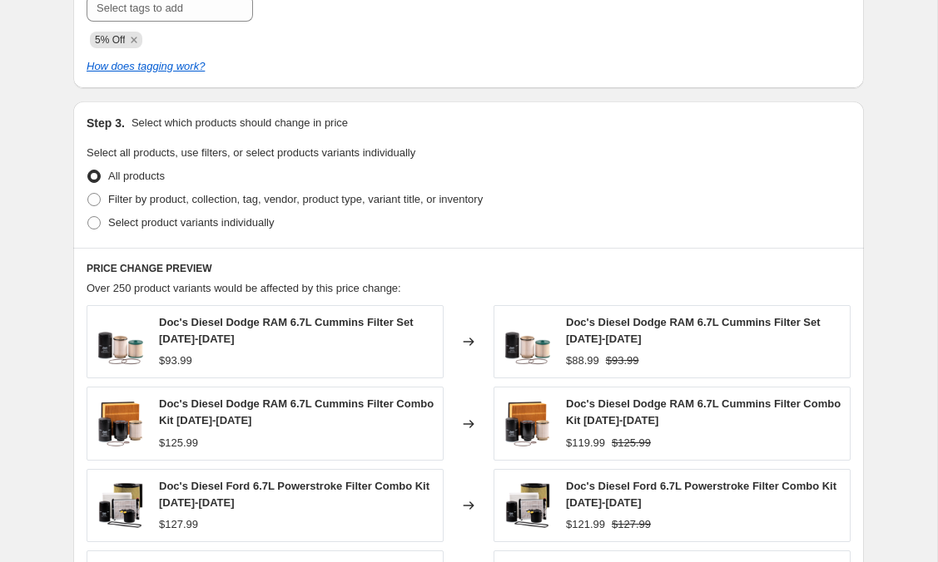
scroll to position [775, 0]
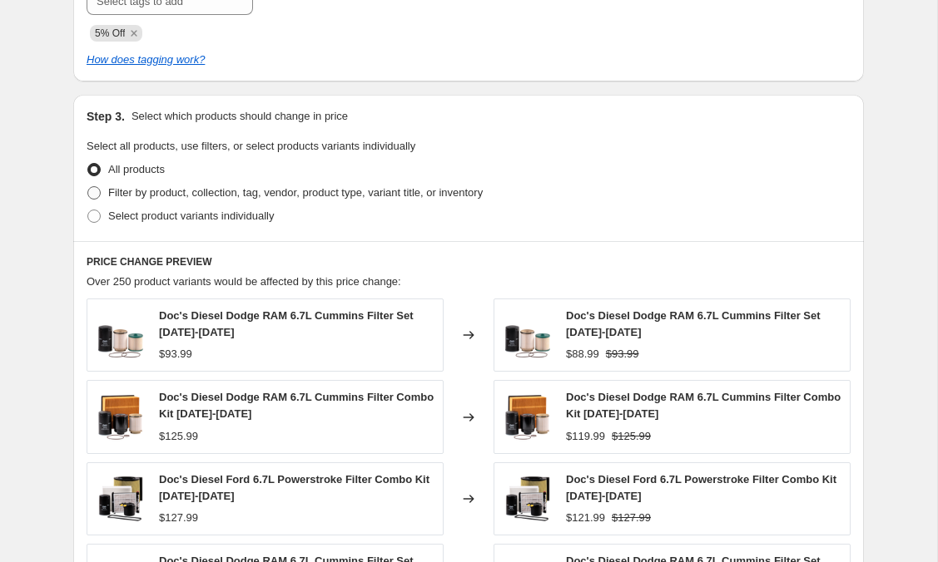
click at [94, 193] on span at bounding box center [93, 192] width 13 height 13
click at [88, 187] on input "Filter by product, collection, tag, vendor, product type, variant title, or inv…" at bounding box center [87, 186] width 1 height 1
radio input "true"
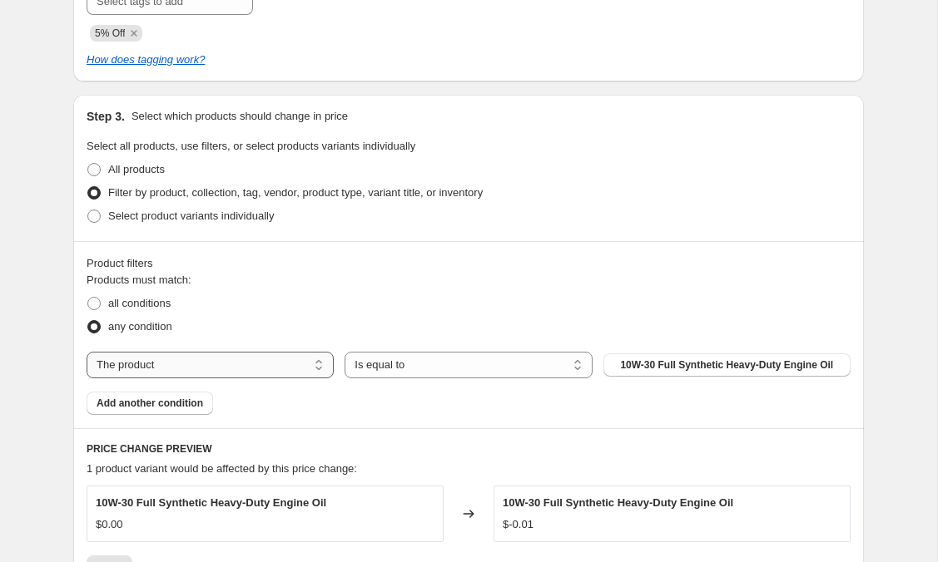
click at [250, 370] on select "The product The product's collection The product's tag The product's vendor The…" at bounding box center [210, 365] width 247 height 27
select select "product_type"
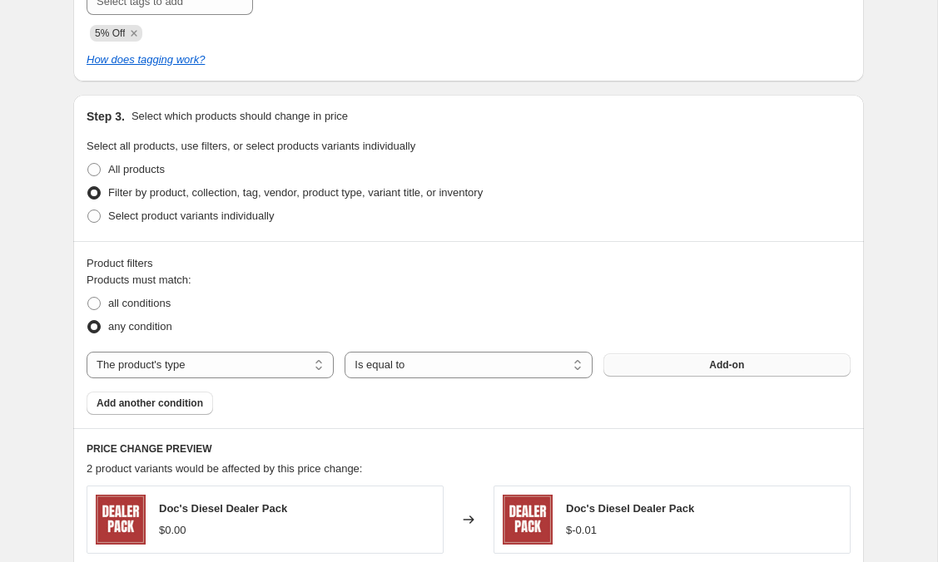
click at [690, 358] on button "Add-on" at bounding box center [726, 365] width 247 height 23
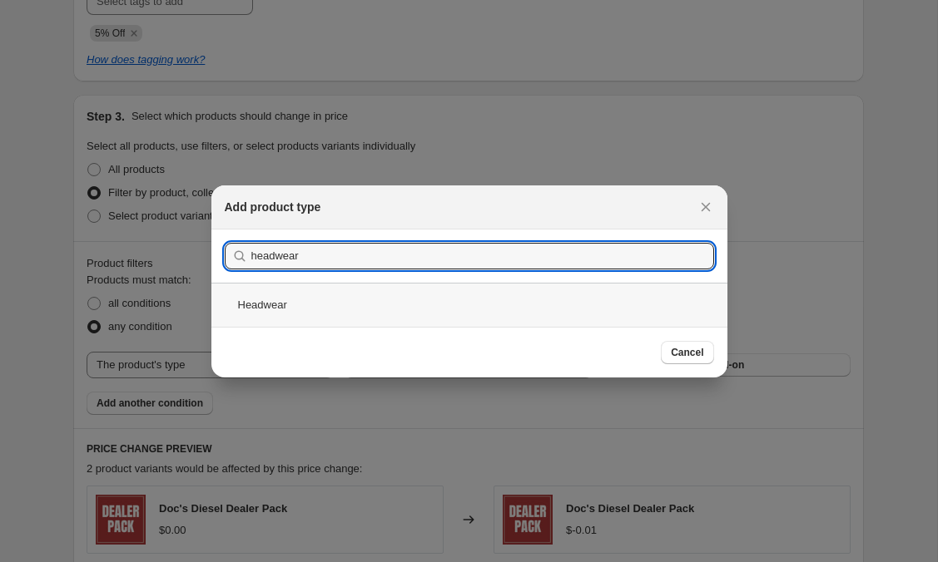
type input "headwear"
click at [289, 311] on div "Headwear" at bounding box center [469, 305] width 516 height 44
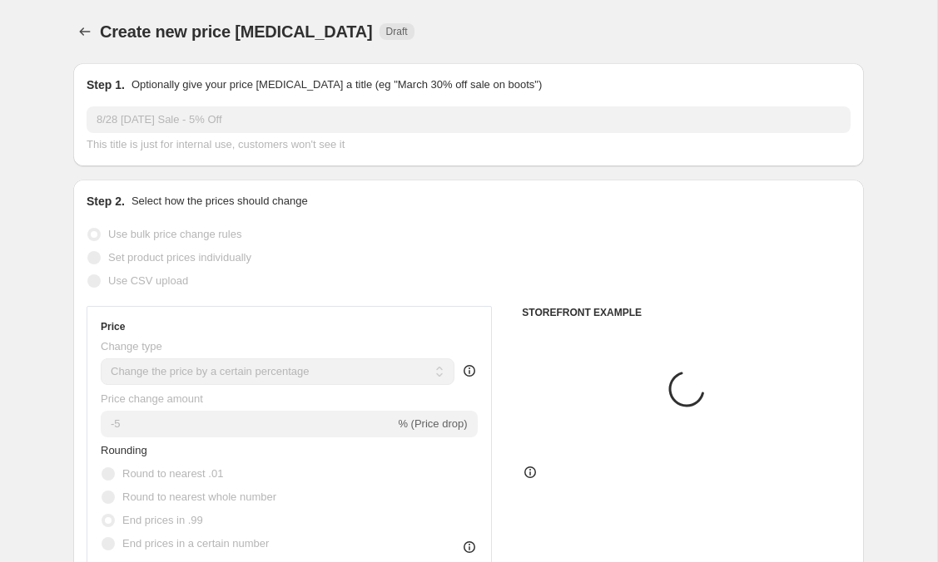
scroll to position [775, 0]
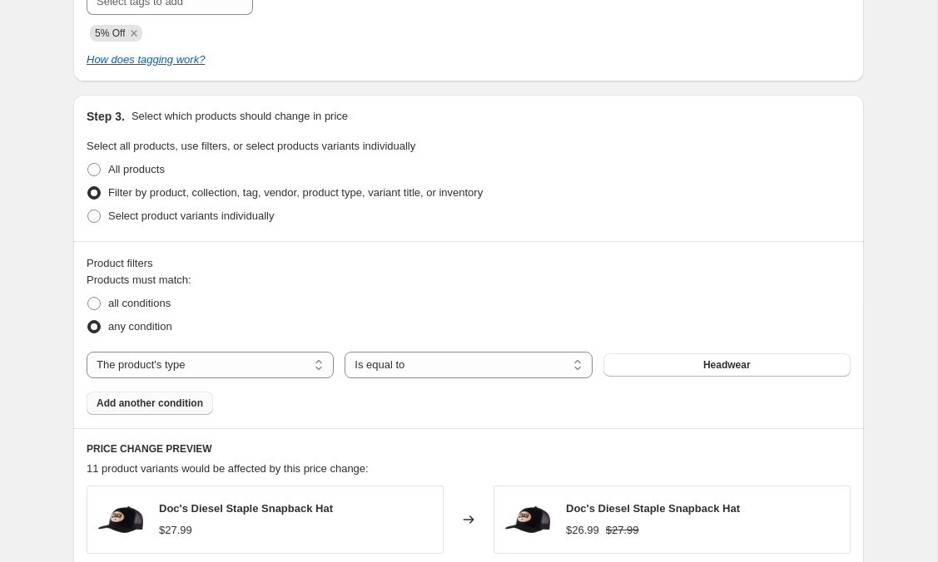
click at [161, 403] on span "Add another condition" at bounding box center [149, 403] width 106 height 13
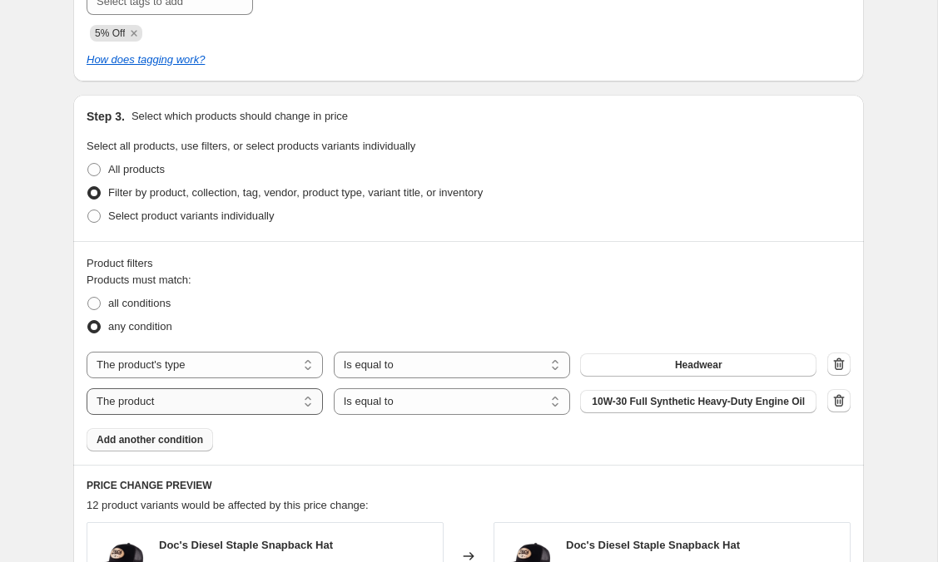
click at [210, 406] on select "The product The product's collection The product's tag The product's vendor The…" at bounding box center [205, 401] width 236 height 27
select select "product_type"
click at [700, 400] on span "Add-on" at bounding box center [697, 401] width 35 height 13
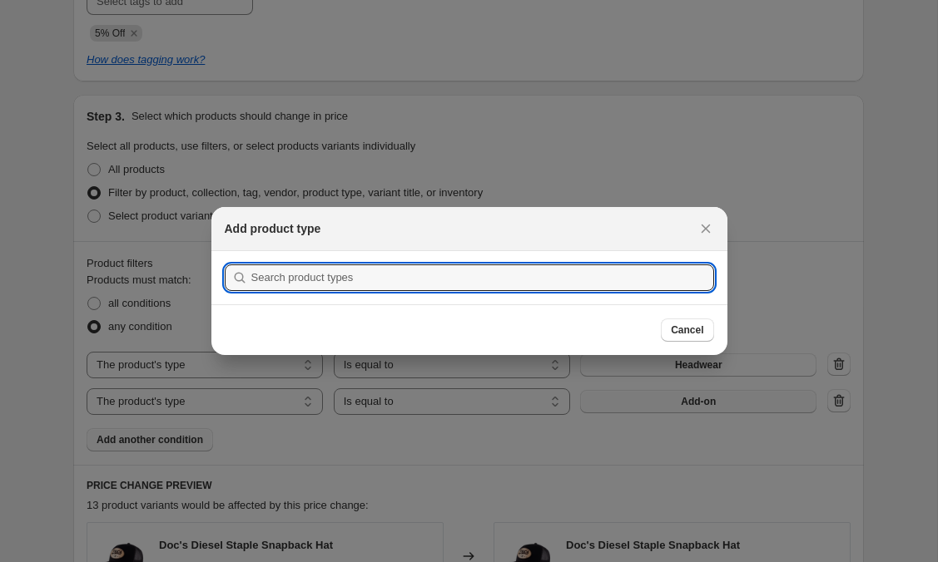
scroll to position [0, 0]
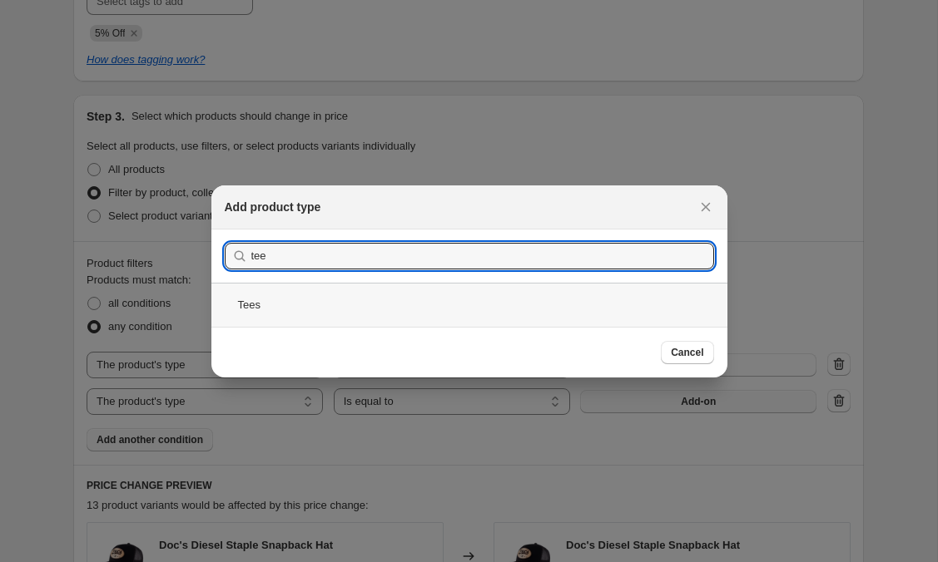
type input "tee"
click at [345, 299] on div "Tees" at bounding box center [469, 305] width 516 height 44
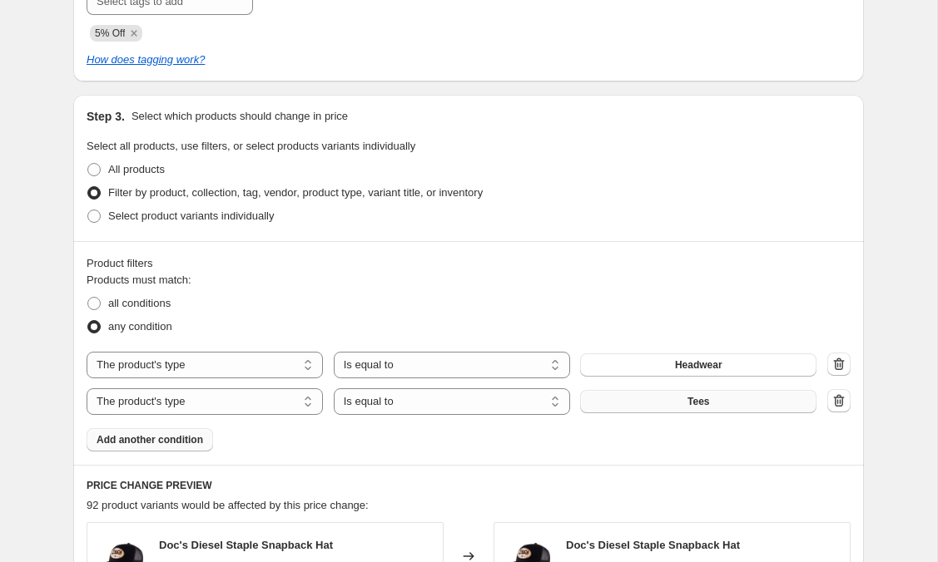
click at [174, 438] on span "Add another condition" at bounding box center [149, 439] width 106 height 13
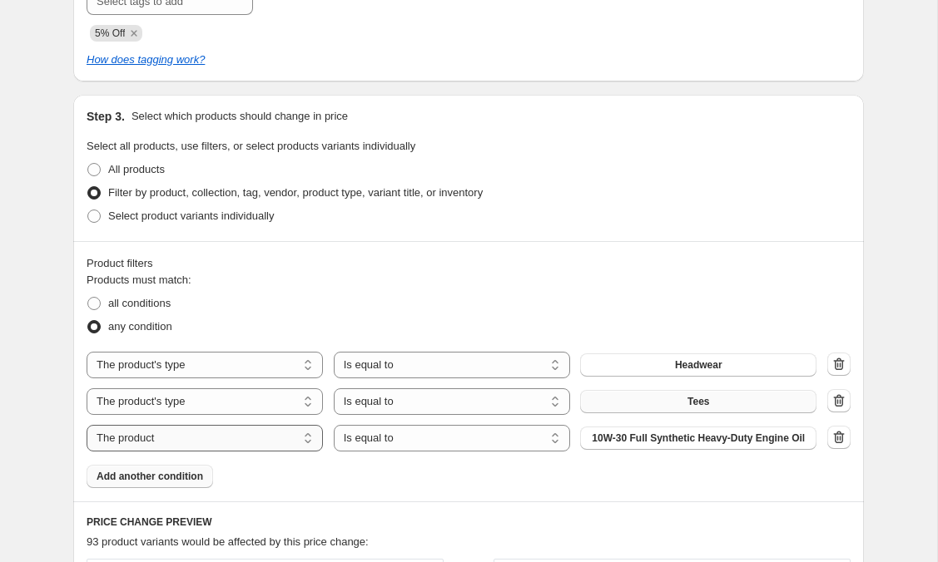
click at [181, 445] on select "The product The product's collection The product's tag The product's vendor The…" at bounding box center [205, 438] width 236 height 27
select select "product_type"
click at [688, 439] on span "Add-on" at bounding box center [697, 438] width 35 height 13
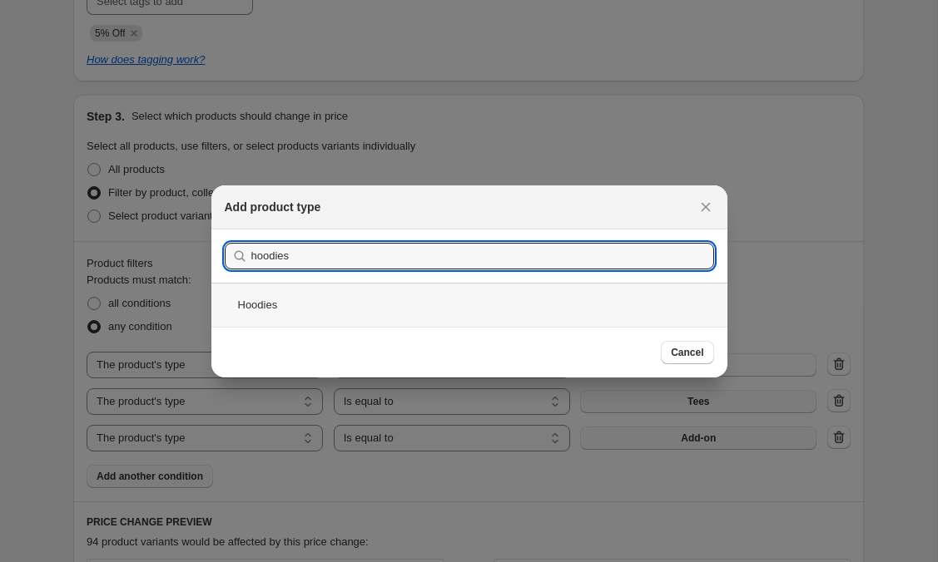
type input "hoodies"
click at [277, 298] on div "Hoodies" at bounding box center [469, 305] width 516 height 44
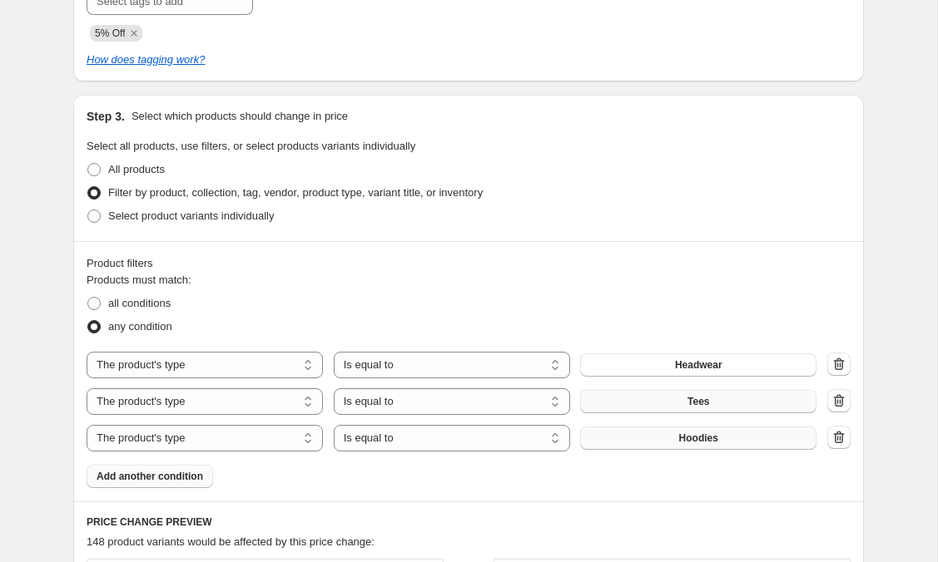
click at [189, 488] on div "Product filters Products must match: all conditions any condition The product T…" at bounding box center [468, 371] width 790 height 260
click at [186, 476] on span "Add another condition" at bounding box center [149, 476] width 106 height 13
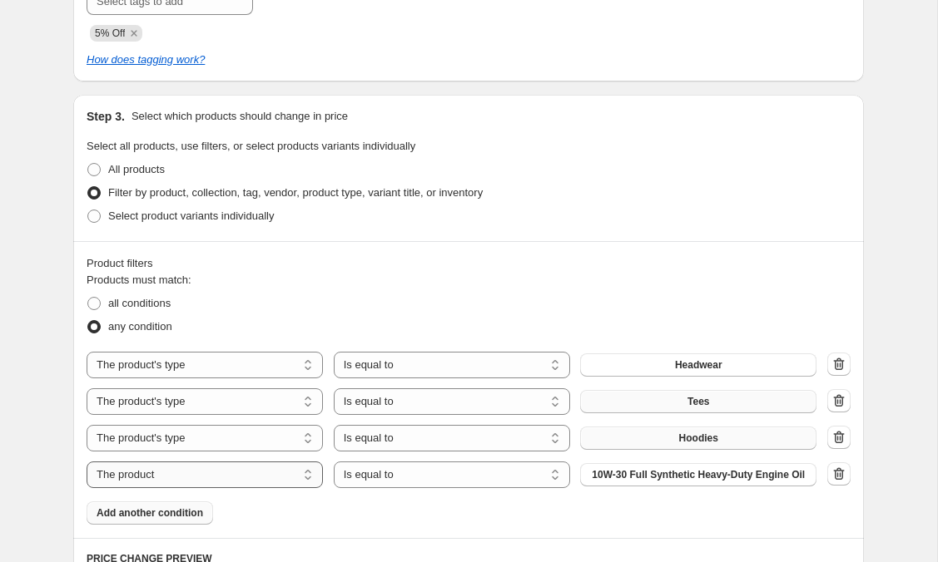
click at [246, 483] on select "The product The product's collection The product's tag The product's vendor The…" at bounding box center [205, 475] width 236 height 27
select select "product_type"
click at [640, 474] on button "Add-on" at bounding box center [698, 474] width 236 height 23
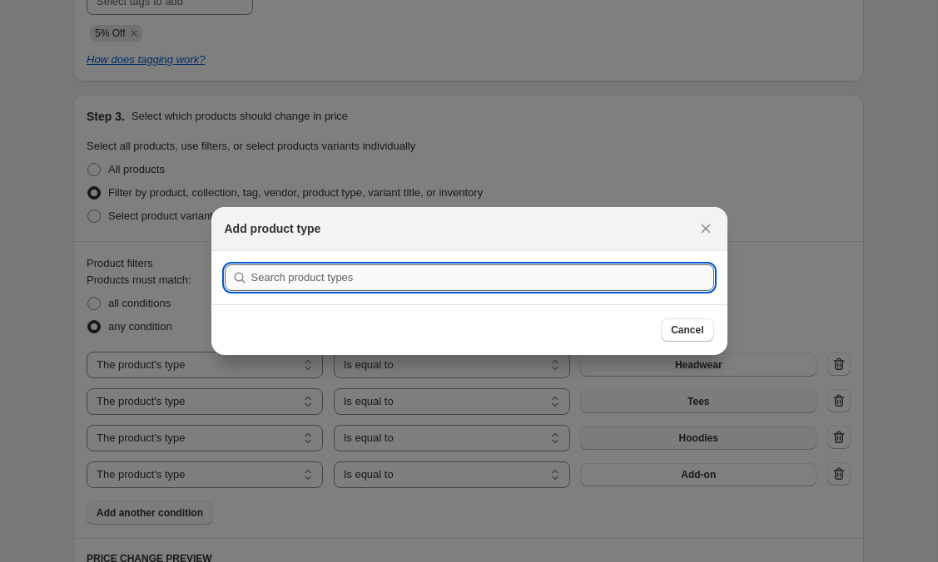
click at [405, 282] on input ":re8:" at bounding box center [482, 278] width 463 height 27
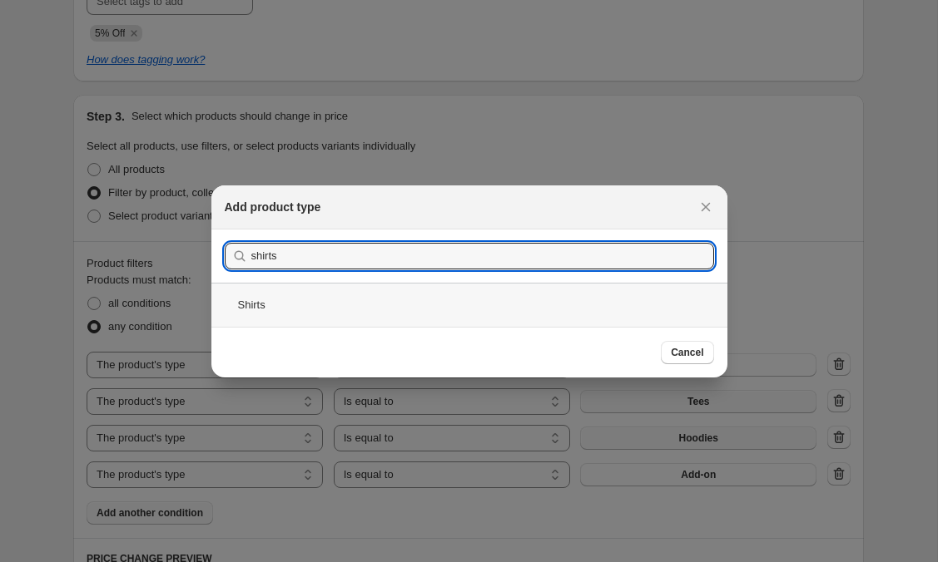
type input "shirts"
click at [276, 300] on div "Shirts" at bounding box center [469, 305] width 516 height 44
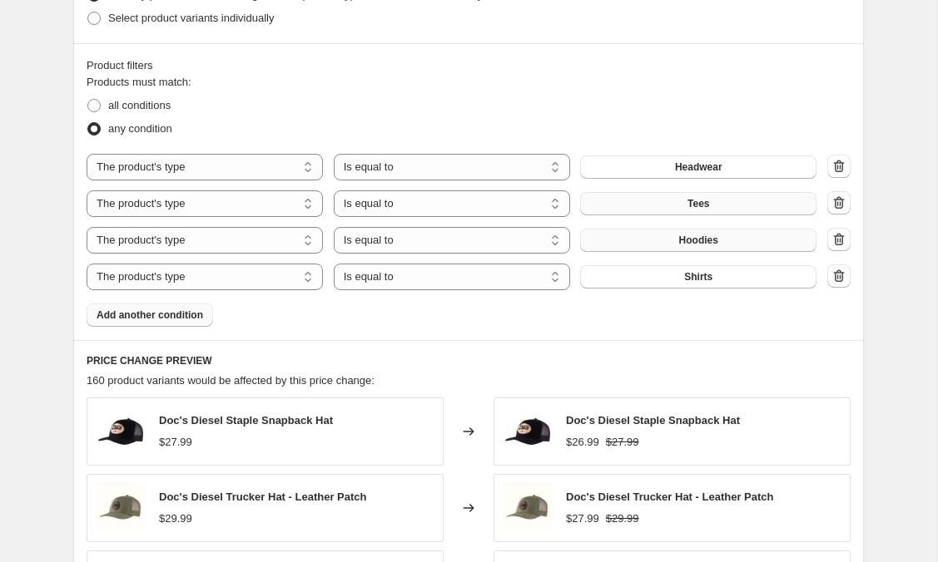
scroll to position [983, 0]
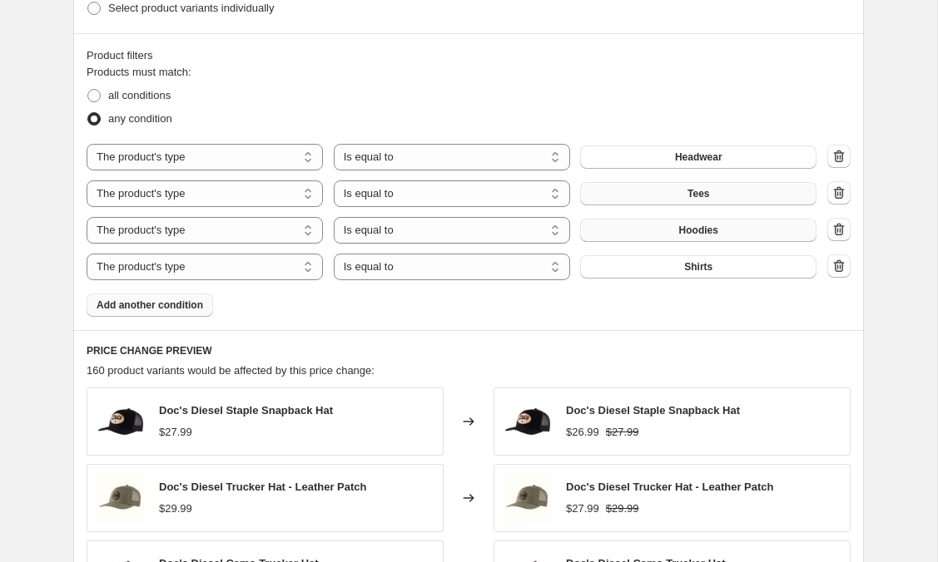
click at [156, 304] on span "Add another condition" at bounding box center [149, 305] width 106 height 13
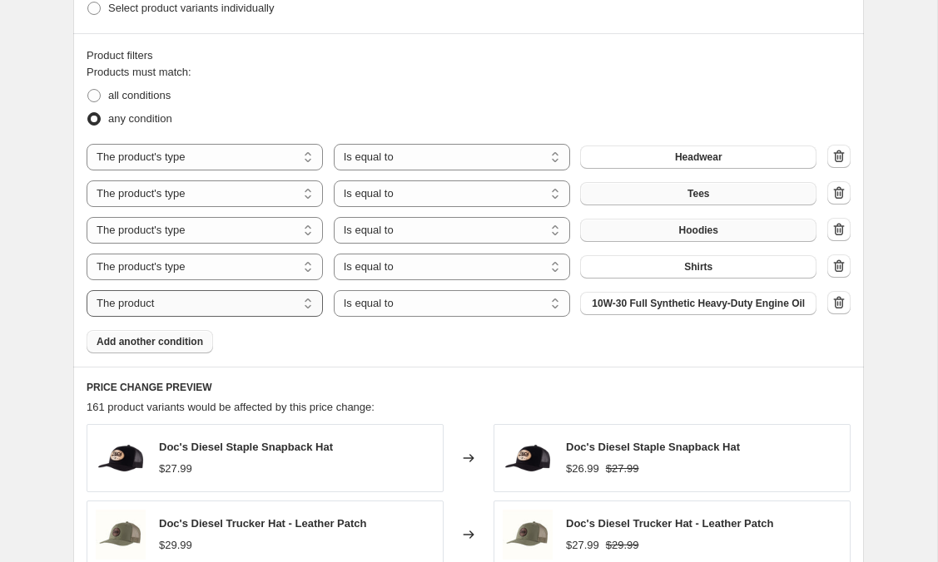
click at [220, 310] on select "The product The product's collection The product's tag The product's vendor The…" at bounding box center [205, 303] width 236 height 27
select select "product_type"
click at [636, 304] on button "Add-on" at bounding box center [698, 303] width 236 height 23
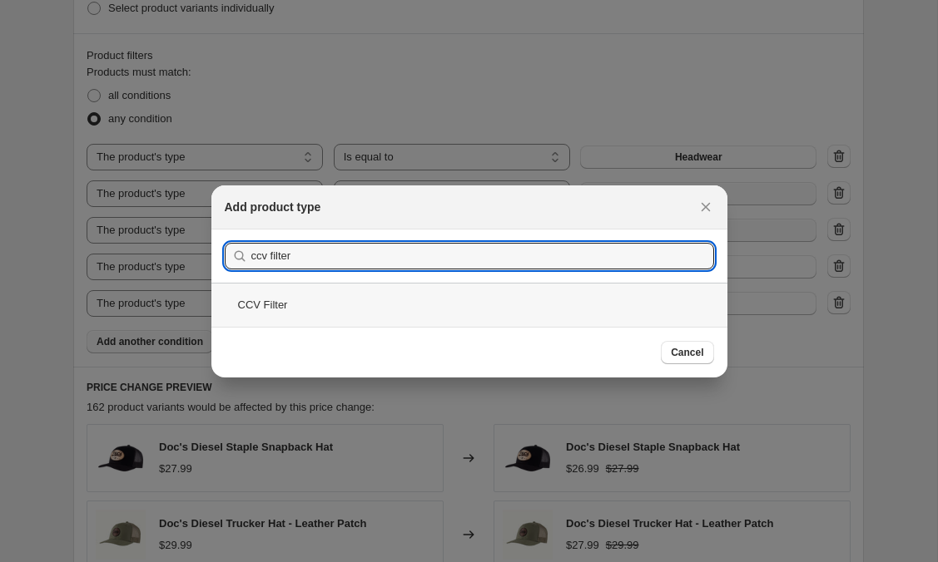
type input "ccv filter"
click at [310, 314] on div "CCV Filter" at bounding box center [469, 305] width 516 height 44
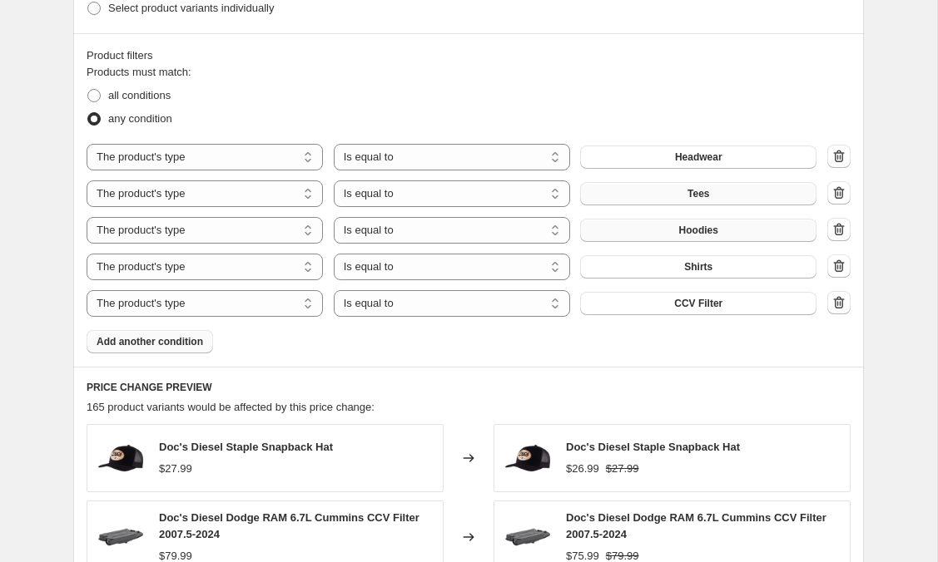
click at [190, 343] on span "Add another condition" at bounding box center [149, 341] width 106 height 13
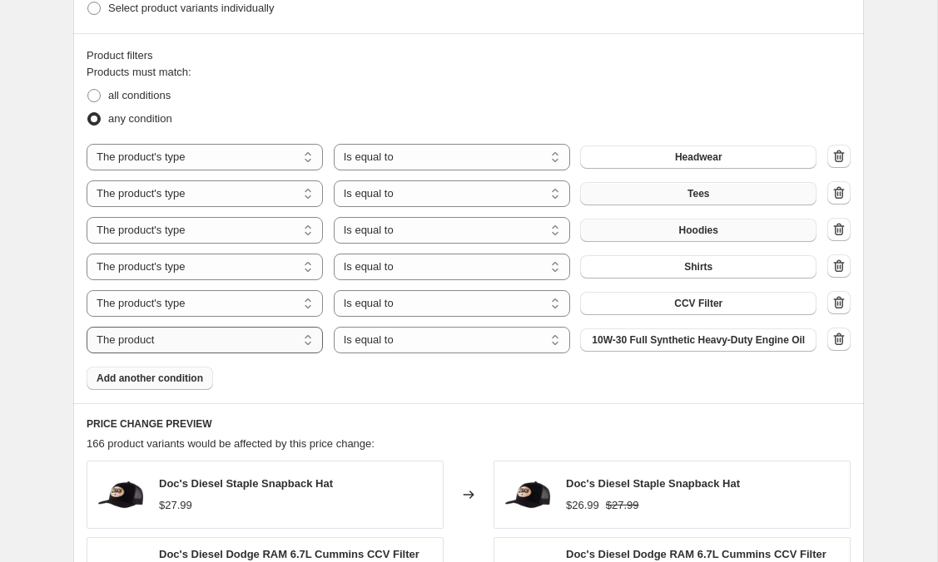
click at [130, 354] on select "The product The product's collection The product's tag The product's vendor The…" at bounding box center [205, 340] width 236 height 27
select select "product_type"
click at [689, 341] on span "Add-on" at bounding box center [697, 340] width 35 height 13
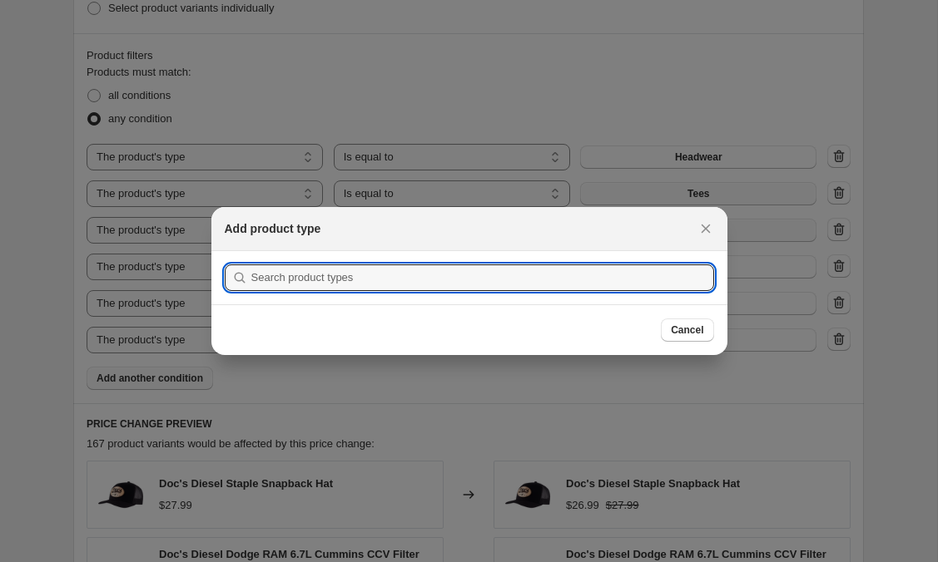
scroll to position [0, 0]
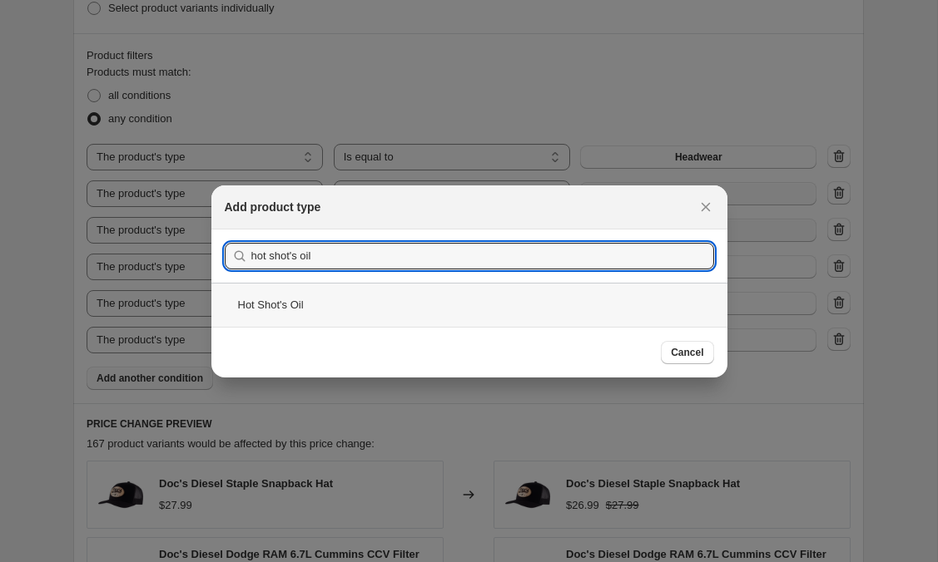
type input "hot shot's oil"
click at [342, 304] on div "Hot Shot's Oil" at bounding box center [469, 305] width 516 height 44
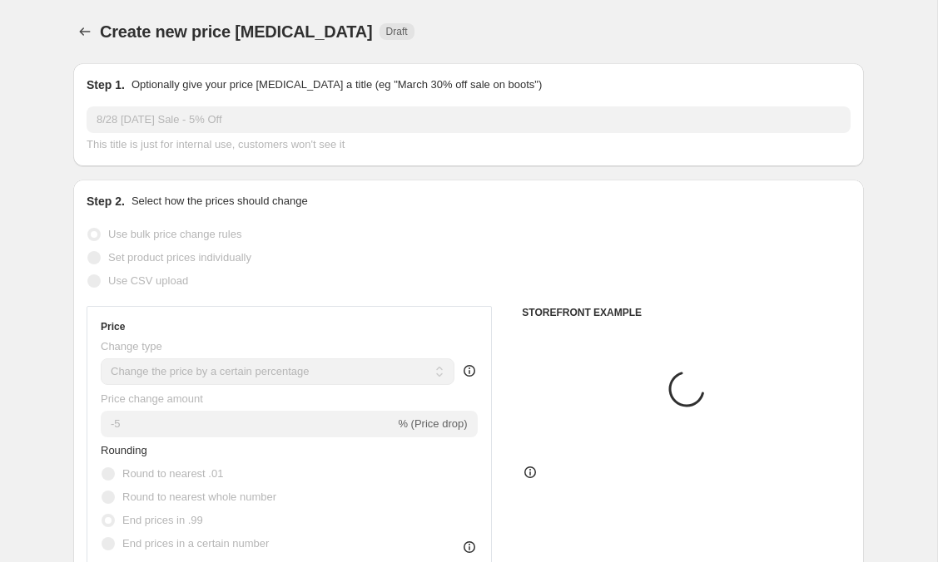
scroll to position [983, 0]
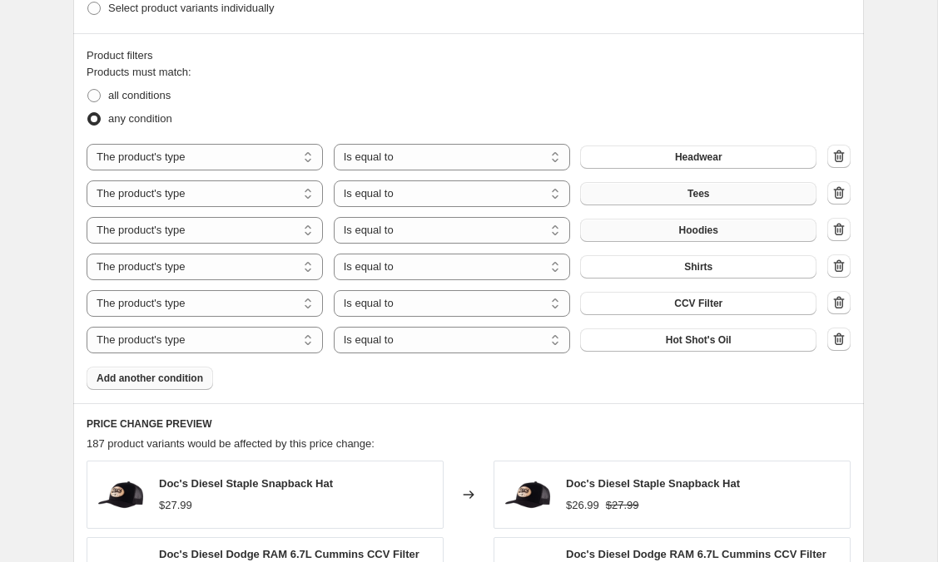
click at [154, 383] on span "Add another condition" at bounding box center [149, 378] width 106 height 13
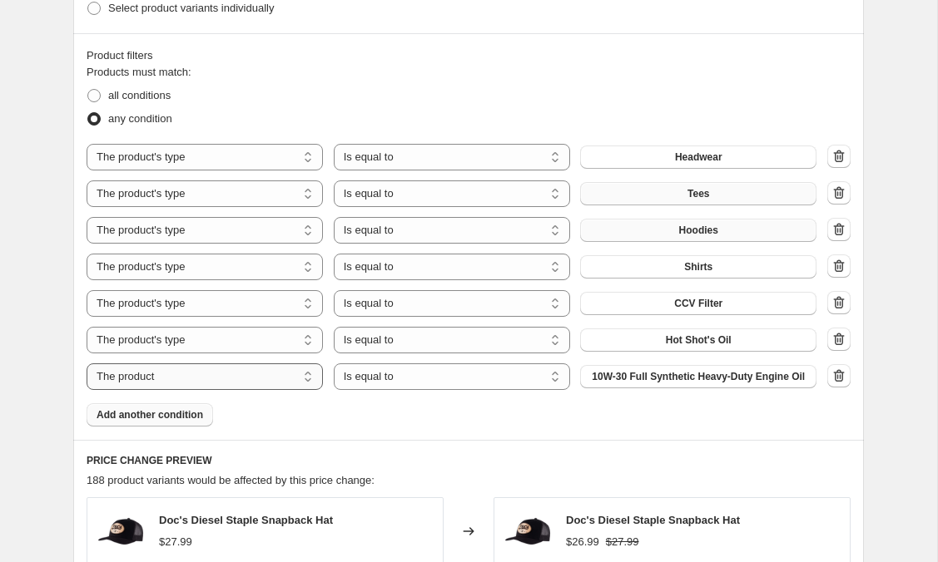
click at [270, 387] on select "The product The product's collection The product's tag The product's vendor The…" at bounding box center [205, 377] width 236 height 27
select select "product_type"
click at [634, 383] on button "Add-on" at bounding box center [698, 376] width 236 height 23
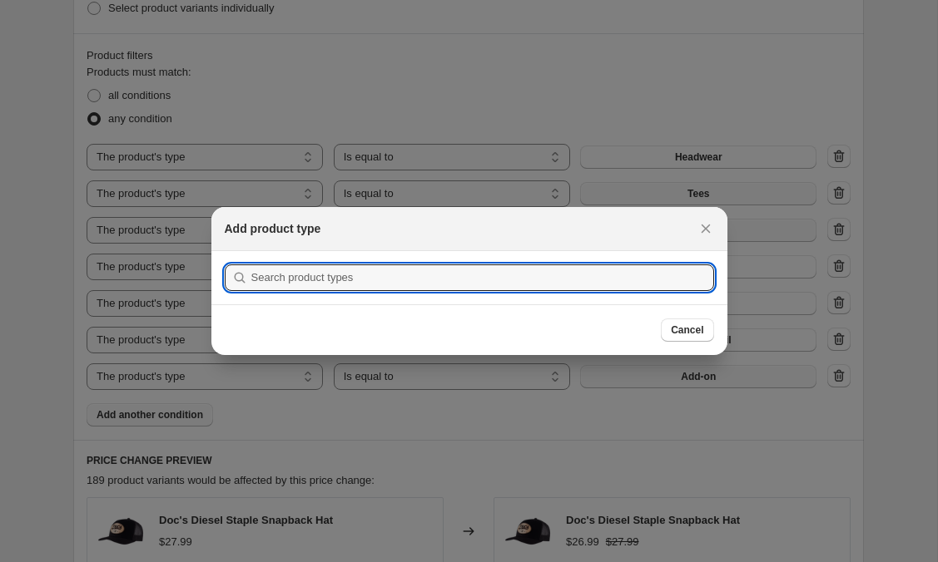
scroll to position [0, 0]
click at [458, 270] on input ":req:" at bounding box center [482, 278] width 463 height 27
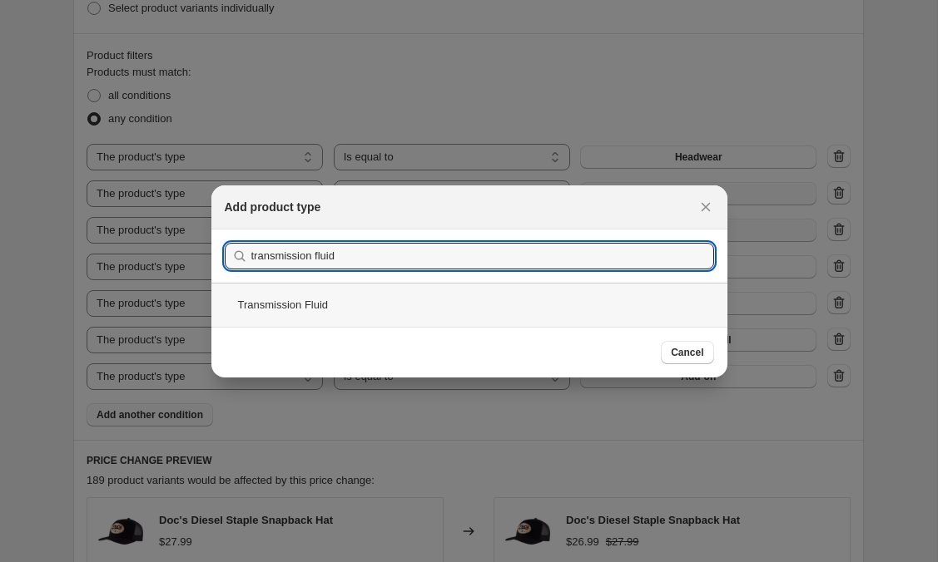
type input "transmission fluid"
click at [349, 299] on div "Transmission Fluid" at bounding box center [469, 305] width 516 height 44
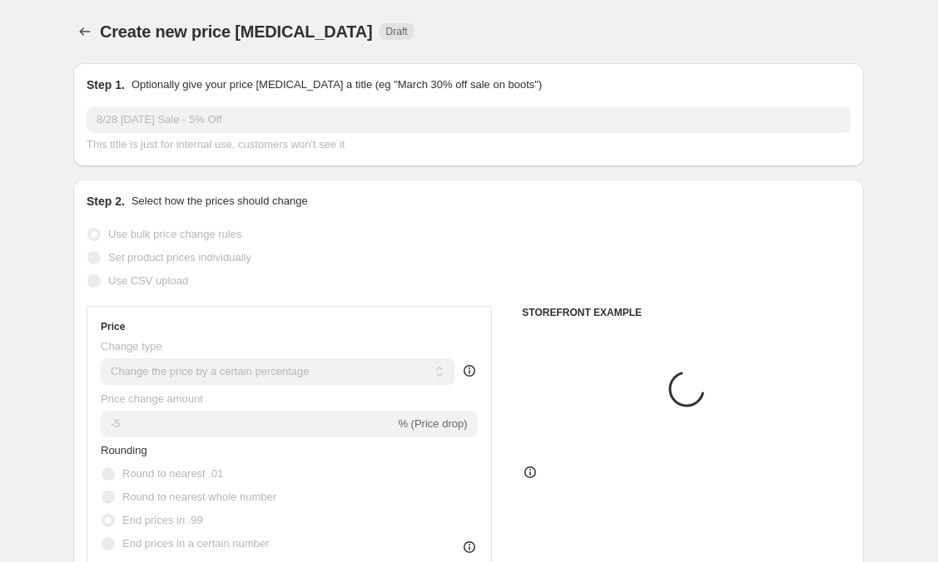
scroll to position [983, 0]
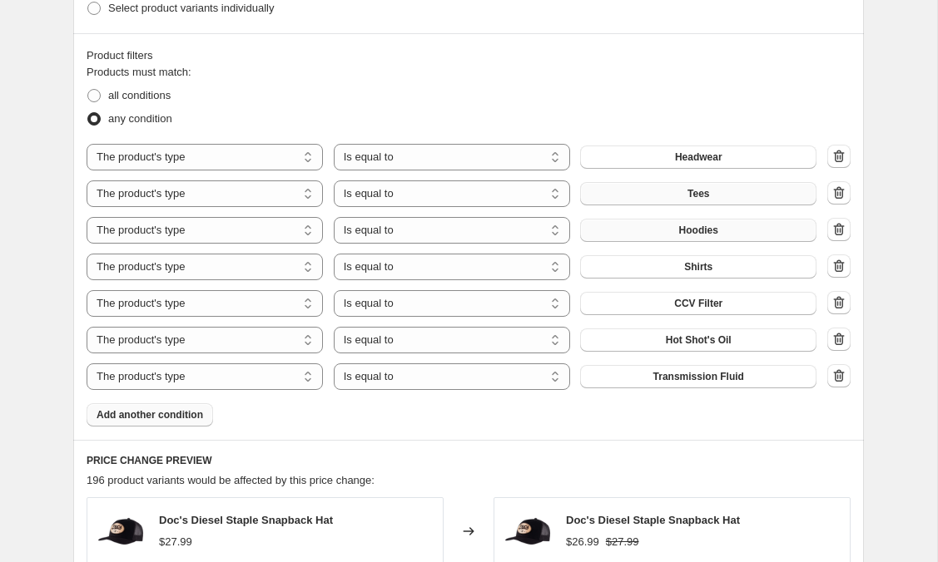
click at [177, 413] on span "Add another condition" at bounding box center [149, 414] width 106 height 13
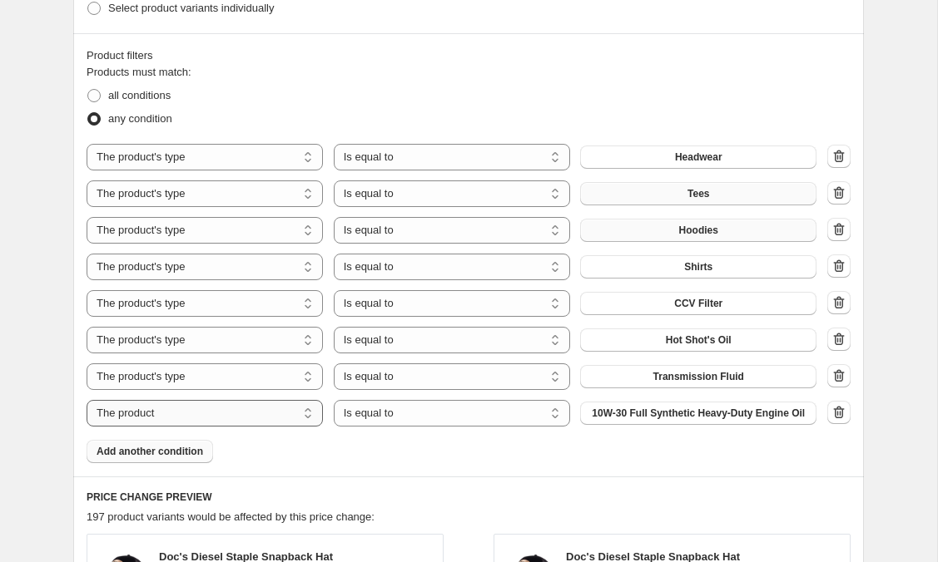
click at [241, 418] on select "The product The product's collection The product's tag The product's vendor The…" at bounding box center [205, 413] width 236 height 27
select select "product_type"
click at [681, 420] on button "Add-on" at bounding box center [698, 413] width 236 height 23
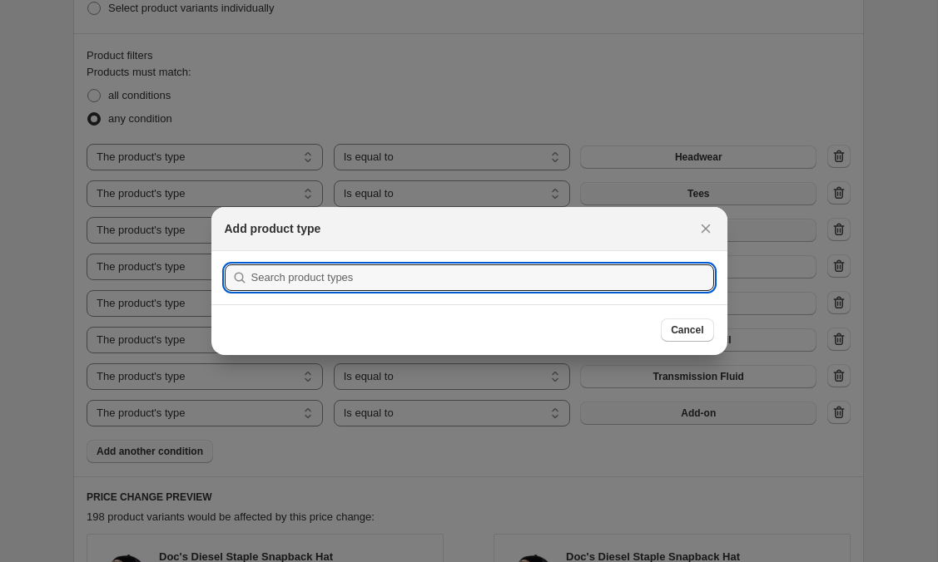
scroll to position [0, 0]
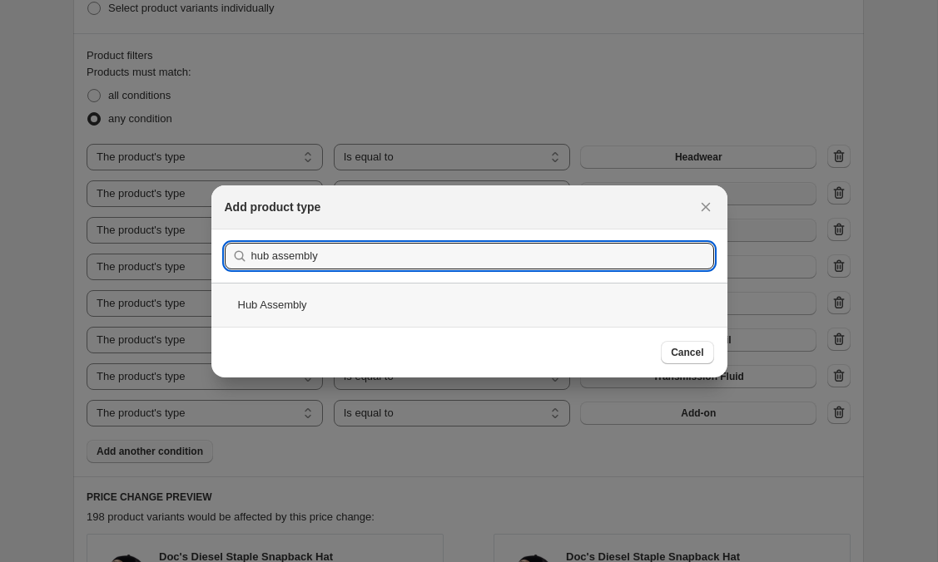
type input "hub assembly"
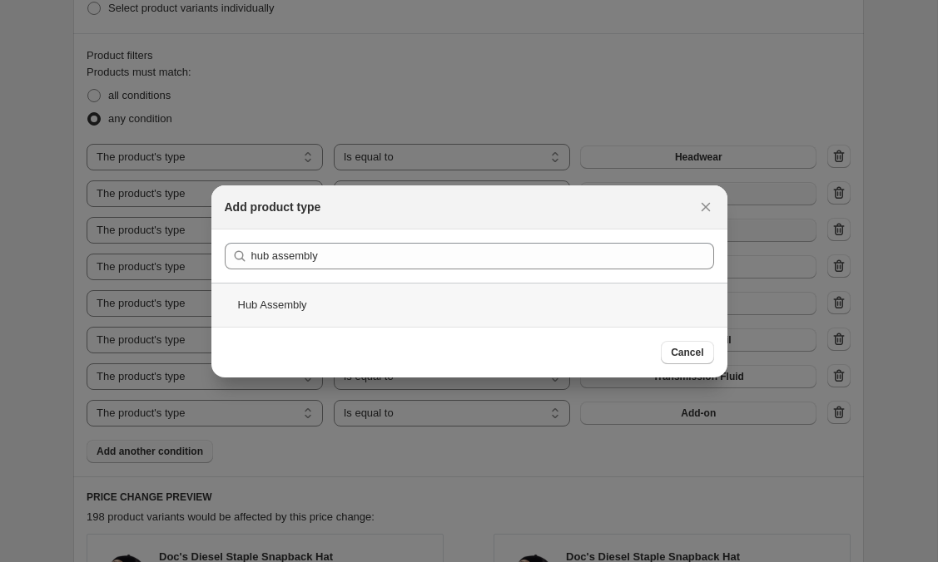
click at [314, 303] on div "Hub Assembly" at bounding box center [469, 305] width 516 height 44
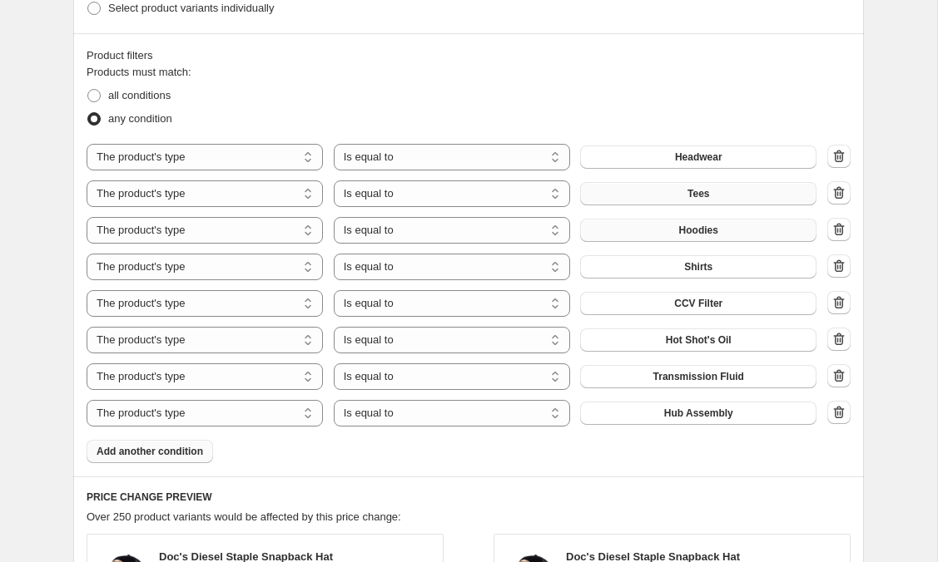
click at [191, 453] on span "Add another condition" at bounding box center [149, 451] width 106 height 13
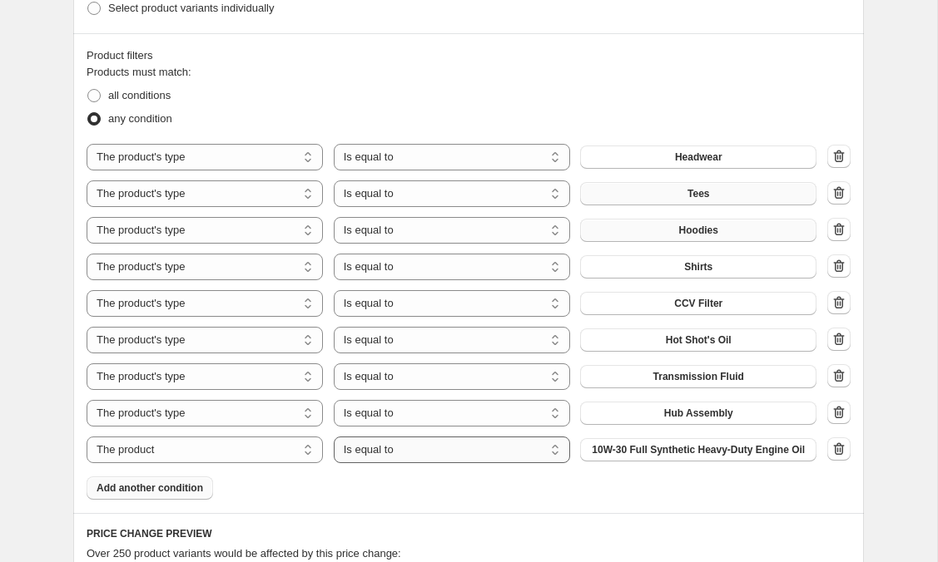
click at [431, 458] on select "Is equal to Is not equal to" at bounding box center [452, 450] width 236 height 27
click at [270, 463] on select "The product The product's collection The product's tag The product's vendor The…" at bounding box center [205, 450] width 236 height 27
select select "product_type"
click at [693, 453] on span "Add-on" at bounding box center [697, 449] width 35 height 13
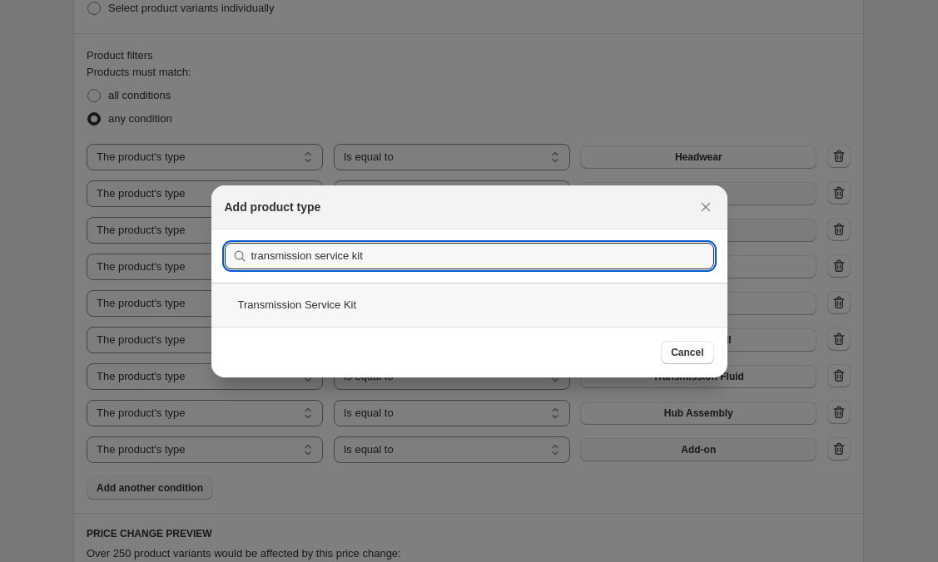
type input "transmission service kit"
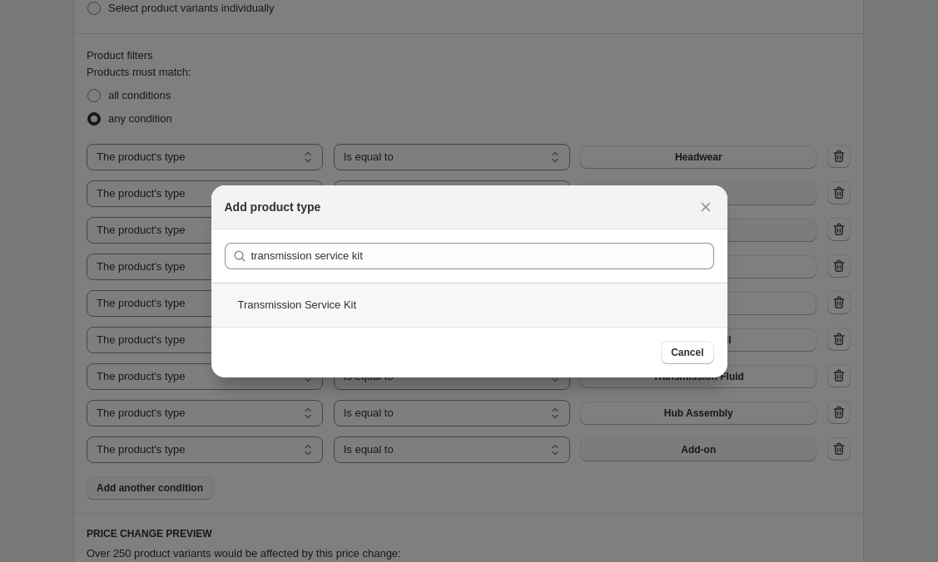
click at [386, 298] on div "Transmission Service Kit" at bounding box center [469, 305] width 516 height 44
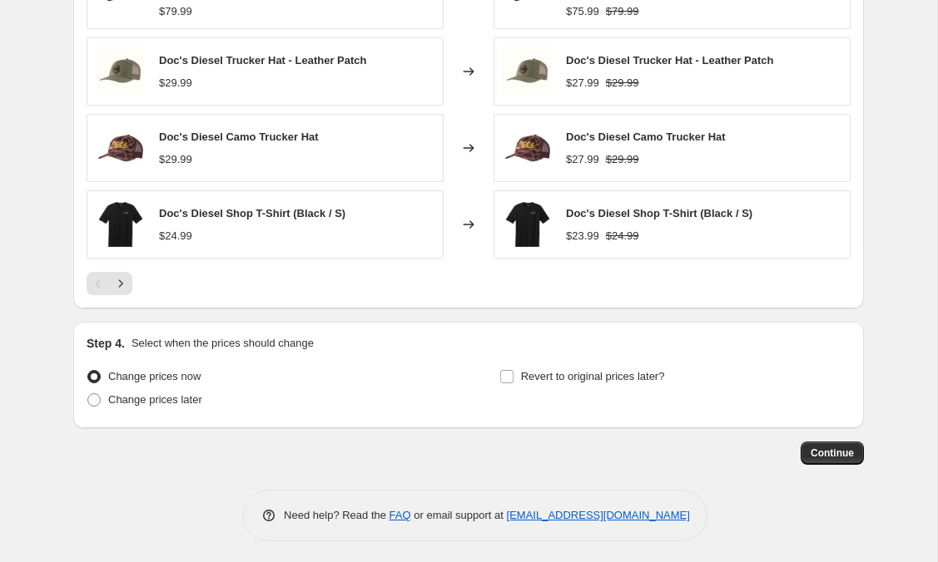
scroll to position [1679, 0]
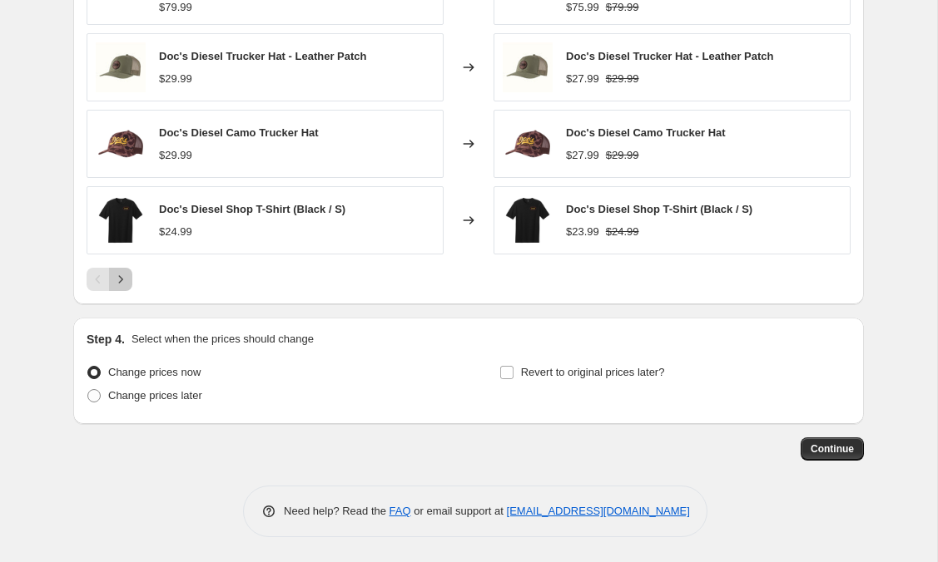
click at [129, 275] on button "Next" at bounding box center [120, 279] width 23 height 23
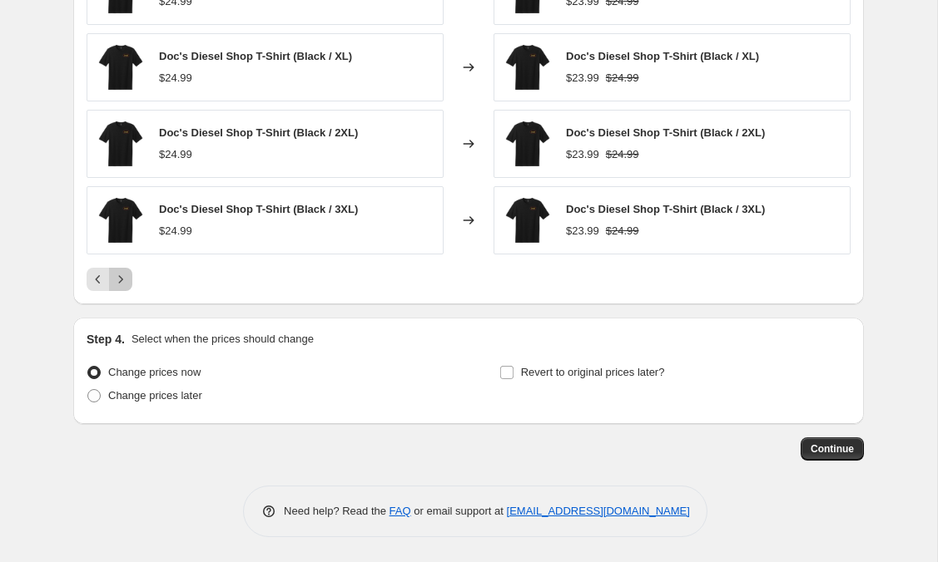
click at [129, 275] on button "Next" at bounding box center [120, 279] width 23 height 23
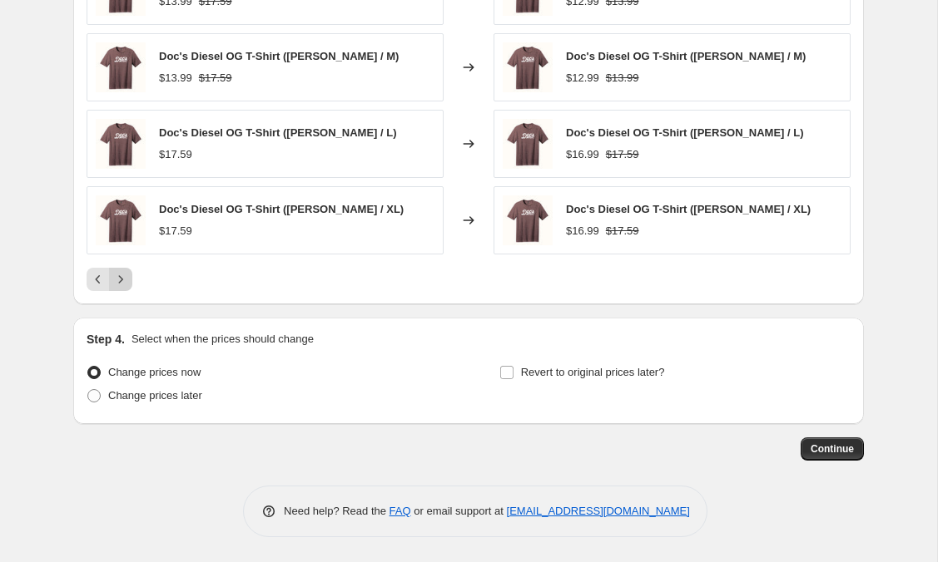
click at [129, 275] on button "Next" at bounding box center [120, 279] width 23 height 23
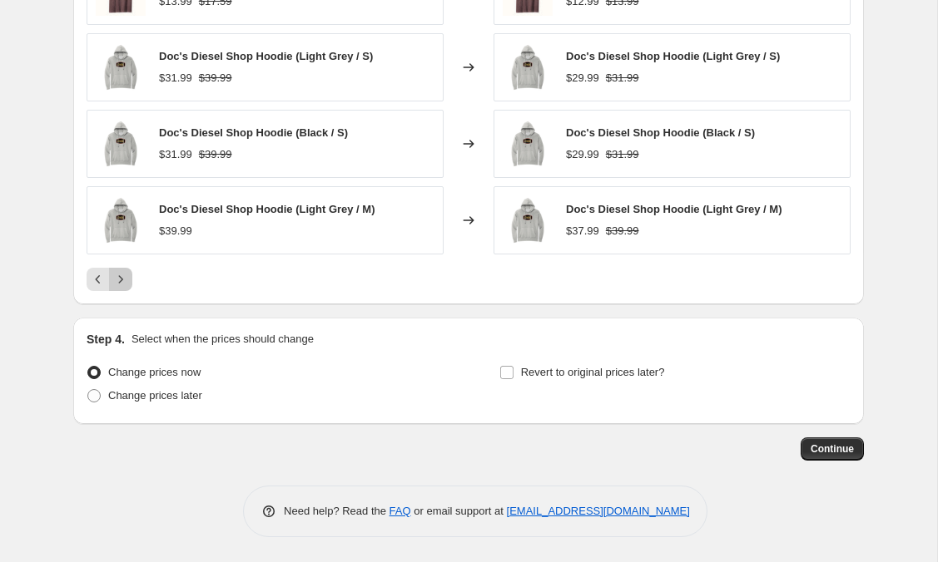
click at [129, 275] on button "Next" at bounding box center [120, 279] width 23 height 23
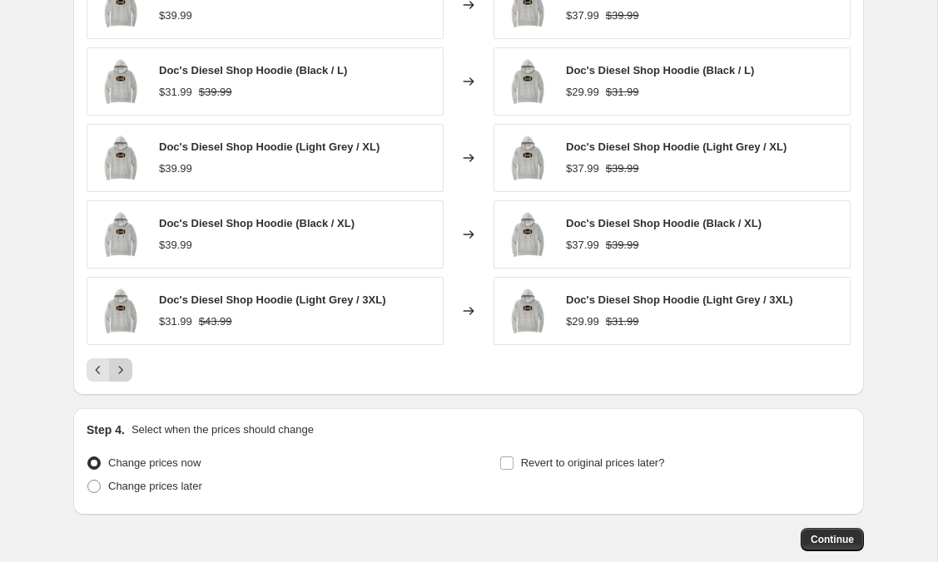
scroll to position [1582, 0]
click at [119, 368] on icon "Next" at bounding box center [121, 370] width 4 height 7
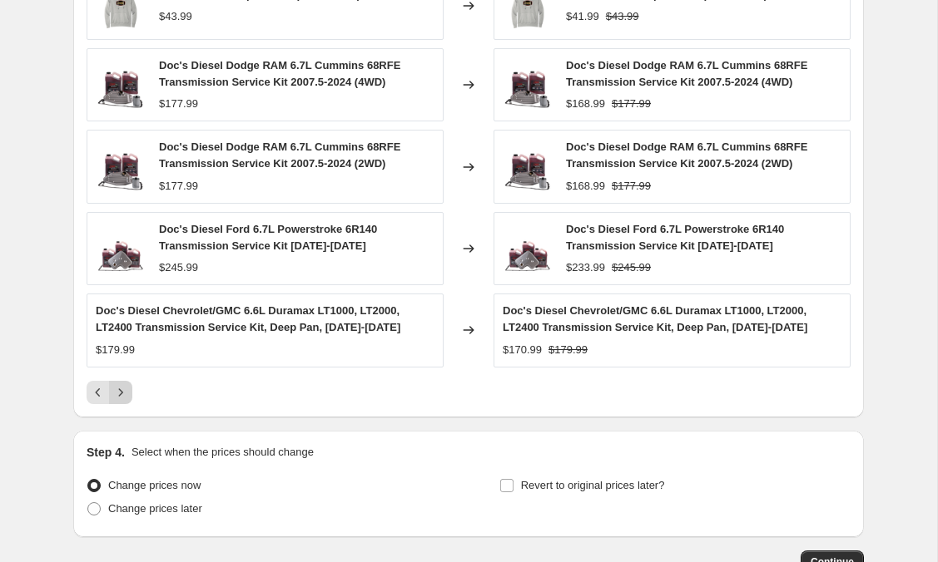
click at [119, 368] on div "Doc's Diesel Shop Hoodie (Black / 3XL) $43.99 Changed to Doc's Diesel Shop Hood…" at bounding box center [469, 188] width 764 height 433
click at [122, 390] on icon "Next" at bounding box center [120, 392] width 17 height 17
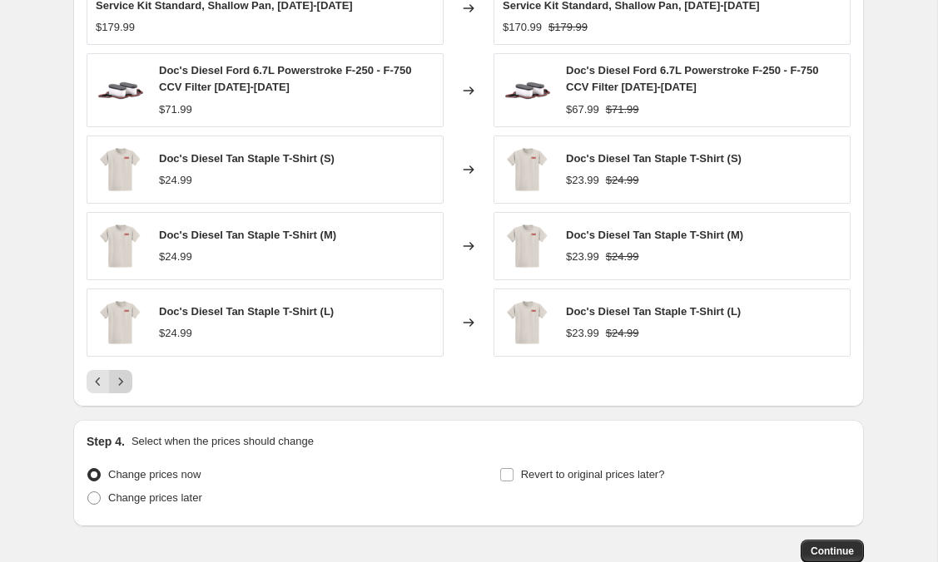
click at [126, 375] on icon "Next" at bounding box center [120, 382] width 17 height 17
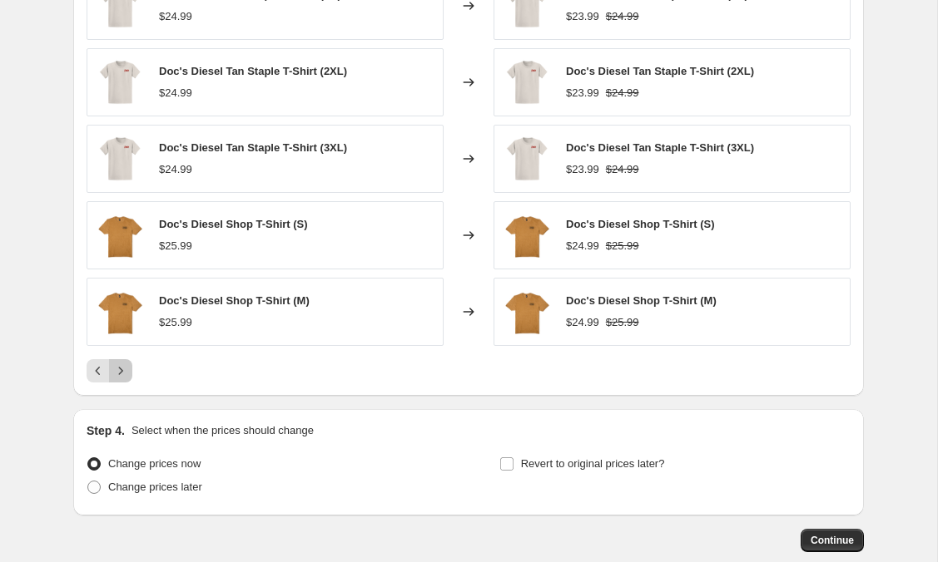
click at [126, 374] on icon "Next" at bounding box center [120, 371] width 17 height 17
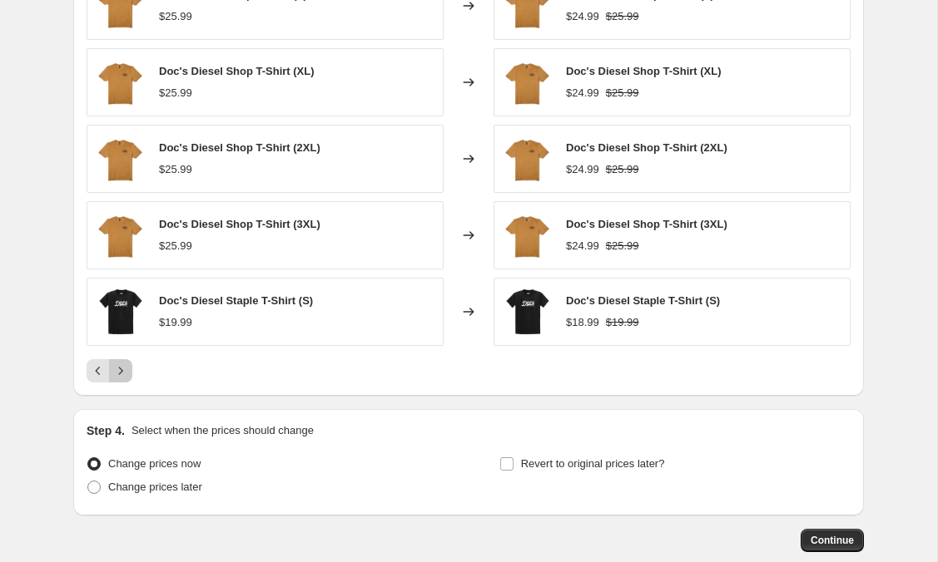
click at [128, 374] on icon "Next" at bounding box center [120, 371] width 17 height 17
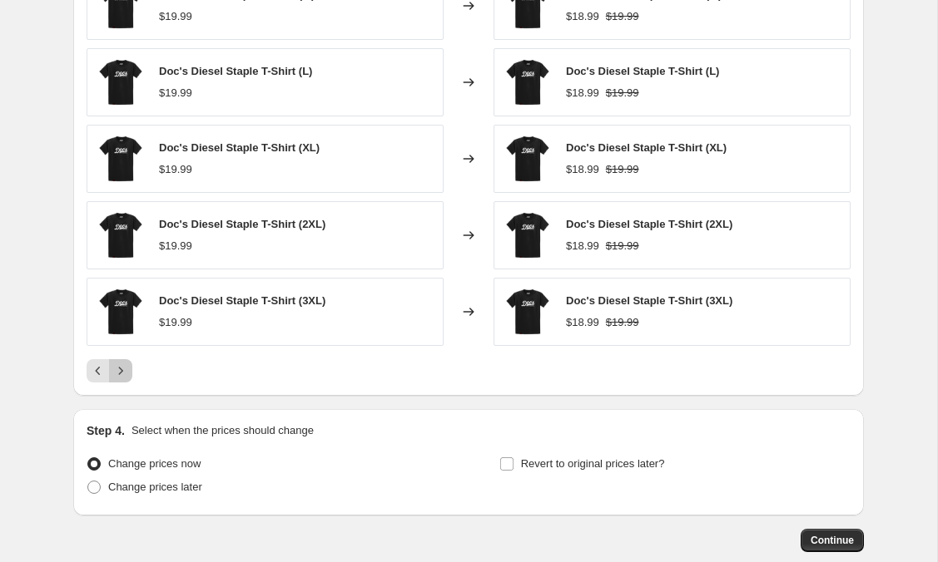
click at [128, 374] on icon "Next" at bounding box center [120, 371] width 17 height 17
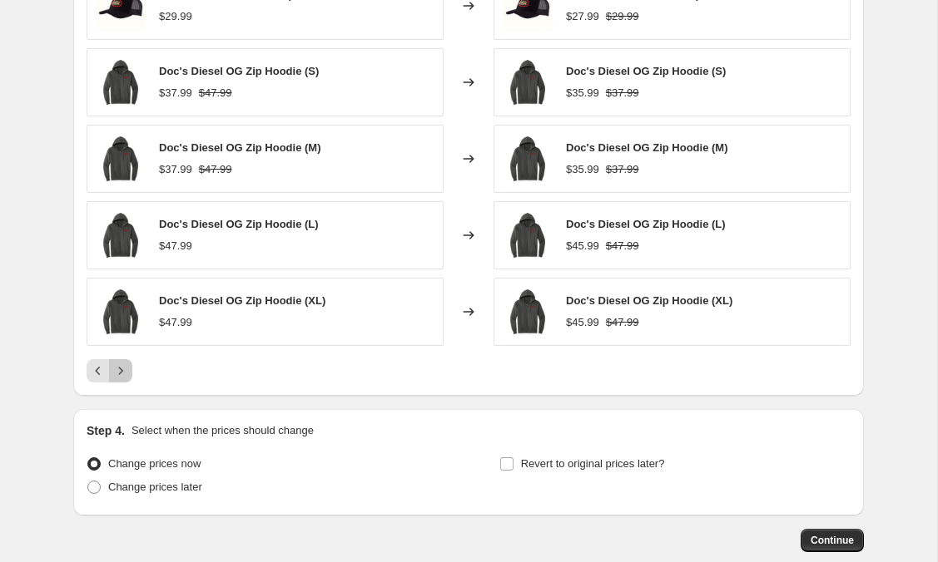
click at [128, 374] on icon "Next" at bounding box center [120, 371] width 17 height 17
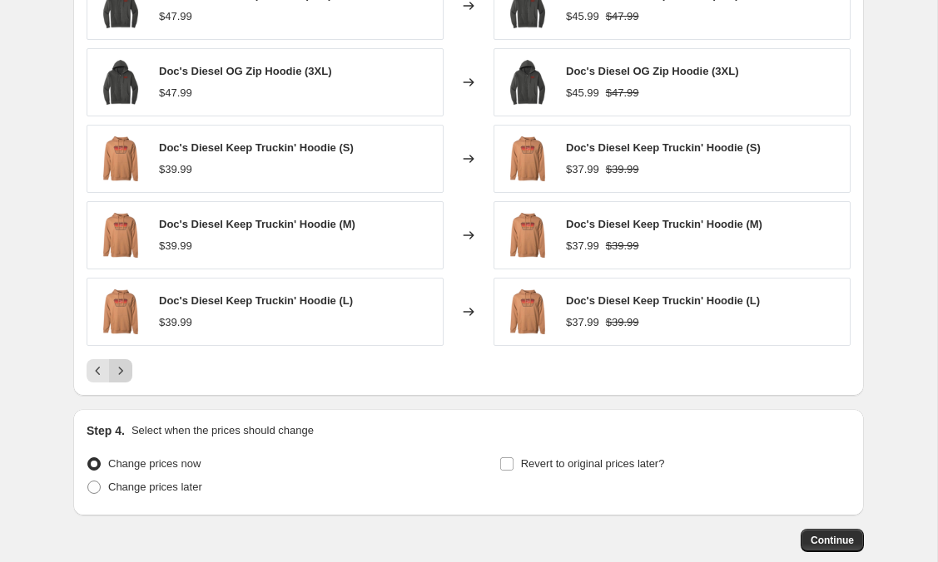
click at [128, 374] on icon "Next" at bounding box center [120, 371] width 17 height 17
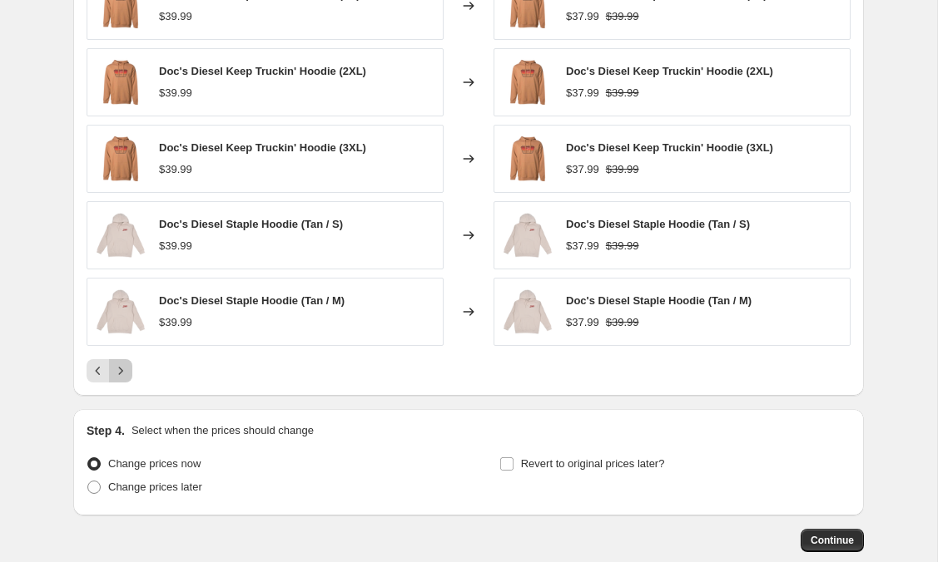
click at [128, 374] on icon "Next" at bounding box center [120, 371] width 17 height 17
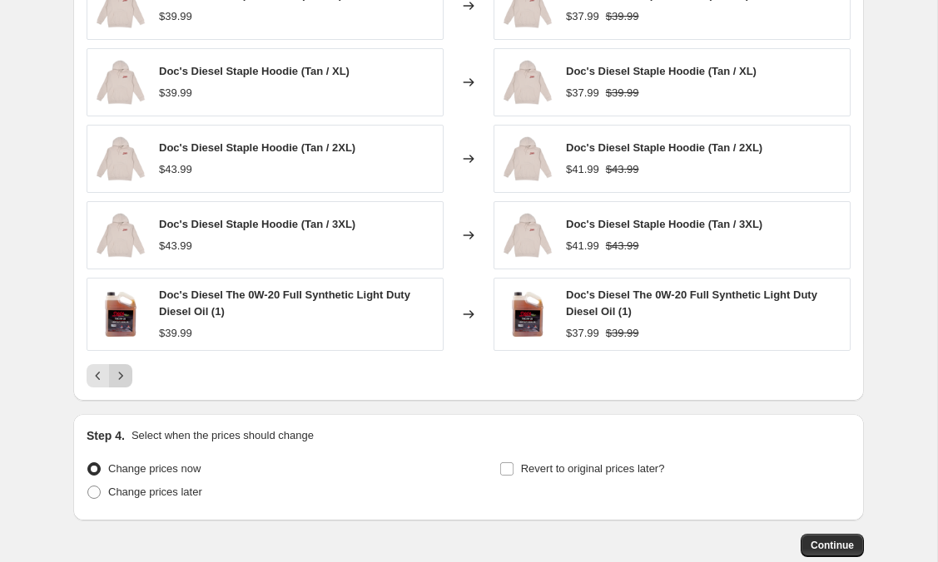
click at [128, 374] on icon "Next" at bounding box center [120, 376] width 17 height 17
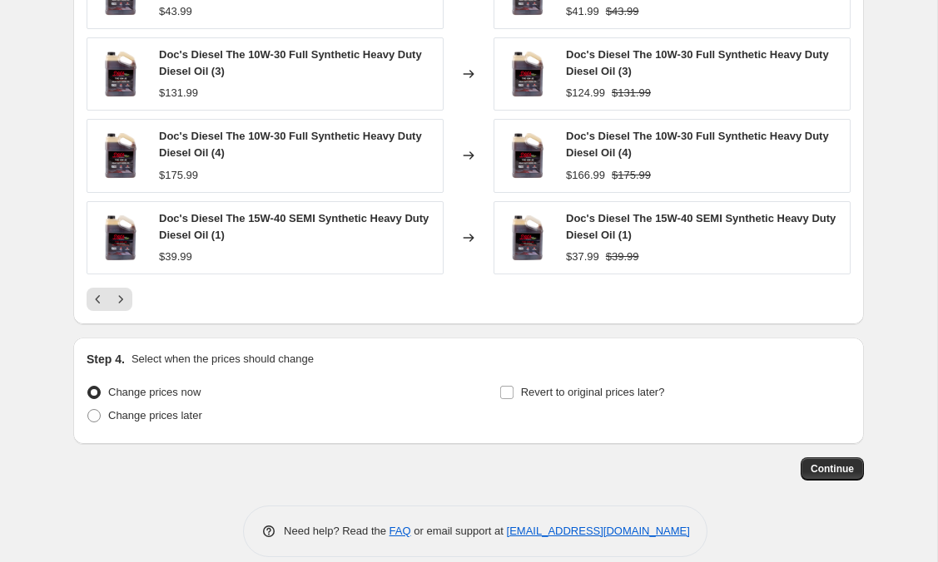
scroll to position [1700, 0]
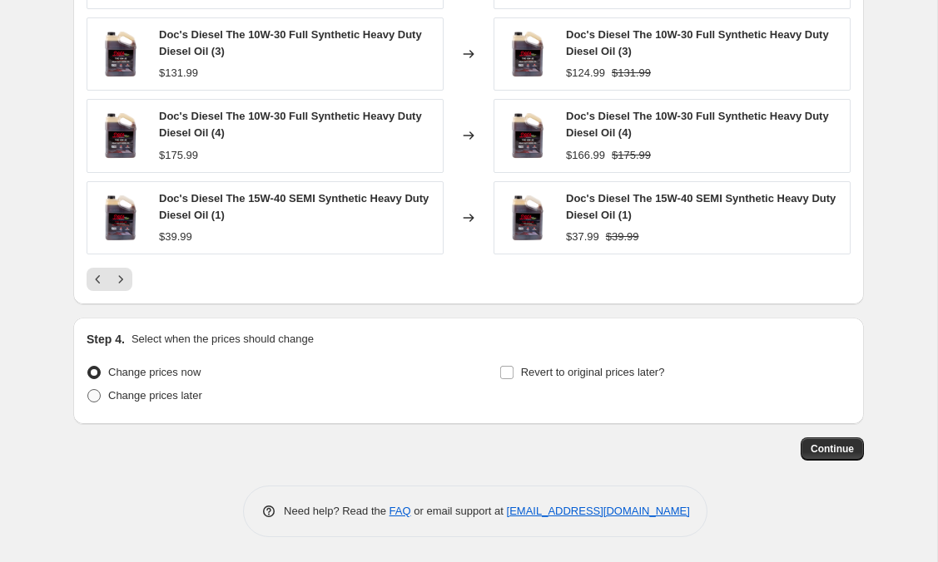
click at [94, 398] on span at bounding box center [93, 395] width 13 height 13
click at [88, 390] on input "Change prices later" at bounding box center [87, 389] width 1 height 1
radio input "true"
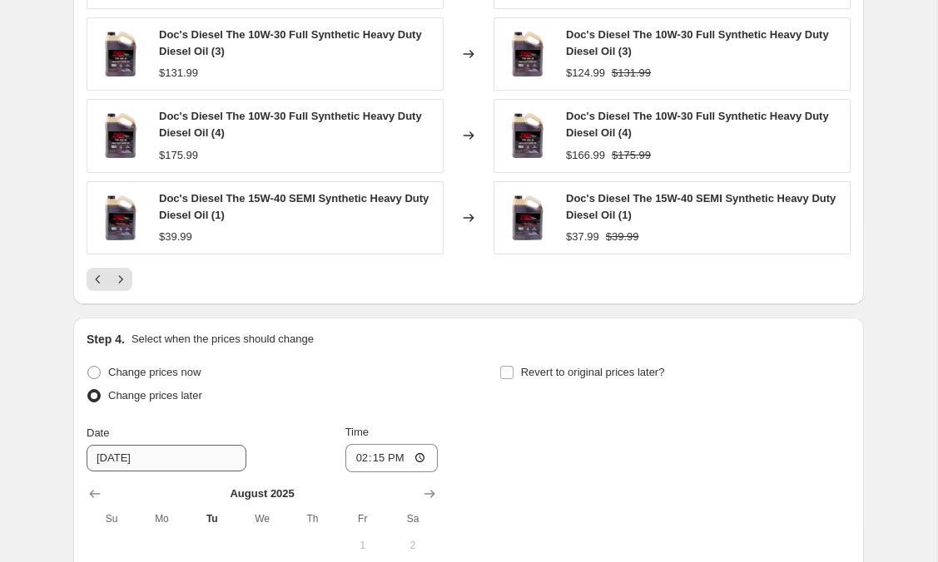
scroll to position [1837, 0]
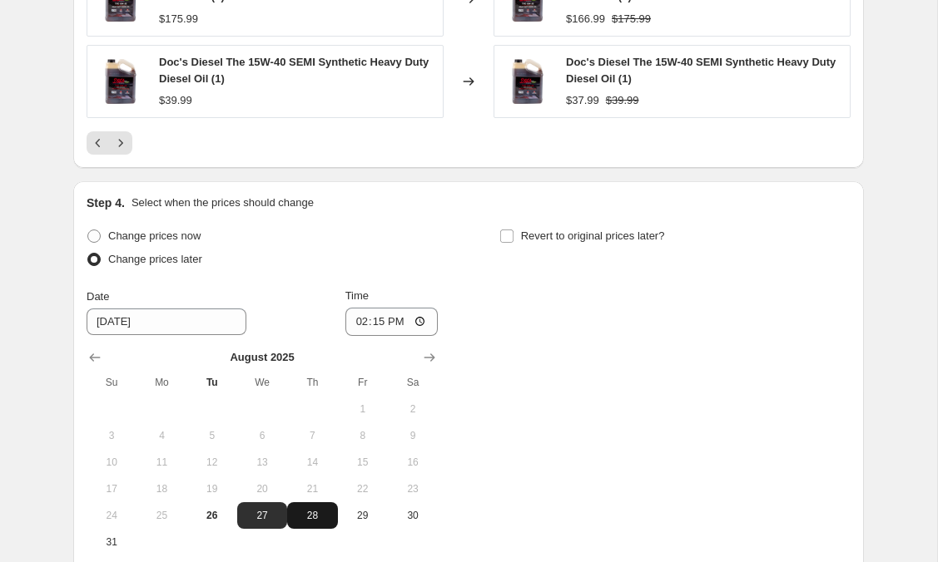
click at [311, 518] on span "28" at bounding box center [312, 515] width 37 height 13
type input "[DATE]"
click at [382, 322] on input "14:15" at bounding box center [391, 322] width 93 height 28
click at [418, 321] on input "14:15" at bounding box center [391, 322] width 93 height 28
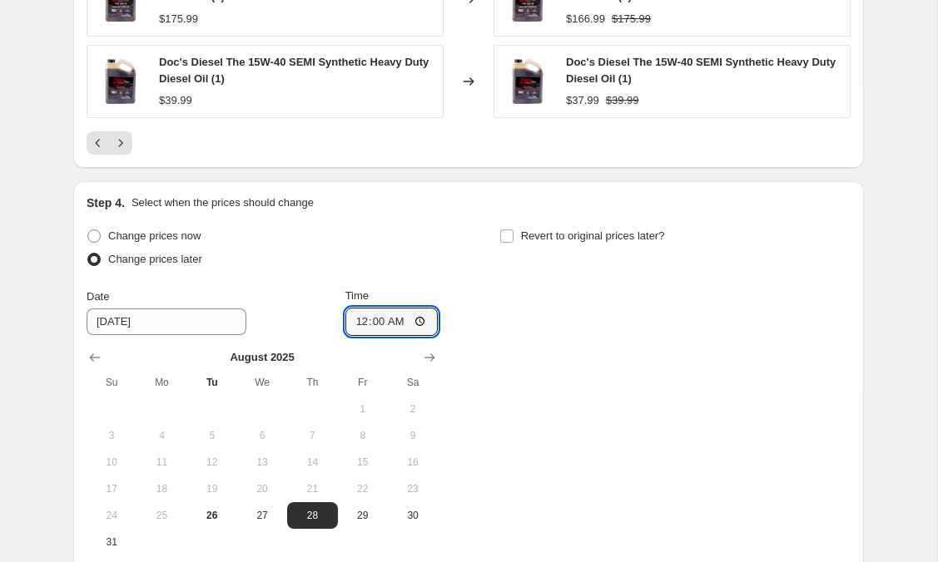
type input "00:00"
click at [527, 302] on div "Change prices now Change prices later Date [DATE] Time 00:00 [DATE] Su Mo Tu We…" at bounding box center [469, 390] width 764 height 331
click at [508, 230] on input "Revert to original prices later?" at bounding box center [506, 236] width 13 height 13
checkbox input "true"
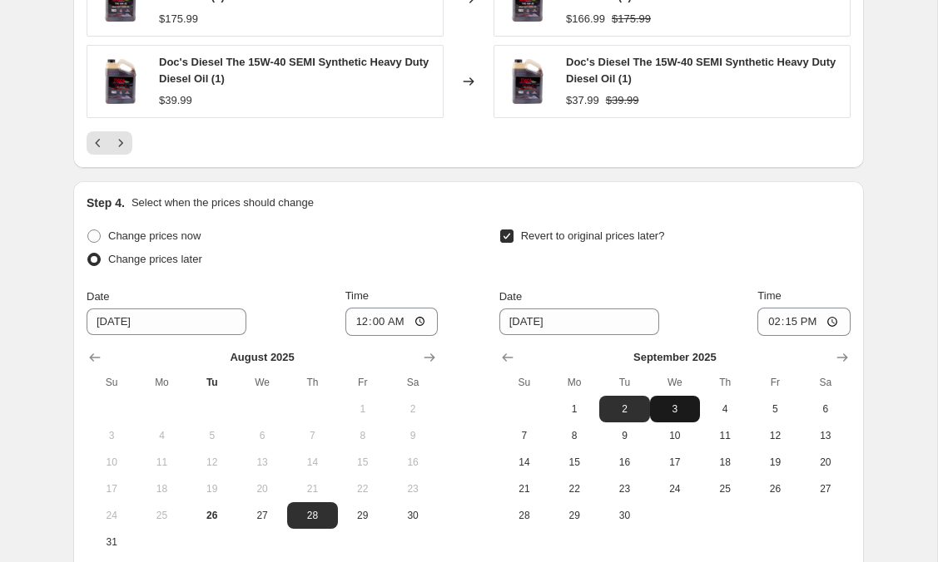
click at [664, 408] on span "3" at bounding box center [674, 409] width 37 height 13
type input "[DATE]"
click at [829, 319] on input "14:15" at bounding box center [803, 322] width 93 height 28
type input "00:00"
click at [774, 269] on div "Revert to original prices later?" at bounding box center [674, 250] width 351 height 50
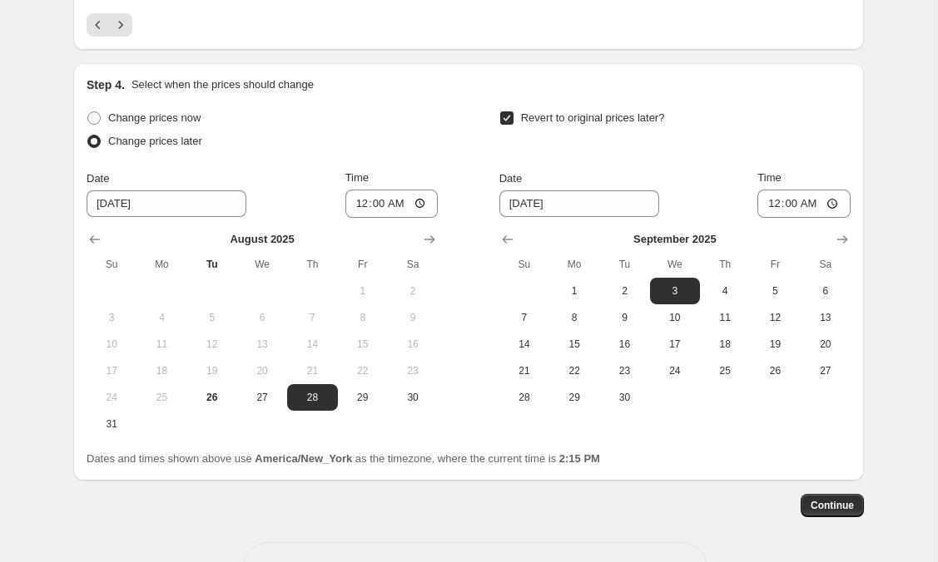
scroll to position [2011, 0]
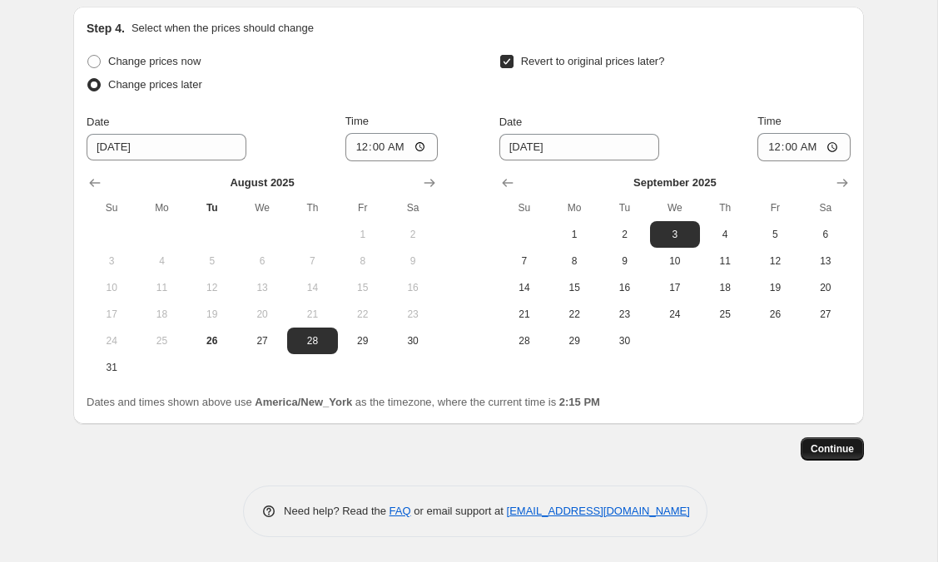
click at [824, 448] on span "Continue" at bounding box center [831, 449] width 43 height 13
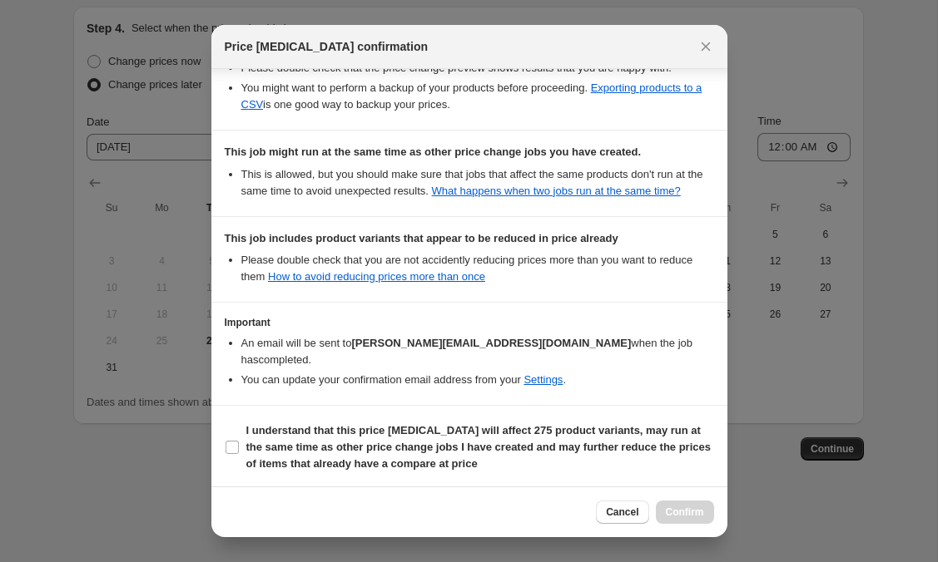
scroll to position [389, 0]
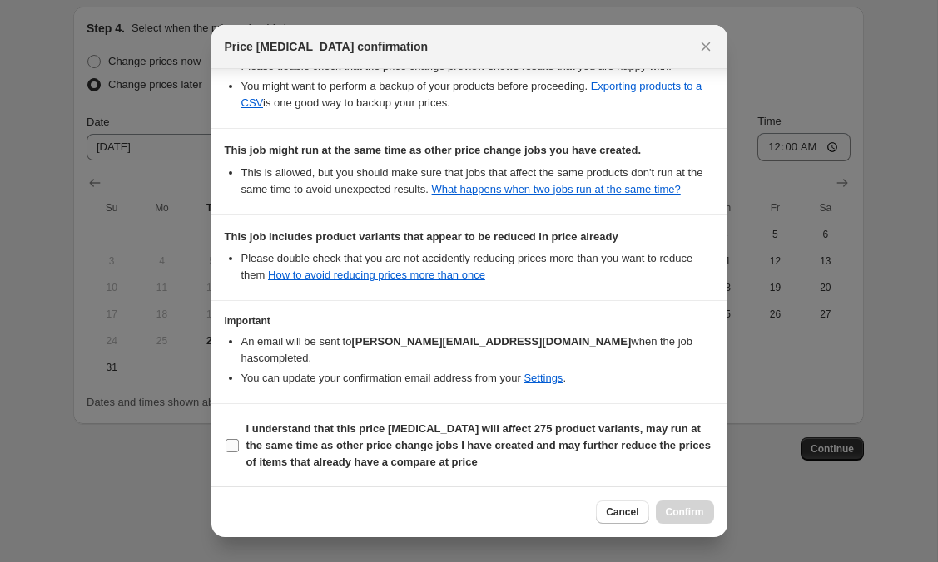
click at [230, 444] on input "I understand that this price [MEDICAL_DATA] will affect 275 product variants, m…" at bounding box center [231, 445] width 13 height 13
checkbox input "true"
click at [674, 512] on span "Confirm" at bounding box center [685, 512] width 38 height 13
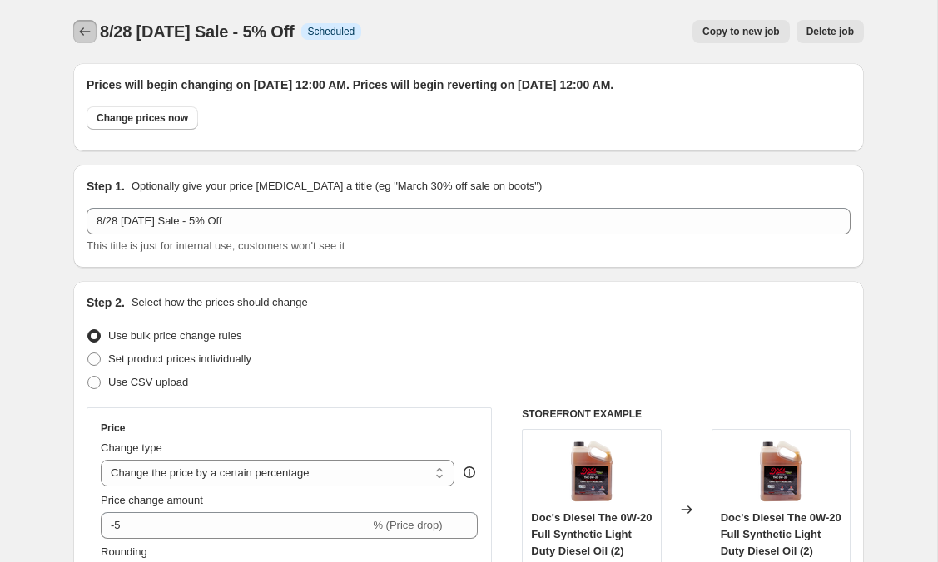
click at [87, 33] on icon "Price change jobs" at bounding box center [85, 31] width 17 height 17
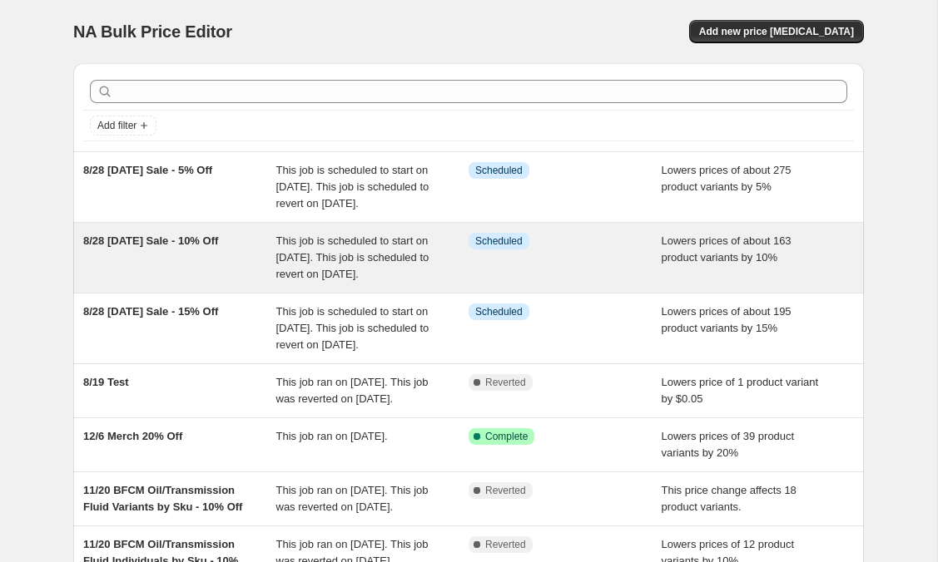
click at [154, 270] on div "8/28 [DATE] Sale - 10% Off" at bounding box center [179, 258] width 193 height 50
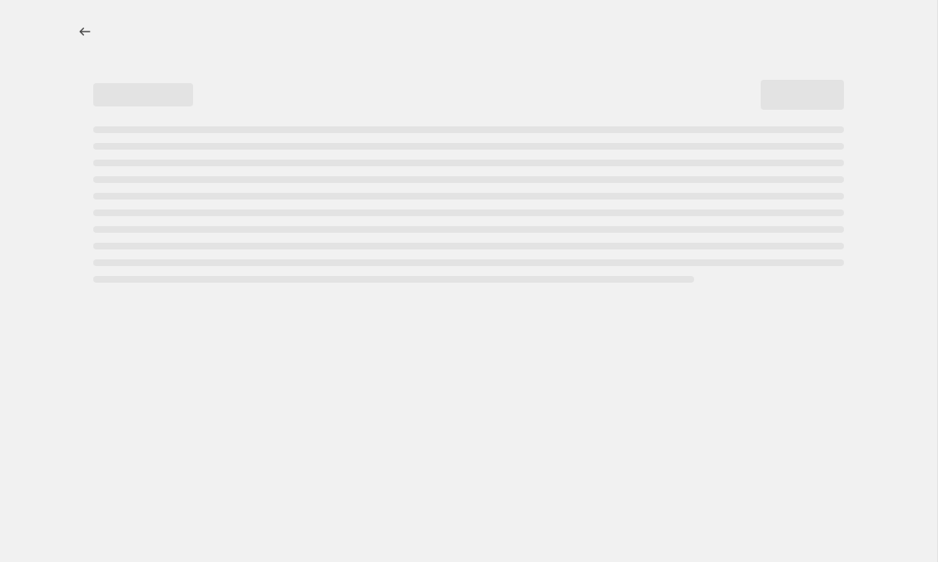
select select "percentage"
select select "product_type"
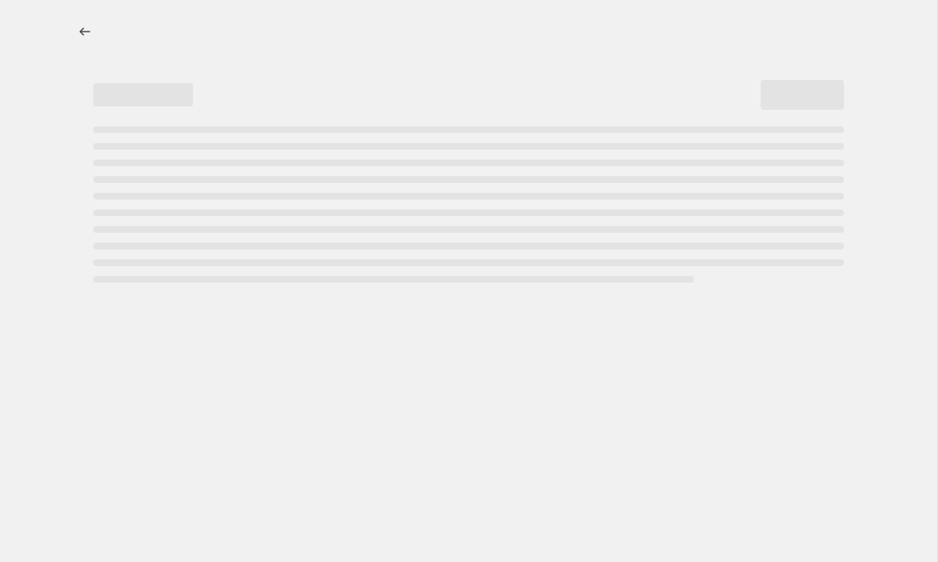
select select "product_type"
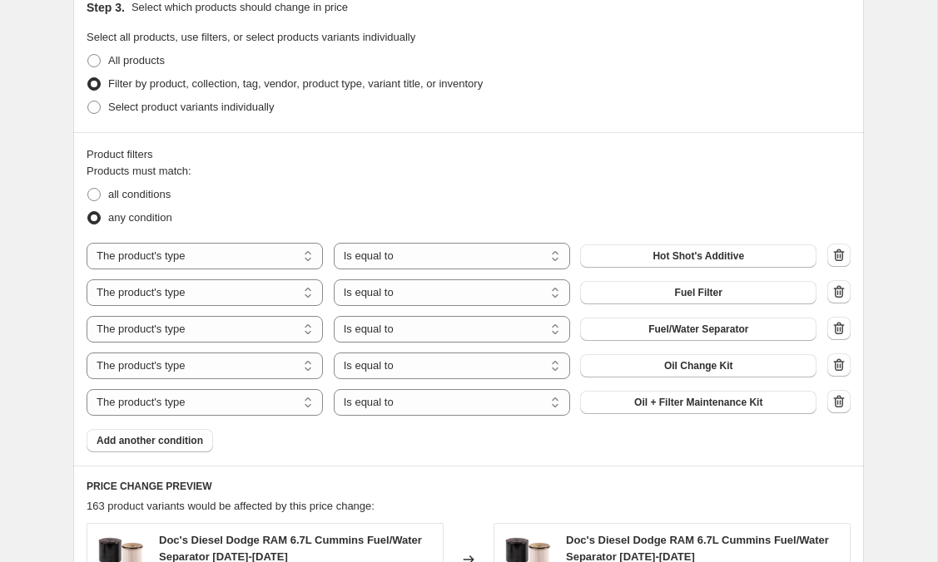
scroll to position [994, 0]
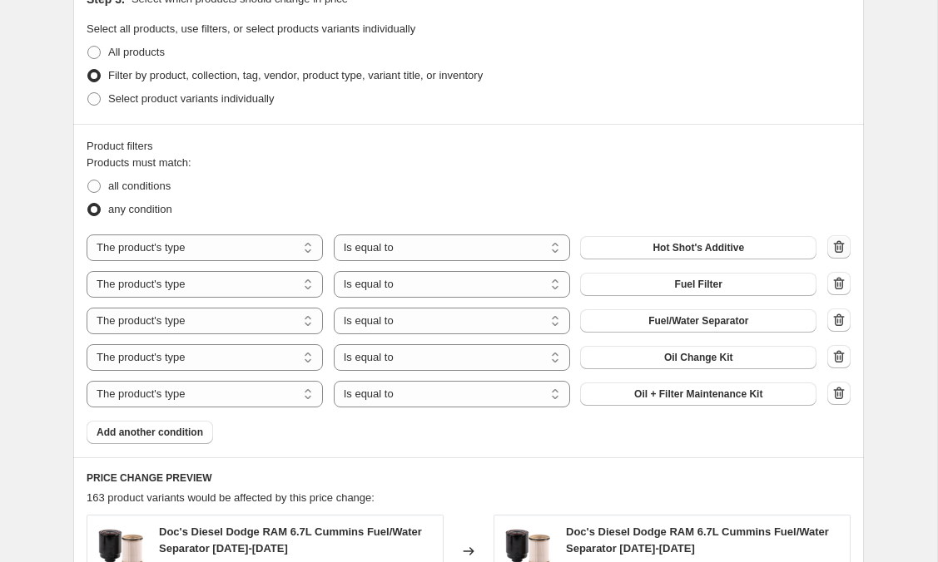
click at [837, 245] on icon "button" at bounding box center [838, 247] width 17 height 17
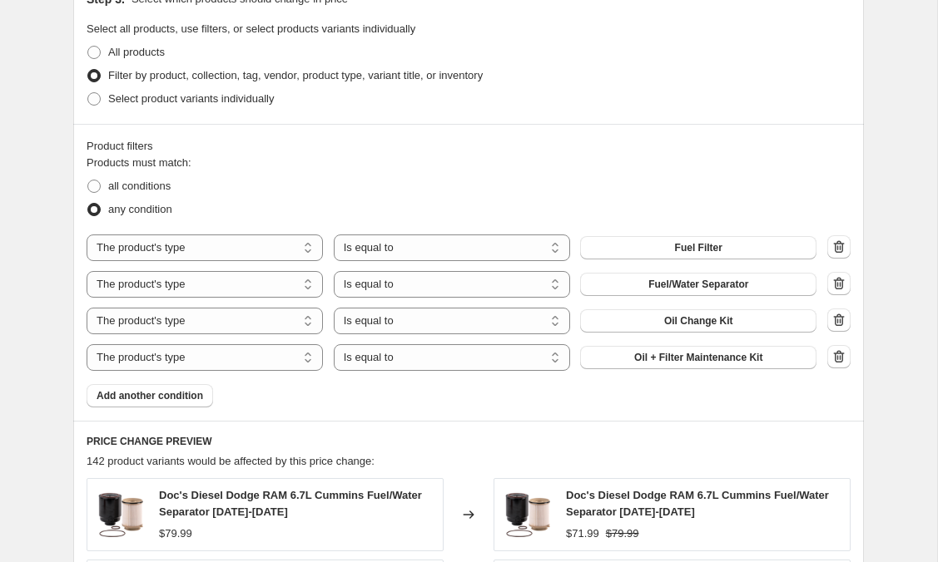
scroll to position [1930, 0]
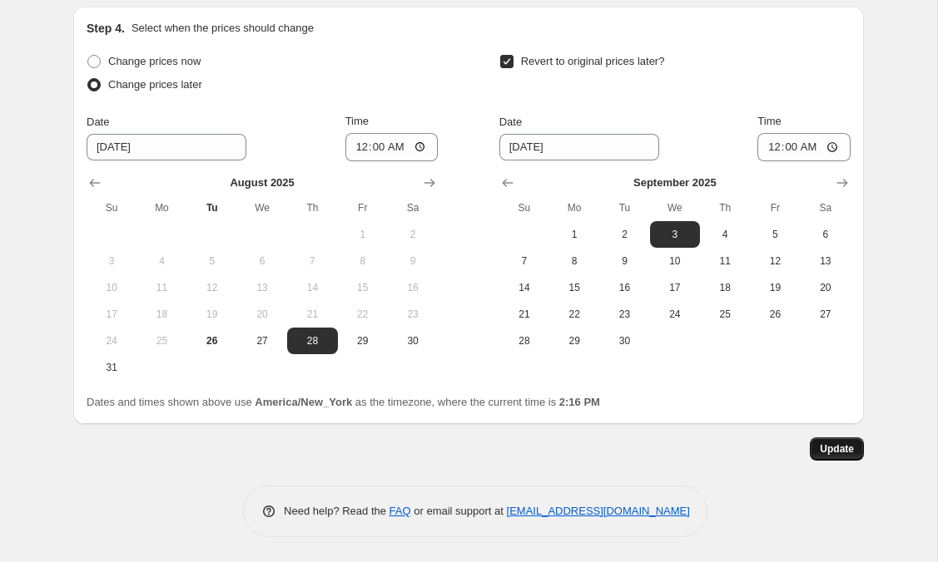
click at [824, 439] on button "Update" at bounding box center [836, 449] width 54 height 23
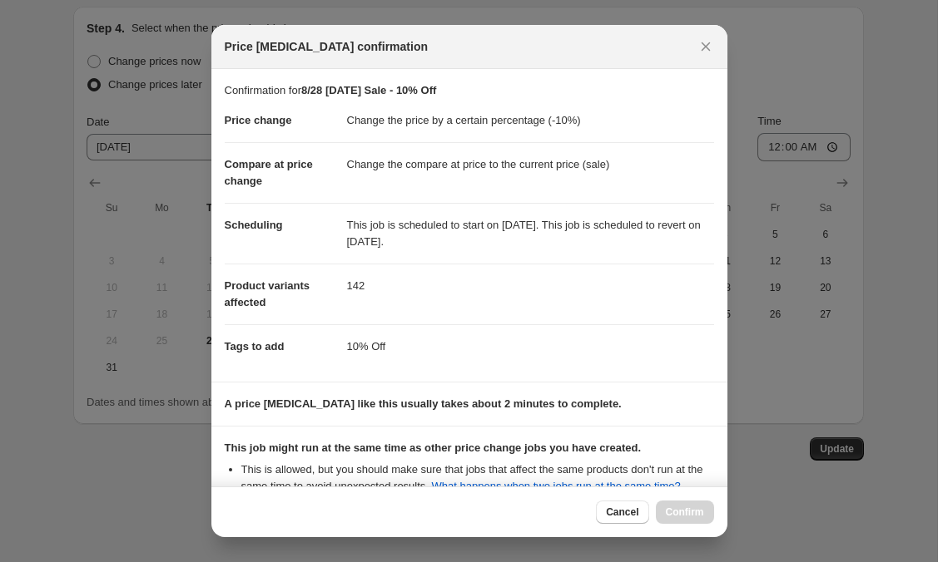
scroll to position [195, 0]
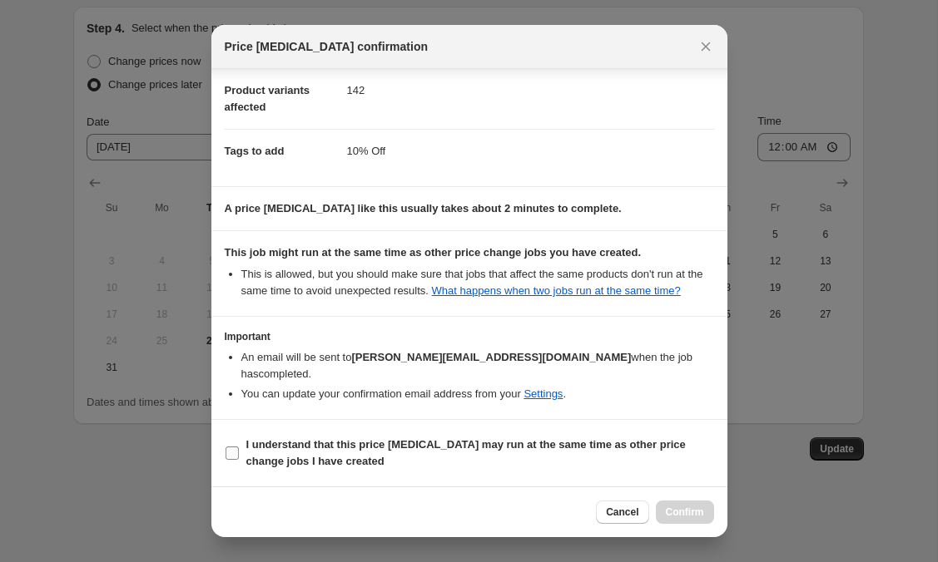
click at [234, 457] on input "I understand that this price [MEDICAL_DATA] may run at the same time as other p…" at bounding box center [231, 453] width 13 height 13
checkbox input "true"
click at [678, 507] on span "Confirm" at bounding box center [685, 512] width 38 height 13
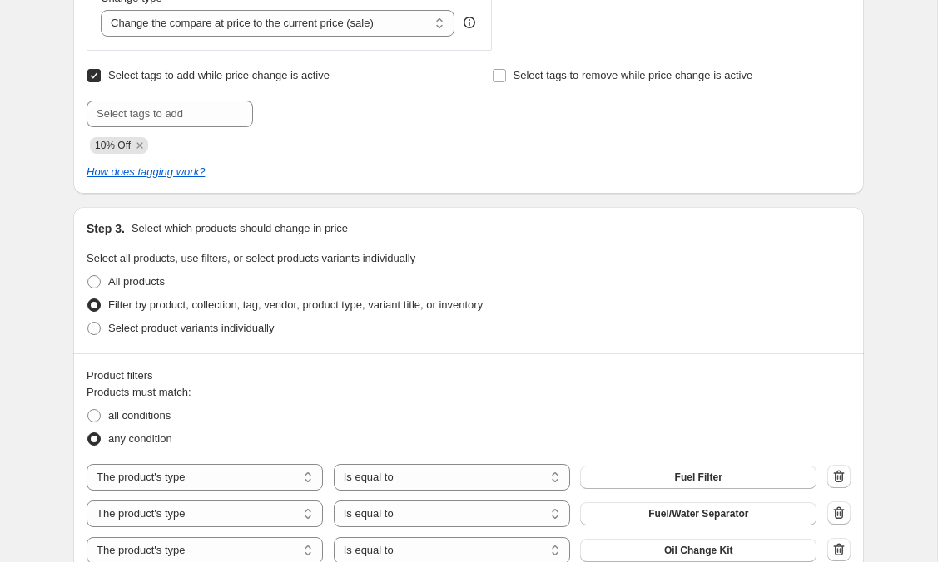
scroll to position [0, 0]
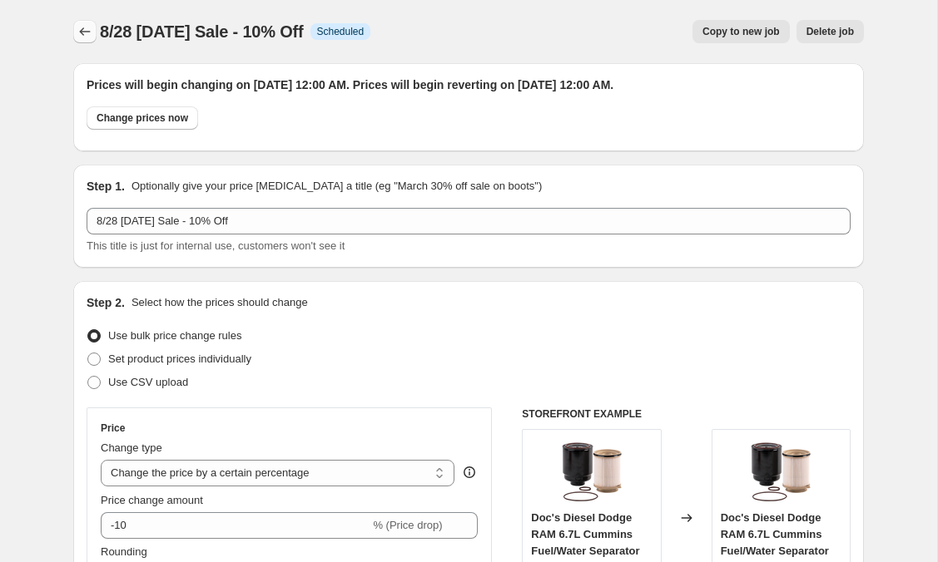
click at [82, 31] on icon "Price change jobs" at bounding box center [85, 31] width 17 height 17
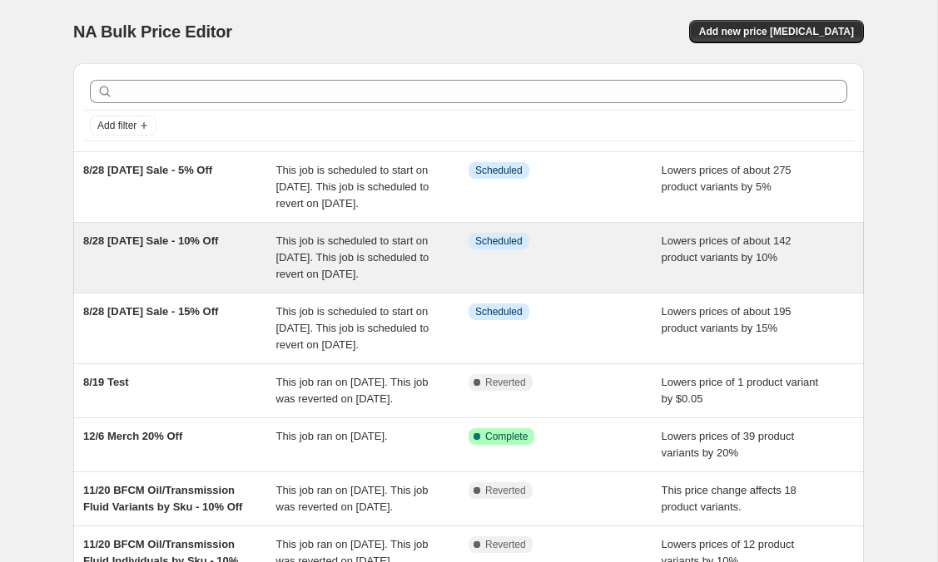
click at [167, 247] on span "8/28 [DATE] Sale - 10% Off" at bounding box center [150, 241] width 135 height 12
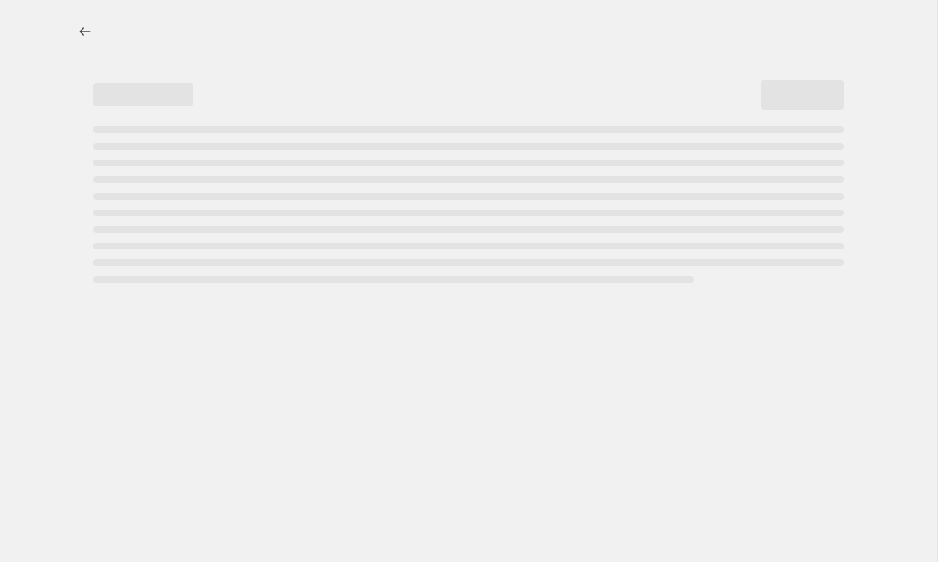
select select "percentage"
select select "product_type"
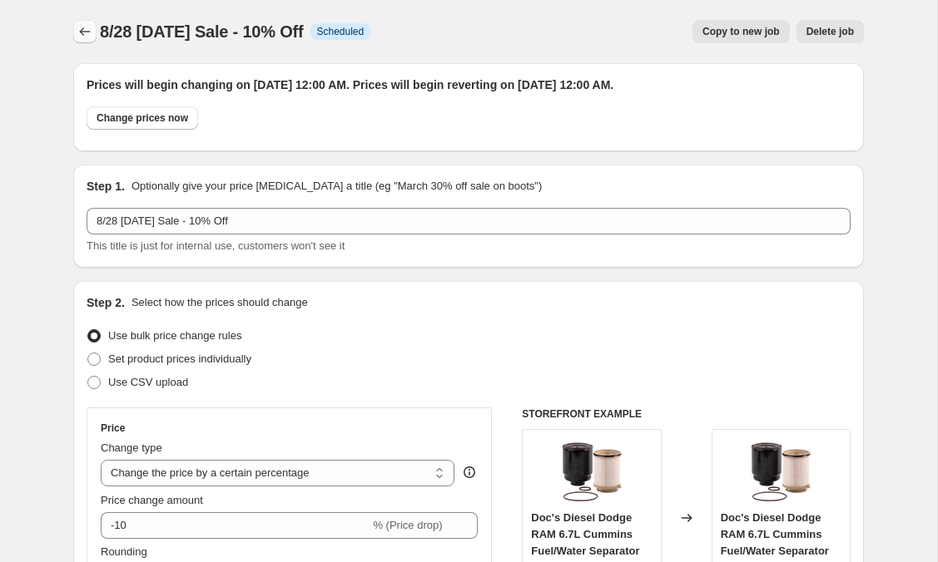
click at [82, 36] on icon "Price change jobs" at bounding box center [85, 31] width 17 height 17
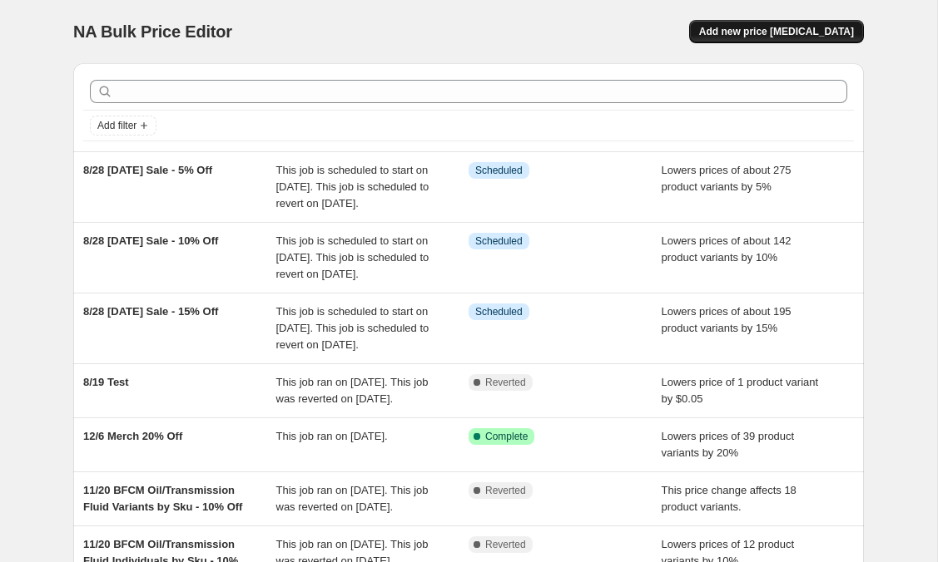
click at [770, 29] on span "Add new price [MEDICAL_DATA]" at bounding box center [776, 31] width 155 height 13
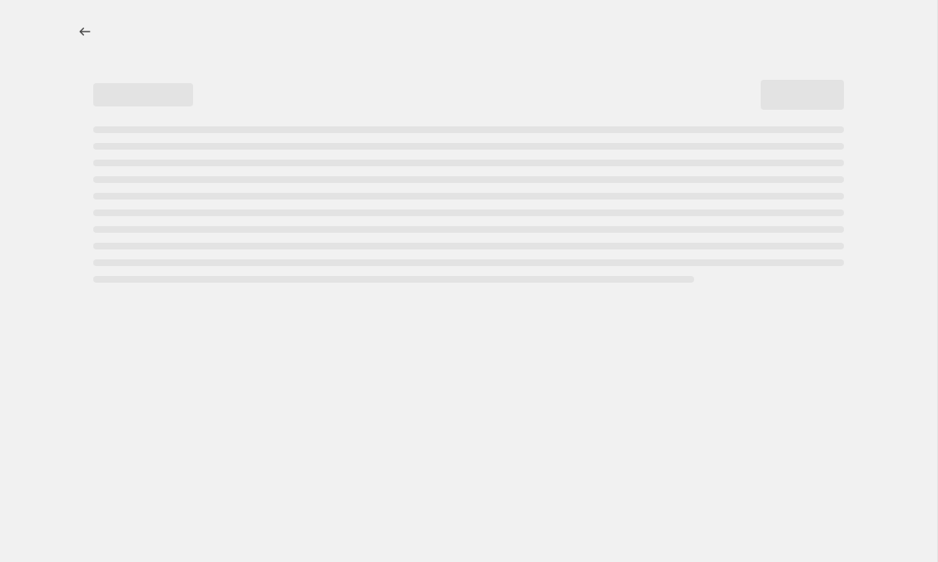
select select "percentage"
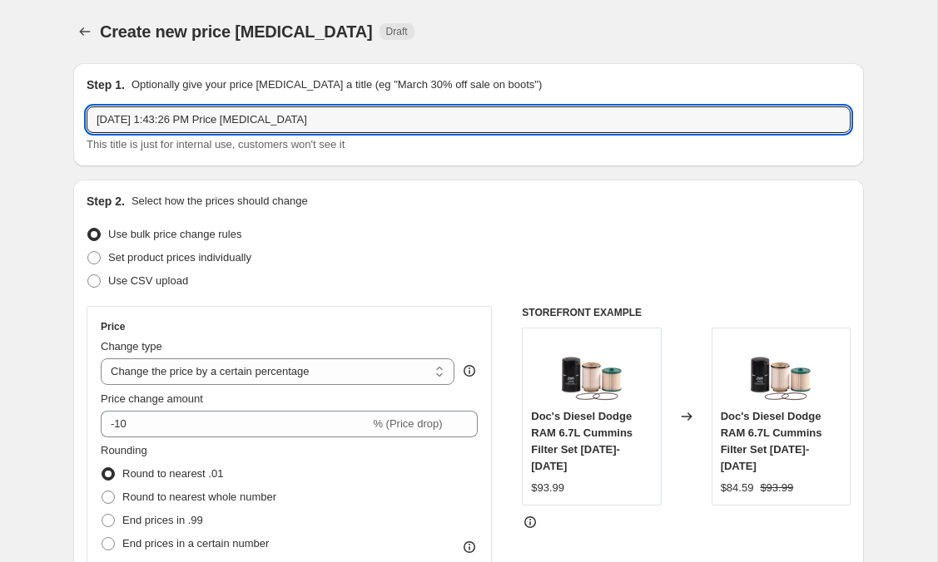
drag, startPoint x: 367, startPoint y: 121, endPoint x: -96, endPoint y: 88, distance: 464.5
click at [0, 88] on html "Home Settings Plans Skip to content Create new price [MEDICAL_DATA]. This page …" at bounding box center [469, 281] width 938 height 562
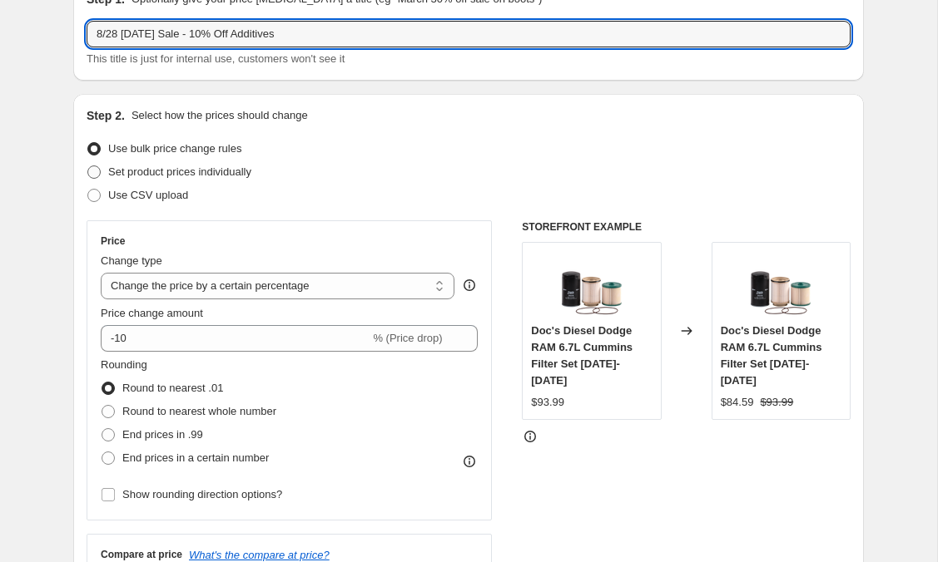
scroll to position [87, 0]
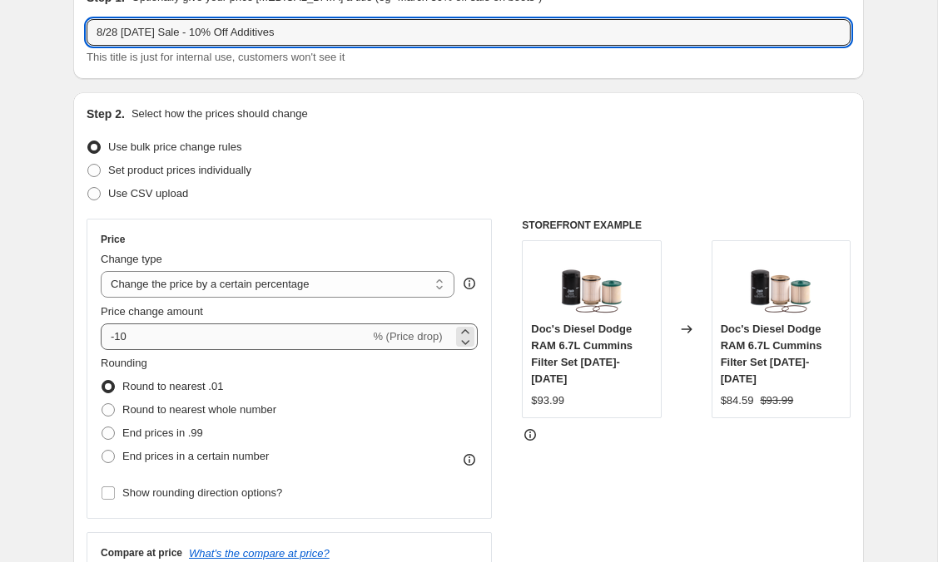
type input "8/28 [DATE] Sale - 10% Off Additives"
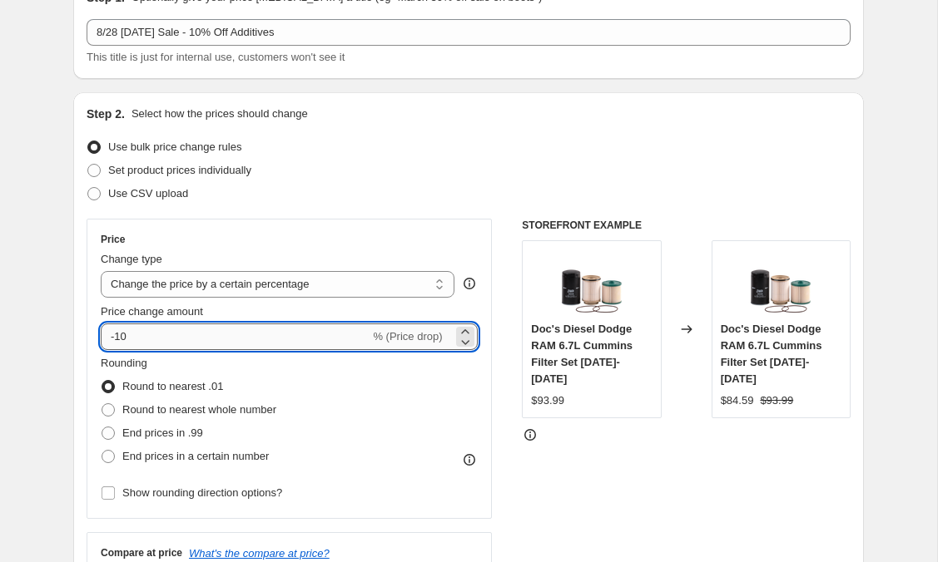
click at [175, 340] on input "-10" at bounding box center [235, 337] width 269 height 27
type input "-1"
type input "-5"
type input "-10"
click at [106, 433] on span at bounding box center [107, 433] width 13 height 13
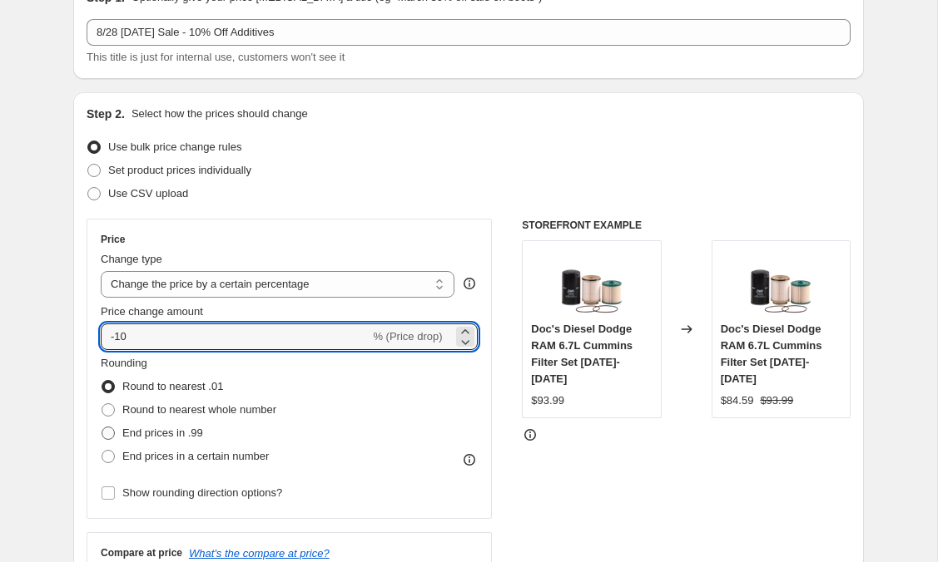
click at [102, 428] on input "End prices in .99" at bounding box center [101, 427] width 1 height 1
radio input "true"
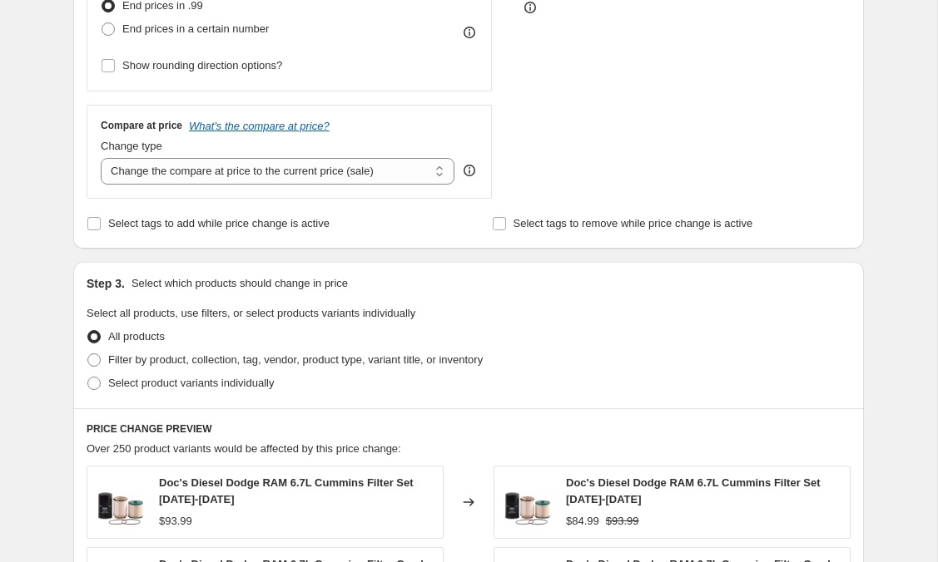
scroll to position [519, 0]
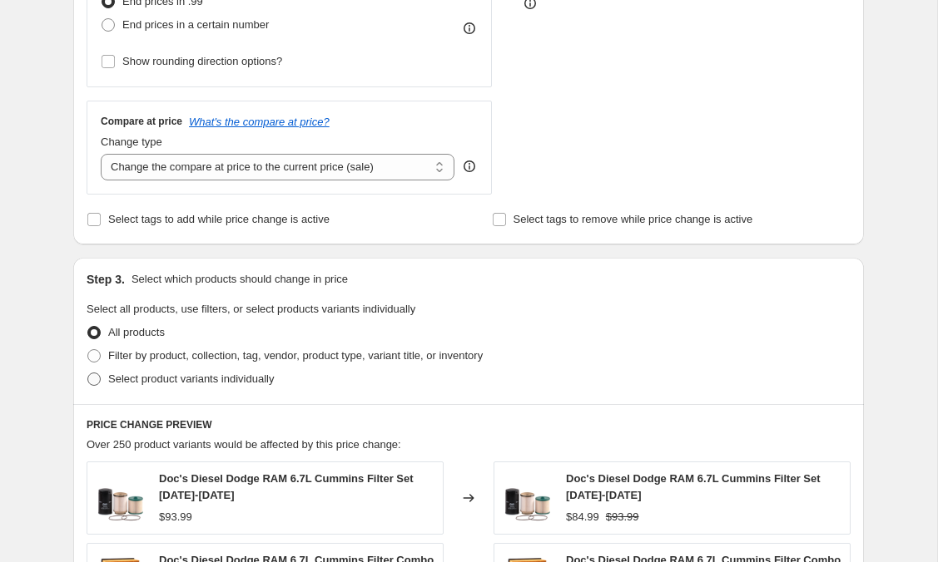
click at [92, 383] on span at bounding box center [93, 379] width 13 height 13
click at [88, 374] on input "Select product variants individually" at bounding box center [87, 373] width 1 height 1
radio input "true"
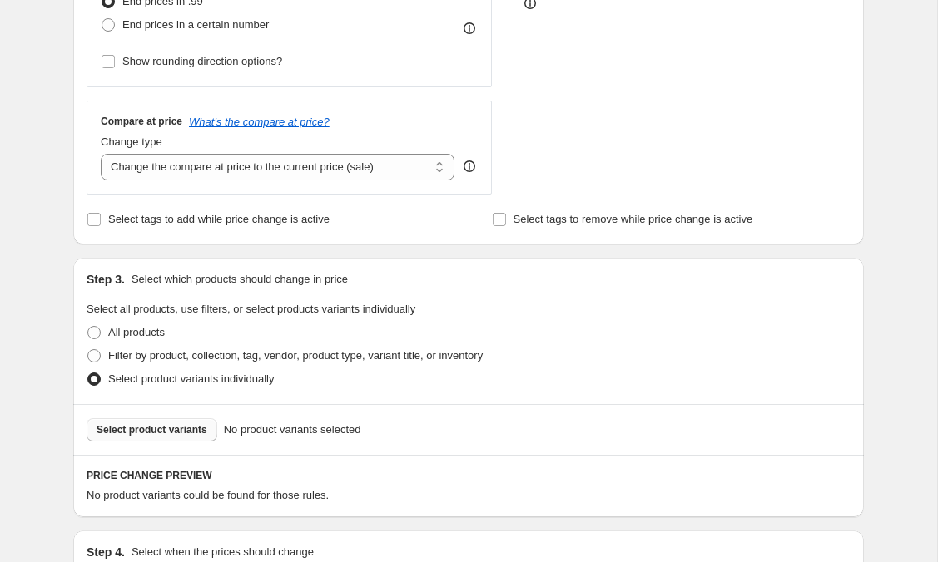
click at [184, 431] on span "Select product variants" at bounding box center [151, 429] width 111 height 13
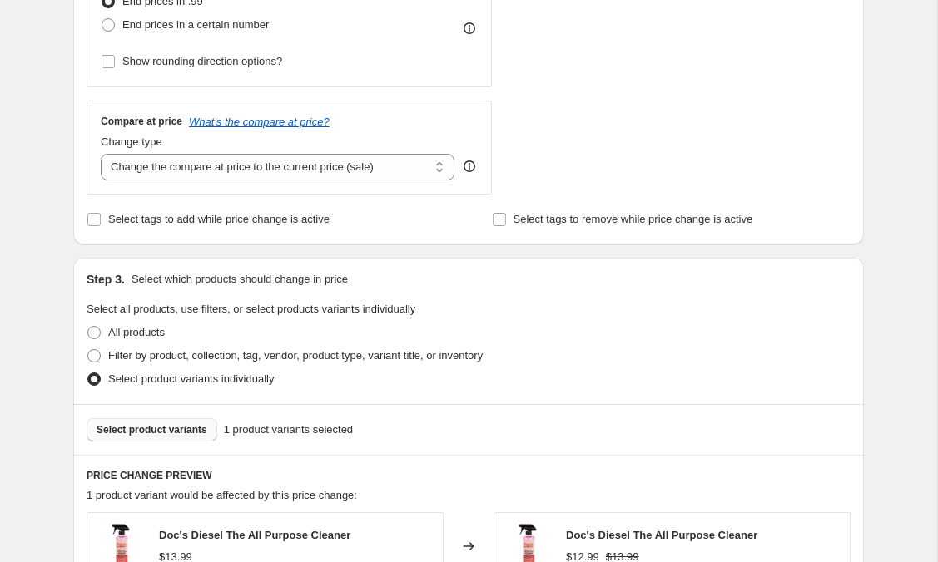
click at [178, 437] on button "Select product variants" at bounding box center [152, 429] width 131 height 23
click at [191, 427] on span "Select product variants" at bounding box center [151, 429] width 111 height 13
click at [128, 426] on span "Select product variants" at bounding box center [151, 429] width 111 height 13
click at [141, 424] on span "Select product variants" at bounding box center [151, 429] width 111 height 13
click at [181, 419] on button "Select product variants" at bounding box center [152, 429] width 131 height 23
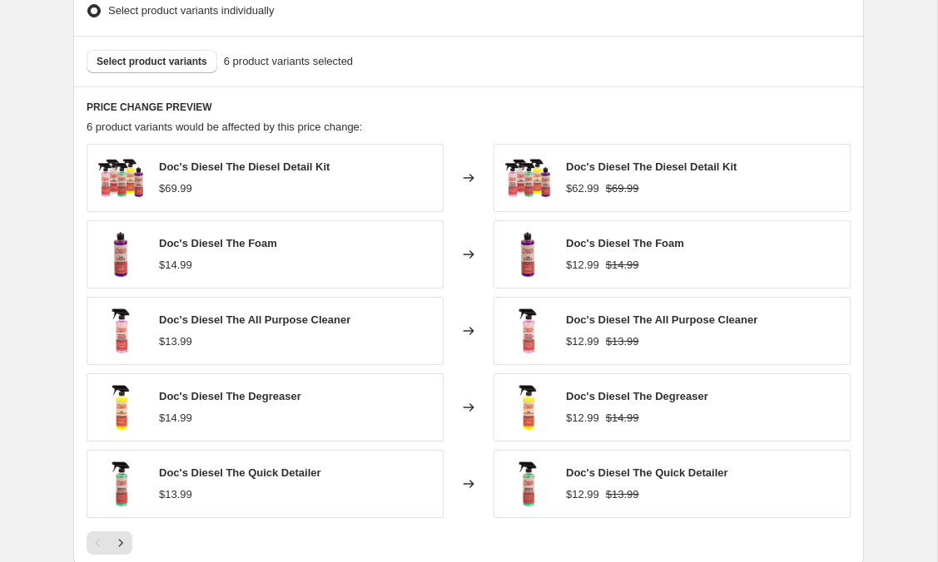
scroll to position [1151, 0]
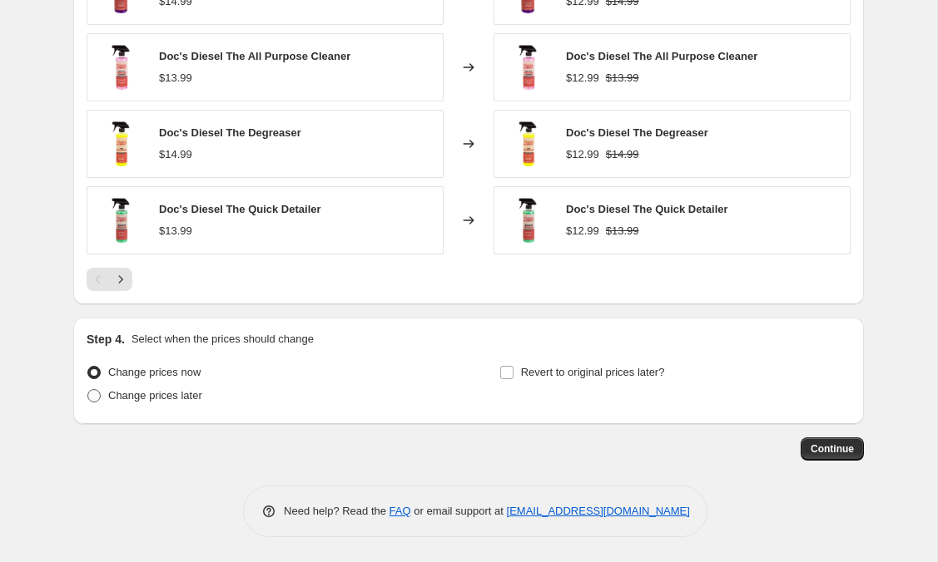
click at [91, 399] on span at bounding box center [93, 395] width 13 height 13
click at [88, 390] on input "Change prices later" at bounding box center [87, 389] width 1 height 1
radio input "true"
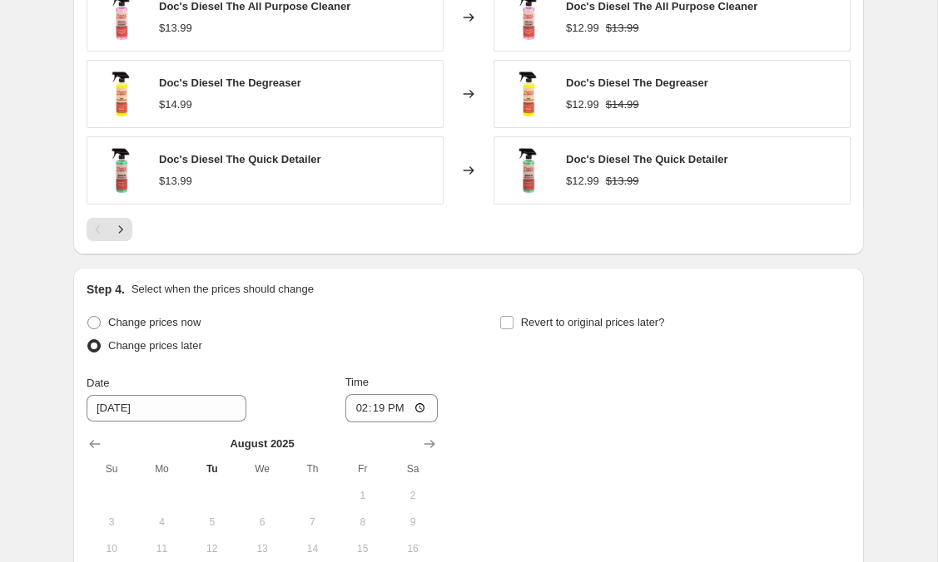
scroll to position [1249, 0]
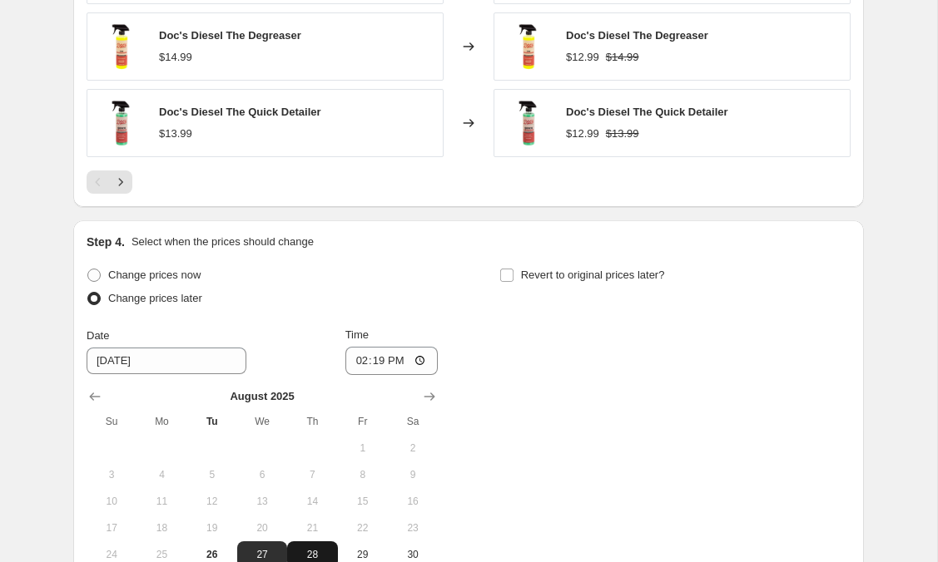
click at [311, 547] on button "28" at bounding box center [312, 555] width 50 height 27
type input "[DATE]"
click at [422, 359] on input "14:19" at bounding box center [391, 361] width 93 height 28
type input "00:00"
click at [542, 362] on div "Change prices now Change prices later Date [DATE] Time 00:00 [DATE] Su Mo Tu We…" at bounding box center [469, 429] width 764 height 331
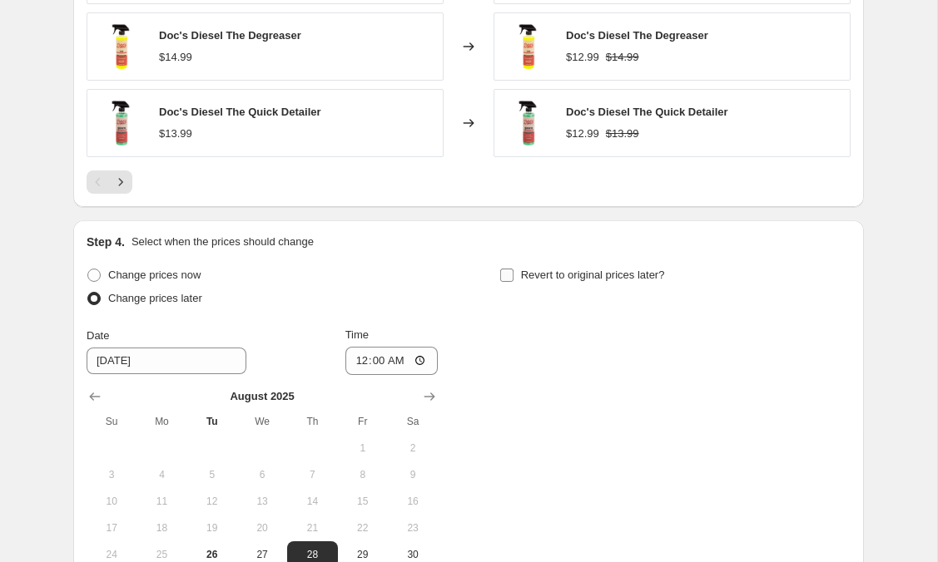
click at [505, 273] on input "Revert to original prices later?" at bounding box center [506, 275] width 13 height 13
checkbox input "true"
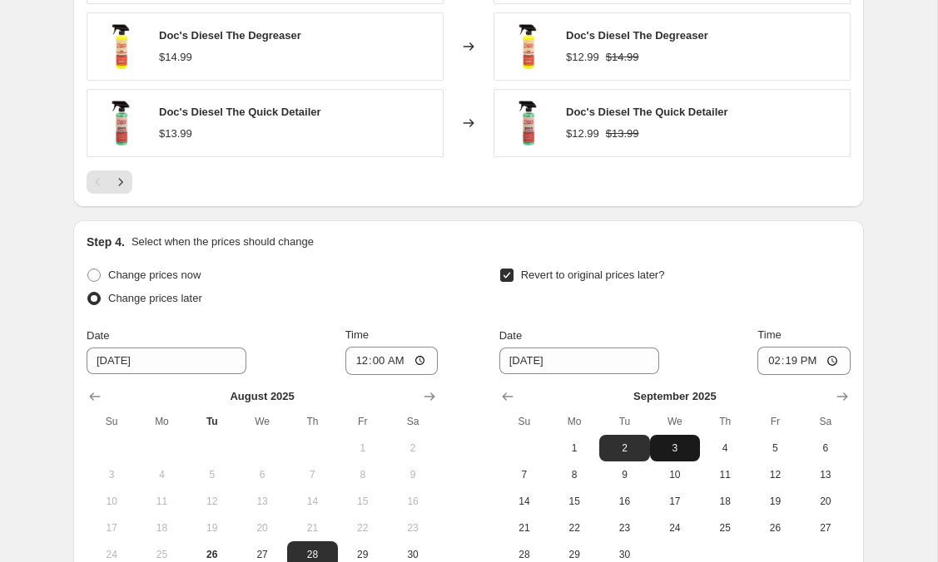
click at [680, 443] on span "3" at bounding box center [674, 448] width 37 height 13
type input "[DATE]"
click at [833, 363] on input "14:19" at bounding box center [803, 361] width 93 height 28
type input "00:00"
click at [661, 308] on div "Revert to original prices later?" at bounding box center [674, 289] width 351 height 50
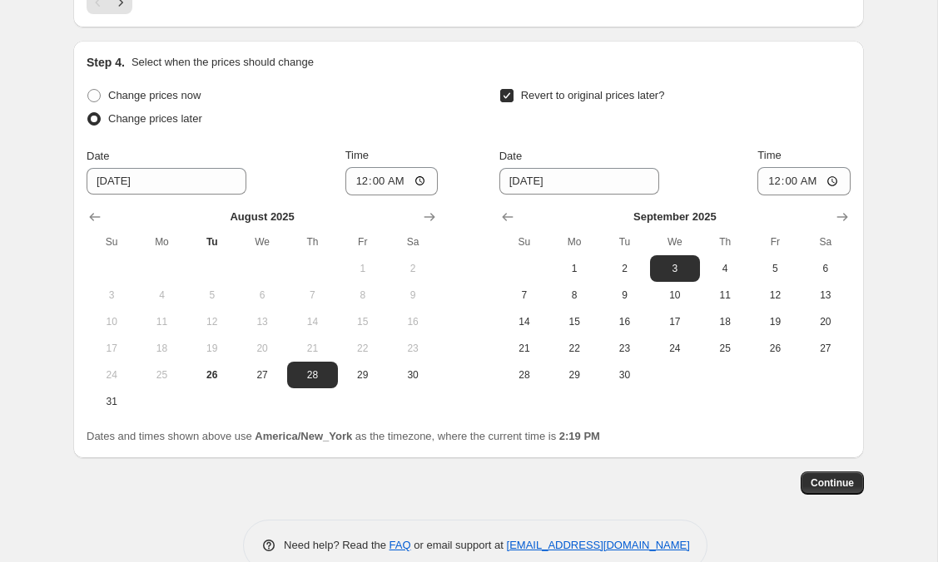
scroll to position [1462, 0]
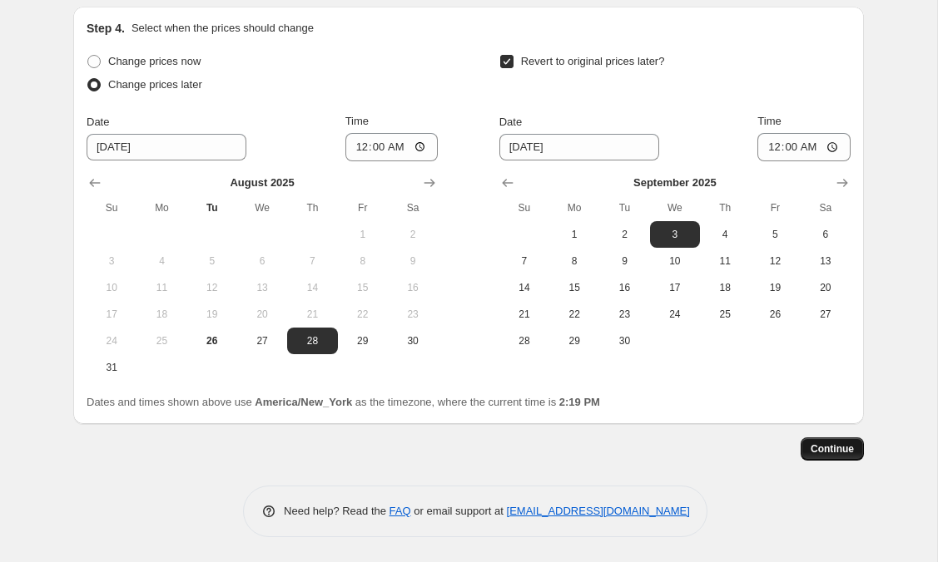
click at [827, 447] on span "Continue" at bounding box center [831, 449] width 43 height 13
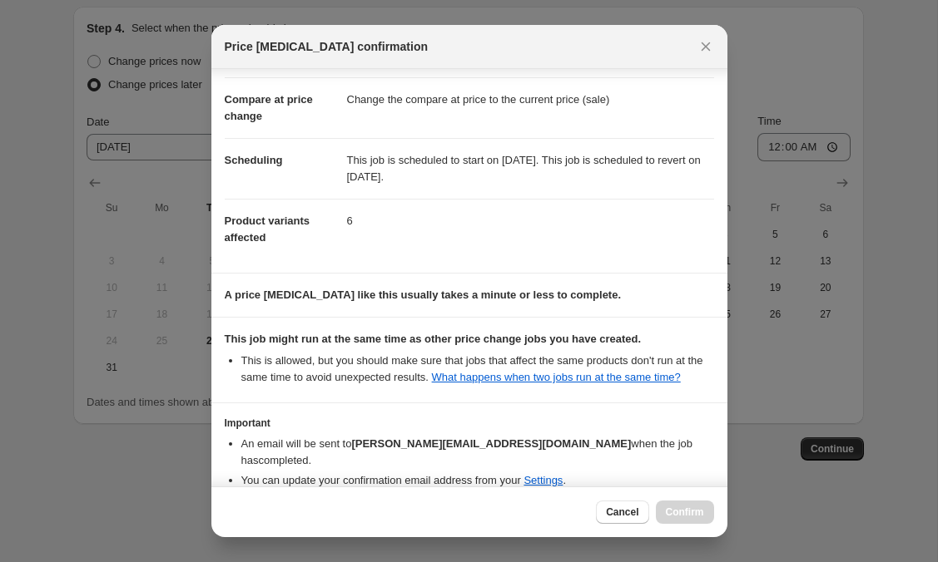
scroll to position [151, 0]
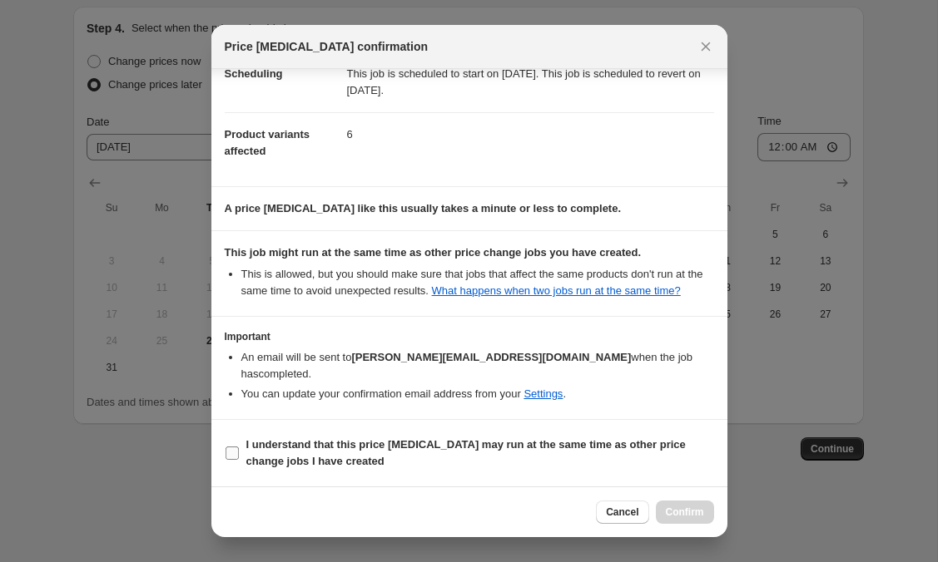
click at [233, 453] on input "I understand that this price [MEDICAL_DATA] may run at the same time as other p…" at bounding box center [231, 453] width 13 height 13
checkbox input "true"
click at [680, 507] on span "Confirm" at bounding box center [685, 512] width 38 height 13
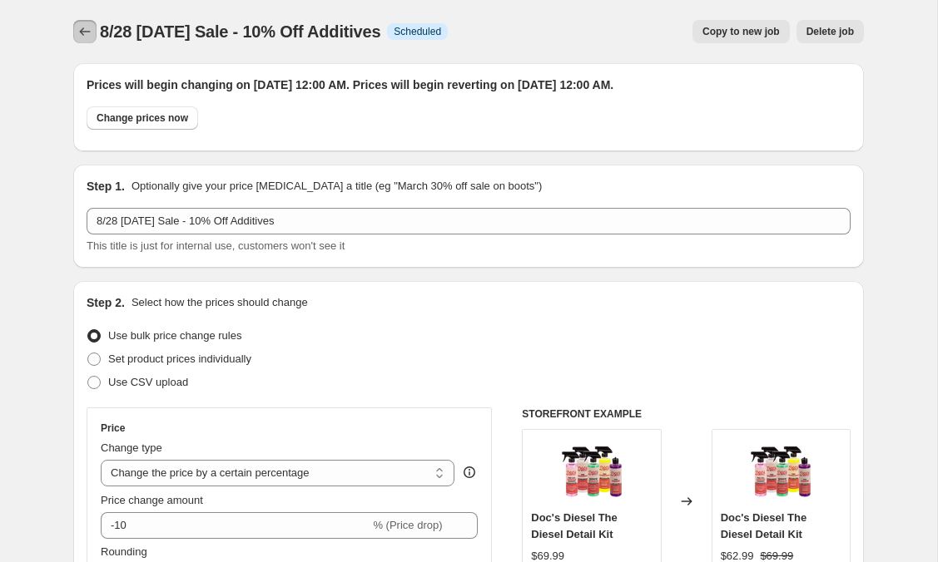
click at [79, 30] on icon "Price change jobs" at bounding box center [85, 31] width 17 height 17
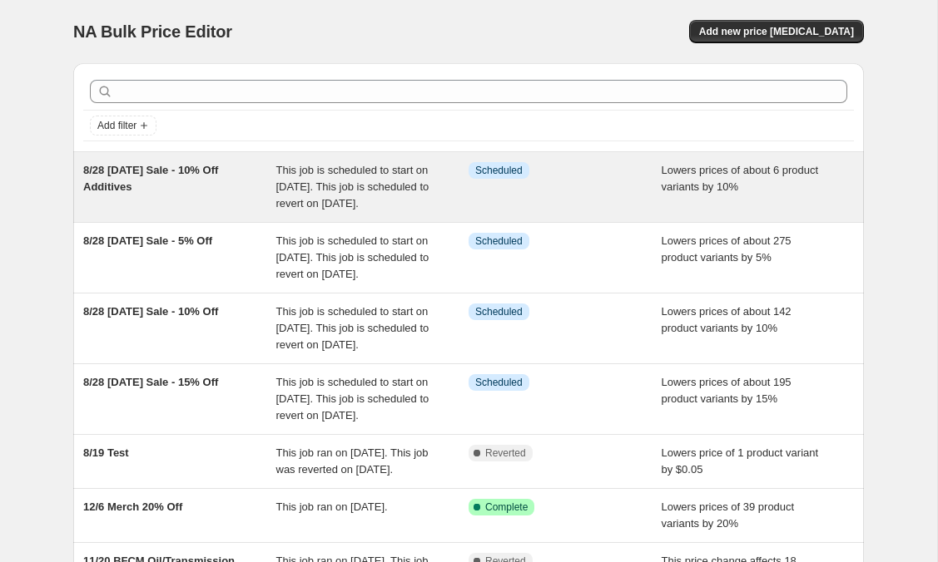
drag, startPoint x: 79, startPoint y: 30, endPoint x: 82, endPoint y: 170, distance: 139.8
click at [82, 170] on div "8/28 [DATE] Sale - 10% Off Additives This job is scheduled to start on [DATE]. …" at bounding box center [468, 187] width 790 height 70
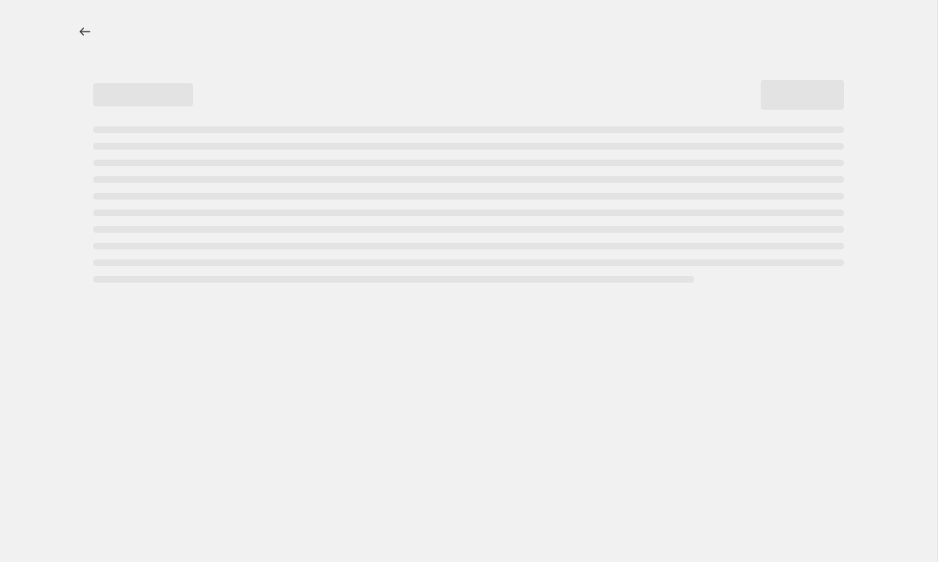
select select "percentage"
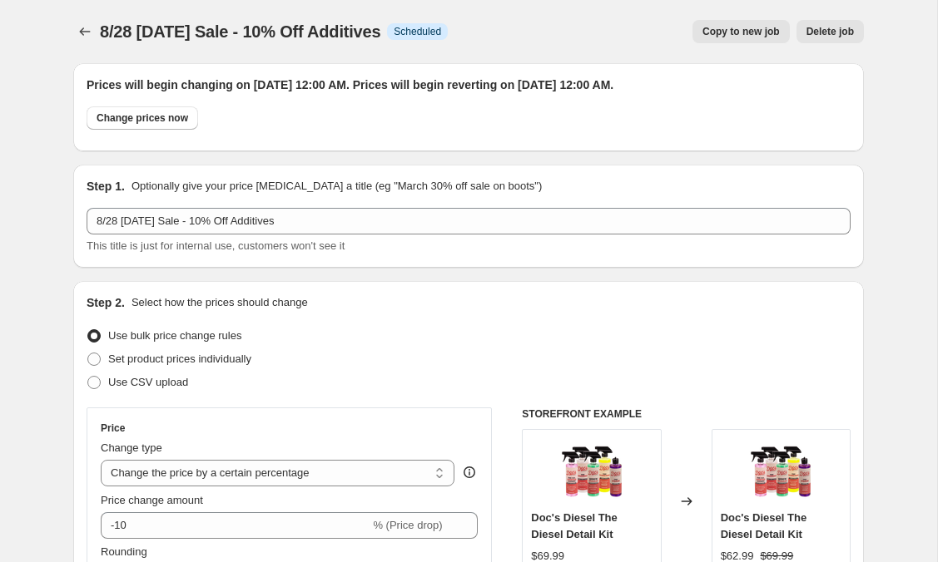
drag, startPoint x: 82, startPoint y: 170, endPoint x: 101, endPoint y: 25, distance: 146.0
click at [101, 25] on span "8/28 [DATE] Sale - 10% Off Additives" at bounding box center [240, 31] width 280 height 18
copy span "8/28 [DATE] Sale - 10% Off Additives"
drag, startPoint x: 101, startPoint y: 25, endPoint x: 79, endPoint y: 39, distance: 25.8
click at [79, 39] on icon "Price change jobs" at bounding box center [85, 31] width 17 height 17
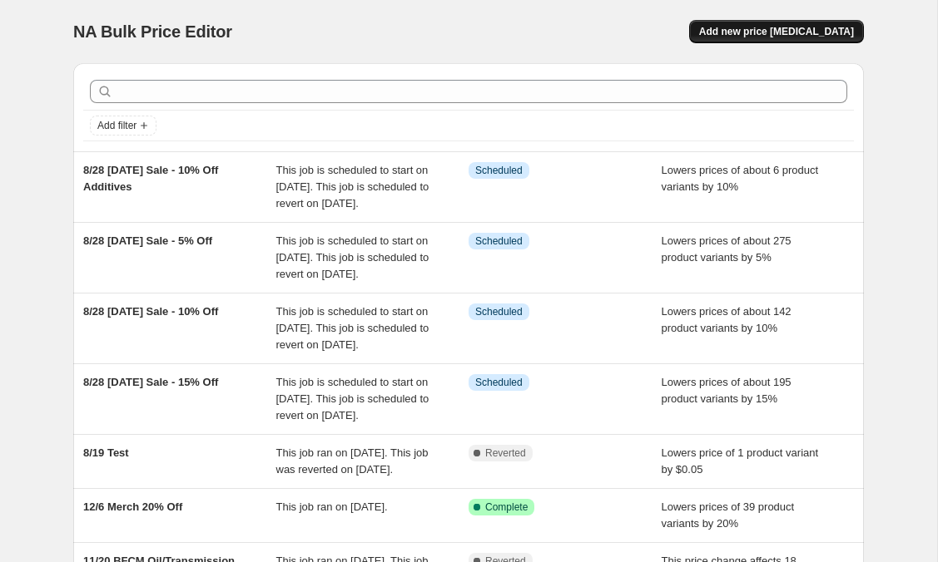
drag, startPoint x: 79, startPoint y: 39, endPoint x: 824, endPoint y: 36, distance: 744.5
click at [824, 36] on span "Add new price [MEDICAL_DATA]" at bounding box center [776, 31] width 155 height 13
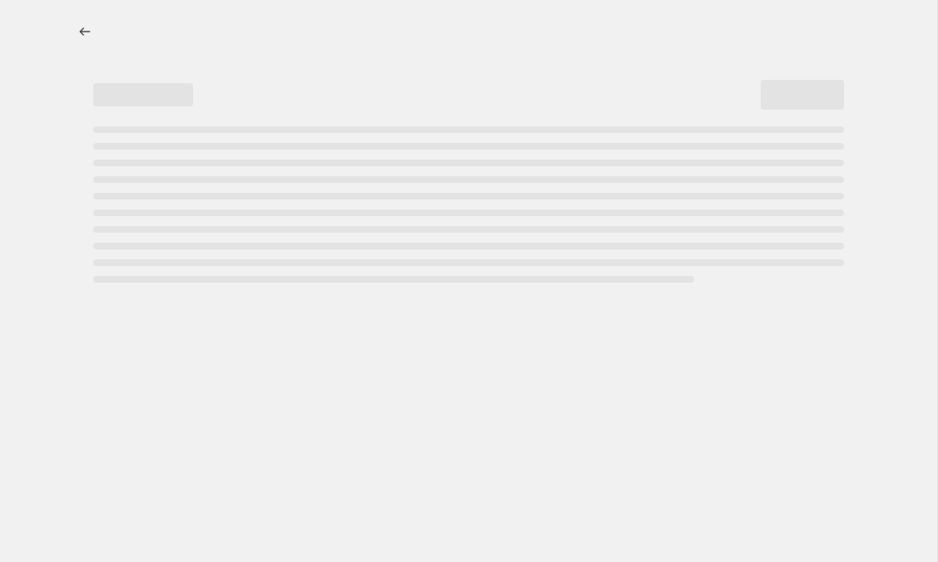
select select "percentage"
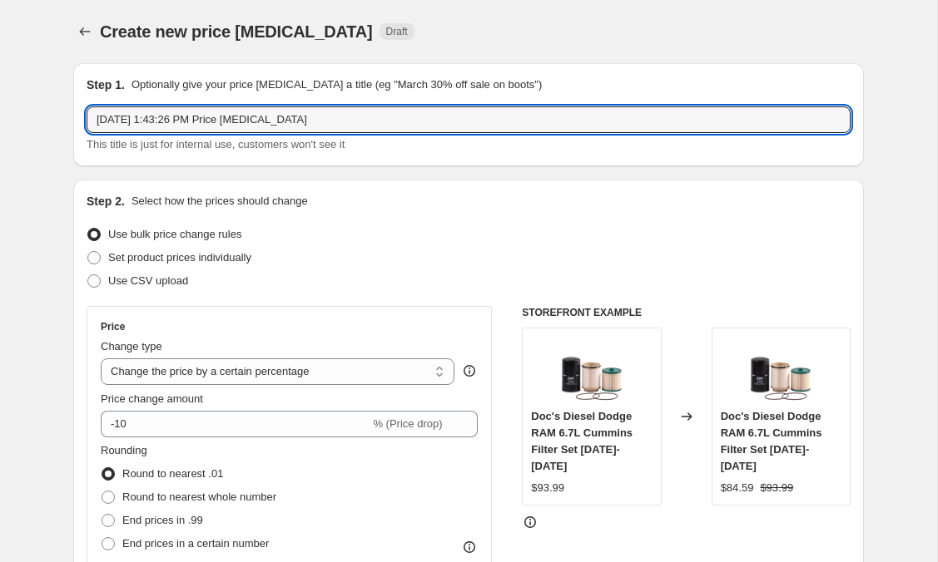
click at [321, 116] on input "[DATE] 1:43:26 PM Price [MEDICAL_DATA]" at bounding box center [469, 119] width 764 height 27
drag, startPoint x: 824, startPoint y: 36, endPoint x: -26, endPoint y: 71, distance: 850.1
click at [0, 71] on html "Home Settings Plans Skip to content Create new price [MEDICAL_DATA]. This page …" at bounding box center [469, 281] width 938 height 562
paste input "8/28 [DATE] Sale - 10% Off Additives"
click at [221, 118] on input "8/28 [DATE] Sale - 10% Off Additives" at bounding box center [469, 119] width 764 height 27
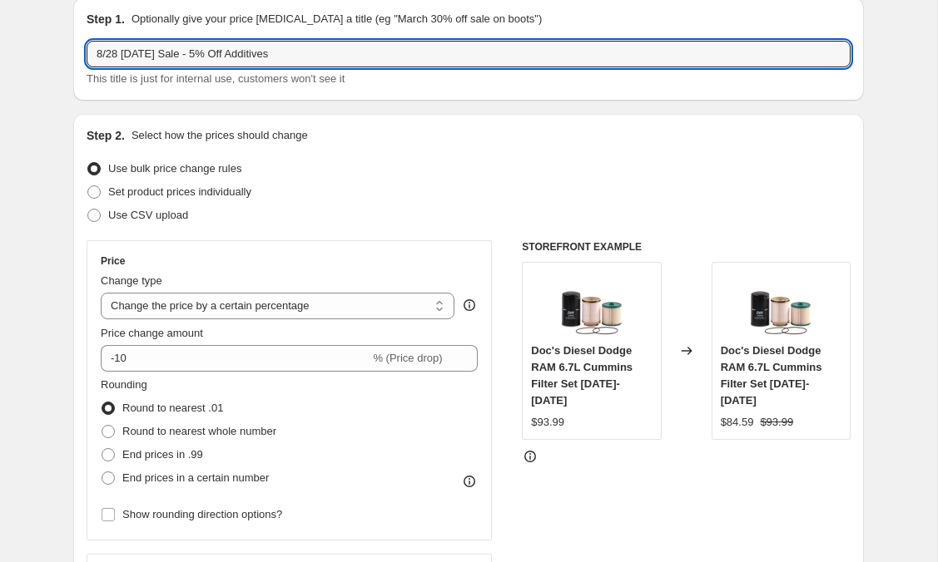
scroll to position [86, 0]
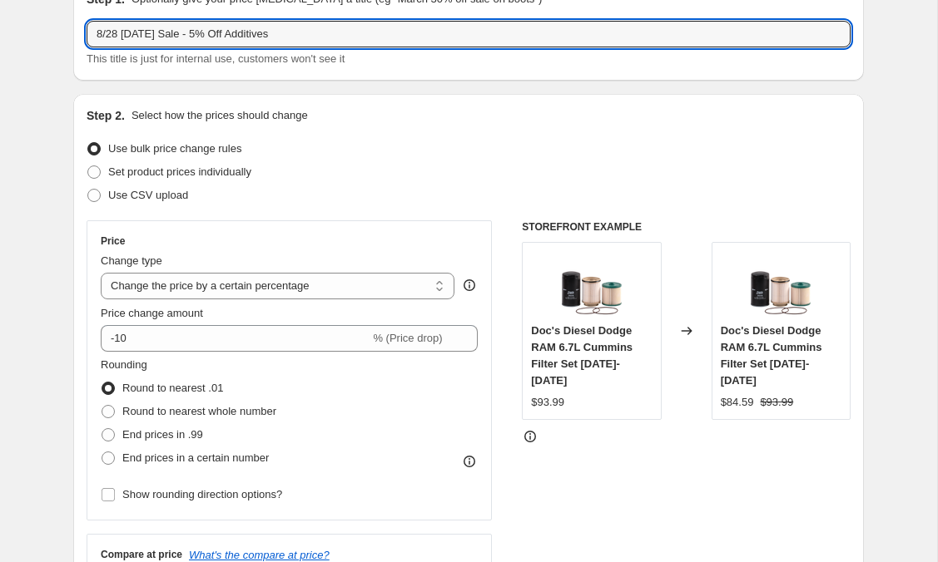
type input "8/28 [DATE] Sale - 5% Off Additives"
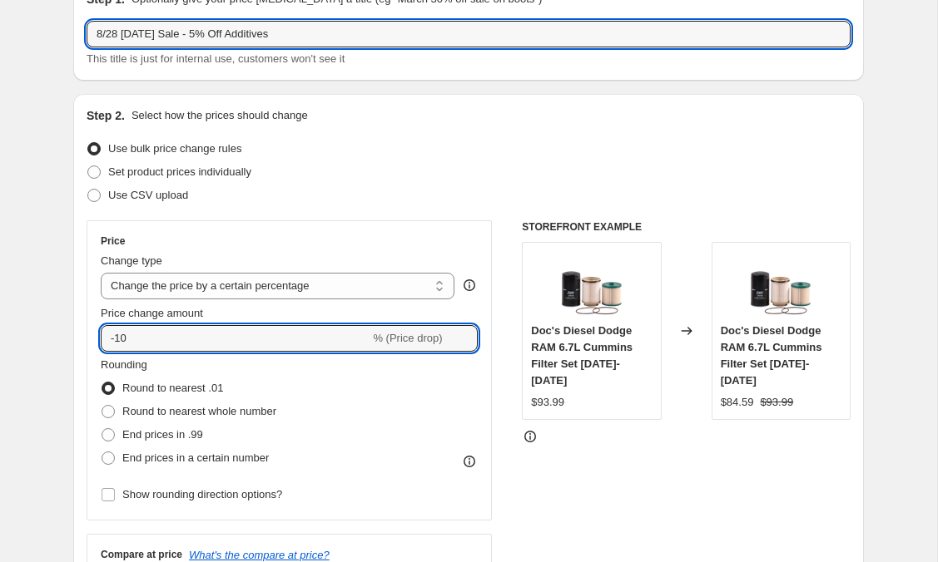
click at [146, 337] on input "-10" at bounding box center [235, 338] width 269 height 27
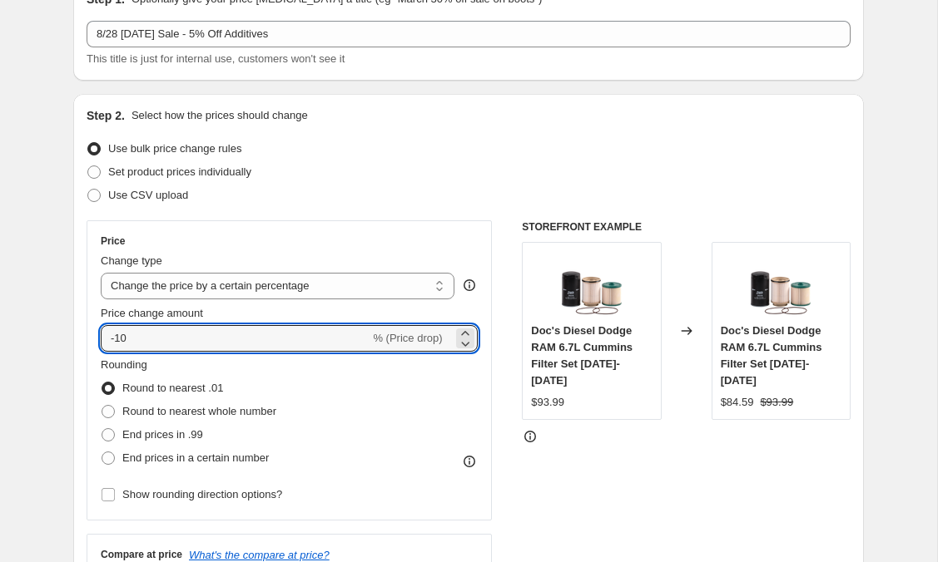
type input "-1"
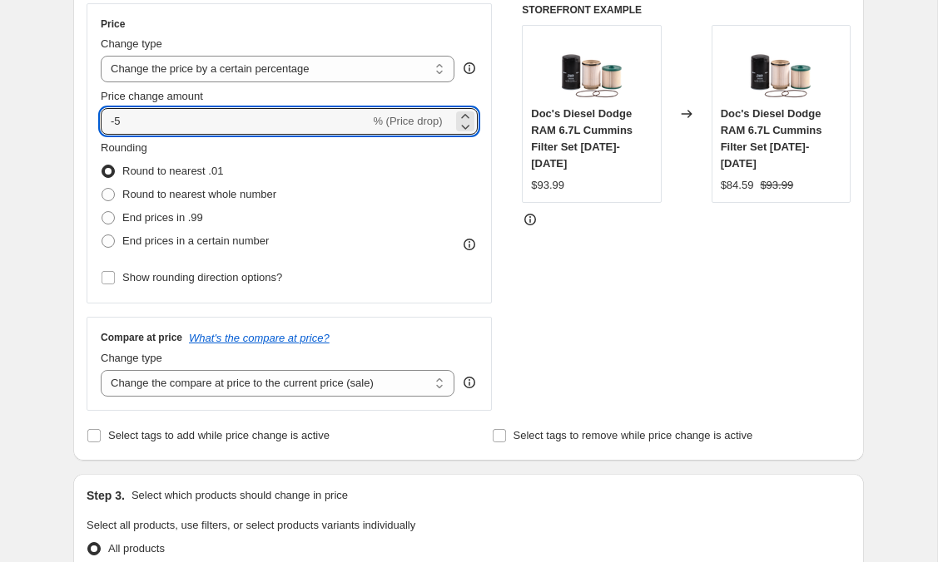
scroll to position [329, 0]
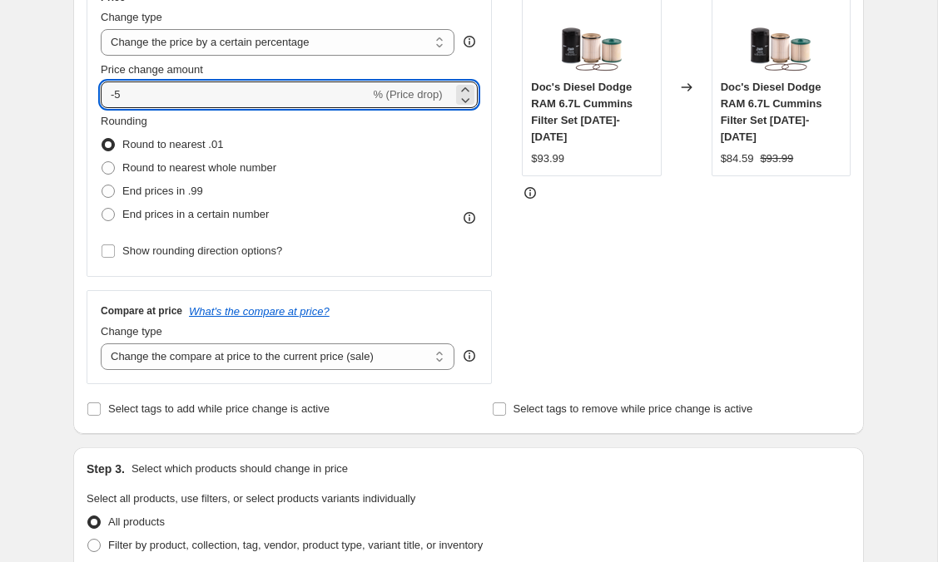
type input "-5"
drag, startPoint x: -26, startPoint y: 71, endPoint x: 112, endPoint y: 189, distance: 181.7
click at [112, 189] on span at bounding box center [107, 191] width 13 height 13
click at [102, 186] on input "End prices in .99" at bounding box center [101, 185] width 1 height 1
radio input "true"
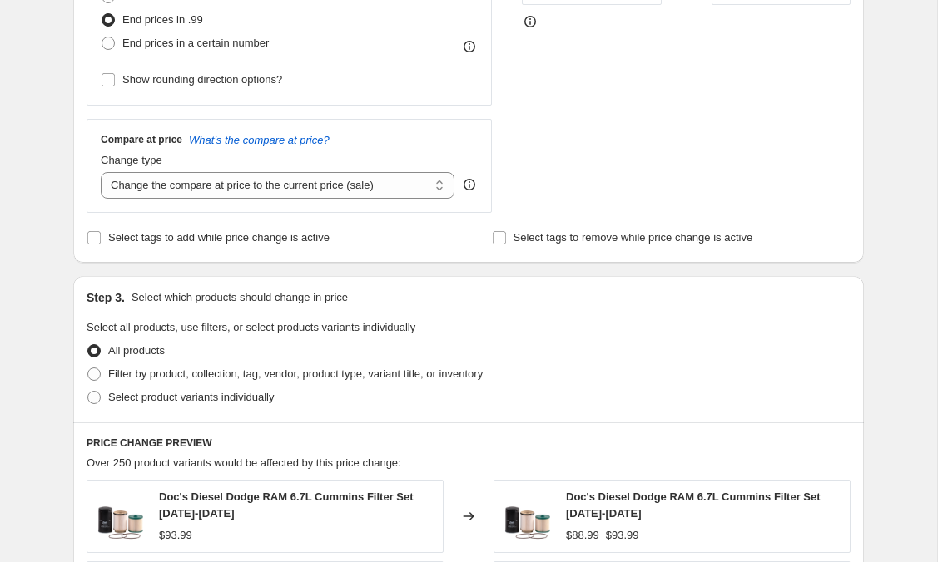
scroll to position [564, 0]
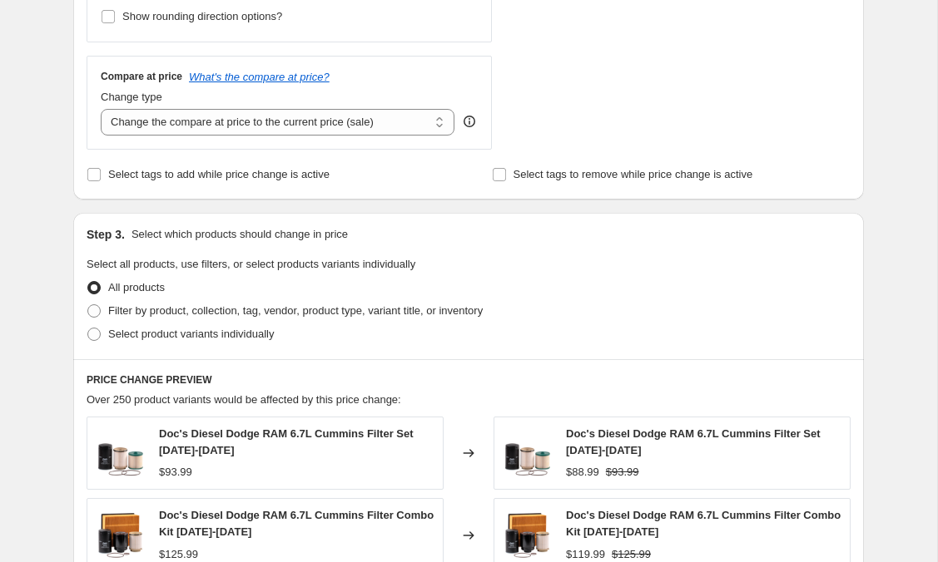
click at [87, 168] on input "Select tags to add while price change is active" at bounding box center [93, 174] width 13 height 13
checkbox input "true"
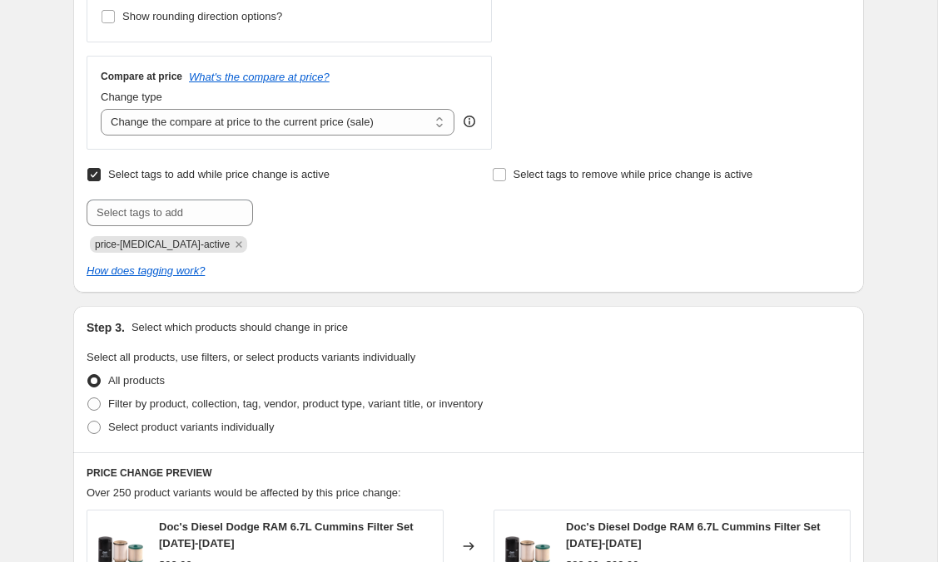
click at [231, 249] on icon "Remove price-change-job-active" at bounding box center [238, 244] width 15 height 15
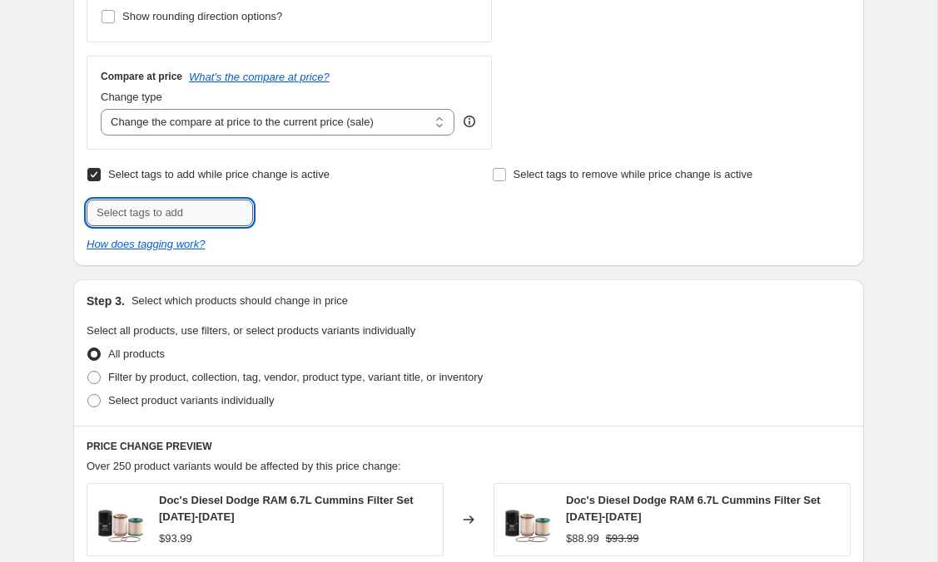
drag, startPoint x: 112, startPoint y: 189, endPoint x: 205, endPoint y: 213, distance: 96.2
click at [205, 213] on input "text" at bounding box center [170, 213] width 166 height 27
type input "5% Off"
drag, startPoint x: 205, startPoint y: 213, endPoint x: 314, endPoint y: 222, distance: 109.4
click at [314, 222] on div "5% Off Add 5% Off" at bounding box center [266, 213] width 359 height 27
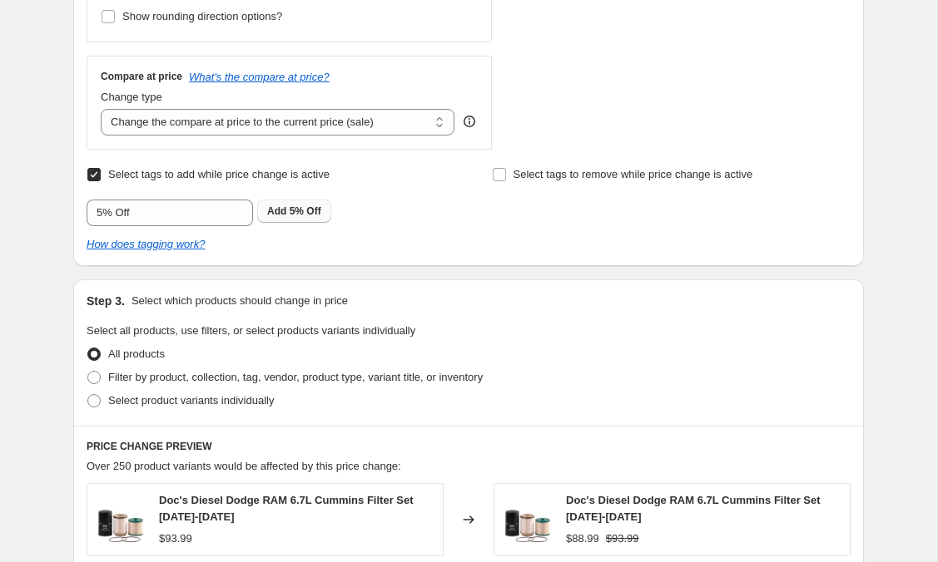
click at [311, 209] on span "5% Off" at bounding box center [305, 211] width 32 height 12
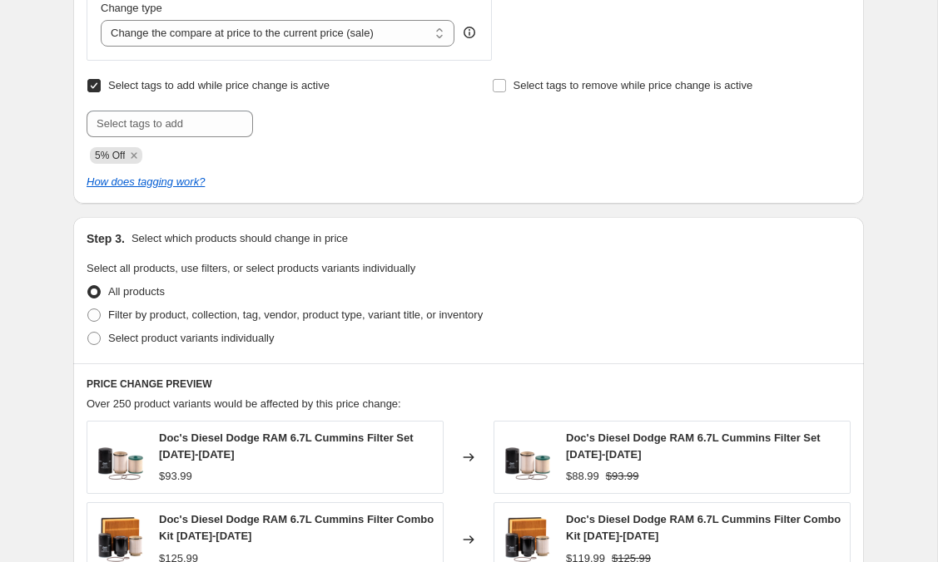
scroll to position [800, 0]
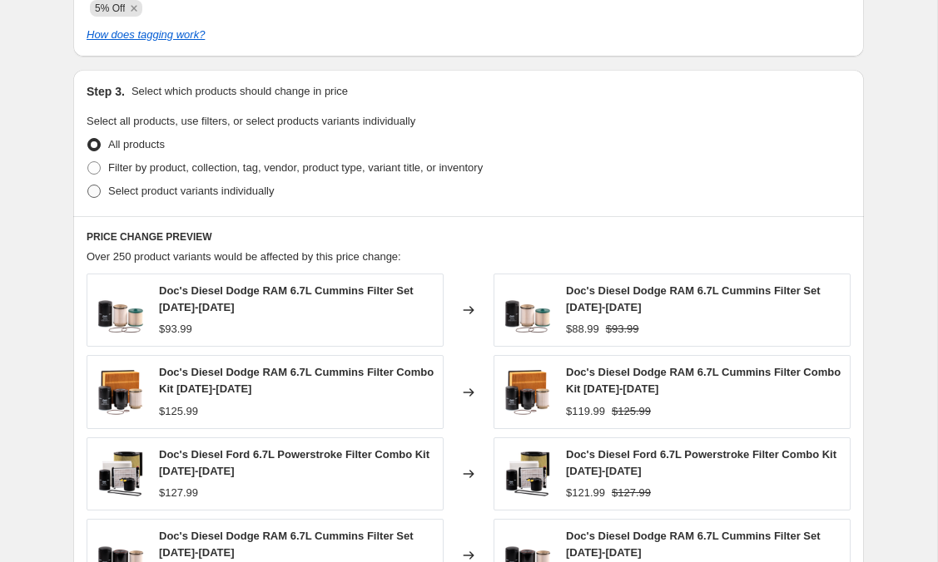
drag, startPoint x: 314, startPoint y: 222, endPoint x: 92, endPoint y: 191, distance: 224.2
click at [92, 191] on span at bounding box center [93, 191] width 13 height 13
click at [88, 186] on input "Select product variants individually" at bounding box center [87, 185] width 1 height 1
radio input "true"
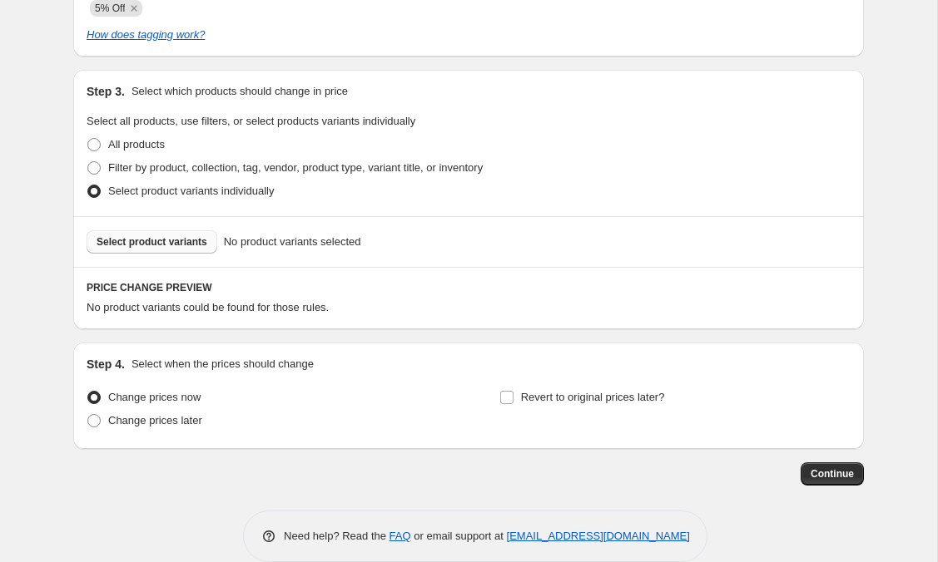
click at [127, 244] on span "Select product variants" at bounding box center [151, 241] width 111 height 13
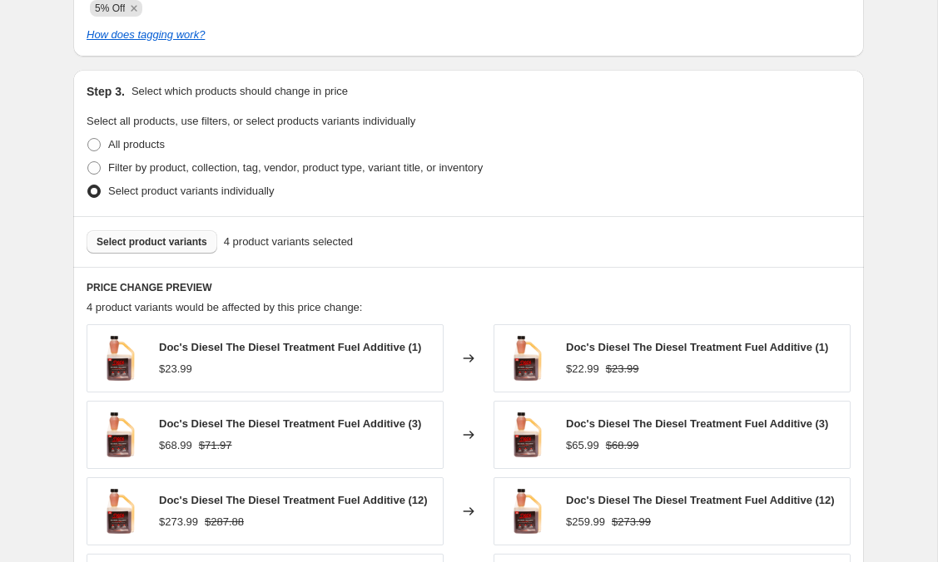
click at [190, 245] on span "Select product variants" at bounding box center [151, 241] width 111 height 13
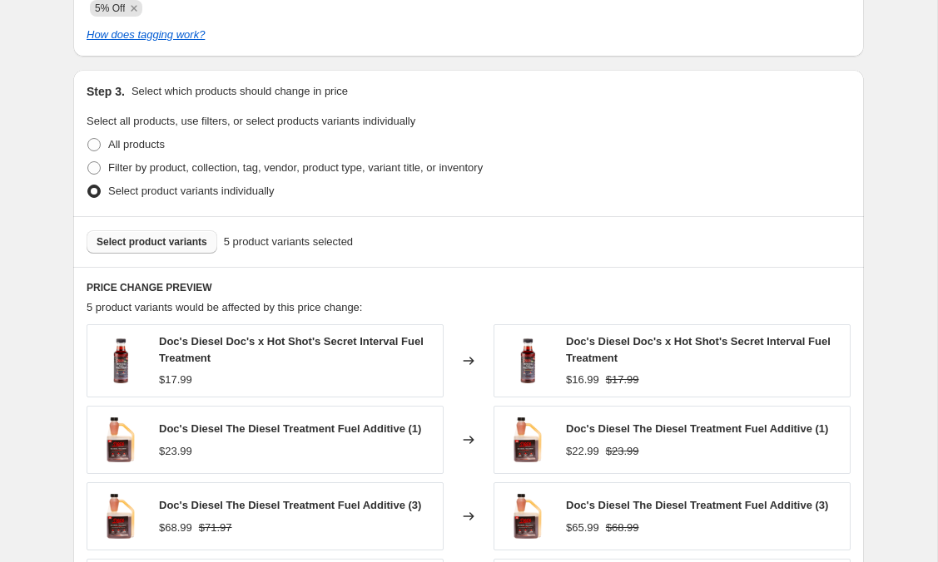
click at [161, 240] on span "Select product variants" at bounding box center [151, 241] width 111 height 13
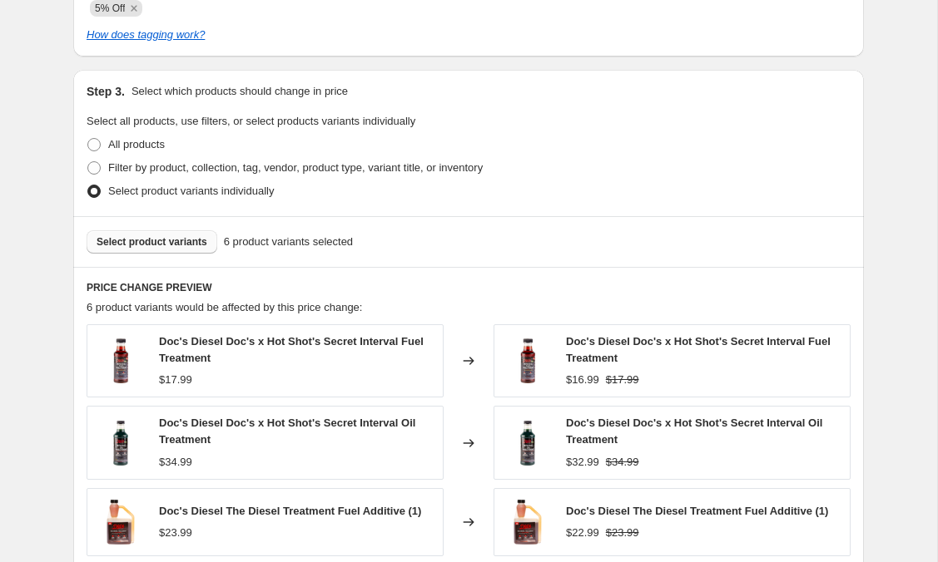
click at [166, 245] on span "Select product variants" at bounding box center [151, 241] width 111 height 13
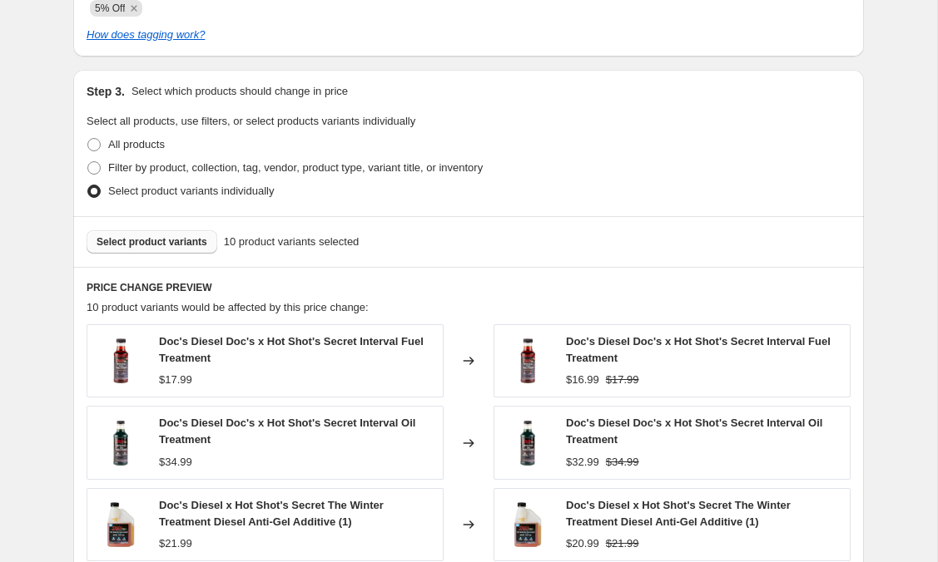
click at [136, 242] on span "Select product variants" at bounding box center [151, 241] width 111 height 13
click at [160, 246] on span "Select product variants" at bounding box center [151, 241] width 111 height 13
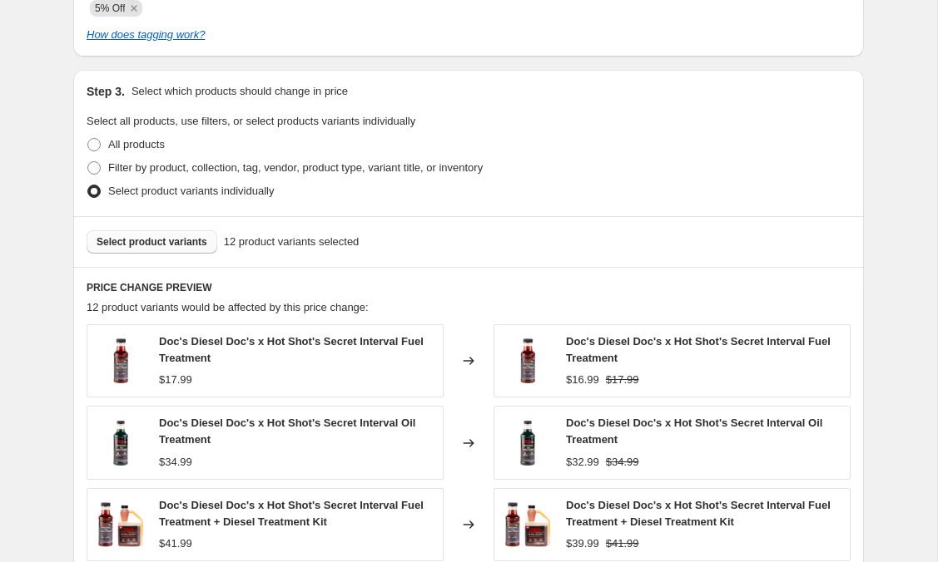
click at [126, 241] on span "Select product variants" at bounding box center [151, 241] width 111 height 13
click at [132, 240] on span "Select product variants" at bounding box center [151, 241] width 111 height 13
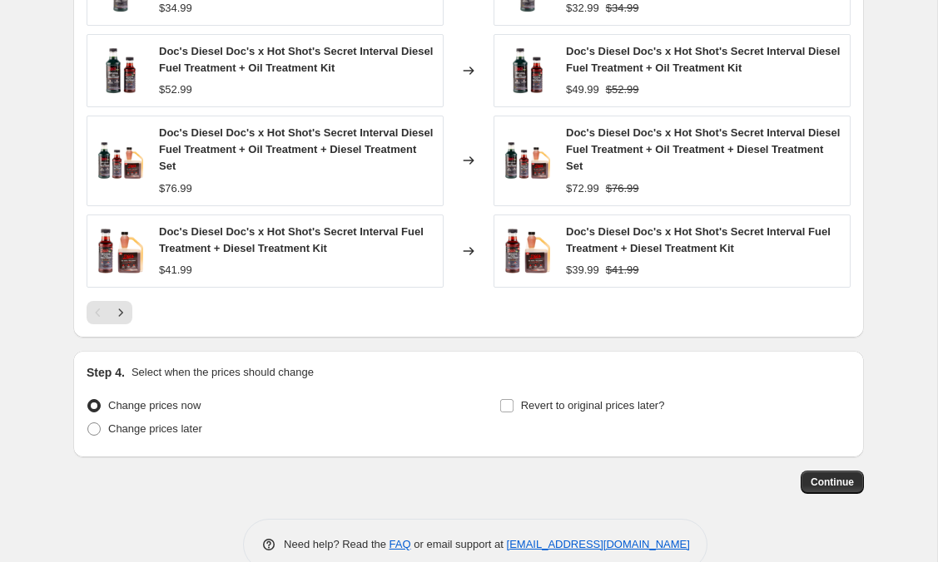
scroll to position [1288, 0]
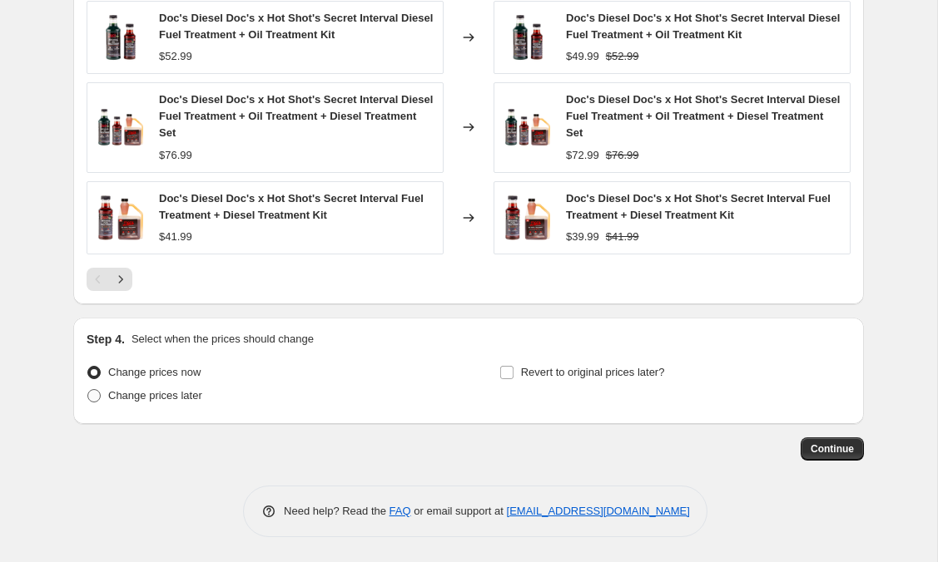
click at [92, 400] on span at bounding box center [93, 395] width 13 height 13
click at [88, 390] on input "Change prices later" at bounding box center [87, 389] width 1 height 1
radio input "true"
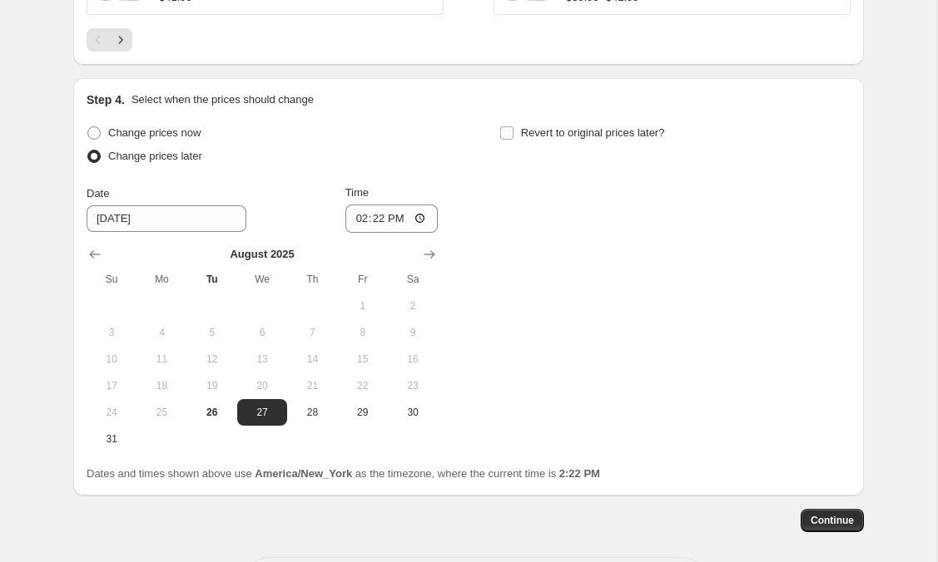
scroll to position [1557, 0]
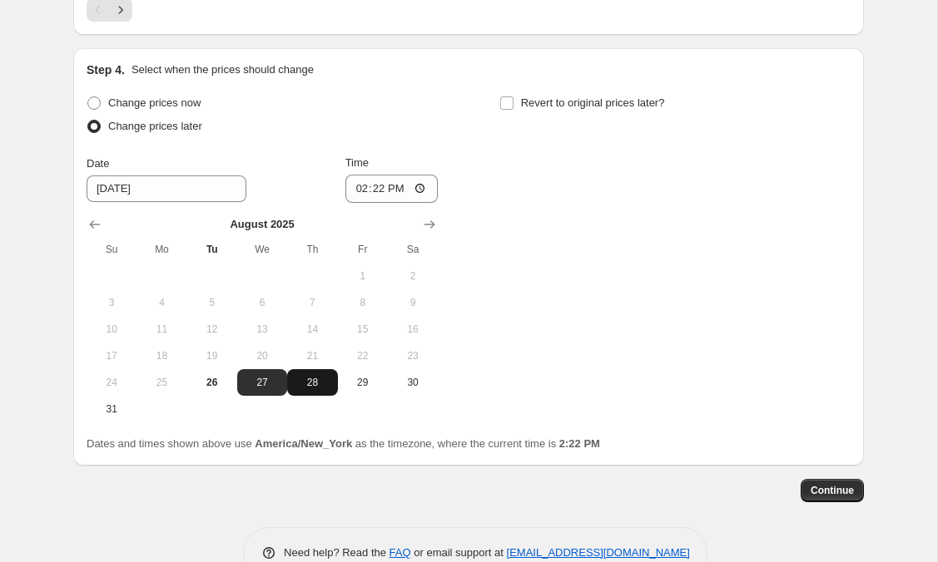
click at [323, 379] on span "28" at bounding box center [312, 382] width 37 height 13
type input "[DATE]"
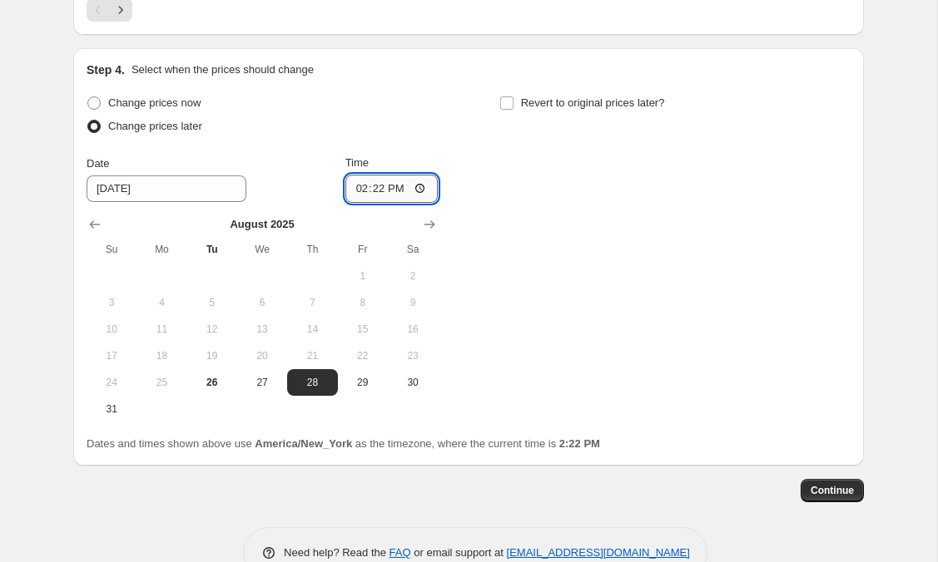
click at [418, 187] on input "14:22" at bounding box center [391, 189] width 93 height 28
type input "00:00"
click at [453, 117] on div "Change prices now Change prices later Date [DATE] Time 00:00 [DATE] Su Mo Tu We…" at bounding box center [469, 257] width 764 height 331
click at [504, 104] on input "Revert to original prices later?" at bounding box center [506, 102] width 13 height 13
checkbox input "true"
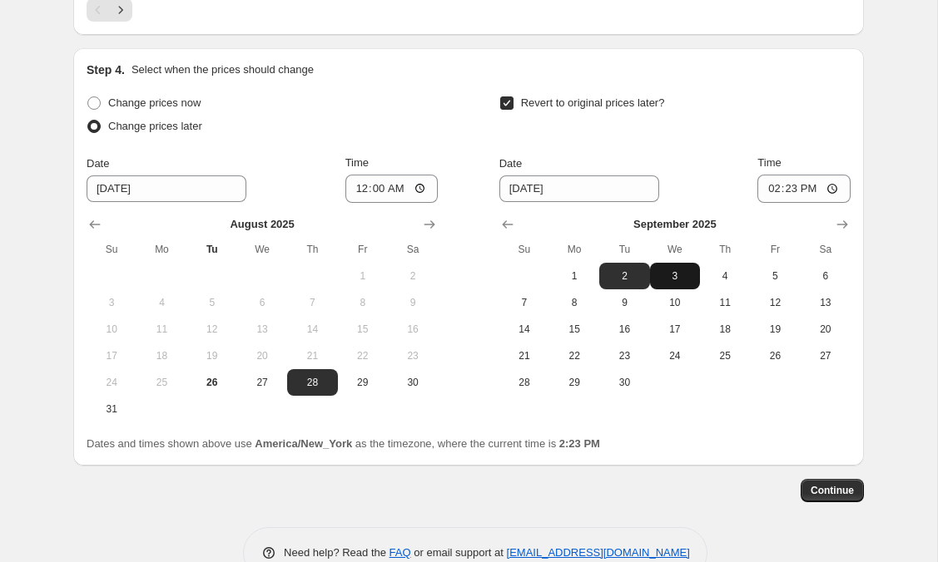
click at [670, 274] on span "3" at bounding box center [674, 276] width 37 height 13
type input "[DATE]"
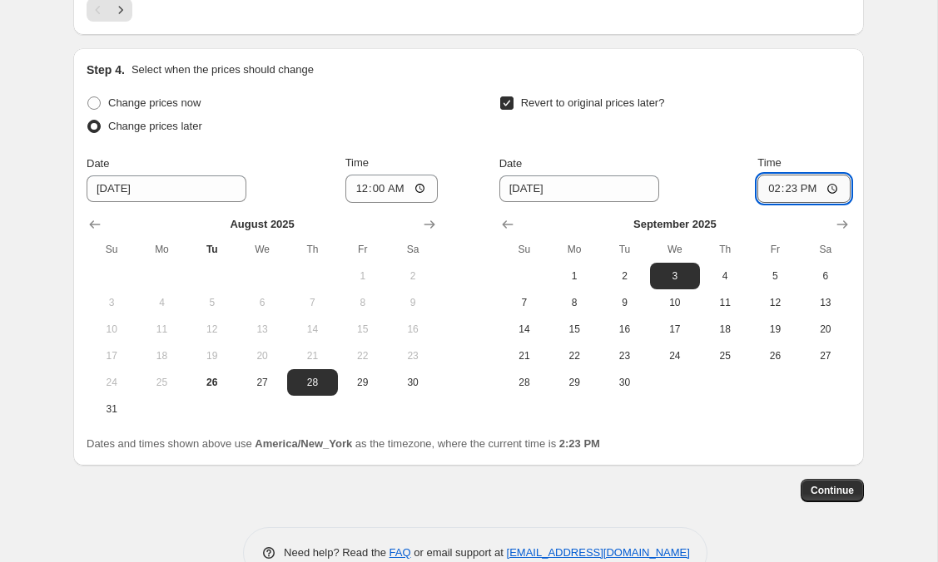
click at [834, 191] on input "14:23" at bounding box center [803, 189] width 93 height 28
type input "00:00"
click at [816, 501] on button "Continue" at bounding box center [831, 490] width 63 height 23
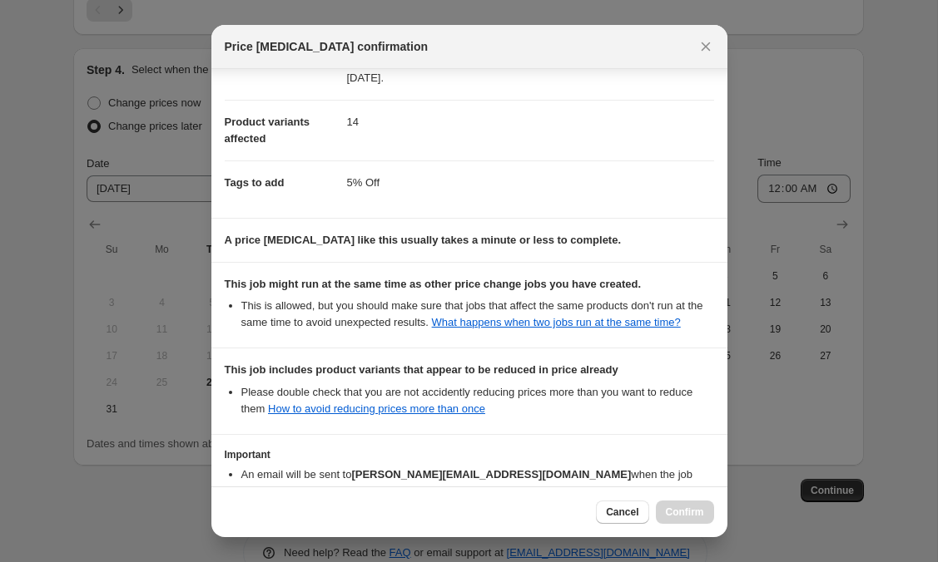
scroll to position [298, 0]
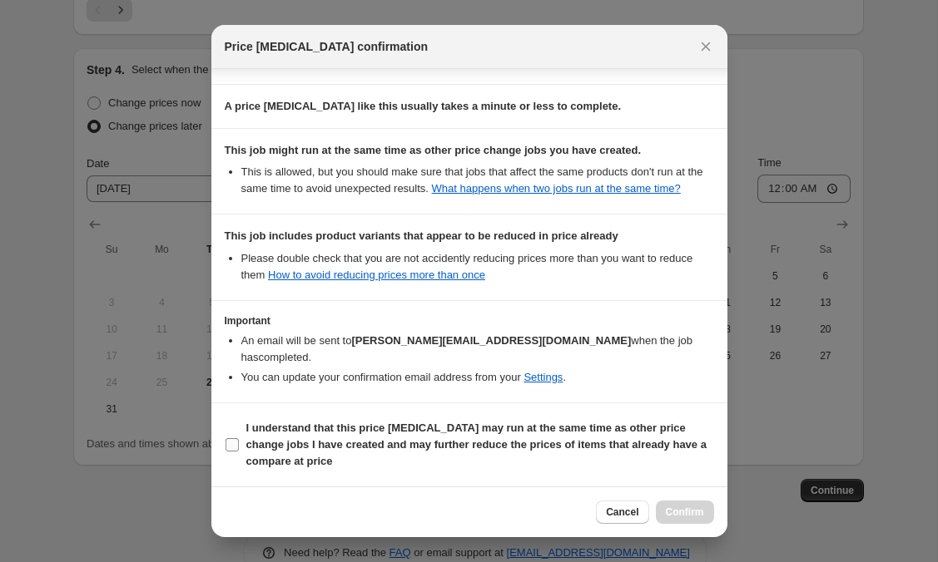
click at [233, 447] on input "I understand that this price [MEDICAL_DATA] may run at the same time as other p…" at bounding box center [231, 444] width 13 height 13
checkbox input "true"
click at [680, 510] on span "Confirm" at bounding box center [685, 512] width 38 height 13
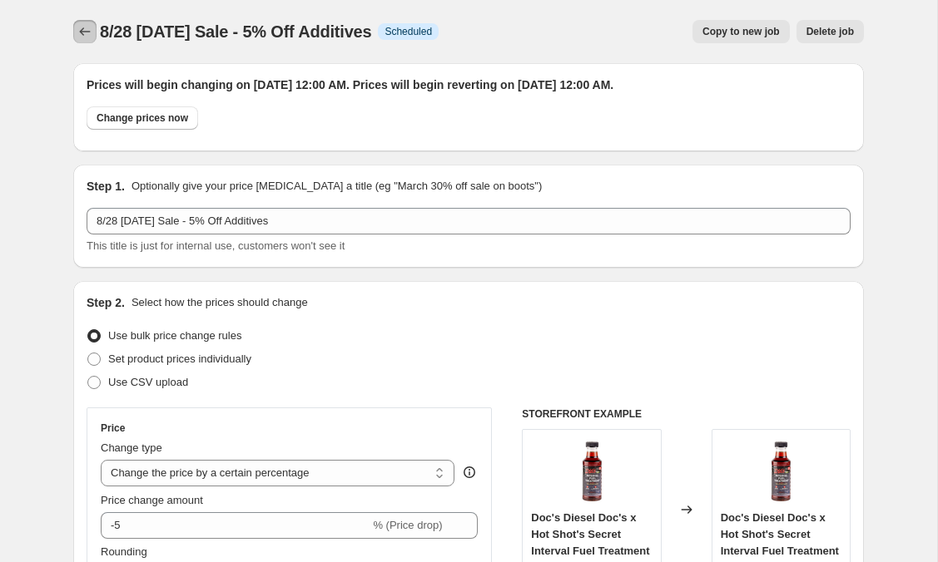
click at [84, 31] on icon "Price change jobs" at bounding box center [85, 31] width 17 height 17
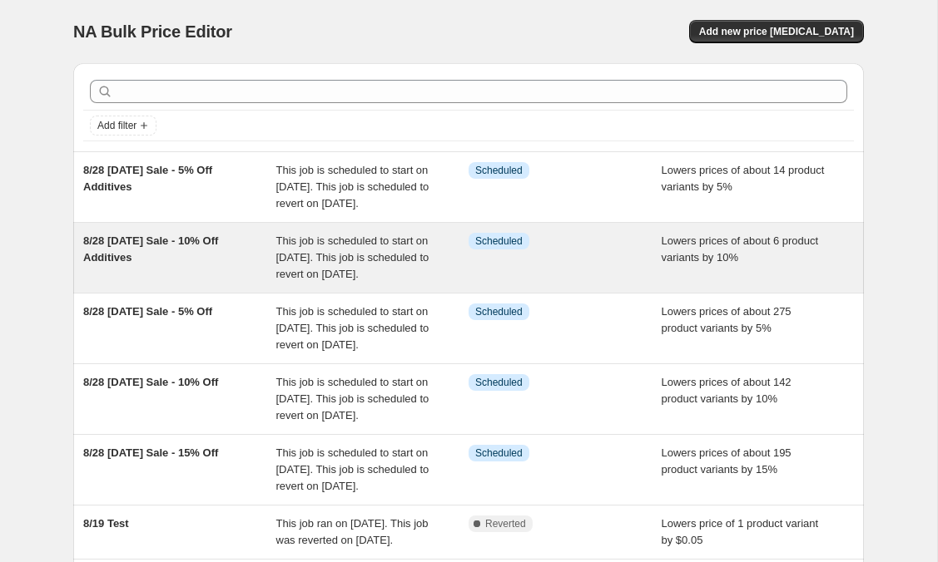
click at [189, 265] on div "8/28 [DATE] Sale - 10% Off Additives" at bounding box center [179, 258] width 193 height 50
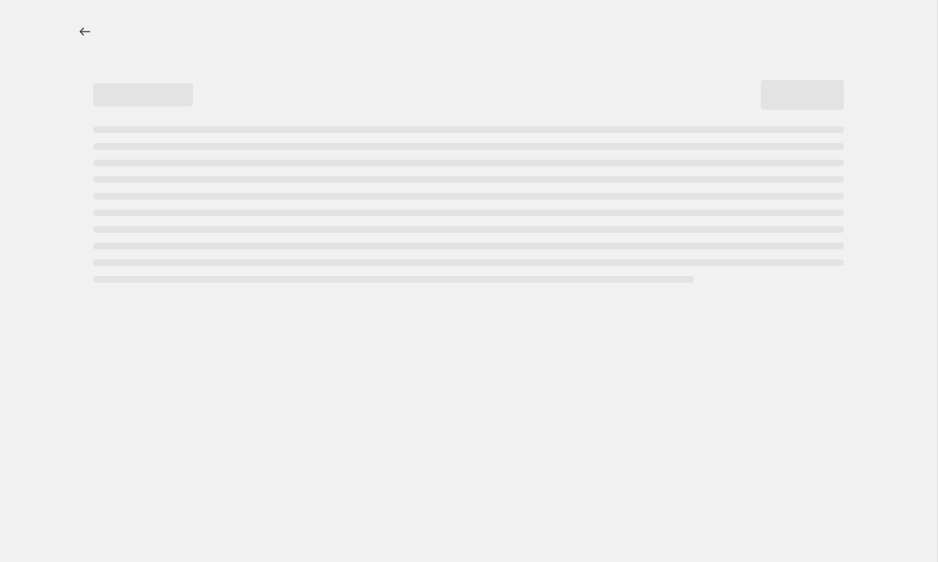
select select "percentage"
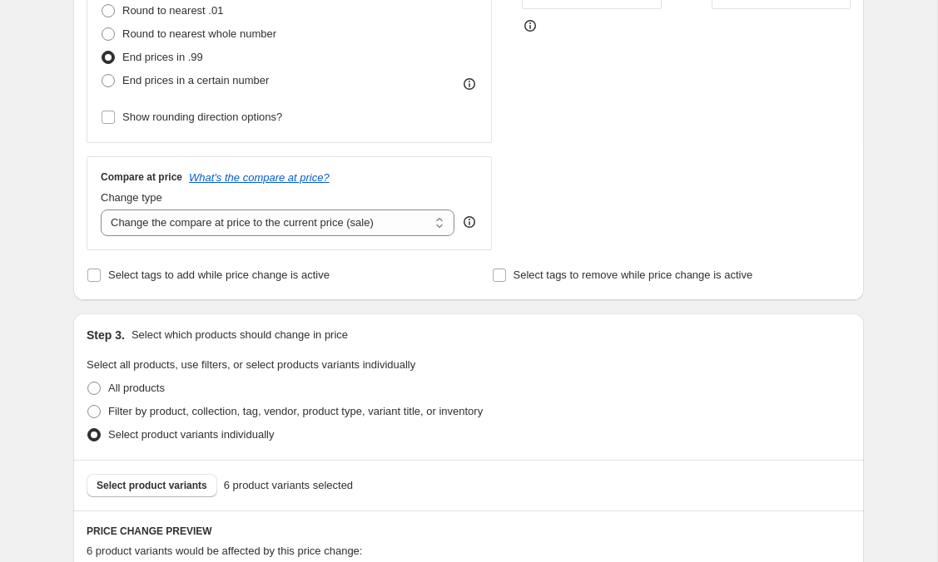
scroll to position [658, 0]
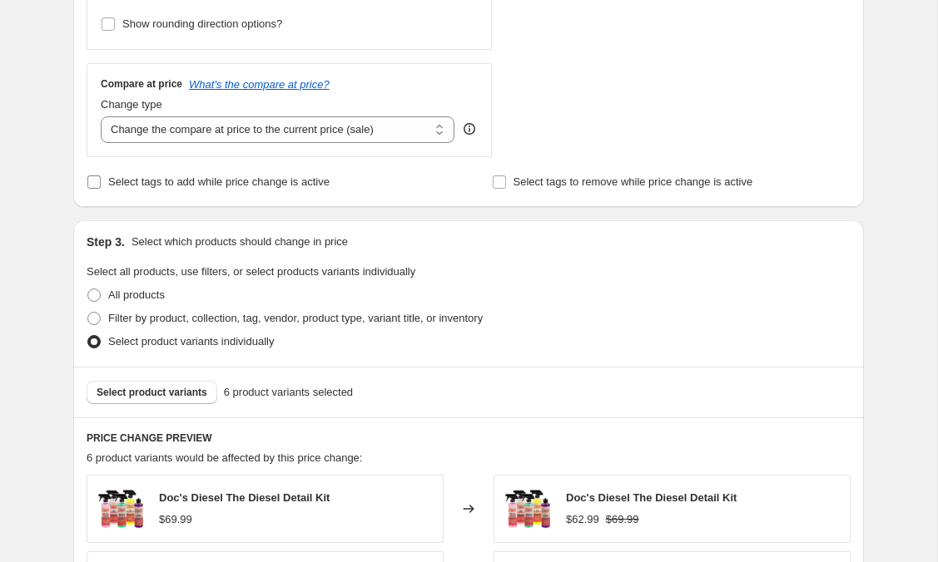
click at [96, 184] on input "Select tags to add while price change is active" at bounding box center [93, 182] width 13 height 13
checkbox input "true"
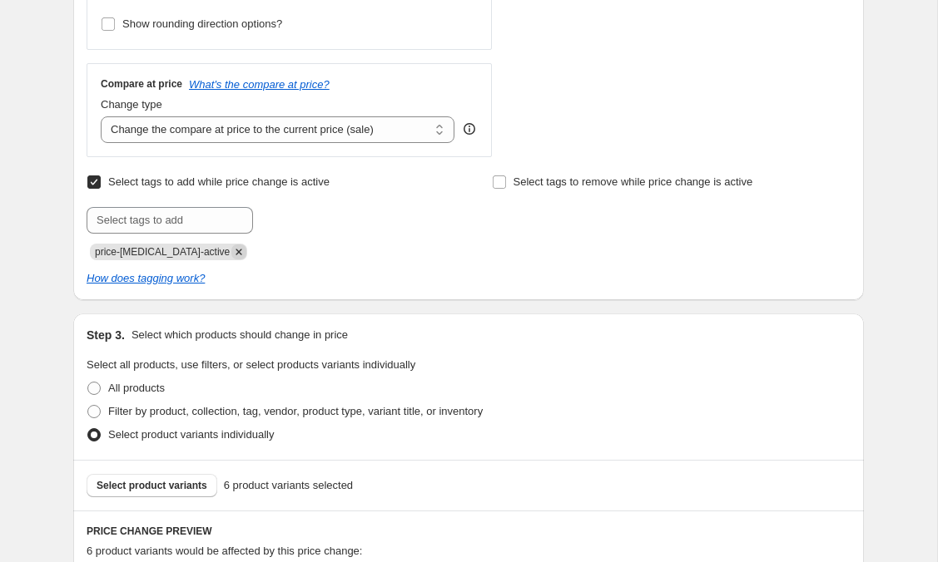
click at [236, 251] on icon "Remove price-change-job-active" at bounding box center [239, 252] width 6 height 6
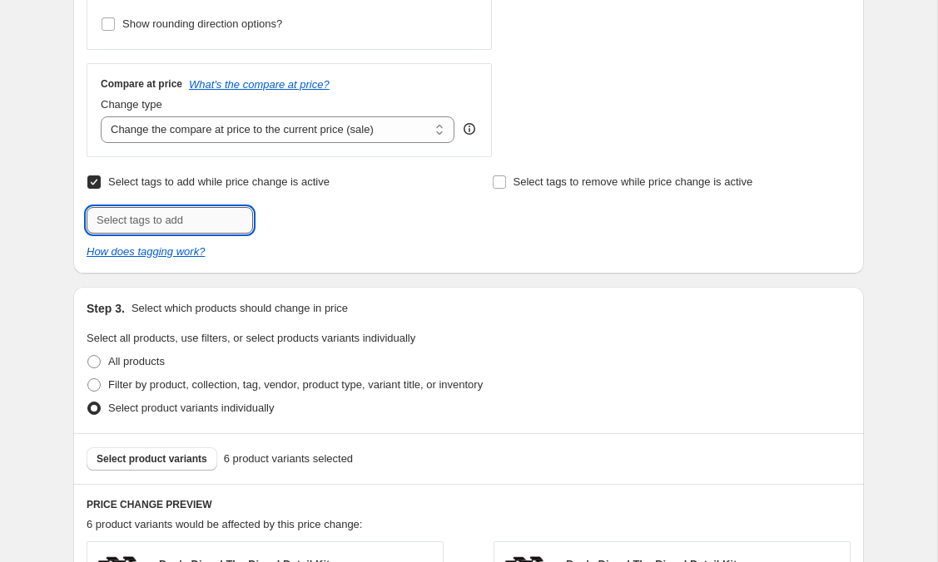
click at [199, 219] on input "text" at bounding box center [170, 220] width 166 height 27
type input "10% Off"
click at [307, 218] on span "10% Off" at bounding box center [307, 219] width 37 height 12
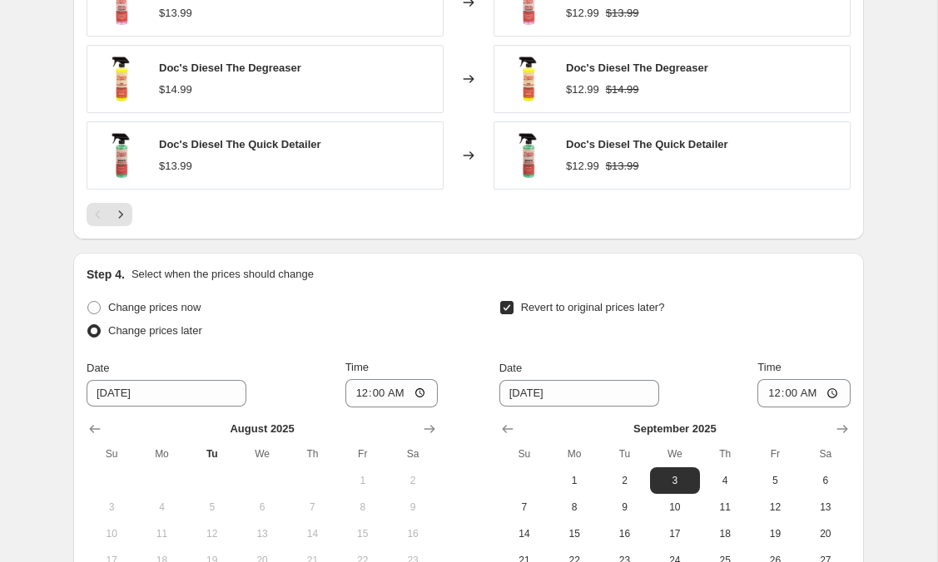
scroll to position [1657, 0]
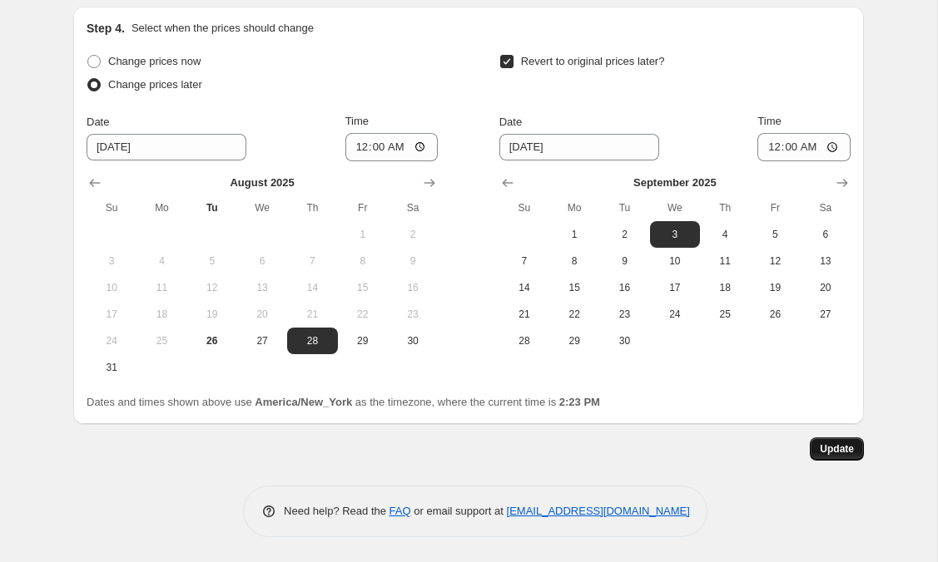
click at [827, 447] on span "Update" at bounding box center [836, 449] width 34 height 13
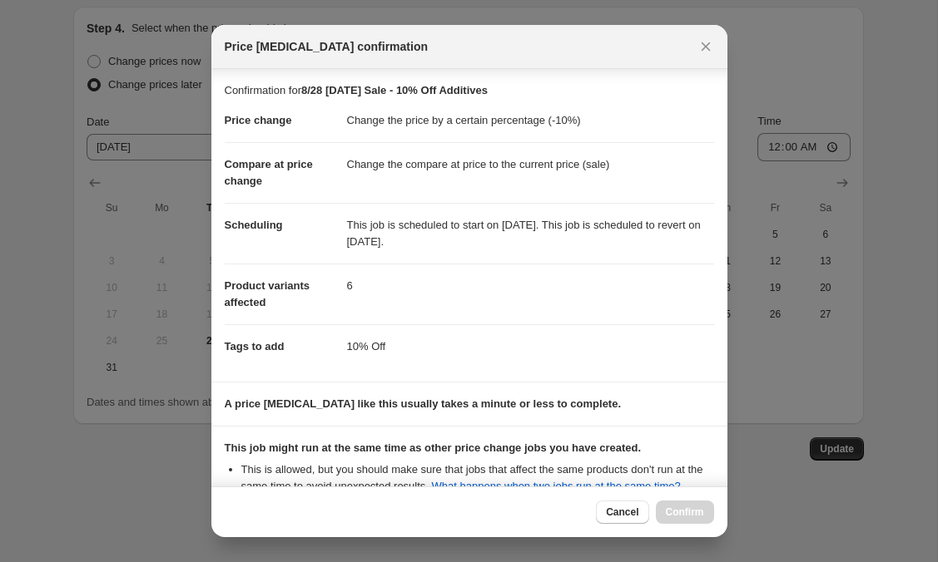
scroll to position [195, 0]
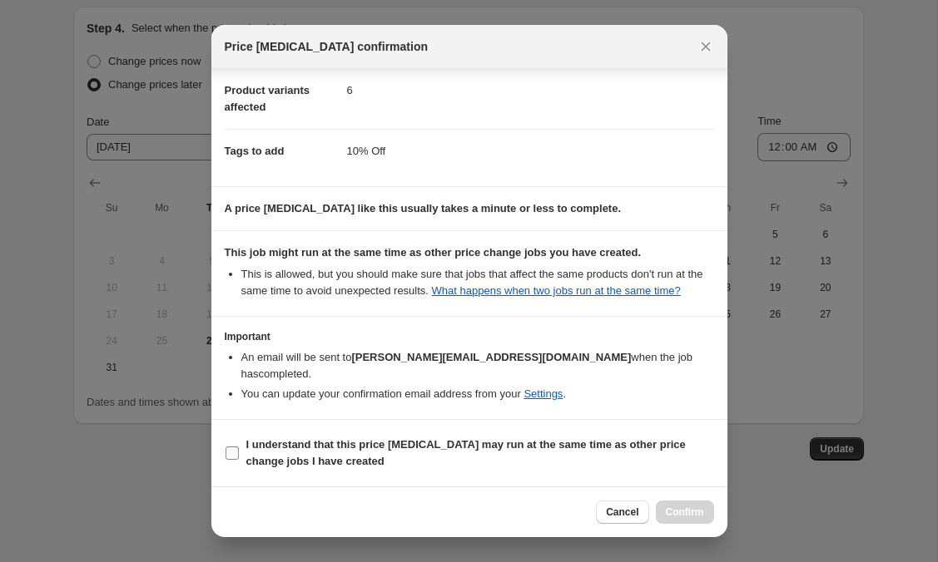
click at [236, 450] on input "I understand that this price [MEDICAL_DATA] may run at the same time as other p…" at bounding box center [231, 453] width 13 height 13
checkbox input "true"
click at [677, 510] on span "Confirm" at bounding box center [685, 512] width 38 height 13
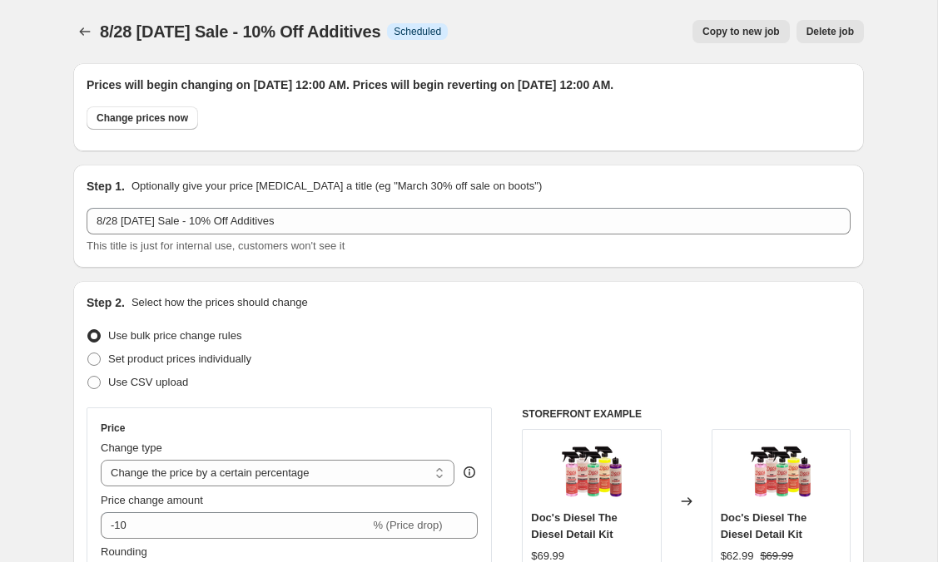
scroll to position [1657, 0]
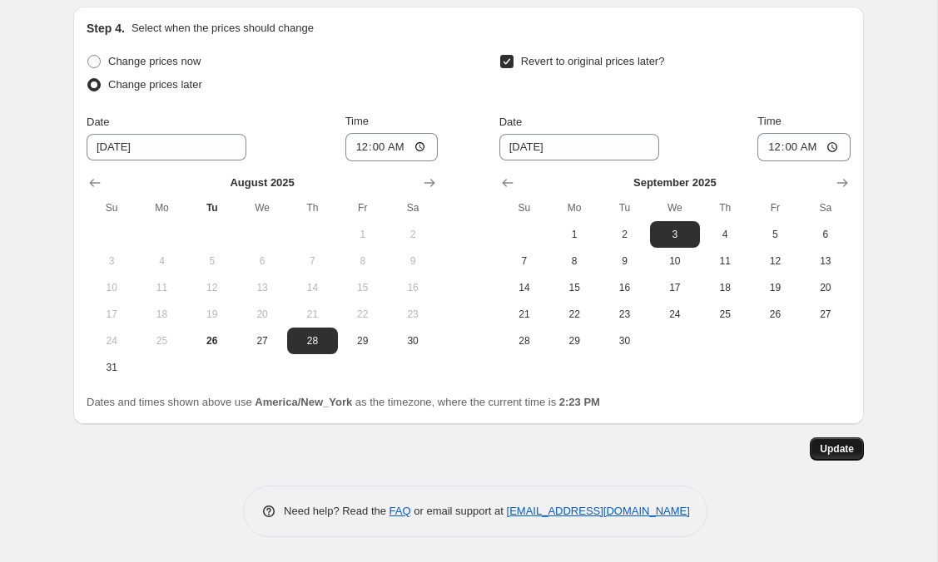
click at [821, 451] on span "Update" at bounding box center [836, 449] width 34 height 13
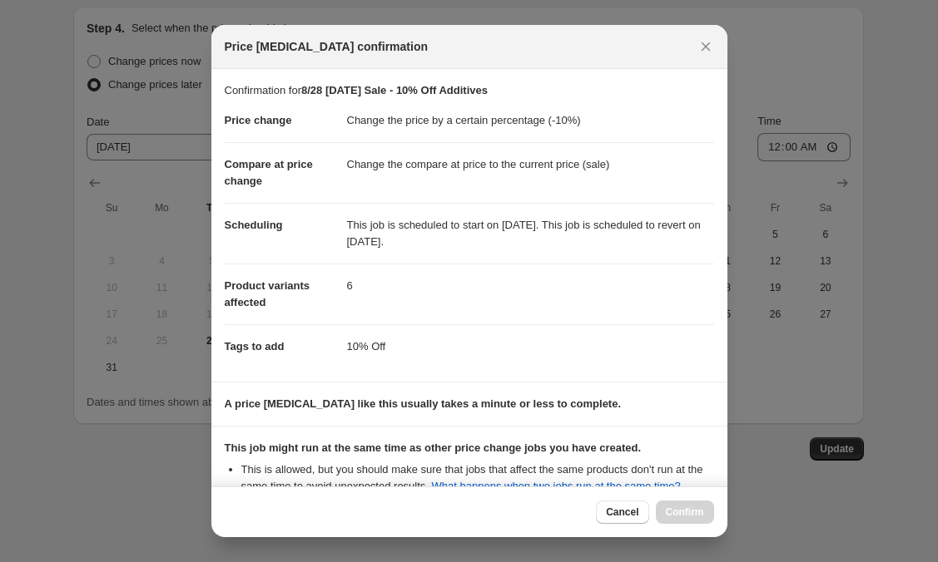
scroll to position [195, 0]
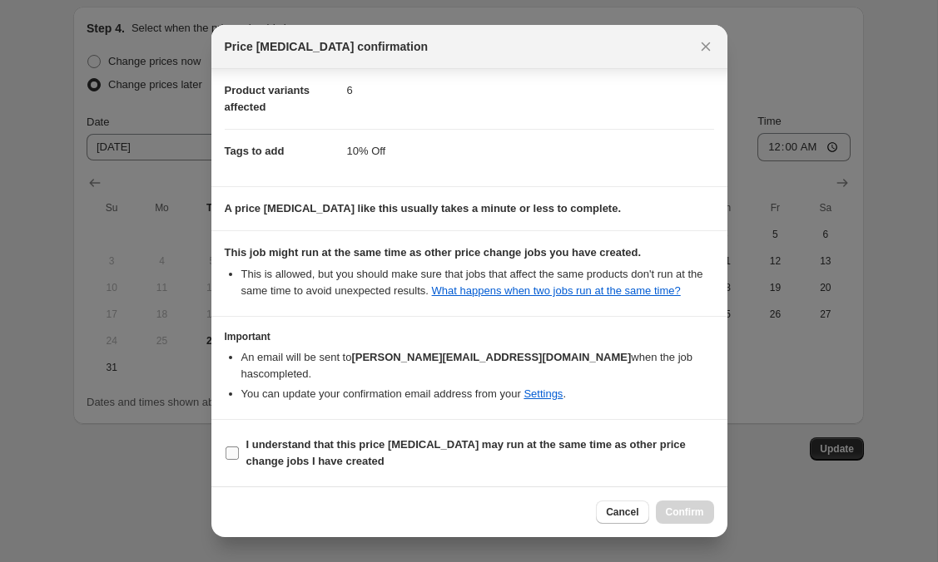
click at [235, 450] on input "I understand that this price [MEDICAL_DATA] may run at the same time as other p…" at bounding box center [231, 453] width 13 height 13
checkbox input "true"
click at [693, 507] on span "Confirm" at bounding box center [685, 512] width 38 height 13
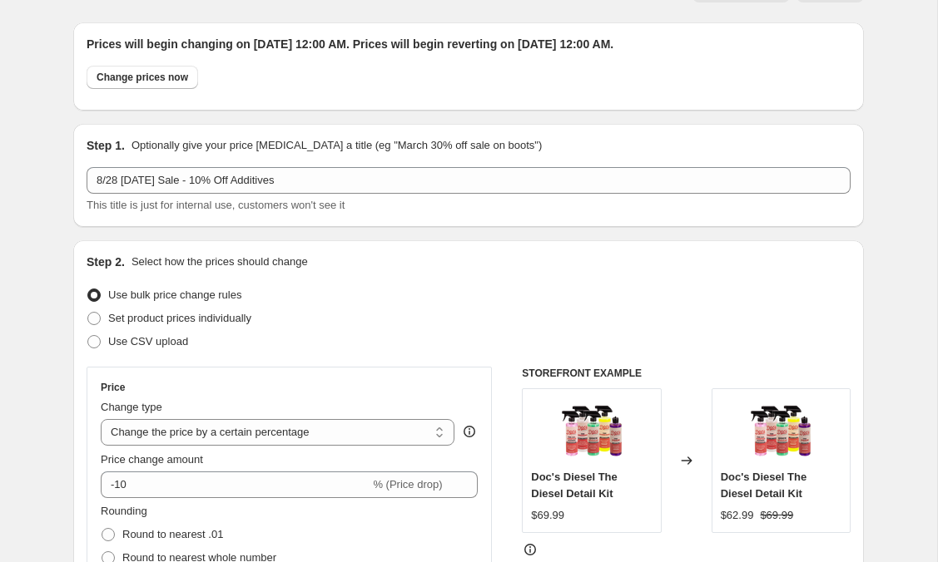
scroll to position [0, 0]
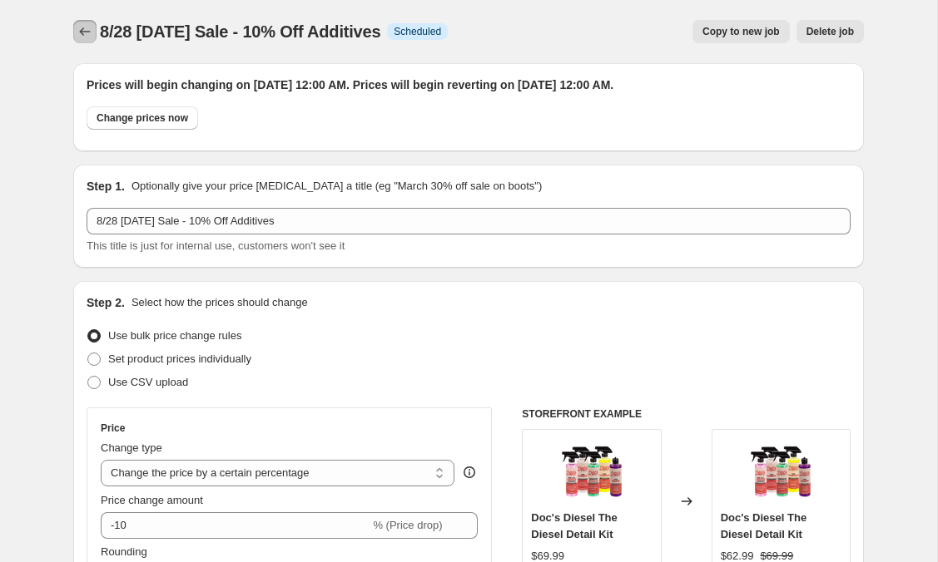
click at [91, 28] on icon "Price change jobs" at bounding box center [85, 31] width 17 height 17
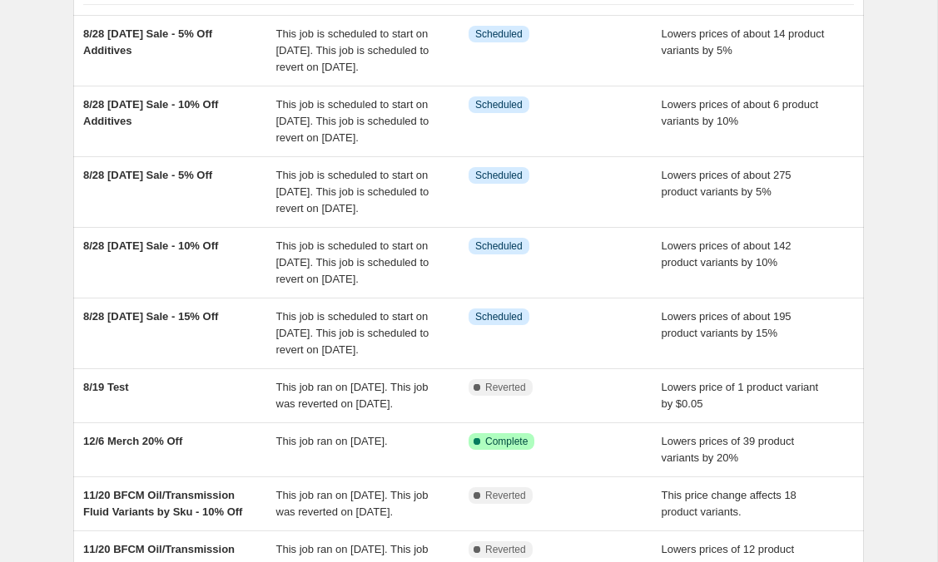
scroll to position [238, 0]
